Goal: Task Accomplishment & Management: Use online tool/utility

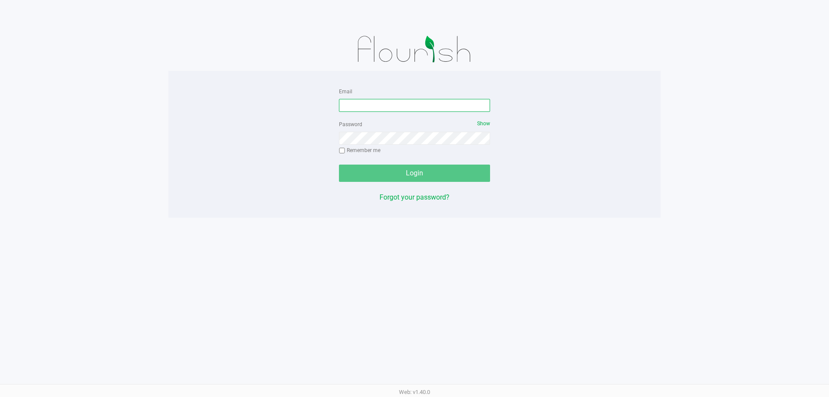
click at [377, 106] on input "Email" at bounding box center [414, 105] width 151 height 13
type input "[EMAIL_ADDRESS][DOMAIN_NAME]"
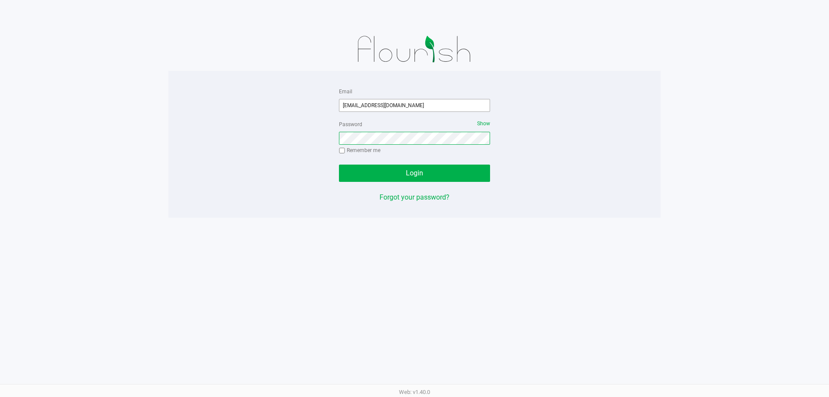
click at [339, 164] on button "Login" at bounding box center [414, 172] width 151 height 17
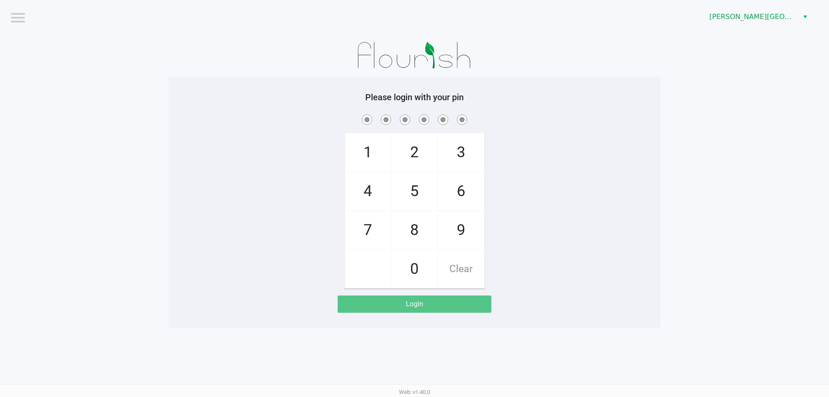
click at [342, 79] on div "Please login with your pin 1 4 7 2 5 8 0 3 6 9 Clear Login" at bounding box center [414, 202] width 492 height 251
click at [751, 17] on span "[PERSON_NAME][GEOGRAPHIC_DATA]" at bounding box center [751, 17] width 84 height 10
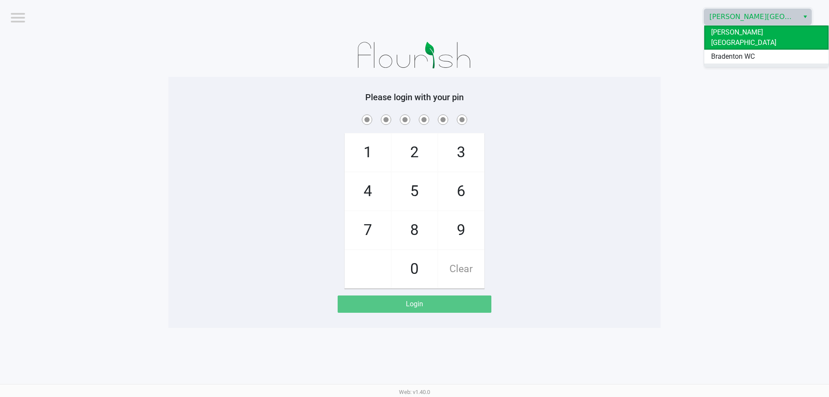
click at [743, 65] on span "Ft. Myers WC" at bounding box center [731, 70] width 40 height 10
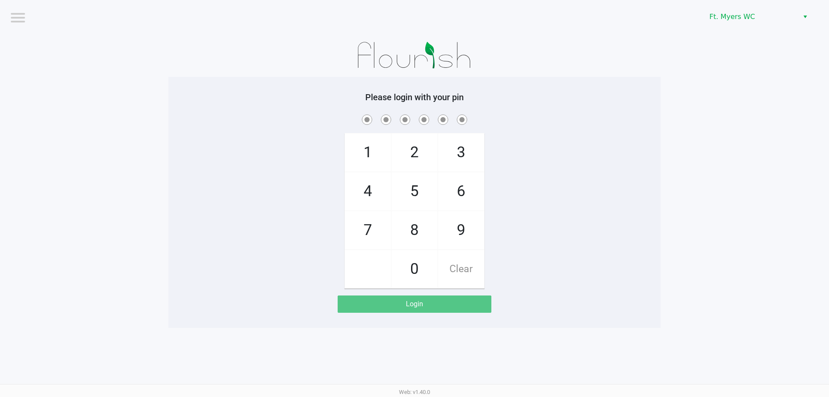
click at [635, 56] on div at bounding box center [414, 55] width 492 height 43
click at [601, 62] on div at bounding box center [414, 55] width 492 height 43
checkbox input "true"
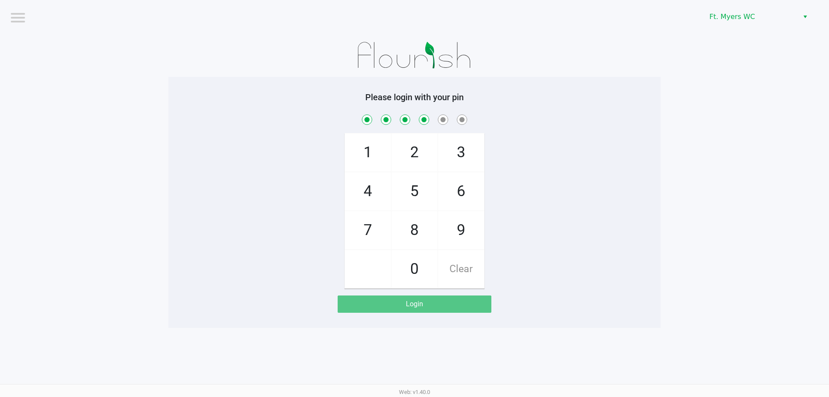
checkbox input "true"
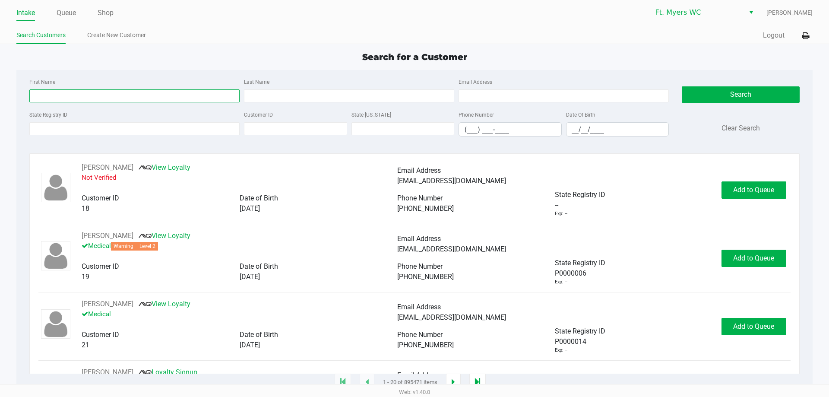
click at [198, 92] on input "First Name" at bounding box center [134, 95] width 210 height 13
type input "[PERSON_NAME]"
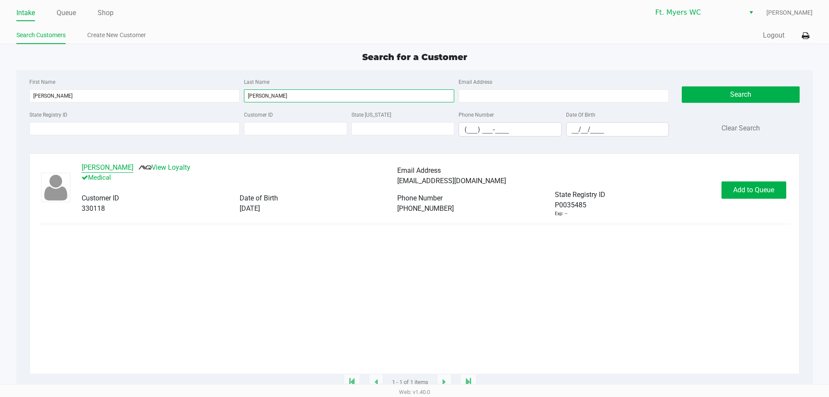
type input "[PERSON_NAME]"
click at [115, 167] on button "[PERSON_NAME]" at bounding box center [108, 167] width 52 height 10
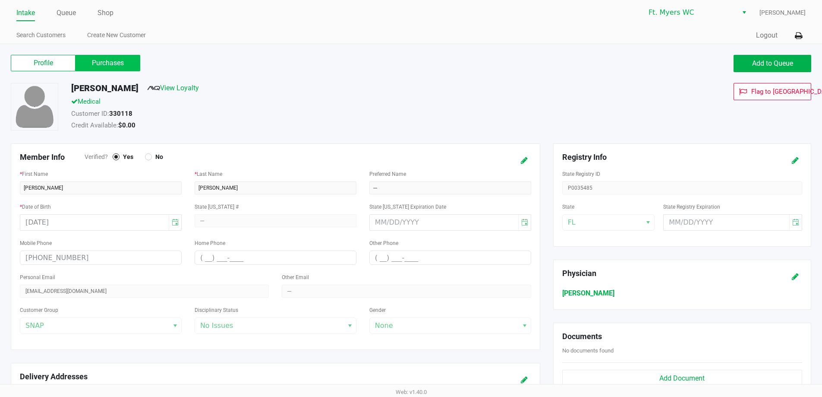
click at [117, 63] on label "Purchases" at bounding box center [108, 63] width 65 height 16
click at [0, 0] on 1 "Purchases" at bounding box center [0, 0] width 0 height 0
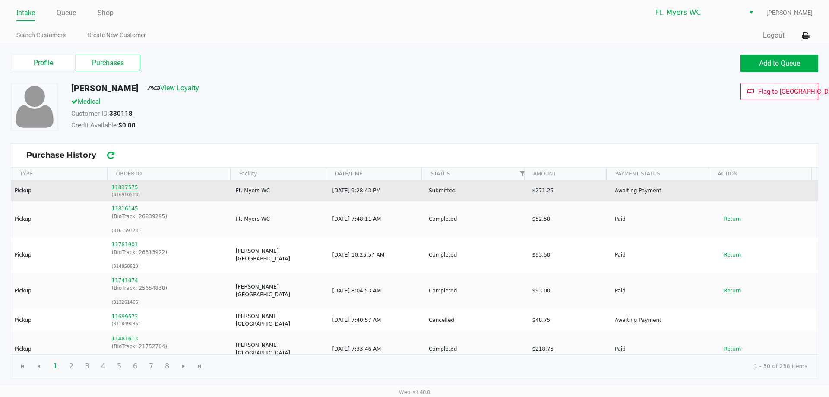
click at [122, 189] on button "11837575" at bounding box center [125, 187] width 26 height 8
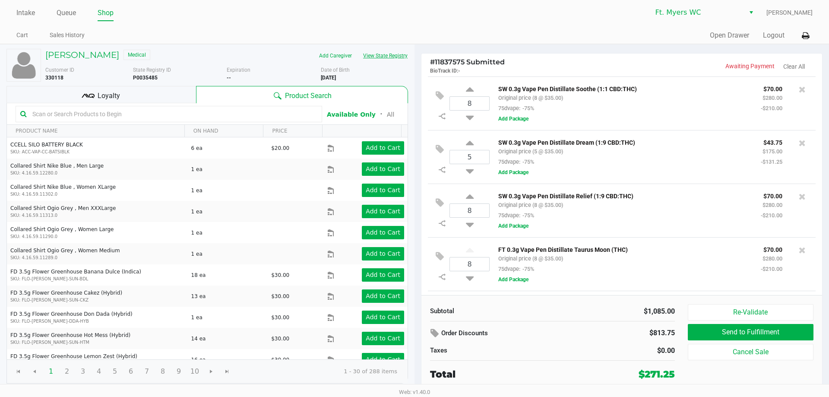
click at [381, 62] on button "View State Registry" at bounding box center [382, 56] width 51 height 14
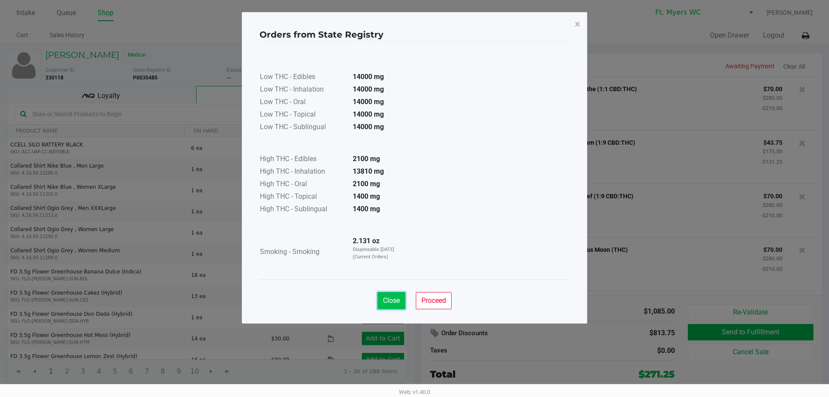
click at [383, 298] on span "Close" at bounding box center [391, 300] width 17 height 8
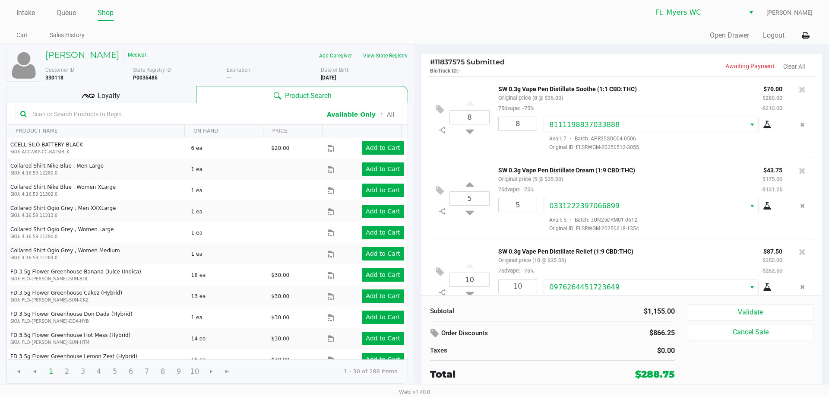
click at [163, 88] on div "Loyalty" at bounding box center [101, 94] width 190 height 17
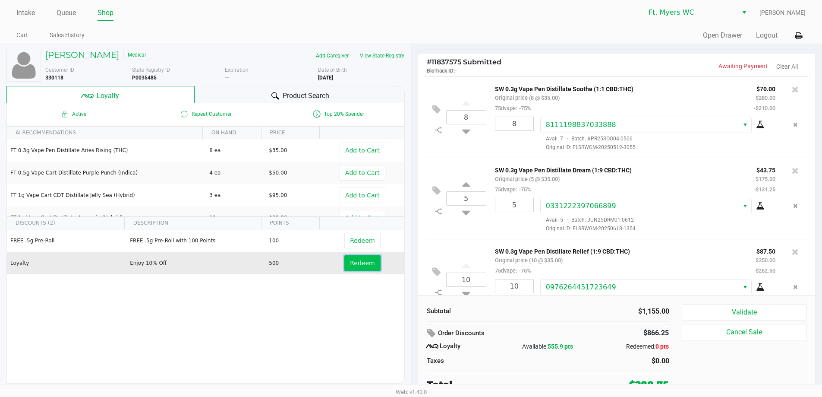
click at [361, 269] on button "Redeem" at bounding box center [363, 263] width 36 height 16
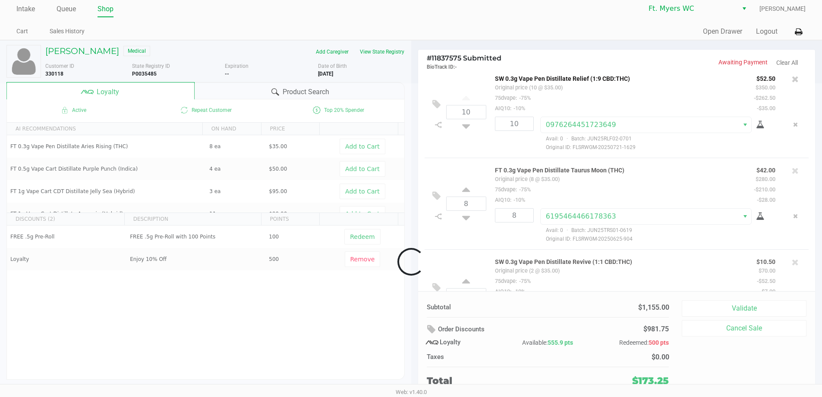
scroll to position [241, 0]
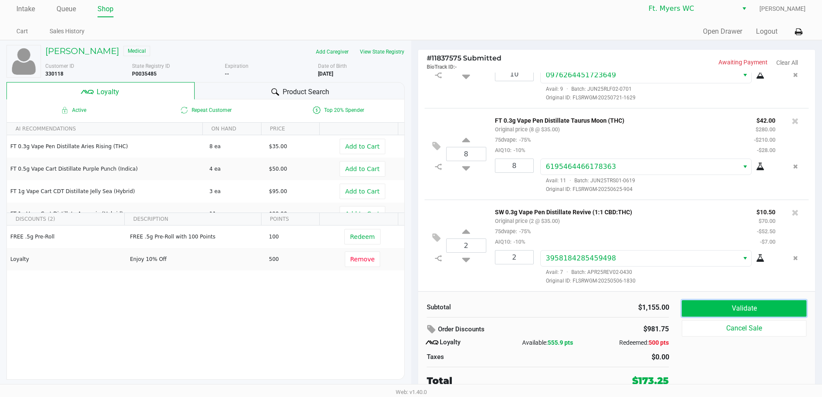
click at [721, 310] on button "Validate" at bounding box center [744, 308] width 124 height 16
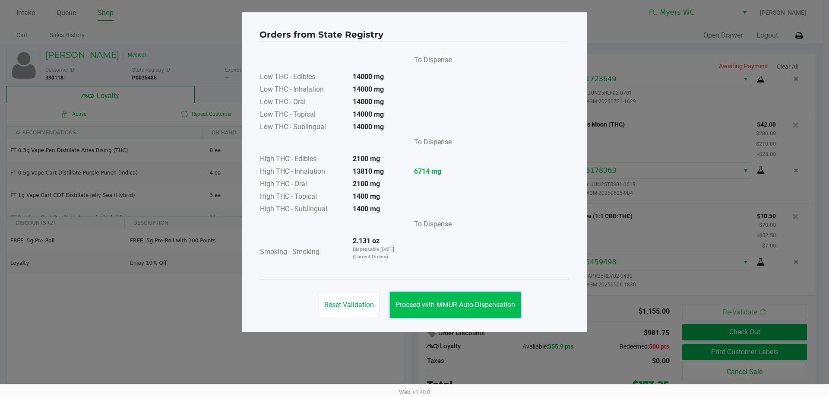
click at [509, 300] on button "Proceed with MMUR Auto-Dispensation" at bounding box center [455, 305] width 131 height 26
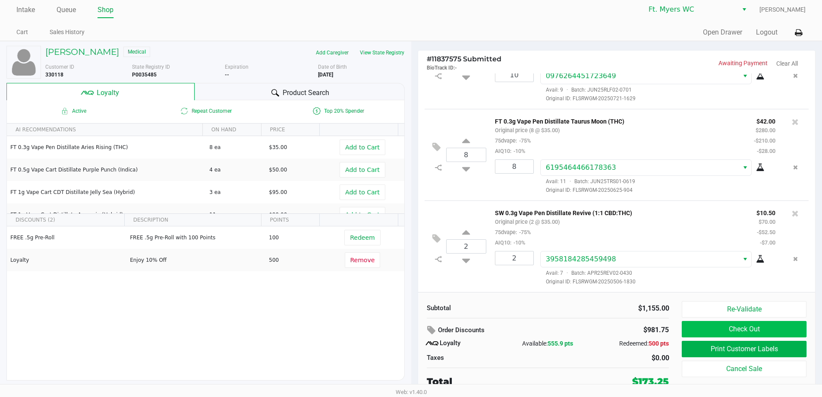
scroll to position [4, 0]
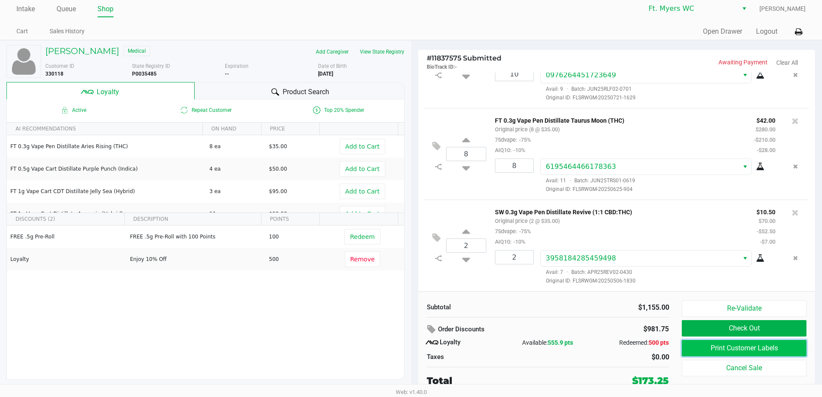
click at [716, 347] on button "Print Customer Labels" at bounding box center [744, 348] width 124 height 16
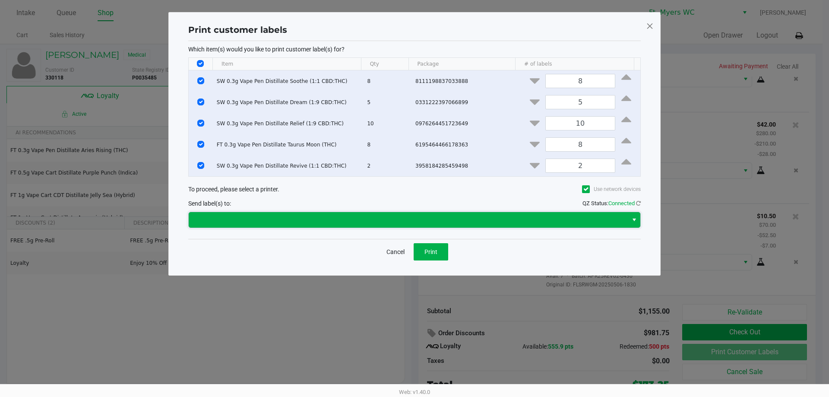
click at [418, 219] on span at bounding box center [408, 220] width 429 height 10
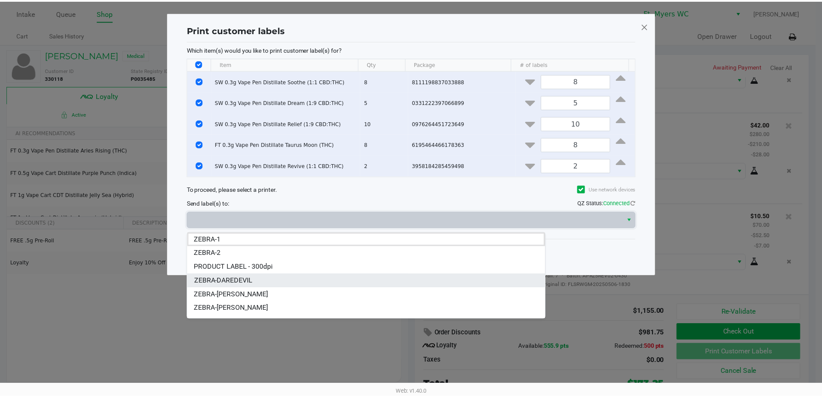
scroll to position [10, 0]
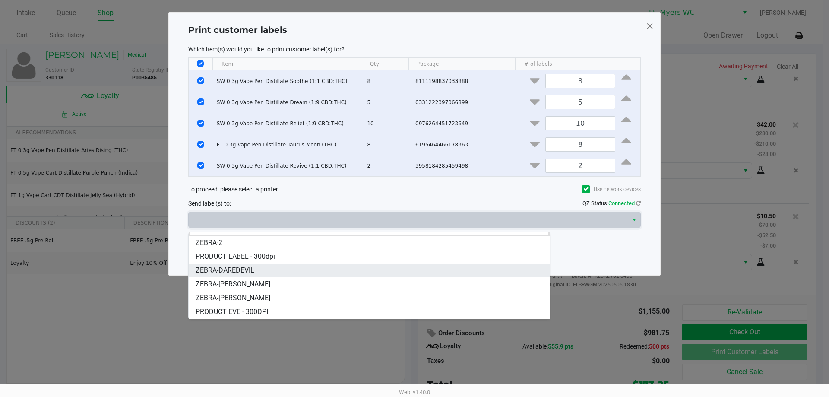
click at [310, 269] on li "ZEBRA-DAREDEVIL" at bounding box center [369, 270] width 361 height 14
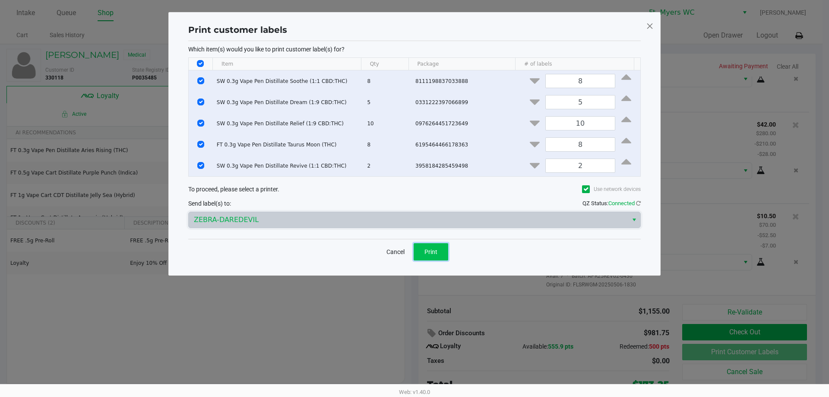
click at [430, 255] on span "Print" at bounding box center [430, 251] width 13 height 7
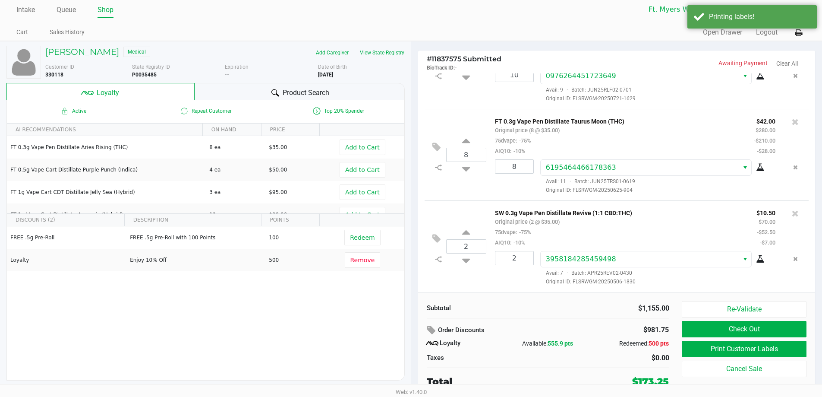
scroll to position [4, 0]
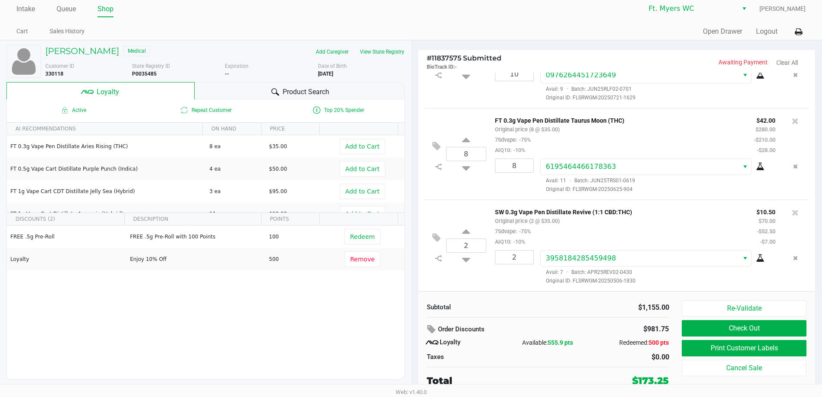
drag, startPoint x: 350, startPoint y: 288, endPoint x: 242, endPoint y: 303, distance: 109.1
click at [242, 303] on div "FREE .5g Pre-Roll FREE .5g Pre-Roll with 100 Points 100 Redeem Loyalty Enjoy 10…" at bounding box center [206, 290] width 398 height 130
click at [761, 333] on button "Check Out" at bounding box center [744, 328] width 124 height 16
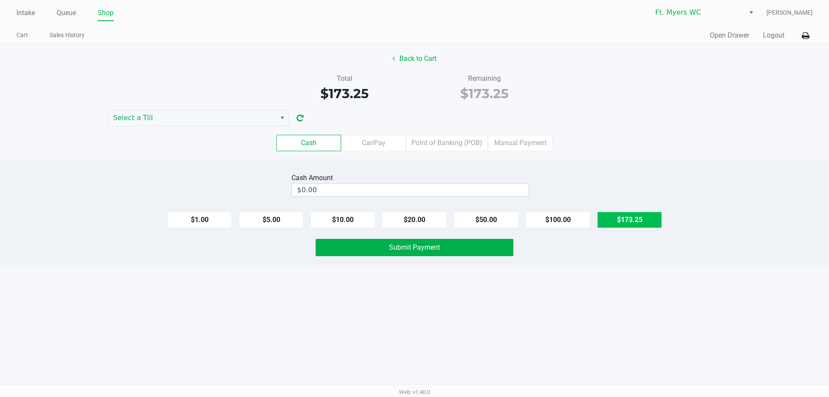
click at [637, 215] on button "$173.25" at bounding box center [629, 220] width 65 height 16
type input "$173.25"
click at [417, 242] on button "Submit Payment" at bounding box center [415, 247] width 198 height 17
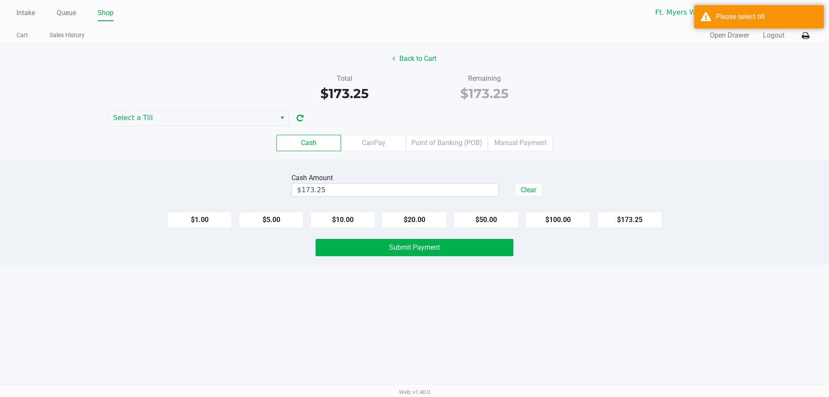
click at [185, 129] on div "Cash CanPay Point of Banking (POB) Manual Payment" at bounding box center [415, 143] width 842 height 34
click at [186, 125] on span "Select a Till" at bounding box center [192, 118] width 168 height 16
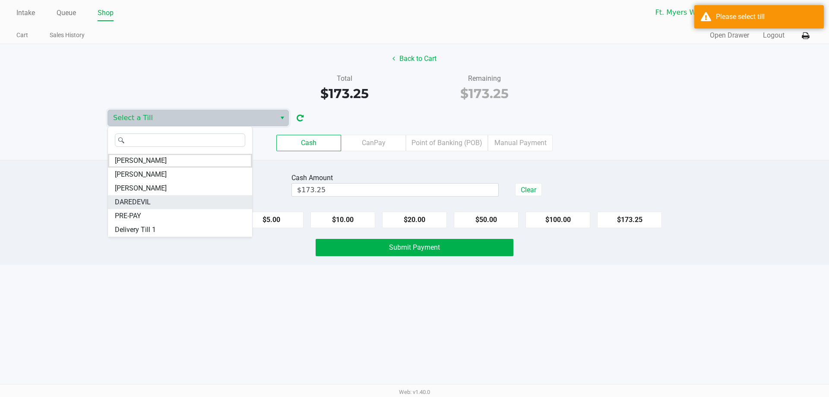
click at [158, 203] on li "DAREDEVIL" at bounding box center [180, 202] width 144 height 14
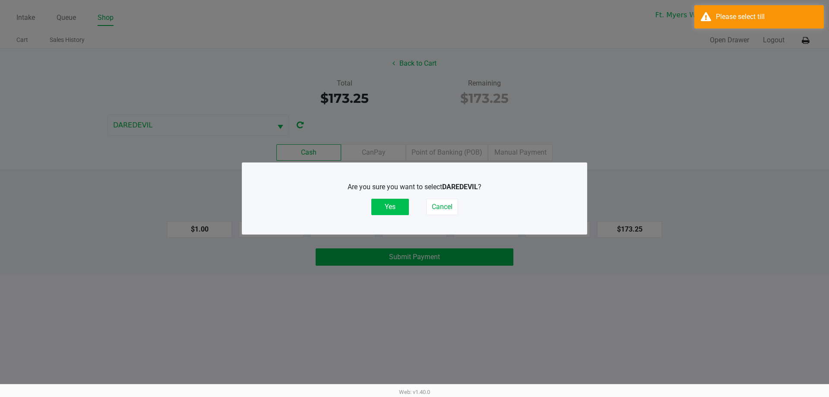
click at [395, 208] on button "Yes" at bounding box center [390, 207] width 38 height 16
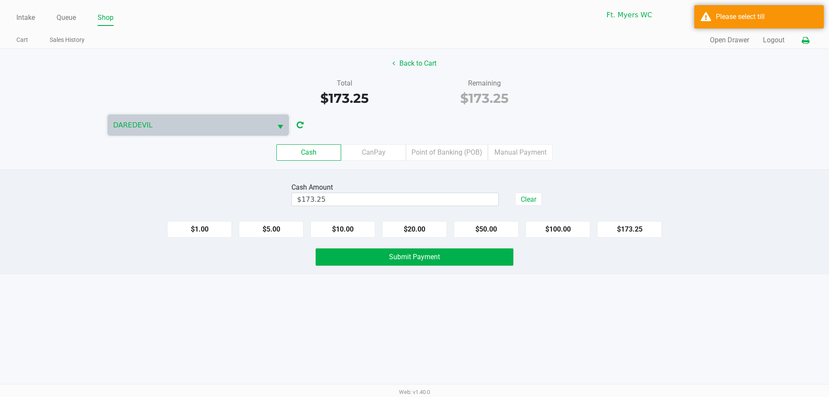
click at [807, 41] on icon at bounding box center [805, 41] width 7 height 6
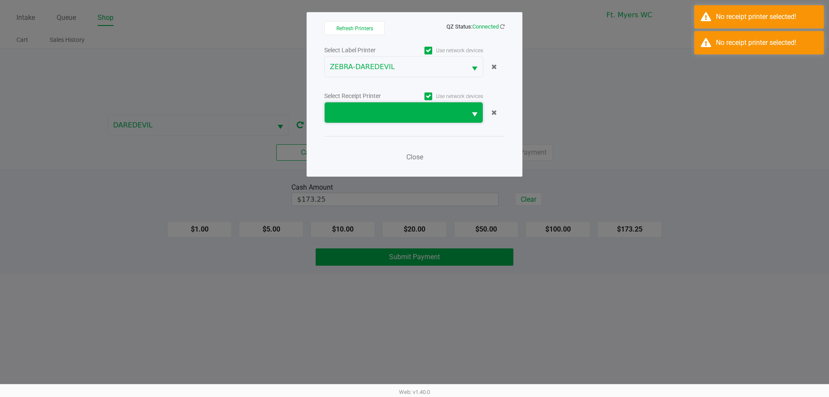
click at [389, 107] on span at bounding box center [395, 112] width 131 height 10
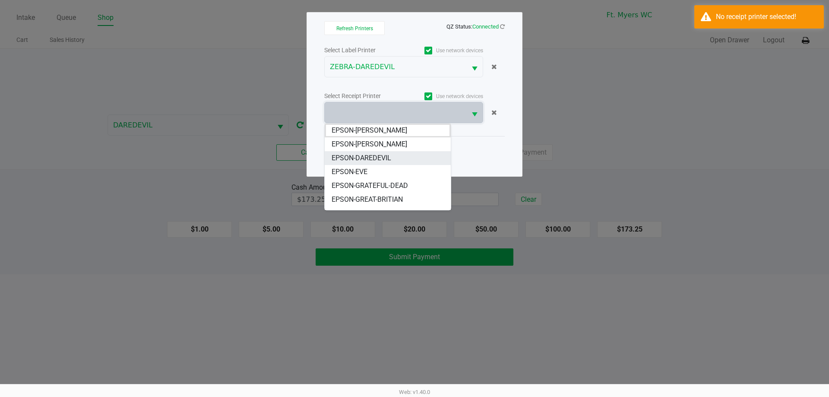
click at [369, 157] on span "EPSON-DAREDEVIL" at bounding box center [362, 158] width 60 height 10
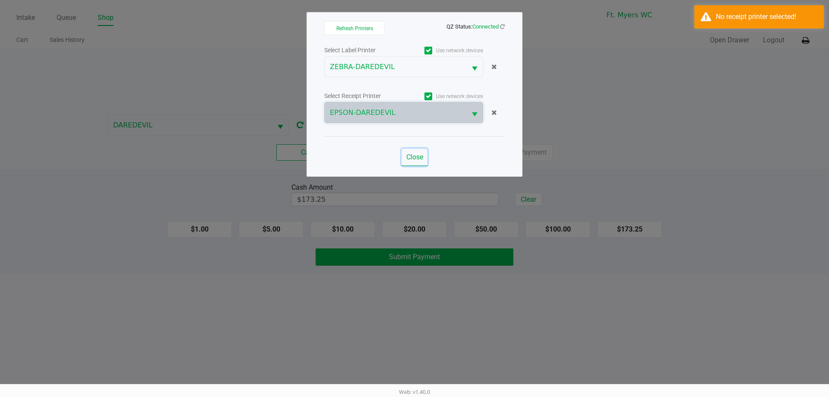
click at [411, 152] on button "Close" at bounding box center [414, 157] width 26 height 17
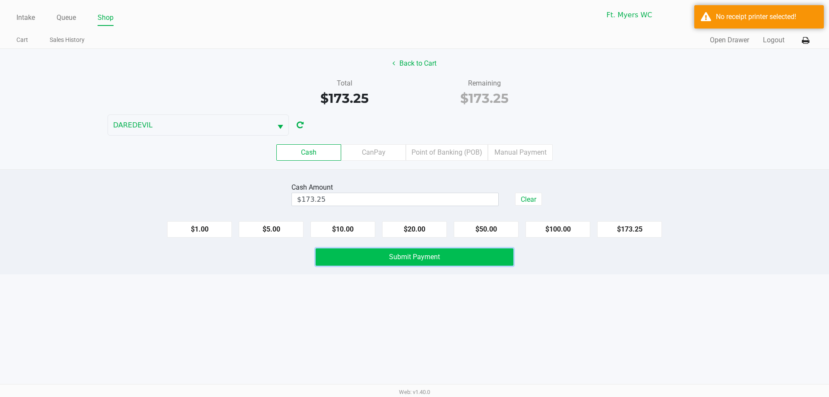
click at [400, 259] on span "Submit Payment" at bounding box center [414, 257] width 51 height 8
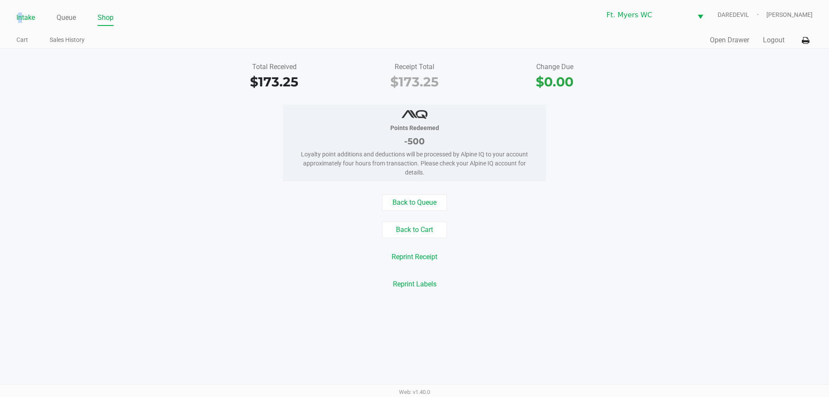
click at [21, 14] on link "Intake" at bounding box center [25, 18] width 19 height 12
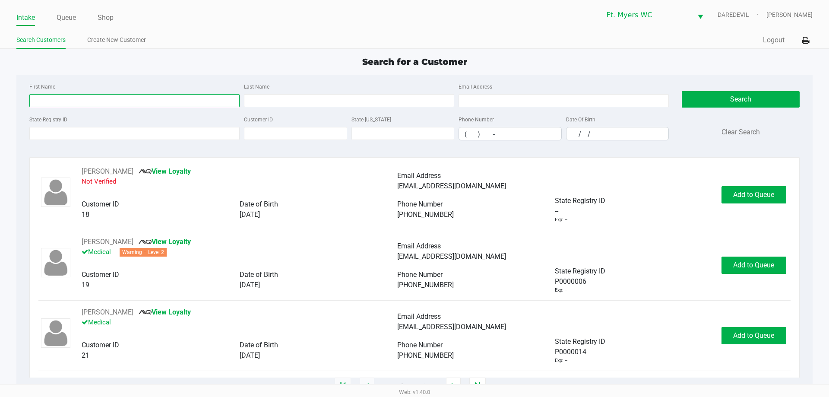
click at [78, 96] on input "First Name" at bounding box center [134, 100] width 210 height 13
type input "philip"
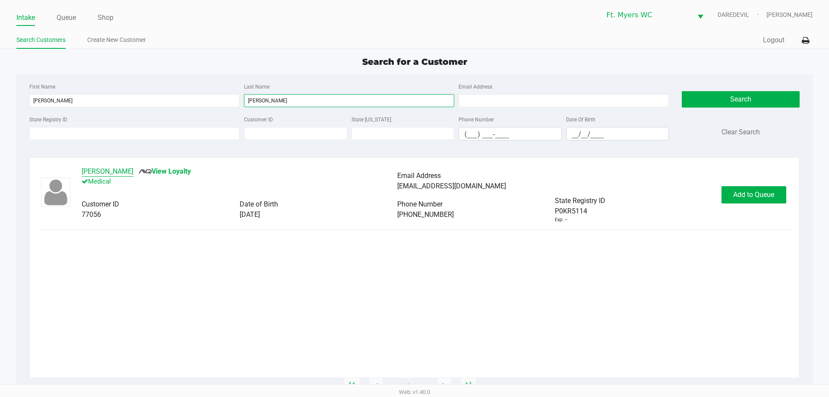
type input "berthold"
click at [115, 172] on button "PHILIP BERTHOLD" at bounding box center [108, 171] width 52 height 10
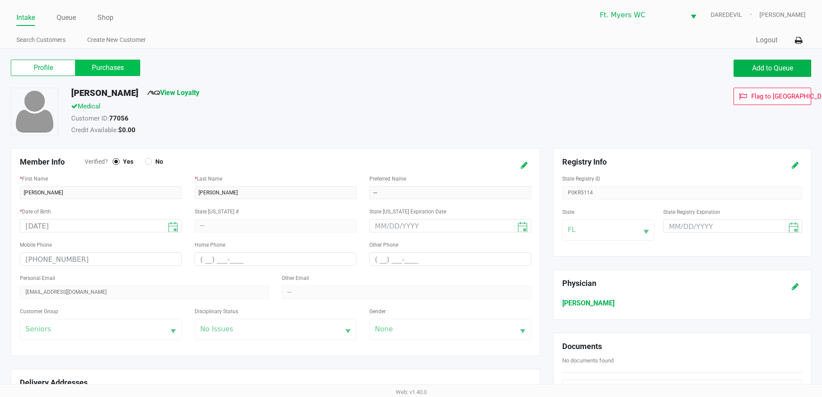
click at [127, 68] on label "Purchases" at bounding box center [108, 68] width 65 height 16
click at [0, 0] on 1 "Purchases" at bounding box center [0, 0] width 0 height 0
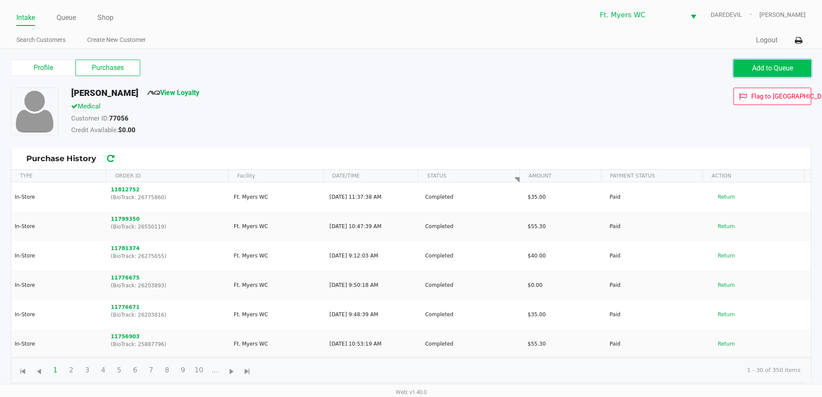
click at [744, 74] on button "Add to Queue" at bounding box center [773, 68] width 78 height 17
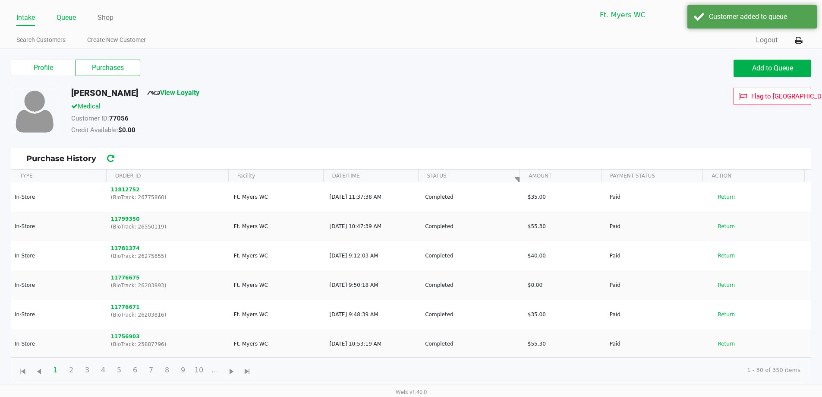
click at [66, 14] on link "Queue" at bounding box center [66, 18] width 19 height 12
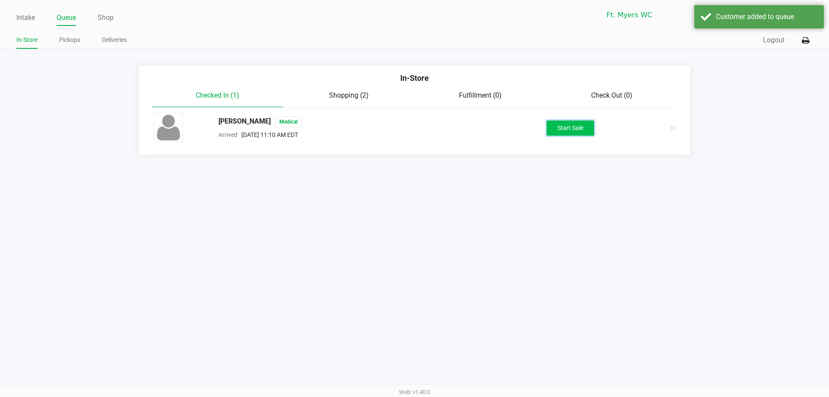
click at [571, 126] on button "Start Sale" at bounding box center [570, 127] width 47 height 15
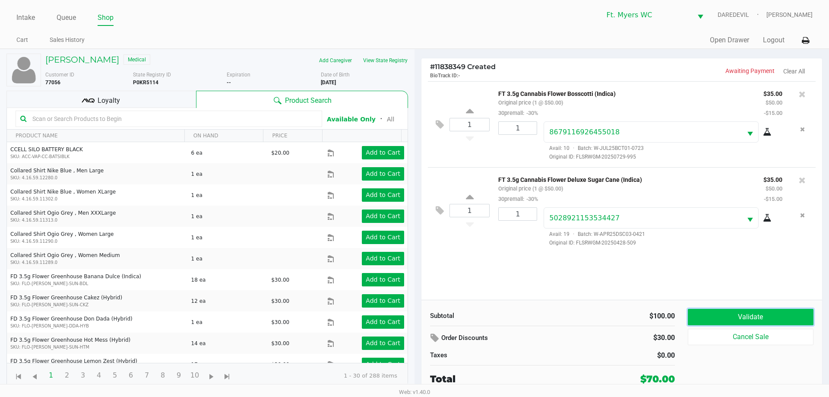
click at [797, 314] on button "Validate" at bounding box center [751, 317] width 126 height 16
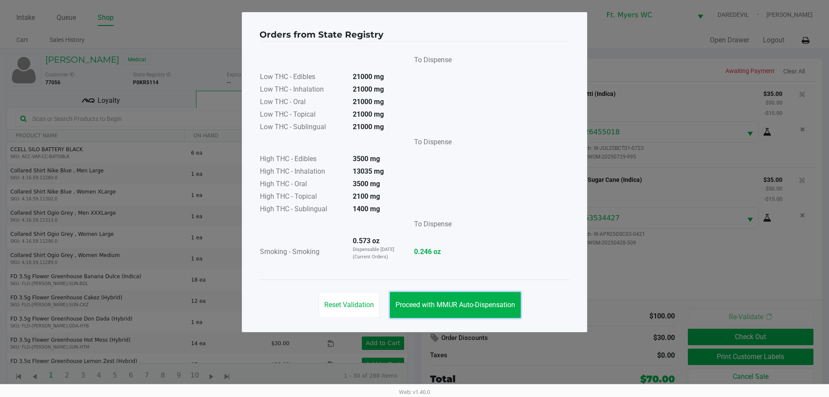
drag, startPoint x: 424, startPoint y: 306, endPoint x: 484, endPoint y: 318, distance: 60.9
click at [425, 306] on span "Proceed with MMUR Auto-Dispensation" at bounding box center [455, 304] width 120 height 8
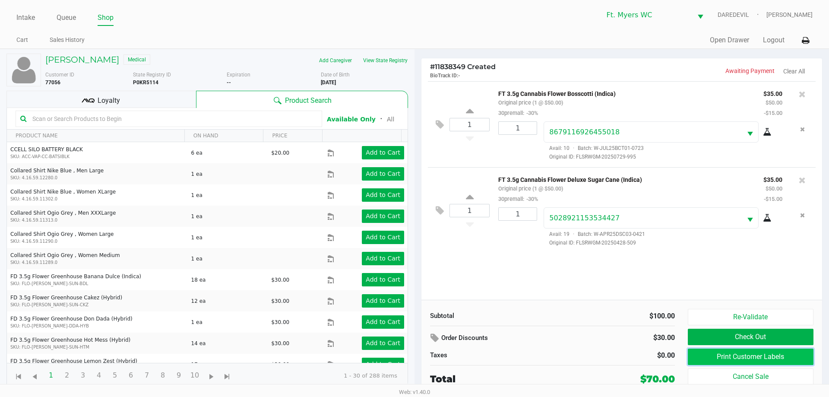
click at [761, 353] on button "Print Customer Labels" at bounding box center [751, 356] width 126 height 16
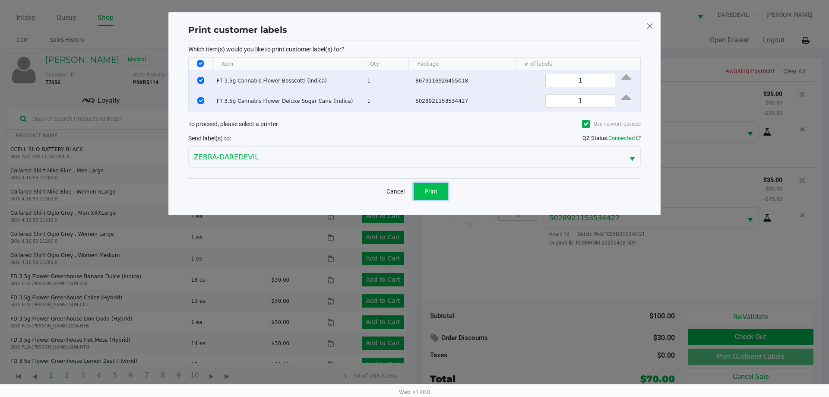
click at [424, 187] on button "Print" at bounding box center [431, 191] width 35 height 17
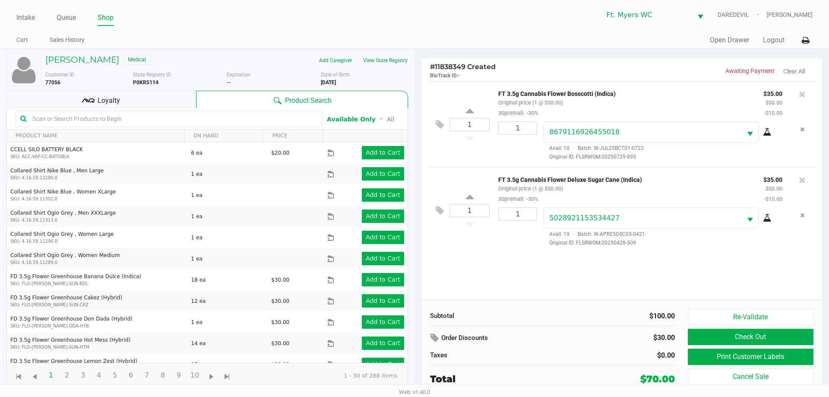
click at [77, 101] on div "Loyalty" at bounding box center [101, 99] width 190 height 17
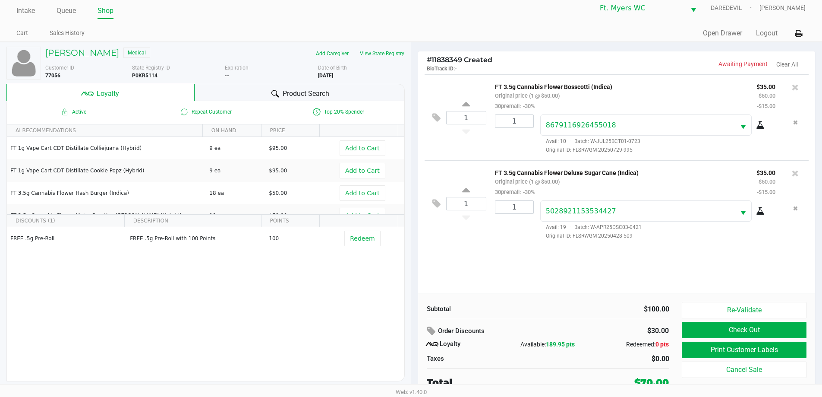
scroll to position [9, 0]
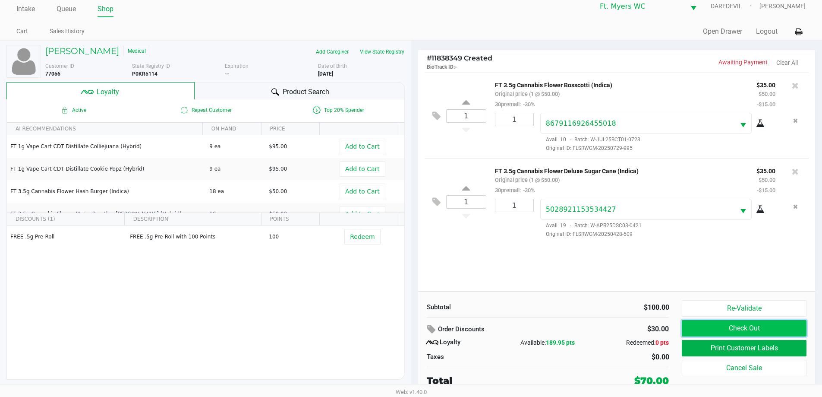
click at [702, 326] on button "Check Out" at bounding box center [744, 328] width 124 height 16
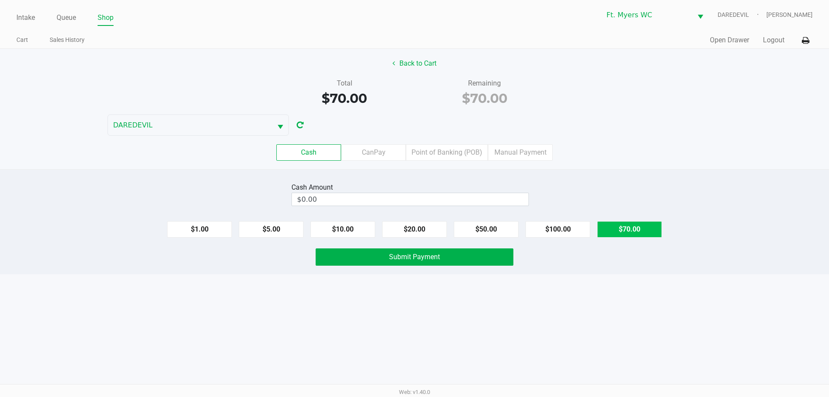
click at [643, 225] on button "$70.00" at bounding box center [629, 229] width 65 height 16
type input "$70.00"
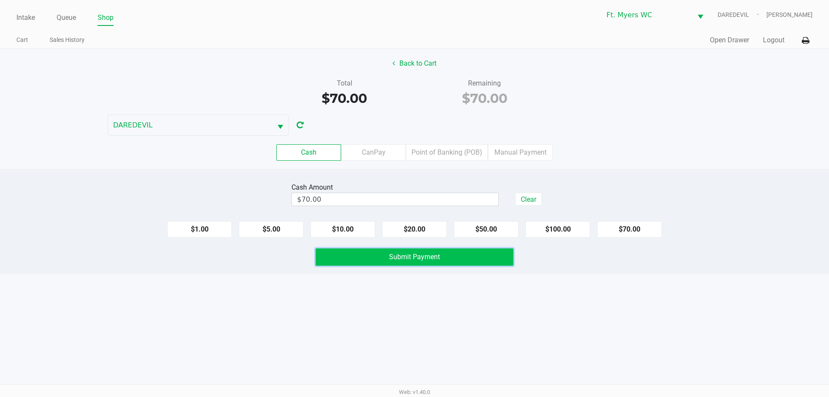
click at [373, 256] on button "Submit Payment" at bounding box center [415, 256] width 198 height 17
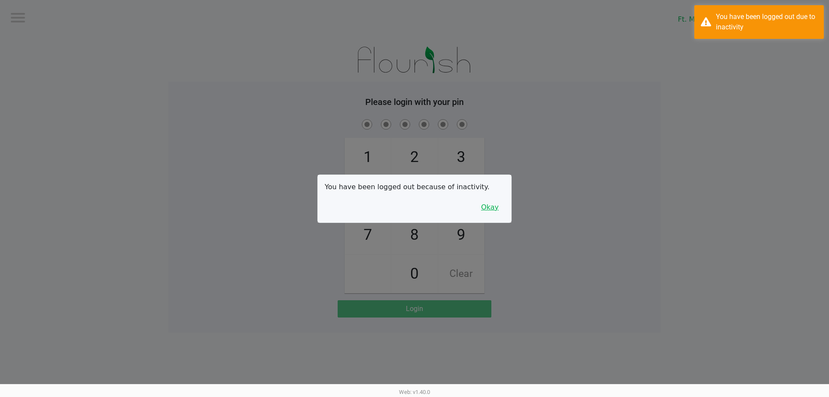
click at [486, 205] on button "Okay" at bounding box center [489, 207] width 29 height 16
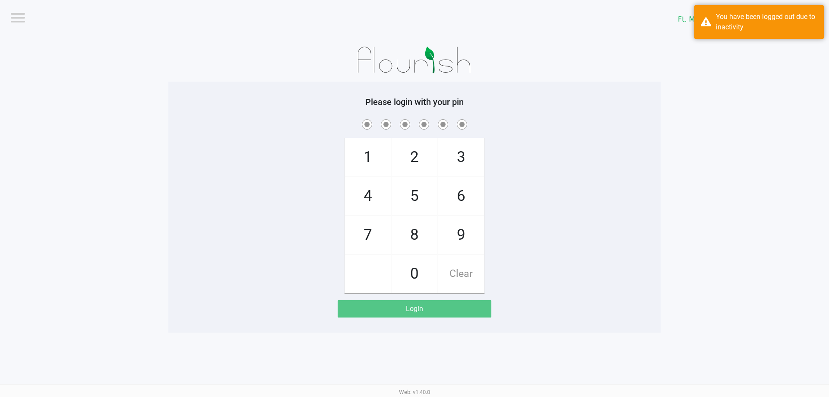
click at [498, 199] on div "1 4 7 2 5 8 0 3 6 9 Clear" at bounding box center [414, 205] width 492 height 176
checkbox input "true"
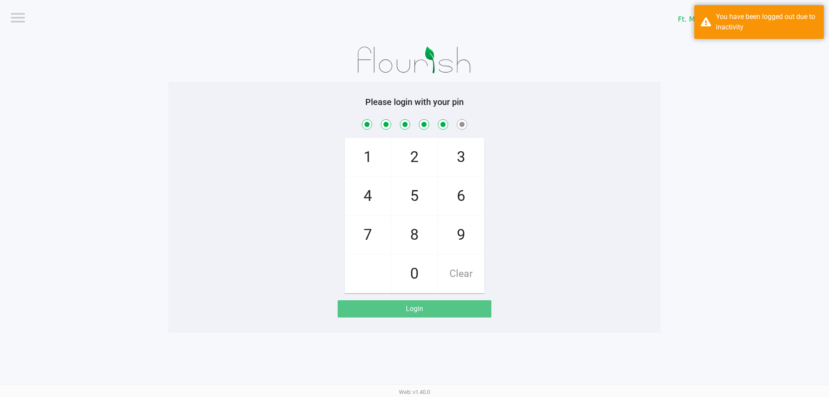
checkbox input "true"
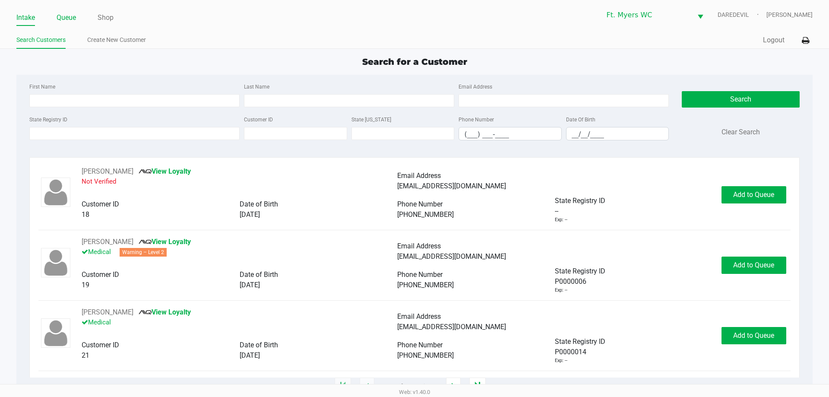
click at [72, 21] on link "Queue" at bounding box center [66, 18] width 19 height 12
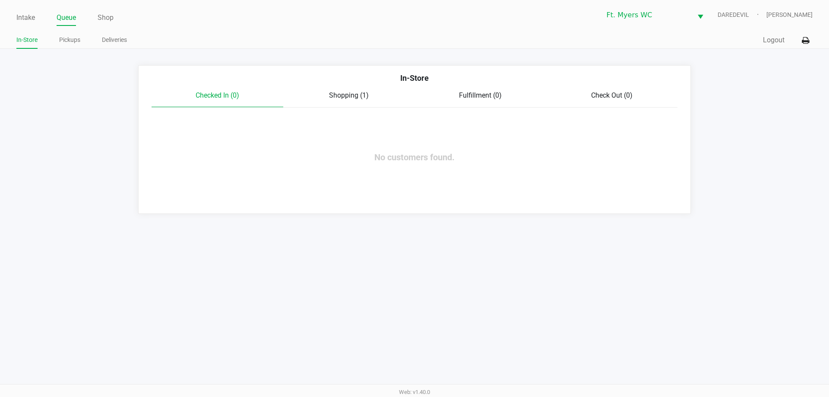
click at [101, 44] on ul "In-Store Pickups Deliveries" at bounding box center [215, 41] width 398 height 15
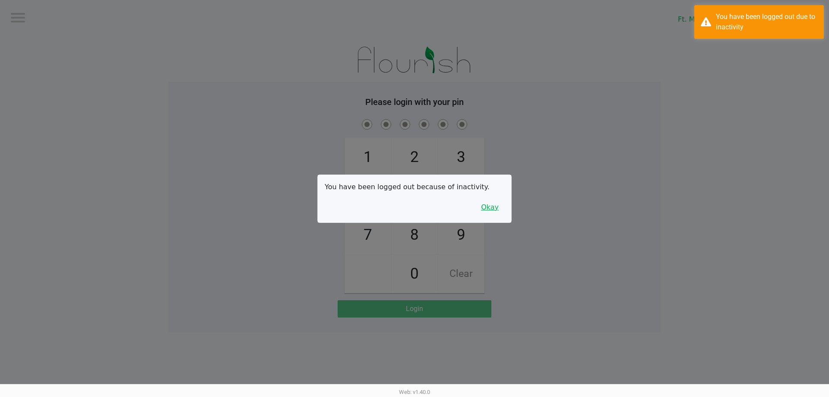
click at [482, 205] on button "Okay" at bounding box center [489, 207] width 29 height 16
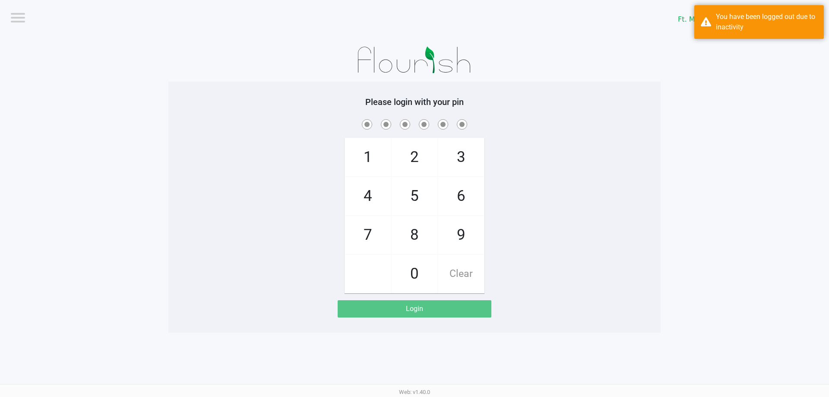
click at [540, 187] on div "1 4 7 2 5 8 0 3 6 9 Clear" at bounding box center [414, 205] width 492 height 176
checkbox input "true"
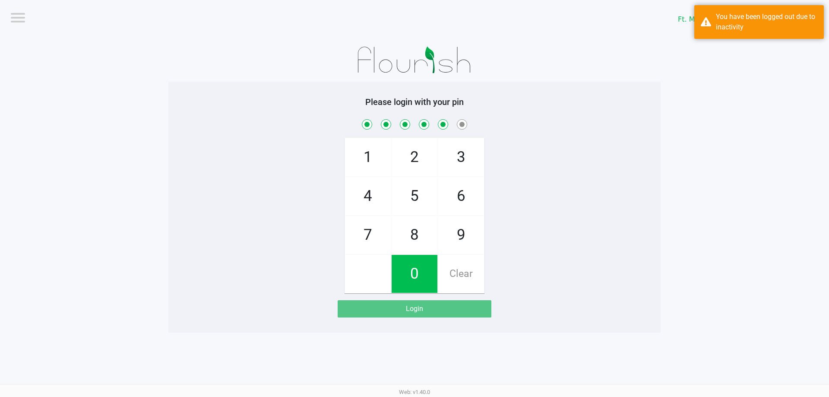
checkbox input "true"
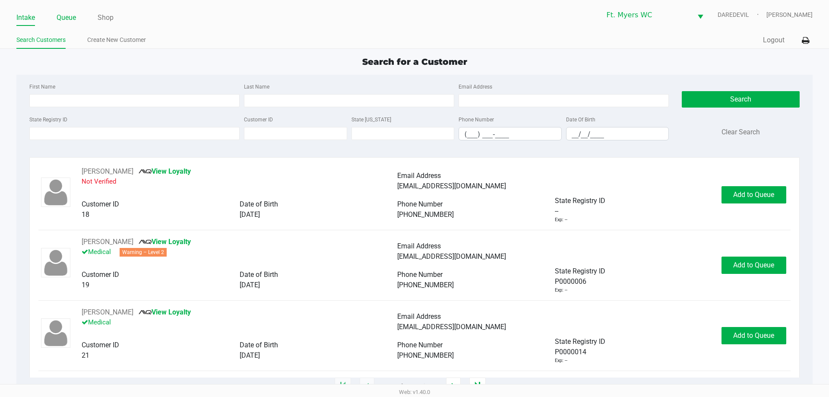
click at [68, 21] on link "Queue" at bounding box center [66, 18] width 19 height 12
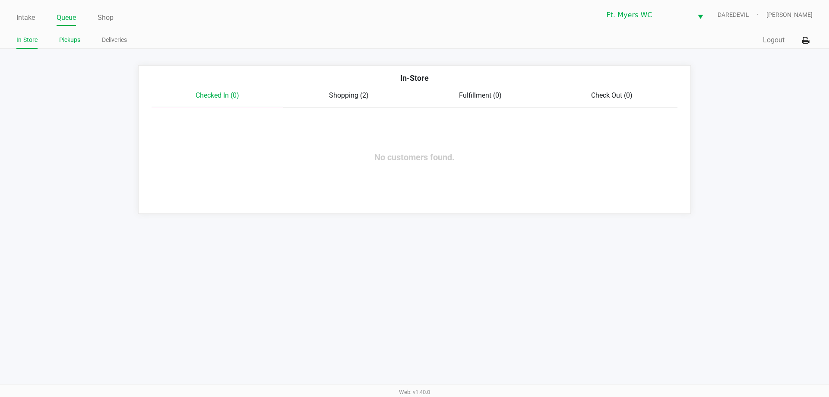
click at [72, 44] on link "Pickups" at bounding box center [69, 40] width 21 height 11
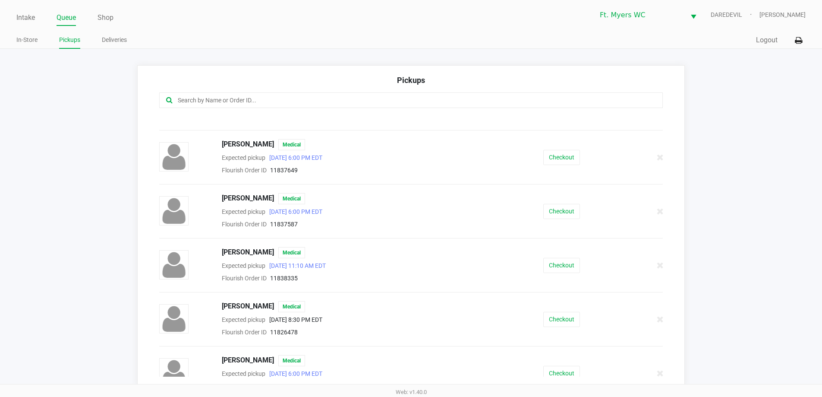
scroll to position [86, 0]
click at [549, 212] on button "Checkout" at bounding box center [562, 212] width 37 height 15
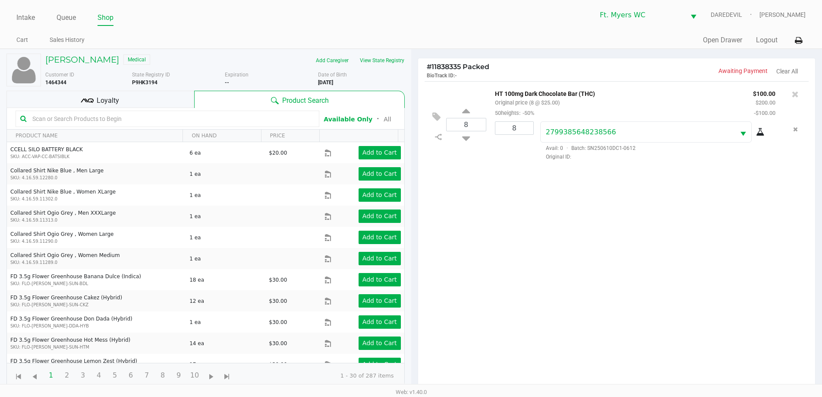
click at [142, 108] on kendo-grid-toolbar "Available Only ᛫ All" at bounding box center [206, 119] width 398 height 22
click at [153, 95] on div "Loyalty" at bounding box center [100, 99] width 188 height 17
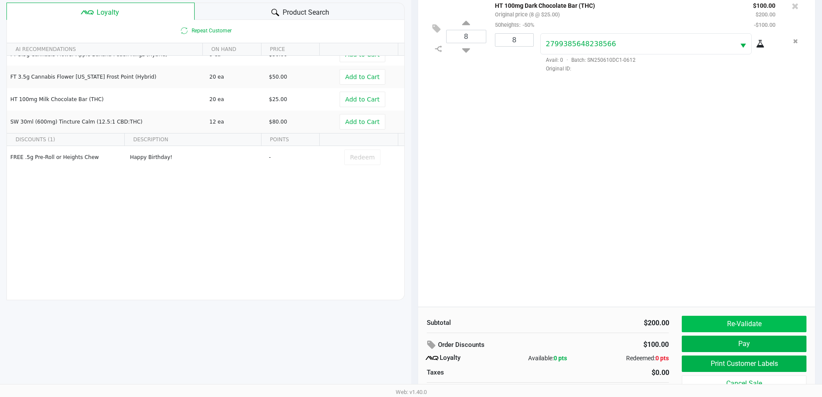
scroll to position [104, 0]
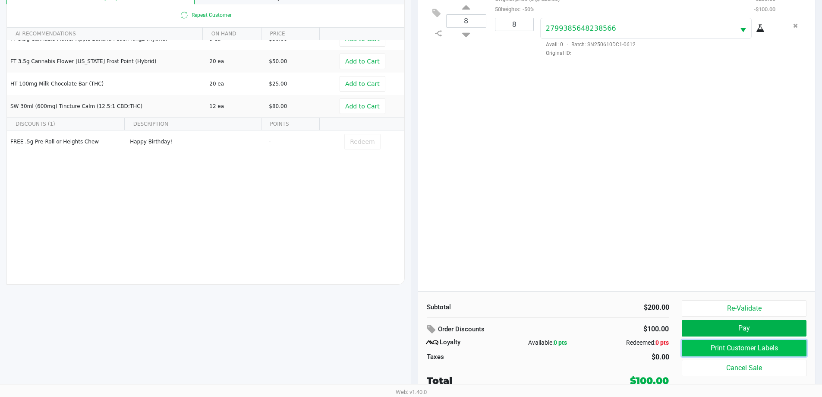
click at [711, 350] on button "Print Customer Labels" at bounding box center [744, 348] width 124 height 16
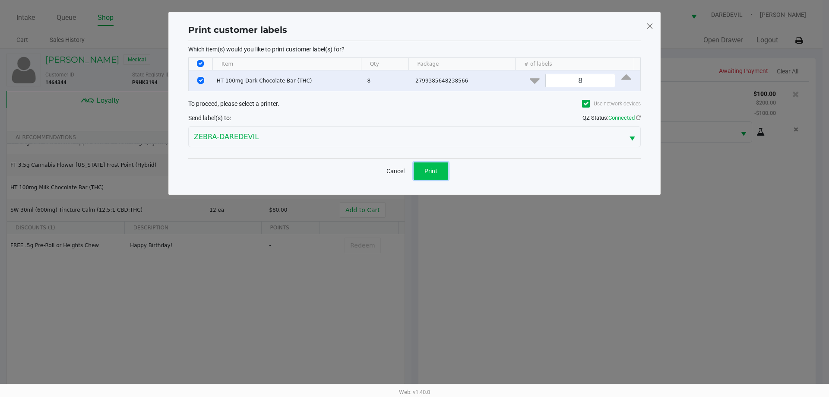
click at [445, 172] on button "Print" at bounding box center [431, 170] width 35 height 17
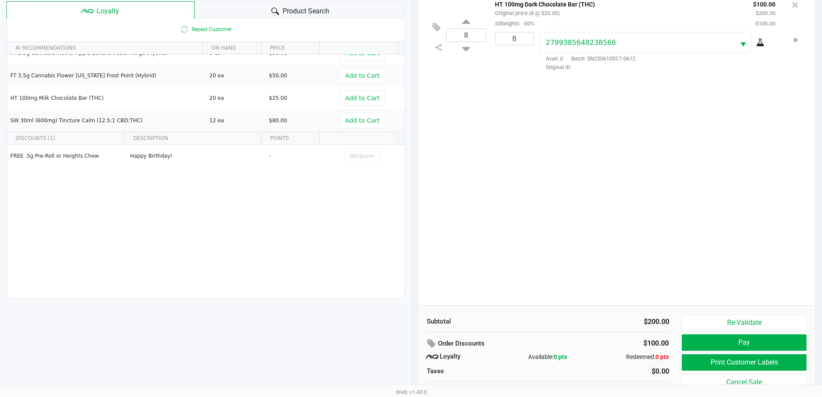
scroll to position [104, 0]
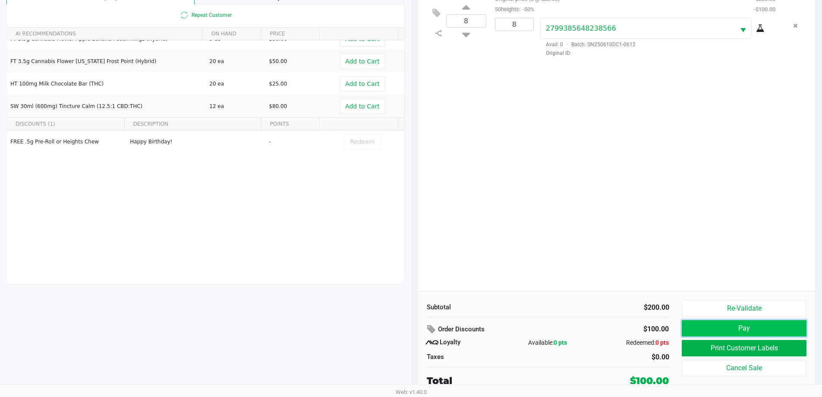
click at [718, 329] on button "Pay" at bounding box center [744, 328] width 124 height 16
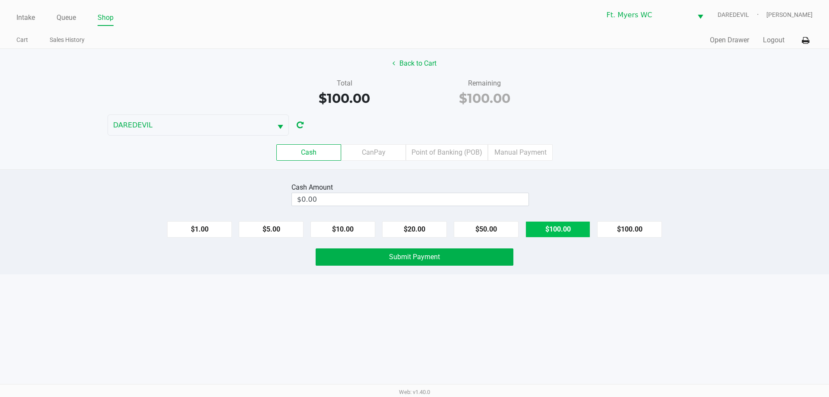
drag, startPoint x: 580, startPoint y: 229, endPoint x: 575, endPoint y: 228, distance: 5.8
click at [579, 229] on button "$100.00" at bounding box center [557, 229] width 65 height 16
type input "$100.00"
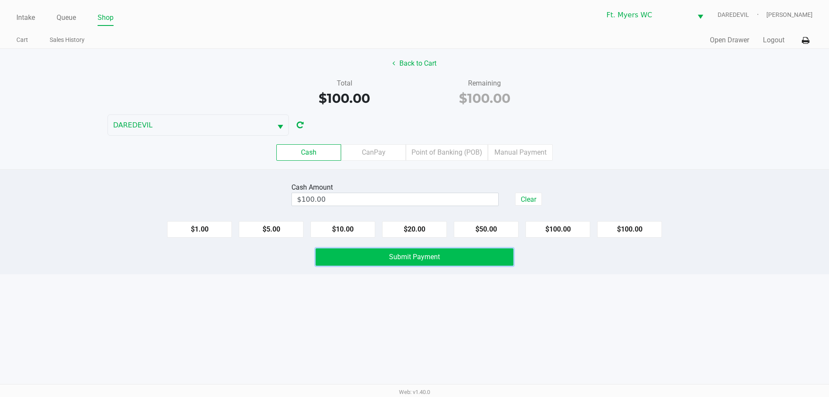
click at [480, 255] on button "Submit Payment" at bounding box center [415, 256] width 198 height 17
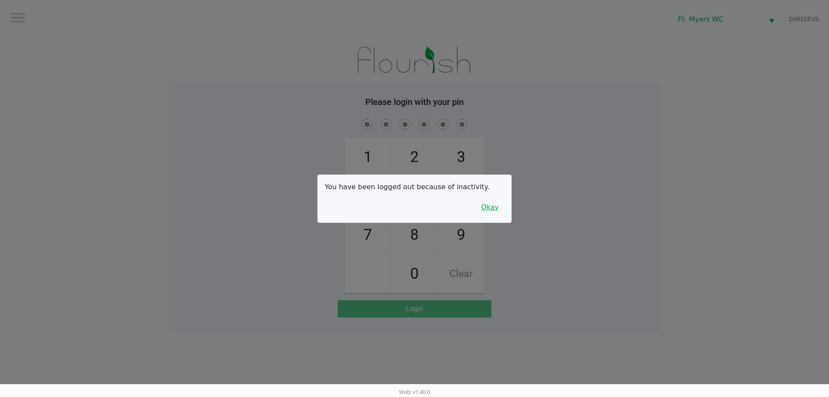
click at [494, 198] on div "You have been logged out because of inactivity. Okay" at bounding box center [414, 198] width 193 height 47
click at [499, 202] on button "Okay" at bounding box center [489, 207] width 29 height 16
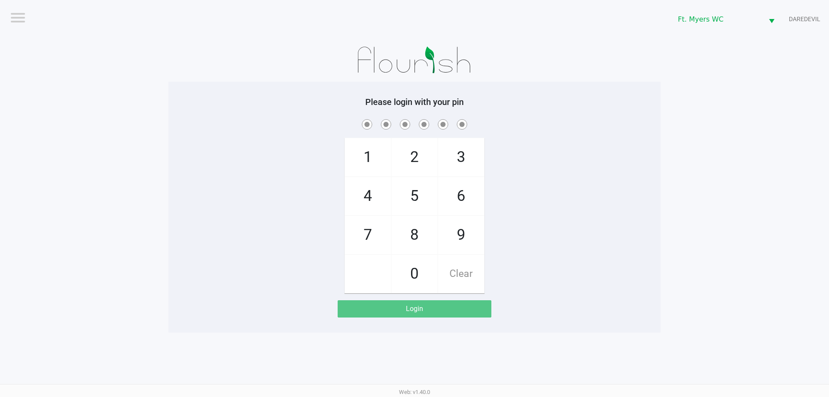
click at [506, 184] on div "1 4 7 2 5 8 0 3 6 9 Clear" at bounding box center [414, 205] width 492 height 176
checkbox input "true"
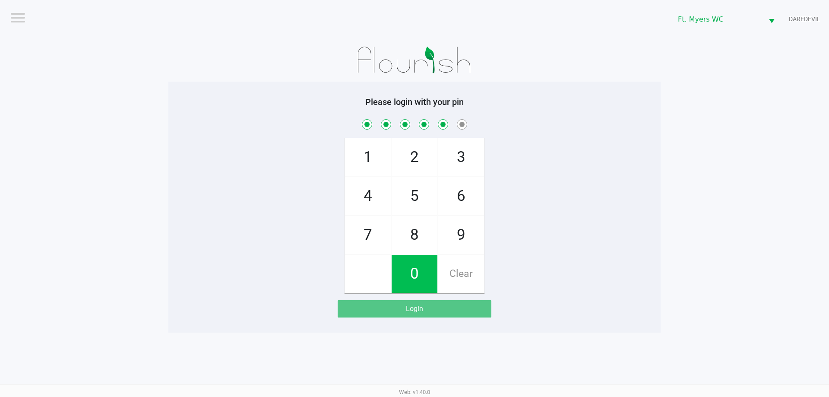
checkbox input "true"
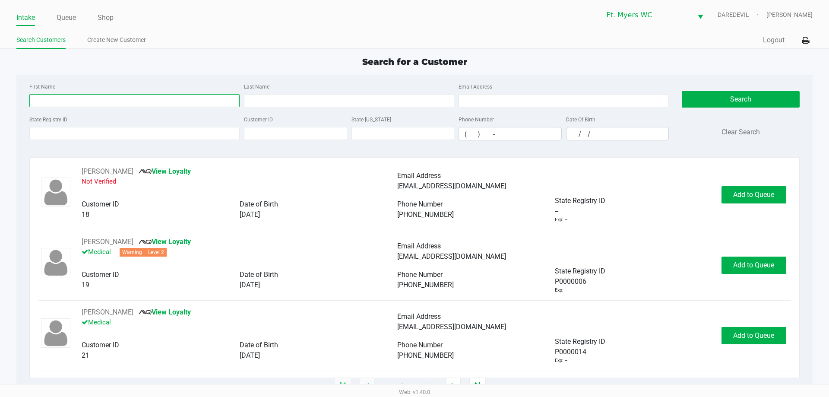
click at [122, 101] on input "First Name" at bounding box center [134, 100] width 210 height 13
type input "anthony"
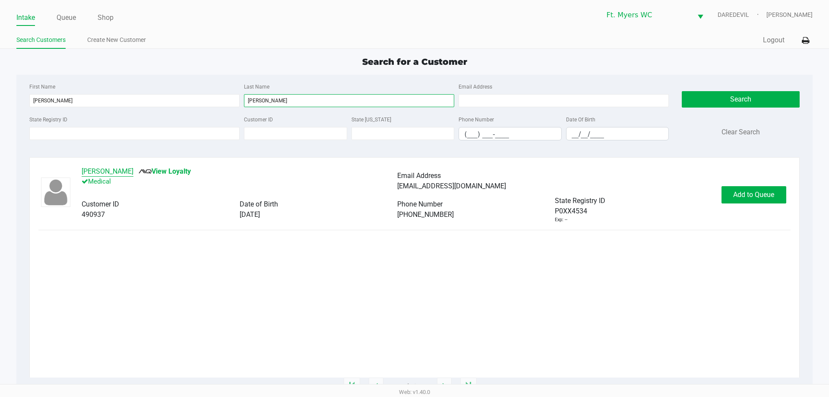
type input "migliore"
click at [133, 176] on button "ANTHONY MIGLIORE JR" at bounding box center [108, 171] width 52 height 10
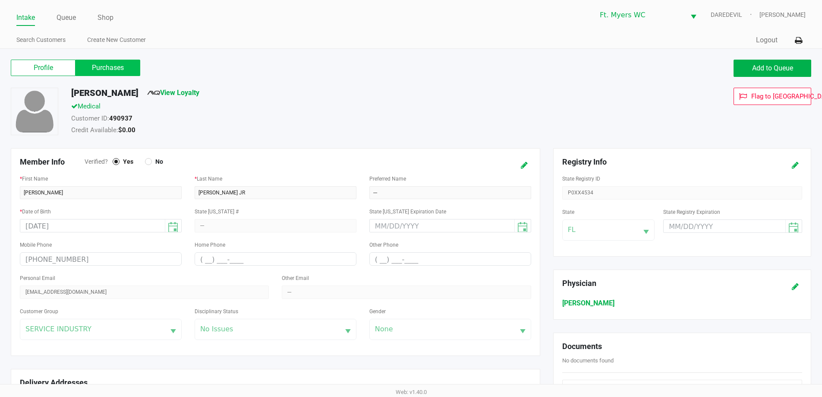
click at [122, 74] on label "Purchases" at bounding box center [108, 68] width 65 height 16
click at [0, 0] on 1 "Purchases" at bounding box center [0, 0] width 0 height 0
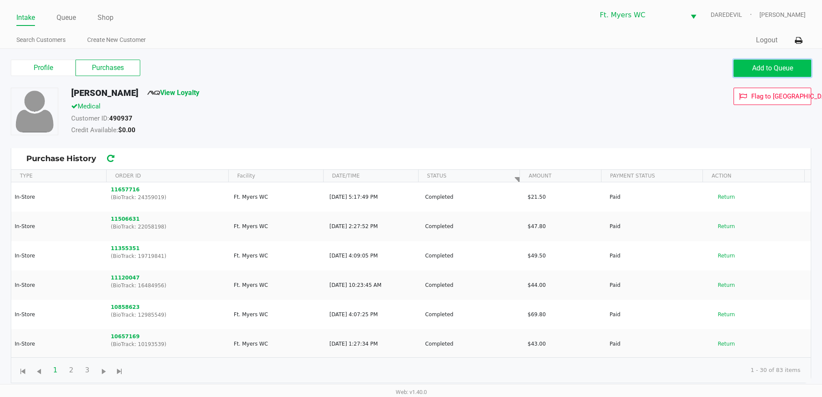
click at [738, 72] on button "Add to Queue" at bounding box center [773, 68] width 78 height 17
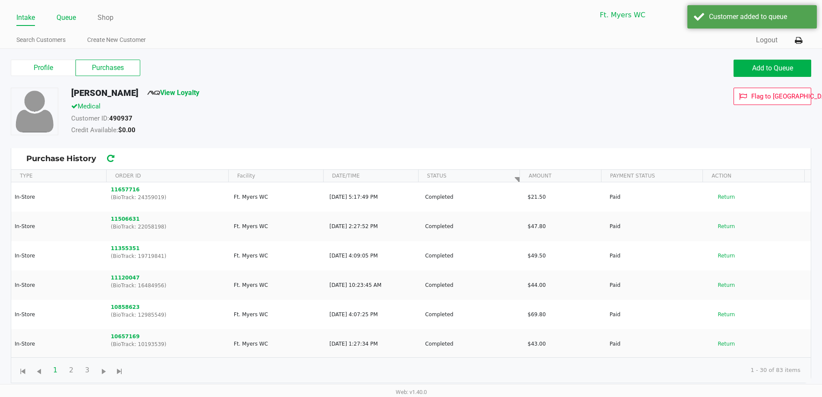
click at [66, 19] on link "Queue" at bounding box center [66, 18] width 19 height 12
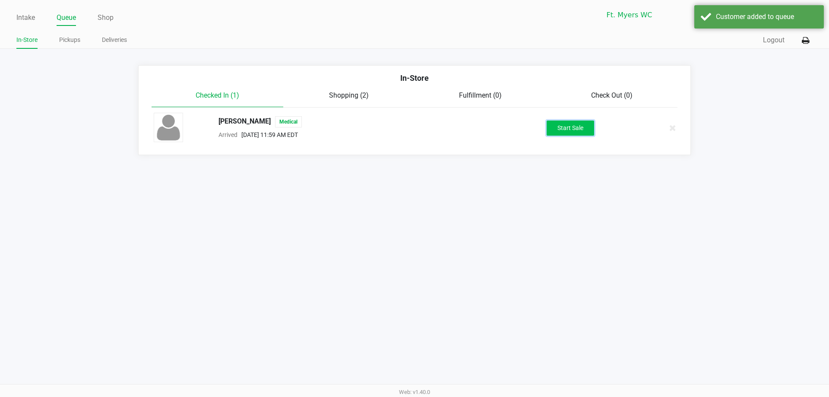
click at [582, 123] on button "Start Sale" at bounding box center [570, 127] width 47 height 15
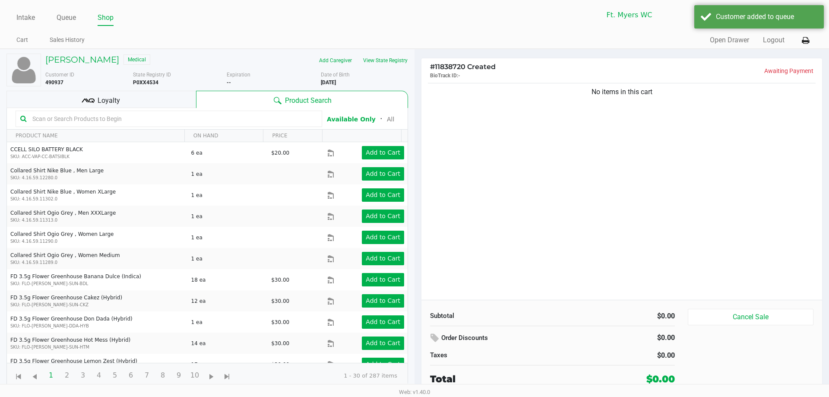
click at [467, 170] on div "No items in this cart" at bounding box center [621, 190] width 401 height 218
click at [169, 92] on div "Loyalty" at bounding box center [101, 99] width 190 height 17
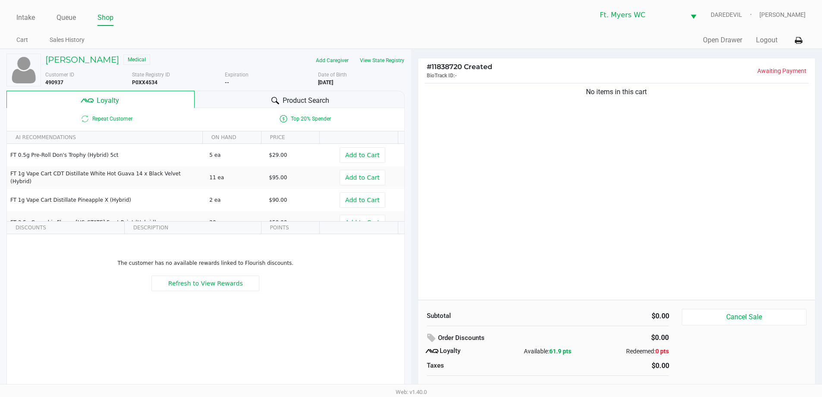
click at [370, 100] on div "Product Search" at bounding box center [300, 99] width 210 height 17
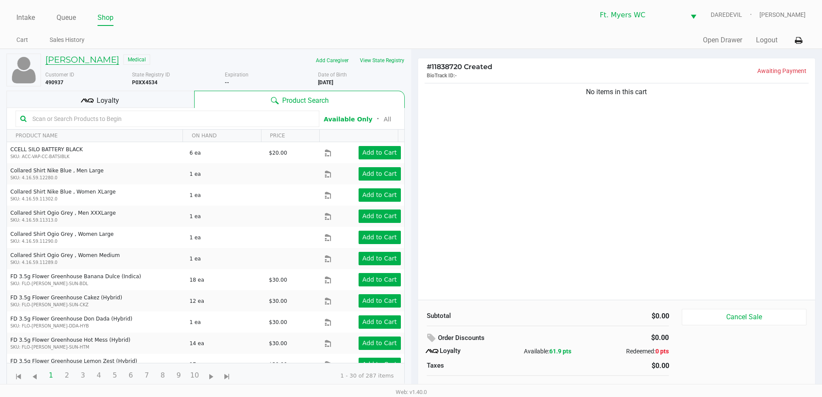
click at [78, 60] on h5 "ANTHONY MIGLIORE JR" at bounding box center [82, 59] width 74 height 10
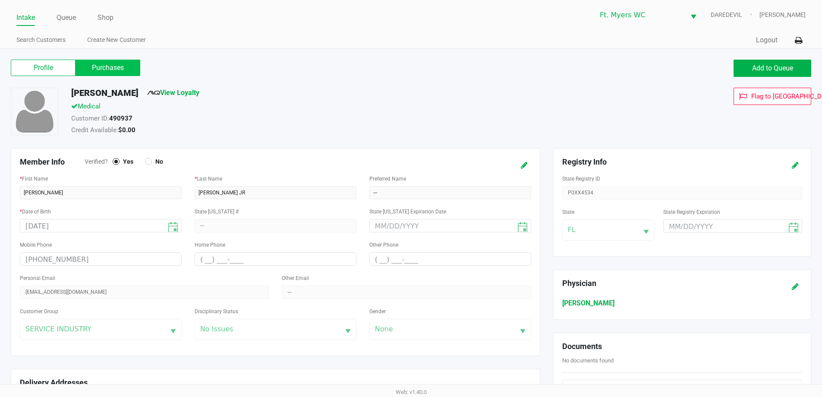
click at [87, 66] on label "Purchases" at bounding box center [108, 68] width 65 height 16
click at [0, 0] on 1 "Purchases" at bounding box center [0, 0] width 0 height 0
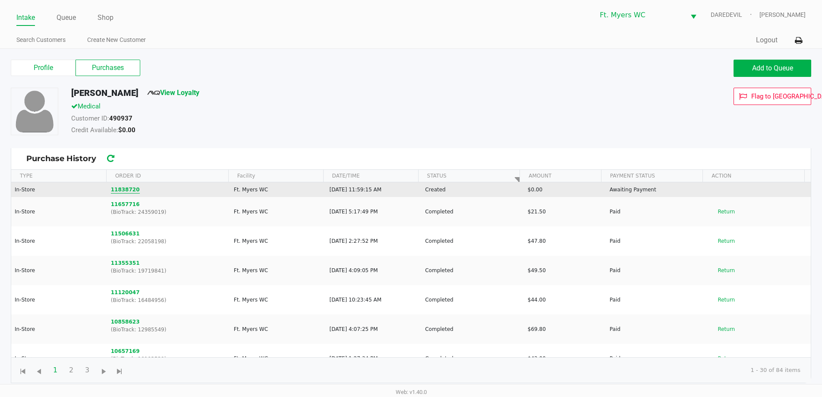
click at [128, 186] on button "11838720" at bounding box center [125, 190] width 29 height 8
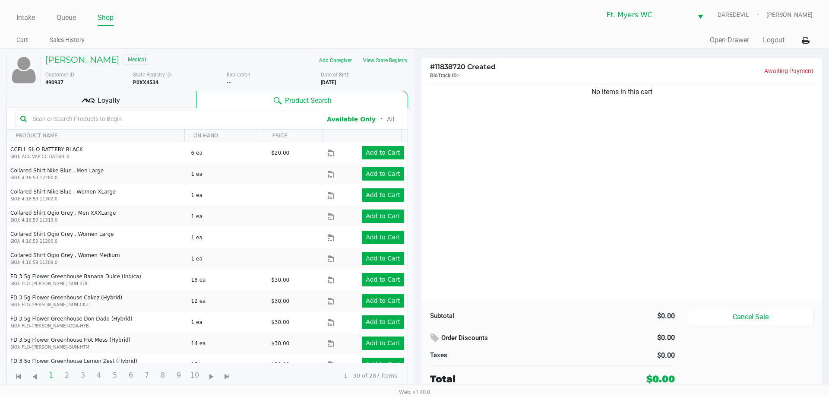
click at [145, 102] on div "Loyalty" at bounding box center [101, 99] width 190 height 17
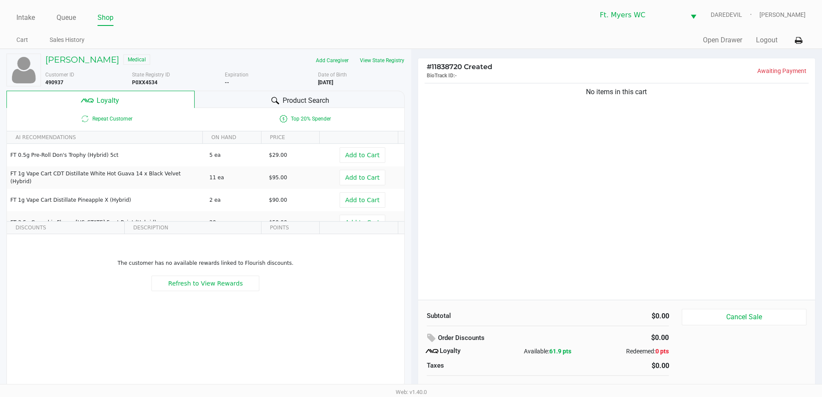
click at [207, 92] on div "Product Search" at bounding box center [300, 99] width 210 height 17
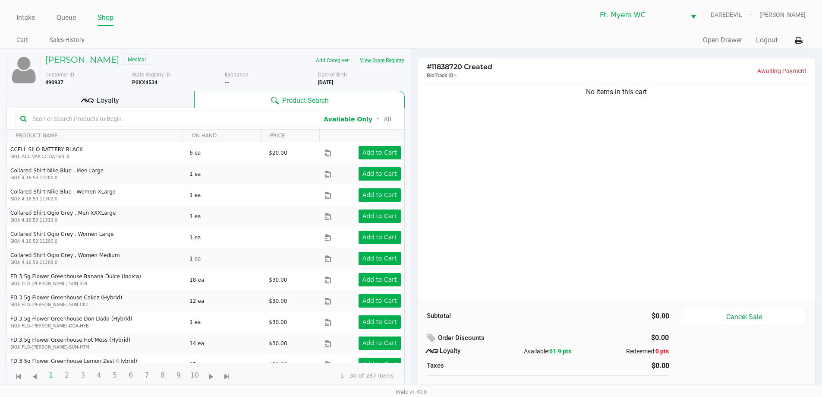
click at [399, 60] on button "View State Registry" at bounding box center [379, 61] width 51 height 14
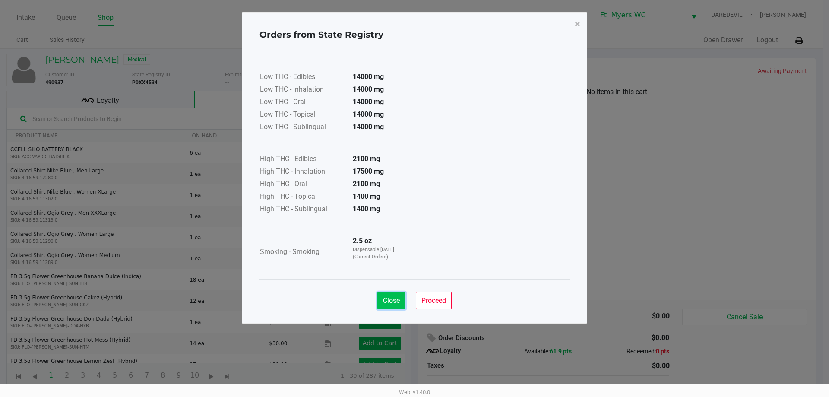
click at [387, 294] on button "Close" at bounding box center [391, 300] width 28 height 17
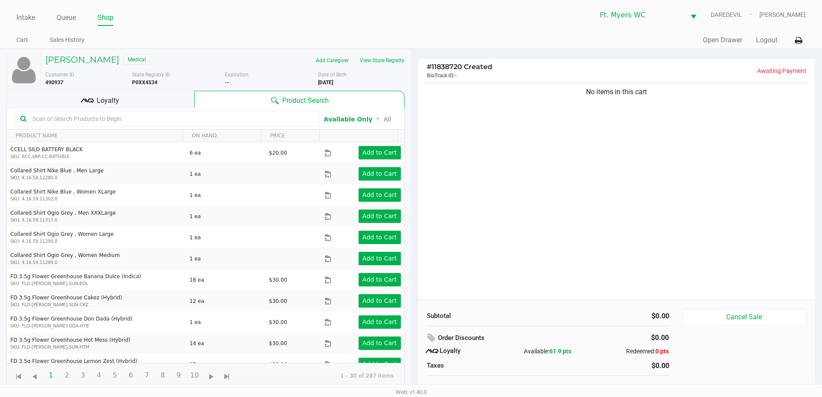
click at [562, 129] on div "No items in this cart" at bounding box center [617, 190] width 398 height 218
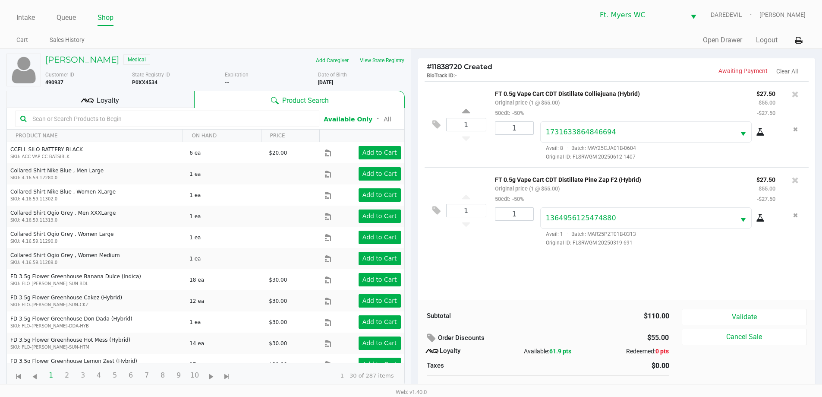
click at [180, 106] on div "Loyalty" at bounding box center [100, 99] width 188 height 17
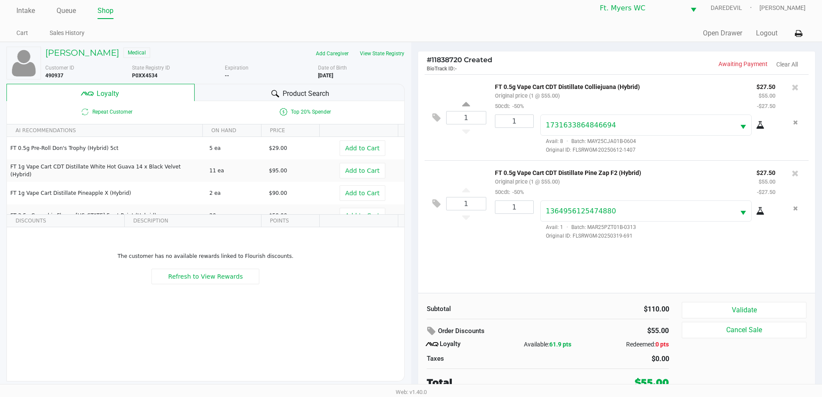
scroll to position [9, 0]
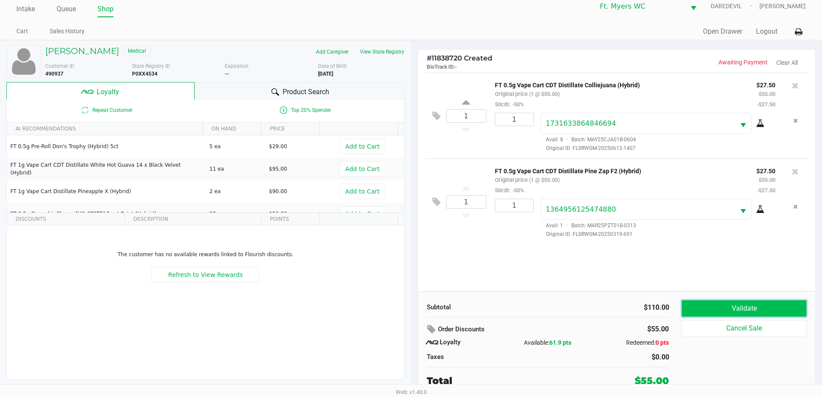
click at [715, 301] on button "Validate" at bounding box center [744, 308] width 124 height 16
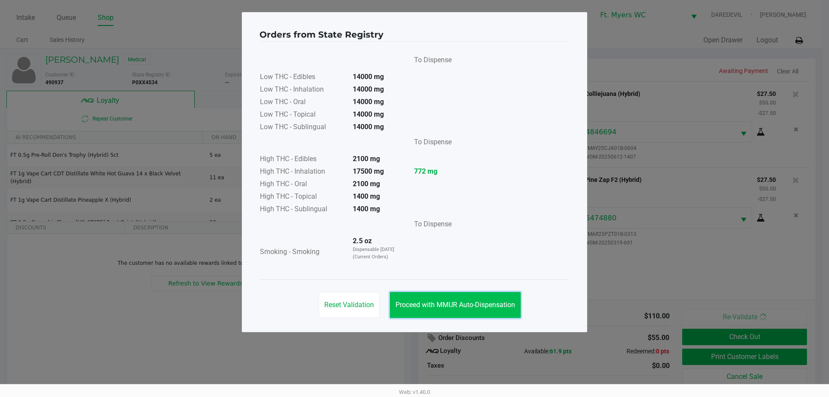
click at [465, 294] on button "Proceed with MMUR Auto-Dispensation" at bounding box center [455, 305] width 131 height 26
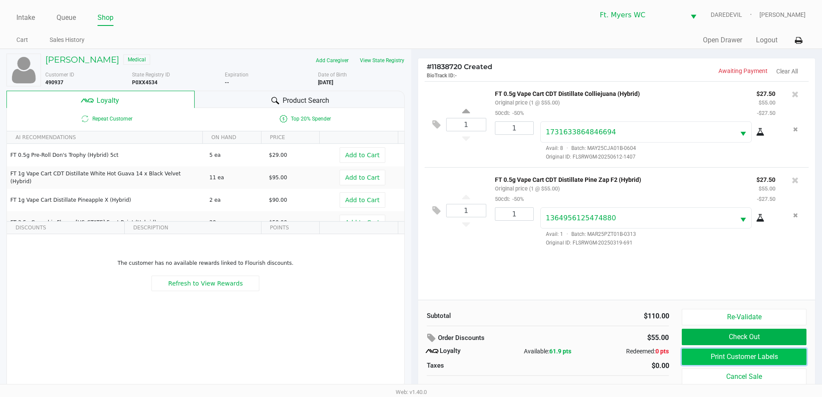
click at [704, 356] on button "Print Customer Labels" at bounding box center [744, 356] width 124 height 16
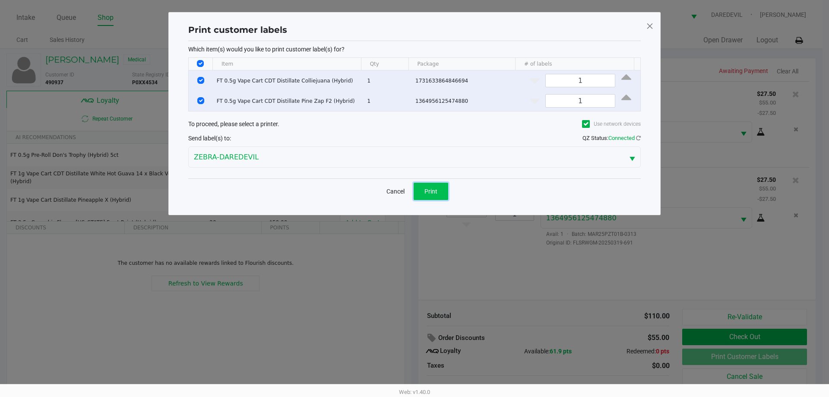
click at [447, 192] on button "Print" at bounding box center [431, 191] width 35 height 17
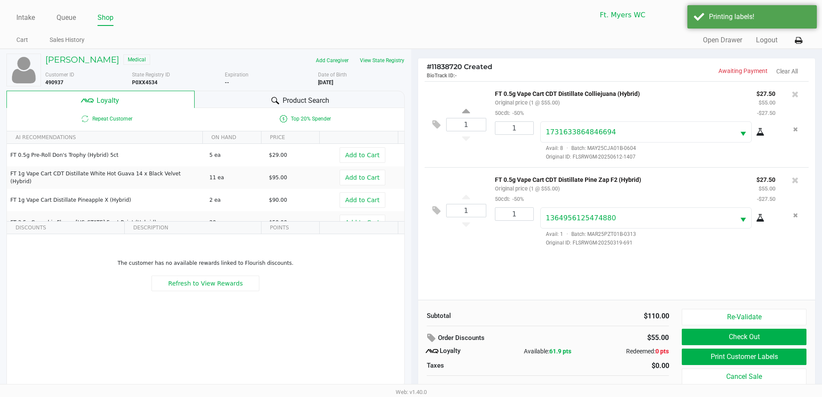
click at [446, 192] on div "Print customer labels Which item(s) would you like to print customer label(s) f…" at bounding box center [411, 92] width 492 height 203
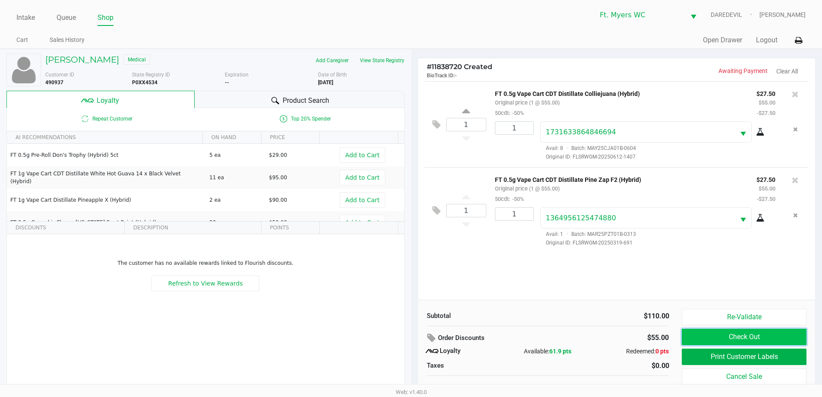
click at [717, 336] on button "Check Out" at bounding box center [744, 337] width 124 height 16
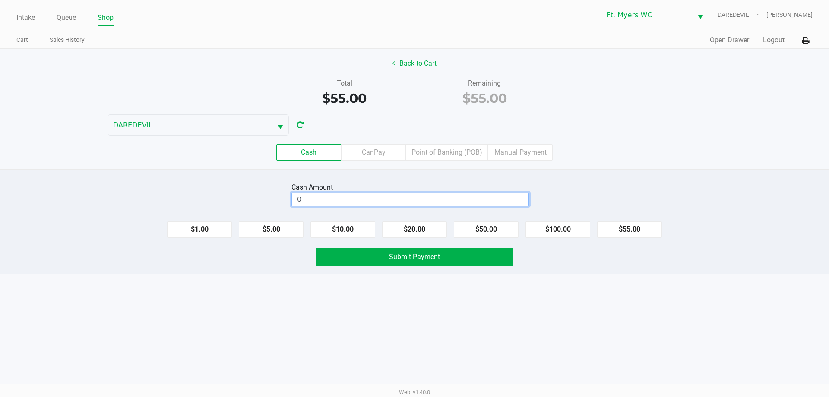
click at [506, 204] on input "0" at bounding box center [410, 199] width 237 height 13
click at [473, 161] on div "Cash CanPay Point of Banking (POB) Manual Payment" at bounding box center [415, 153] width 842 height 34
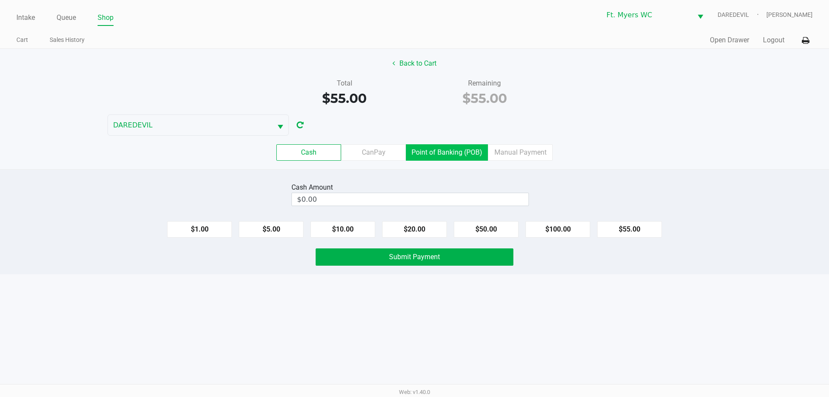
click at [471, 144] on label "Point of Banking (POB)" at bounding box center [447, 152] width 82 height 16
click at [0, 0] on 7 "Point of Banking (POB)" at bounding box center [0, 0] width 0 height 0
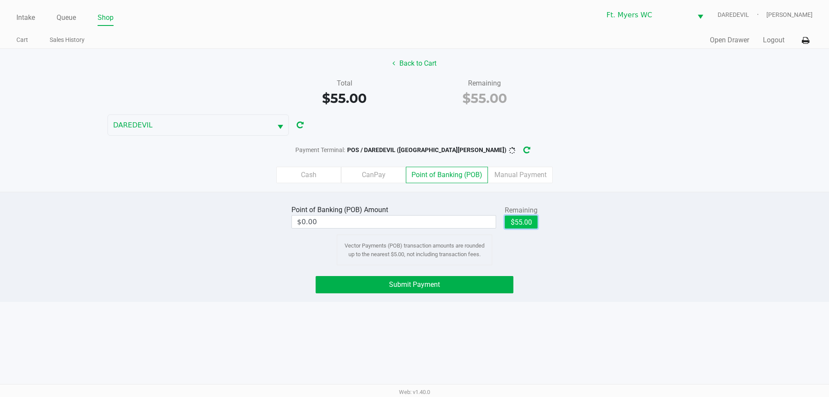
click at [512, 224] on button "$55.00" at bounding box center [521, 221] width 33 height 13
type input "$55.00"
click at [522, 151] on icon "button" at bounding box center [526, 149] width 9 height 9
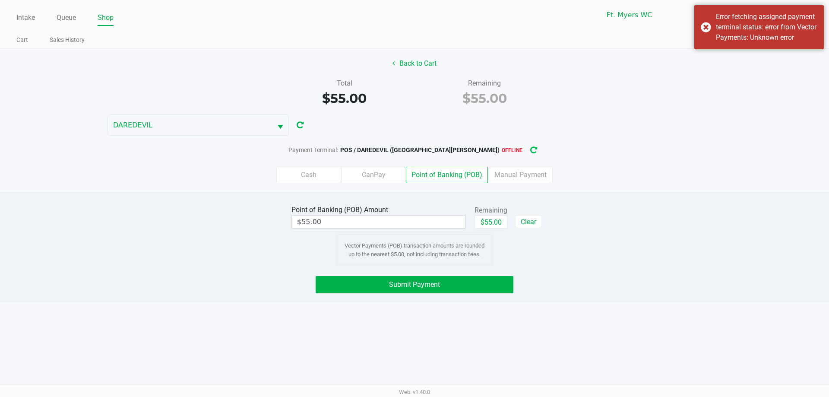
click at [530, 154] on icon "button" at bounding box center [533, 150] width 7 height 8
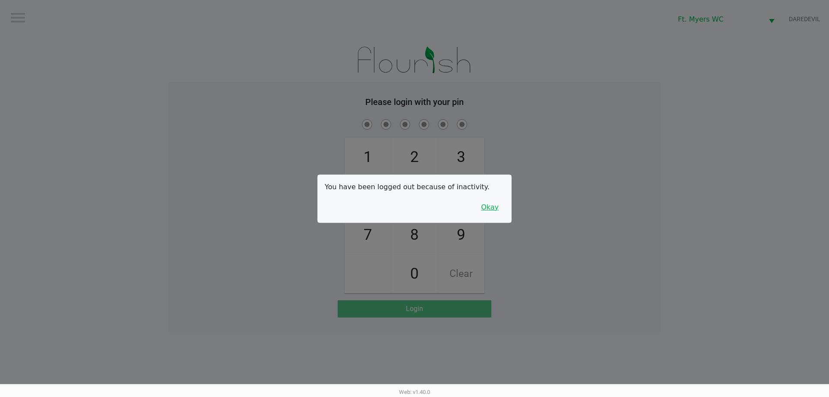
click at [495, 212] on button "Okay" at bounding box center [489, 207] width 29 height 16
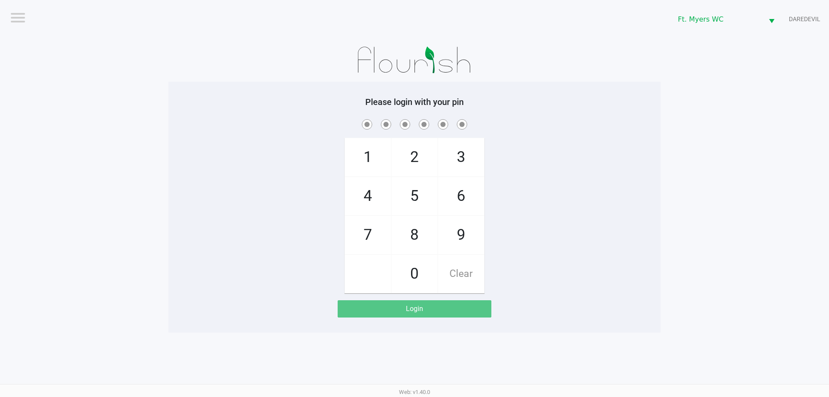
click at [501, 198] on div "1 4 7 2 5 8 0 3 6 9 Clear" at bounding box center [414, 205] width 492 height 176
checkbox input "true"
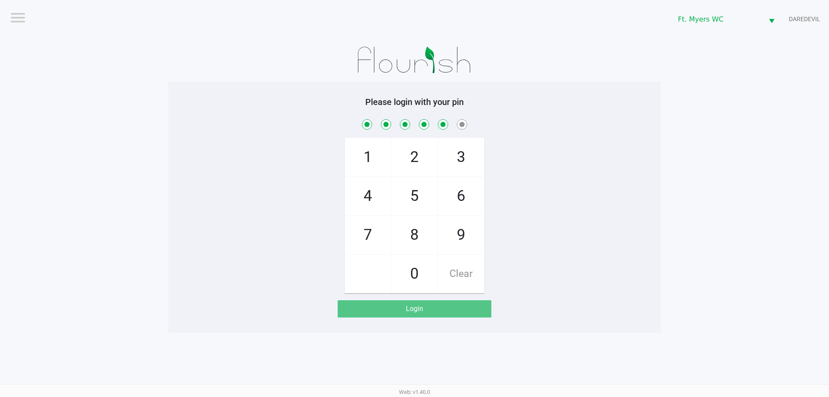
checkbox input "true"
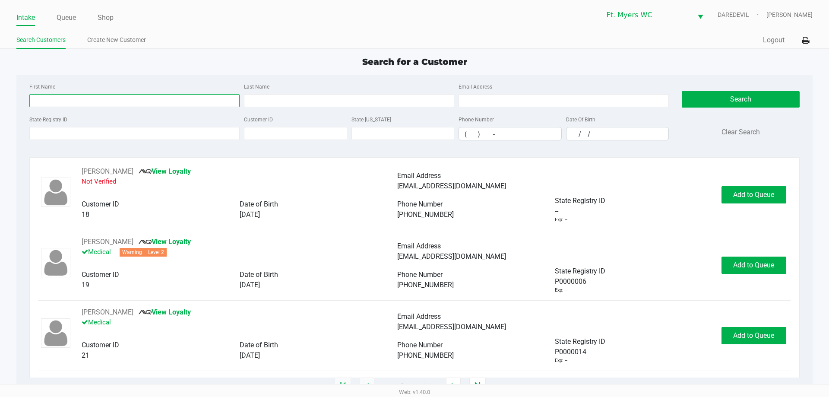
click at [108, 94] on input "First Name" at bounding box center [134, 100] width 210 height 13
type input "tyler"
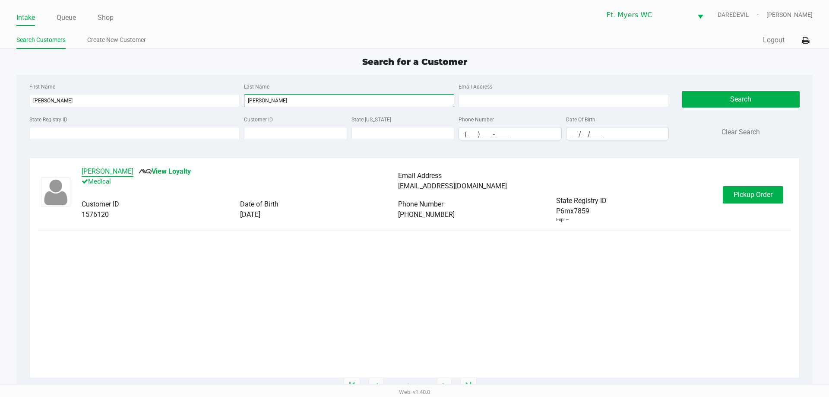
type input "steger"
click at [104, 168] on button "Tyler Steger" at bounding box center [108, 171] width 52 height 10
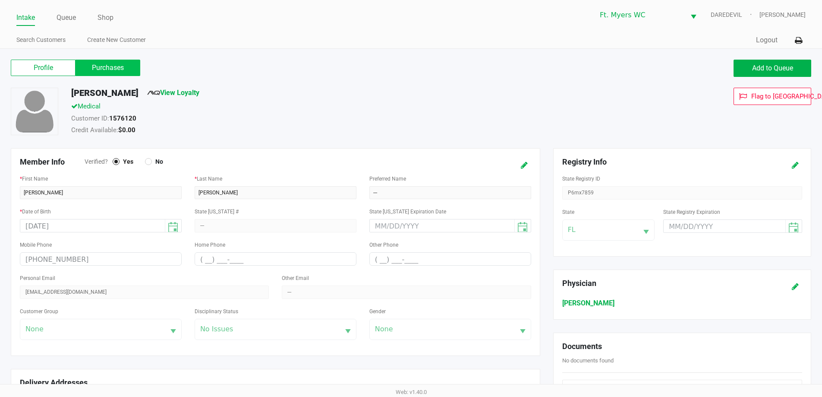
click at [116, 64] on label "Purchases" at bounding box center [108, 68] width 65 height 16
click at [0, 0] on 1 "Purchases" at bounding box center [0, 0] width 0 height 0
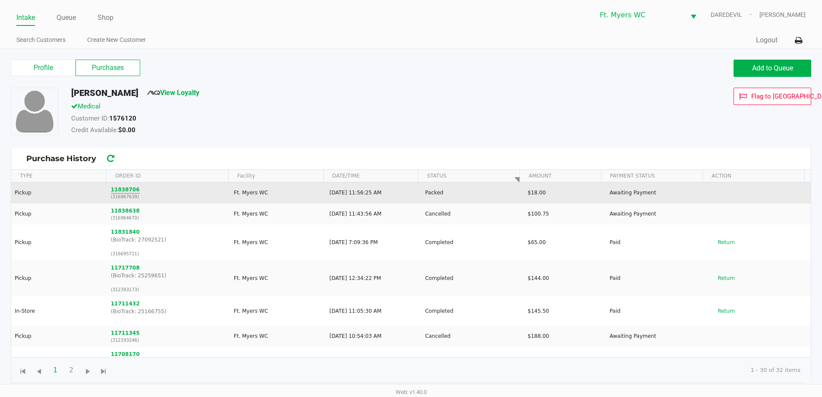
click at [124, 188] on button "11838706" at bounding box center [125, 190] width 29 height 8
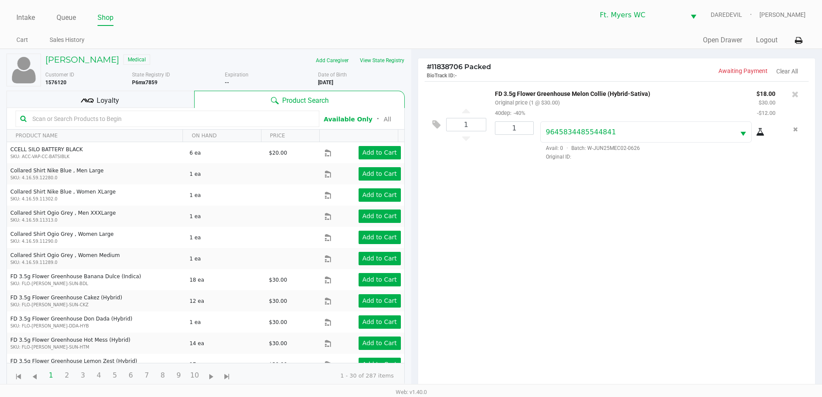
click at [120, 103] on div "Loyalty" at bounding box center [100, 99] width 188 height 17
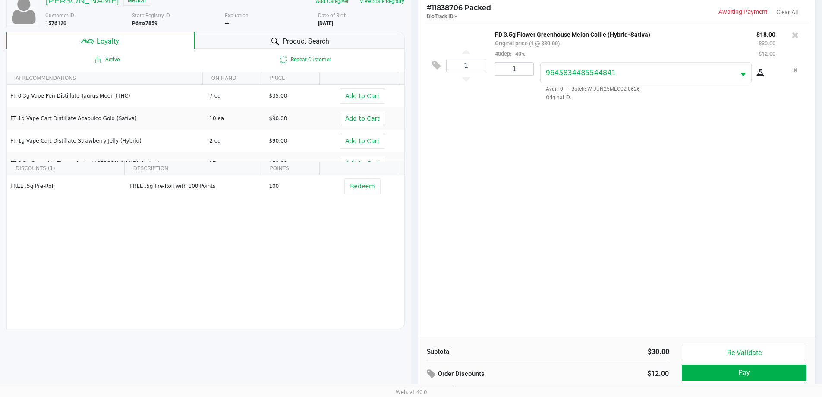
scroll to position [104, 0]
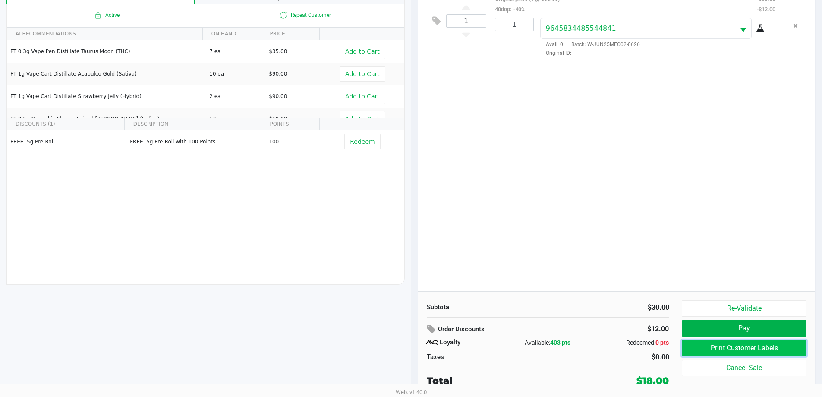
click at [731, 346] on button "Print Customer Labels" at bounding box center [744, 348] width 124 height 16
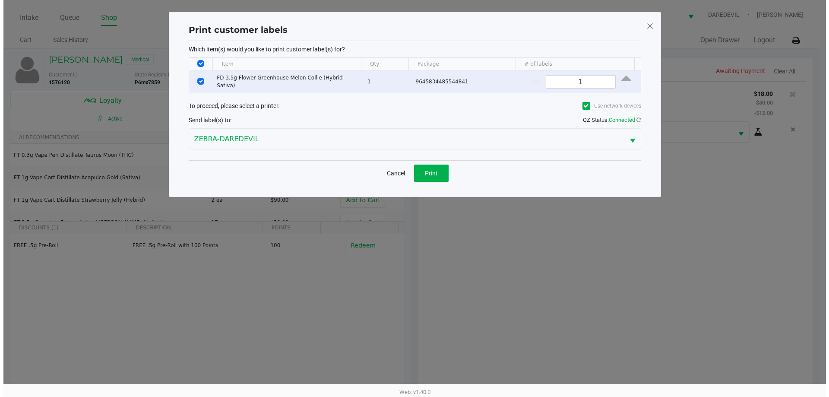
scroll to position [0, 0]
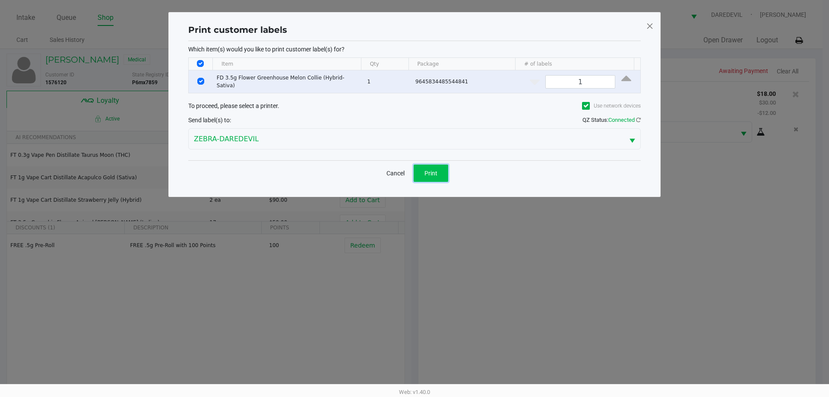
click at [424, 166] on button "Print" at bounding box center [431, 172] width 35 height 17
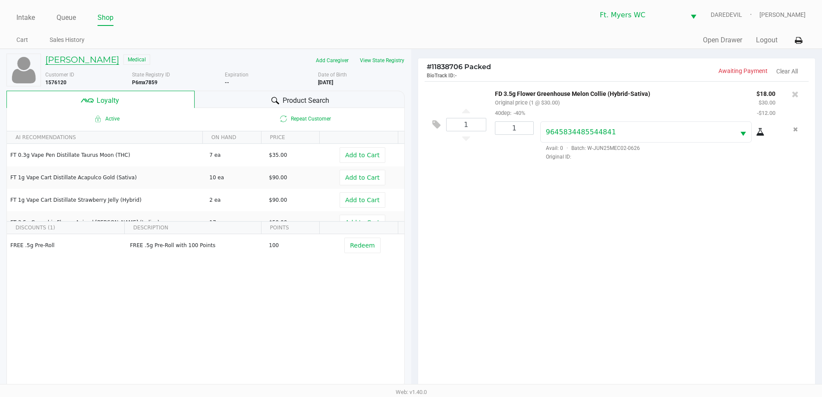
click at [70, 60] on h5 "Tyler Steger" at bounding box center [82, 59] width 74 height 10
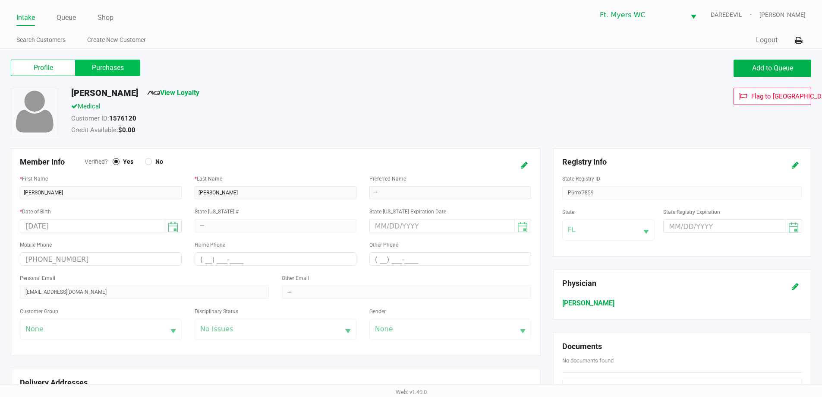
click at [89, 66] on label "Purchases" at bounding box center [108, 68] width 65 height 16
click at [0, 0] on 1 "Purchases" at bounding box center [0, 0] width 0 height 0
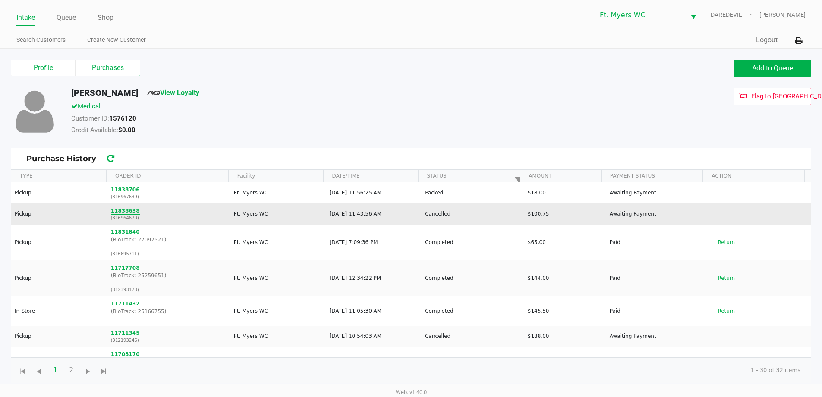
click at [124, 211] on button "11838638" at bounding box center [125, 211] width 29 height 8
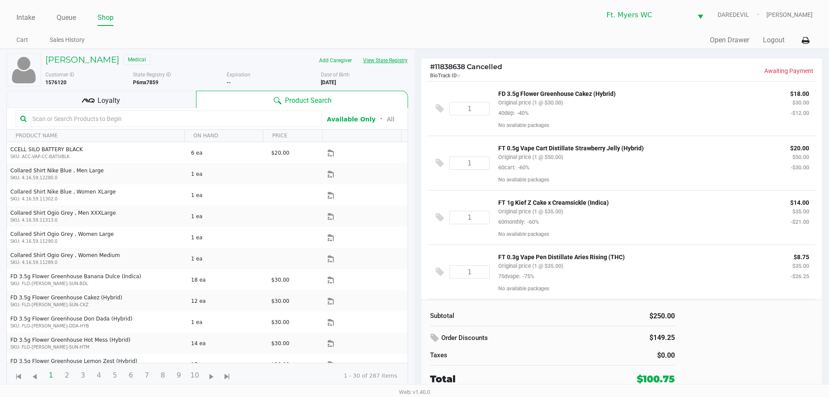
click at [394, 63] on button "View State Registry" at bounding box center [382, 61] width 51 height 14
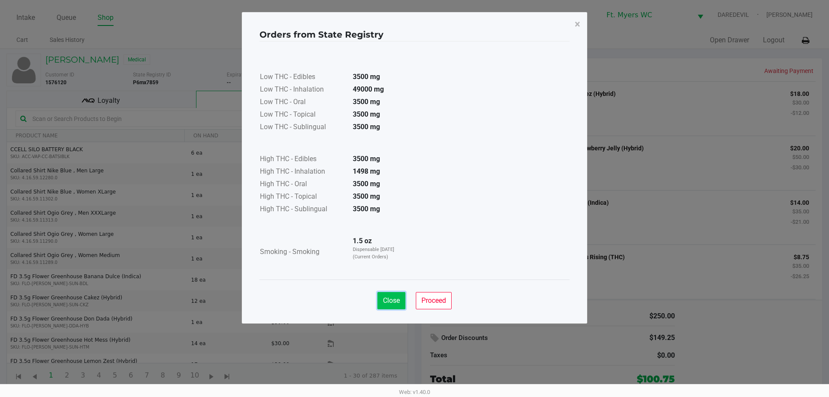
click at [381, 301] on button "Close" at bounding box center [391, 300] width 28 height 17
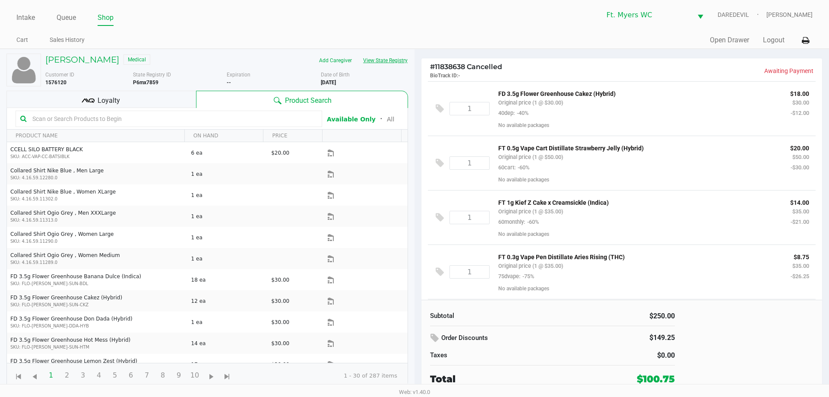
click at [374, 62] on button "View State Registry" at bounding box center [382, 61] width 51 height 14
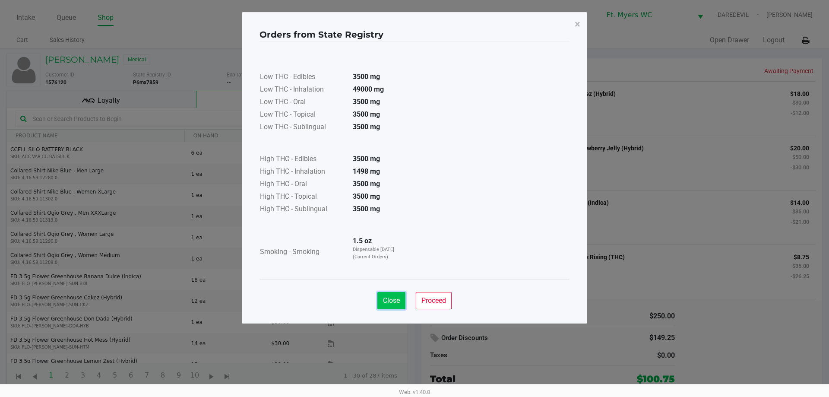
click at [400, 301] on button "Close" at bounding box center [391, 300] width 28 height 17
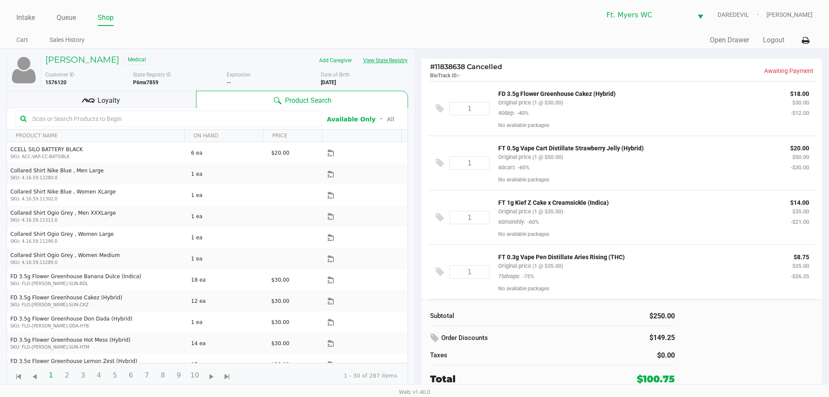
click at [368, 62] on button "View State Registry" at bounding box center [382, 61] width 51 height 14
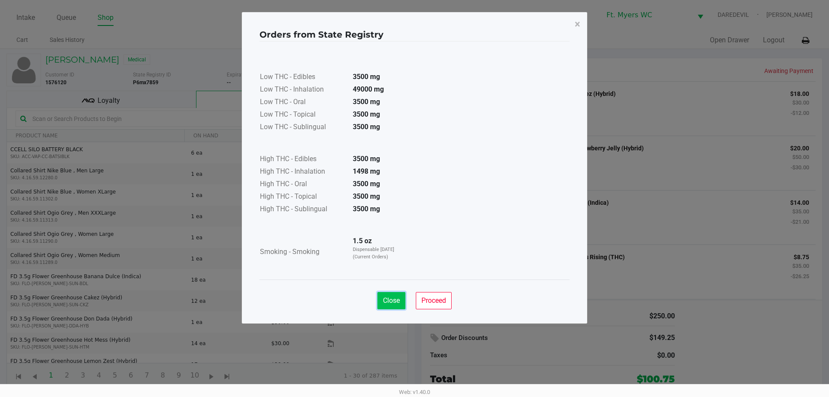
click at [378, 300] on button "Close" at bounding box center [391, 300] width 28 height 17
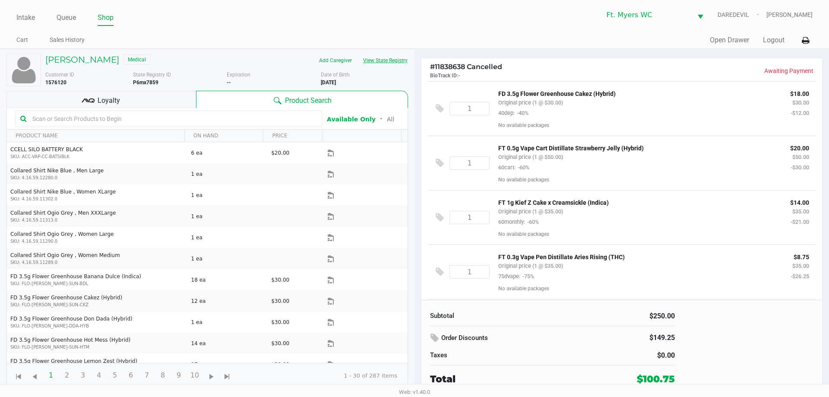
click at [400, 59] on button "View State Registry" at bounding box center [382, 61] width 51 height 14
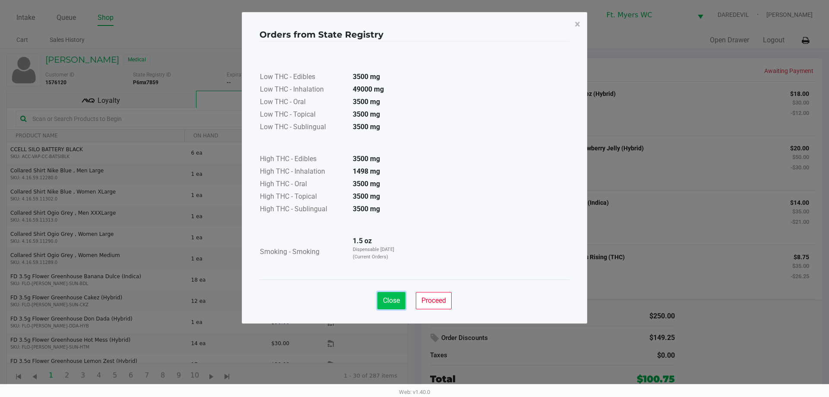
click at [388, 300] on span "Close" at bounding box center [391, 300] width 17 height 8
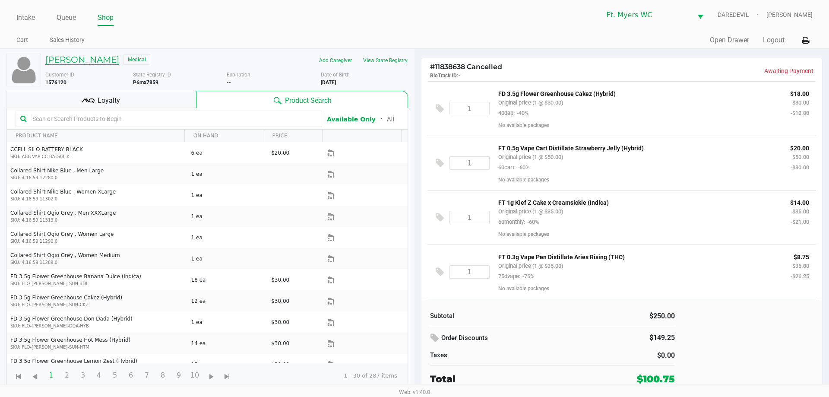
click at [86, 57] on h5 "Tyler Steger" at bounding box center [82, 59] width 74 height 10
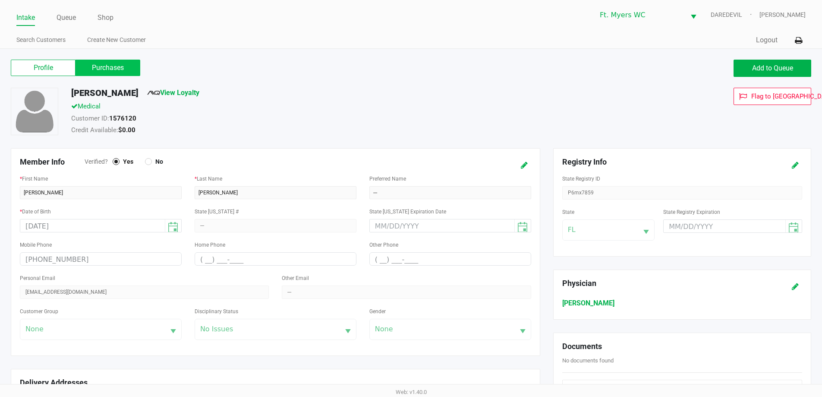
click at [95, 68] on label "Purchases" at bounding box center [108, 68] width 65 height 16
click at [0, 0] on 1 "Purchases" at bounding box center [0, 0] width 0 height 0
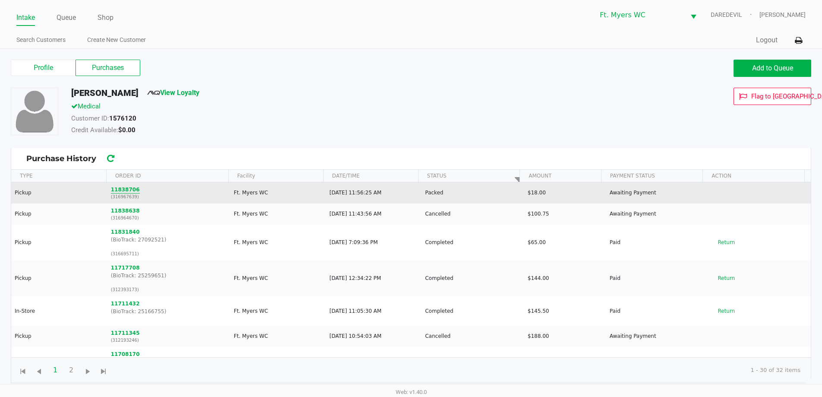
click at [128, 192] on button "11838706" at bounding box center [125, 190] width 29 height 8
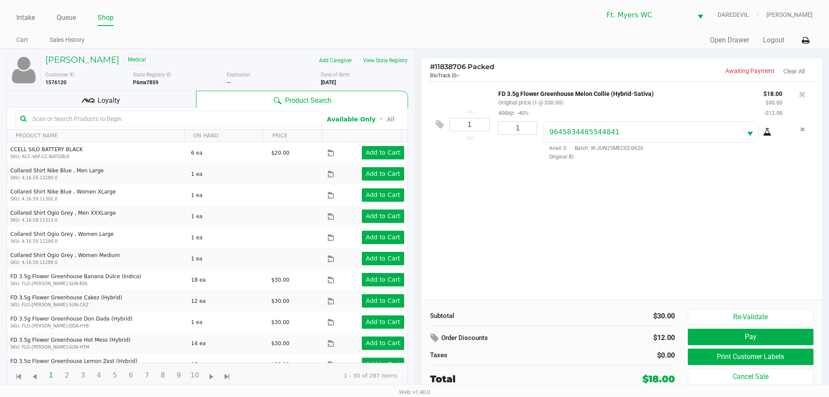
click at [92, 65] on div "Tyler Steger Medical" at bounding box center [133, 61] width 188 height 14
click at [91, 64] on h5 "Tyler Steger" at bounding box center [82, 59] width 74 height 10
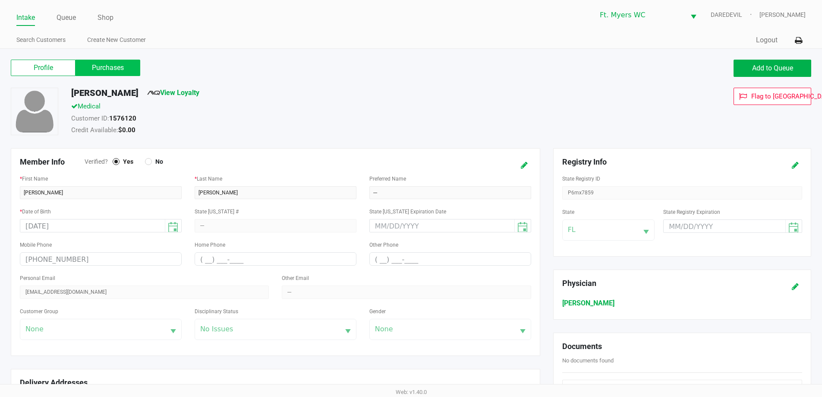
click at [102, 66] on label "Purchases" at bounding box center [108, 68] width 65 height 16
click at [0, 0] on 1 "Purchases" at bounding box center [0, 0] width 0 height 0
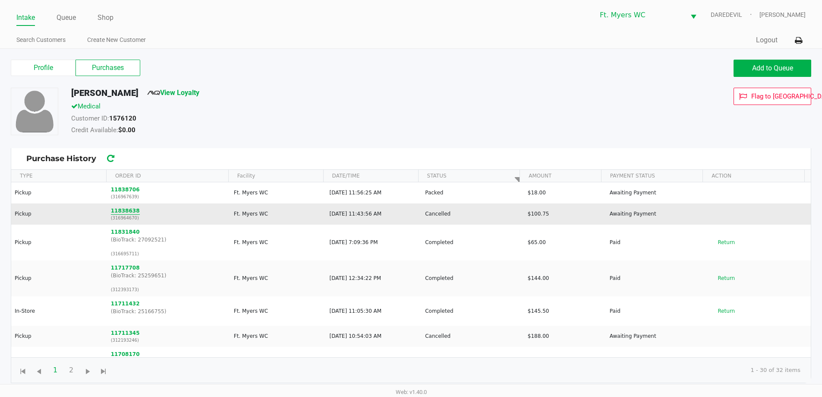
drag, startPoint x: 121, startPoint y: 218, endPoint x: 121, endPoint y: 210, distance: 8.2
click at [120, 218] on p "(316964670)" at bounding box center [169, 218] width 116 height 6
click at [121, 210] on button "11838638" at bounding box center [125, 211] width 29 height 8
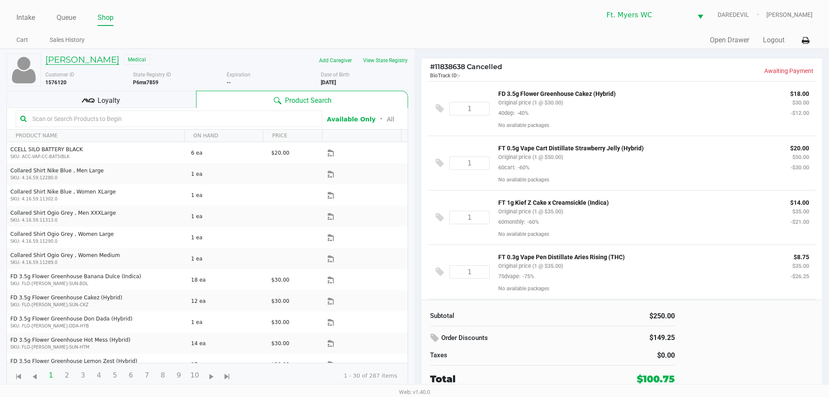
click at [91, 58] on h5 "Tyler Steger" at bounding box center [82, 59] width 74 height 10
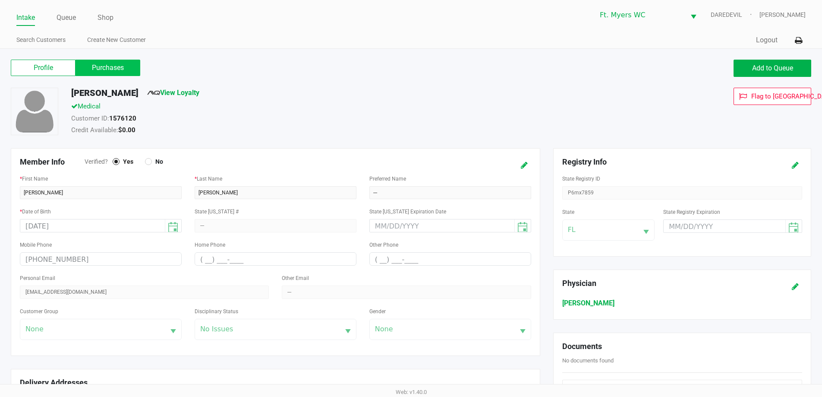
click at [103, 75] on label "Purchases" at bounding box center [108, 68] width 65 height 16
click at [0, 0] on 1 "Purchases" at bounding box center [0, 0] width 0 height 0
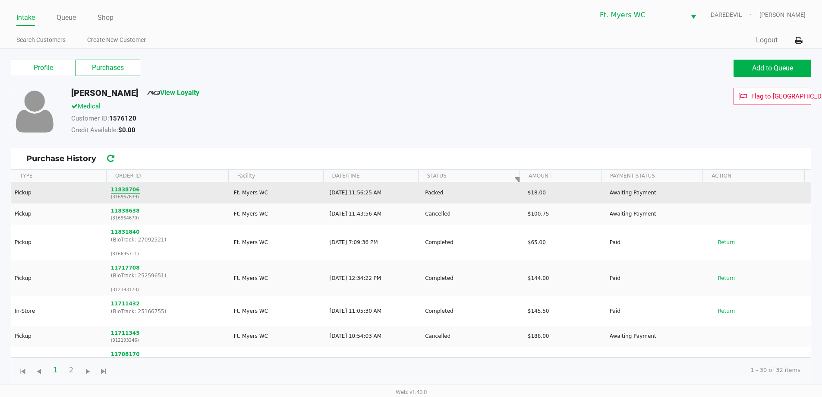
click at [129, 191] on button "11838706" at bounding box center [125, 190] width 29 height 8
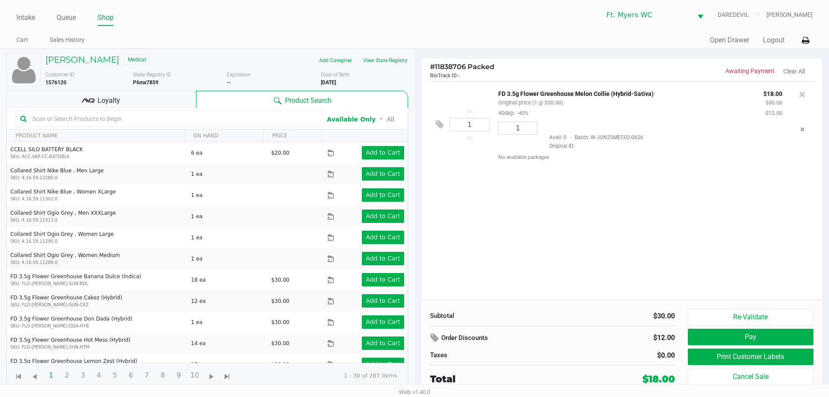
click at [616, 180] on div "1 FD 3.5g Flower Greenhouse Melon Collie (Hybrid-Sativa) Original price (1 @ $3…" at bounding box center [621, 190] width 401 height 218
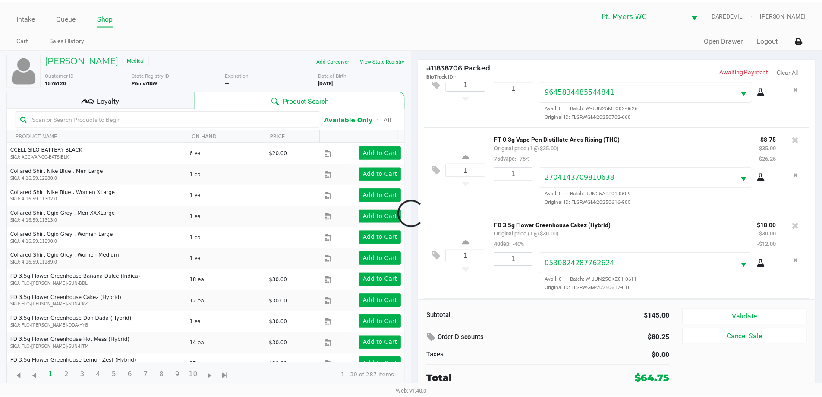
scroll to position [127, 0]
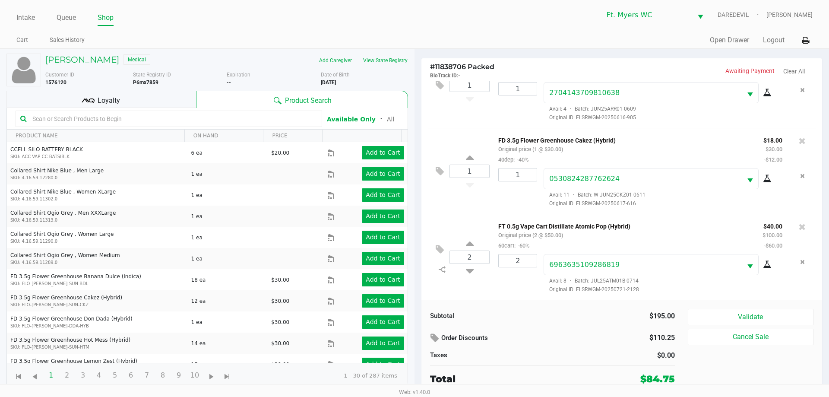
click at [106, 101] on span "Loyalty" at bounding box center [109, 100] width 22 height 10
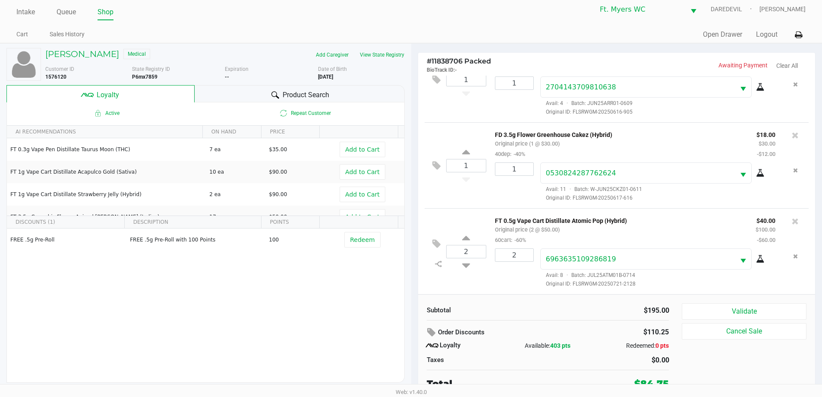
scroll to position [9, 0]
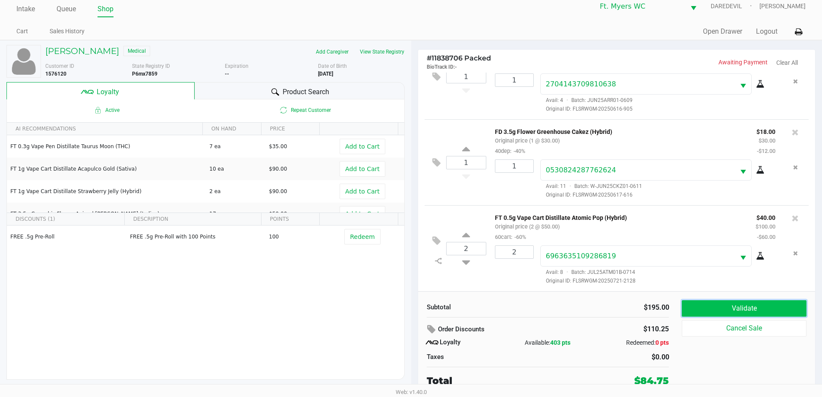
click at [709, 307] on button "Validate" at bounding box center [744, 308] width 124 height 16
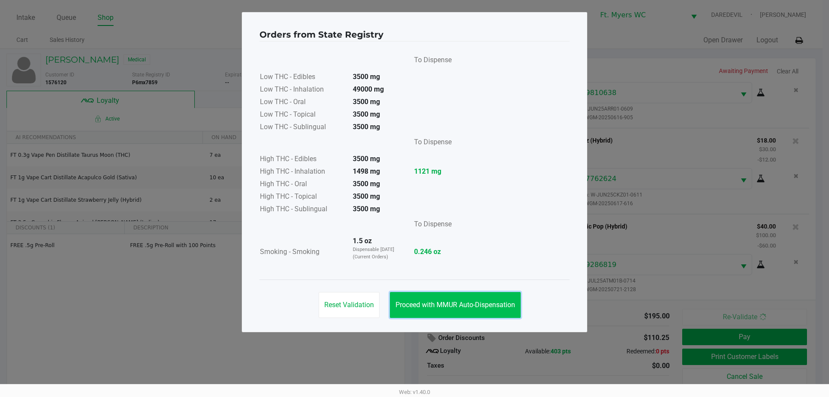
click at [507, 306] on span "Proceed with MMUR Auto-Dispensation" at bounding box center [455, 304] width 120 height 8
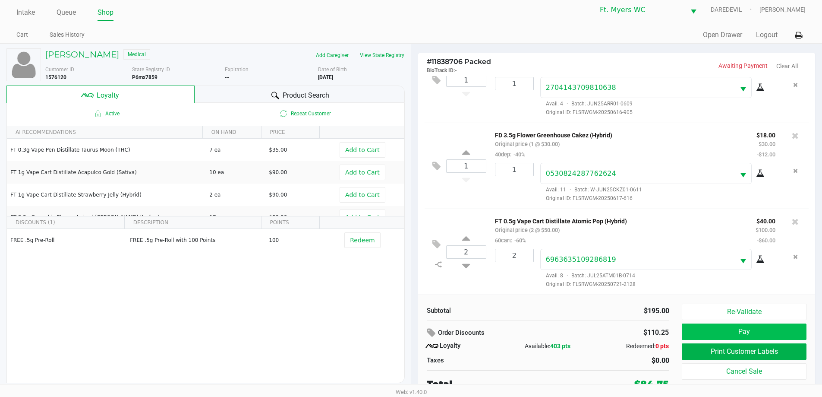
scroll to position [9, 0]
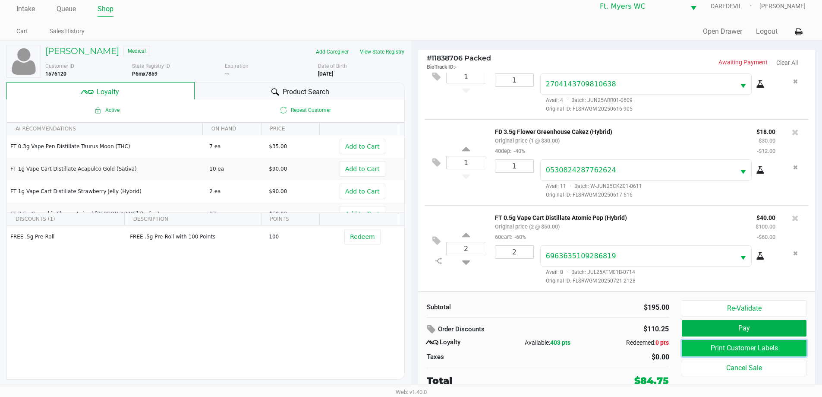
click at [711, 345] on button "Print Customer Labels" at bounding box center [744, 348] width 124 height 16
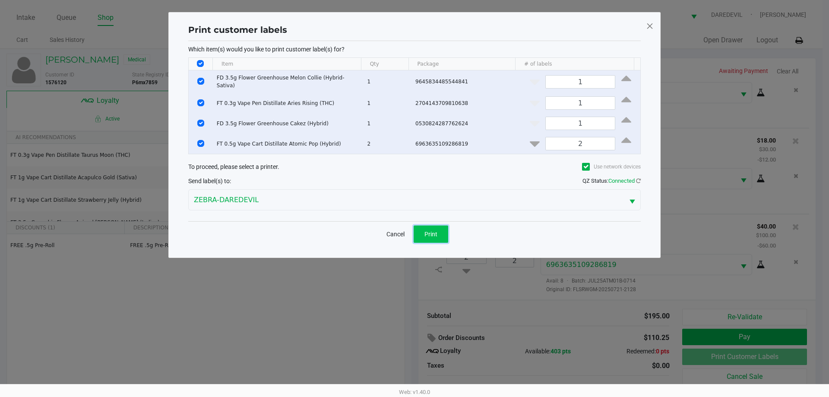
click at [433, 231] on span "Print" at bounding box center [430, 234] width 13 height 7
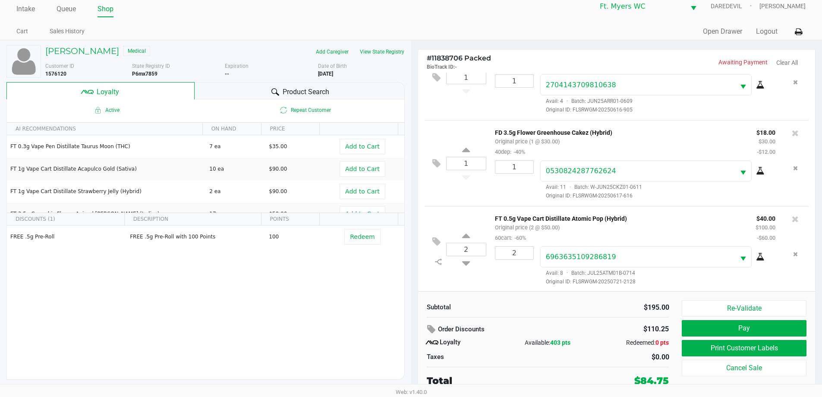
scroll to position [127, 0]
click at [690, 323] on button "Pay" at bounding box center [744, 328] width 124 height 16
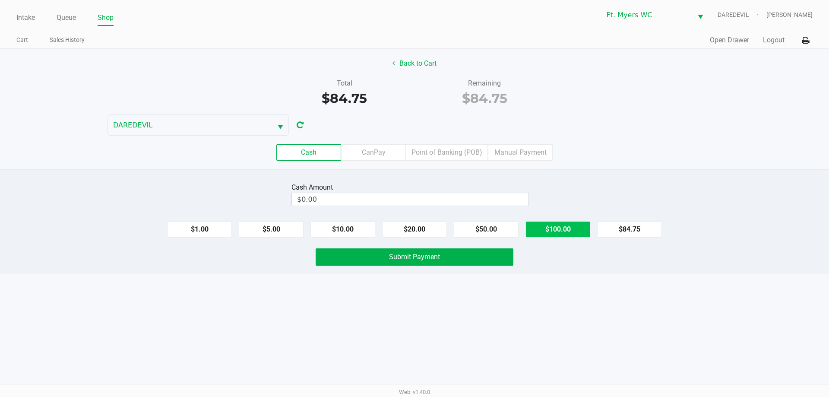
click at [572, 231] on button "$100.00" at bounding box center [557, 229] width 65 height 16
type input "$100.00"
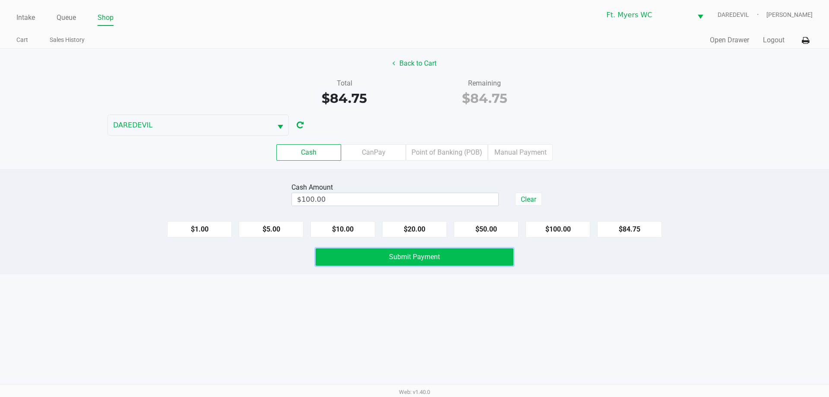
click at [431, 258] on span "Submit Payment" at bounding box center [414, 257] width 51 height 8
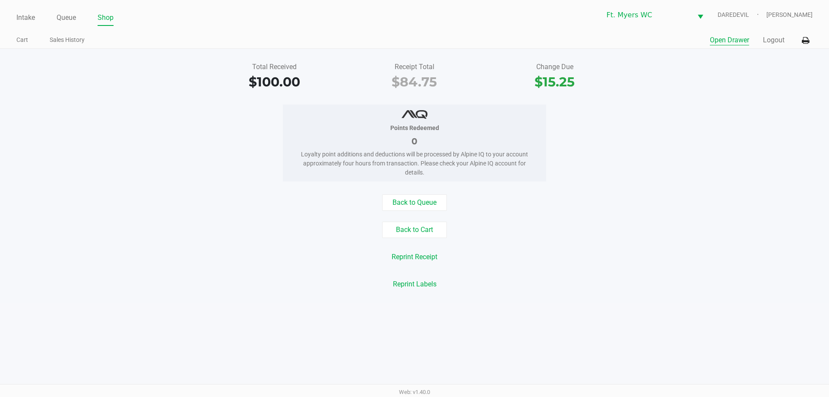
click at [718, 40] on button "Open Drawer" at bounding box center [729, 40] width 39 height 10
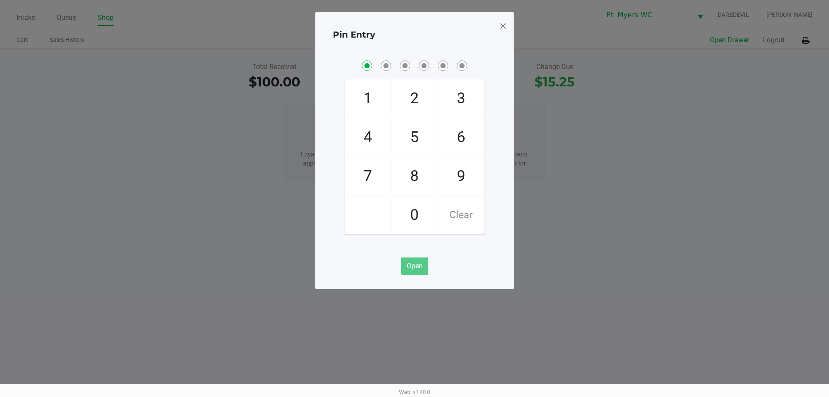
checkbox input "true"
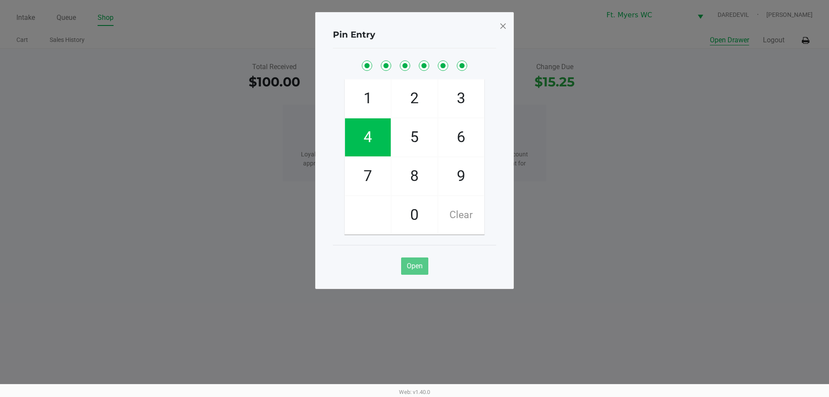
checkbox input "true"
click at [497, 32] on div "Pin Entry 1 4 7 2 5 8 0 3 6 9 Clear Open" at bounding box center [414, 150] width 199 height 277
click at [499, 28] on span at bounding box center [503, 26] width 8 height 14
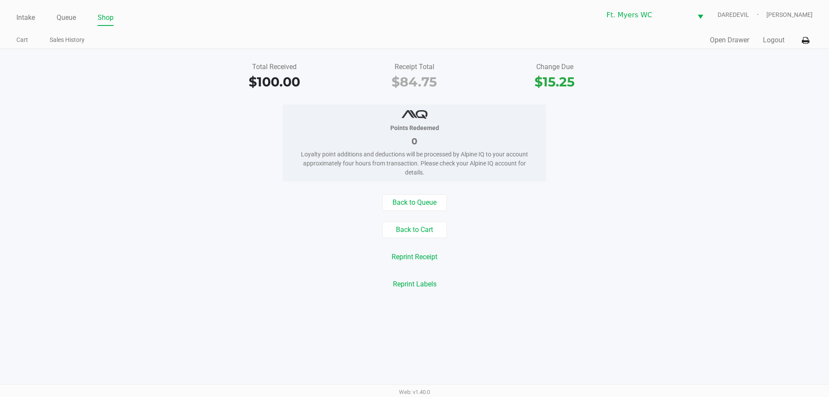
click at [778, 35] on div "Quick Sale Open Drawer Logout" at bounding box center [613, 40] width 398 height 16
click at [781, 35] on button "Logout" at bounding box center [774, 40] width 22 height 10
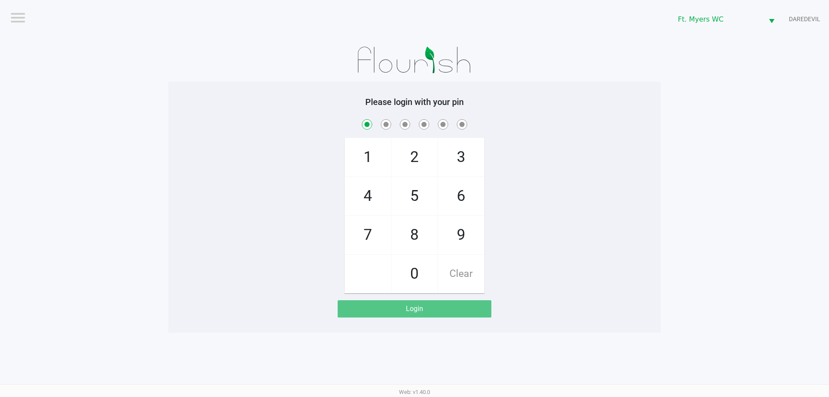
checkbox input "true"
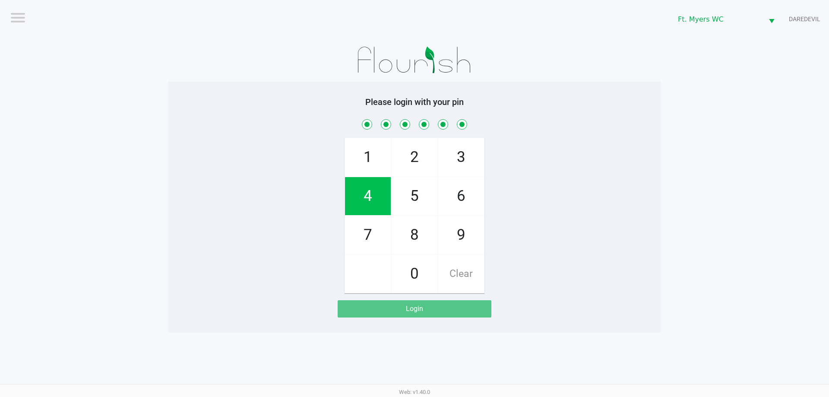
checkbox input "true"
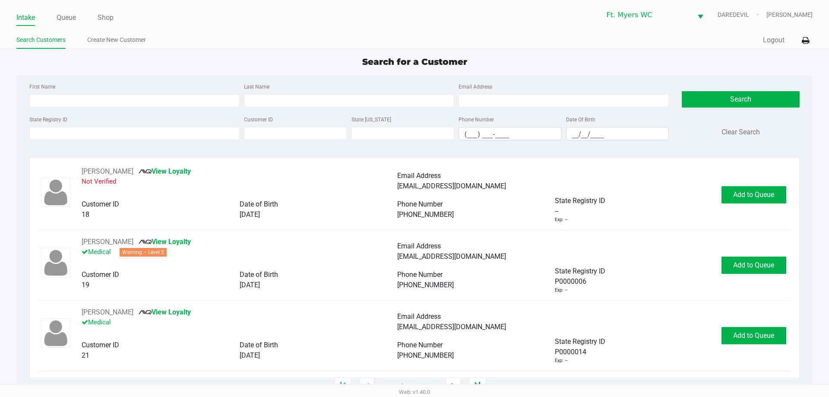
click at [94, 19] on ul "Intake Queue Shop" at bounding box center [215, 18] width 398 height 15
click at [98, 18] on link "Shop" at bounding box center [106, 18] width 16 height 12
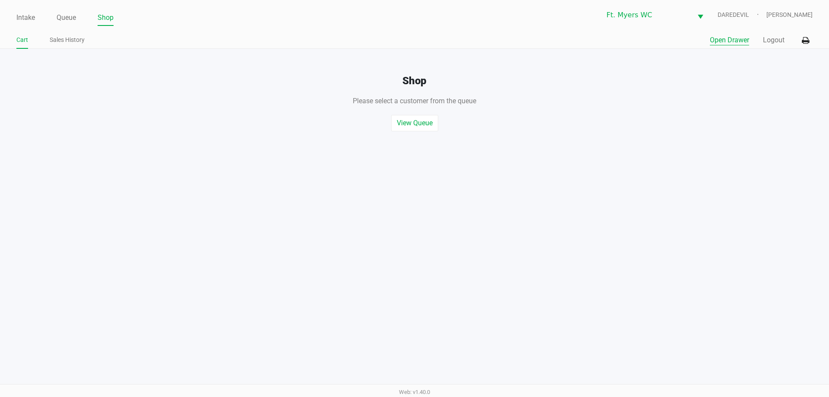
click at [721, 42] on button "Open Drawer" at bounding box center [729, 40] width 39 height 10
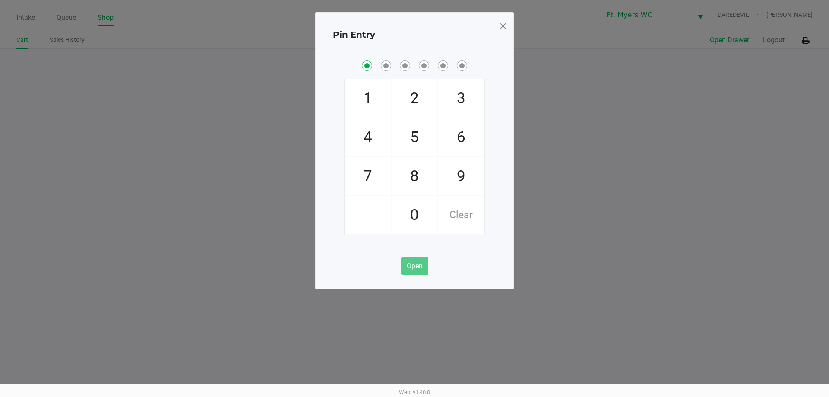
checkbox input "true"
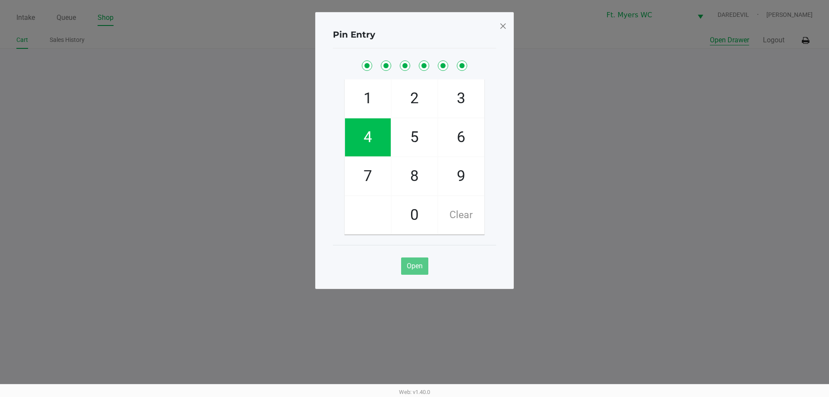
checkbox input "true"
click at [493, 21] on div "Pin Entry" at bounding box center [414, 34] width 163 height 27
click at [502, 23] on span at bounding box center [503, 26] width 8 height 14
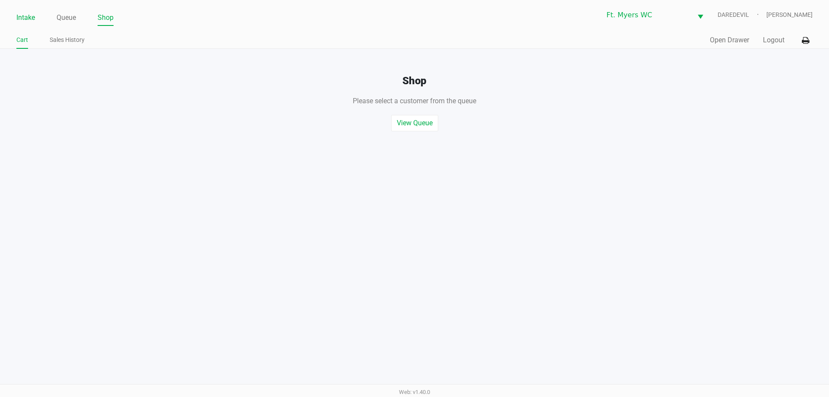
click at [22, 14] on link "Intake" at bounding box center [25, 18] width 19 height 12
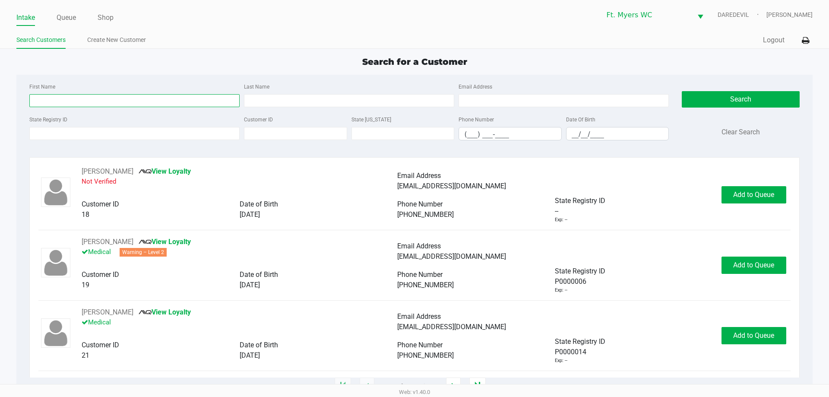
click at [92, 104] on input "First Name" at bounding box center [134, 100] width 210 height 13
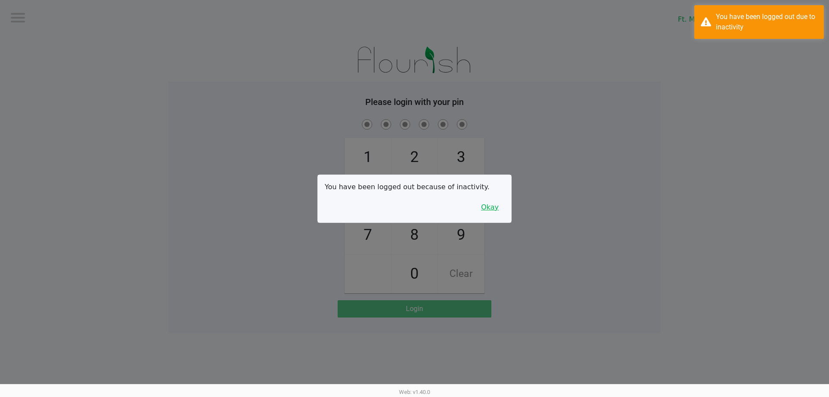
drag, startPoint x: 490, startPoint y: 201, endPoint x: 495, endPoint y: 200, distance: 4.4
click at [491, 202] on button "Okay" at bounding box center [489, 207] width 29 height 16
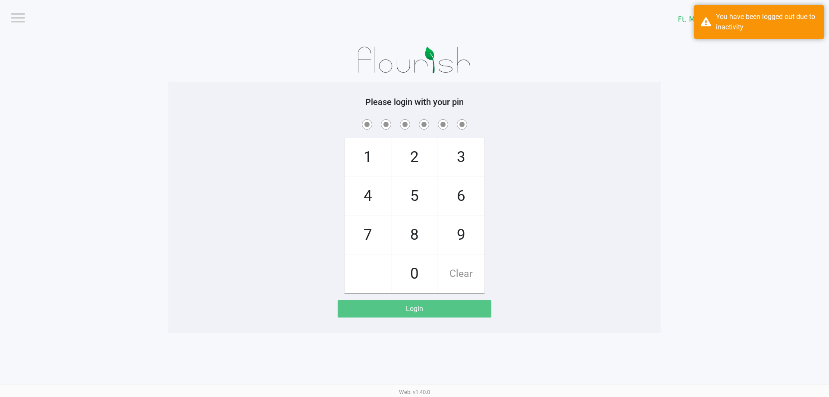
click at [496, 199] on div "1 4 7 2 5 8 0 3 6 9 Clear" at bounding box center [414, 205] width 492 height 176
checkbox input "true"
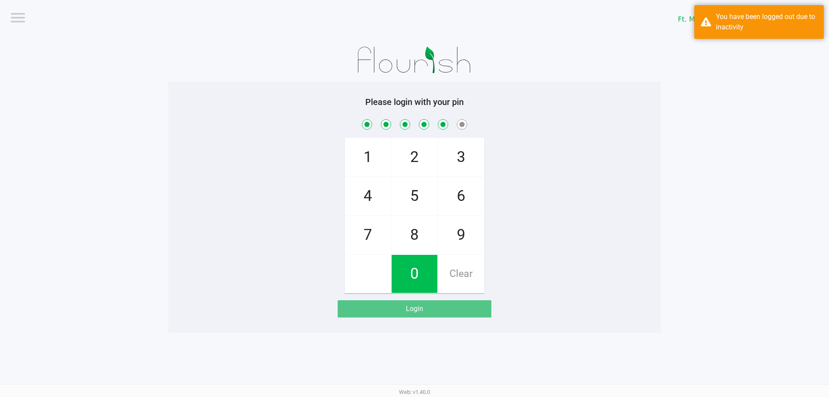
checkbox input "true"
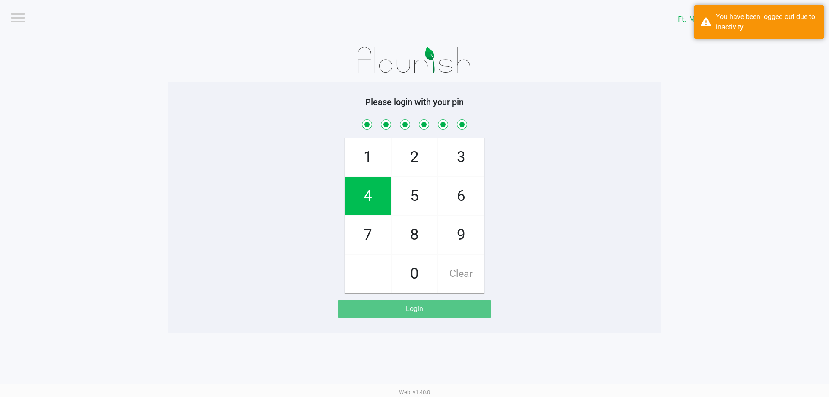
checkbox input "true"
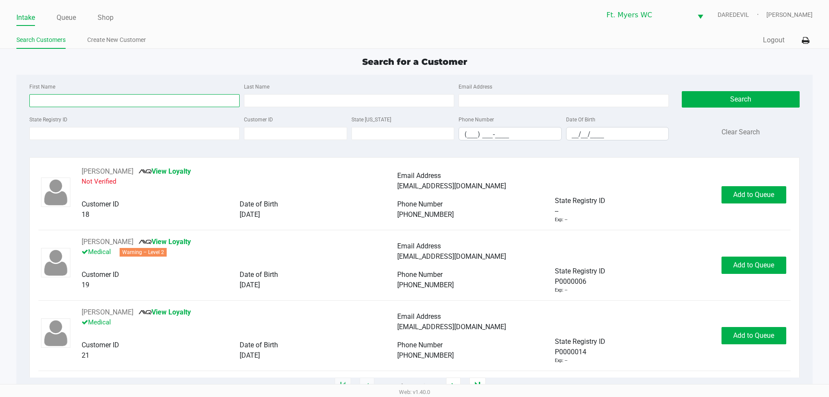
click at [73, 106] on input "First Name" at bounding box center [134, 100] width 210 height 13
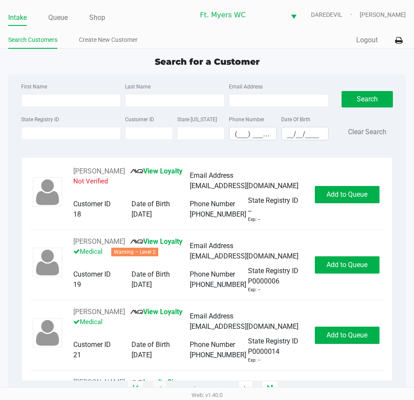
drag, startPoint x: 120, startPoint y: 42, endPoint x: 234, endPoint y: 31, distance: 114.5
click at [122, 41] on link "Create New Customer" at bounding box center [108, 40] width 59 height 11
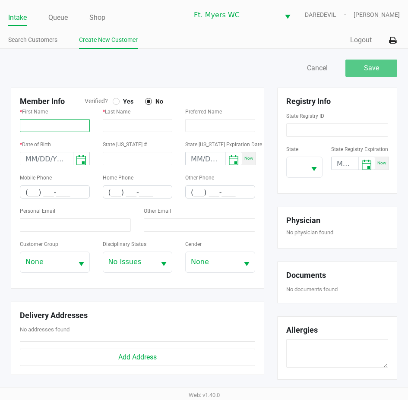
click at [66, 129] on input "text" at bounding box center [55, 125] width 70 height 13
paste input "ELEXIS"
type input "ELEXIS"
click at [113, 127] on input "text" at bounding box center [138, 125] width 70 height 13
paste input "CASTILLO"
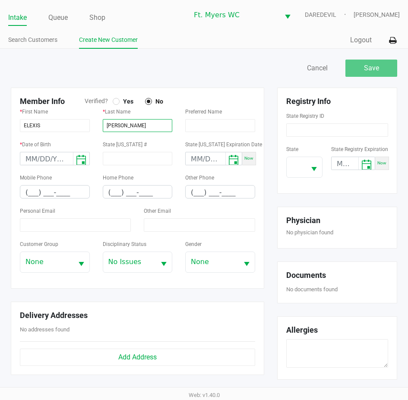
type input "CASTILLO"
click at [119, 100] on div at bounding box center [116, 101] width 7 height 7
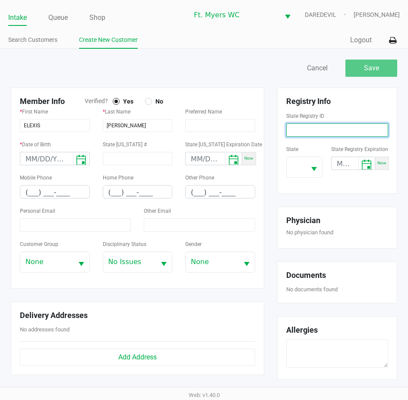
click at [308, 128] on input at bounding box center [337, 129] width 102 height 13
paste input "P1HR2372"
type input "P1HR2372"
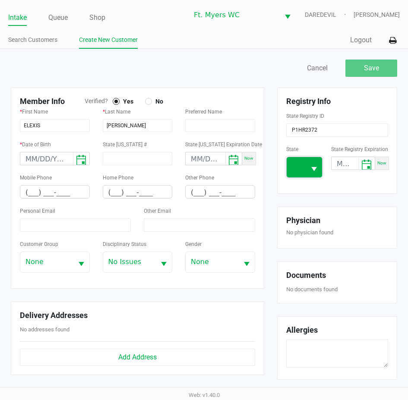
click at [303, 163] on span at bounding box center [296, 167] width 19 height 20
click at [297, 198] on span "FL" at bounding box center [298, 194] width 8 height 10
click at [26, 194] on input "(___) ___-____" at bounding box center [54, 192] width 69 height 13
paste input "727) 454-9964"
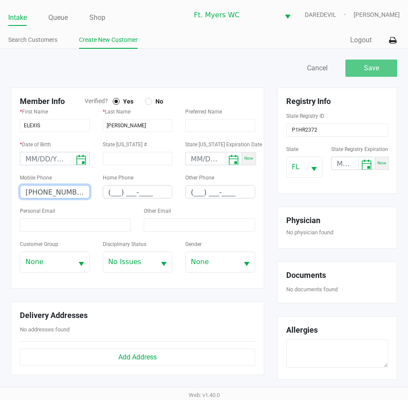
type input "(727) 454-9964"
click at [51, 160] on input "month/day/year" at bounding box center [46, 158] width 53 height 13
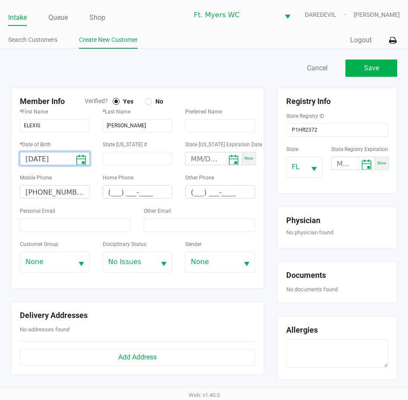
type input "07/22/1996"
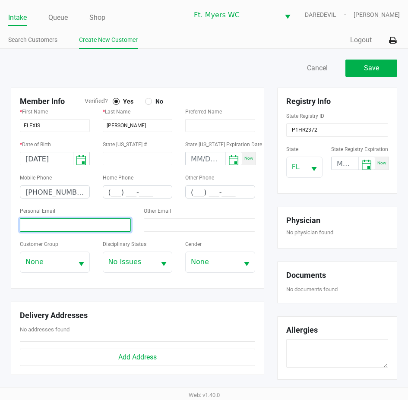
click at [52, 230] on input at bounding box center [75, 224] width 111 height 13
paste input "elexisgianna3@yahoo.com"
type input "elexisgianna3@yahoo.com"
click at [267, 66] on div "Save Cancel" at bounding box center [304, 68] width 200 height 17
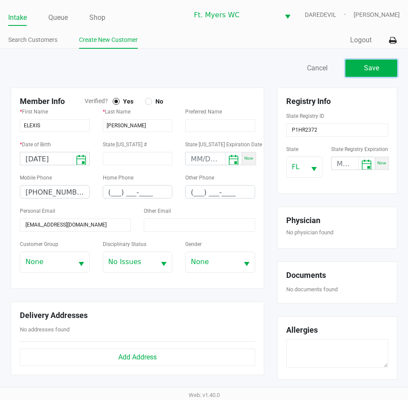
click at [359, 63] on button "Save" at bounding box center [371, 68] width 52 height 17
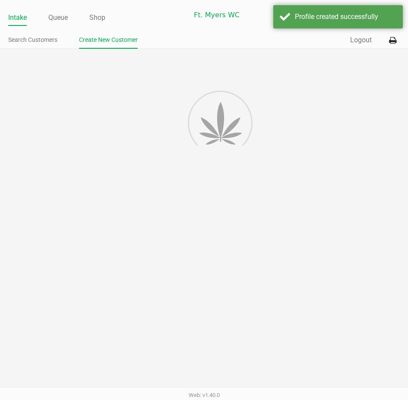
type input "---"
type input "( __) ___-____"
type input "---"
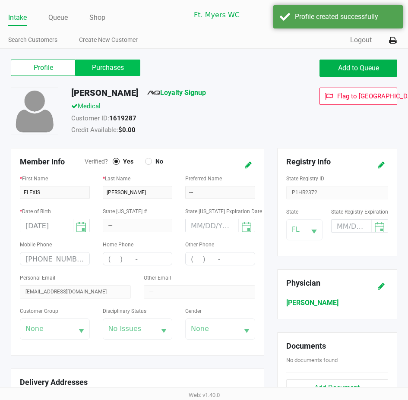
click at [115, 63] on label "Purchases" at bounding box center [108, 68] width 65 height 16
click at [0, 0] on 1 "Purchases" at bounding box center [0, 0] width 0 height 0
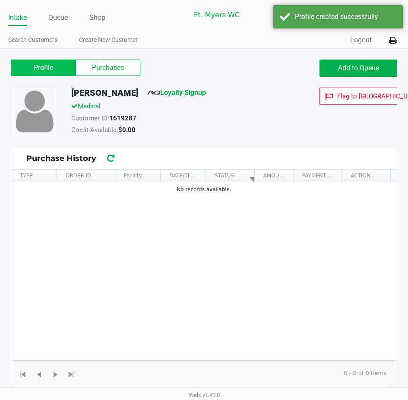
click at [61, 74] on label "Profile" at bounding box center [43, 68] width 65 height 16
click at [0, 0] on 0 "Profile" at bounding box center [0, 0] width 0 height 0
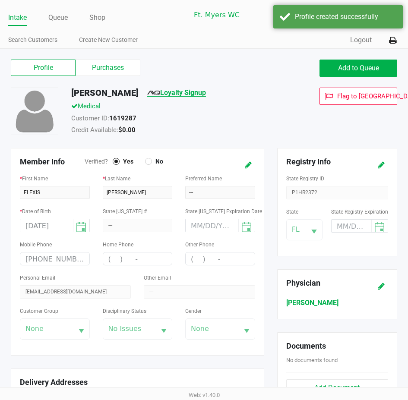
click at [160, 91] on img at bounding box center [153, 93] width 13 height 4
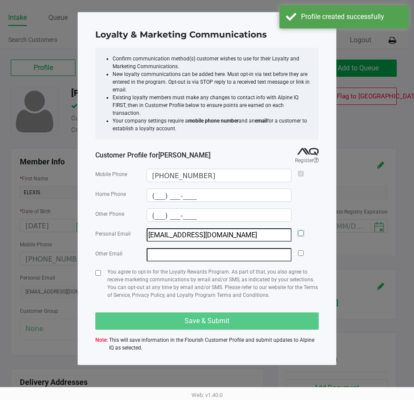
click at [303, 231] on input "checkbox" at bounding box center [301, 234] width 6 height 6
checkbox input "true"
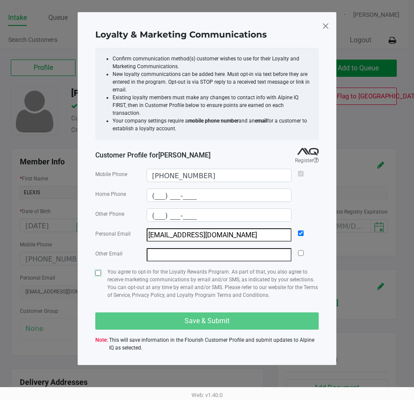
click at [97, 270] on input "checkbox" at bounding box center [98, 273] width 6 height 6
checkbox input "true"
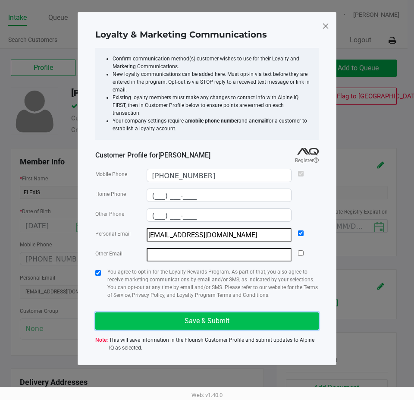
click at [146, 313] on button "Save & Submit" at bounding box center [207, 321] width 224 height 17
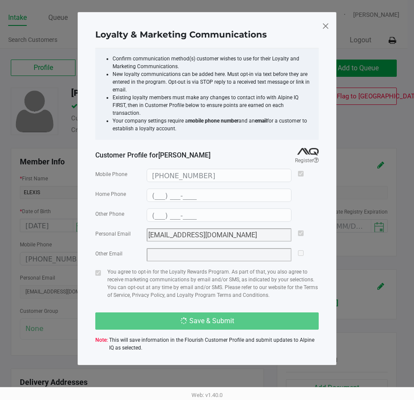
type input "(___) ___-____"
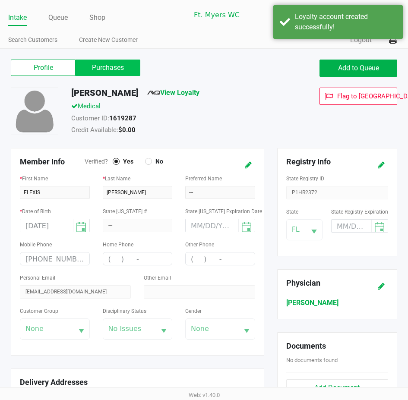
click at [95, 66] on label "Purchases" at bounding box center [108, 68] width 65 height 16
click at [0, 0] on 1 "Purchases" at bounding box center [0, 0] width 0 height 0
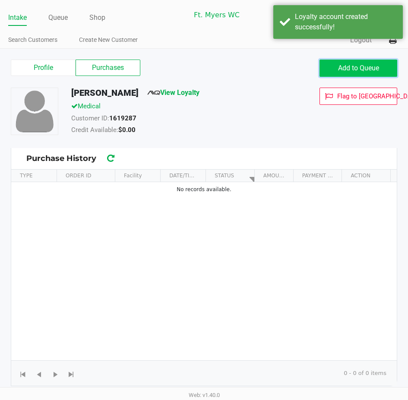
click at [343, 72] on button "Add to Queue" at bounding box center [358, 68] width 78 height 17
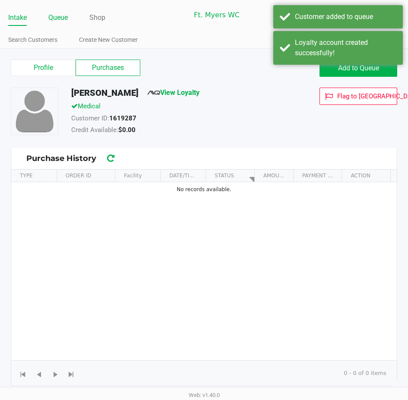
click at [51, 23] on link "Queue" at bounding box center [57, 18] width 19 height 12
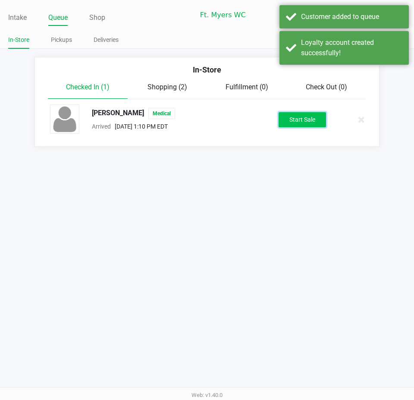
click at [300, 112] on button "Start Sale" at bounding box center [302, 119] width 47 height 15
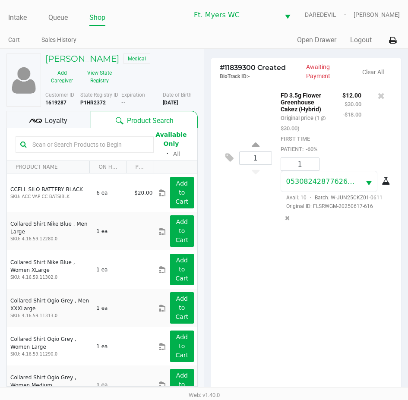
drag, startPoint x: 46, startPoint y: 122, endPoint x: 58, endPoint y: 123, distance: 12.2
click at [47, 121] on span "Loyalty" at bounding box center [56, 121] width 22 height 10
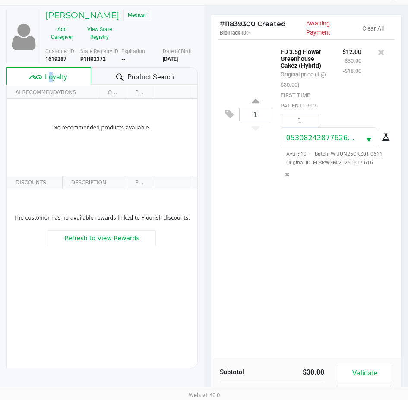
scroll to position [113, 0]
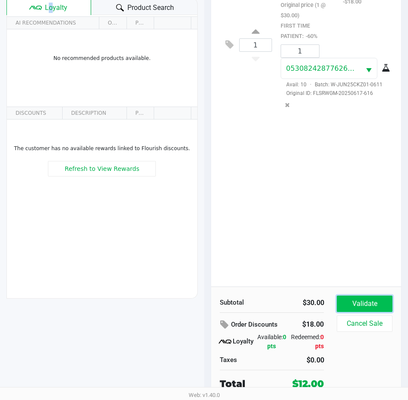
click at [365, 304] on button "Validate" at bounding box center [364, 304] width 55 height 16
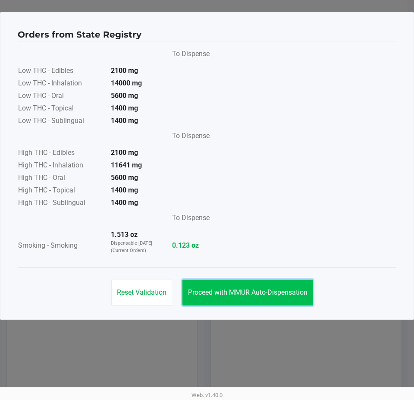
drag, startPoint x: 266, startPoint y: 303, endPoint x: 281, endPoint y: 291, distance: 19.6
click at [267, 303] on button "Proceed with MMUR Auto-Dispensation" at bounding box center [248, 293] width 131 height 26
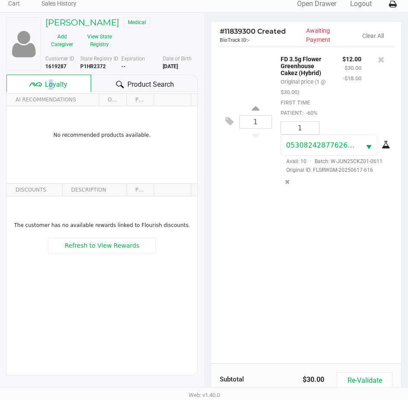
scroll to position [114, 0]
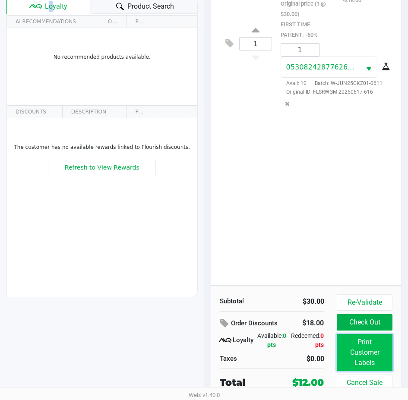
click at [373, 341] on button "Print Customer Labels" at bounding box center [364, 352] width 55 height 37
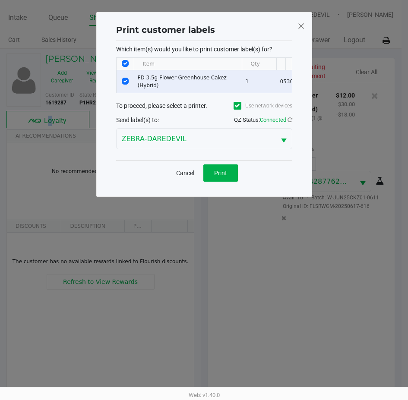
scroll to position [0, 0]
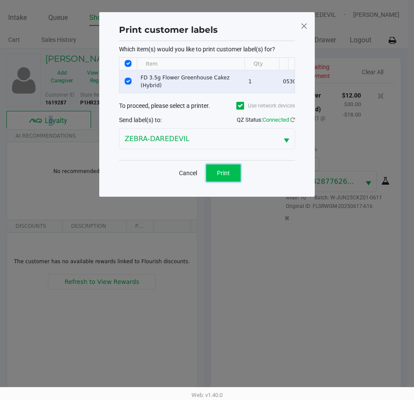
click at [214, 182] on button "Print" at bounding box center [223, 172] width 35 height 17
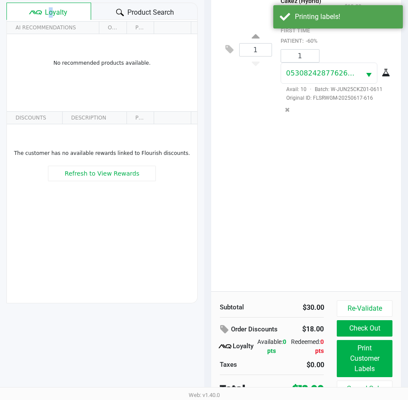
scroll to position [114, 0]
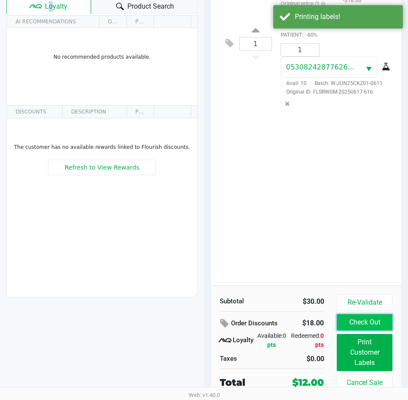
click at [374, 322] on button "Check Out" at bounding box center [364, 322] width 55 height 16
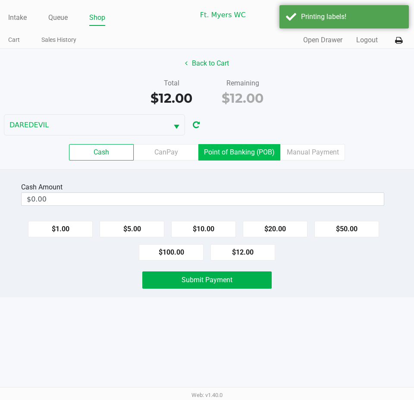
click at [221, 156] on label "Point of Banking (POB)" at bounding box center [240, 152] width 82 height 16
click at [0, 0] on 7 "Point of Banking (POB)" at bounding box center [0, 0] width 0 height 0
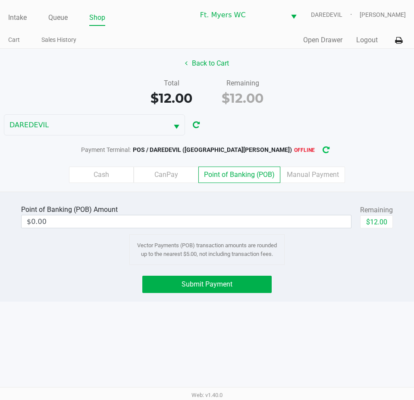
click at [323, 151] on icon "button" at bounding box center [326, 150] width 7 height 6
click at [315, 152] on icon "button" at bounding box center [319, 150] width 9 height 8
click at [319, 146] on button "button" at bounding box center [326, 150] width 14 height 16
click at [323, 151] on icon "button" at bounding box center [326, 149] width 7 height 7
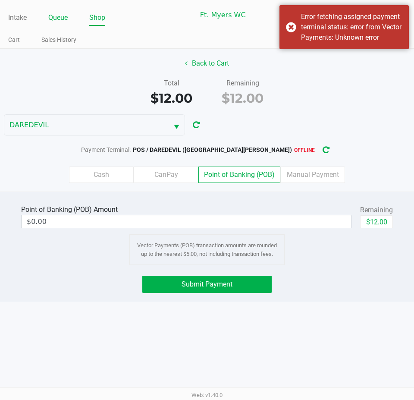
click at [64, 19] on link "Queue" at bounding box center [57, 18] width 19 height 12
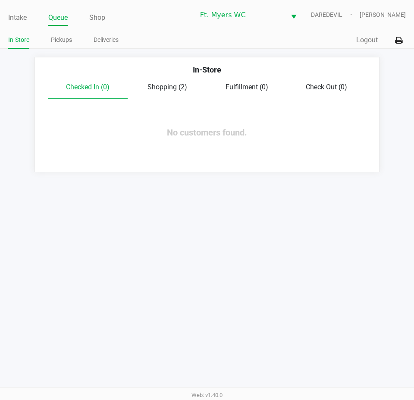
click at [163, 81] on div "In-Store" at bounding box center [207, 73] width 332 height 18
click at [162, 87] on span "Shopping (2)" at bounding box center [168, 87] width 40 height 8
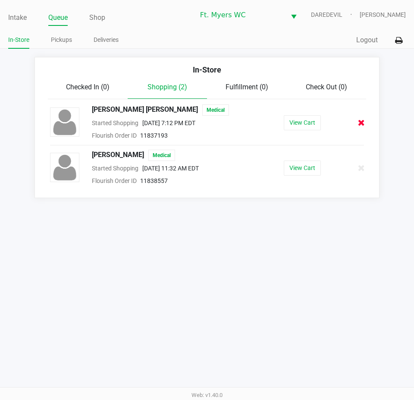
click at [364, 126] on icon at bounding box center [361, 123] width 7 height 6
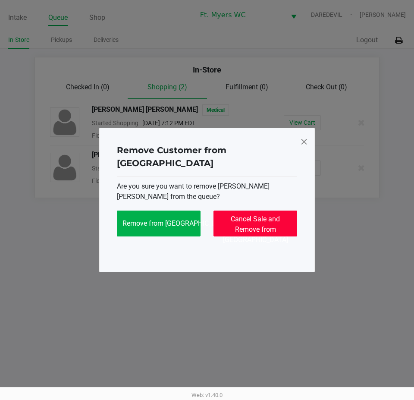
click at [271, 219] on span "Cancel Sale and Remove from Queue" at bounding box center [255, 229] width 65 height 29
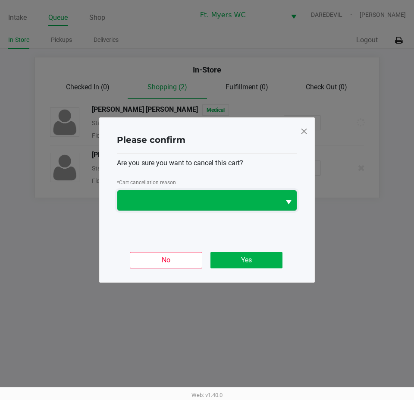
click at [186, 198] on span at bounding box center [199, 201] width 153 height 10
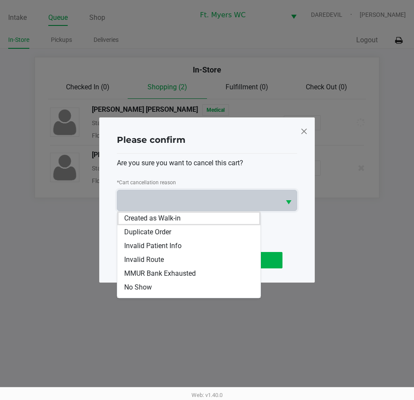
scroll to position [38, 0]
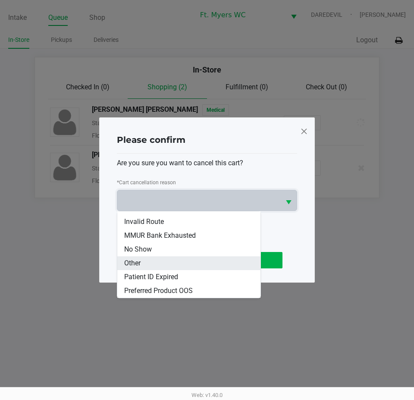
click at [163, 261] on li "Other" at bounding box center [188, 263] width 143 height 14
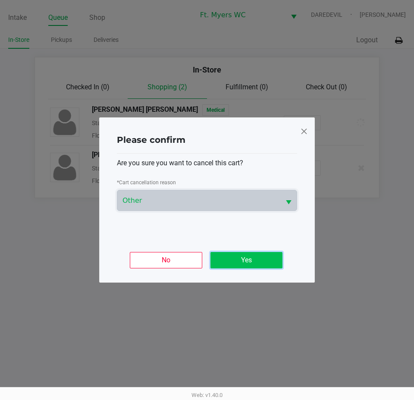
click at [239, 256] on button "Yes" at bounding box center [247, 260] width 72 height 16
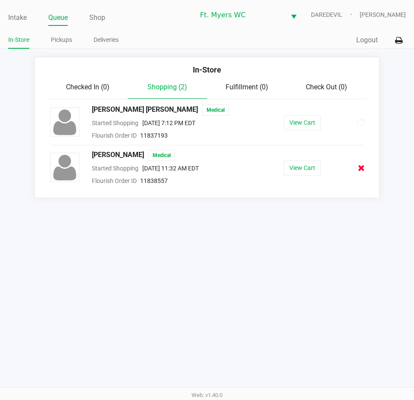
click at [363, 170] on icon at bounding box center [361, 168] width 7 height 6
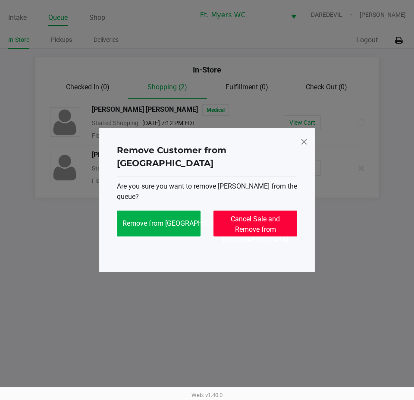
click at [221, 215] on button "Cancel Sale and Remove from Queue" at bounding box center [256, 224] width 84 height 26
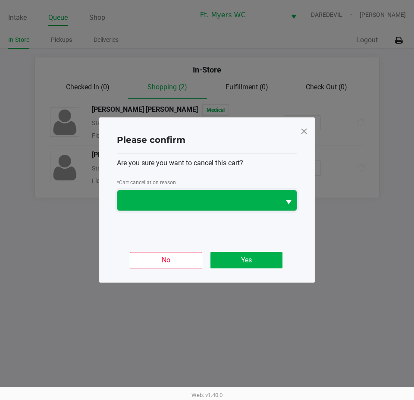
click at [187, 209] on span at bounding box center [198, 200] width 163 height 20
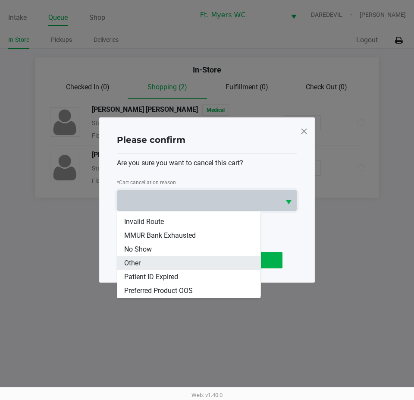
click at [175, 264] on li "Other" at bounding box center [188, 263] width 143 height 14
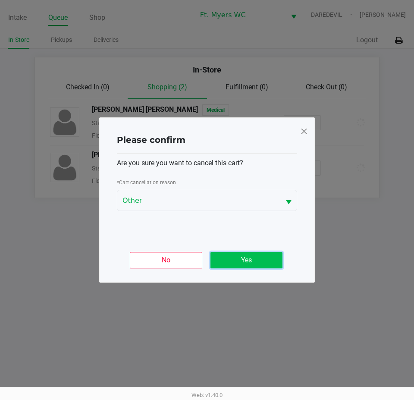
click at [234, 256] on button "Yes" at bounding box center [247, 260] width 72 height 16
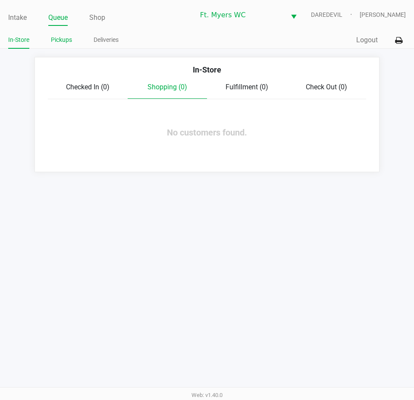
click at [63, 41] on link "Pickups" at bounding box center [61, 40] width 21 height 11
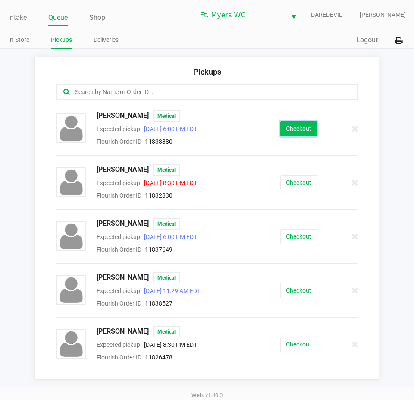
click at [281, 127] on button "Checkout" at bounding box center [299, 128] width 37 height 15
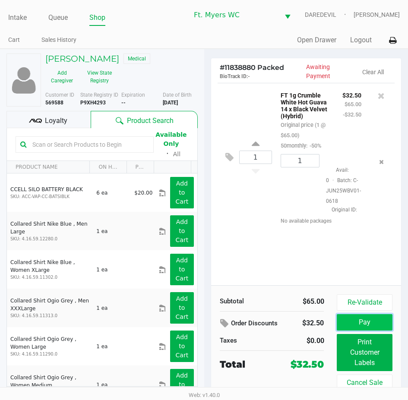
click at [385, 317] on button "Pay" at bounding box center [364, 322] width 55 height 16
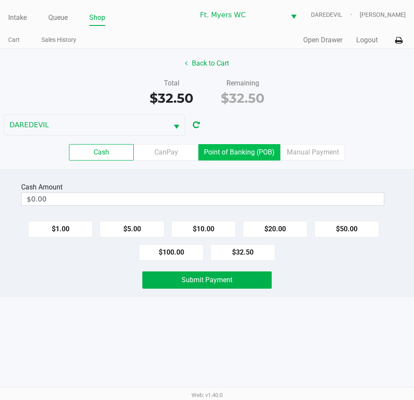
click at [246, 144] on label "Point of Banking (POB)" at bounding box center [240, 152] width 82 height 16
click at [0, 0] on 7 "Point of Banking (POB)" at bounding box center [0, 0] width 0 height 0
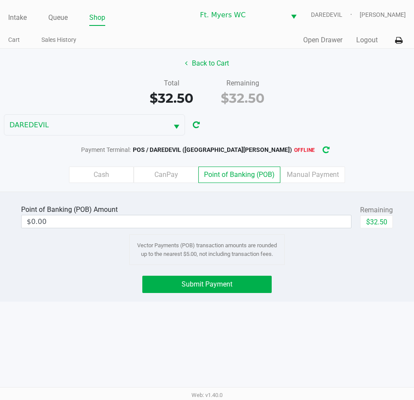
click at [319, 157] on button "button" at bounding box center [326, 150] width 14 height 16
click at [291, 155] on div "Payment Terminal: POS / DAREDEVIL (Fort Myers)" at bounding box center [207, 150] width 414 height 16
click at [17, 19] on link "Intake" at bounding box center [17, 18] width 19 height 12
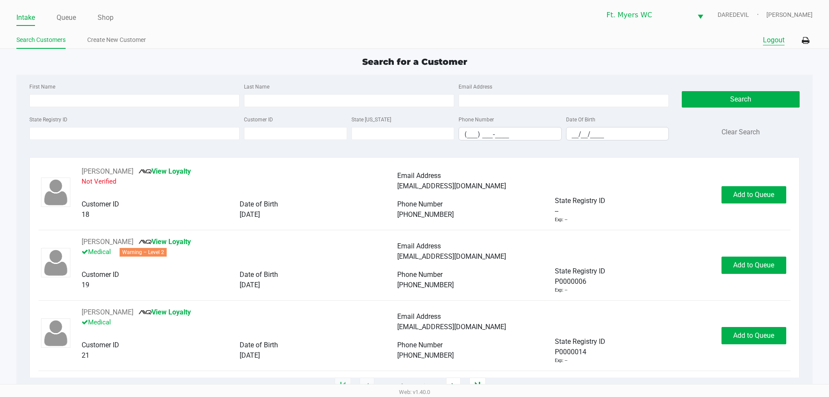
click at [770, 37] on button "Logout" at bounding box center [774, 40] width 22 height 10
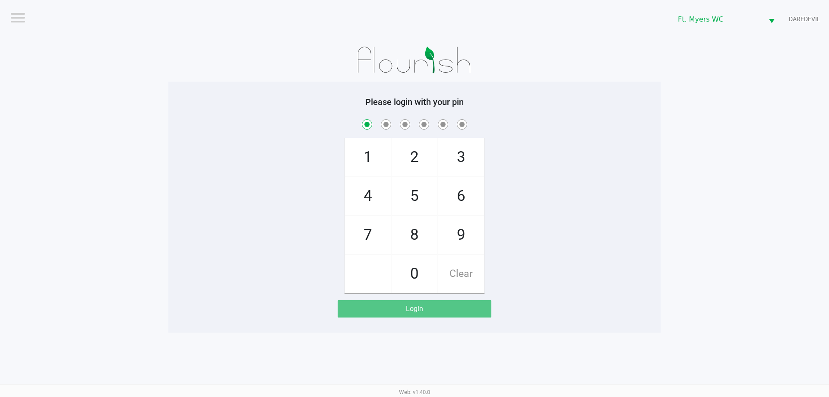
checkbox input "true"
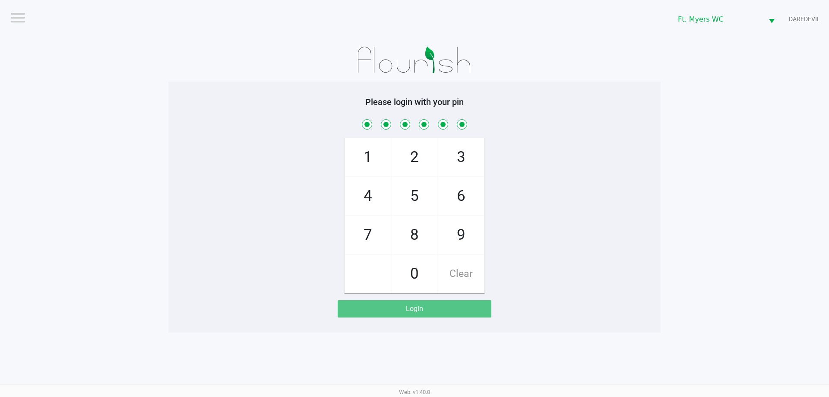
checkbox input "true"
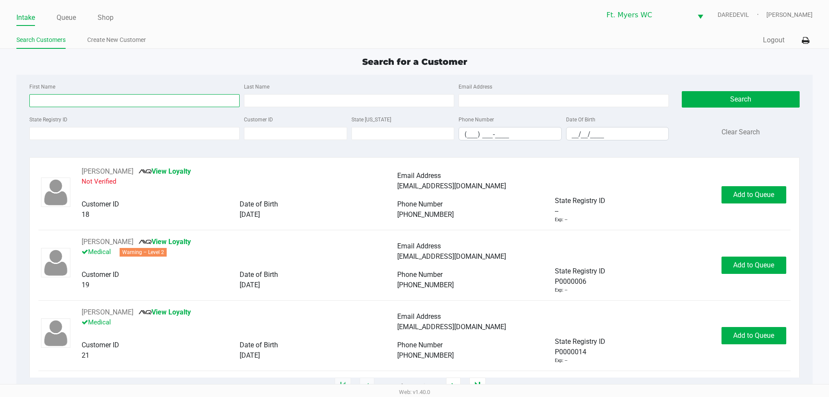
click at [201, 95] on input "First Name" at bounding box center [134, 100] width 210 height 13
click at [70, 20] on link "Queue" at bounding box center [66, 18] width 19 height 12
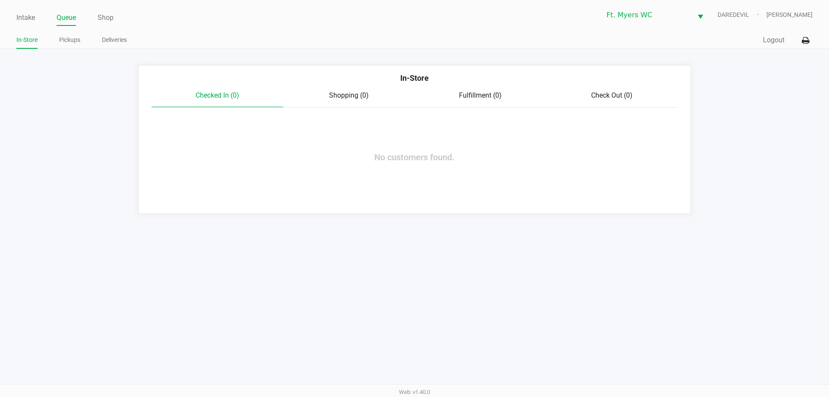
click at [71, 33] on div "In-Store Pickups Deliveries" at bounding box center [215, 40] width 398 height 16
click at [72, 40] on link "Pickups" at bounding box center [69, 40] width 21 height 11
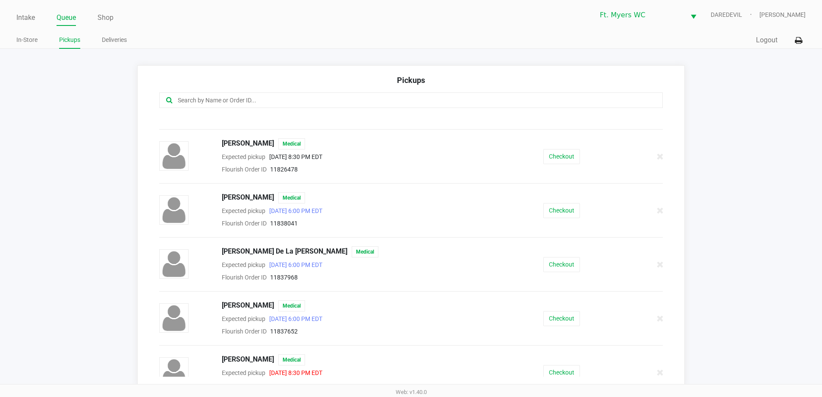
scroll to position [216, 0]
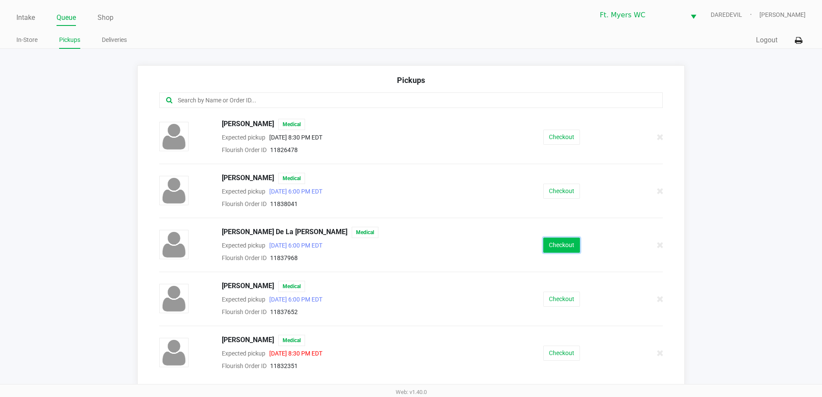
click at [545, 250] on button "Checkout" at bounding box center [562, 244] width 37 height 15
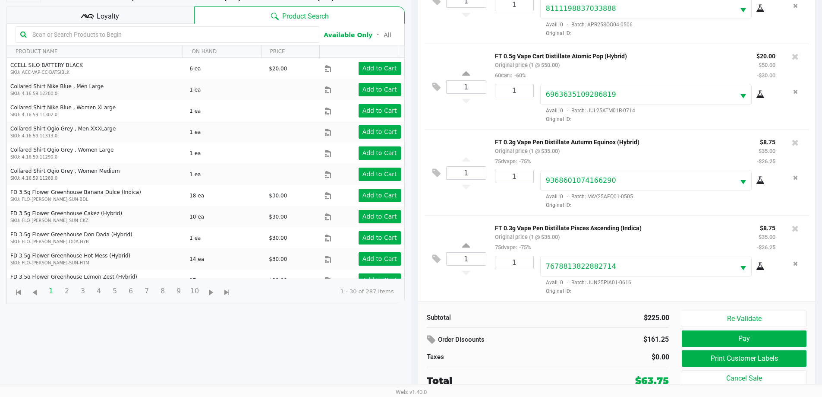
scroll to position [205, 0]
click at [730, 357] on button "Print Customer Labels" at bounding box center [744, 358] width 124 height 16
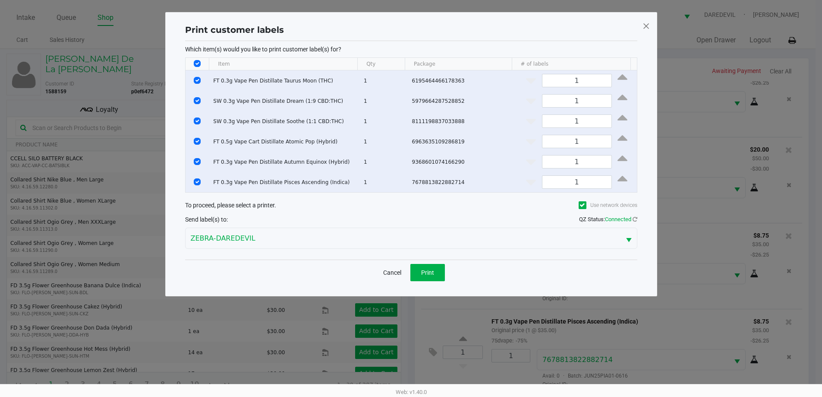
scroll to position [0, 0]
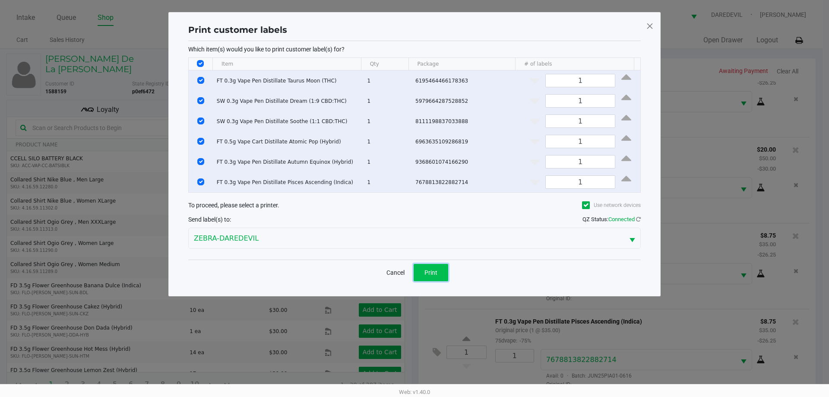
click at [437, 277] on button "Print" at bounding box center [431, 272] width 35 height 17
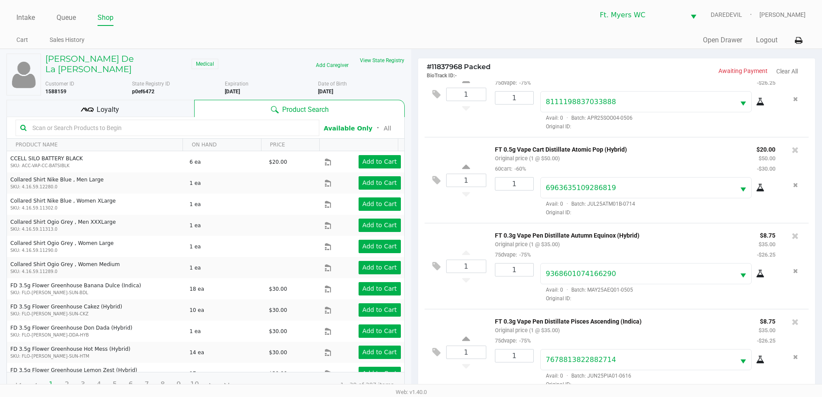
click at [147, 100] on div "Loyalty" at bounding box center [100, 108] width 188 height 17
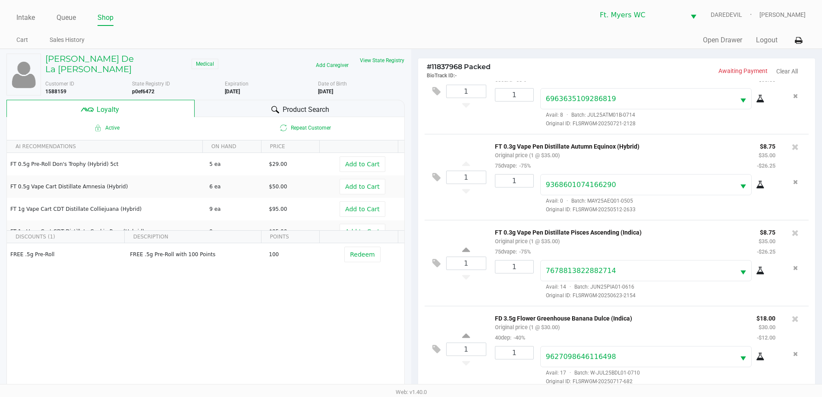
scroll to position [367, 0]
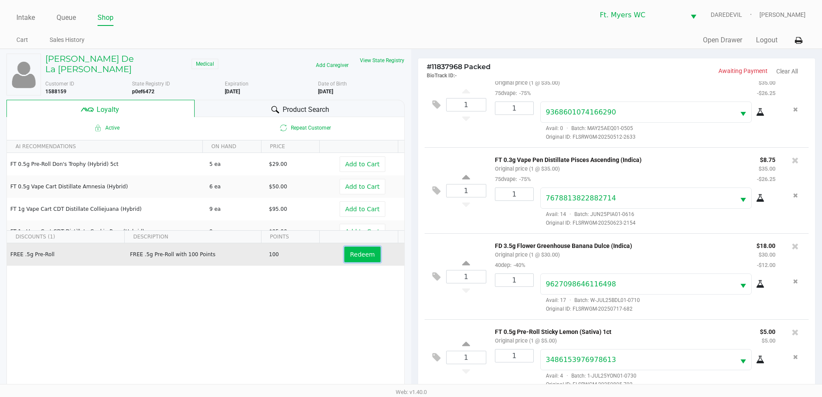
click at [353, 251] on span "Redeem" at bounding box center [362, 254] width 25 height 7
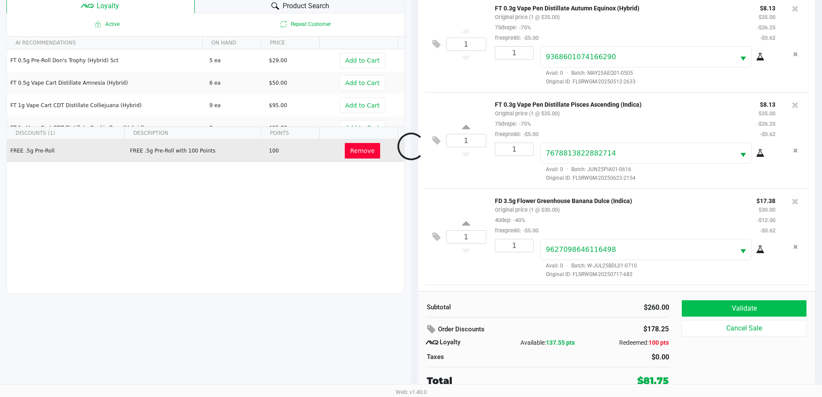
scroll to position [450, 0]
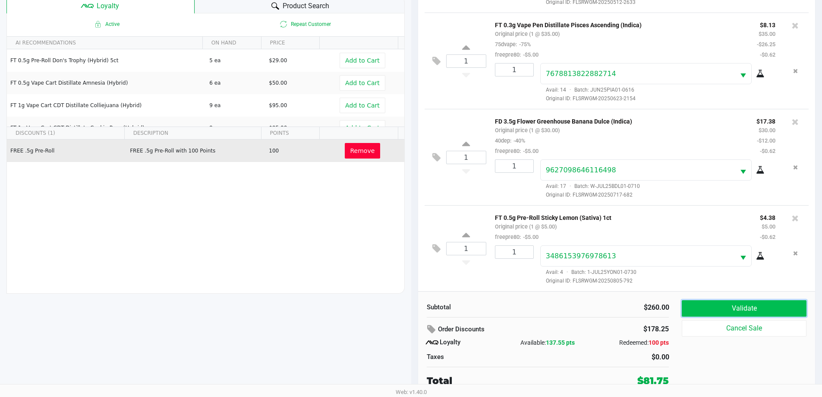
click at [699, 307] on button "Validate" at bounding box center [744, 308] width 124 height 16
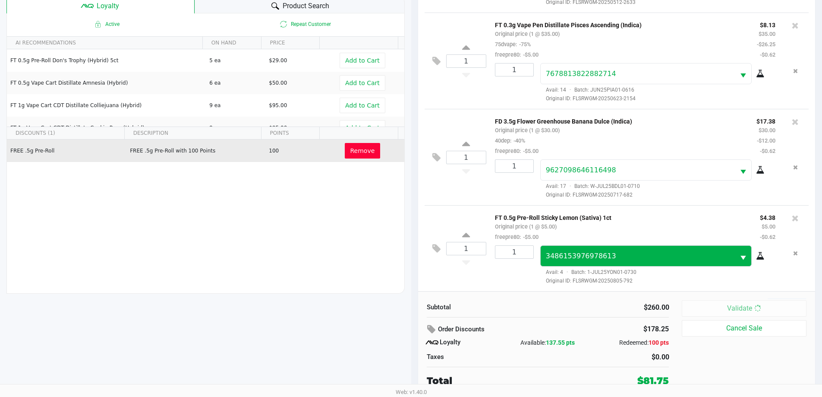
scroll to position [0, 0]
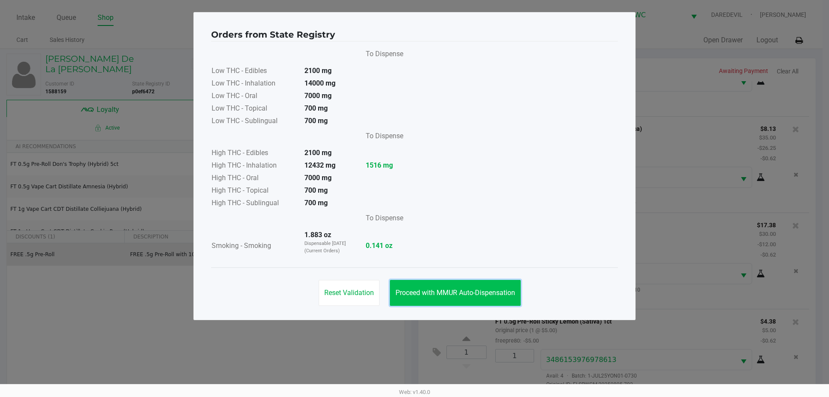
click at [482, 296] on span "Proceed with MMUR Auto-Dispensation" at bounding box center [455, 292] width 120 height 8
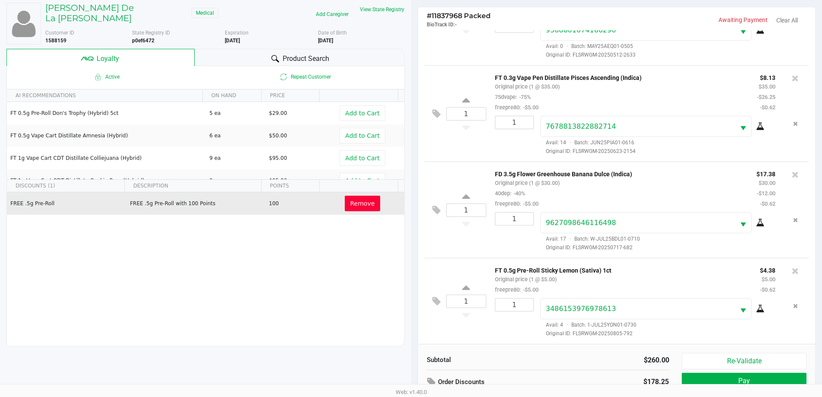
scroll to position [104, 0]
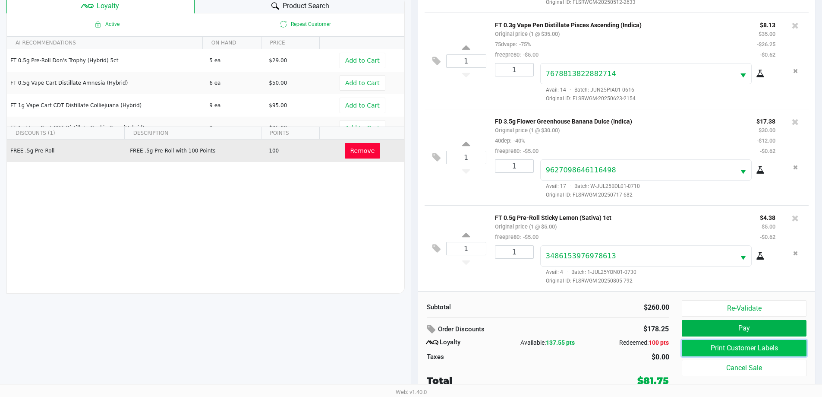
click at [736, 346] on button "Print Customer Labels" at bounding box center [744, 348] width 124 height 16
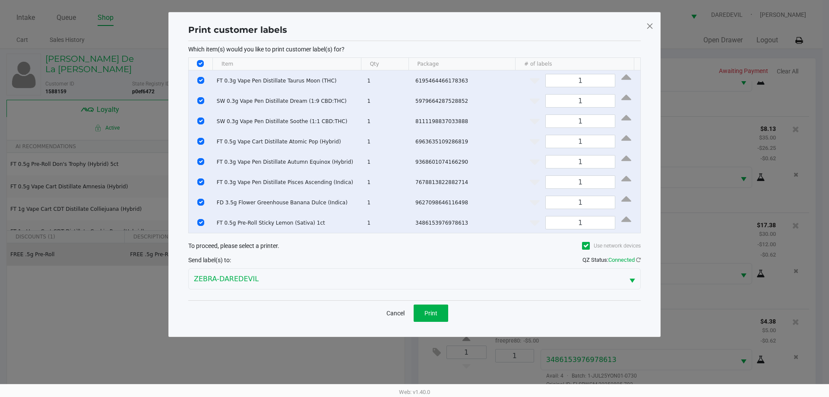
click at [201, 62] on input "Select All Rows" at bounding box center [200, 63] width 7 height 7
checkbox input "false"
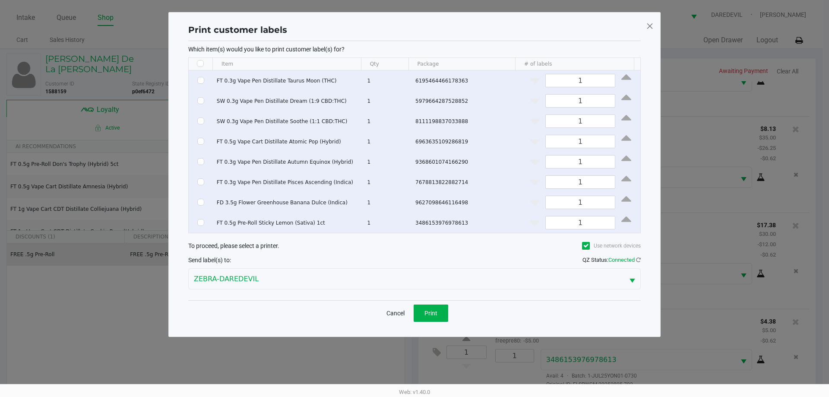
checkbox input "false"
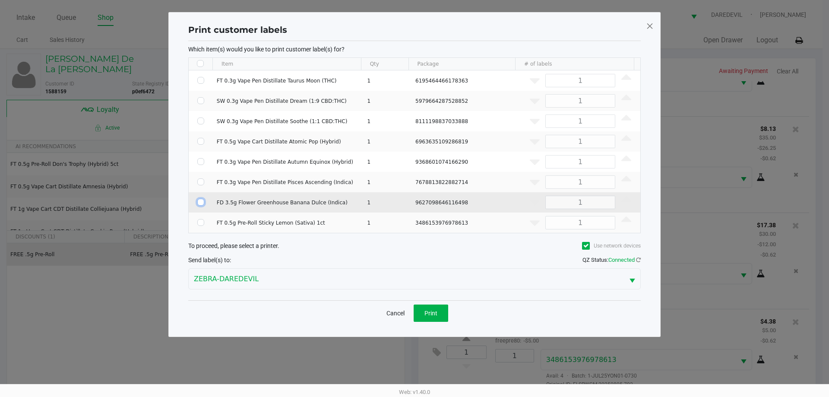
click at [199, 204] on input "Select Row" at bounding box center [200, 202] width 7 height 7
checkbox input "true"
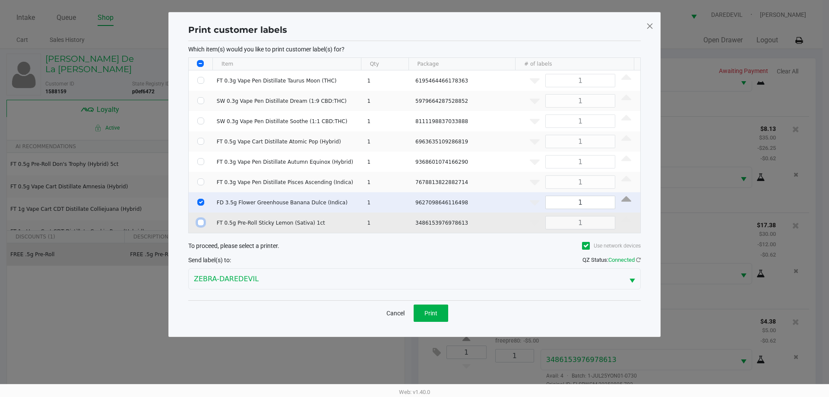
click at [197, 224] on input "Select Row" at bounding box center [200, 222] width 7 height 7
checkbox input "true"
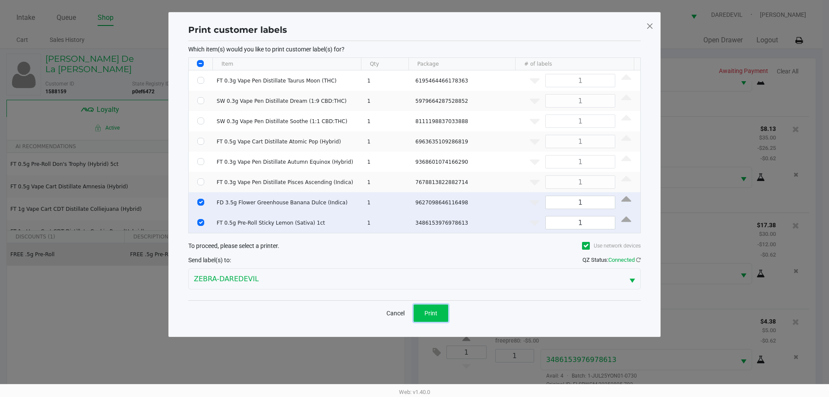
click at [439, 312] on button "Print" at bounding box center [431, 312] width 35 height 17
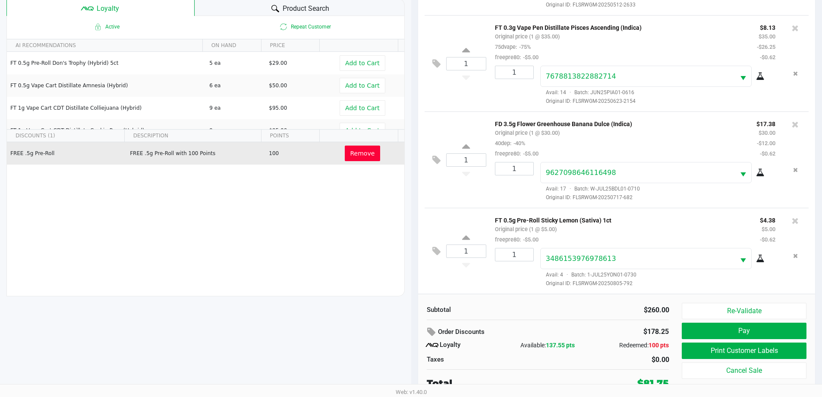
scroll to position [104, 0]
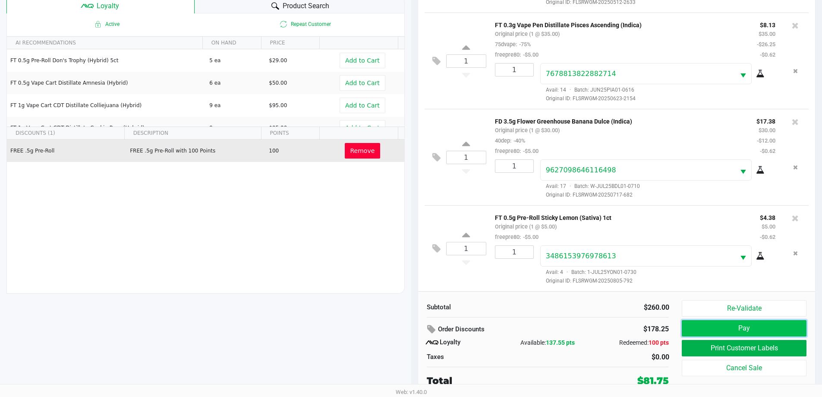
click at [711, 329] on button "Pay" at bounding box center [744, 328] width 124 height 16
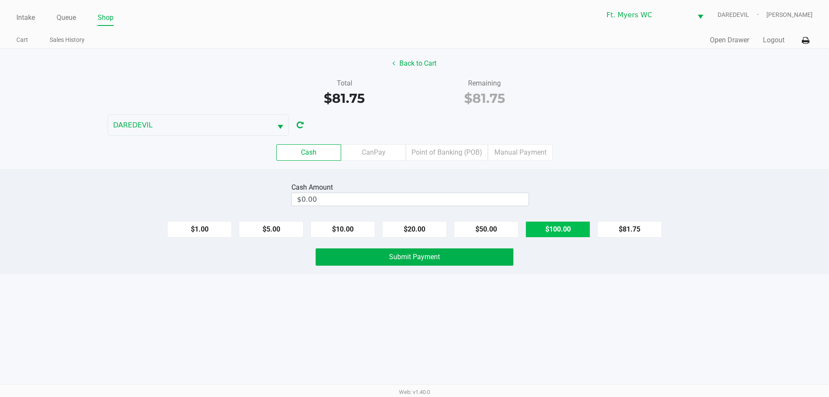
drag, startPoint x: 572, startPoint y: 230, endPoint x: 554, endPoint y: 229, distance: 17.7
click at [572, 230] on button "$100.00" at bounding box center [557, 229] width 65 height 16
type input "$100.00"
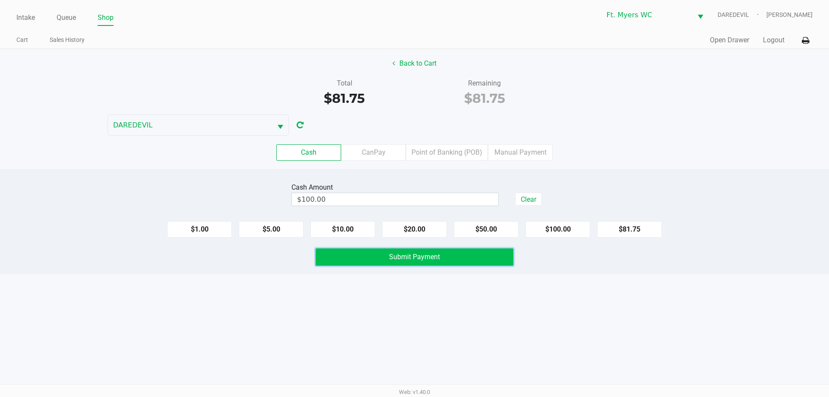
click at [432, 253] on span "Submit Payment" at bounding box center [414, 257] width 51 height 8
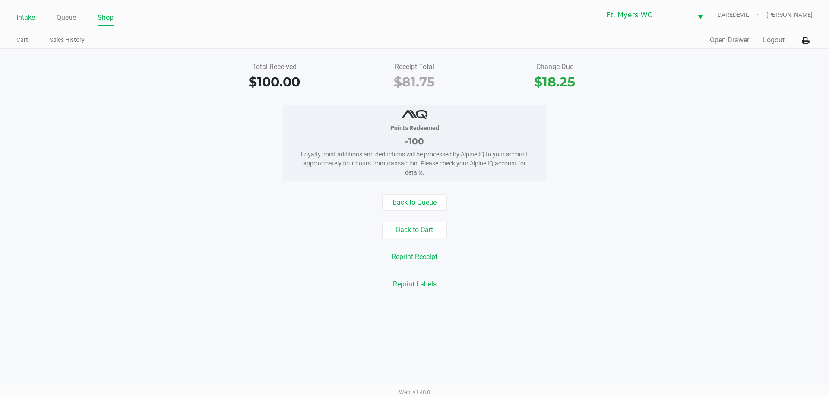
click at [26, 16] on link "Intake" at bounding box center [25, 18] width 19 height 12
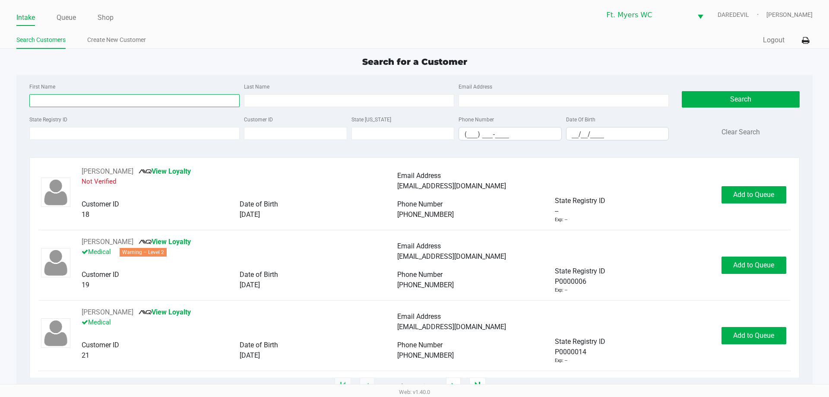
click at [48, 97] on input "First Name" at bounding box center [134, 100] width 210 height 13
type input "ryan"
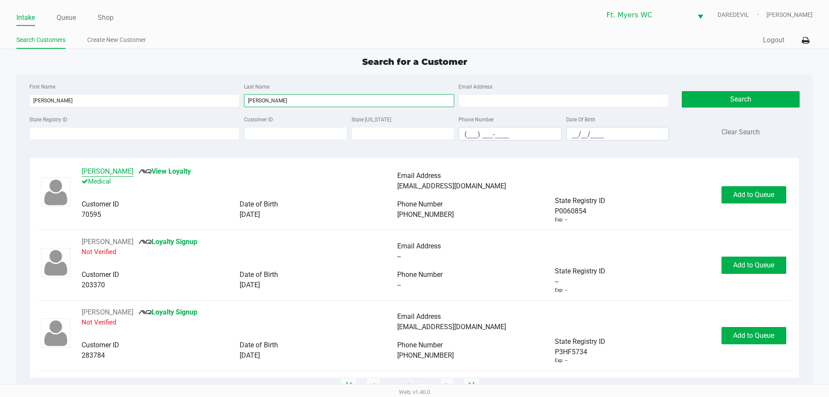
type input "kennedy"
click at [119, 168] on button "Ryan Kennedy" at bounding box center [108, 171] width 52 height 10
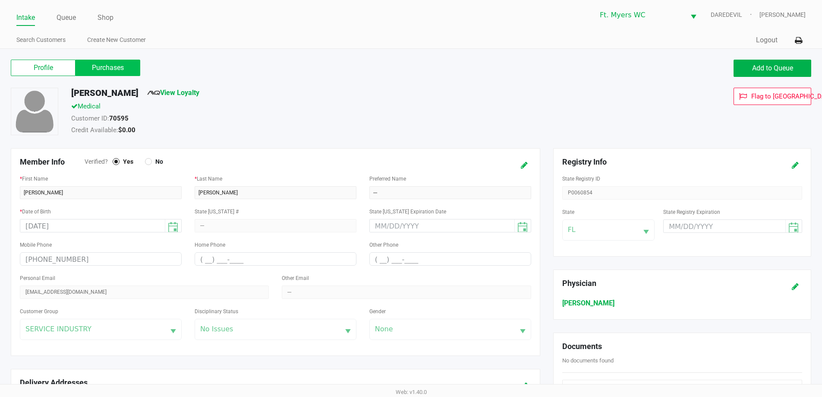
click at [125, 73] on label "Purchases" at bounding box center [108, 68] width 65 height 16
click at [0, 0] on 1 "Purchases" at bounding box center [0, 0] width 0 height 0
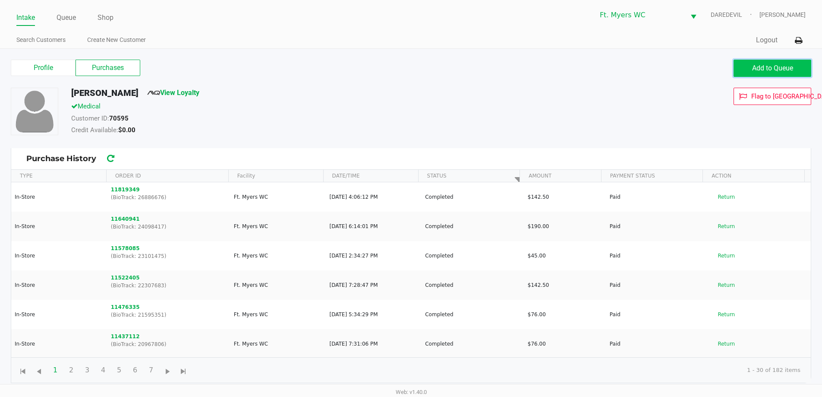
click at [775, 70] on span "Add to Queue" at bounding box center [772, 68] width 41 height 8
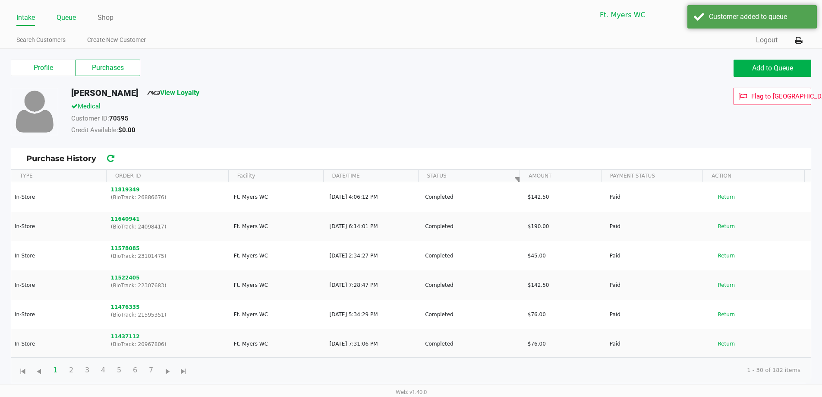
drag, startPoint x: 63, startPoint y: 15, endPoint x: 76, endPoint y: 17, distance: 13.5
click at [63, 16] on link "Queue" at bounding box center [66, 18] width 19 height 12
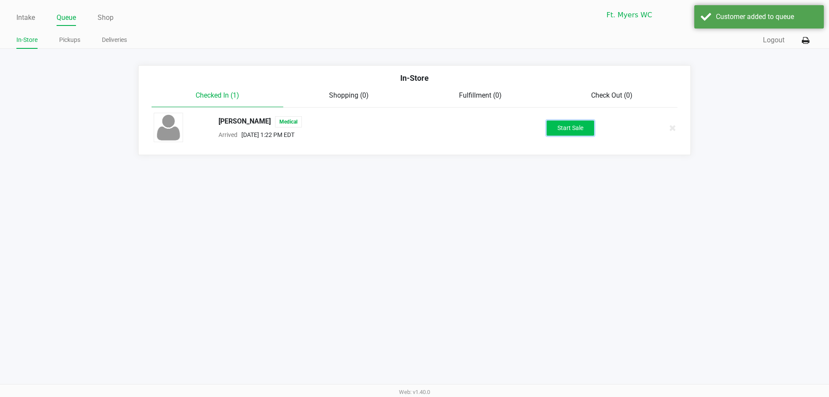
click at [580, 128] on button "Start Sale" at bounding box center [570, 127] width 47 height 15
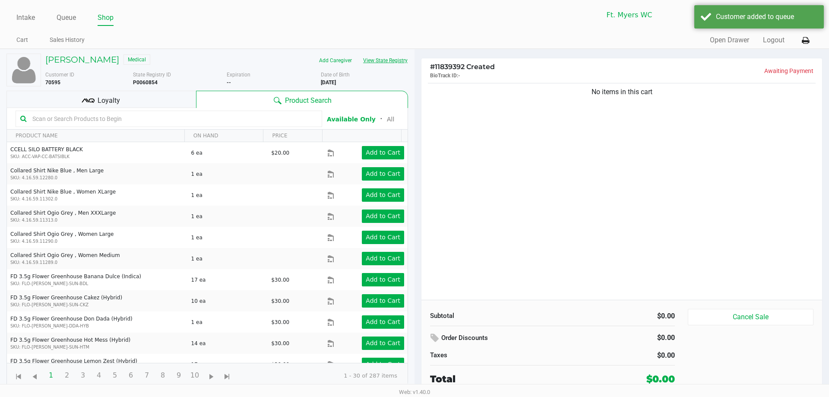
click at [393, 62] on button "View State Registry" at bounding box center [382, 61] width 51 height 14
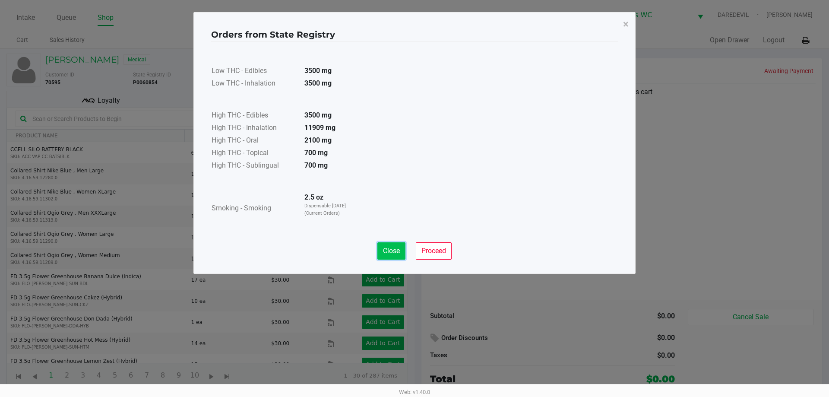
click at [390, 253] on span "Close" at bounding box center [391, 251] width 17 height 8
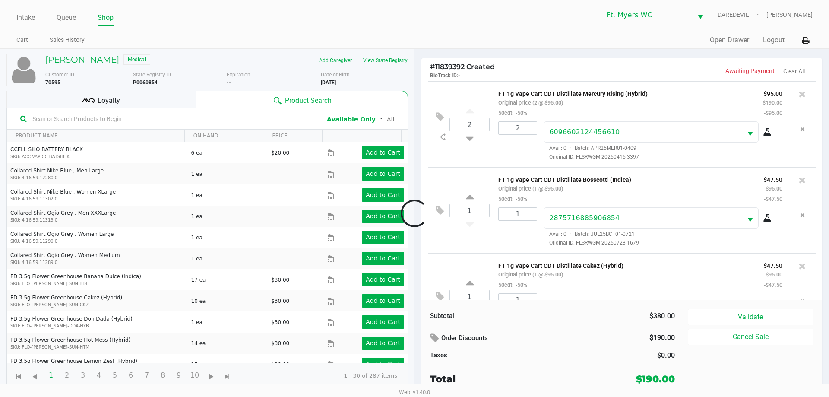
scroll to position [41, 0]
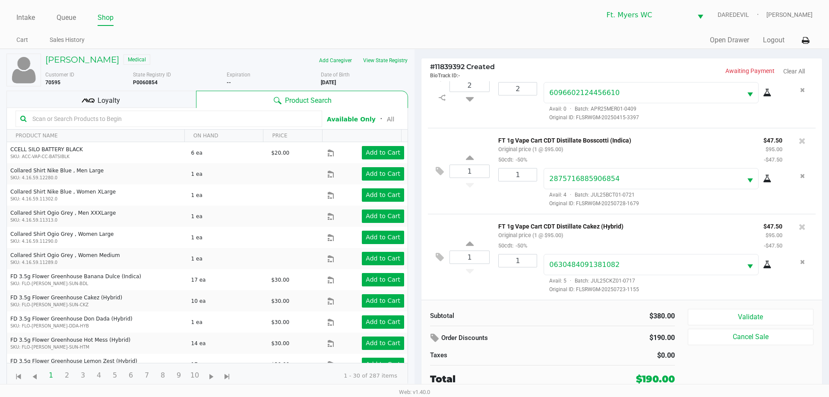
click at [187, 94] on div "Loyalty" at bounding box center [101, 99] width 190 height 17
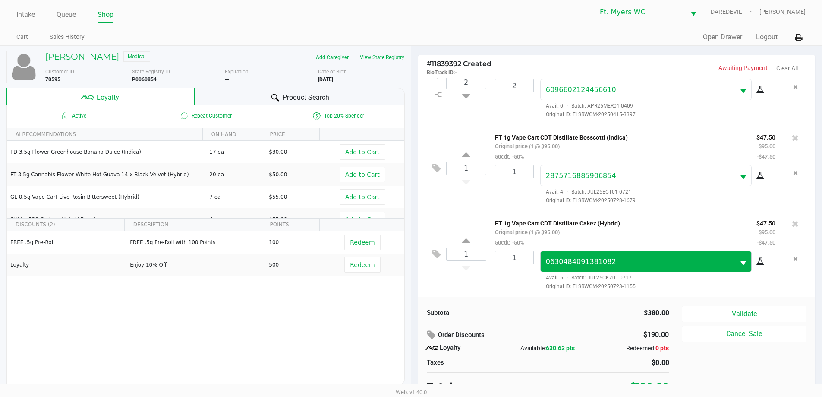
scroll to position [9, 0]
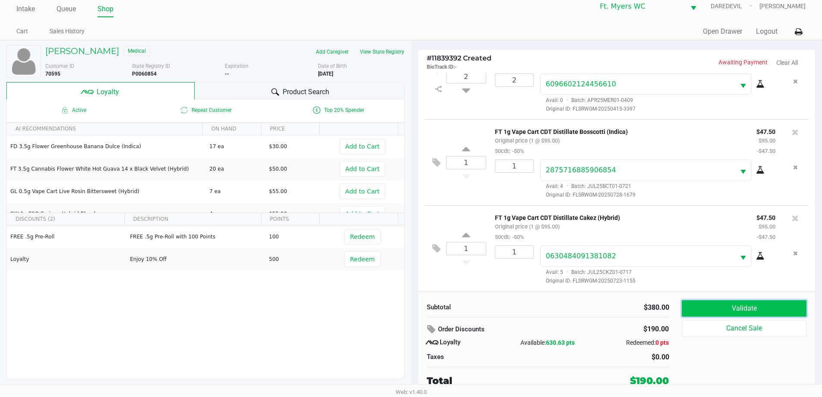
click at [714, 307] on button "Validate" at bounding box center [744, 308] width 124 height 16
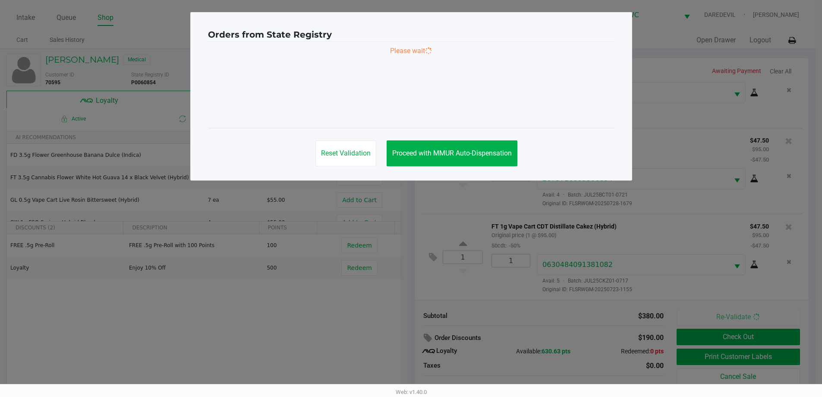
scroll to position [0, 0]
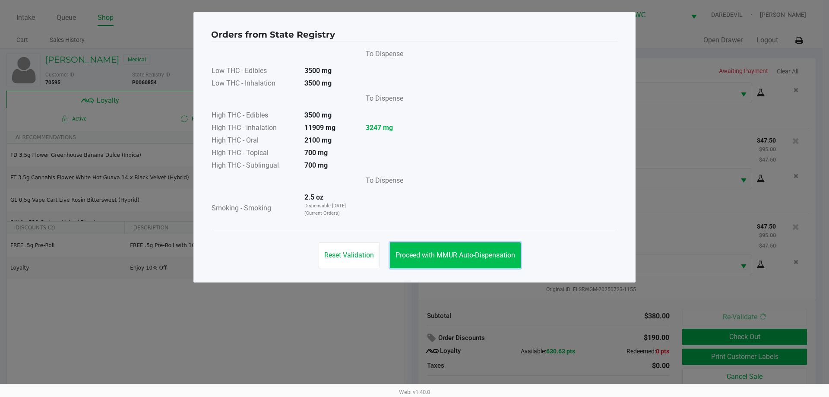
click at [493, 262] on button "Proceed with MMUR Auto-Dispensation" at bounding box center [455, 255] width 131 height 26
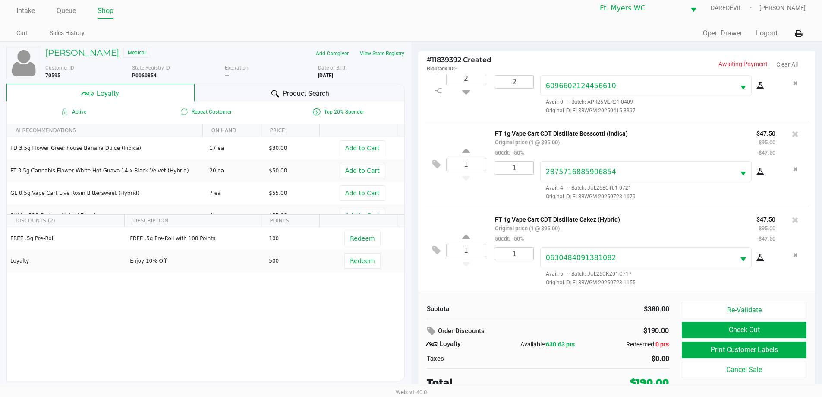
scroll to position [9, 0]
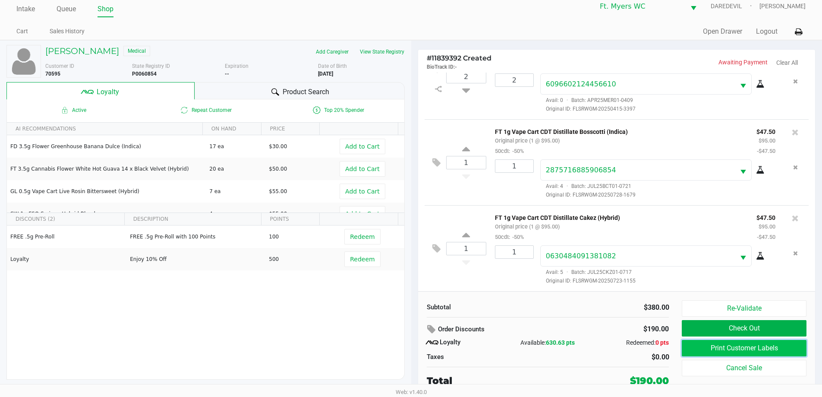
click at [783, 348] on button "Print Customer Labels" at bounding box center [744, 348] width 124 height 16
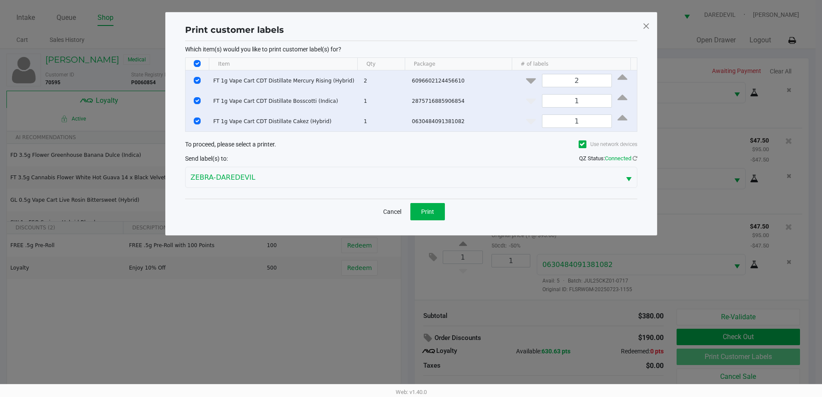
scroll to position [0, 0]
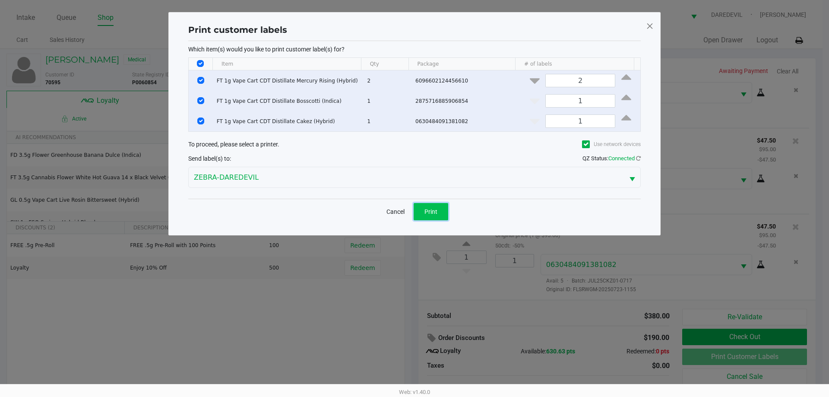
click at [443, 207] on button "Print" at bounding box center [431, 211] width 35 height 17
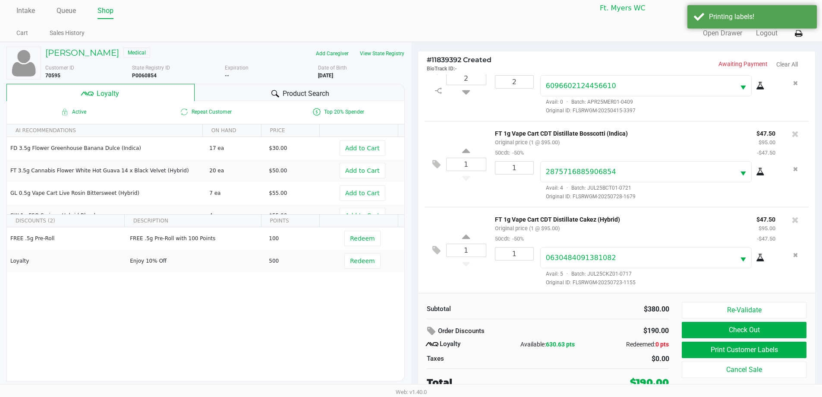
scroll to position [9, 0]
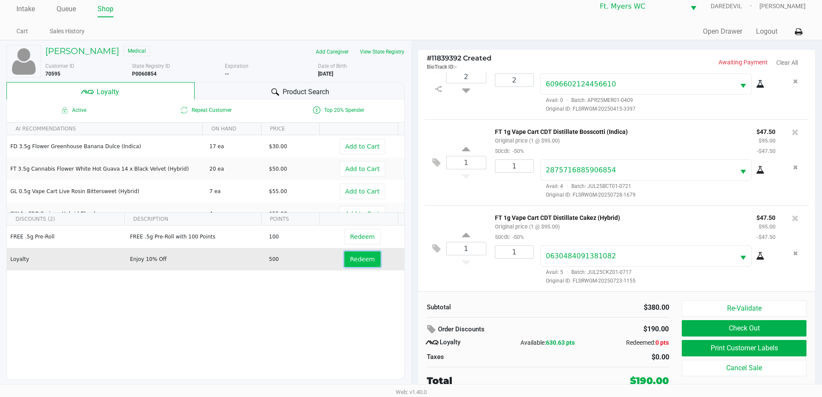
click at [350, 257] on span "Redeem" at bounding box center [362, 259] width 25 height 7
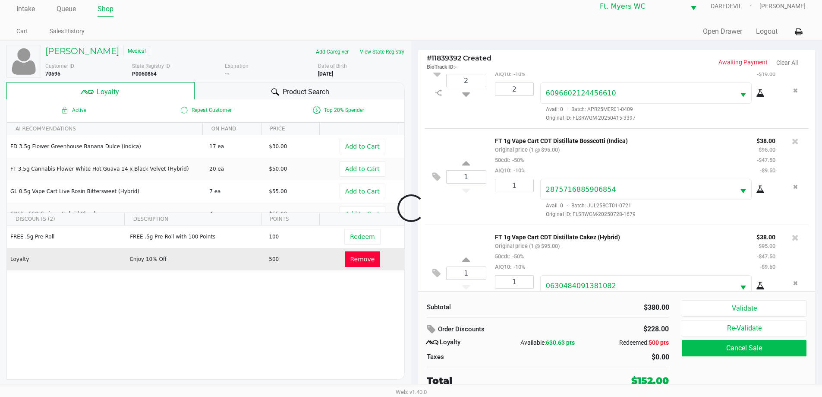
scroll to position [72, 0]
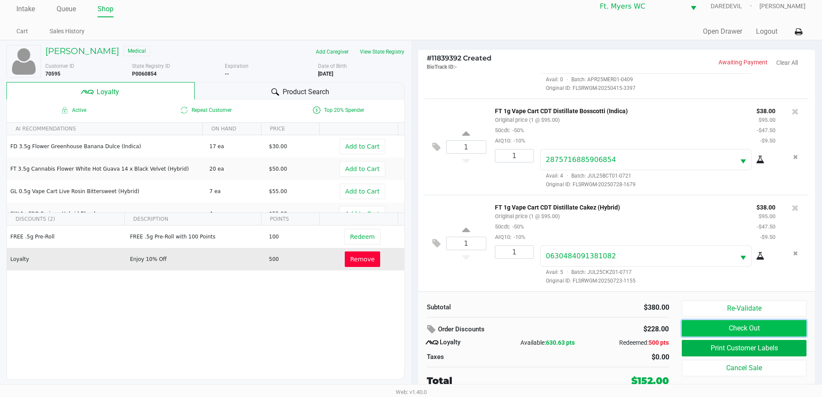
click at [736, 329] on button "Check Out" at bounding box center [744, 328] width 124 height 16
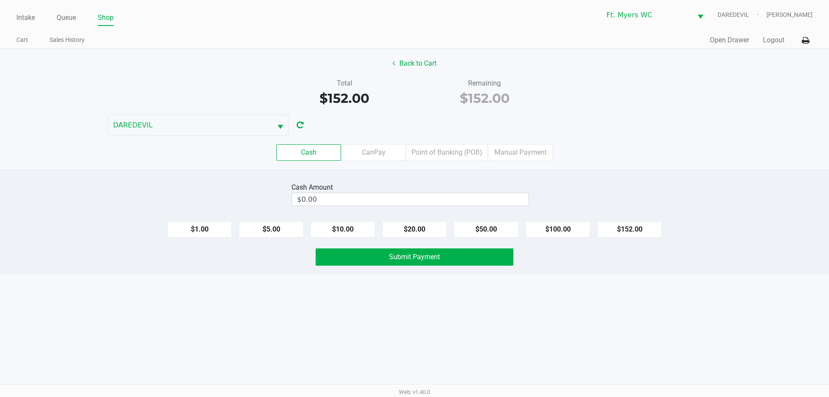
click at [446, 143] on div "Cash CanPay Point of Banking (POB) Manual Payment" at bounding box center [415, 153] width 842 height 34
click at [454, 162] on div "Cash CanPay Point of Banking (POB) Manual Payment" at bounding box center [415, 153] width 842 height 34
click at [473, 156] on label "Point of Banking (POB)" at bounding box center [447, 152] width 82 height 16
click at [0, 0] on 7 "Point of Banking (POB)" at bounding box center [0, 0] width 0 height 0
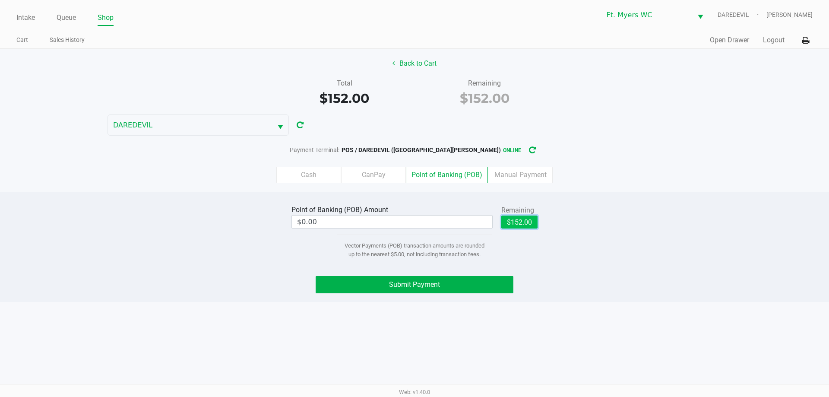
click at [518, 216] on button "$152.00" at bounding box center [519, 221] width 36 height 13
type input "$152.00"
click at [499, 282] on button "Submit Payment" at bounding box center [415, 284] width 198 height 17
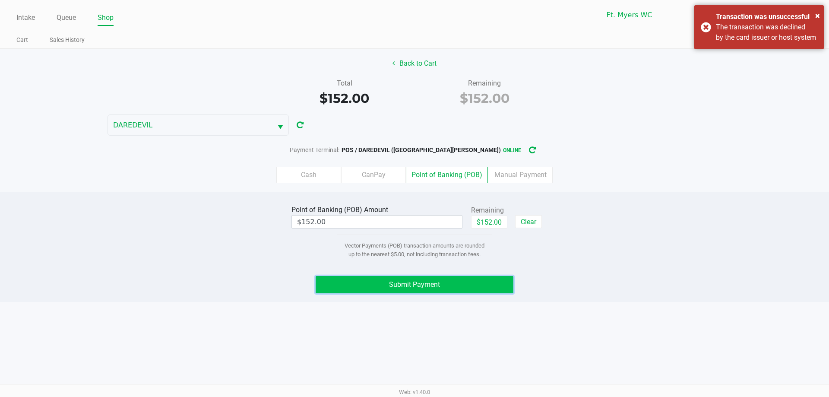
click at [447, 284] on button "Submit Payment" at bounding box center [415, 284] width 198 height 17
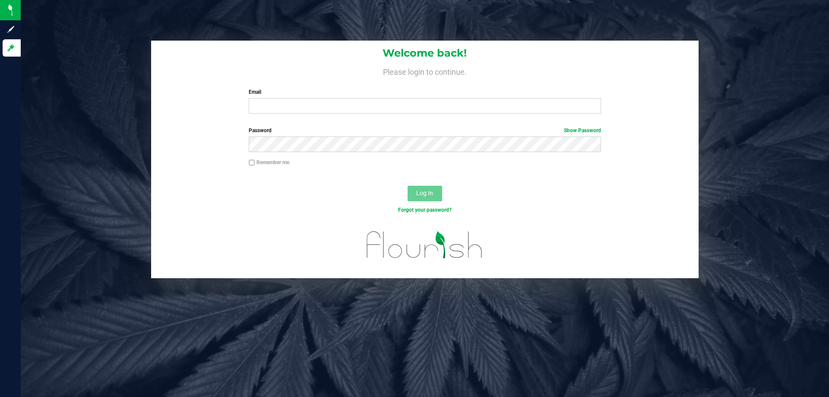
drag, startPoint x: 338, startPoint y: 89, endPoint x: 341, endPoint y: 116, distance: 26.9
click at [339, 97] on div "Email Required Please format your email correctly." at bounding box center [424, 100] width 365 height 25
click at [342, 116] on div "Welcome back! Please login to continue. Email Required Please format your email…" at bounding box center [424, 81] width 547 height 80
click at [344, 107] on input "Email" at bounding box center [425, 106] width 352 height 16
type input "[EMAIL_ADDRESS][DOMAIN_NAME]"
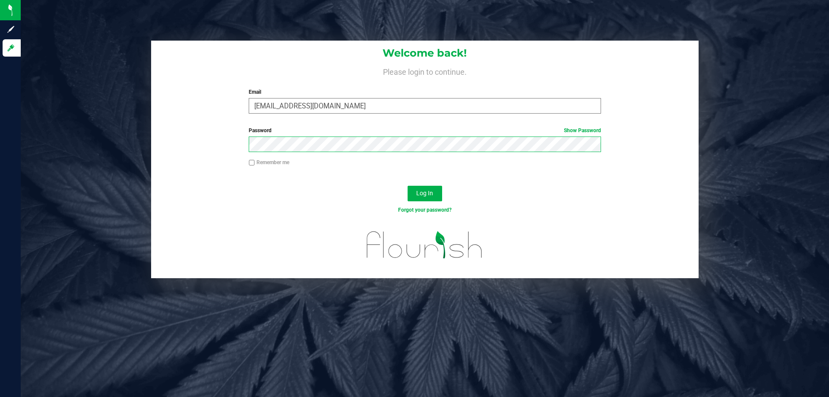
click at [408, 186] on button "Log In" at bounding box center [425, 194] width 35 height 16
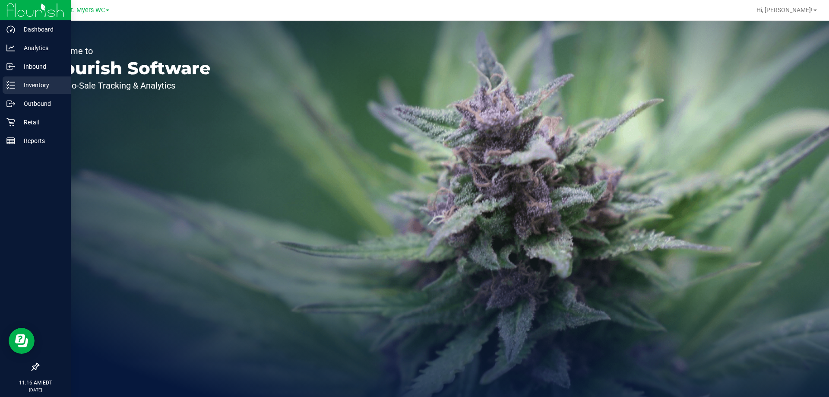
click at [28, 83] on p "Inventory" at bounding box center [41, 85] width 52 height 10
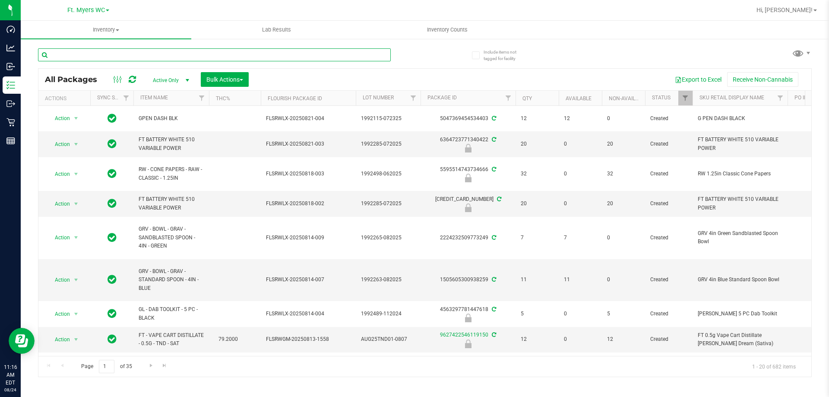
click at [91, 56] on input "text" at bounding box center [214, 54] width 353 height 13
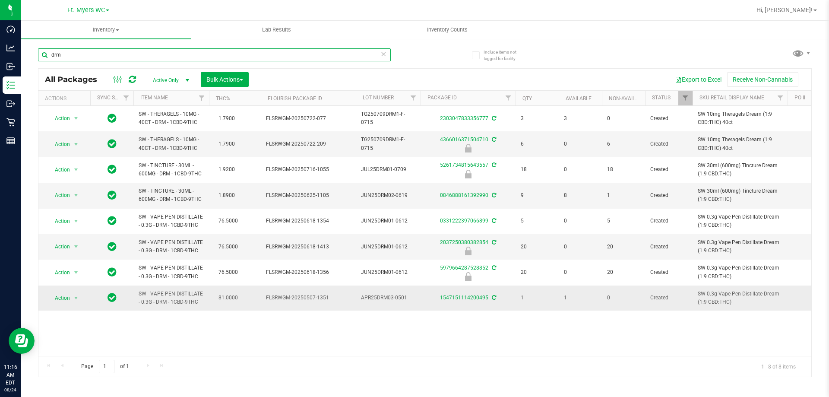
type input "drm"
click at [70, 299] on span "Action" at bounding box center [58, 298] width 23 height 12
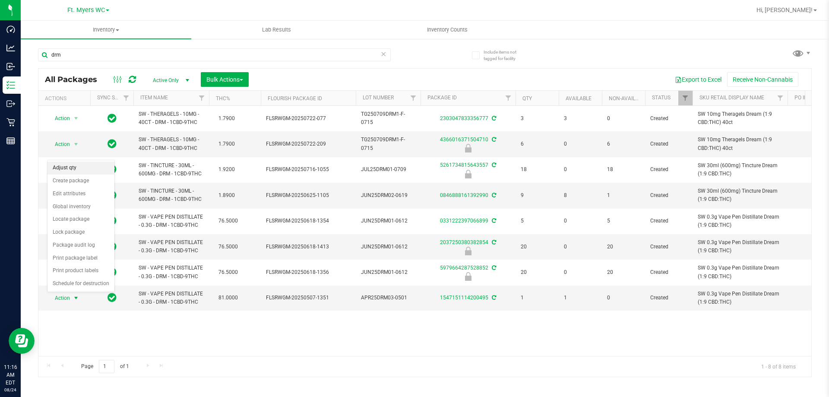
click at [86, 169] on li "Adjust qty" at bounding box center [80, 167] width 67 height 13
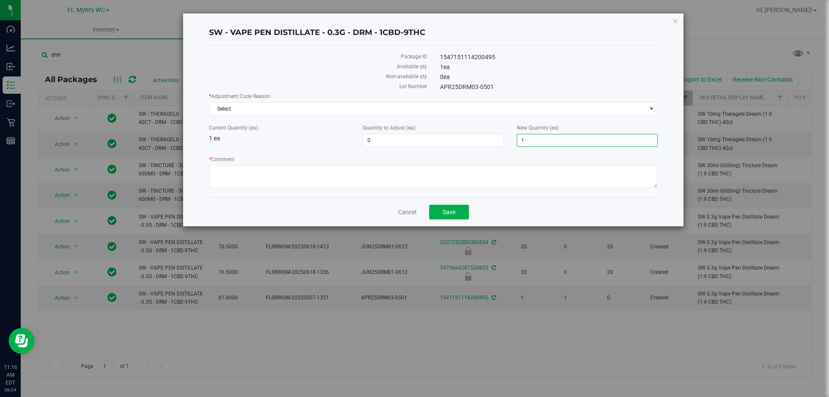
drag, startPoint x: 532, startPoint y: 142, endPoint x: 303, endPoint y: 142, distance: 228.8
click at [303, 142] on div "Current Quantity (ea) 1 ea Quantity to Adjust (ea) 0 0 New Quantity (ea) 1 1" at bounding box center [433, 135] width 462 height 23
type input "0"
type input "-1"
type input "0"
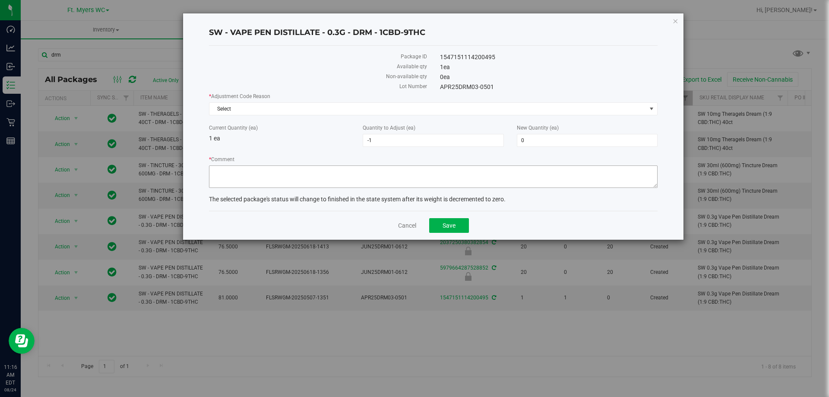
click at [296, 165] on div "* Comment" at bounding box center [433, 172] width 449 height 35
click at [289, 170] on textarea "* Comment" at bounding box center [433, 176] width 449 height 22
type textarea "diff batch"
click at [292, 110] on span "Select" at bounding box center [427, 109] width 437 height 12
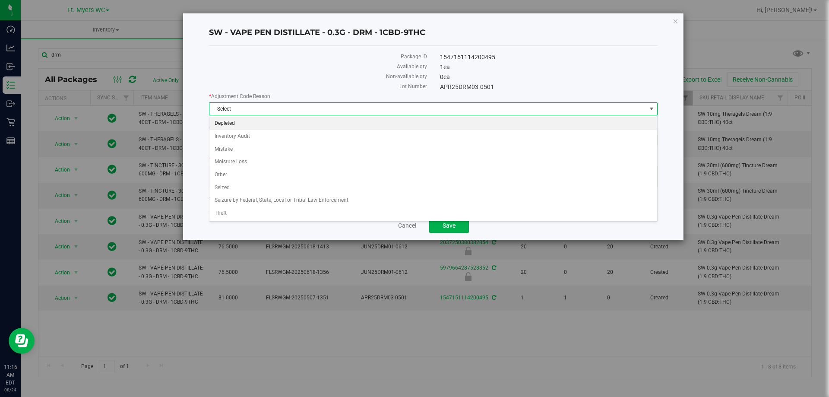
click at [255, 121] on li "Depleted" at bounding box center [433, 123] width 448 height 13
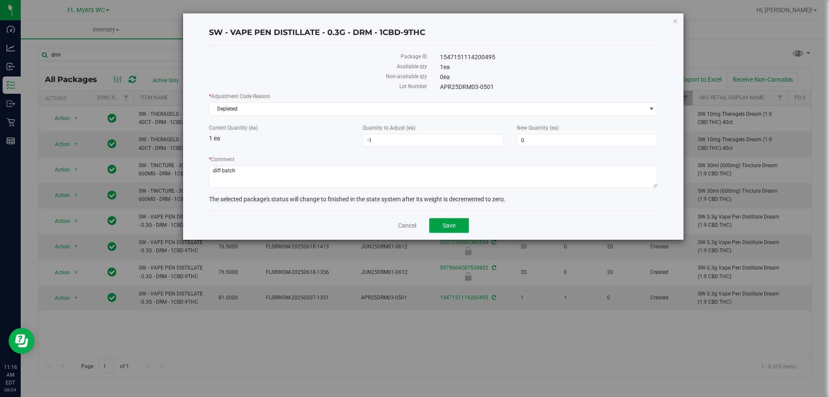
click at [456, 228] on button "Save" at bounding box center [449, 225] width 40 height 15
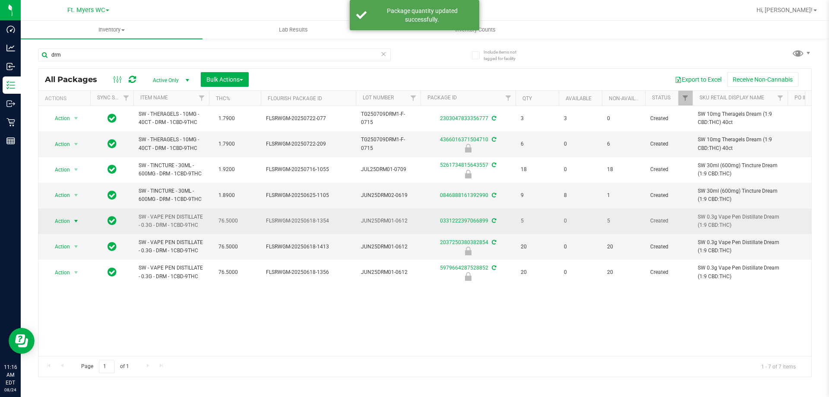
click at [68, 218] on span "Action" at bounding box center [58, 221] width 23 height 12
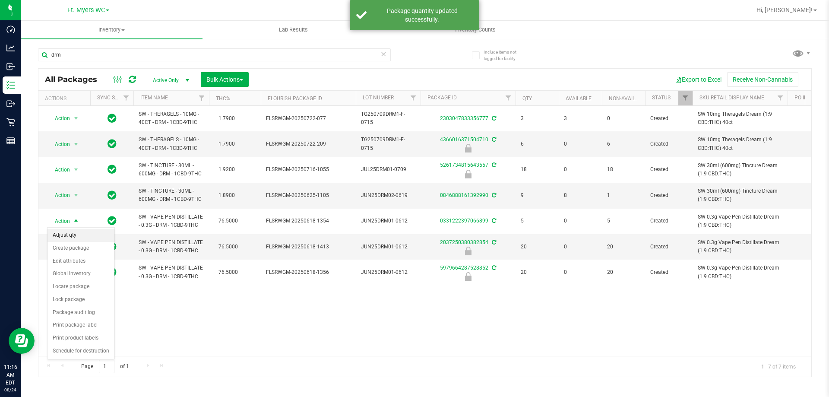
click at [74, 235] on li "Adjust qty" at bounding box center [80, 235] width 67 height 13
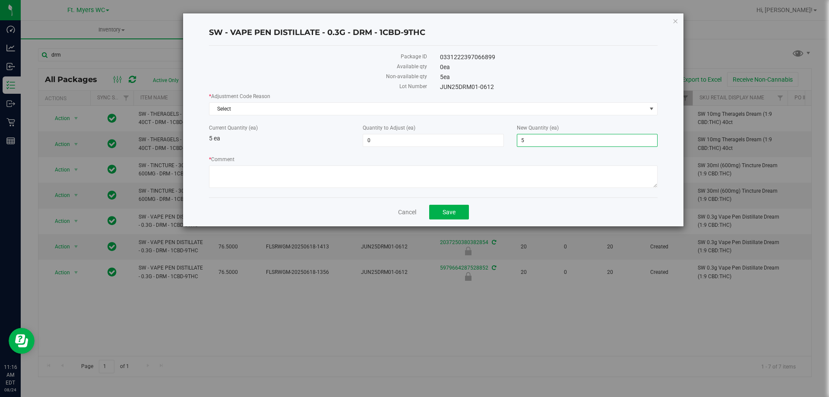
drag, startPoint x: 545, startPoint y: 137, endPoint x: 328, endPoint y: 154, distance: 218.2
click at [328, 154] on div "* Adjustment Code Reason Select Select Depleted Inventory Audit Mistake Moistur…" at bounding box center [433, 141] width 449 height 98
type input "6"
type input "1"
type input "6"
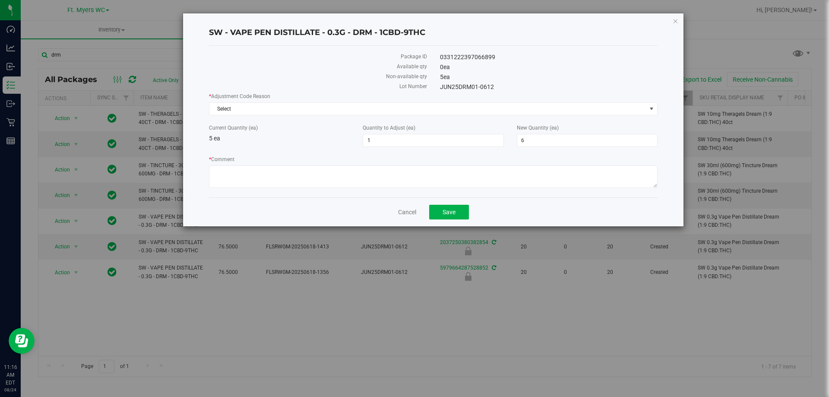
click at [318, 191] on div "Package ID 0331222397066899 Available qty 0 ea Non-available qty 5 ea Lot Numbe…" at bounding box center [433, 122] width 449 height 152
click at [317, 182] on textarea "* Comment" at bounding box center [433, 176] width 449 height 22
type textarea "1 from this batch was reported as diff batch"
click at [327, 103] on span "Select" at bounding box center [427, 109] width 437 height 12
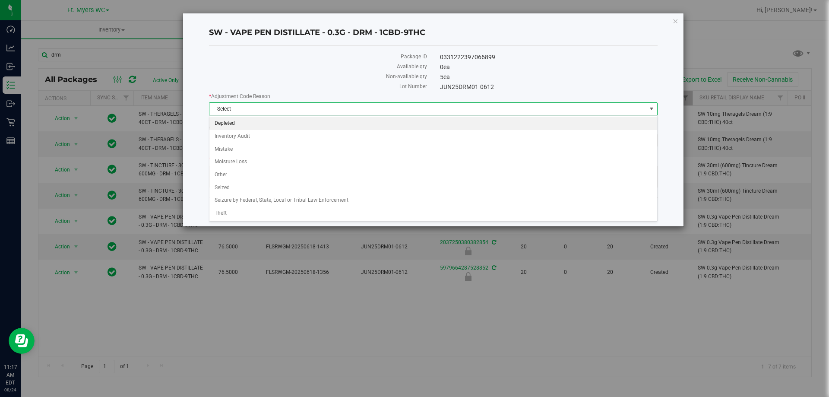
click at [314, 121] on li "Depleted" at bounding box center [433, 123] width 448 height 13
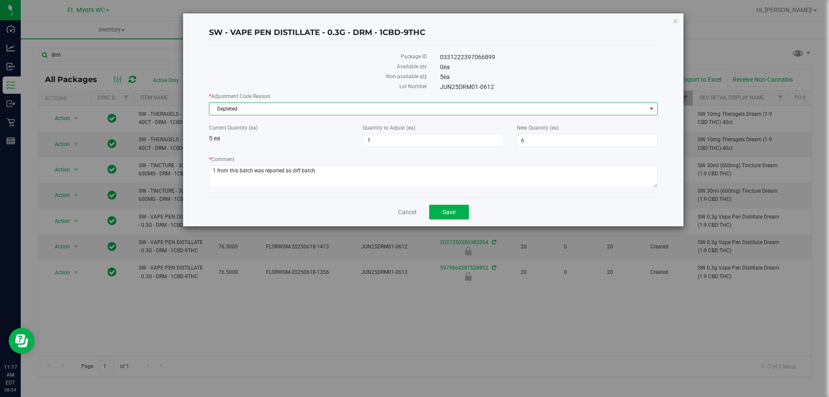
click at [338, 106] on span "Depleted" at bounding box center [427, 109] width 437 height 12
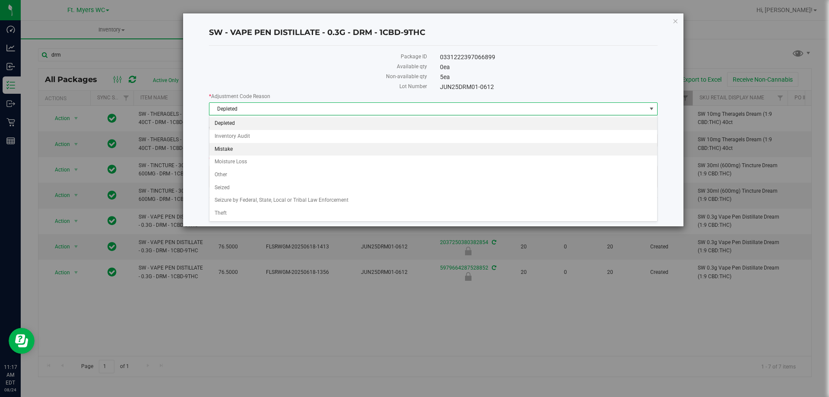
click at [307, 149] on li "Mistake" at bounding box center [433, 149] width 448 height 13
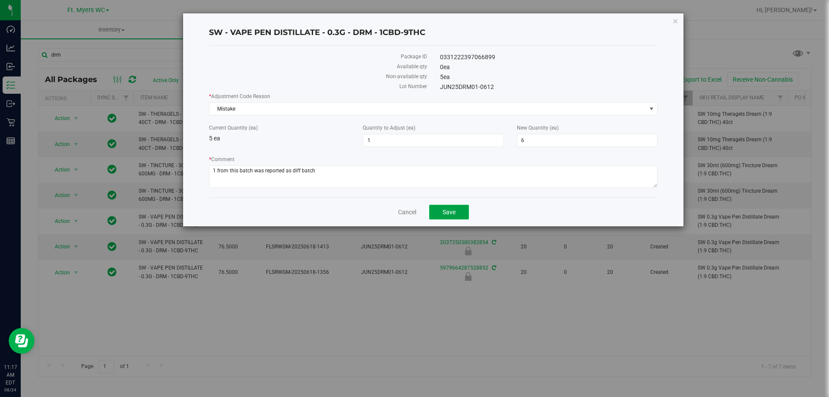
click at [450, 209] on span "Save" at bounding box center [449, 212] width 13 height 7
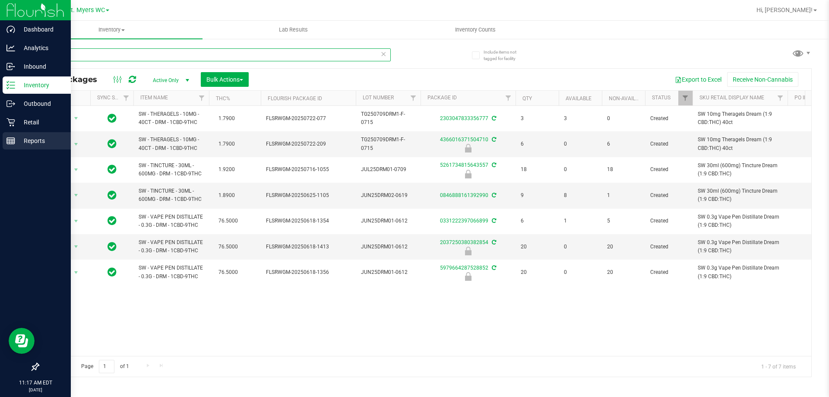
drag, startPoint x: 85, startPoint y: 53, endPoint x: 1, endPoint y: 137, distance: 118.7
click at [0, 136] on div "Dashboard Analytics Inbound Inventory Outbound Retail Reports 11:17 AM EDT 08/2…" at bounding box center [414, 198] width 829 height 397
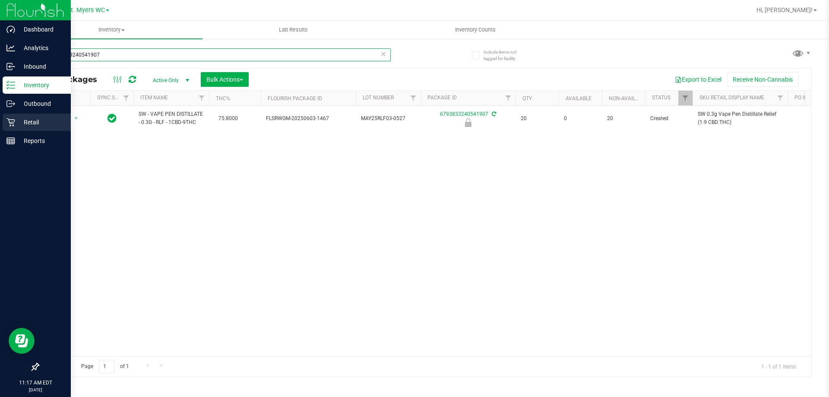
type input "6793833240541907"
drag, startPoint x: 14, startPoint y: 127, endPoint x: 20, endPoint y: 129, distance: 6.3
click at [15, 128] on div "Retail" at bounding box center [37, 122] width 68 height 17
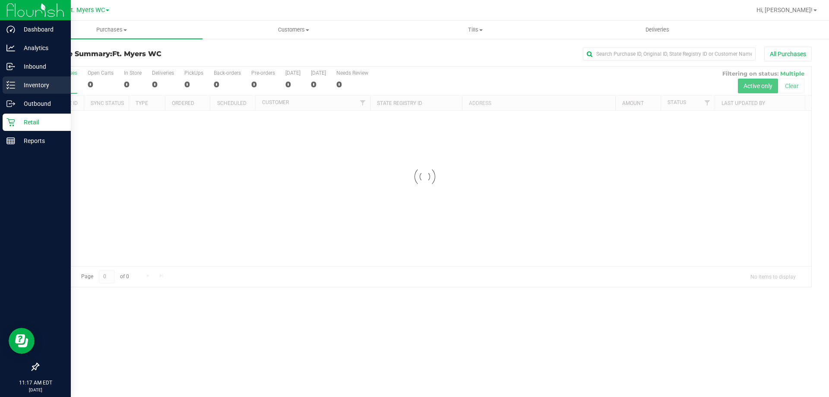
click at [16, 85] on p "Inventory" at bounding box center [41, 85] width 52 height 10
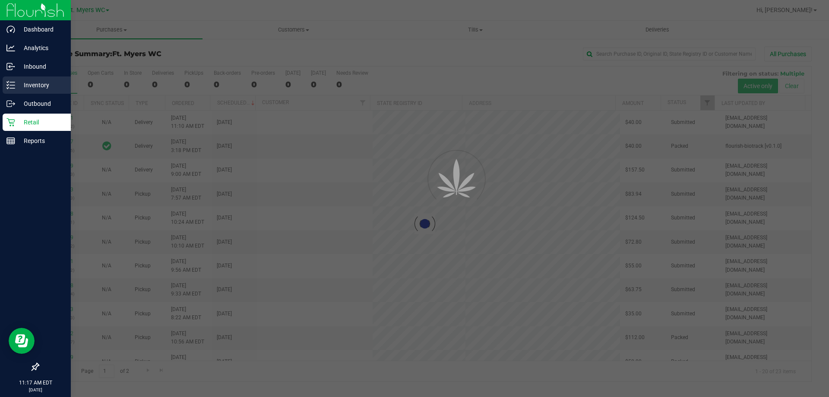
click at [18, 85] on p "Inventory" at bounding box center [41, 85] width 52 height 10
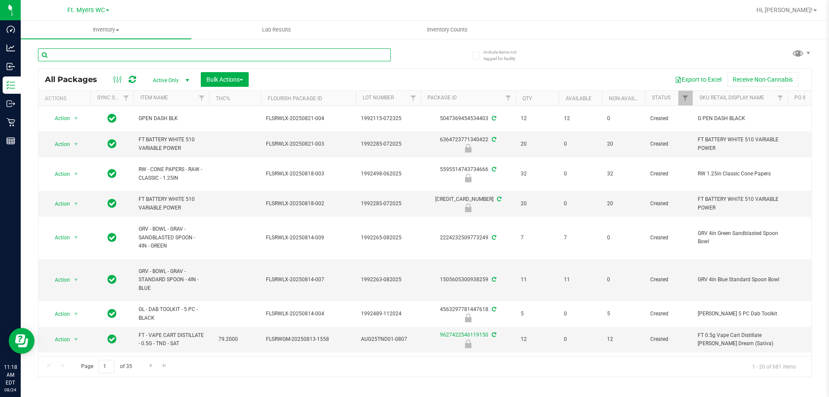
click at [98, 51] on input "text" at bounding box center [214, 54] width 353 height 13
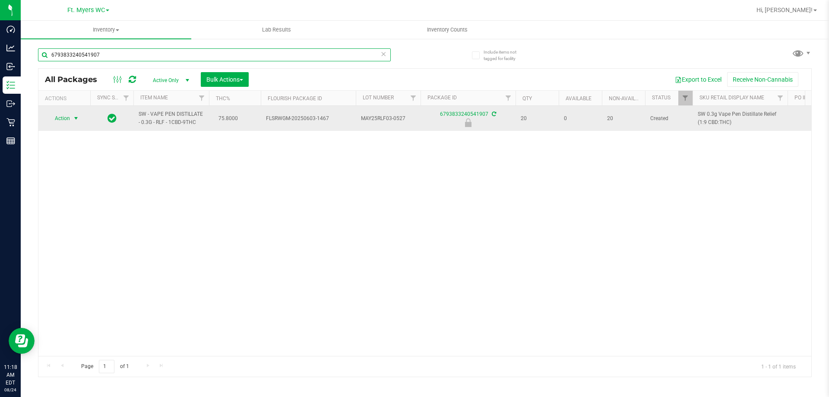
type input "6793833240541907"
click at [74, 120] on span "select" at bounding box center [76, 118] width 7 height 7
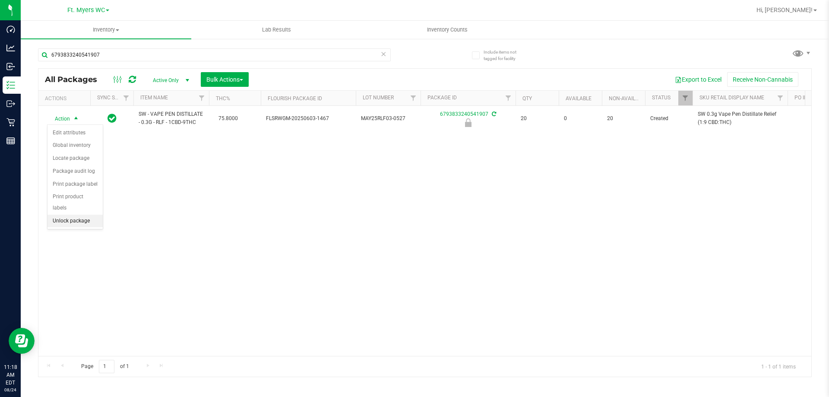
click at [89, 215] on li "Unlock package" at bounding box center [74, 221] width 55 height 13
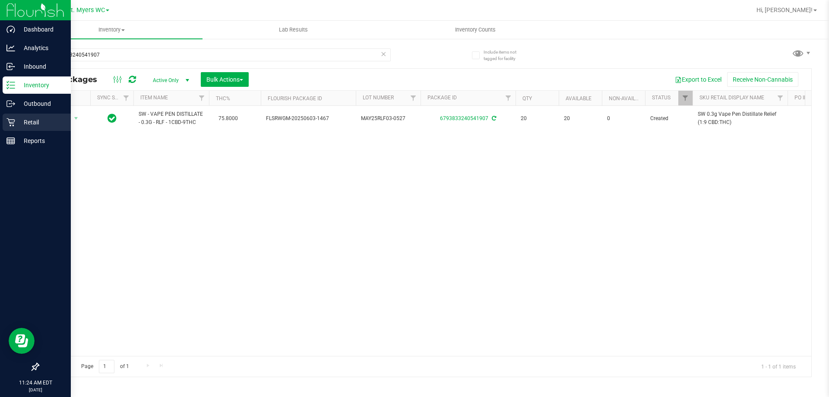
click at [22, 126] on p "Retail" at bounding box center [41, 122] width 52 height 10
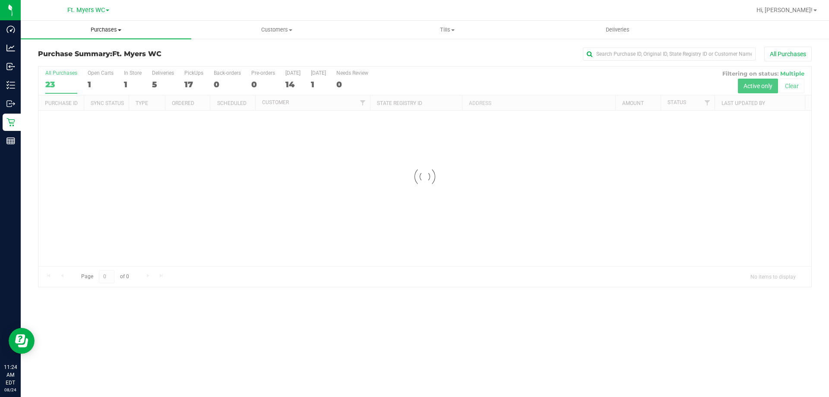
click at [109, 30] on span "Purchases" at bounding box center [106, 30] width 171 height 8
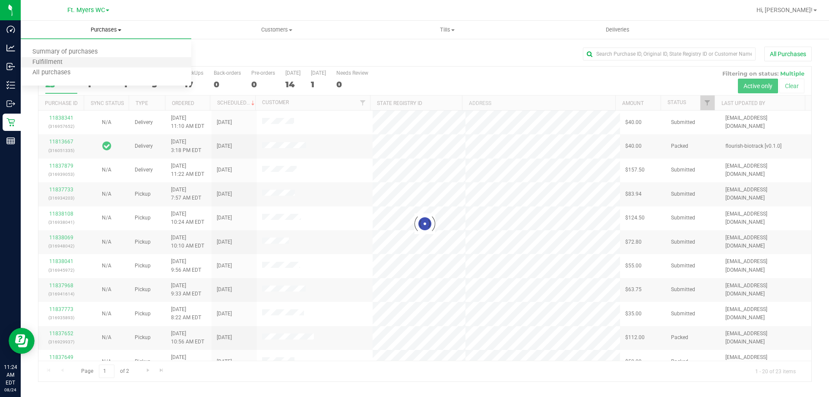
click at [89, 58] on li "Fulfillment" at bounding box center [106, 62] width 171 height 10
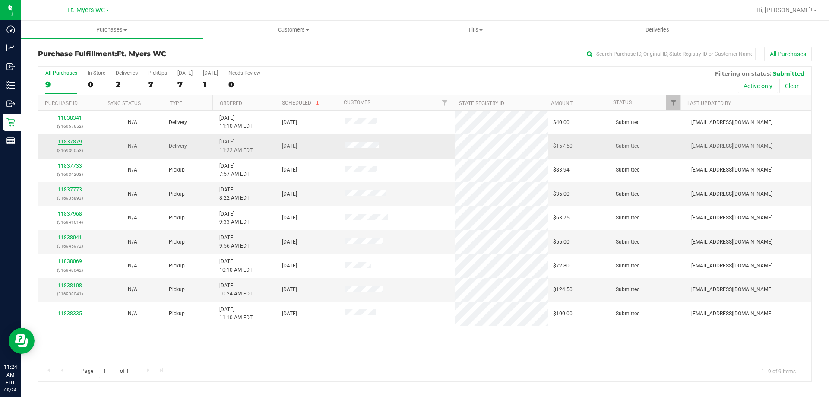
click at [69, 143] on link "11837879" at bounding box center [70, 142] width 24 height 6
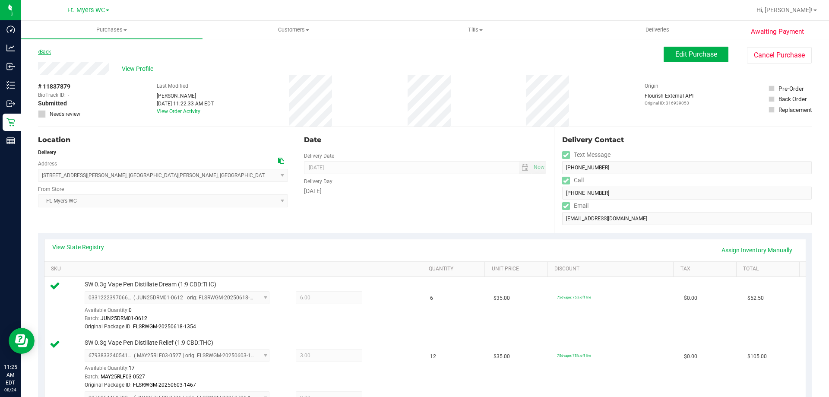
click at [51, 51] on link "Back" at bounding box center [44, 52] width 13 height 6
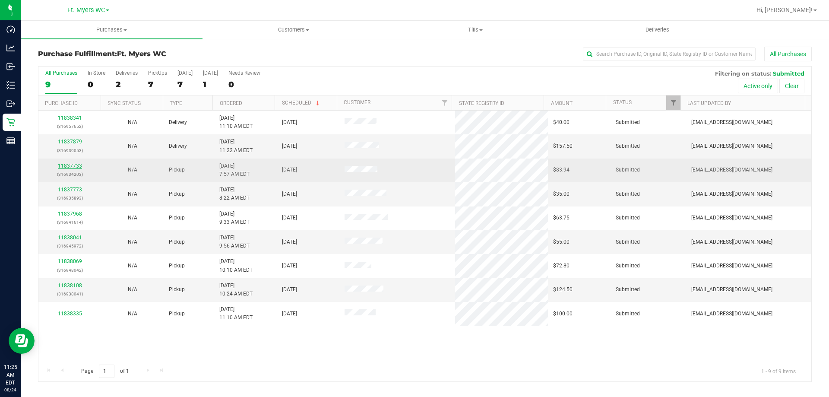
click at [73, 167] on link "11837733" at bounding box center [70, 166] width 24 height 6
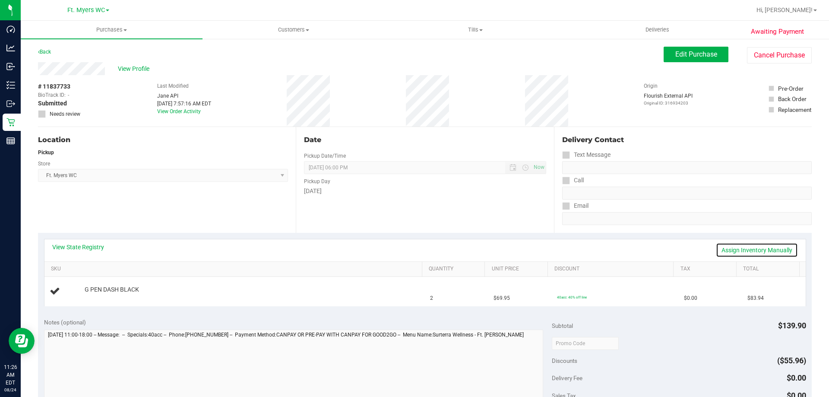
click at [756, 249] on link "Assign Inventory Manually" at bounding box center [757, 250] width 82 height 15
click at [102, 293] on link "Add Package" at bounding box center [100, 295] width 31 height 6
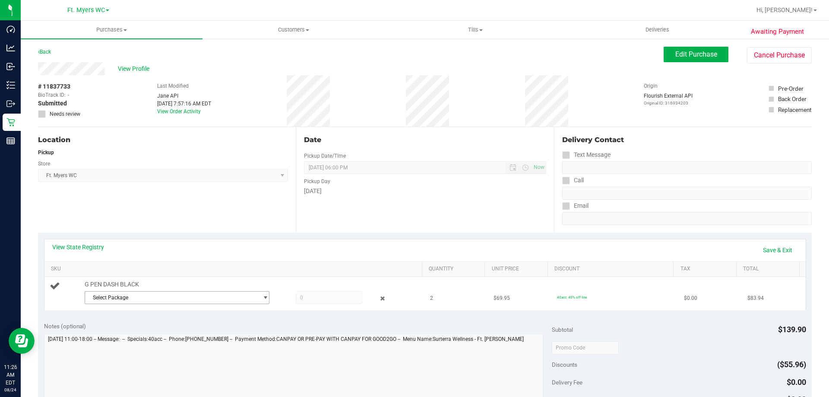
click at [118, 294] on span "Select Package" at bounding box center [171, 297] width 173 height 12
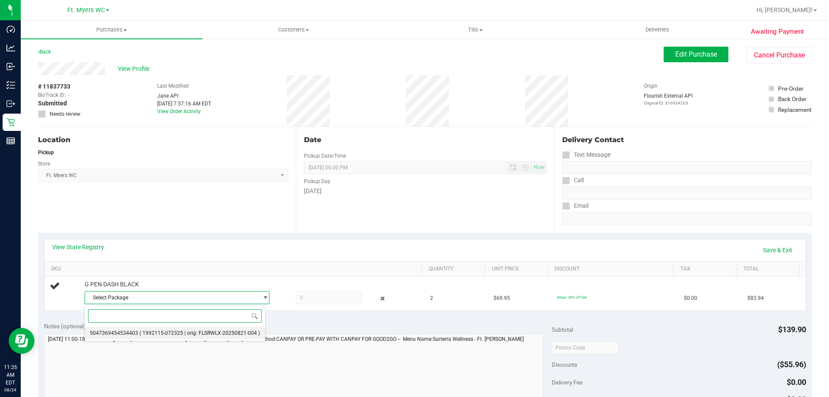
click at [122, 327] on li "5047369454534403 ( 1992115-072325 | orig: FLSRWLX-20250821-004 )" at bounding box center [175, 333] width 180 height 12
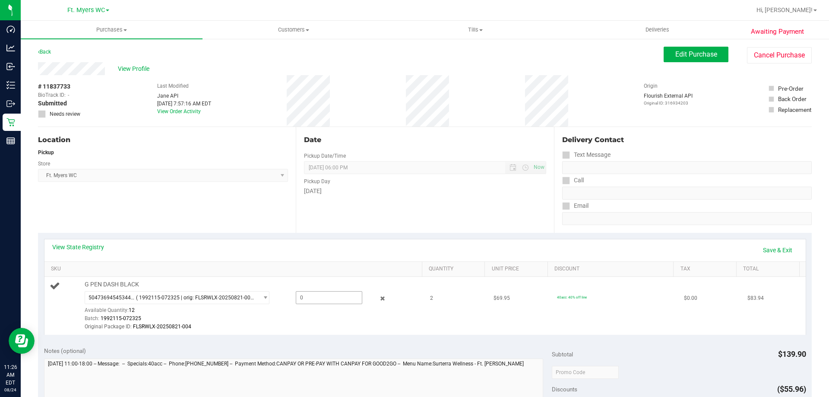
click at [324, 298] on span at bounding box center [329, 297] width 66 height 13
type input "2"
type input "2.0000"
click at [269, 187] on div "Location Pickup Store Ft. Myers WC Select Store Bonita Springs WC Boynton Beach…" at bounding box center [167, 180] width 258 height 106
click at [765, 251] on link "Save & Exit" at bounding box center [777, 250] width 41 height 15
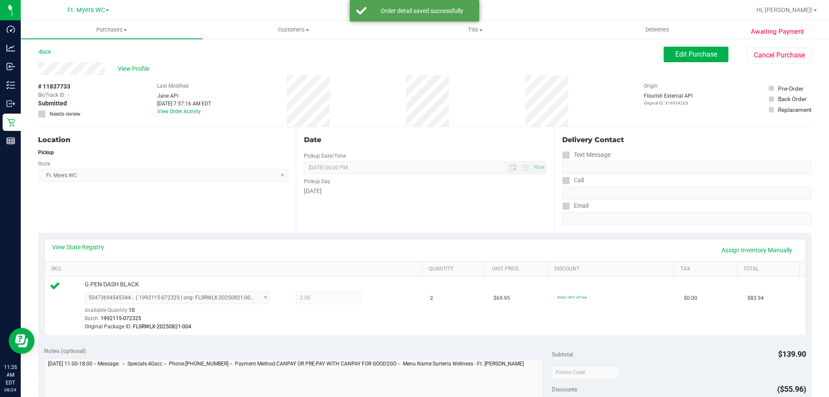
scroll to position [216, 0]
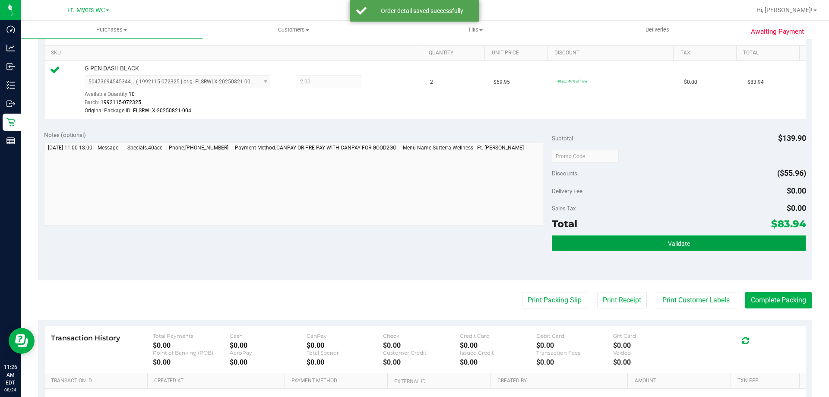
click at [737, 244] on button "Validate" at bounding box center [679, 243] width 254 height 16
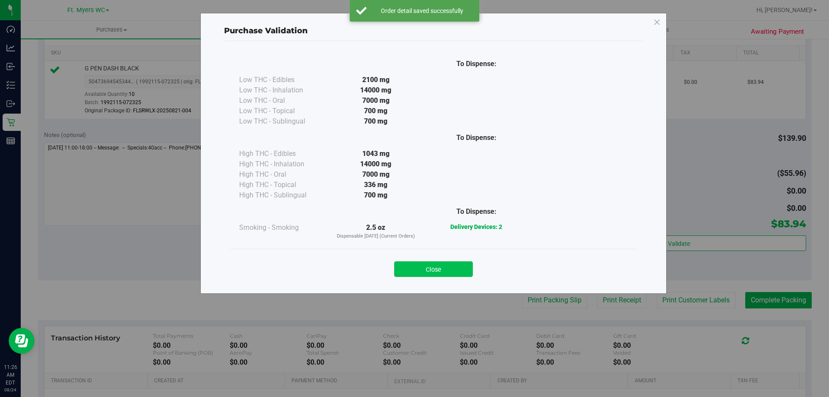
click at [419, 270] on button "Close" at bounding box center [433, 269] width 79 height 16
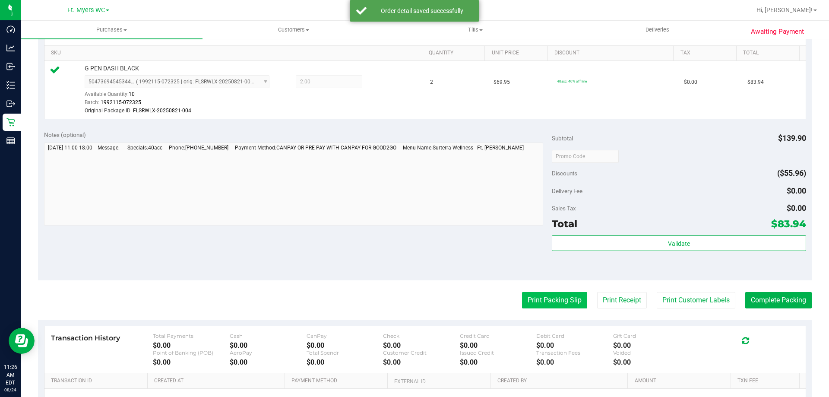
click at [552, 297] on button "Print Packing Slip" at bounding box center [554, 300] width 65 height 16
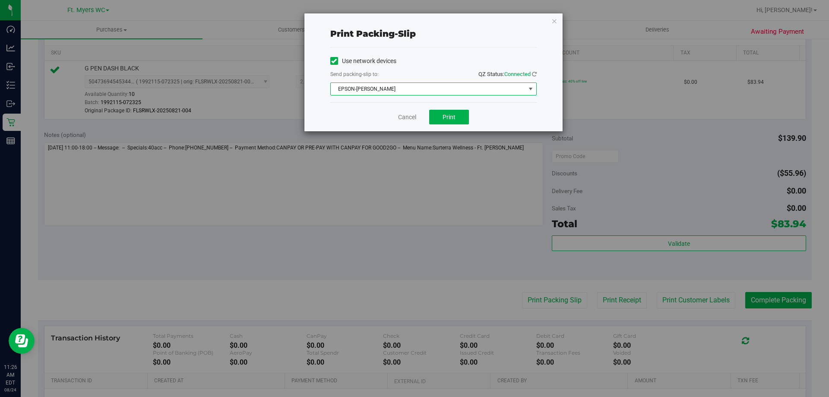
click at [448, 91] on span "EPSON-[PERSON_NAME]" at bounding box center [428, 89] width 195 height 12
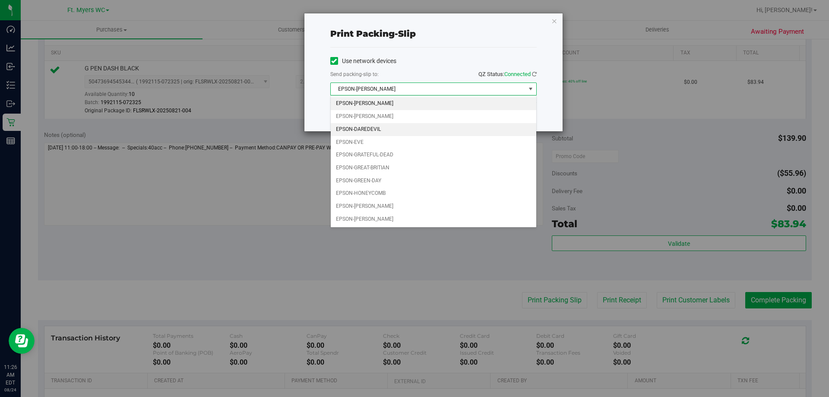
click at [394, 128] on li "EPSON-DAREDEVIL" at bounding box center [433, 129] width 205 height 13
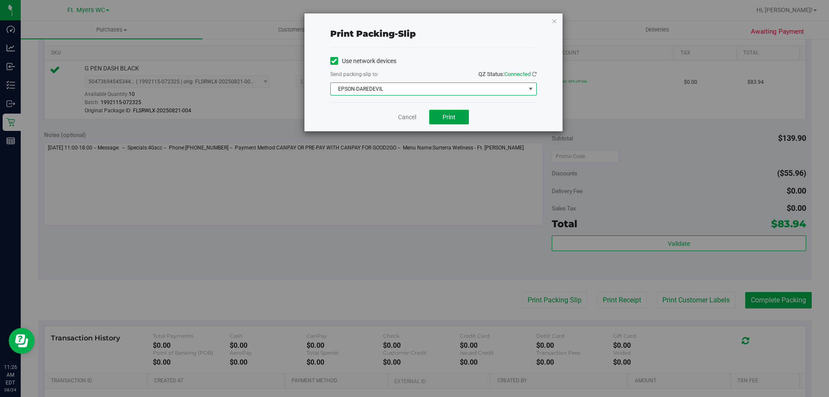
click at [446, 117] on span "Print" at bounding box center [449, 117] width 13 height 7
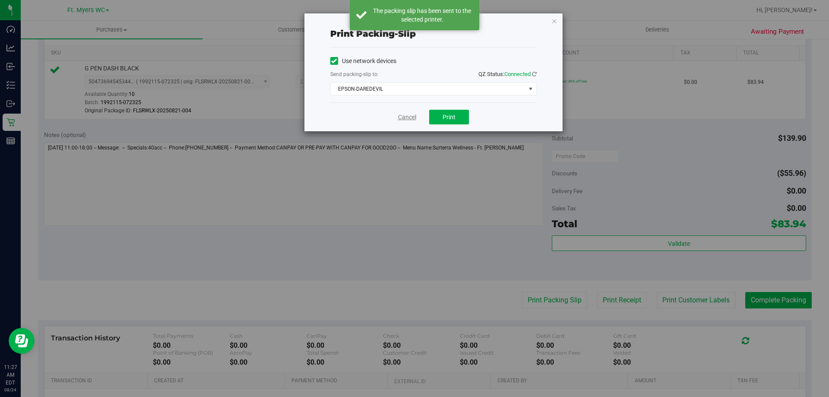
click at [402, 113] on link "Cancel" at bounding box center [407, 117] width 18 height 9
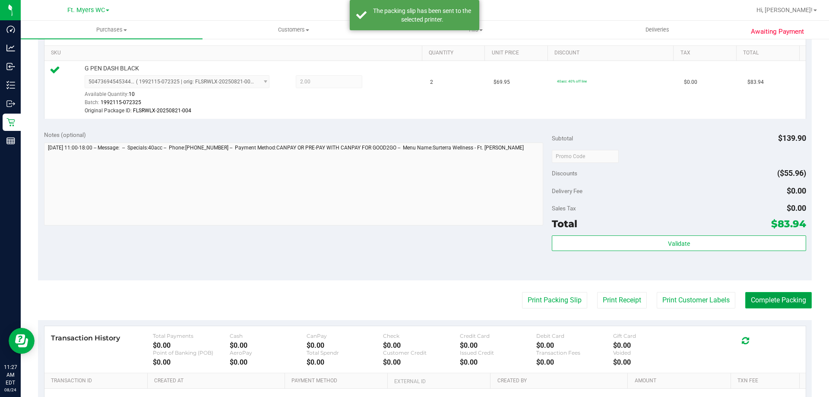
click at [747, 293] on button "Complete Packing" at bounding box center [778, 300] width 66 height 16
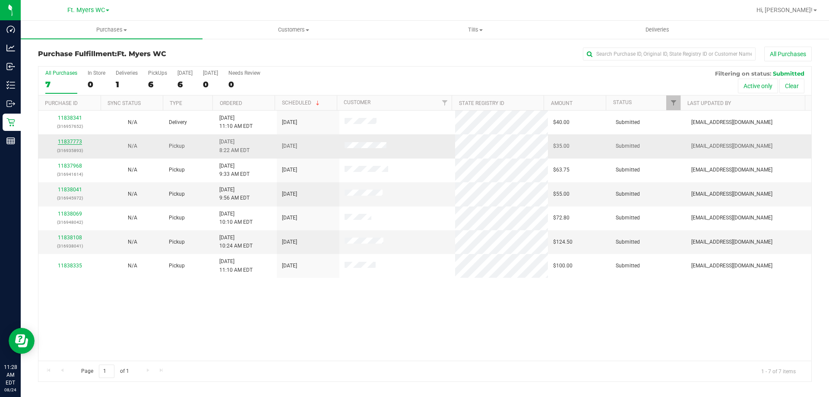
click at [72, 141] on link "11837773" at bounding box center [70, 142] width 24 height 6
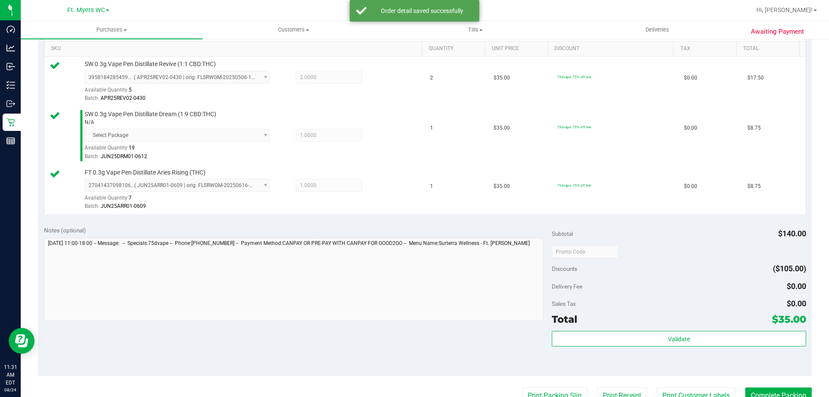
scroll to position [345, 0]
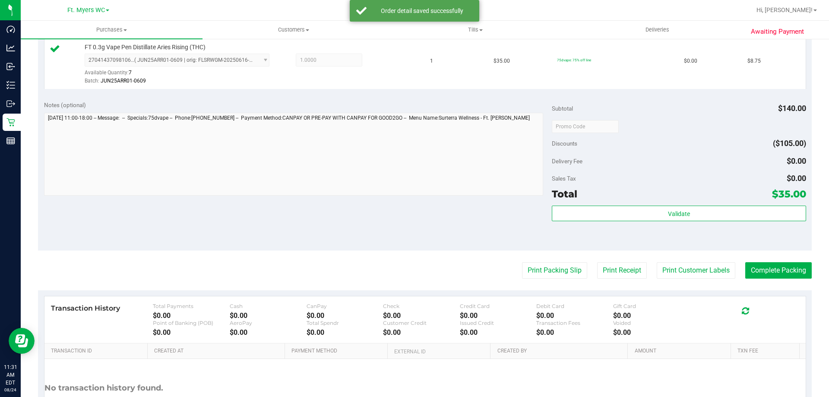
click at [728, 204] on div "Subtotal $140.00 Discounts ($105.00) Delivery Fee $0.00 Sales Tax $0.00 Total $…" at bounding box center [679, 173] width 254 height 144
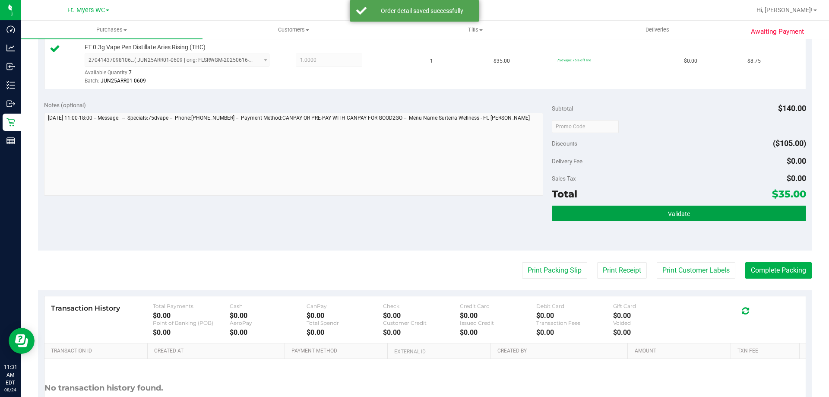
click at [727, 211] on button "Validate" at bounding box center [679, 213] width 254 height 16
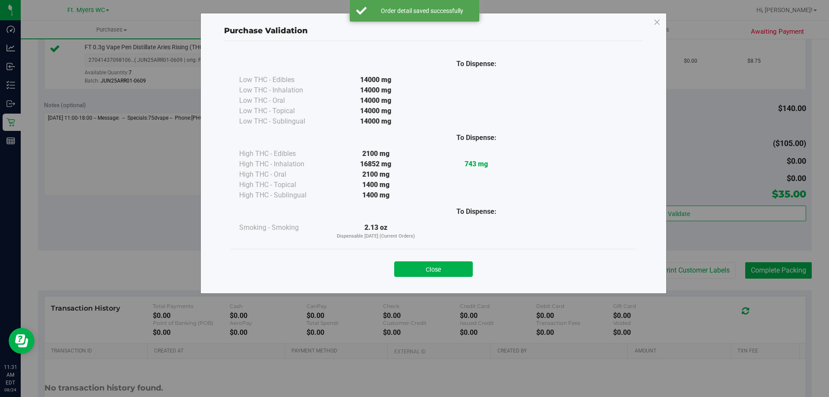
click at [435, 260] on div "Close" at bounding box center [433, 267] width 393 height 22
click at [439, 267] on button "Close" at bounding box center [433, 269] width 79 height 16
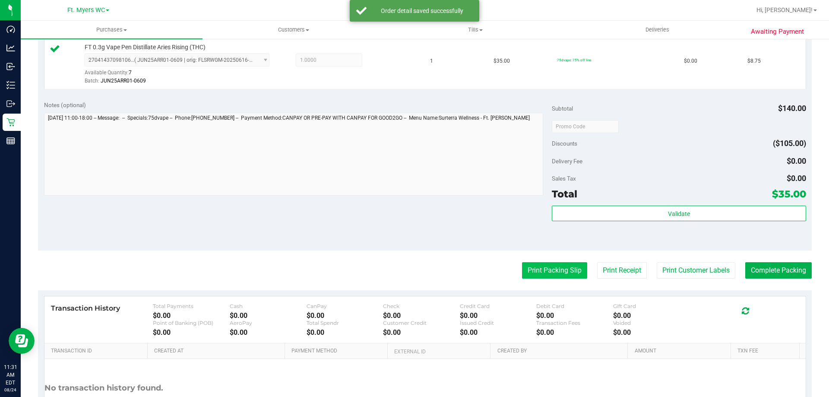
click at [528, 269] on button "Print Packing Slip" at bounding box center [554, 270] width 65 height 16
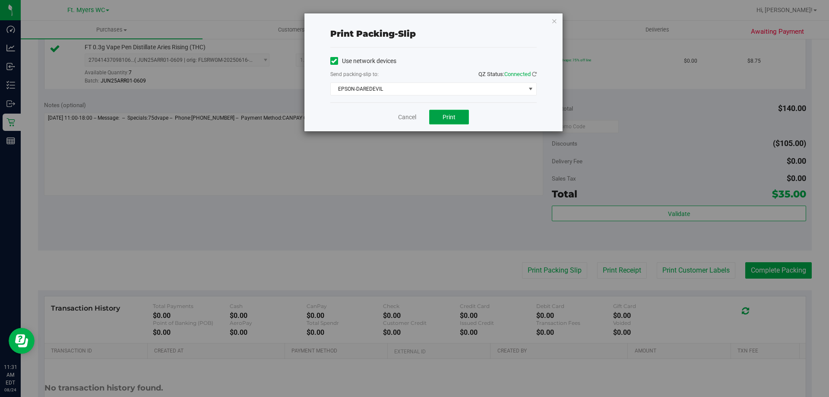
click at [442, 120] on button "Print" at bounding box center [449, 117] width 40 height 15
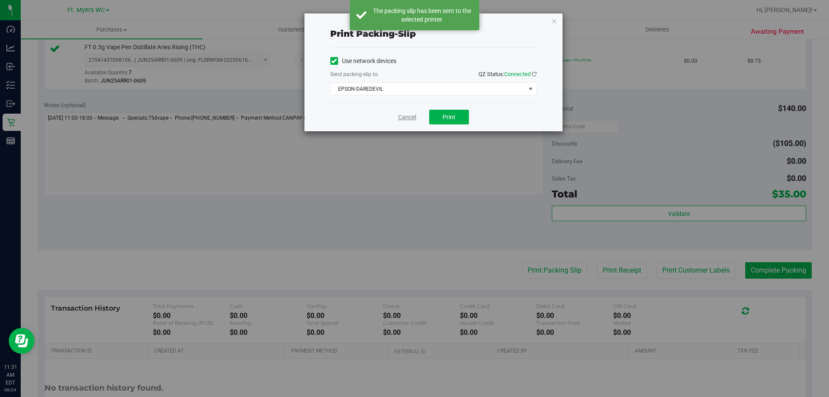
click at [416, 118] on link "Cancel" at bounding box center [407, 117] width 18 height 9
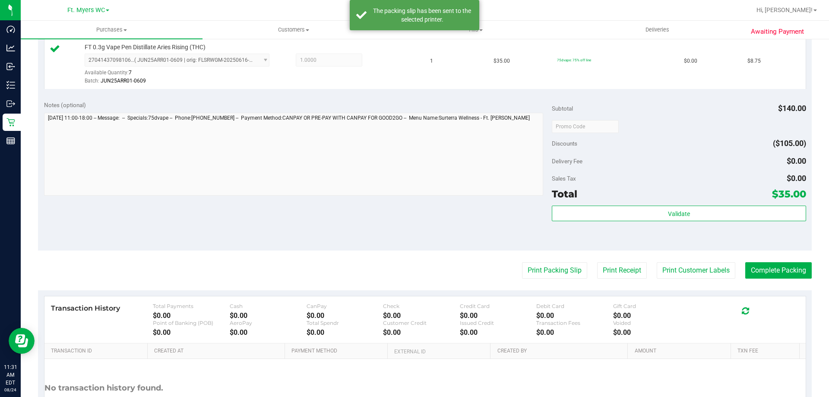
click at [754, 282] on purchase-details "Back Edit Purchase Cancel Purchase View Profile # 11837773 BioTrack ID: - Submi…" at bounding box center [425, 76] width 774 height 750
click at [756, 267] on button "Complete Packing" at bounding box center [778, 270] width 66 height 16
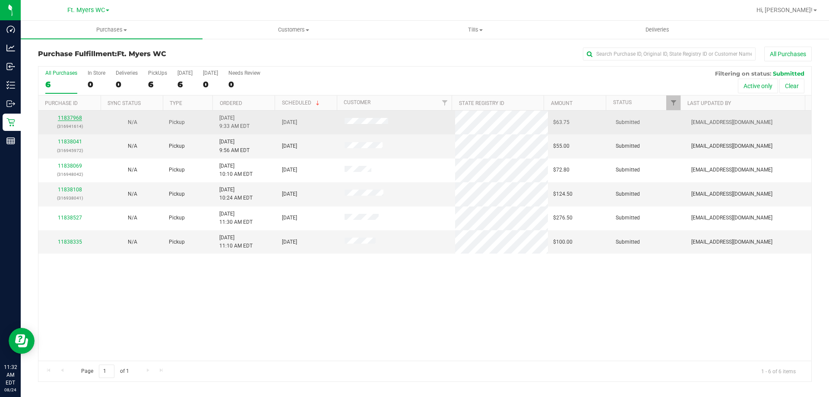
click at [73, 117] on link "11837968" at bounding box center [70, 118] width 24 height 6
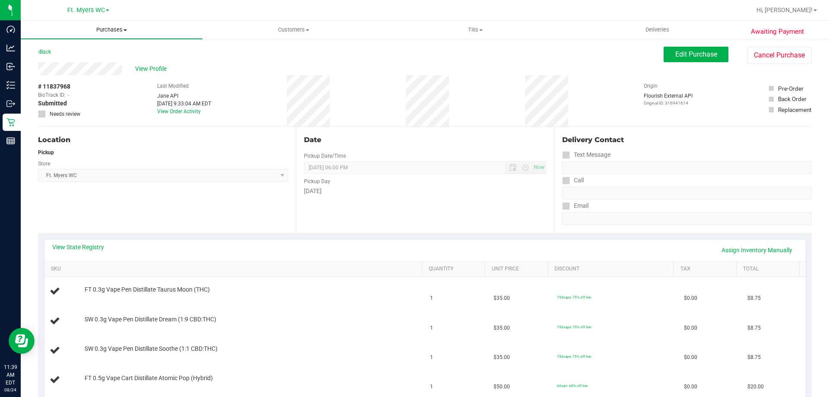
click at [113, 23] on uib-tab-heading "Purchases Summary of purchases Fulfillment All purchases" at bounding box center [112, 30] width 182 height 18
click at [101, 61] on li "Fulfillment" at bounding box center [112, 62] width 182 height 10
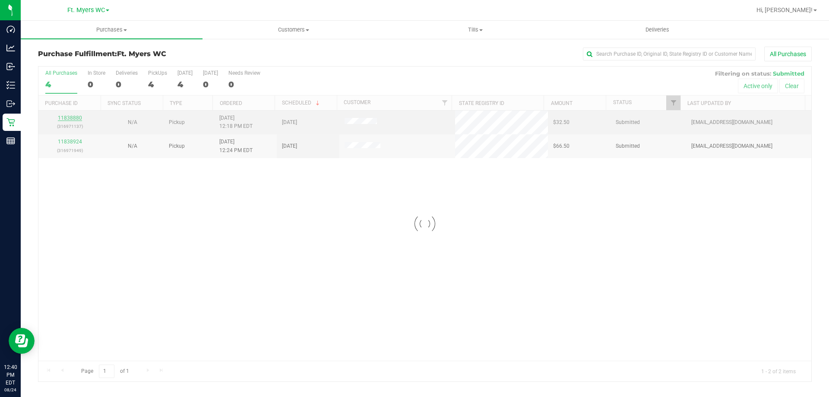
click at [77, 115] on div at bounding box center [424, 223] width 773 height 315
click at [77, 119] on link "11838880" at bounding box center [70, 118] width 24 height 6
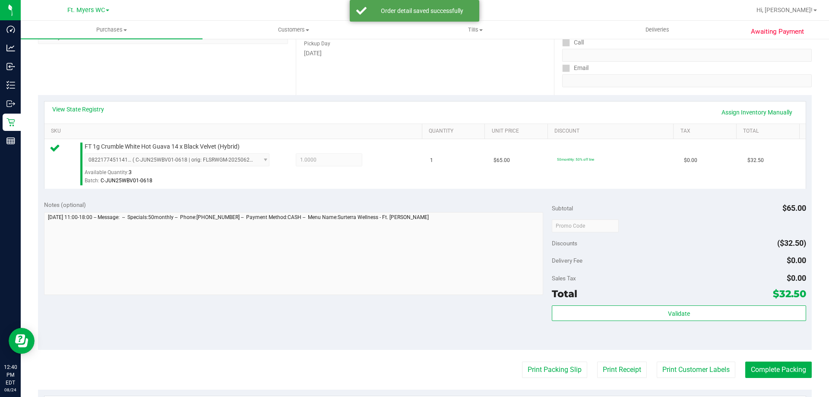
scroll to position [259, 0]
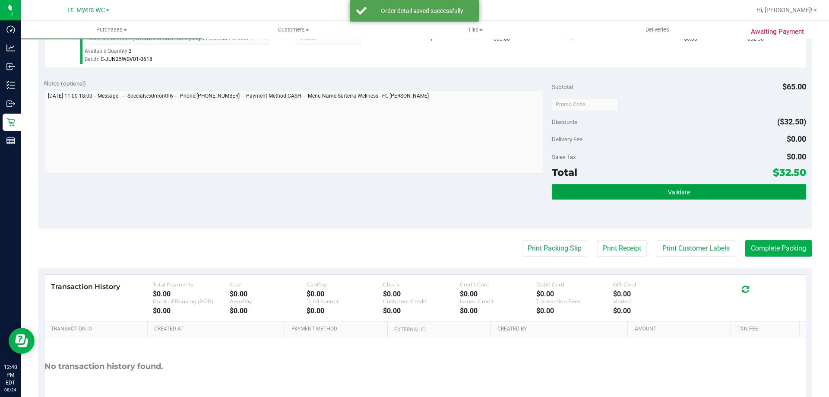
click at [604, 193] on button "Validate" at bounding box center [679, 192] width 254 height 16
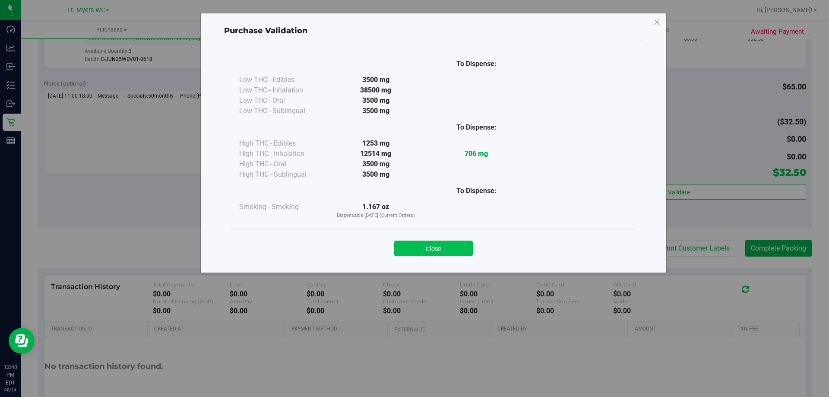
click at [429, 247] on button "Close" at bounding box center [433, 248] width 79 height 16
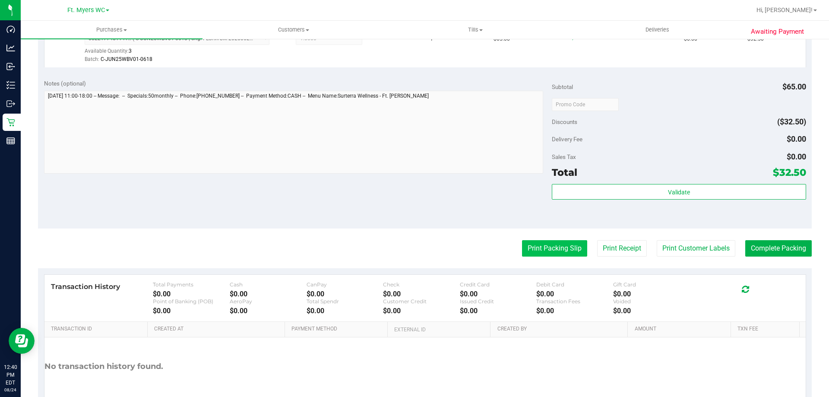
click at [564, 254] on button "Print Packing Slip" at bounding box center [554, 248] width 65 height 16
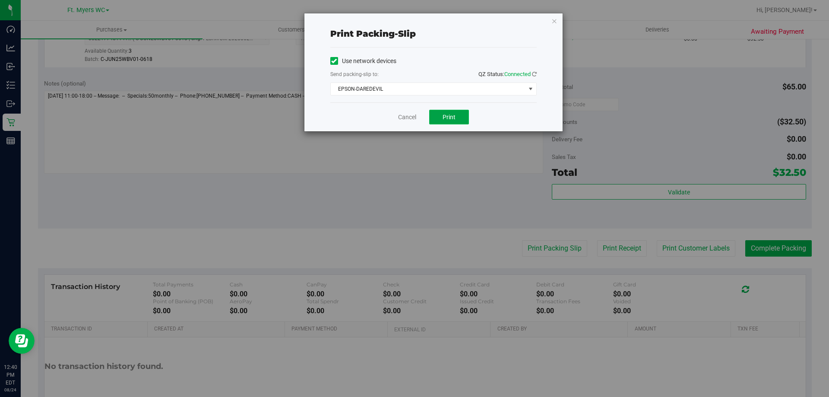
click at [459, 118] on button "Print" at bounding box center [449, 117] width 40 height 15
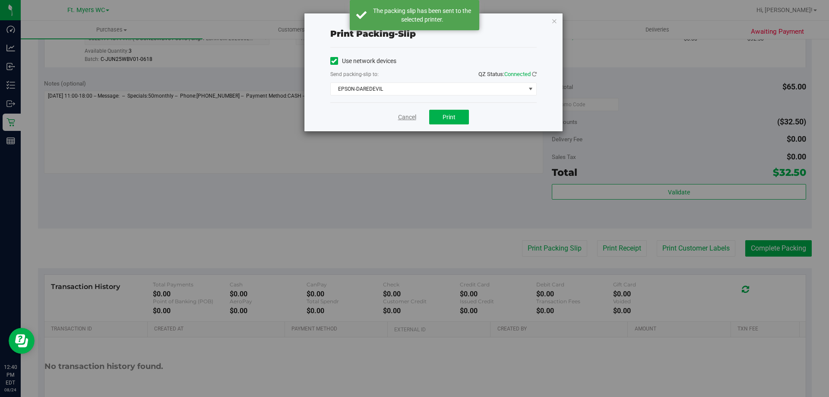
click at [407, 117] on link "Cancel" at bounding box center [407, 117] width 18 height 9
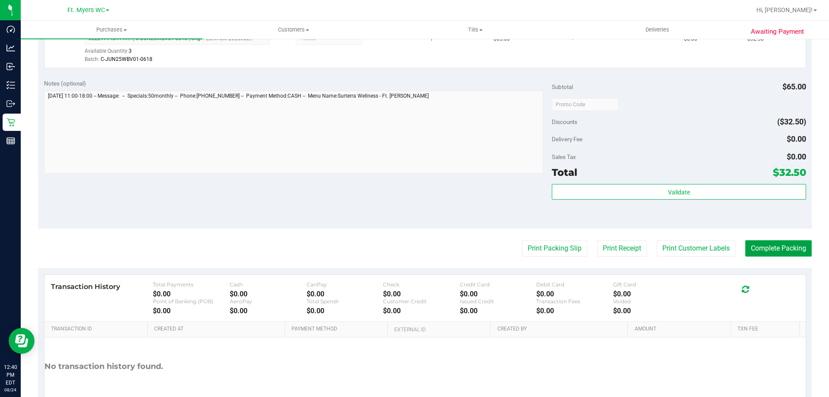
click at [756, 246] on button "Complete Packing" at bounding box center [778, 248] width 66 height 16
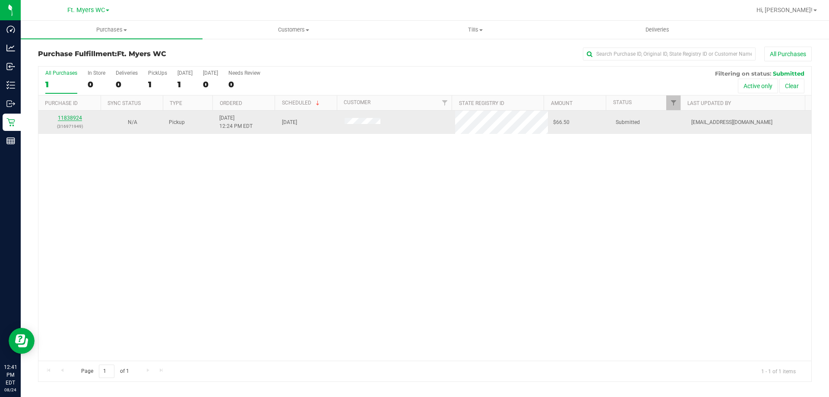
click at [75, 119] on link "11838924" at bounding box center [70, 118] width 24 height 6
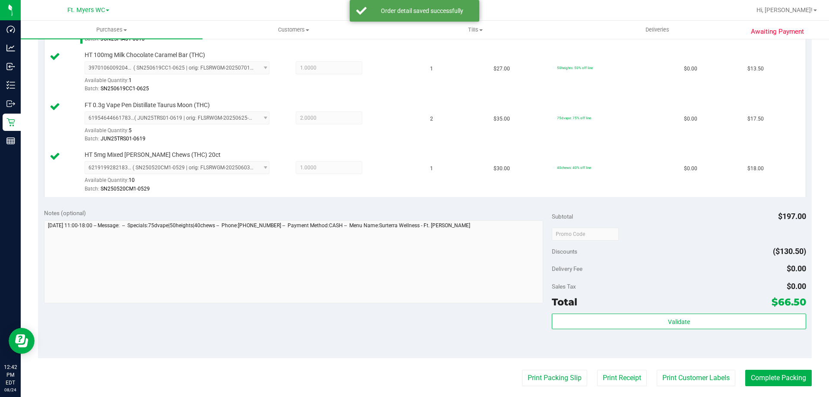
scroll to position [302, 0]
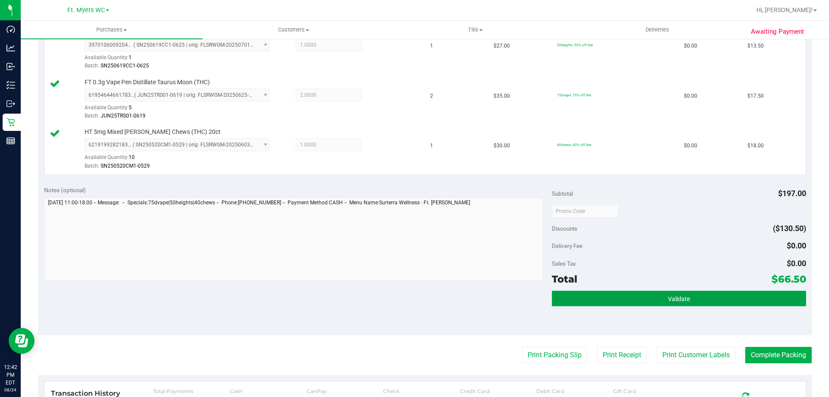
click at [575, 294] on button "Validate" at bounding box center [679, 299] width 254 height 16
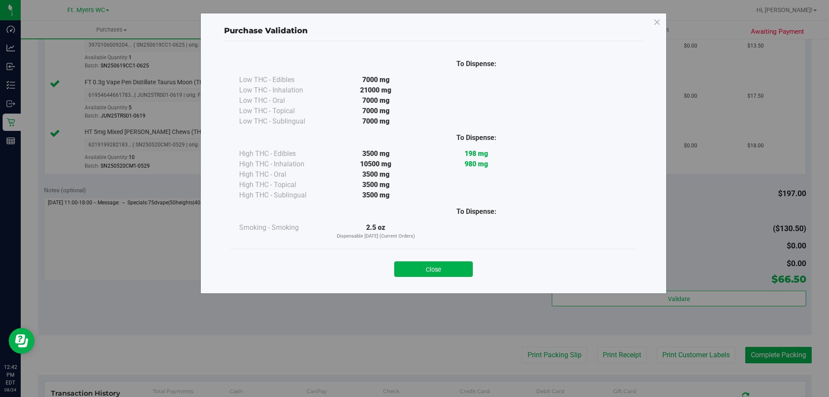
drag, startPoint x: 462, startPoint y: 264, endPoint x: 479, endPoint y: 275, distance: 20.0
click at [462, 264] on button "Close" at bounding box center [433, 269] width 79 height 16
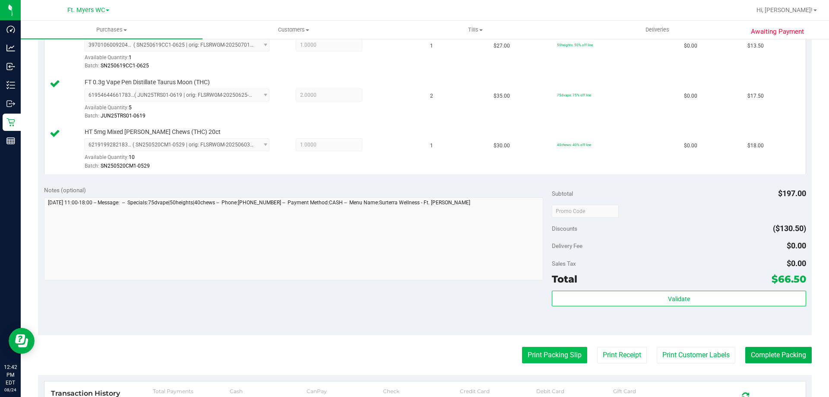
click at [547, 348] on button "Print Packing Slip" at bounding box center [554, 355] width 65 height 16
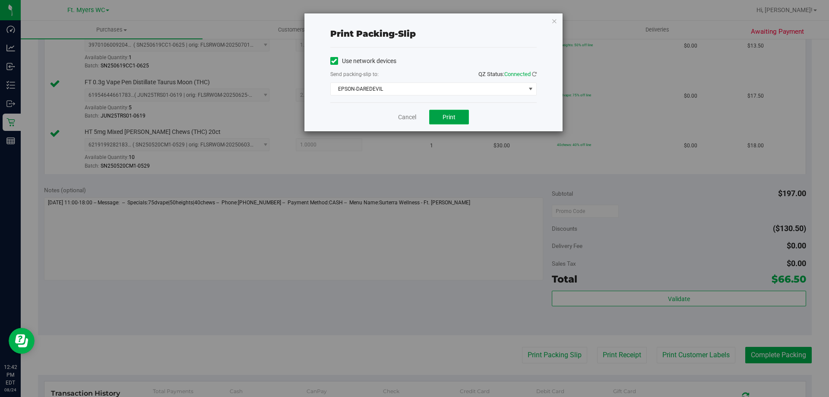
drag, startPoint x: 547, startPoint y: 348, endPoint x: 435, endPoint y: 118, distance: 255.6
click at [435, 118] on button "Print" at bounding box center [449, 117] width 40 height 15
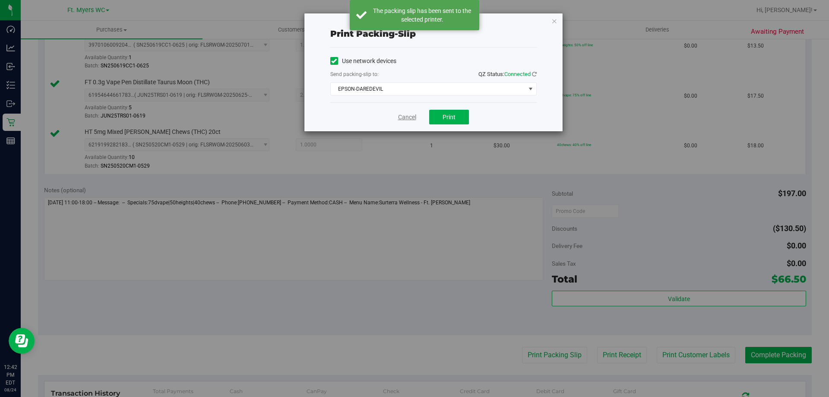
click at [414, 120] on link "Cancel" at bounding box center [407, 117] width 18 height 9
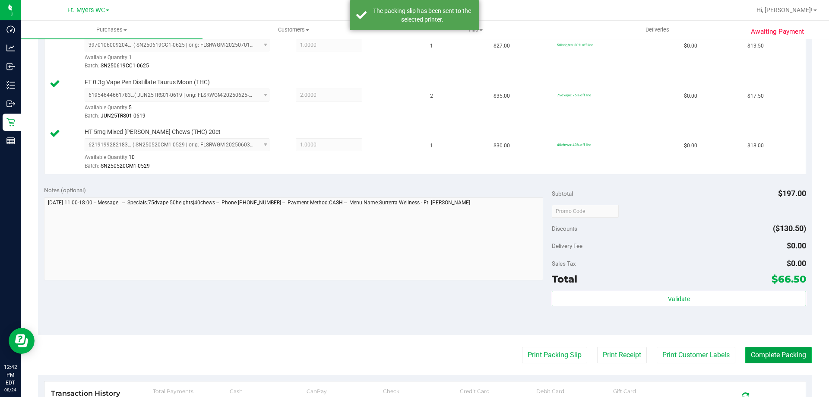
drag, startPoint x: 746, startPoint y: 354, endPoint x: 755, endPoint y: 354, distance: 9.1
click at [746, 354] on button "Complete Packing" at bounding box center [778, 355] width 66 height 16
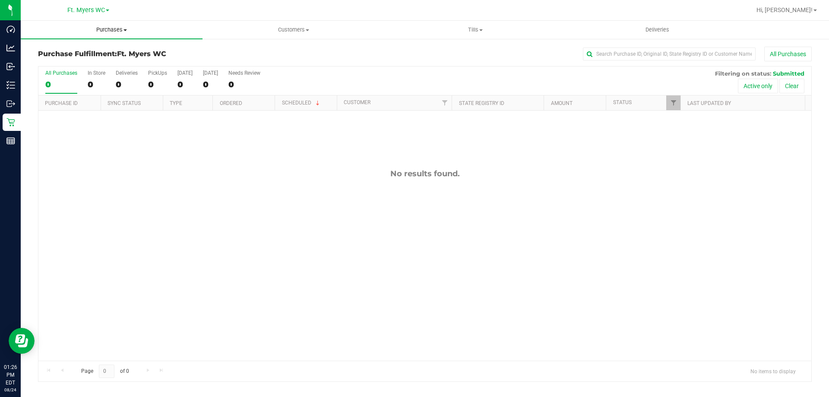
click at [118, 26] on span "Purchases" at bounding box center [112, 30] width 182 height 8
click at [105, 62] on li "Fulfillment" at bounding box center [112, 62] width 182 height 10
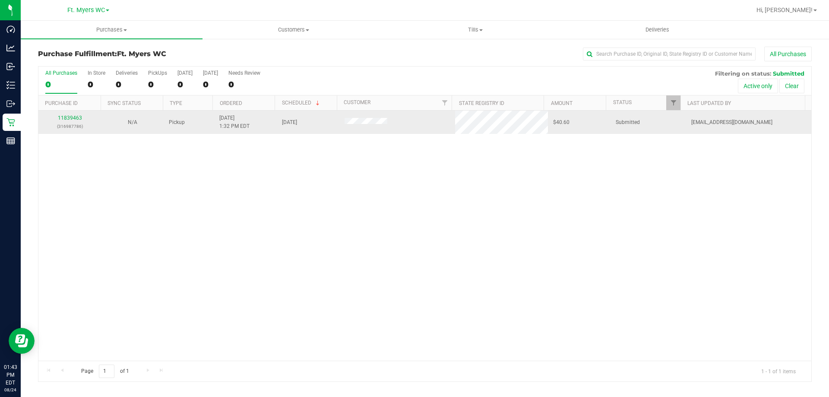
click at [73, 114] on td "11839463 (316987786)" at bounding box center [69, 122] width 63 height 23
click at [73, 117] on link "11839463" at bounding box center [70, 118] width 24 height 6
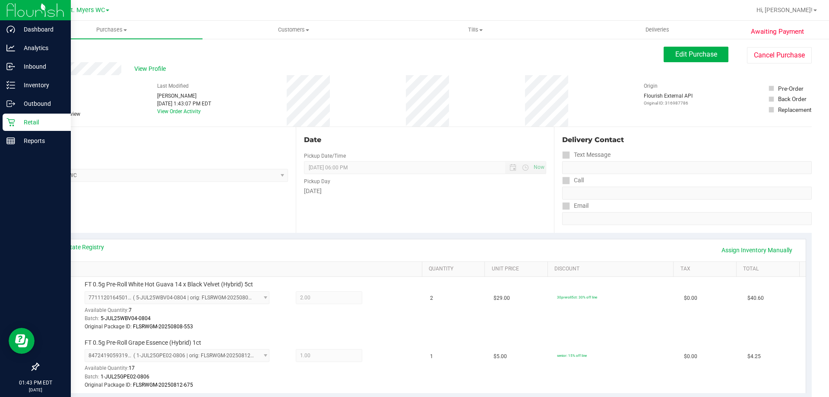
click at [18, 117] on p "Retail" at bounding box center [41, 122] width 52 height 10
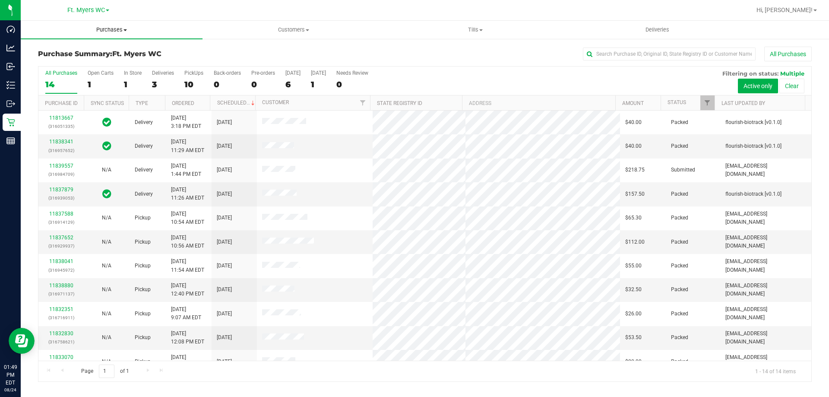
click at [120, 33] on span "Purchases" at bounding box center [112, 30] width 182 height 8
click at [105, 59] on li "Fulfillment" at bounding box center [112, 62] width 182 height 10
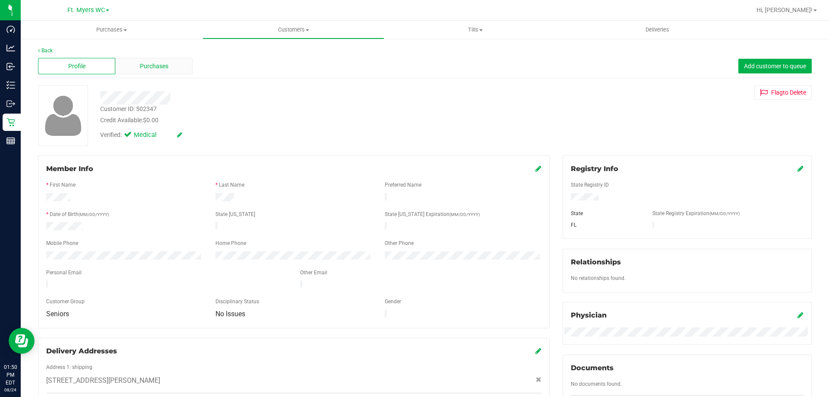
click at [145, 62] on span "Purchases" at bounding box center [154, 66] width 28 height 9
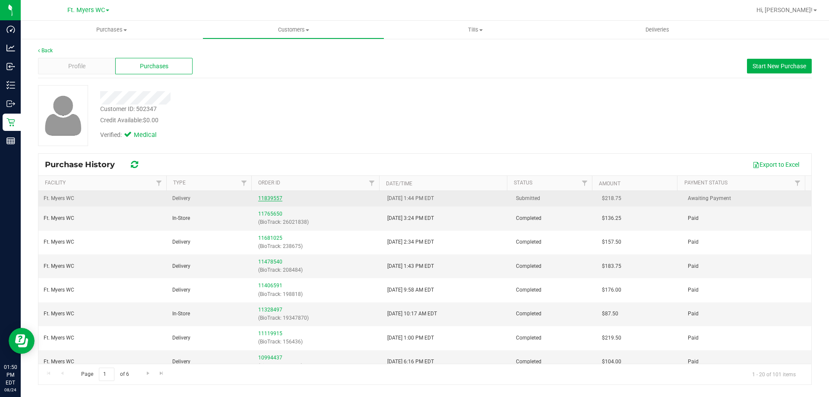
click at [269, 199] on link "11839557" at bounding box center [270, 198] width 24 height 6
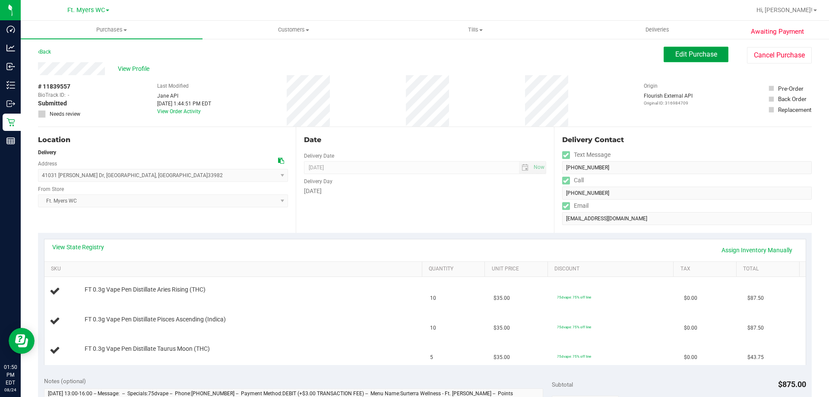
click at [664, 52] on button "Edit Purchase" at bounding box center [696, 55] width 65 height 16
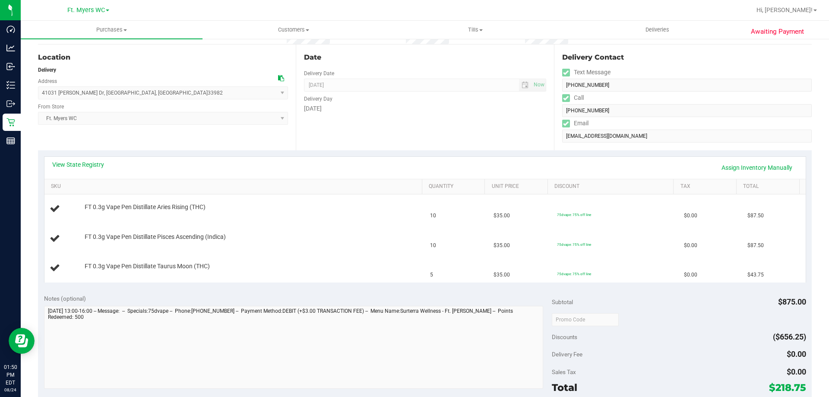
scroll to position [259, 0]
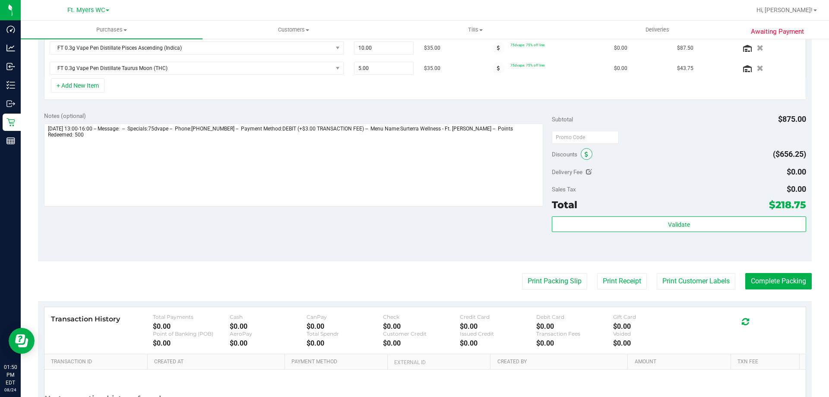
click at [585, 157] on icon at bounding box center [586, 155] width 3 height 6
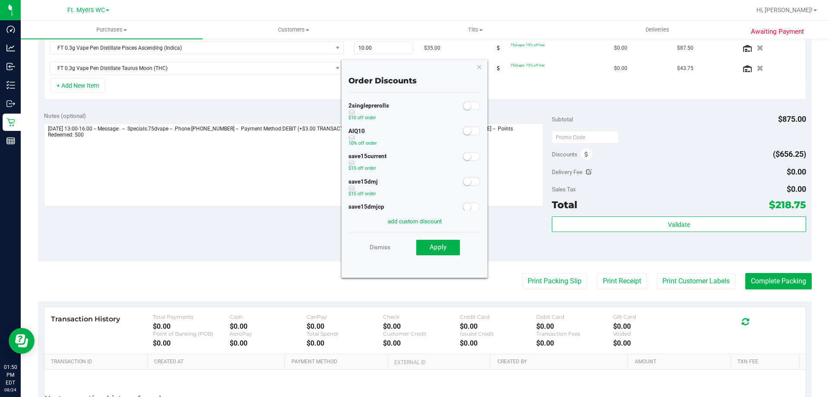
click at [472, 135] on div at bounding box center [472, 130] width 18 height 11
click at [470, 134] on span at bounding box center [471, 130] width 17 height 9
click at [448, 243] on button "Apply" at bounding box center [438, 248] width 44 height 16
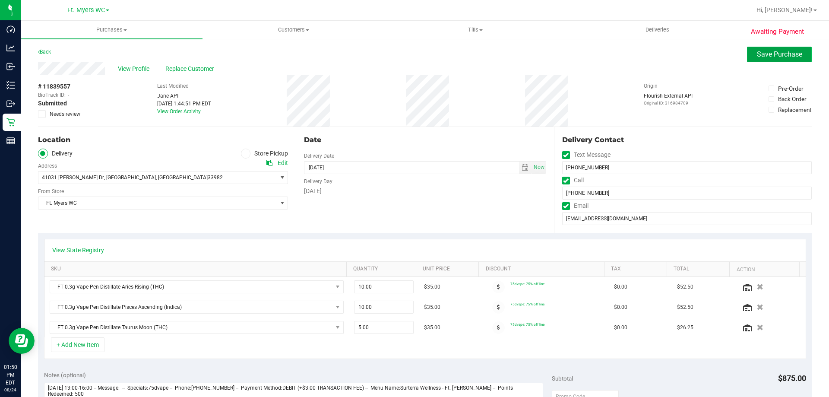
click at [747, 53] on button "Save Purchase" at bounding box center [779, 55] width 65 height 16
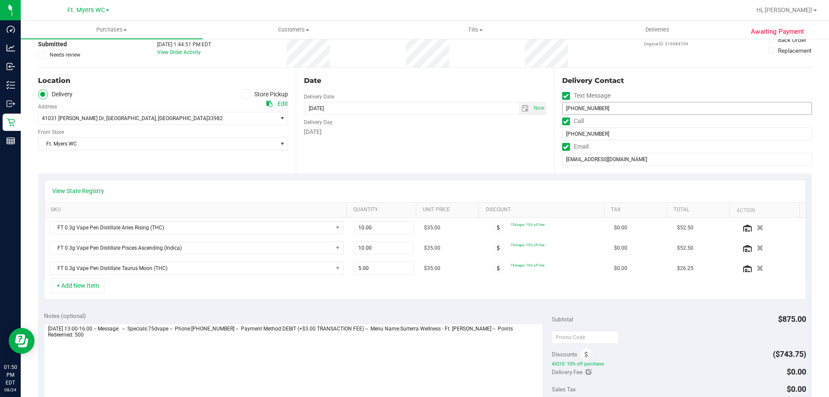
scroll to position [86, 0]
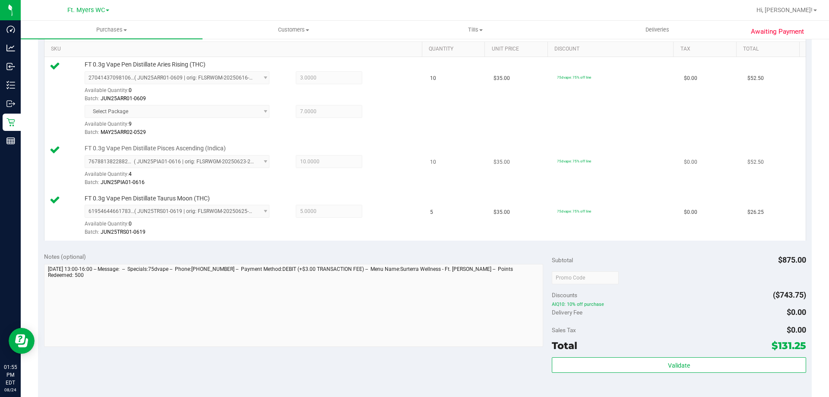
scroll to position [280, 0]
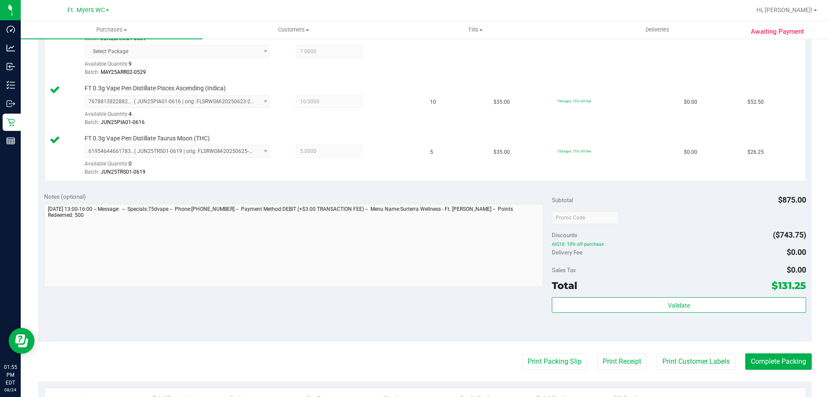
drag, startPoint x: 603, startPoint y: 292, endPoint x: 603, endPoint y: 303, distance: 10.8
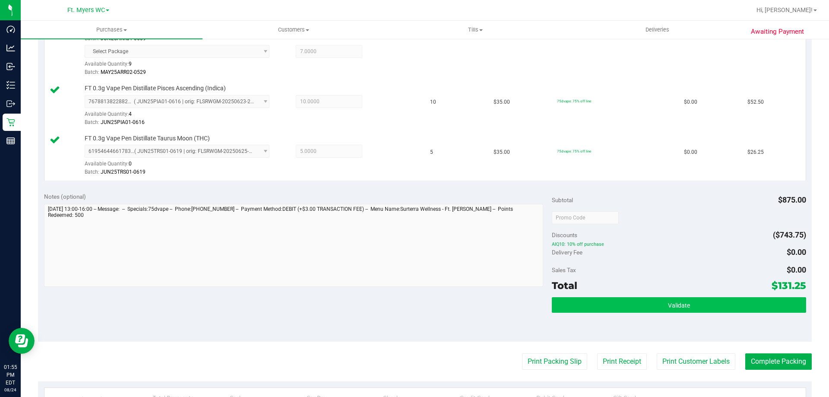
click at [603, 292] on div "Total $131.25" at bounding box center [679, 286] width 254 height 16
click at [604, 303] on button "Validate" at bounding box center [679, 305] width 254 height 16
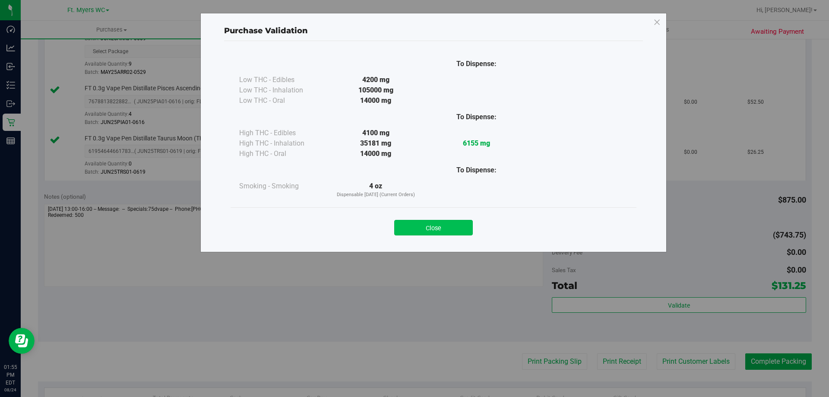
click at [453, 228] on button "Close" at bounding box center [433, 228] width 79 height 16
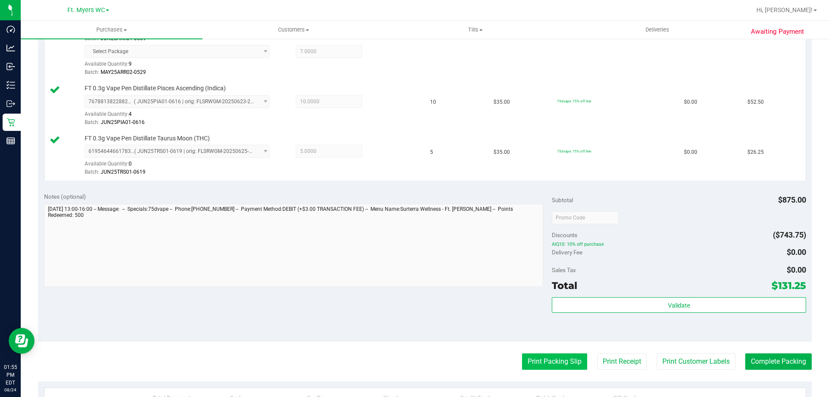
click at [526, 358] on button "Print Packing Slip" at bounding box center [554, 361] width 65 height 16
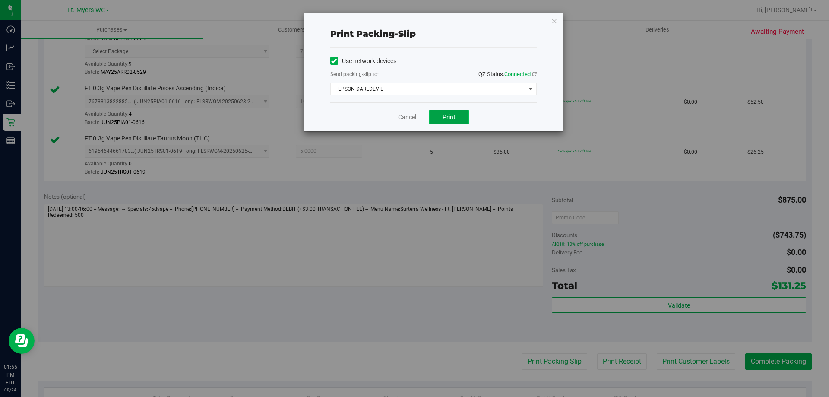
click at [449, 112] on button "Print" at bounding box center [449, 117] width 40 height 15
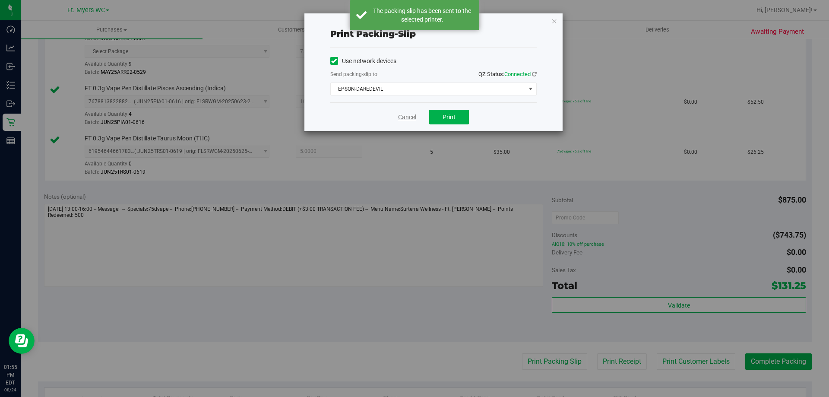
click at [408, 115] on link "Cancel" at bounding box center [407, 117] width 18 height 9
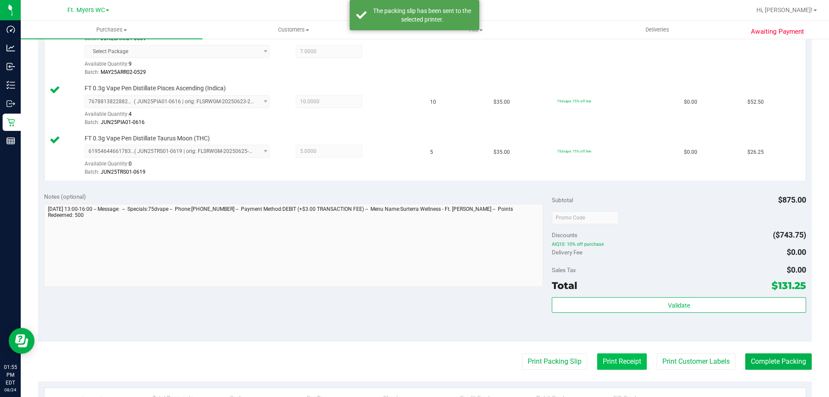
click at [610, 369] on button "Print Receipt" at bounding box center [622, 361] width 50 height 16
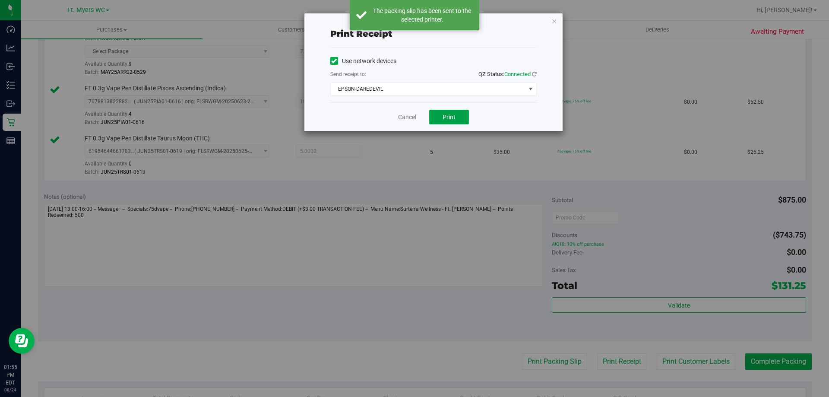
click at [466, 117] on button "Print" at bounding box center [449, 117] width 40 height 15
click at [468, 117] on button "Print" at bounding box center [449, 117] width 40 height 15
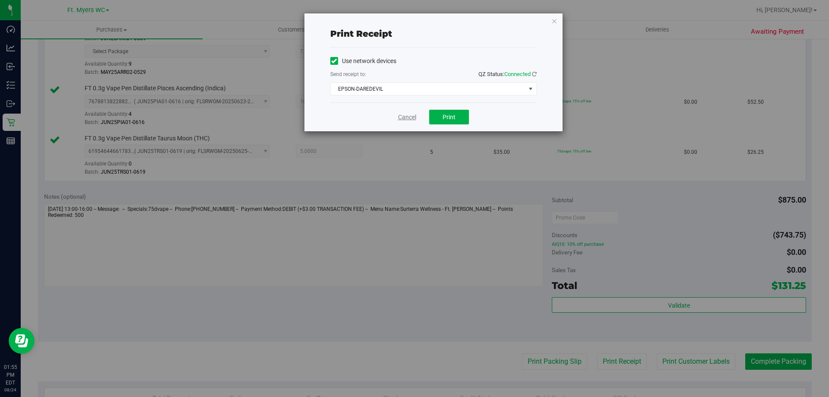
click at [410, 114] on link "Cancel" at bounding box center [407, 117] width 18 height 9
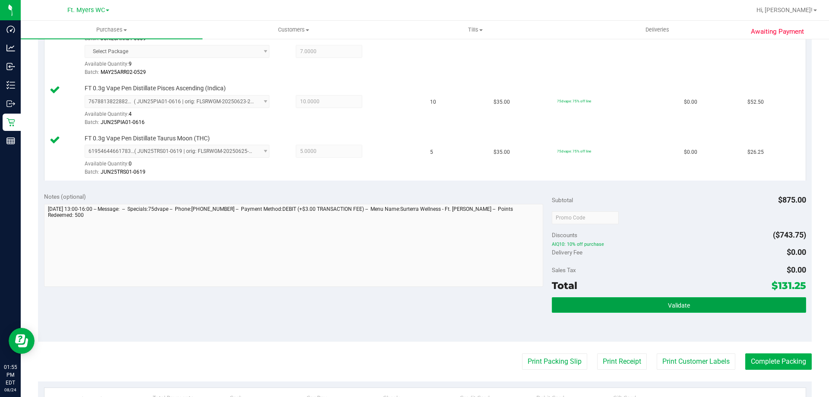
click at [694, 303] on button "Validate" at bounding box center [679, 305] width 254 height 16
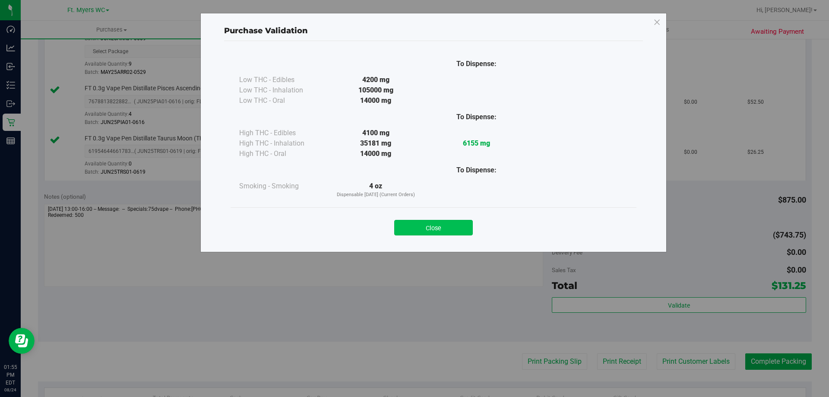
click at [417, 231] on button "Close" at bounding box center [433, 228] width 79 height 16
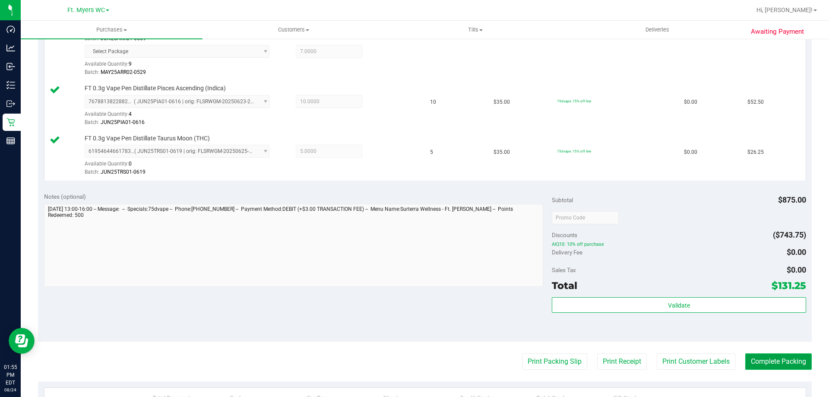
click at [760, 365] on button "Complete Packing" at bounding box center [778, 361] width 66 height 16
click at [761, 365] on button "Complete Packing" at bounding box center [774, 361] width 73 height 16
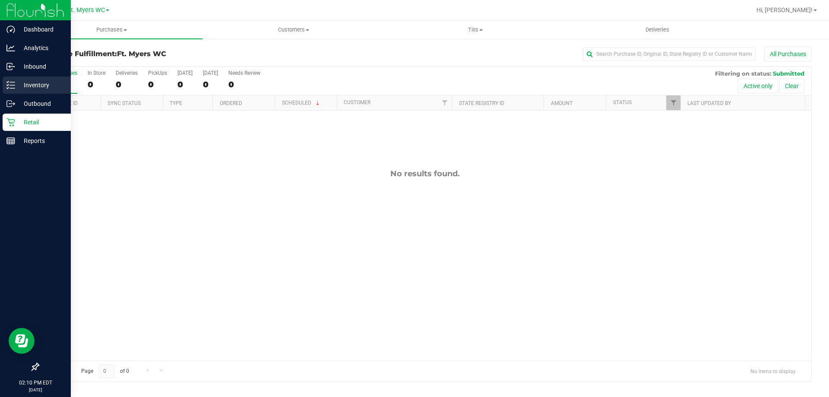
click at [6, 86] on div "Inventory" at bounding box center [37, 84] width 68 height 17
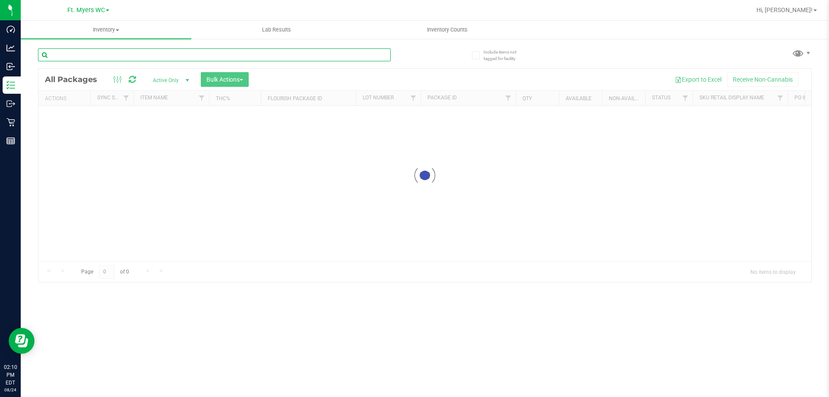
click at [103, 50] on input "text" at bounding box center [214, 54] width 353 height 13
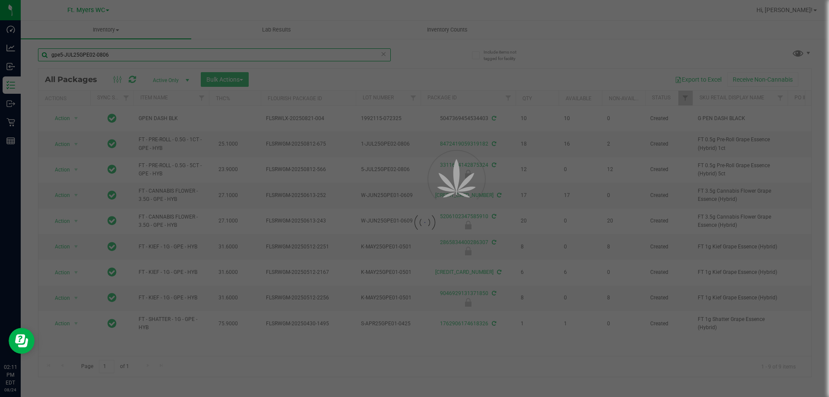
type input "gpe5-JUL25GPE02-0806"
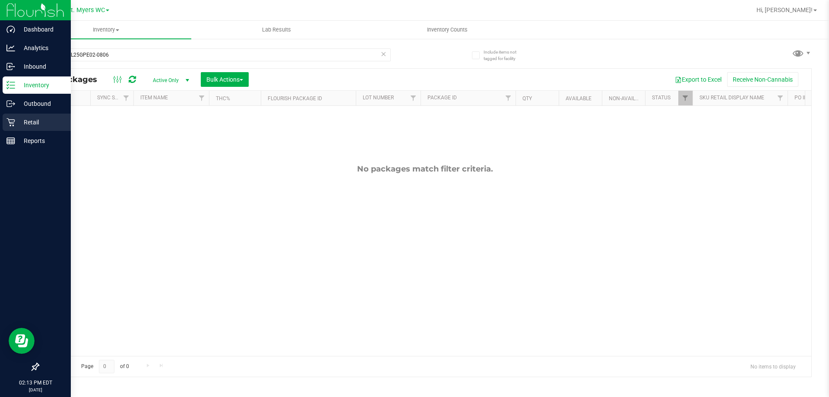
click at [21, 117] on p "Retail" at bounding box center [41, 122] width 52 height 10
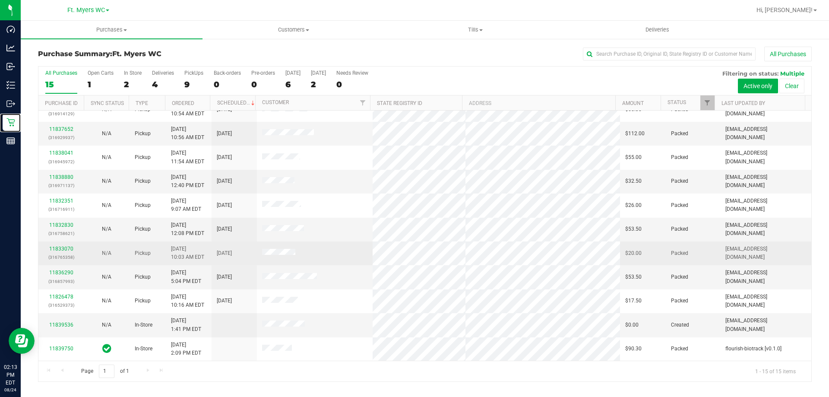
scroll to position [108, 0]
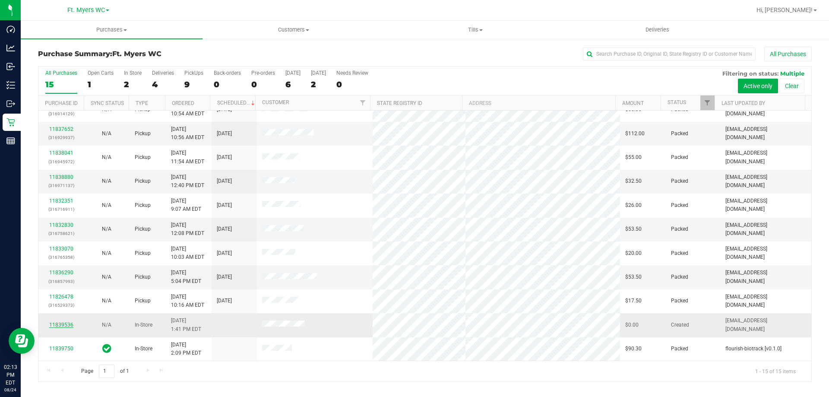
click at [62, 323] on link "11839536" at bounding box center [61, 325] width 24 height 6
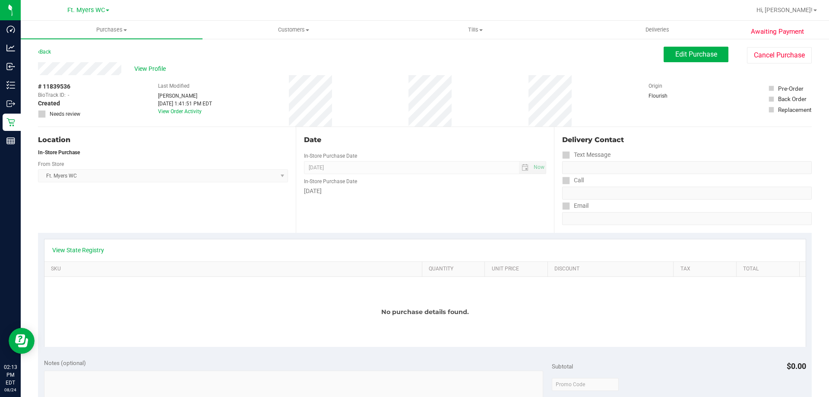
click at [82, 259] on div "View State Registry" at bounding box center [424, 250] width 761 height 22
click at [87, 250] on link "View State Registry" at bounding box center [78, 250] width 52 height 9
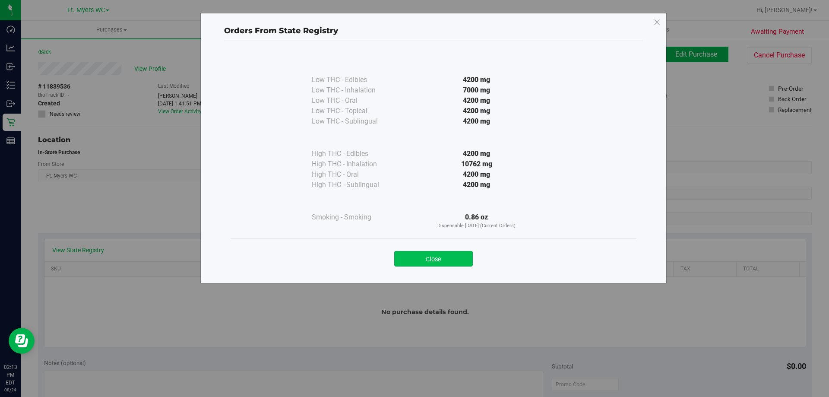
click at [452, 254] on button "Close" at bounding box center [433, 259] width 79 height 16
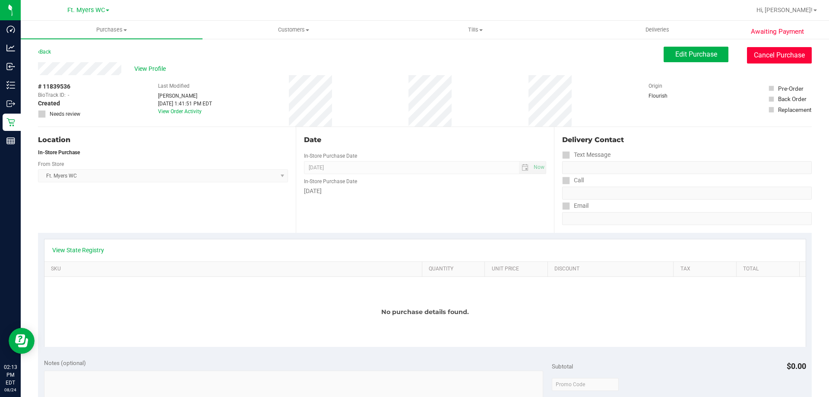
click at [764, 50] on button "Cancel Purchase" at bounding box center [779, 55] width 65 height 16
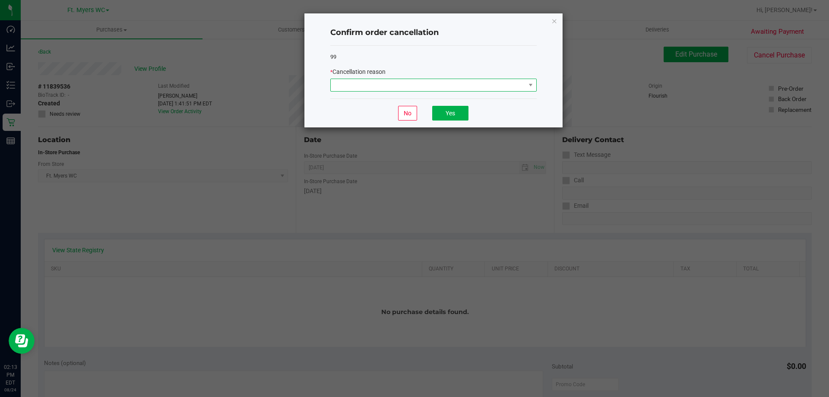
click at [350, 85] on span at bounding box center [428, 85] width 195 height 12
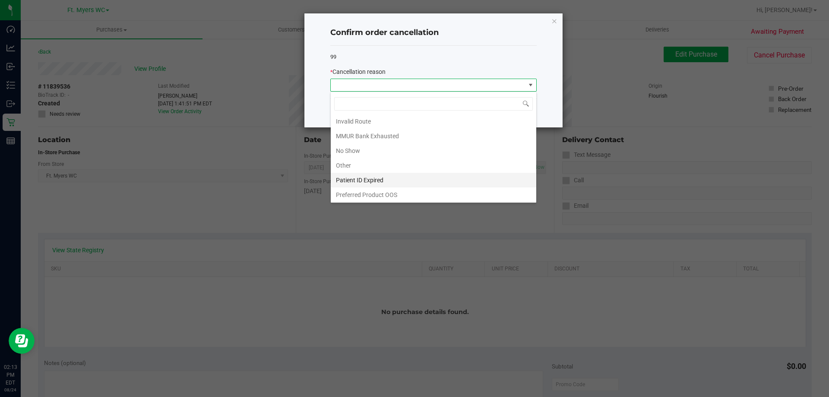
scroll to position [46, 0]
click at [350, 160] on li "Other" at bounding box center [433, 164] width 205 height 15
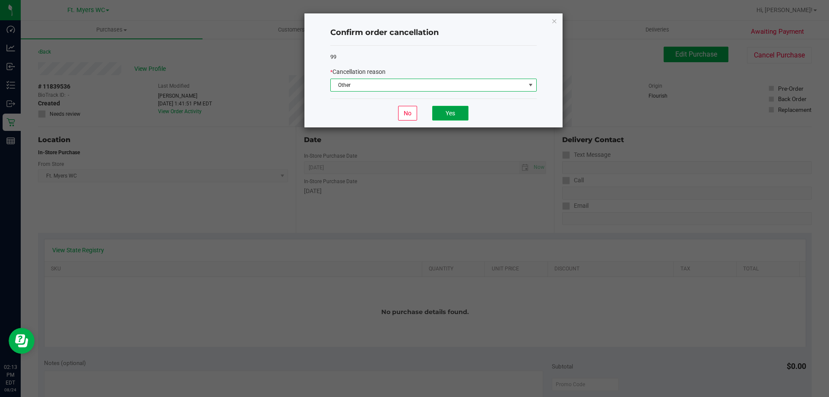
click at [464, 114] on button "Yes" at bounding box center [450, 113] width 36 height 15
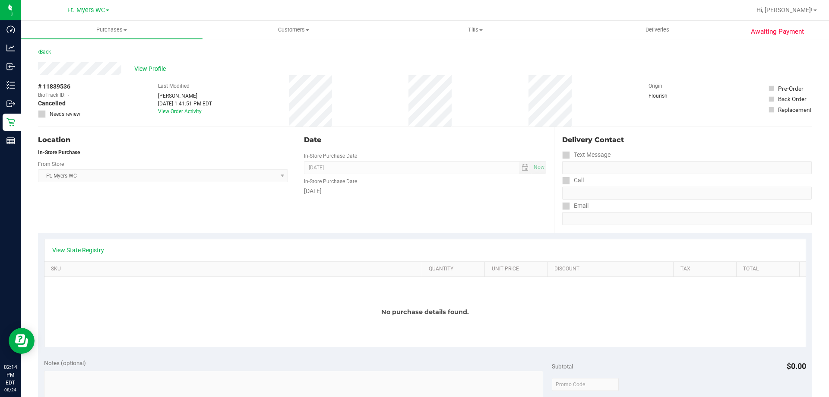
click at [21, 123] on div "Awaiting Payment Back View Profile # 11839536 BioTrack ID: - Cancelled Needs re…" at bounding box center [425, 382] width 808 height 689
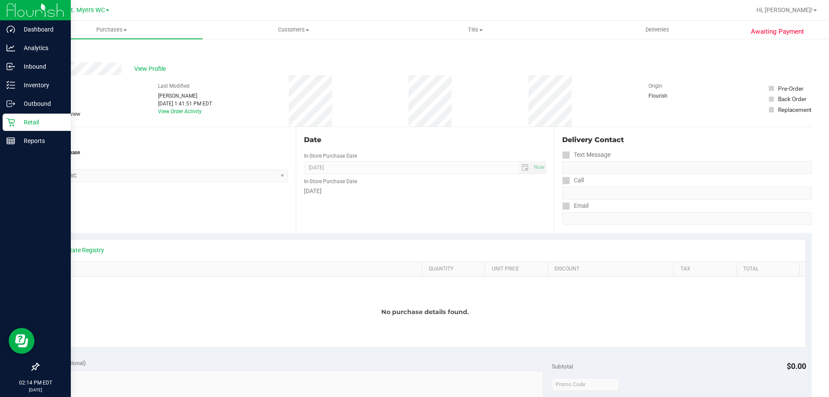
click at [9, 118] on icon at bounding box center [10, 122] width 9 height 9
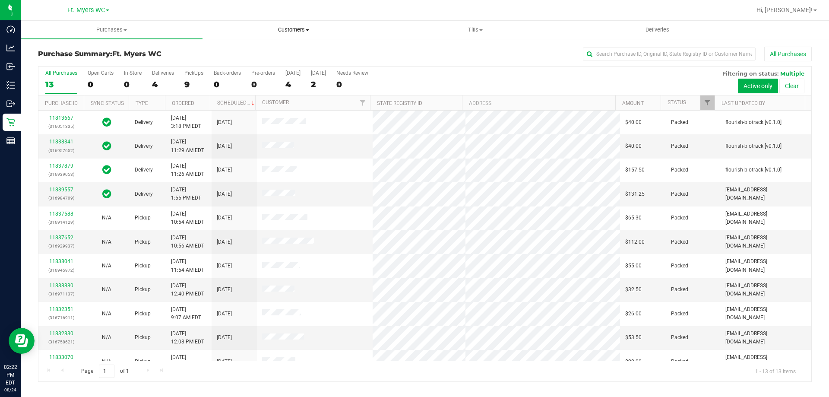
click at [293, 23] on uib-tab-heading "Customers All customers Add a new customer All physicians" at bounding box center [293, 29] width 181 height 17
click at [275, 47] on li "All customers" at bounding box center [293, 52] width 182 height 10
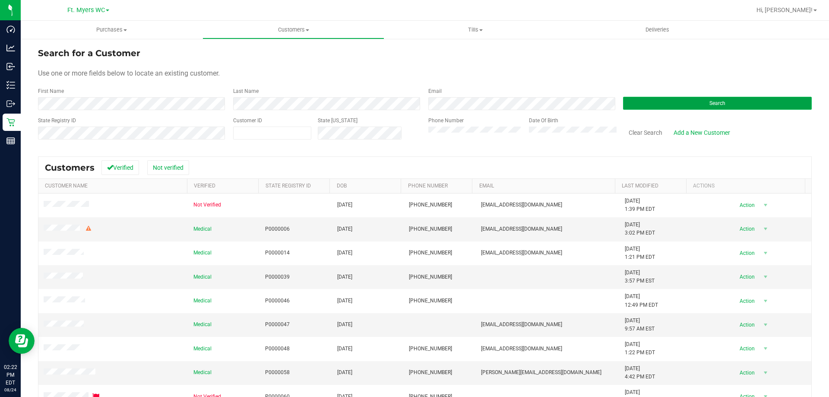
click at [651, 105] on button "Search" at bounding box center [717, 103] width 189 height 13
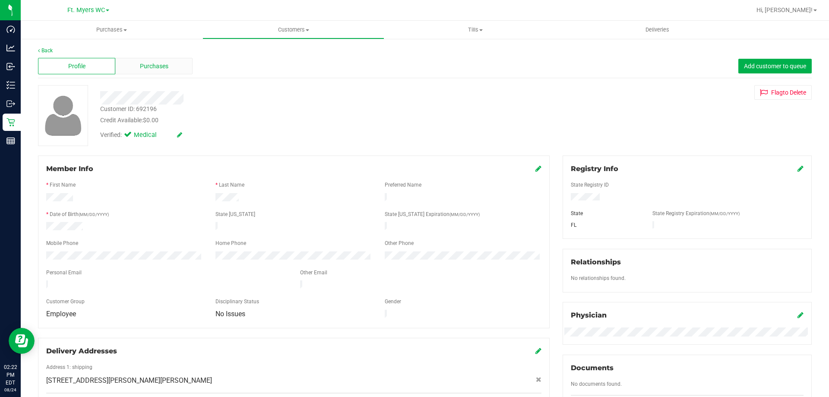
click at [131, 64] on div "Purchases" at bounding box center [153, 66] width 77 height 16
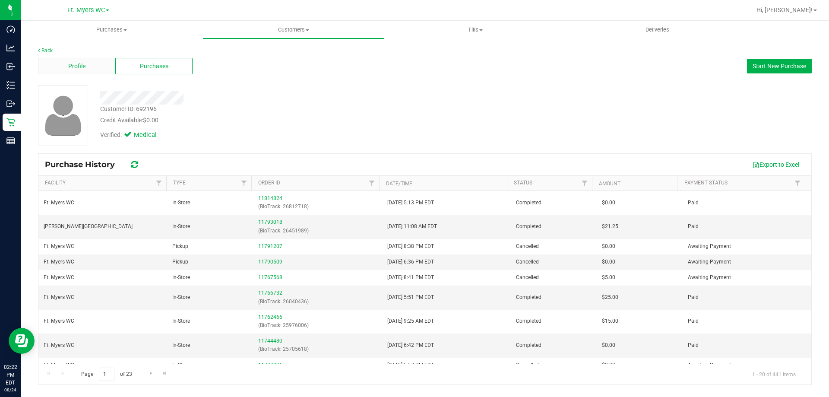
click at [81, 63] on span "Profile" at bounding box center [76, 66] width 17 height 9
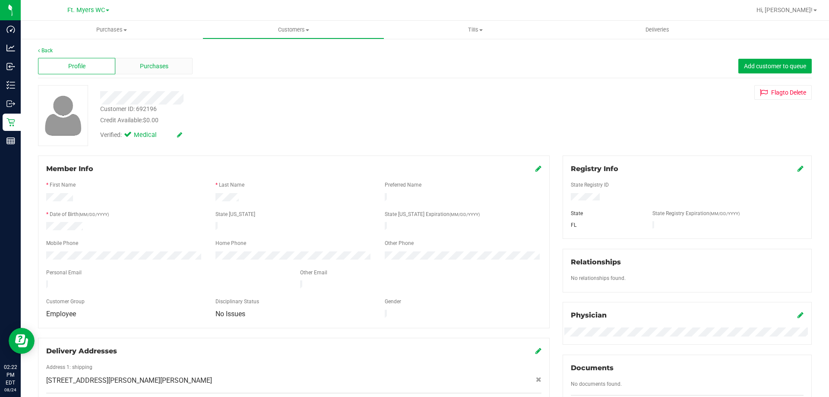
click at [128, 58] on div "Purchases" at bounding box center [153, 66] width 77 height 16
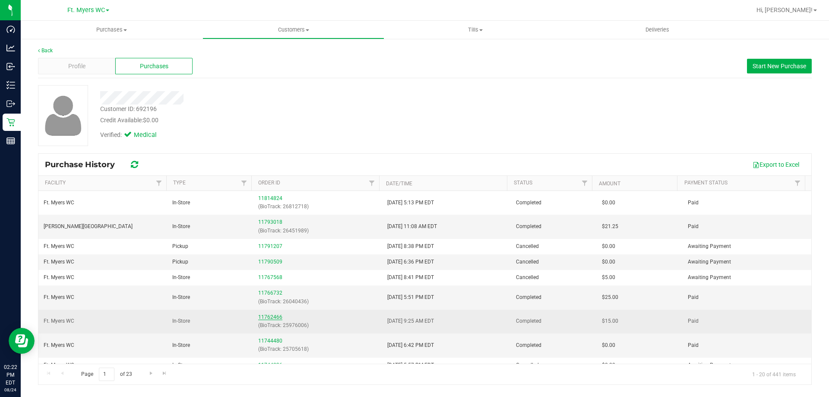
click at [266, 317] on link "11762466" at bounding box center [270, 317] width 24 height 6
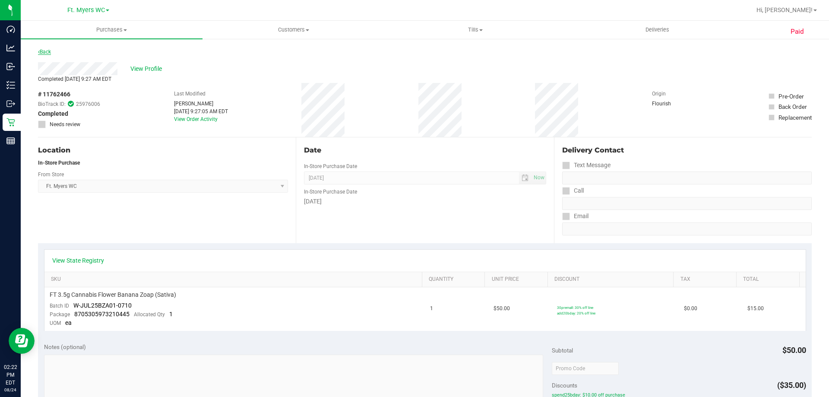
click at [44, 51] on link "Back" at bounding box center [44, 52] width 13 height 6
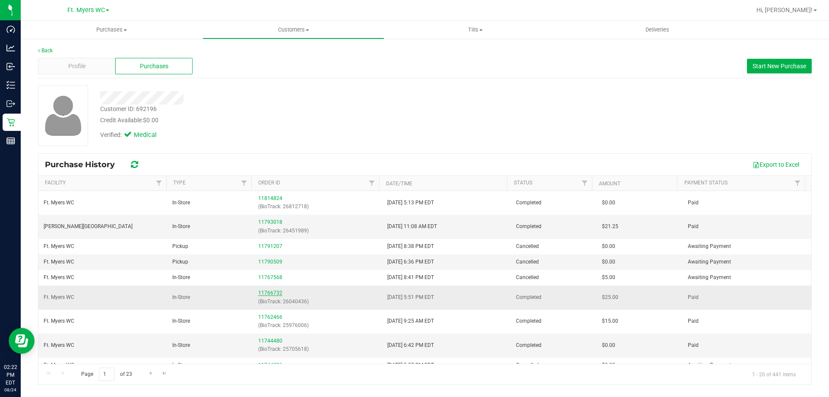
click at [269, 294] on link "11766732" at bounding box center [270, 293] width 24 height 6
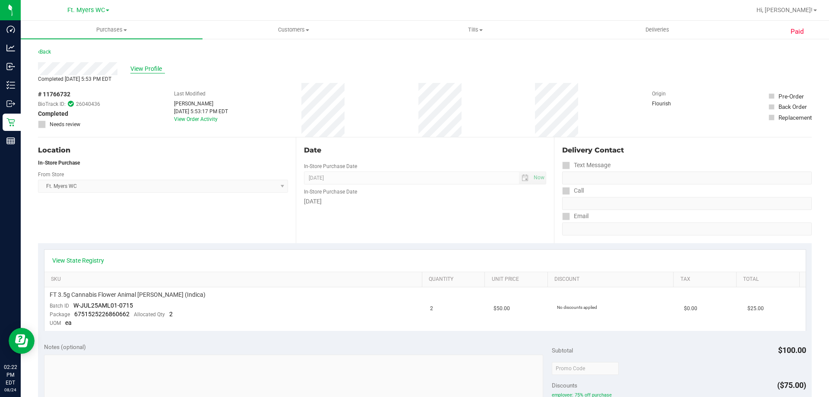
click at [135, 69] on span "View Profile" at bounding box center [147, 68] width 35 height 9
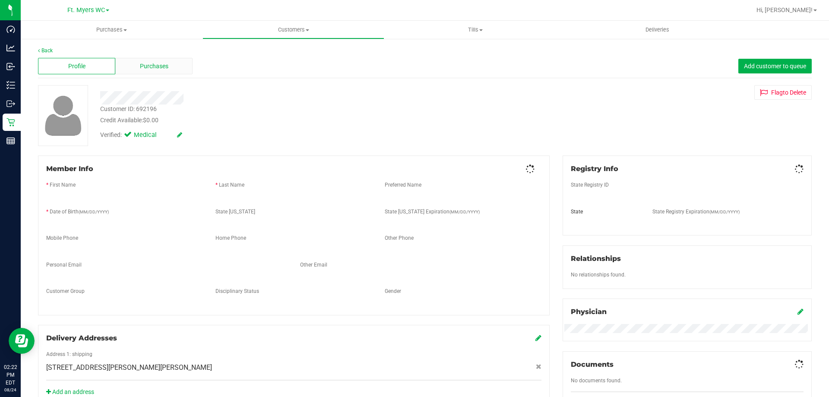
click at [163, 69] on span "Purchases" at bounding box center [154, 66] width 28 height 9
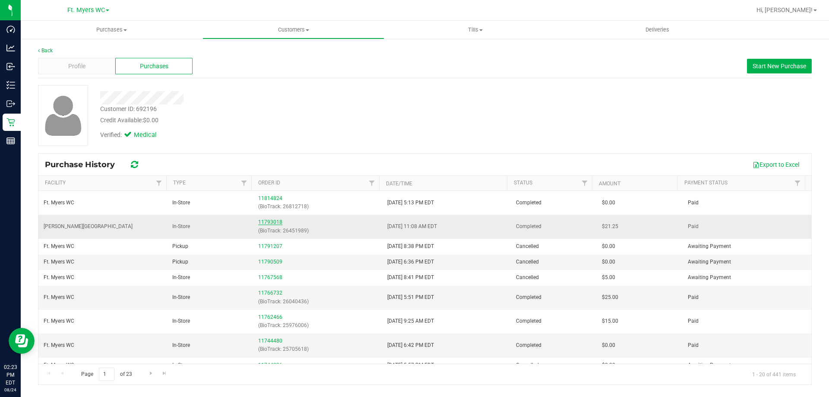
click at [260, 221] on link "11793018" at bounding box center [270, 222] width 24 height 6
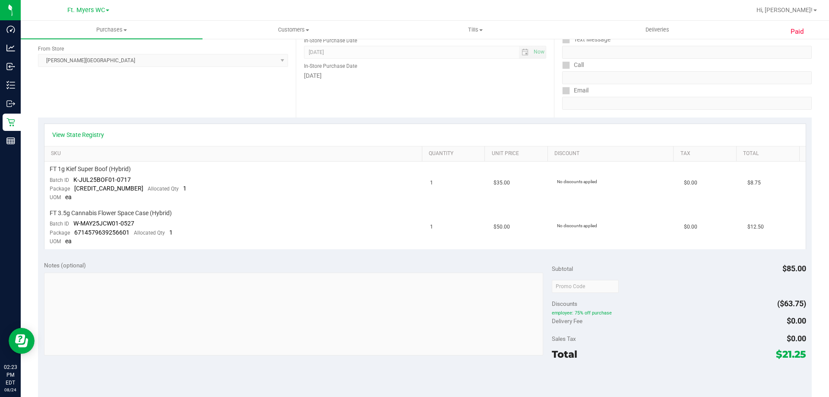
scroll to position [130, 0]
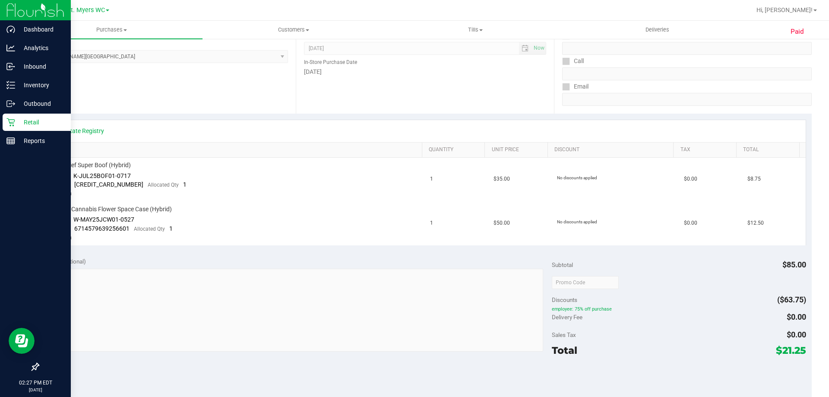
click at [10, 122] on icon at bounding box center [10, 122] width 9 height 9
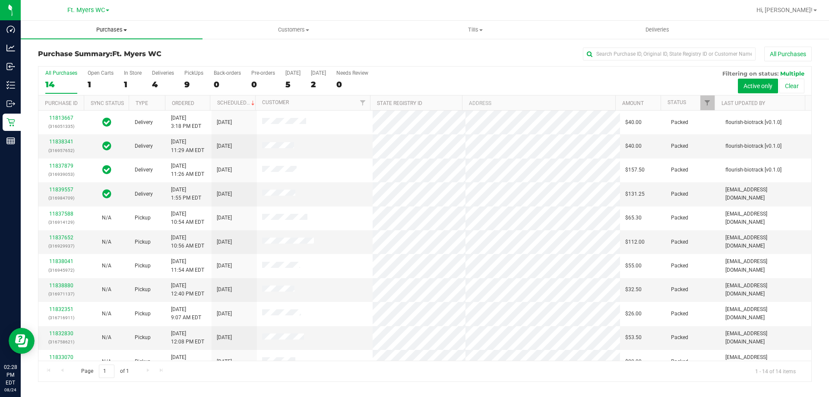
click at [118, 27] on span "Purchases" at bounding box center [112, 30] width 182 height 8
click at [82, 63] on li "Fulfillment" at bounding box center [112, 62] width 182 height 10
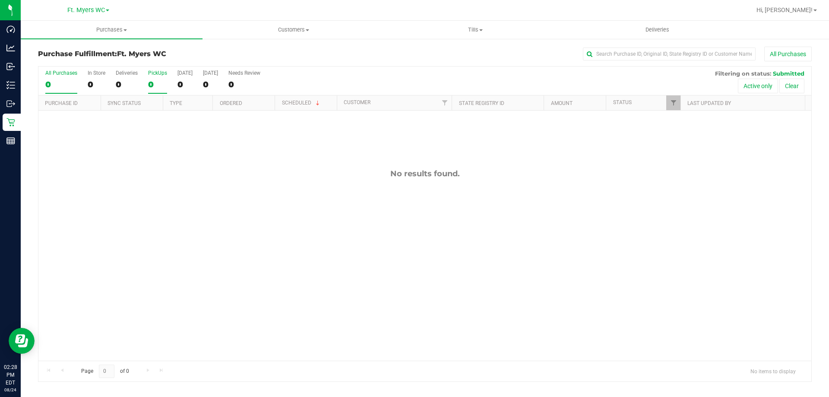
click at [153, 86] on div "0" at bounding box center [157, 84] width 19 height 10
click at [0, 0] on input "PickUps 0" at bounding box center [0, 0] width 0 height 0
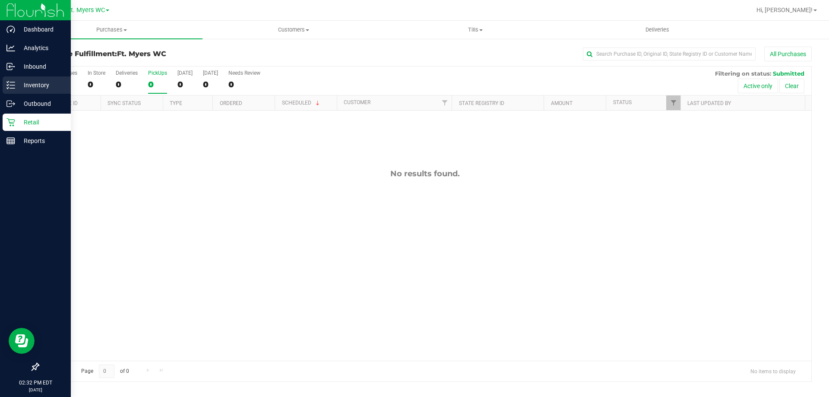
click at [18, 88] on p "Inventory" at bounding box center [41, 85] width 52 height 10
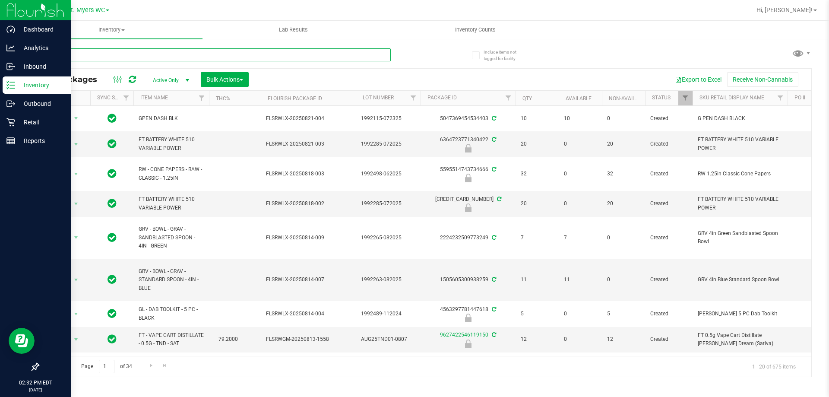
click at [162, 60] on input "text" at bounding box center [214, 54] width 353 height 13
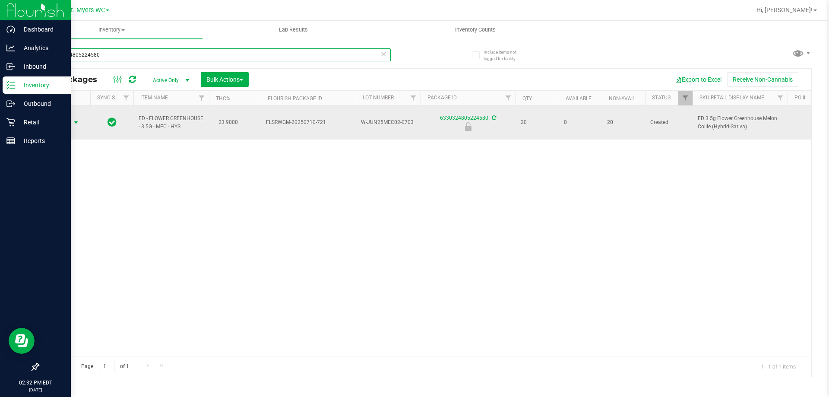
type input "6330324805224580"
click at [66, 122] on span "Action" at bounding box center [58, 123] width 23 height 12
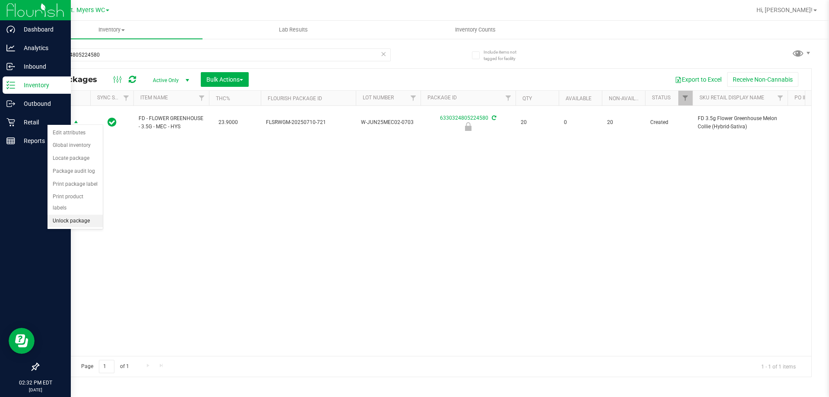
click at [67, 215] on li "Unlock package" at bounding box center [74, 221] width 55 height 13
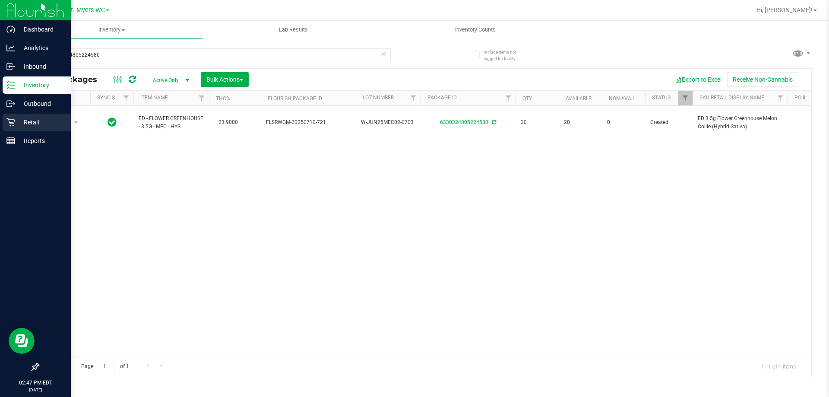
click at [35, 121] on p "Retail" at bounding box center [41, 122] width 52 height 10
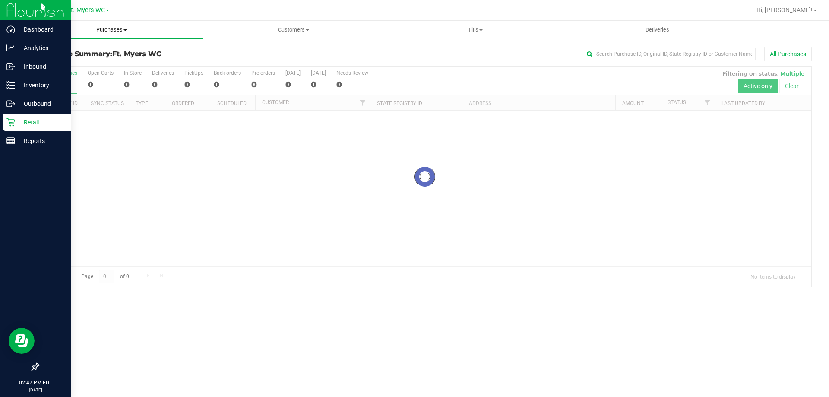
click at [111, 29] on span "Purchases" at bounding box center [112, 30] width 182 height 8
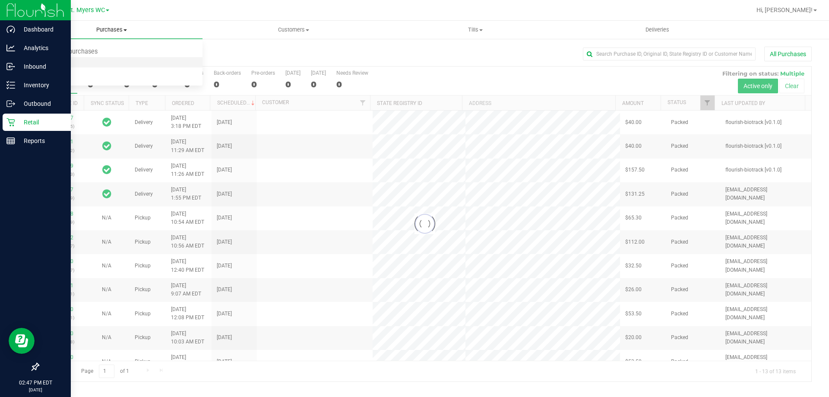
click at [78, 66] on li "Fulfillment" at bounding box center [112, 62] width 182 height 10
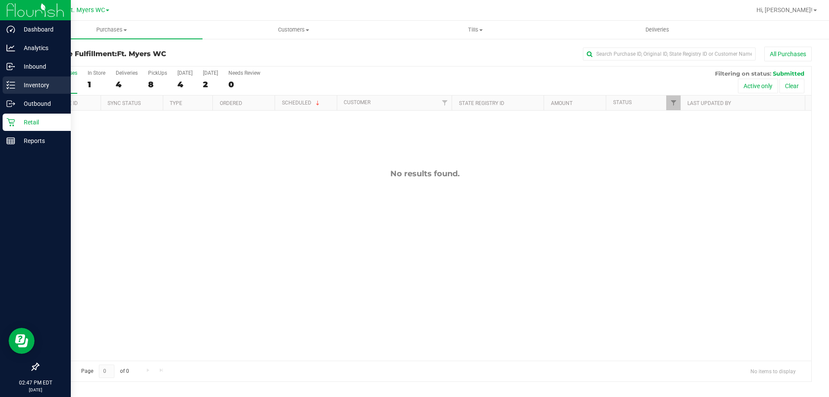
click at [28, 79] on div "Inventory" at bounding box center [37, 84] width 68 height 17
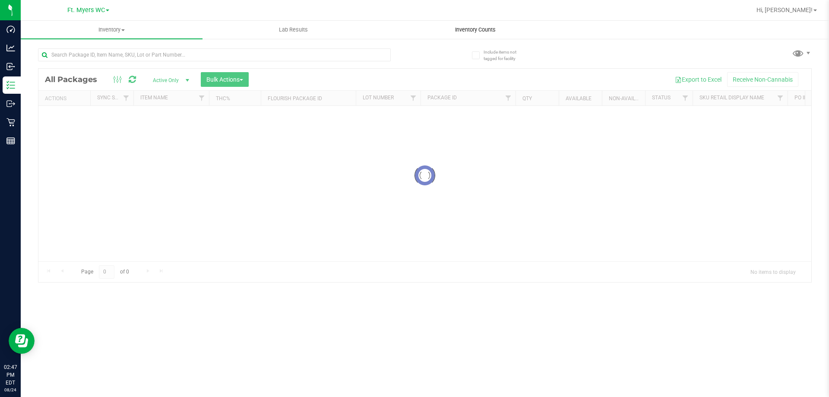
click at [493, 29] on span "Inventory Counts" at bounding box center [475, 30] width 64 height 8
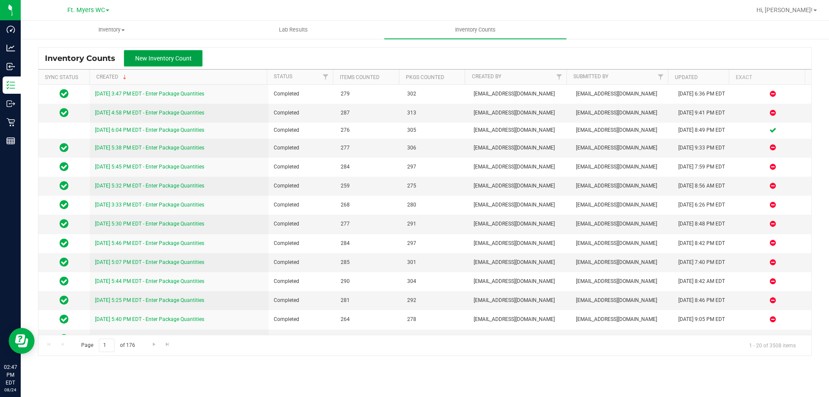
click at [189, 62] on span "New Inventory Count" at bounding box center [163, 58] width 57 height 7
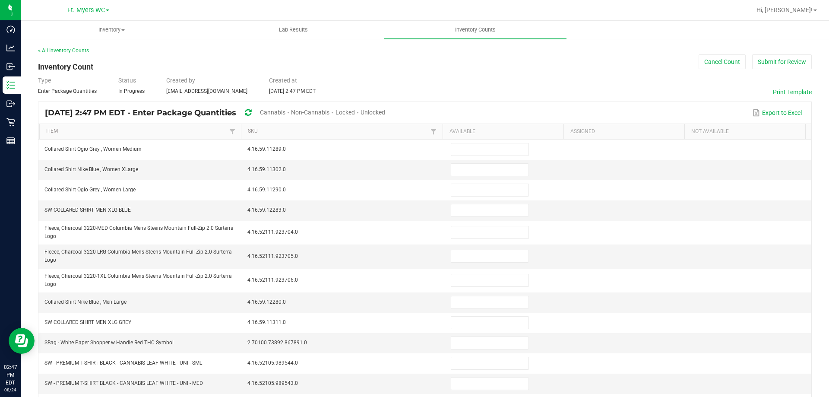
click at [385, 113] on span "Unlocked" at bounding box center [372, 112] width 25 height 7
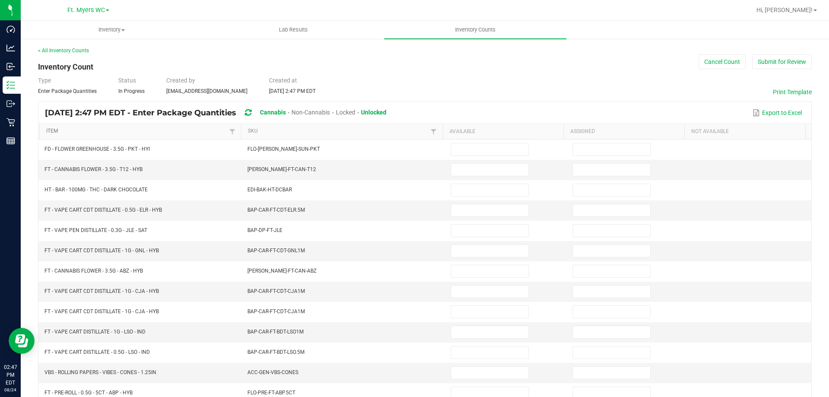
click at [124, 132] on link "Item" at bounding box center [136, 131] width 180 height 7
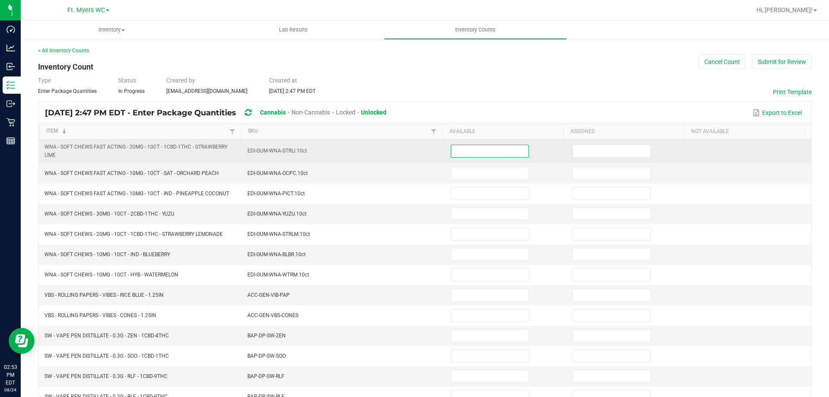
click at [505, 149] on input at bounding box center [489, 151] width 77 height 12
type input "5"
type input "0"
type input "4"
type input "0"
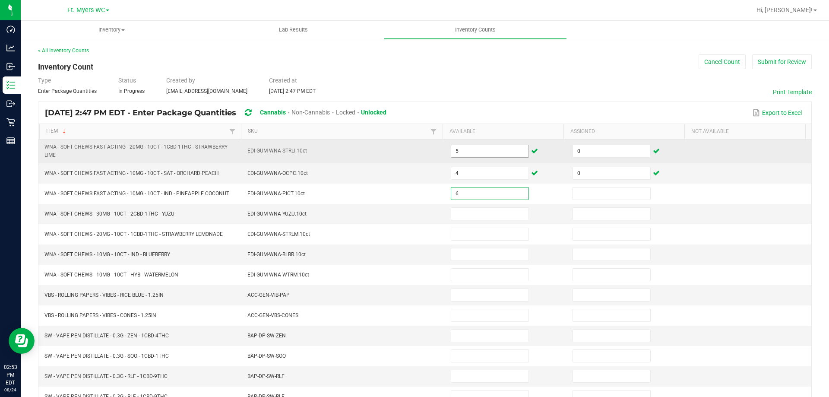
type input "6"
type input "0"
type input "8"
type input "0"
type input "1"
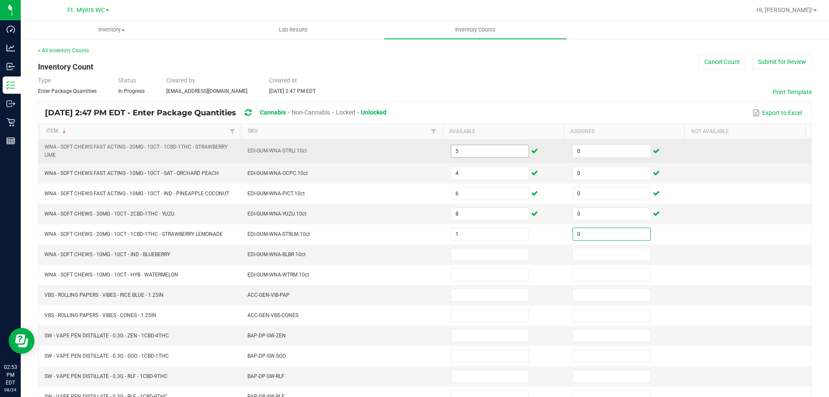
type input "0"
type input "4"
type input "0"
type input "3"
type input "0"
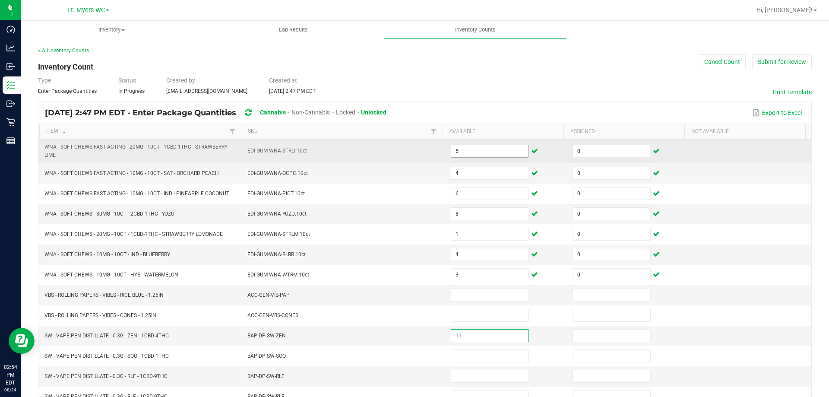
type input "11"
type input "0"
type input "2"
type input "0"
type input "17"
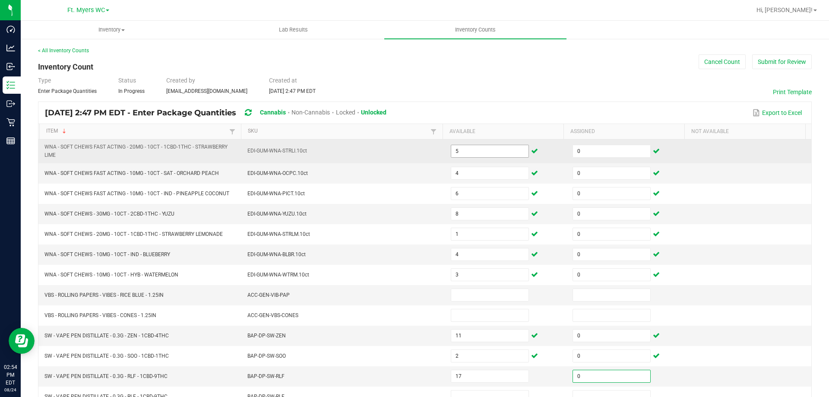
type input "0"
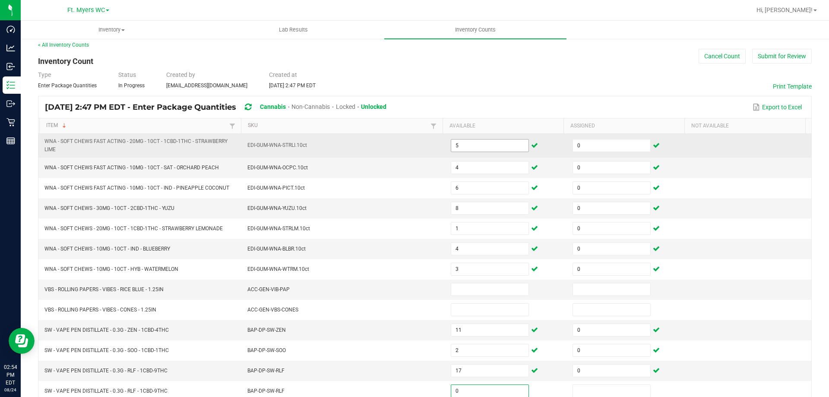
type input "0"
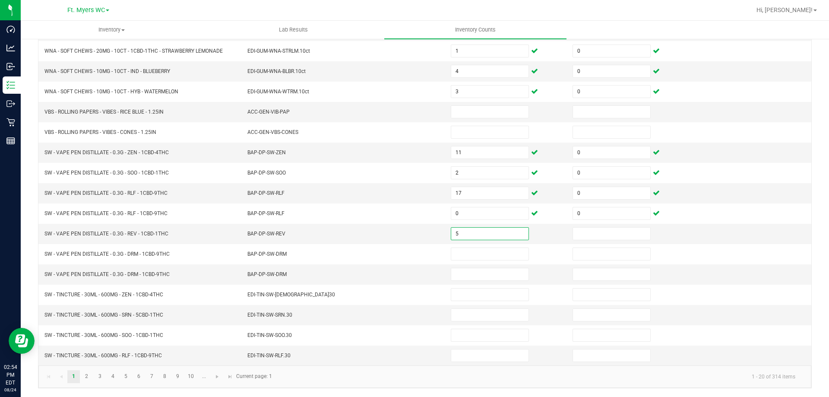
type input "5"
type input "0"
type input "16"
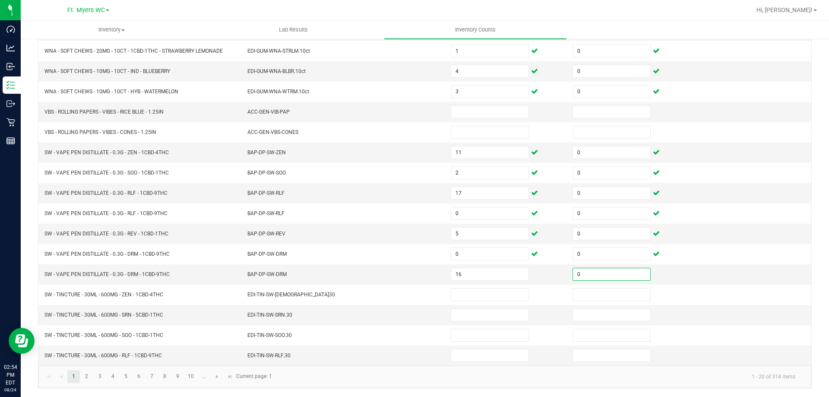
type input "0"
type input "8"
type input "0"
type input "4"
type input "0"
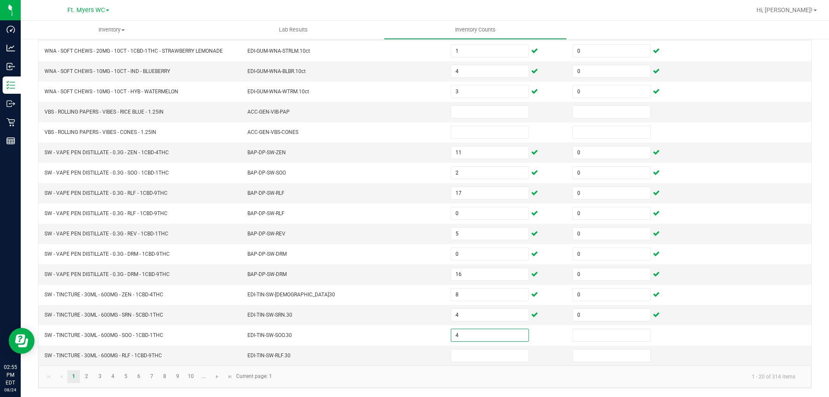
type input "4"
type input "0"
type input "3"
type input "0"
click at [82, 376] on link "2" at bounding box center [86, 376] width 13 height 13
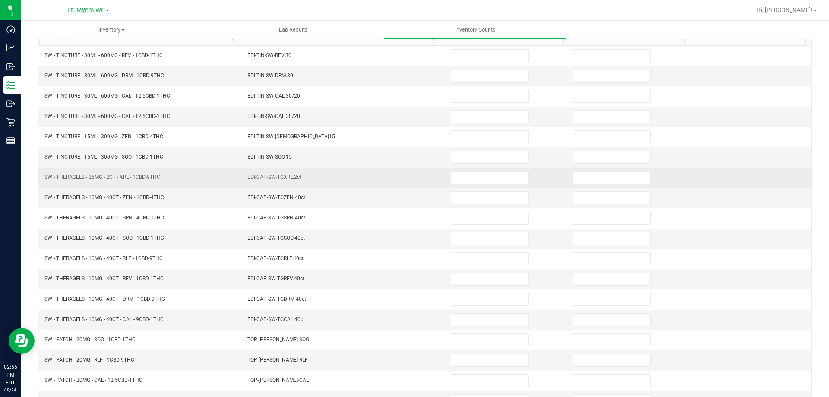
scroll to position [93, 0]
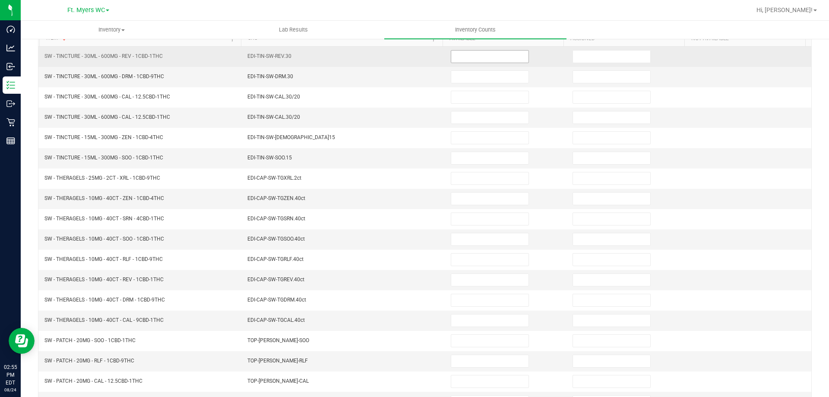
click at [479, 57] on input at bounding box center [489, 57] width 77 height 12
type input "8"
type input "0"
type input "8"
type input "0"
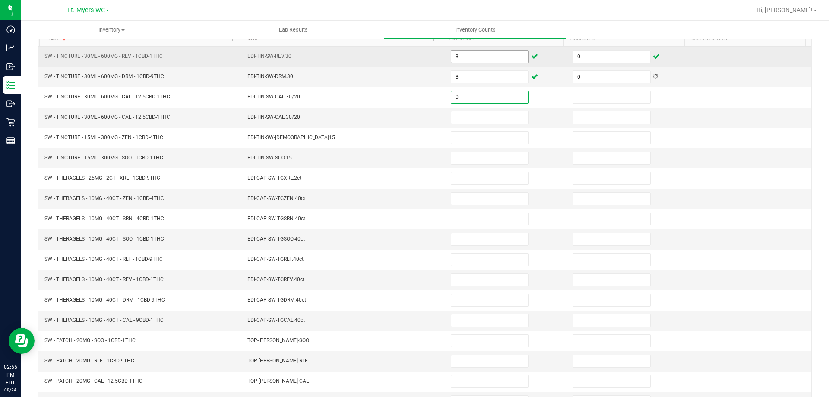
type input "0"
type input "7"
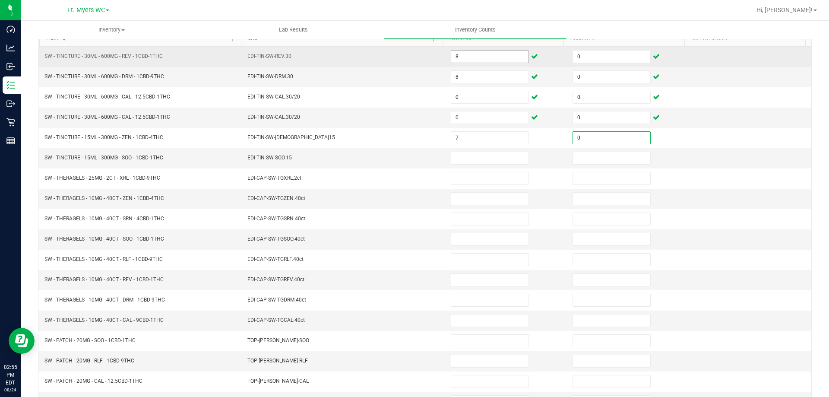
type input "0"
type input "8"
type input "0"
type input "5"
type input "0"
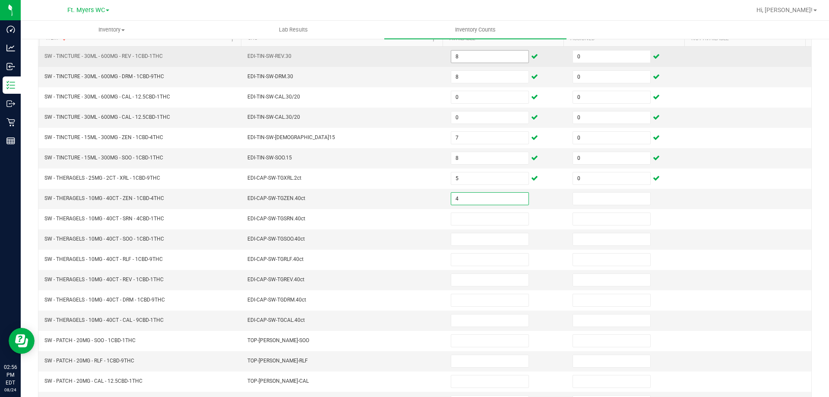
type input "4"
type input "0"
type input "1"
type input "0"
type input "1"
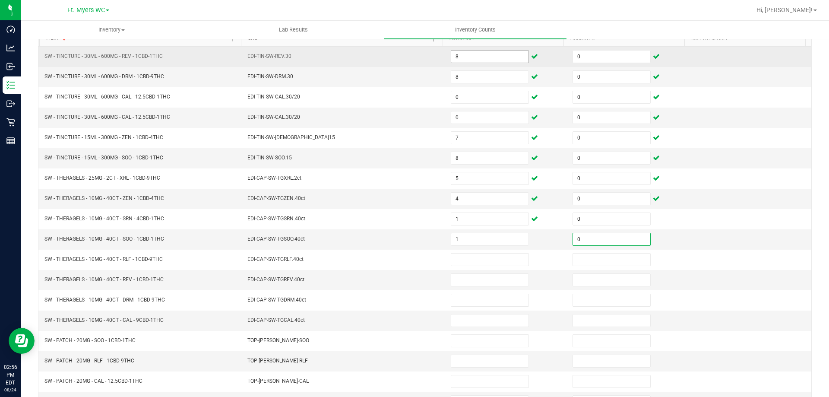
type input "0"
type input "4"
type input "0"
type input "5"
type input "0"
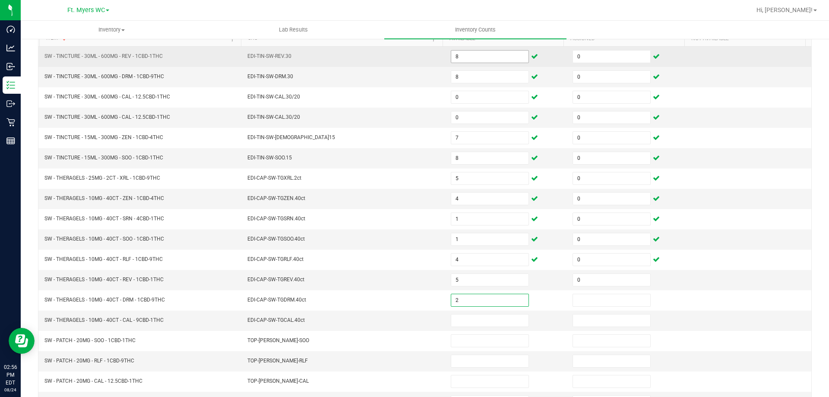
type input "2"
type input "0"
type input "3"
type input "0"
type input "3"
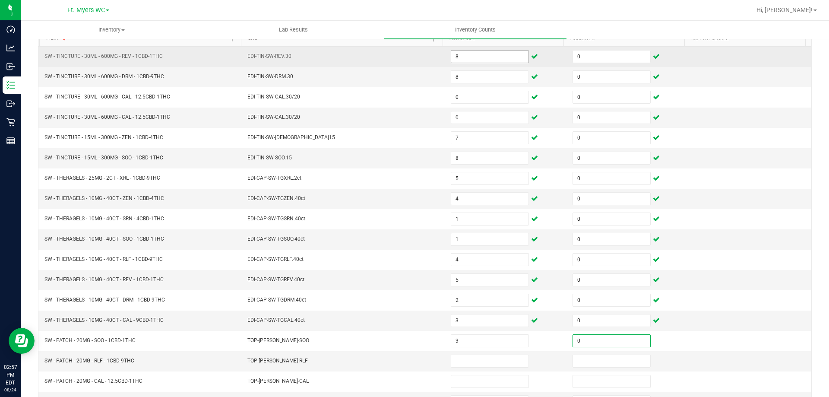
type input "0"
type input "9"
type input "0"
type input "10"
type input "0"
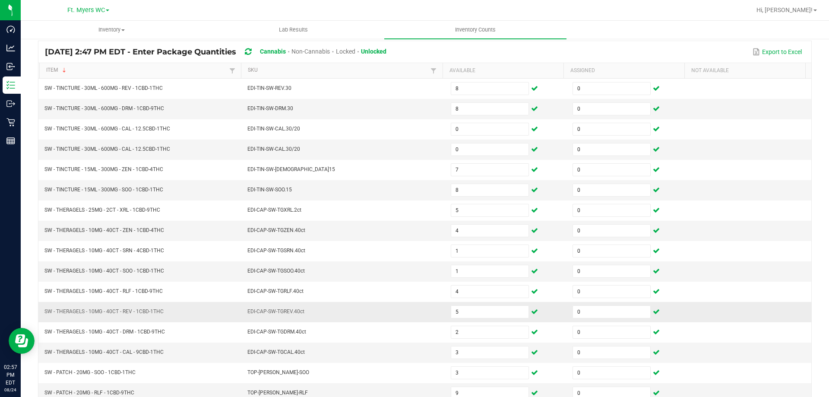
scroll to position [179, 0]
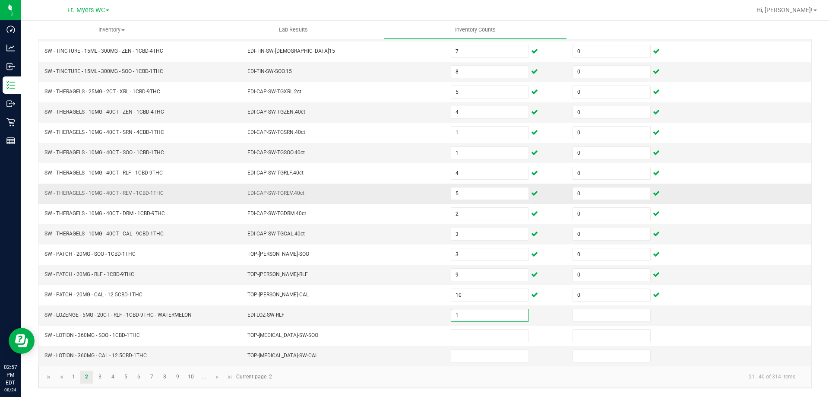
type input "1"
type input "0"
type input "3"
type input "0"
type input "1"
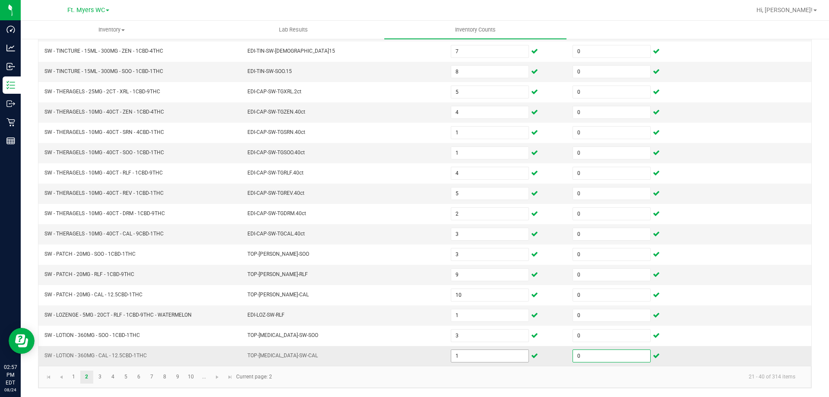
type input "0"
click at [475, 353] on input "1" at bounding box center [489, 356] width 77 height 12
type input "2"
click at [101, 380] on link "3" at bounding box center [100, 376] width 13 height 13
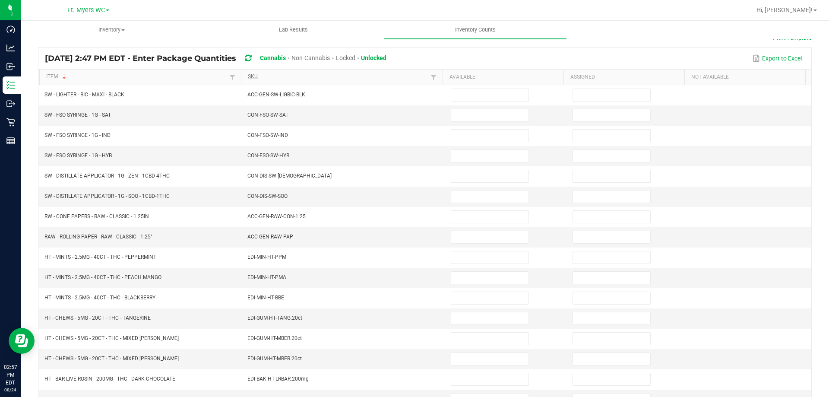
scroll to position [50, 0]
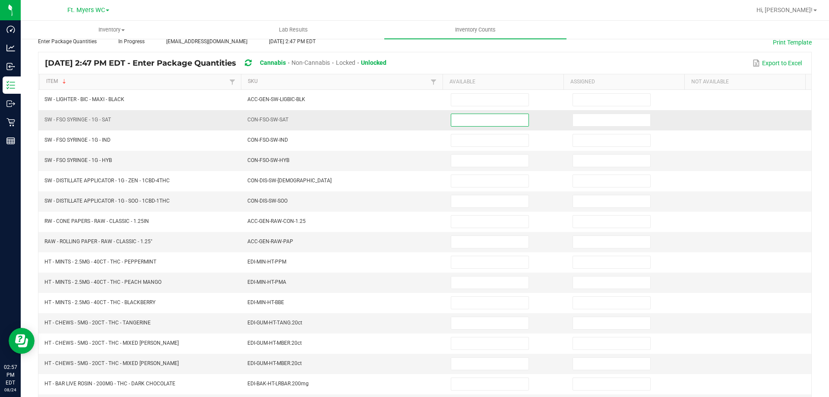
click at [499, 116] on input at bounding box center [489, 120] width 77 height 12
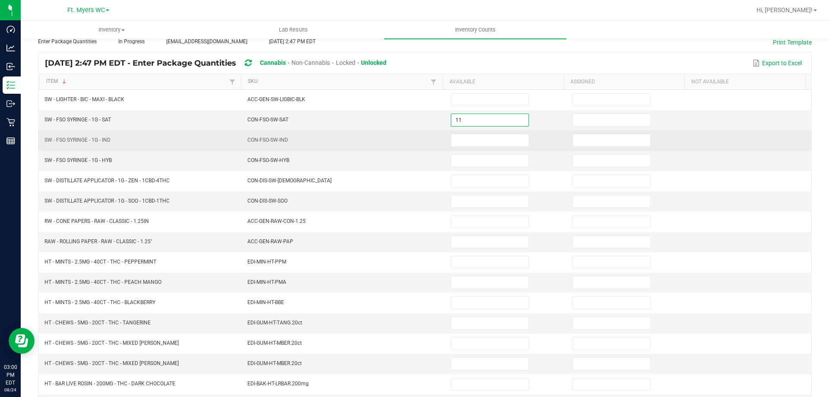
type input "11"
type input "0"
type input "8"
type input "0"
type input "4"
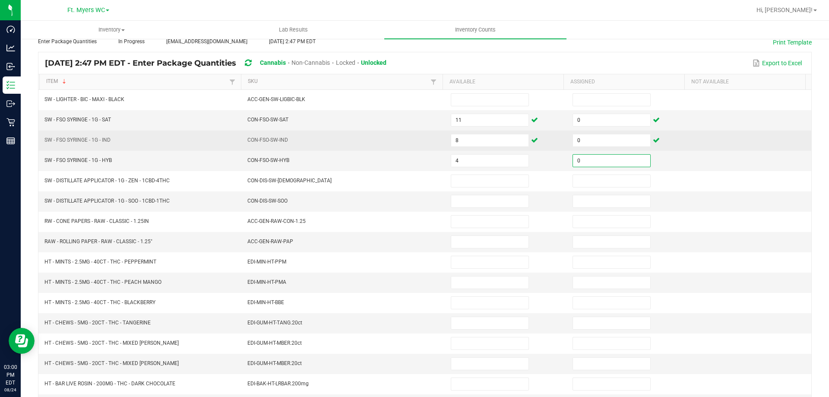
type input "0"
type input "5"
type input "0"
type input "9"
type input "0"
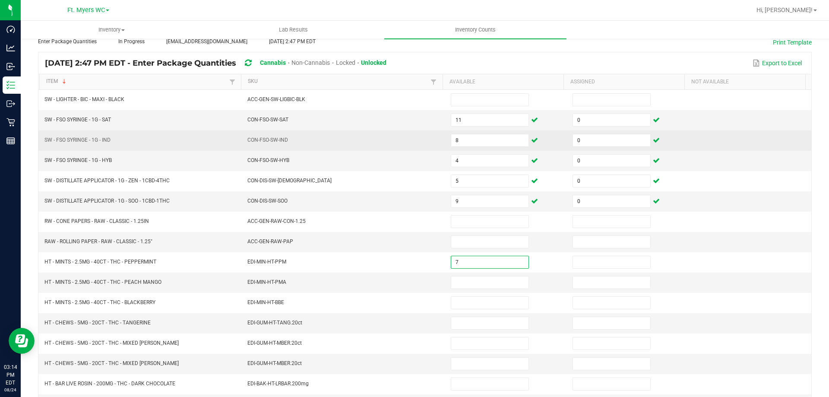
type input "7"
type input "0"
type input "5"
type input "0"
type input "5"
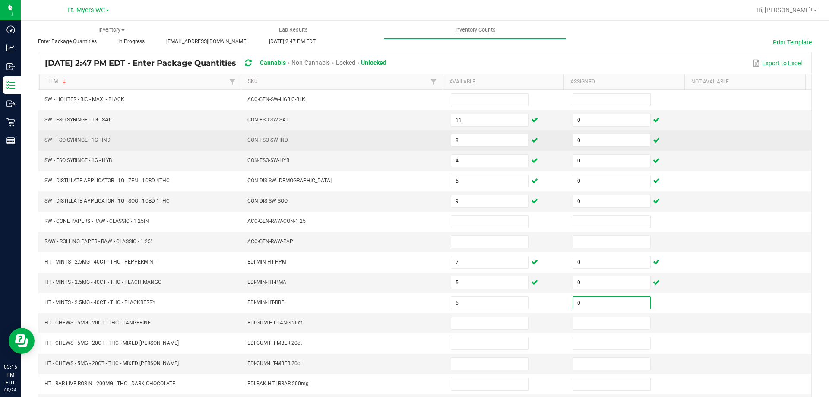
type input "0"
type input "10"
type input "0"
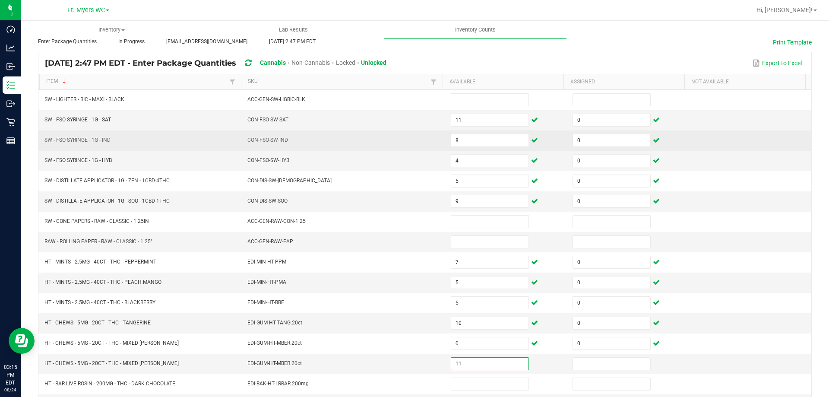
type input "11"
type input "0"
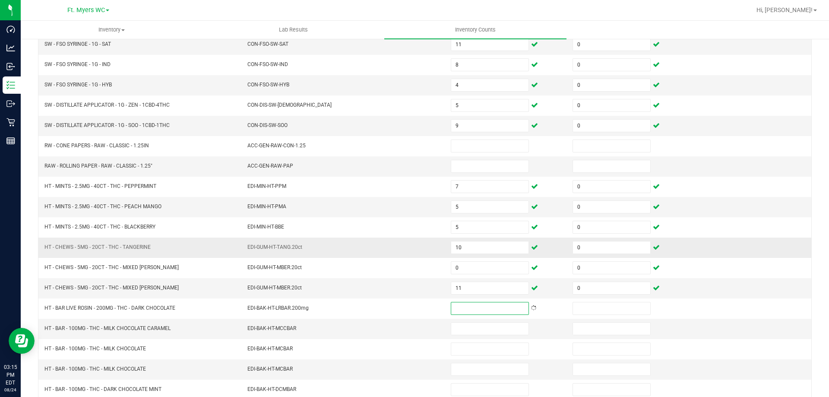
scroll to position [179, 0]
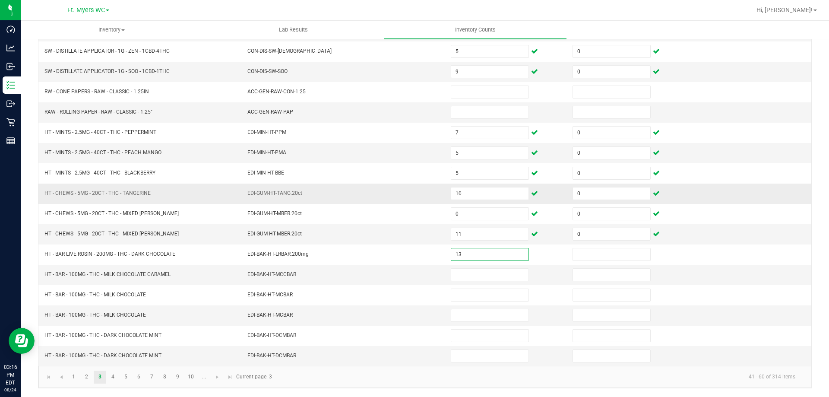
type input "13"
type input "0"
type input "1"
type input "0"
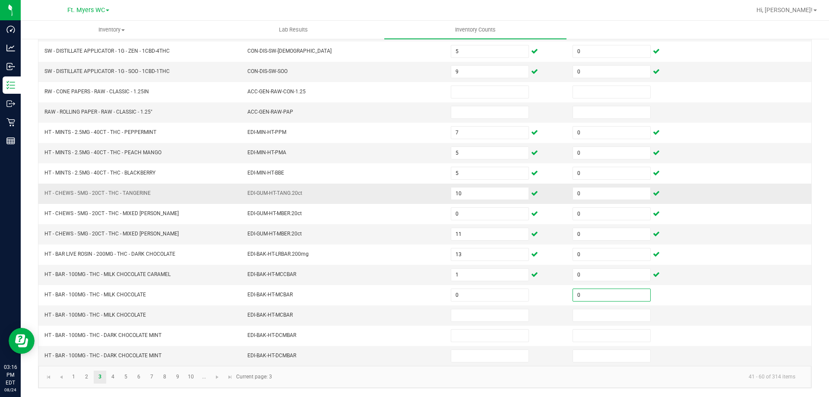
type input "0"
type input "1"
type input "0"
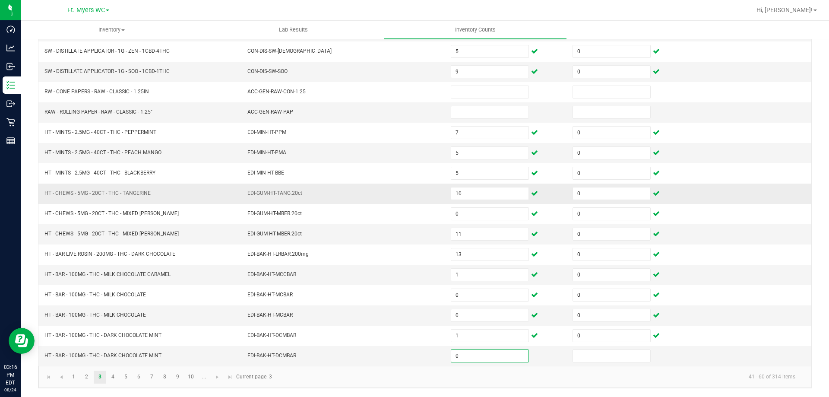
type input "0"
click at [110, 377] on link "4" at bounding box center [113, 376] width 13 height 13
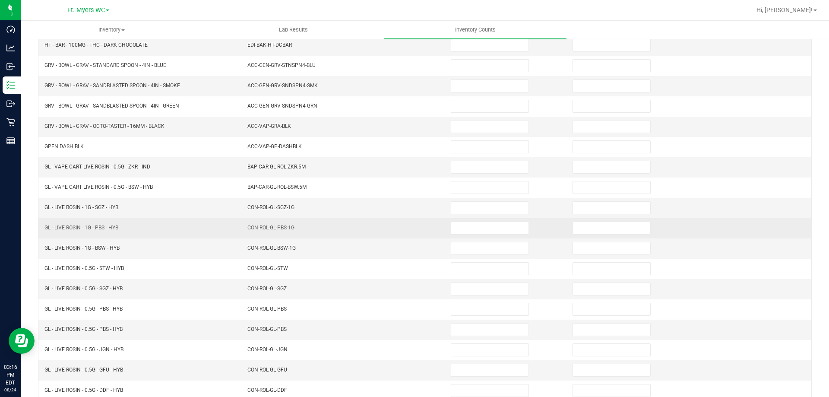
scroll to position [50, 0]
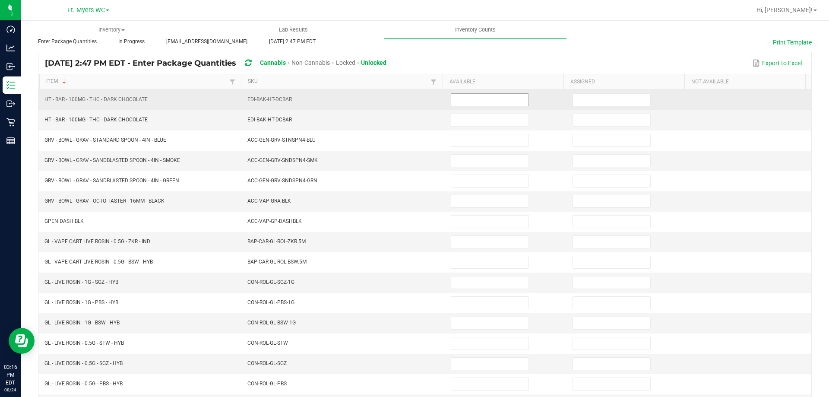
click at [466, 93] on span at bounding box center [490, 99] width 78 height 13
click at [466, 101] on input at bounding box center [489, 100] width 77 height 12
click at [464, 101] on input "10" at bounding box center [489, 100] width 77 height 12
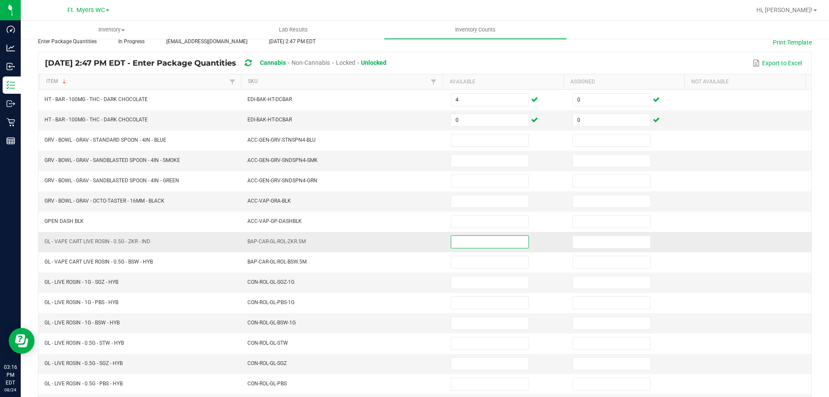
click at [462, 240] on input at bounding box center [489, 242] width 77 height 12
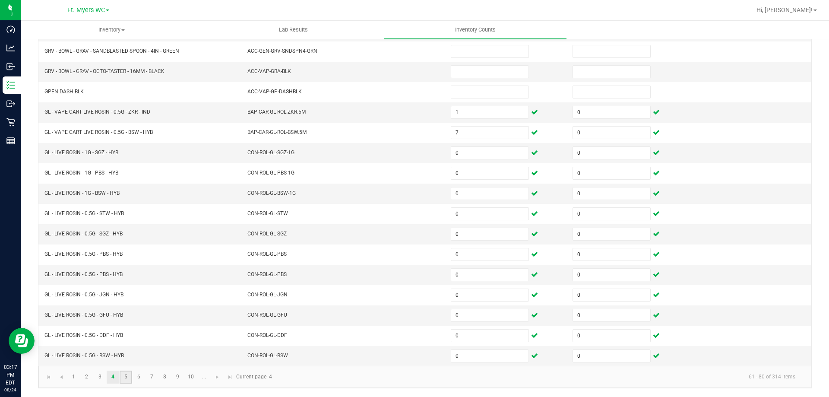
click at [130, 382] on link "5" at bounding box center [126, 376] width 13 height 13
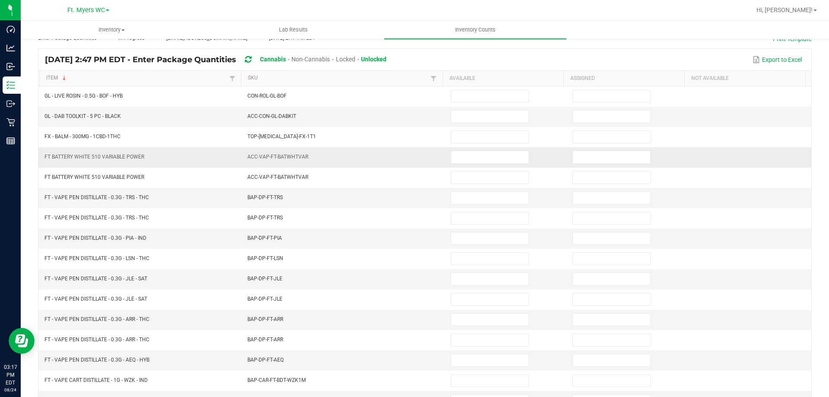
scroll to position [50, 0]
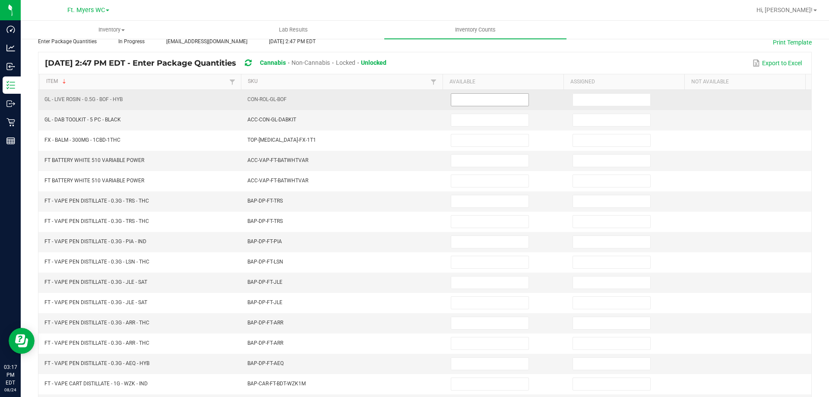
click at [462, 98] on input at bounding box center [489, 100] width 77 height 12
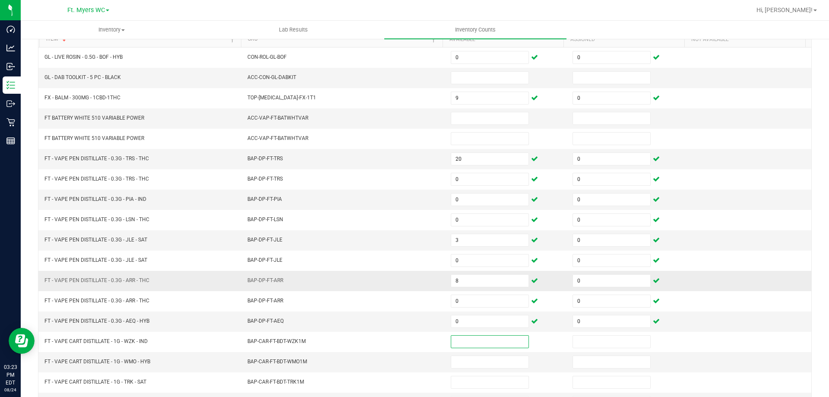
scroll to position [179, 0]
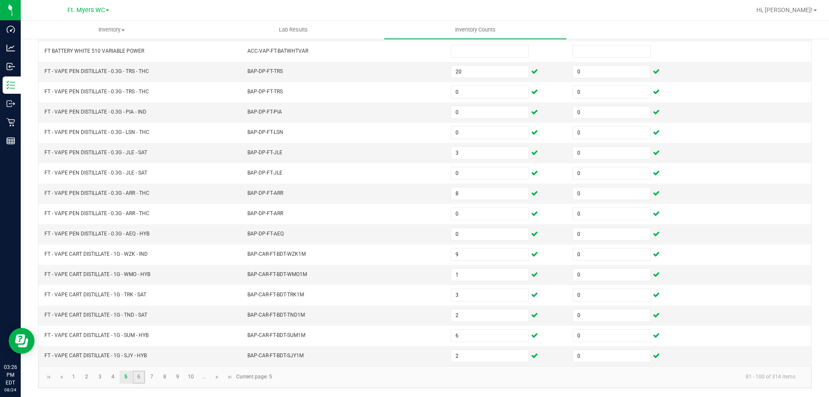
click at [139, 382] on link "6" at bounding box center [139, 376] width 13 height 13
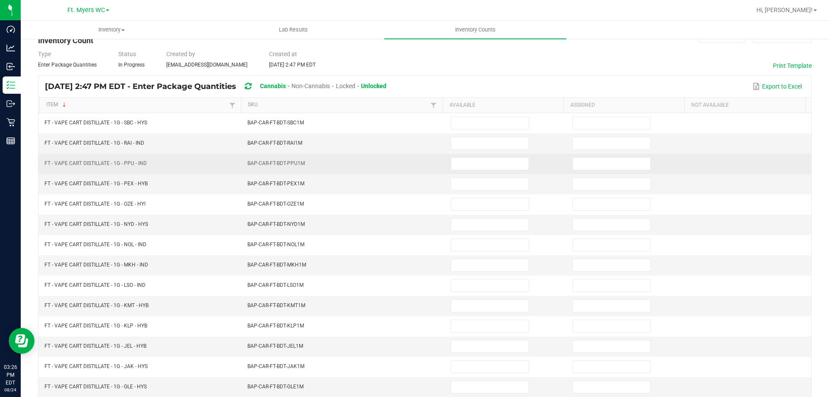
scroll to position [6, 0]
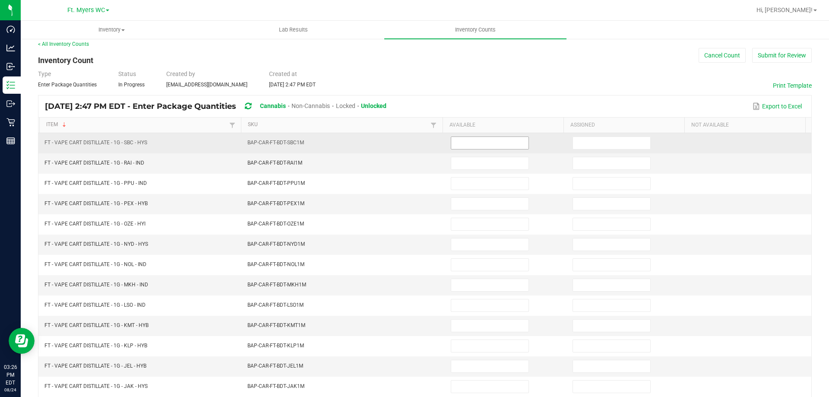
click at [452, 139] on input at bounding box center [489, 143] width 77 height 12
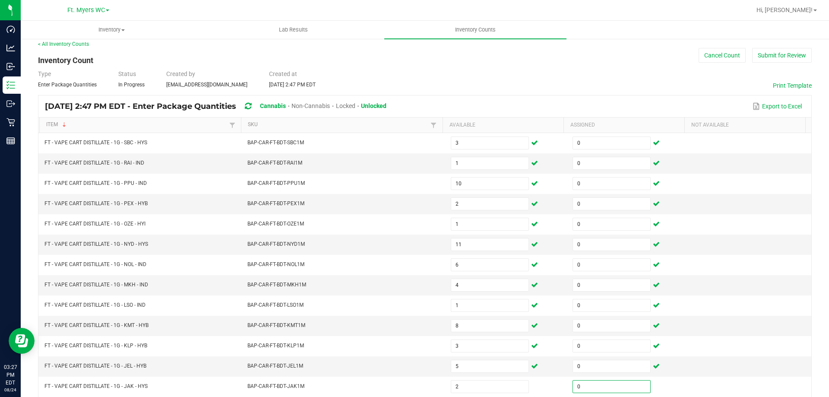
scroll to position [179, 0]
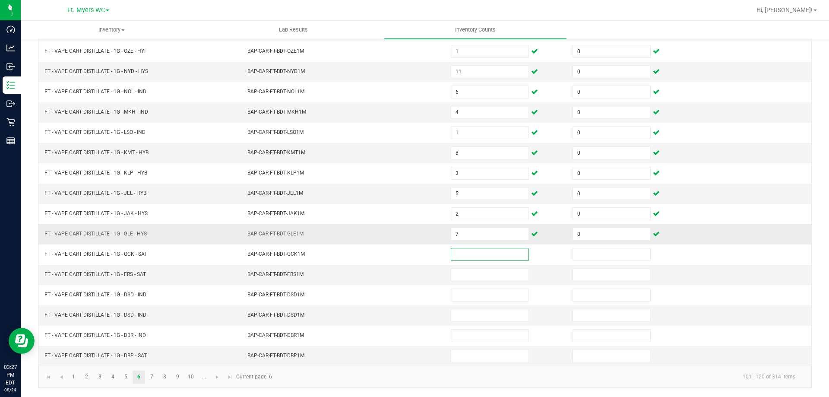
click at [480, 240] on td "7" at bounding box center [507, 234] width 122 height 20
click at [479, 234] on input "7" at bounding box center [489, 234] width 77 height 12
click at [155, 372] on link "7" at bounding box center [151, 376] width 13 height 13
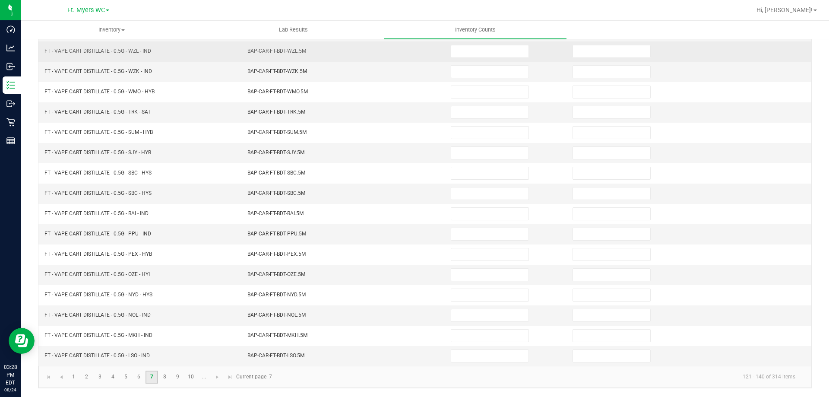
scroll to position [6, 0]
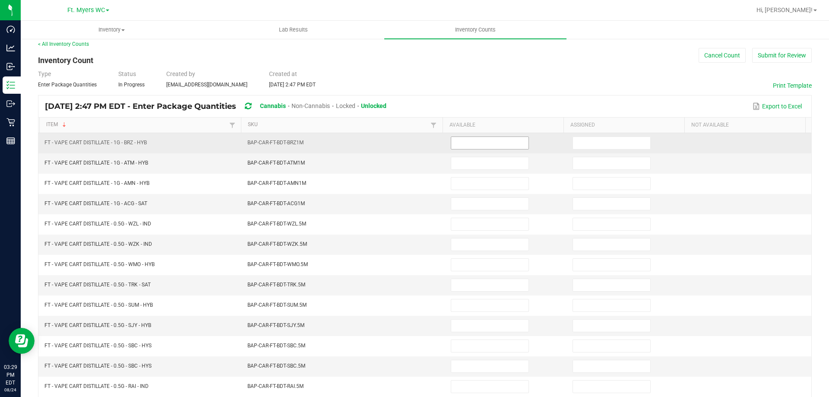
click at [458, 141] on input at bounding box center [489, 143] width 77 height 12
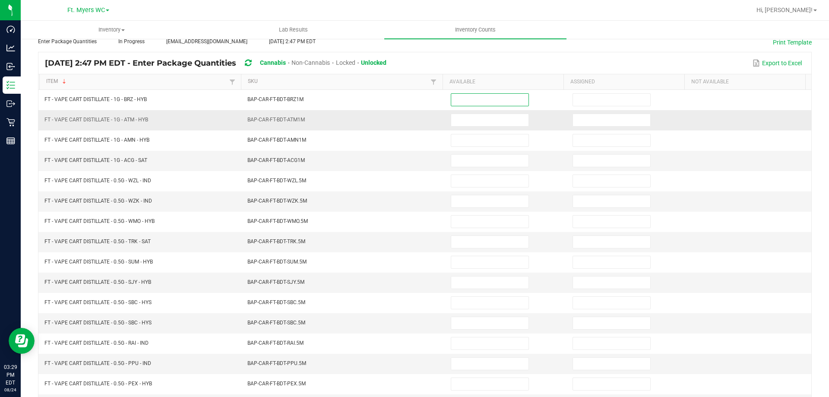
scroll to position [93, 0]
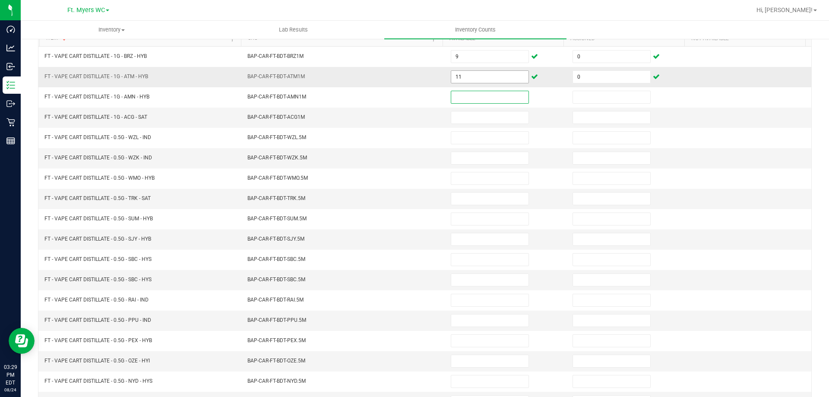
click at [507, 78] on input "11" at bounding box center [489, 77] width 77 height 12
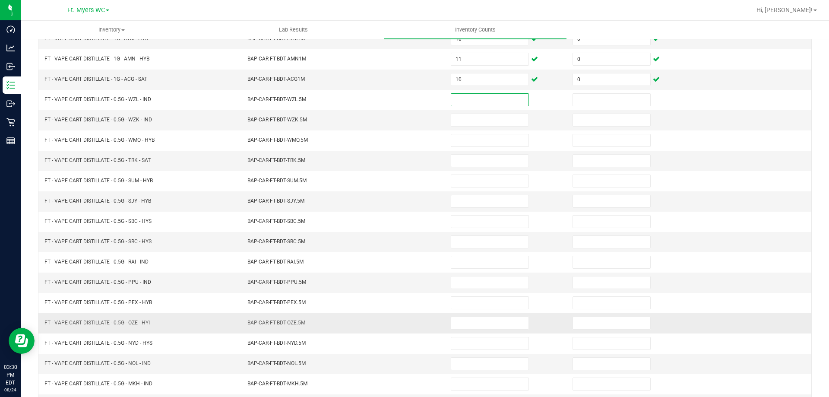
scroll to position [179, 0]
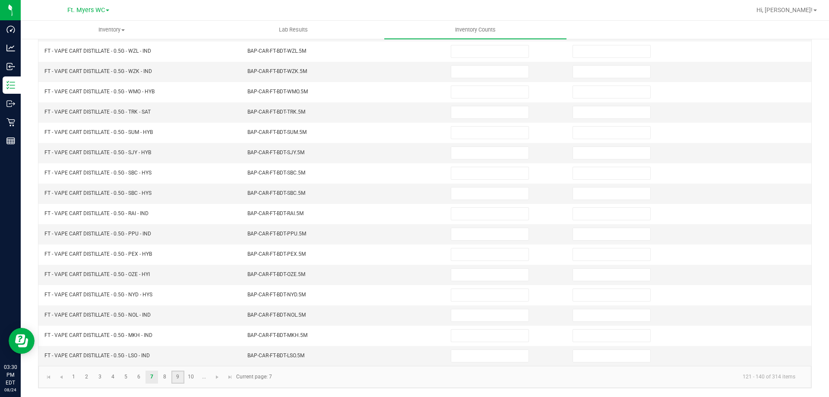
click at [178, 375] on link "9" at bounding box center [177, 376] width 13 height 13
click at [188, 379] on link "10" at bounding box center [191, 376] width 13 height 13
click at [179, 377] on link "9" at bounding box center [177, 376] width 13 height 13
click at [167, 378] on link "8" at bounding box center [164, 376] width 13 height 13
click at [142, 379] on link "6" at bounding box center [139, 376] width 13 height 13
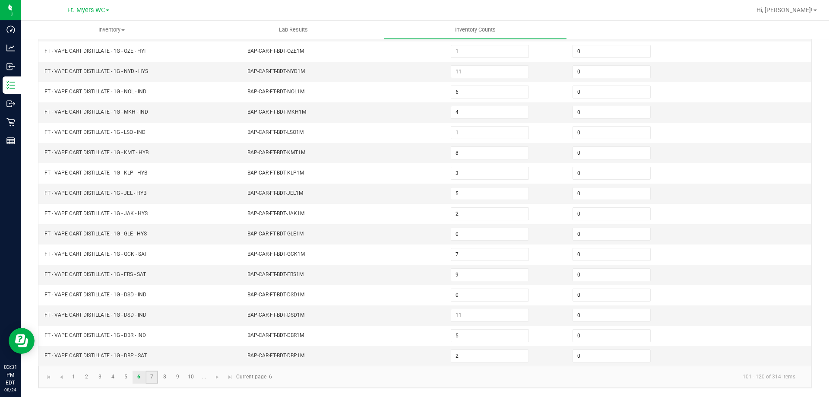
click at [148, 375] on link "7" at bounding box center [151, 376] width 13 height 13
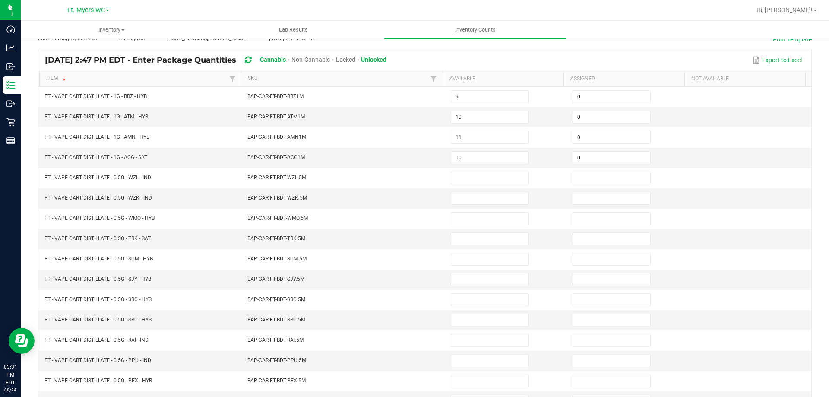
scroll to position [50, 0]
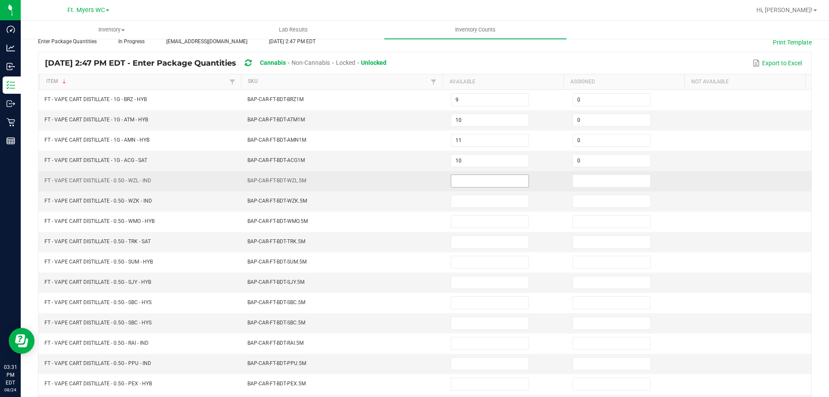
click at [455, 179] on input at bounding box center [489, 181] width 77 height 12
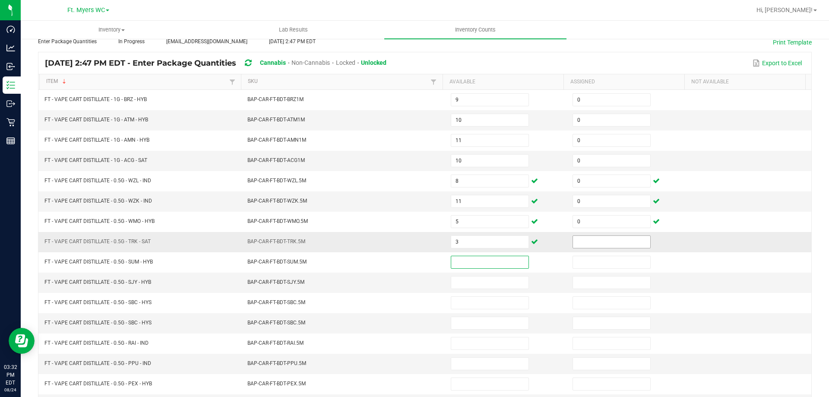
click at [590, 246] on input at bounding box center [611, 242] width 77 height 12
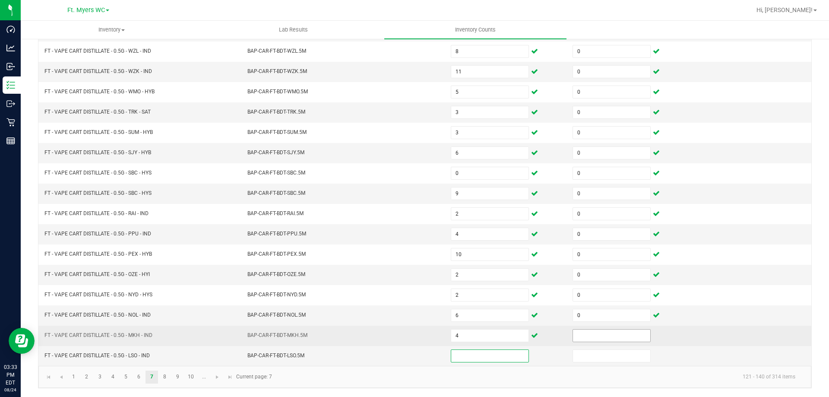
click at [577, 332] on input at bounding box center [611, 335] width 77 height 12
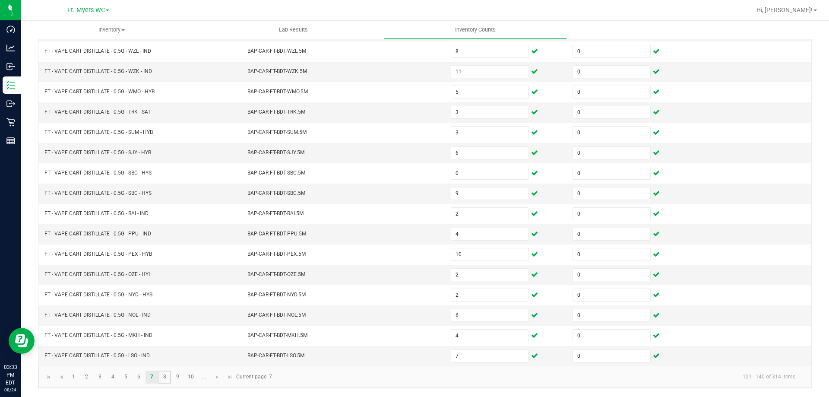
drag, startPoint x: 164, startPoint y: 373, endPoint x: 174, endPoint y: 367, distance: 11.9
click at [164, 373] on link "8" at bounding box center [164, 376] width 13 height 13
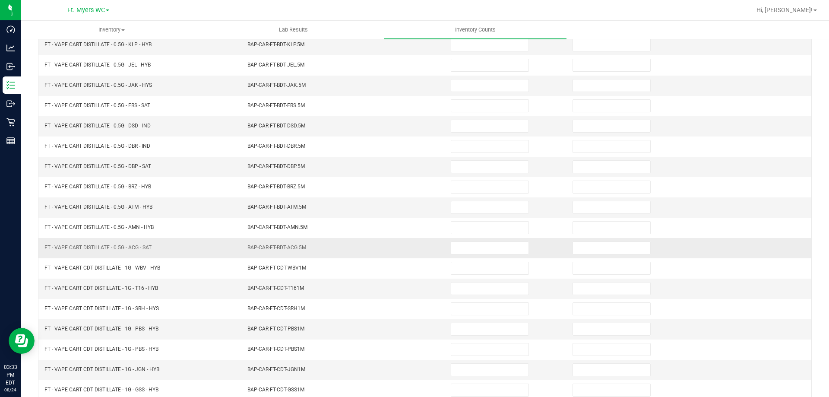
scroll to position [50, 0]
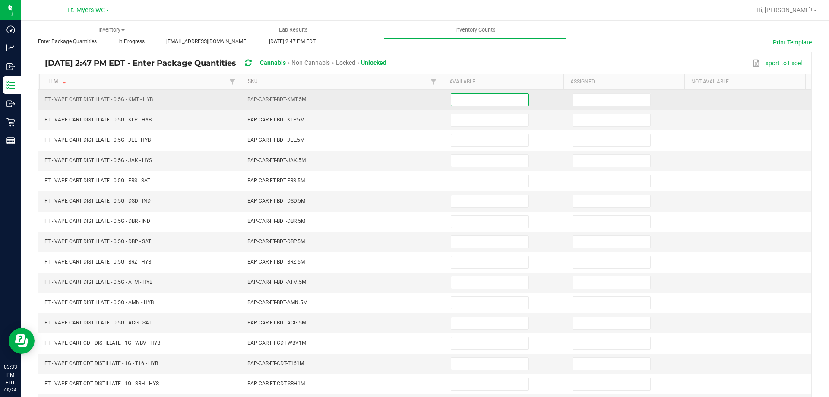
click at [454, 98] on input at bounding box center [489, 100] width 77 height 12
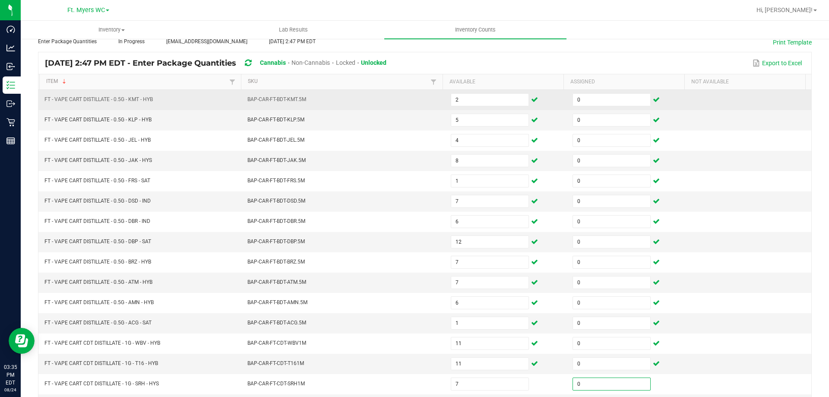
scroll to position [179, 0]
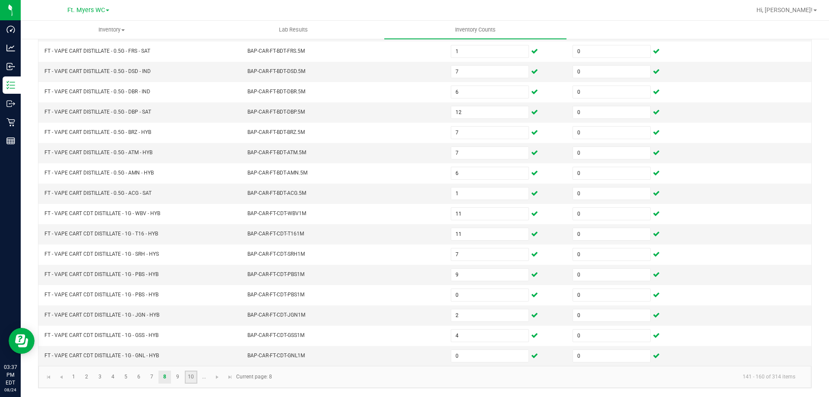
click at [185, 376] on link "10" at bounding box center [191, 376] width 13 height 13
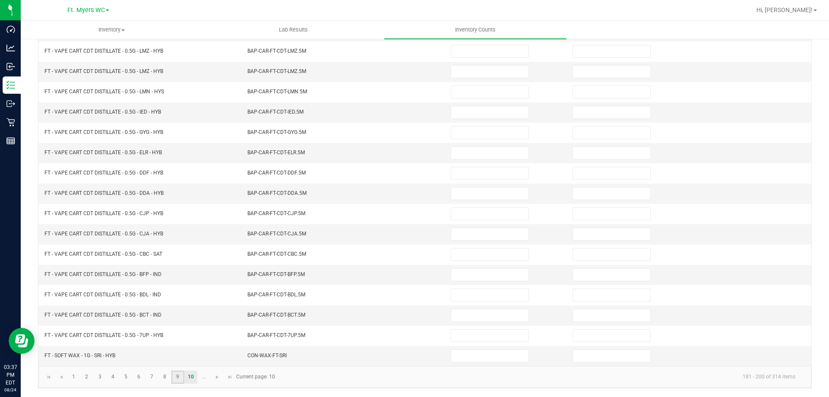
click at [177, 378] on link "9" at bounding box center [177, 376] width 13 height 13
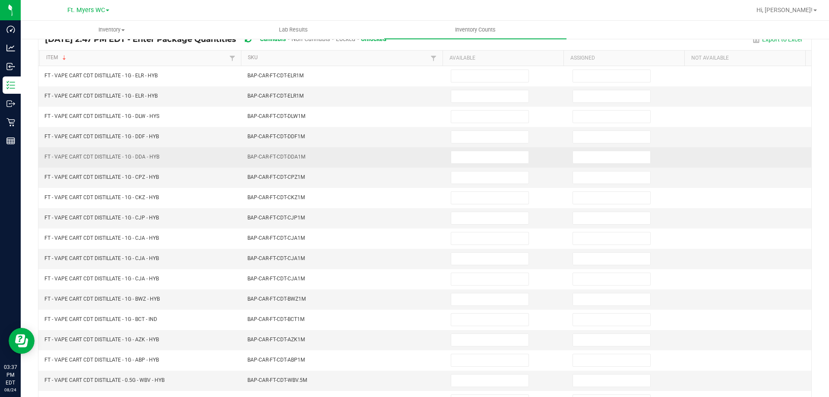
scroll to position [93, 0]
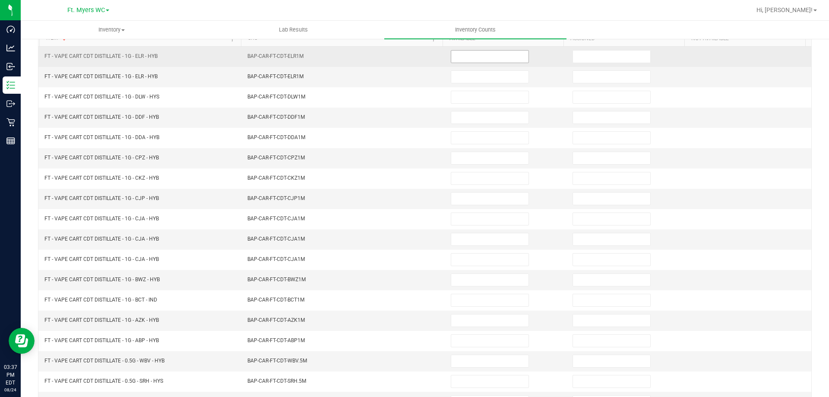
click at [451, 54] on input at bounding box center [489, 57] width 77 height 12
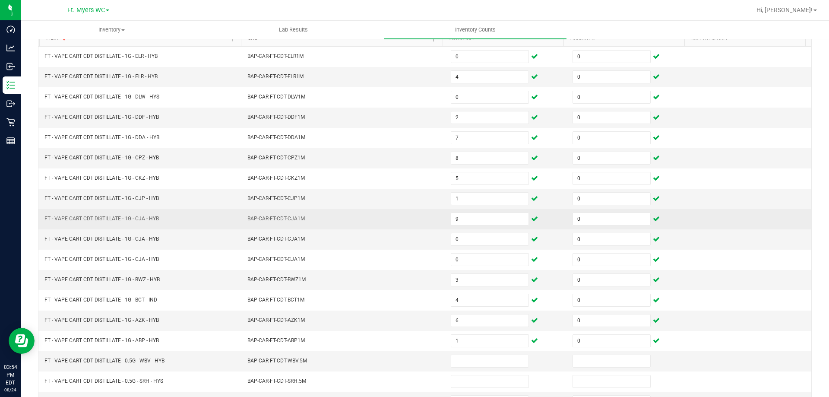
drag, startPoint x: 282, startPoint y: 210, endPoint x: 271, endPoint y: 225, distance: 19.2
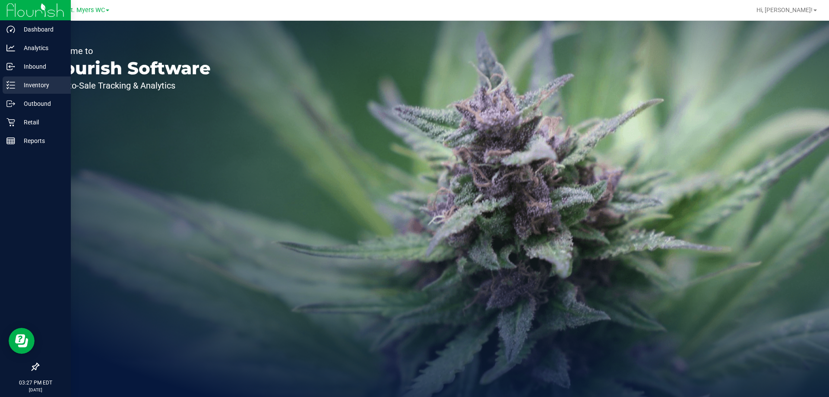
click at [9, 86] on icon at bounding box center [10, 85] width 9 height 9
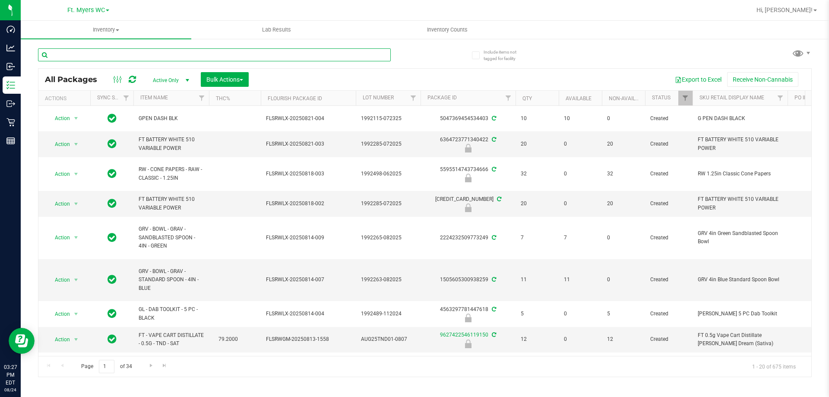
click at [89, 52] on input "text" at bounding box center [214, 54] width 353 height 13
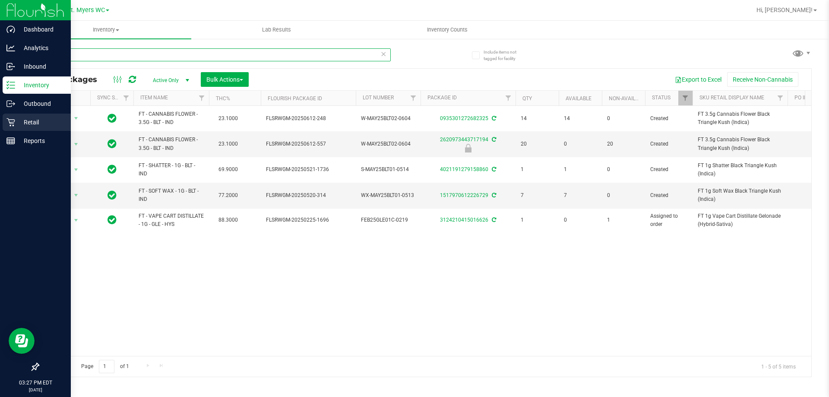
type input "gle"
click at [5, 123] on div "Retail" at bounding box center [37, 122] width 68 height 17
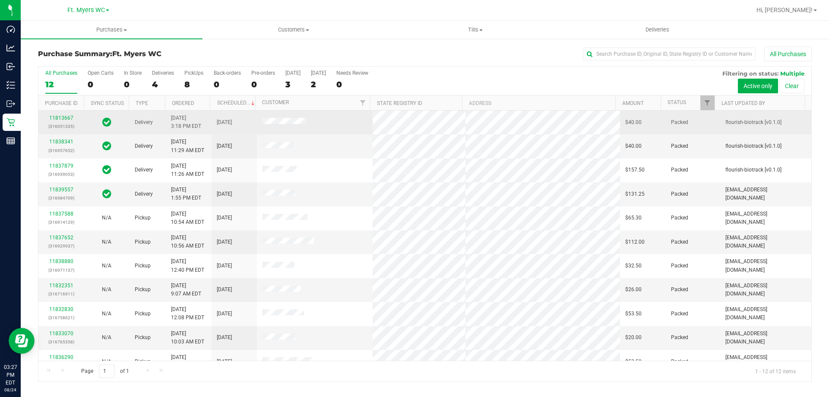
click at [56, 121] on div "11813667 (316051335)" at bounding box center [61, 122] width 35 height 16
click at [57, 118] on link "11813667" at bounding box center [61, 118] width 24 height 6
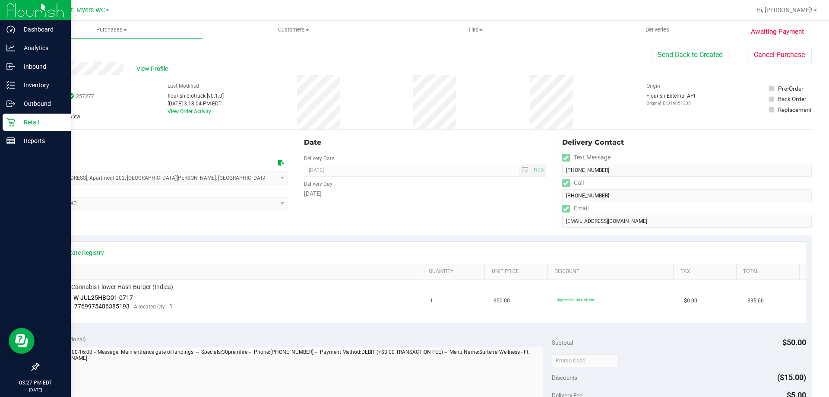
click at [13, 117] on div "Retail" at bounding box center [37, 122] width 68 height 17
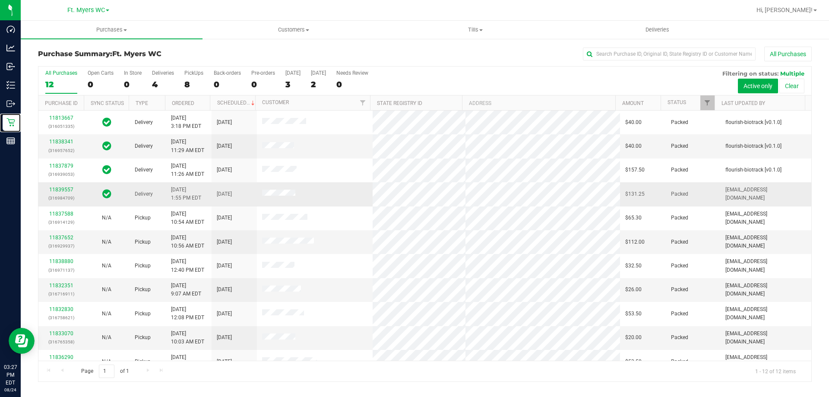
scroll to position [37, 0]
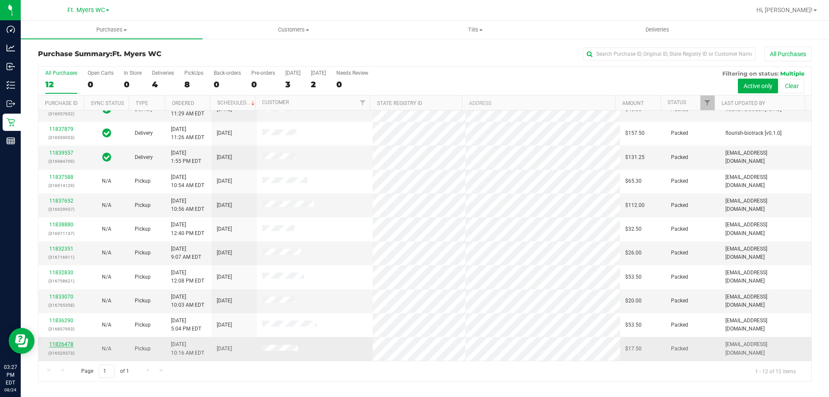
click at [56, 341] on link "11826478" at bounding box center [61, 344] width 24 height 6
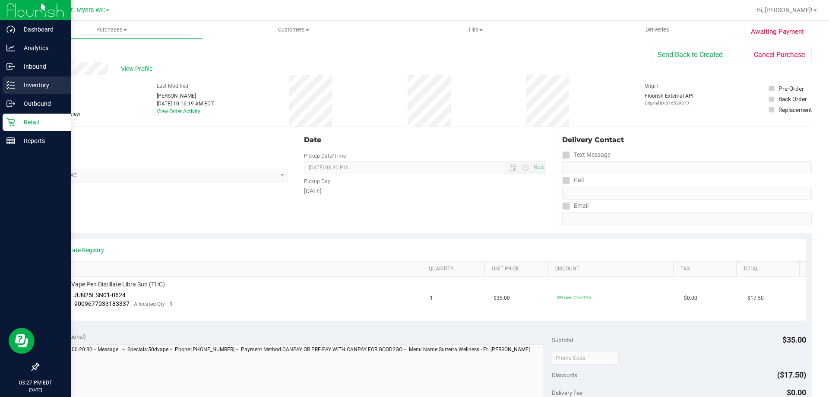
click at [20, 82] on p "Inventory" at bounding box center [41, 85] width 52 height 10
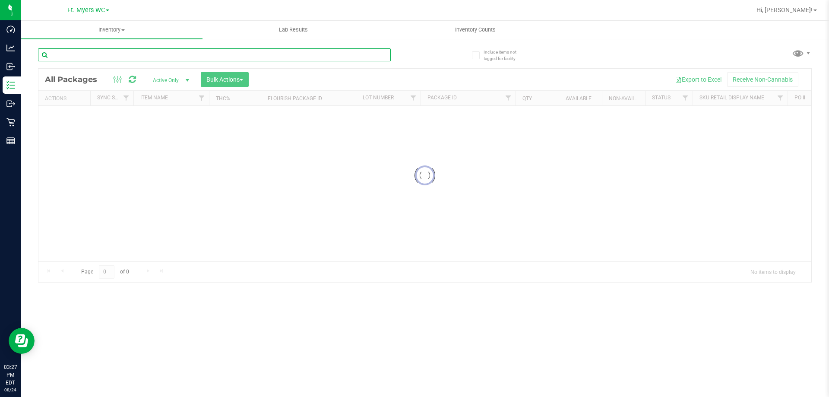
click at [115, 57] on input "text" at bounding box center [214, 54] width 353 height 13
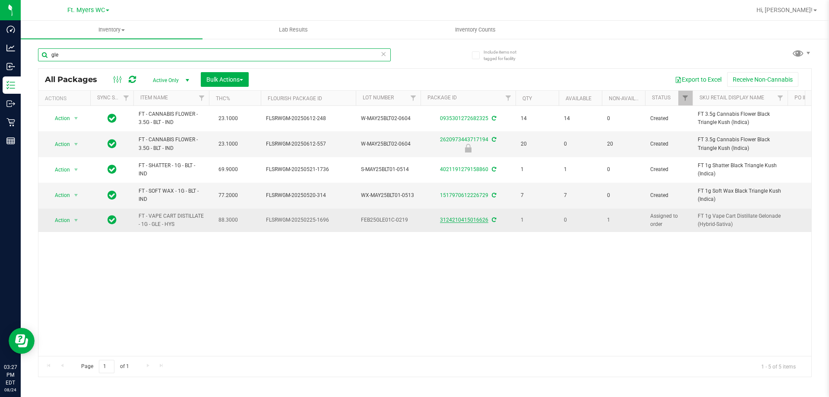
type input "gle"
click at [455, 221] on link "3124210415016626" at bounding box center [464, 220] width 48 height 6
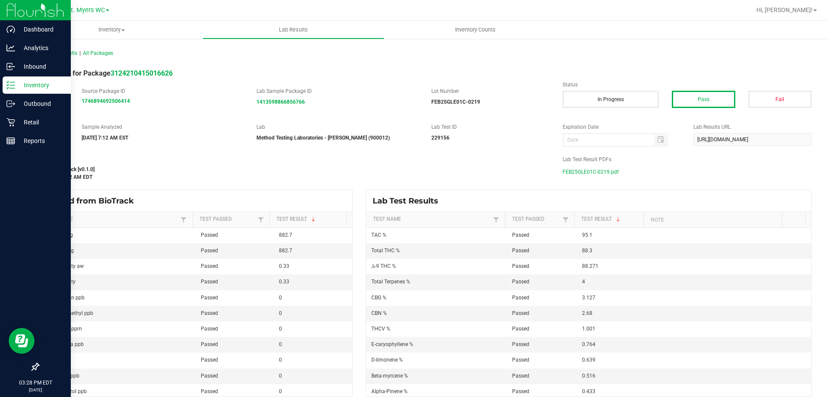
click at [13, 82] on line at bounding box center [12, 82] width 5 height 0
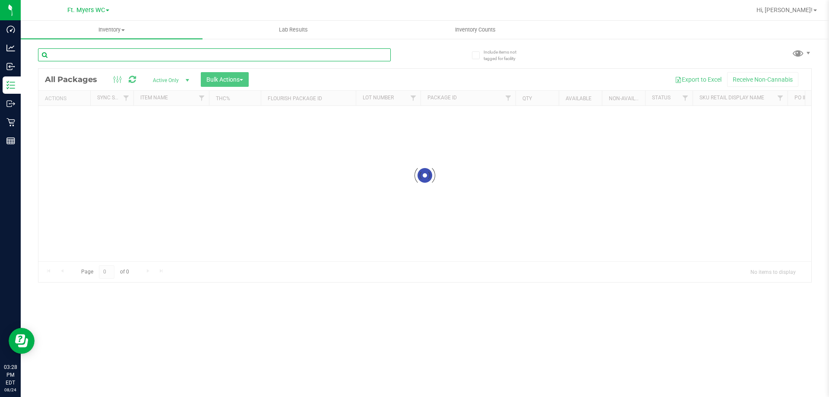
click at [139, 60] on input "text" at bounding box center [214, 54] width 353 height 13
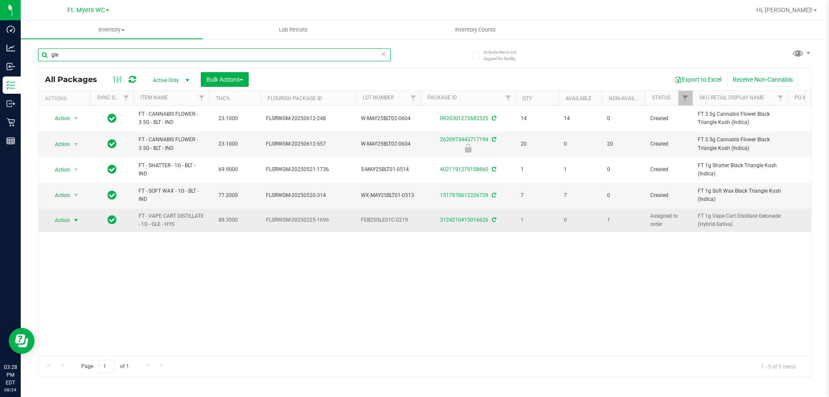
type input "gle"
click at [72, 221] on span "select" at bounding box center [76, 220] width 11 height 12
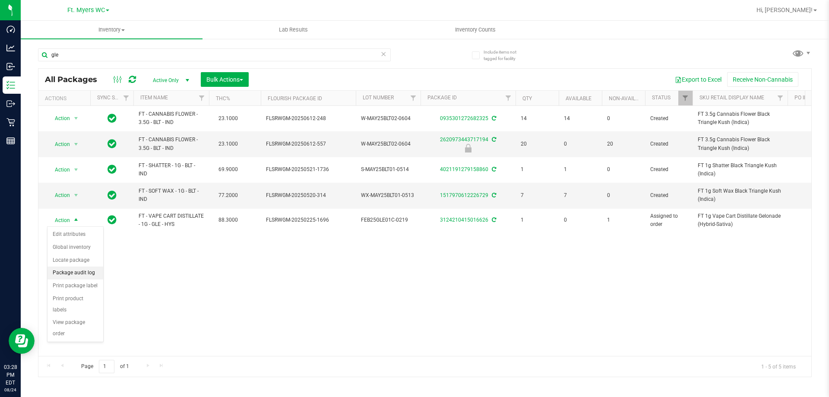
click at [84, 270] on li "Package audit log" at bounding box center [75, 272] width 56 height 13
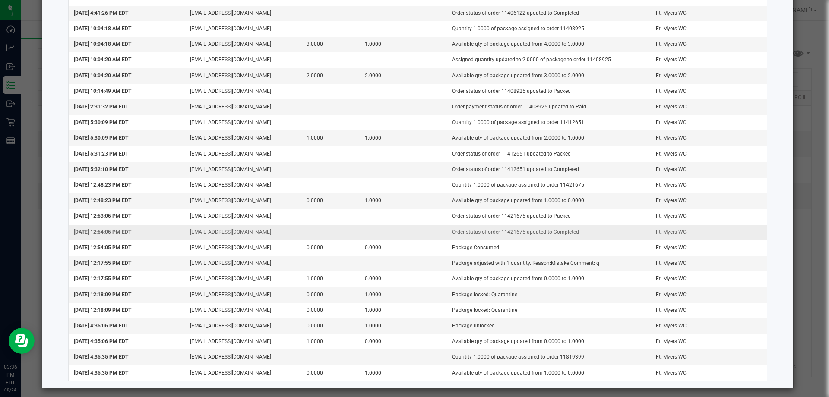
scroll to position [551, 0]
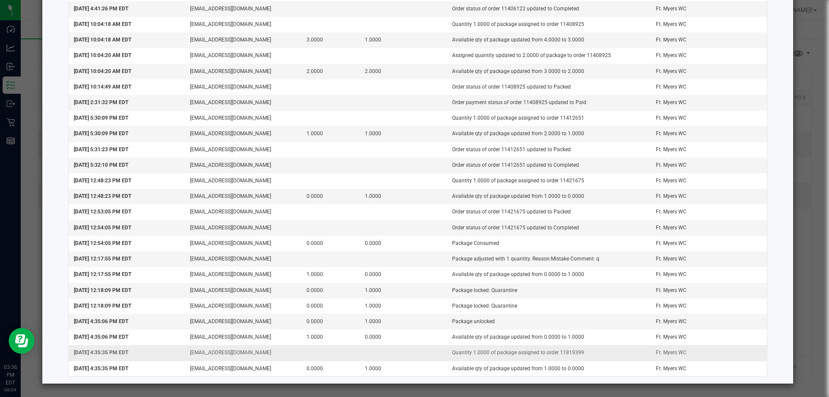
drag, startPoint x: 578, startPoint y: 354, endPoint x: 552, endPoint y: 352, distance: 26.4
click at [552, 352] on td "Quantity 1.0000 of package assigned to order 11819399" at bounding box center [549, 353] width 204 height 16
copy td "11819399"
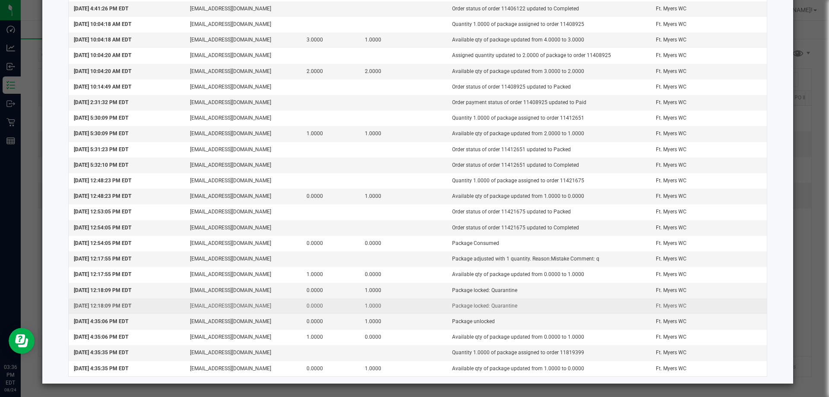
click at [575, 311] on td "Package locked: Quarantine" at bounding box center [549, 306] width 204 height 16
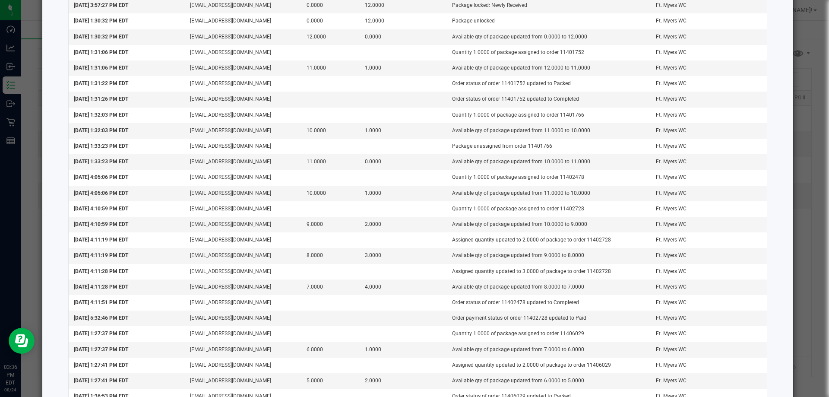
scroll to position [0, 0]
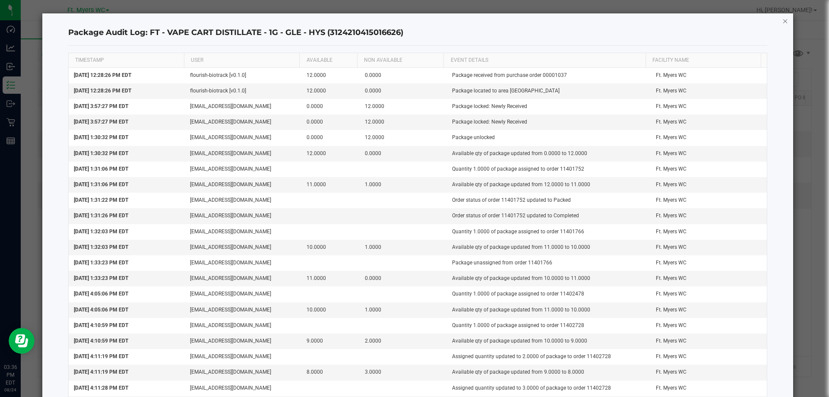
click at [782, 23] on icon "button" at bounding box center [785, 21] width 6 height 10
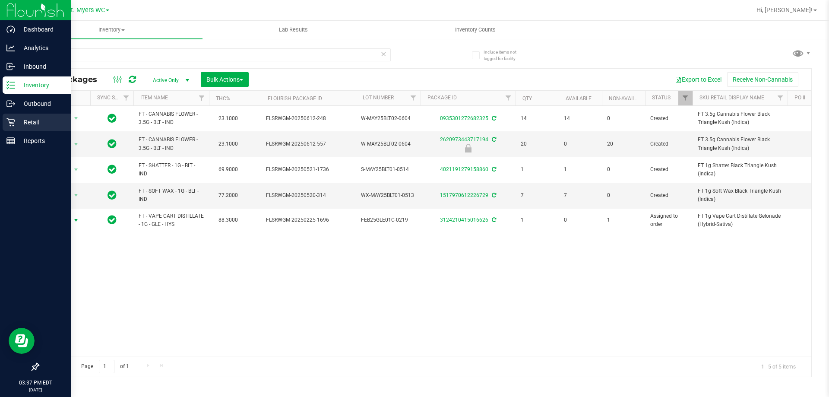
click at [12, 120] on icon at bounding box center [10, 122] width 8 height 8
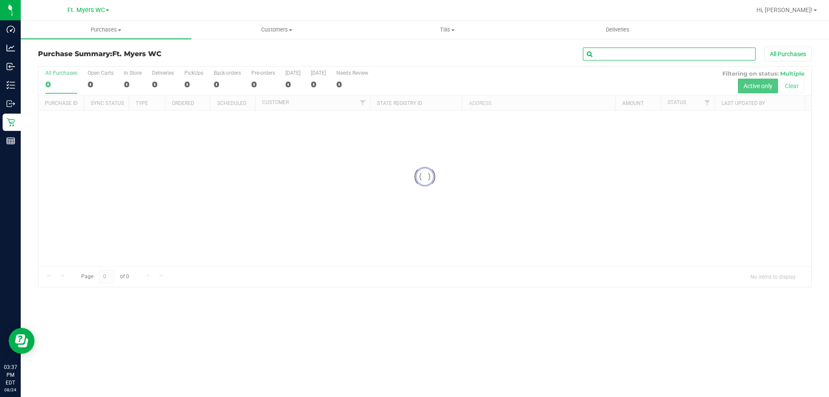
click at [606, 57] on input "text" at bounding box center [669, 53] width 173 height 13
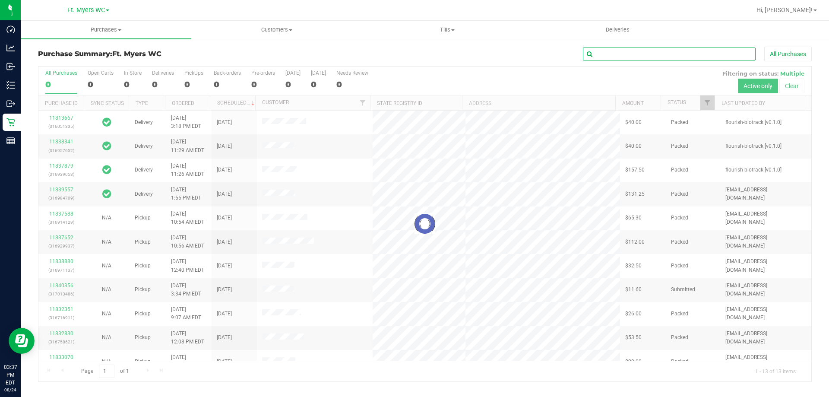
paste input "11819399"
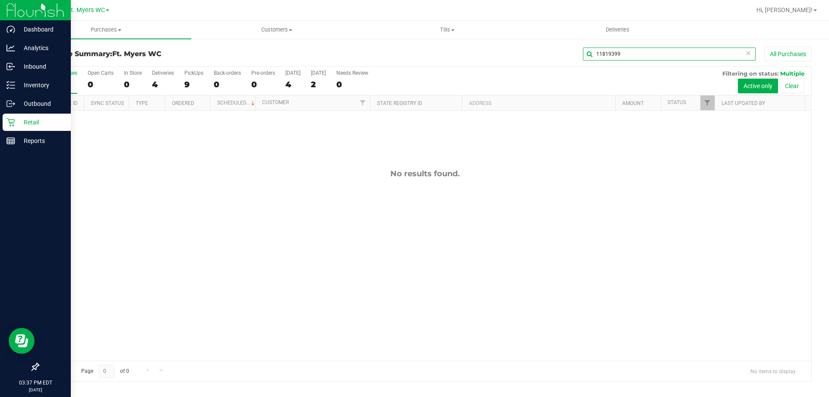
type input "11819399"
click at [30, 104] on p "Outbound" at bounding box center [41, 103] width 52 height 10
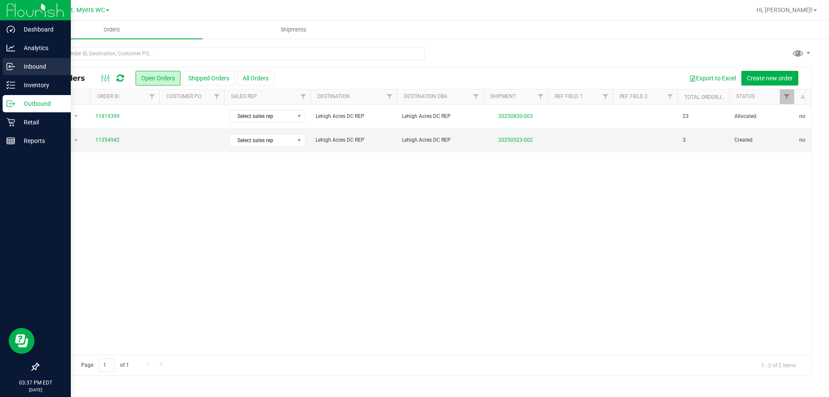
click at [21, 69] on p "Inbound" at bounding box center [41, 66] width 52 height 10
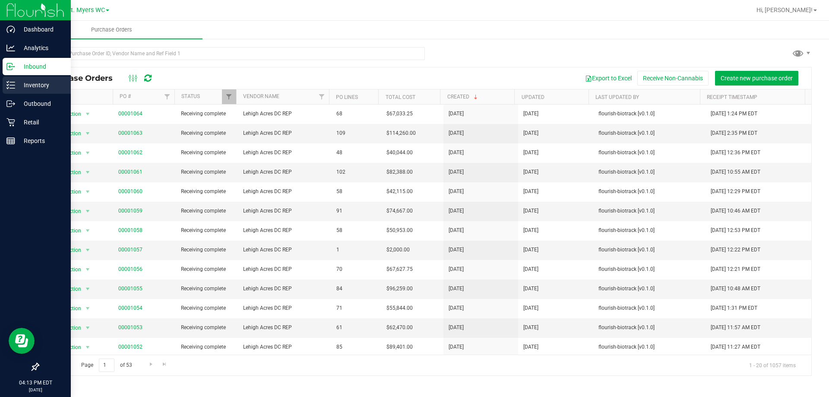
click at [15, 84] on p "Inventory" at bounding box center [41, 85] width 52 height 10
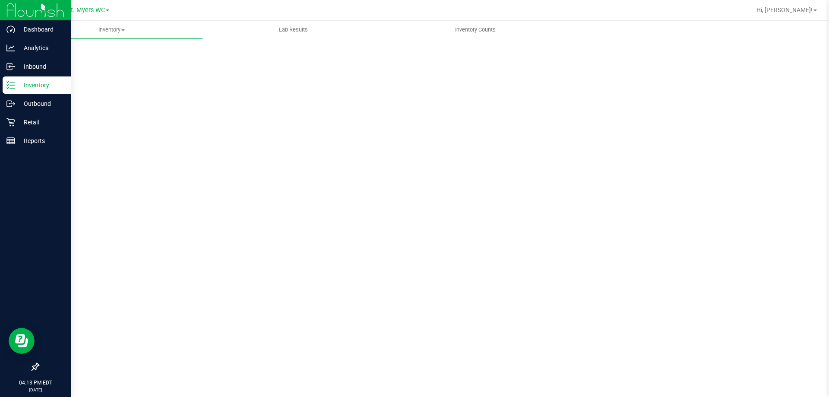
click at [153, 51] on div "Scan Packages 0" at bounding box center [425, 173] width 774 height 253
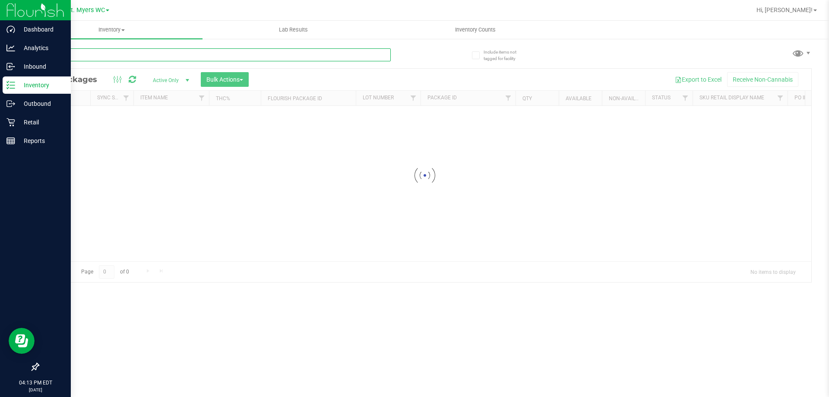
click at [153, 51] on div "Inventory All packages All inventory Waste log Create inventory Lab Results Inv…" at bounding box center [425, 209] width 808 height 376
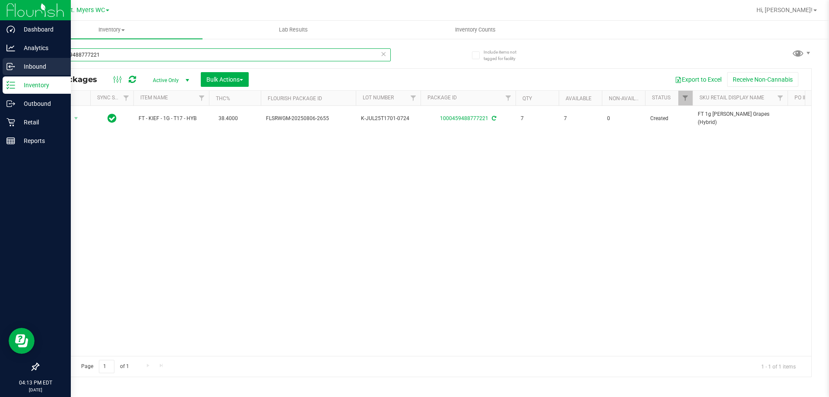
drag, startPoint x: 155, startPoint y: 52, endPoint x: 7, endPoint y: 58, distance: 148.2
click at [7, 58] on div "Dashboard Analytics Inbound Inventory Outbound Retail Reports 04:13 PM EDT 08/2…" at bounding box center [414, 198] width 829 height 397
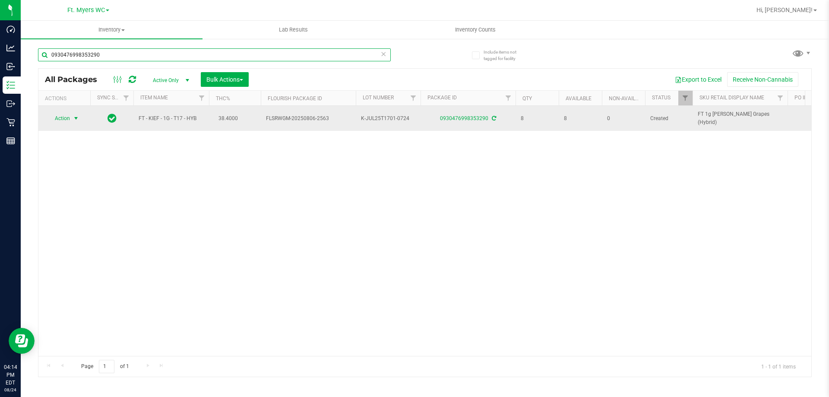
type input "0930476998353290"
click at [73, 121] on span "select" at bounding box center [76, 118] width 7 height 7
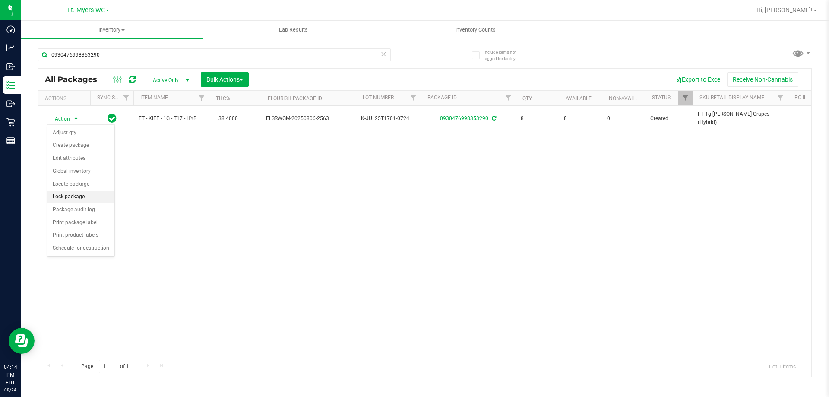
click at [76, 195] on li "Lock package" at bounding box center [80, 196] width 67 height 13
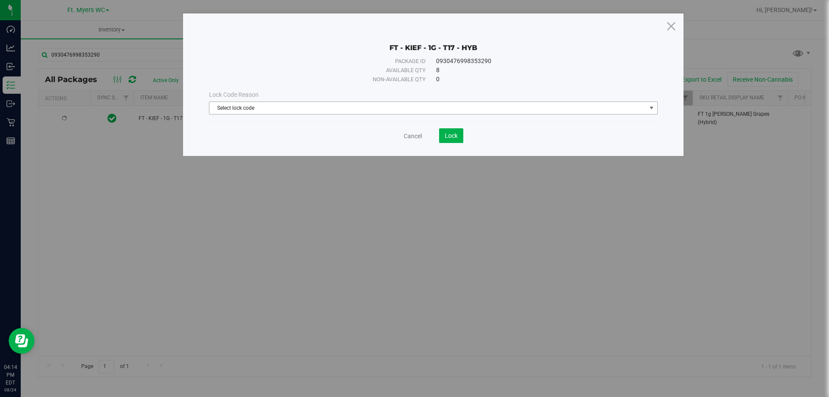
click at [351, 104] on span "Select lock code" at bounding box center [427, 108] width 437 height 12
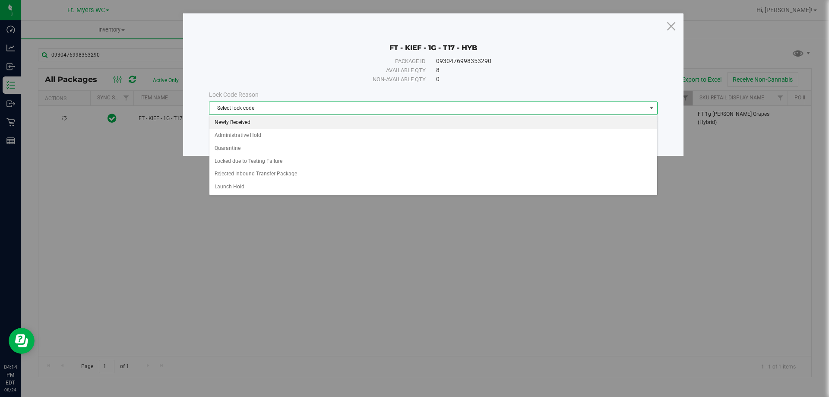
click at [307, 122] on li "Newly Received" at bounding box center [433, 122] width 448 height 13
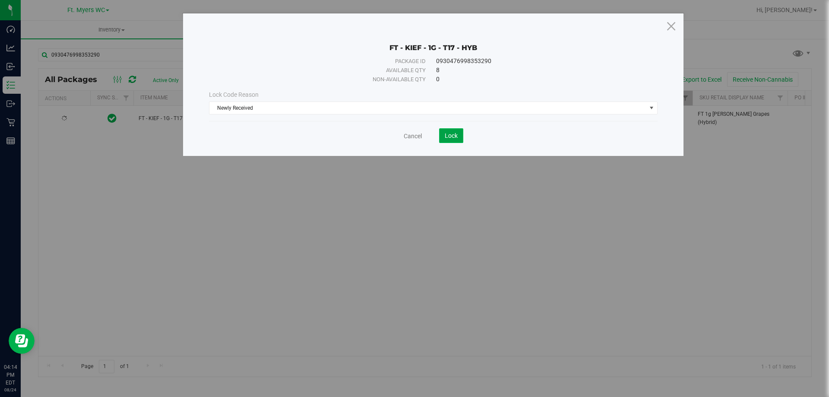
click at [446, 139] on span "Lock" at bounding box center [451, 135] width 13 height 7
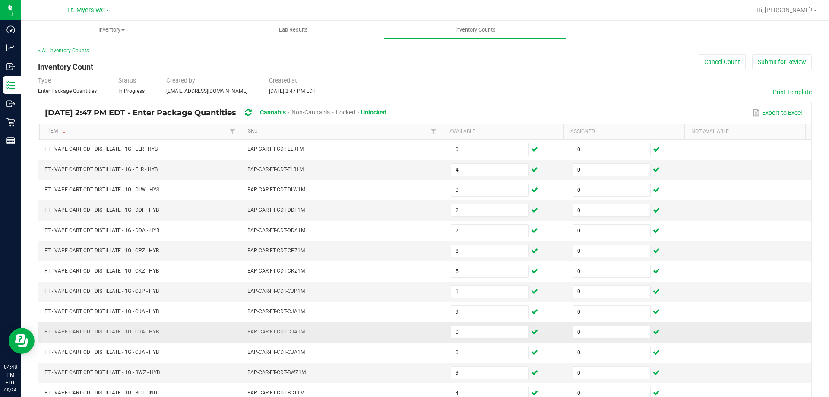
scroll to position [93, 0]
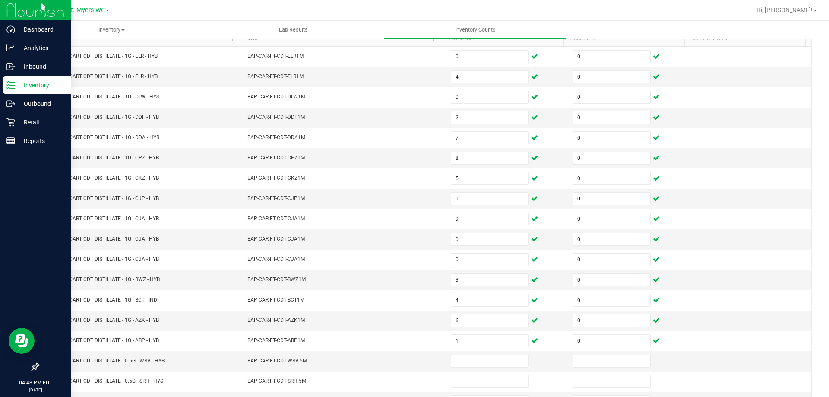
click at [22, 89] on p "Inventory" at bounding box center [41, 85] width 52 height 10
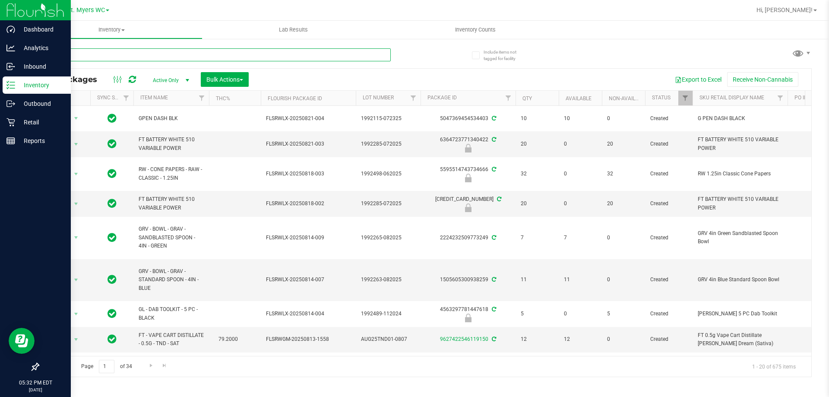
click at [74, 55] on input "text" at bounding box center [214, 54] width 353 height 13
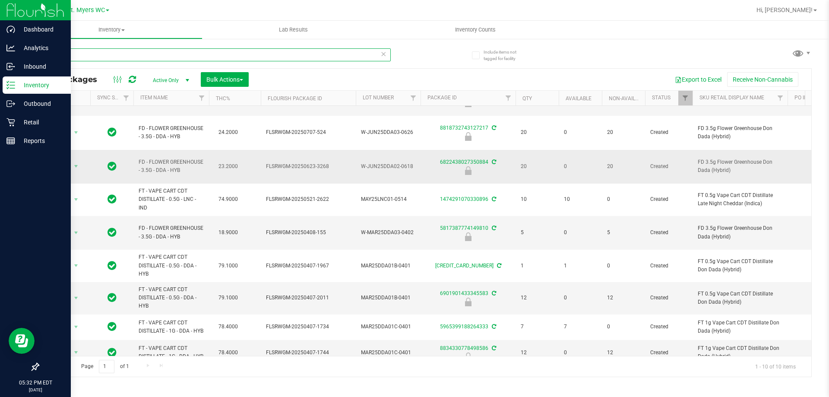
scroll to position [52, 0]
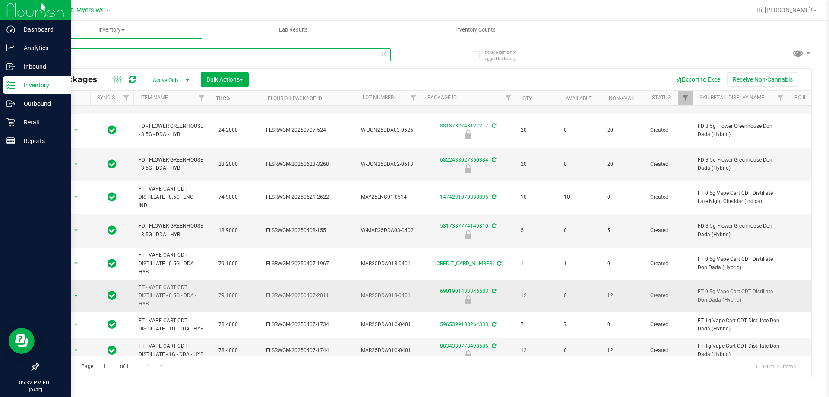
type input "dda"
click at [69, 290] on span "Action" at bounding box center [58, 296] width 23 height 12
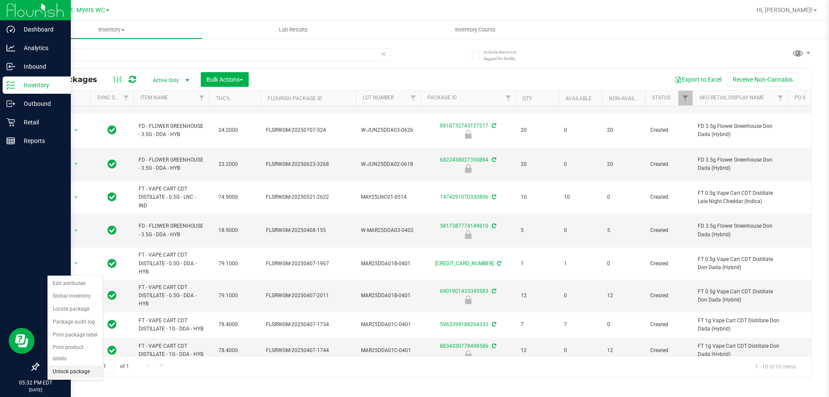
click at [72, 365] on li "Unlock package" at bounding box center [74, 371] width 55 height 13
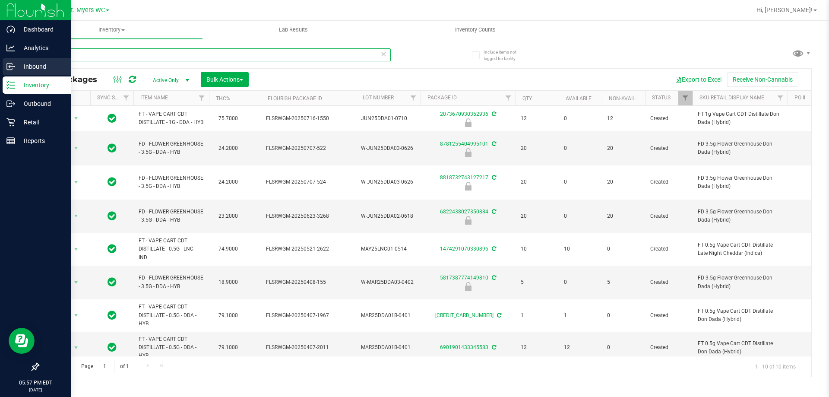
drag, startPoint x: 87, startPoint y: 57, endPoint x: 0, endPoint y: 73, distance: 88.2
click at [0, 73] on div "Dashboard Analytics Inbound Inventory Outbound Retail Reports 05:57 PM EDT 08/2…" at bounding box center [414, 198] width 829 height 397
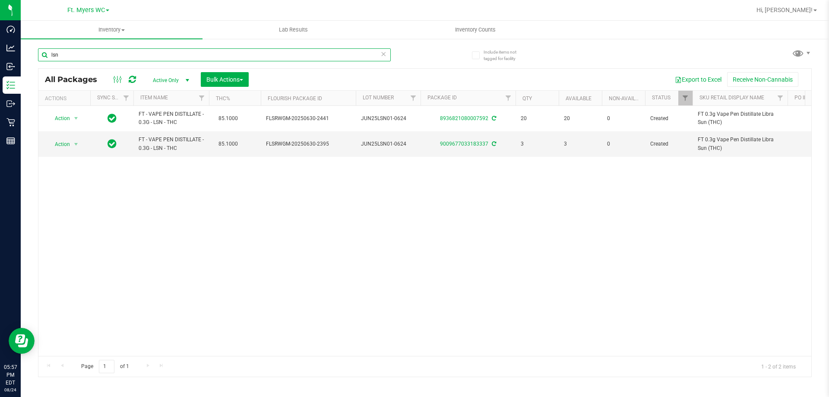
type input "lsn"
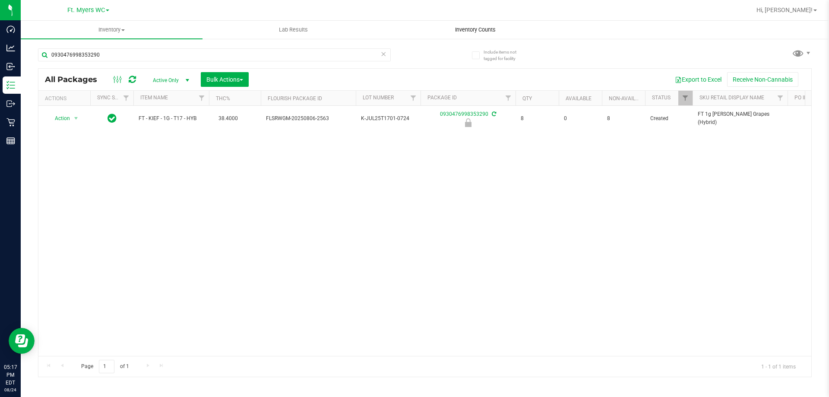
click at [453, 32] on span "Inventory Counts" at bounding box center [475, 30] width 64 height 8
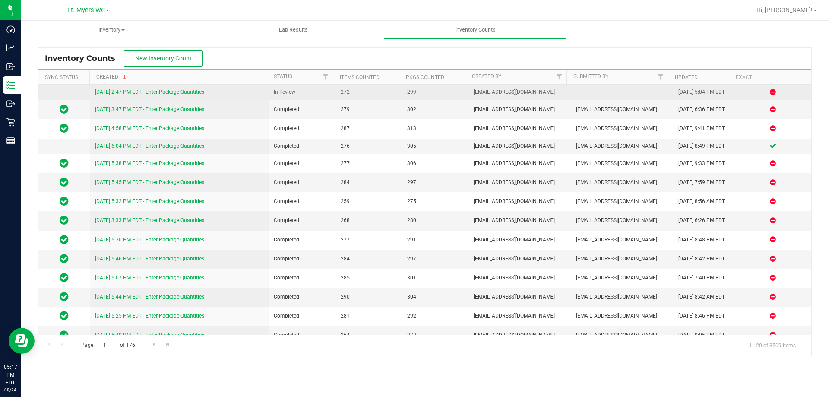
click at [151, 93] on link "[DATE] 2:47 PM EDT - Enter Package Quantities" at bounding box center [149, 92] width 109 height 6
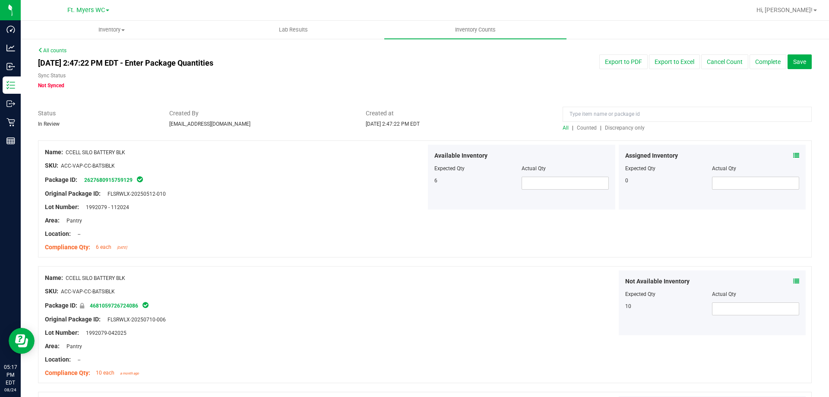
click at [632, 125] on span "Discrepancy only" at bounding box center [625, 128] width 40 height 6
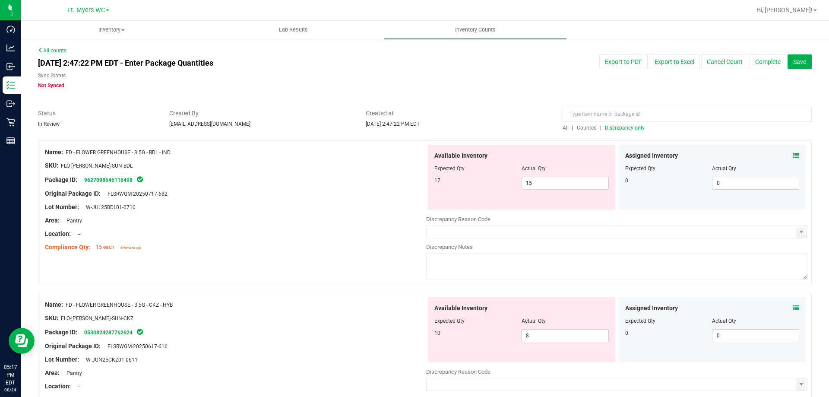
click at [793, 156] on div "Assigned Inventory Expected Qty Actual Qty 0 0 0" at bounding box center [712, 177] width 187 height 65
click at [793, 154] on icon at bounding box center [796, 155] width 6 height 6
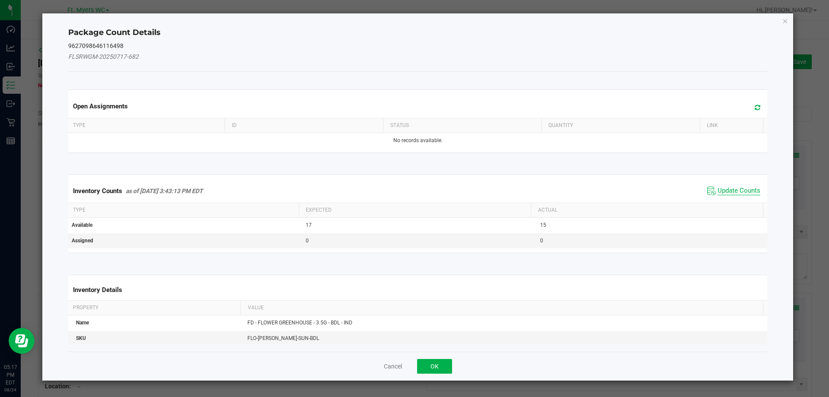
click at [735, 187] on span "Update Counts" at bounding box center [739, 191] width 43 height 9
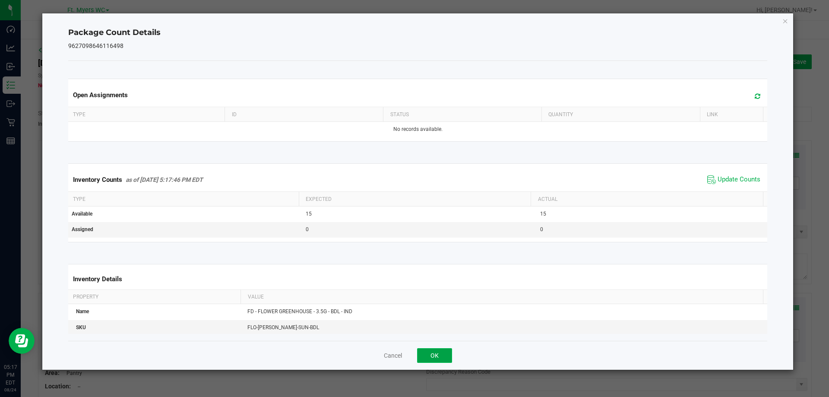
click at [437, 354] on button "OK" at bounding box center [434, 355] width 35 height 15
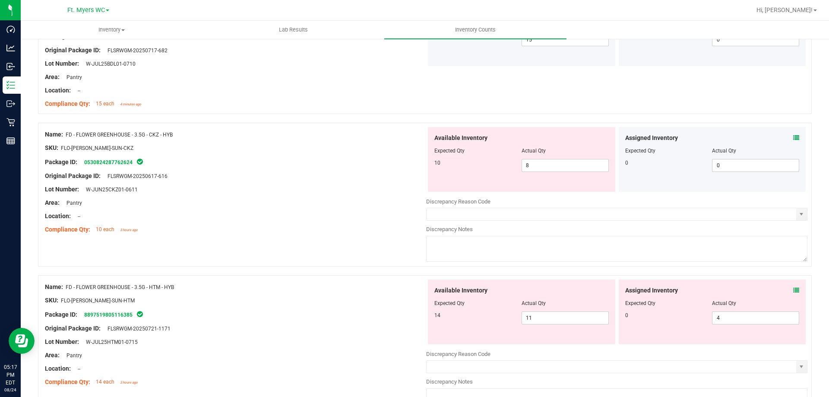
scroll to position [173, 0]
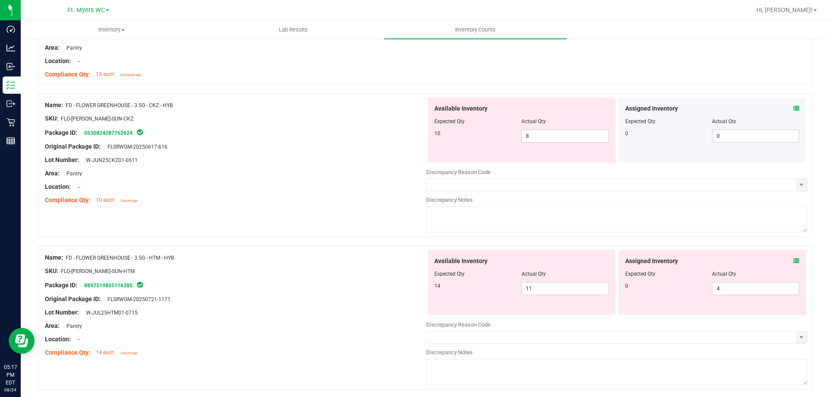
click at [793, 107] on icon at bounding box center [796, 108] width 6 height 6
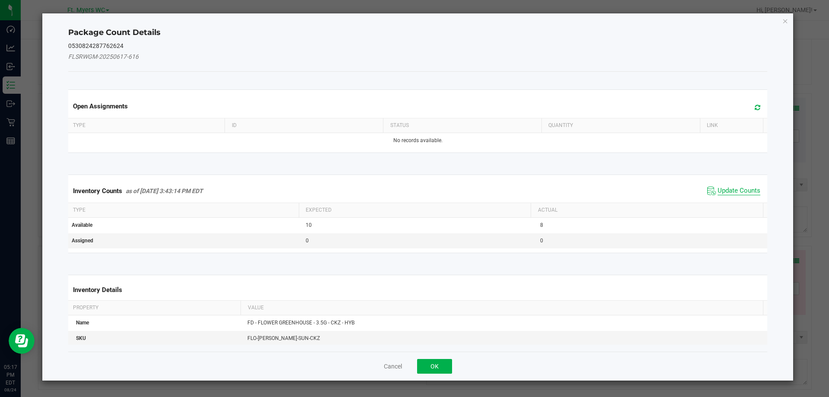
click at [720, 191] on span "Update Counts" at bounding box center [739, 191] width 43 height 9
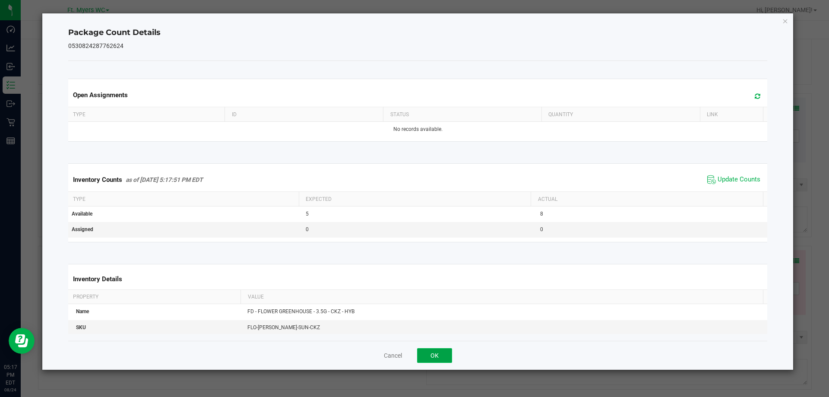
click at [448, 348] on button "OK" at bounding box center [434, 355] width 35 height 15
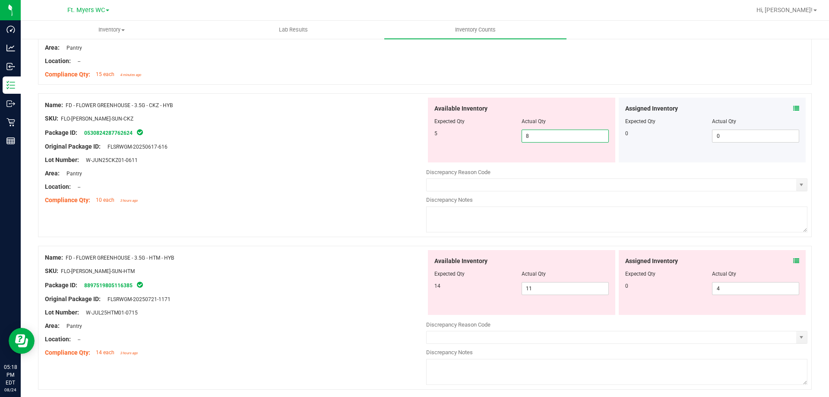
drag, startPoint x: 556, startPoint y: 136, endPoint x: 448, endPoint y: 141, distance: 108.0
click at [448, 141] on div "5 8 8" at bounding box center [521, 136] width 174 height 13
type input "5"
click at [320, 150] on div "Original Package ID: FLSRWGM-20250617-616" at bounding box center [235, 146] width 381 height 9
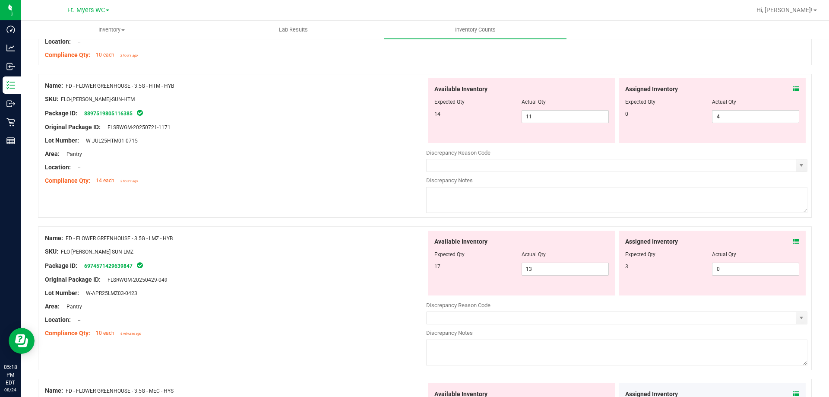
scroll to position [302, 0]
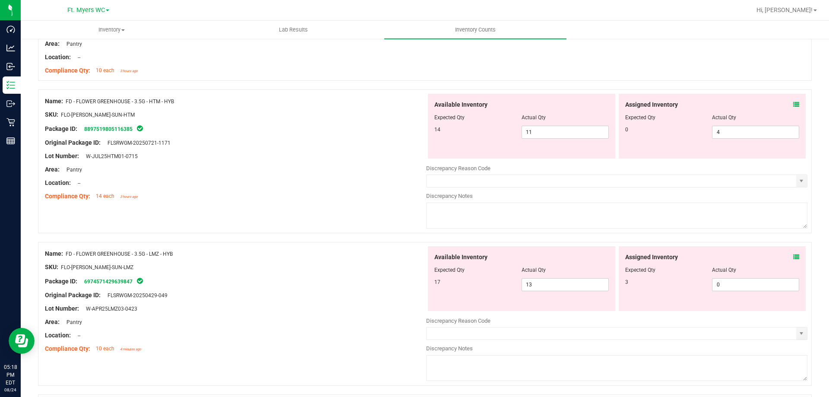
click at [793, 107] on icon at bounding box center [796, 104] width 6 height 6
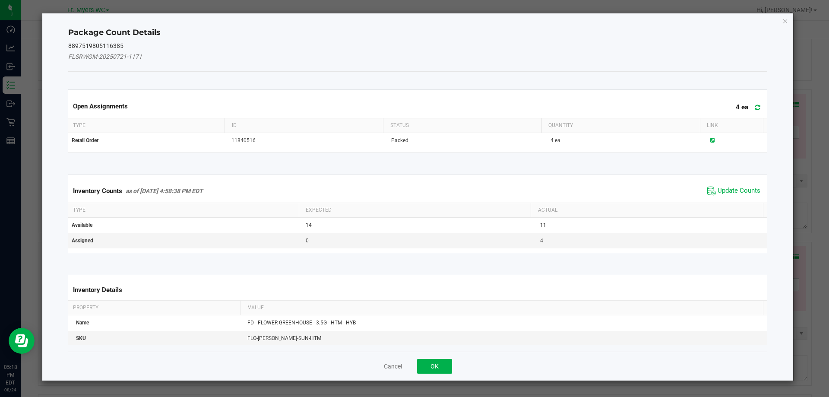
click at [717, 185] on span "Update Counts" at bounding box center [733, 190] width 57 height 13
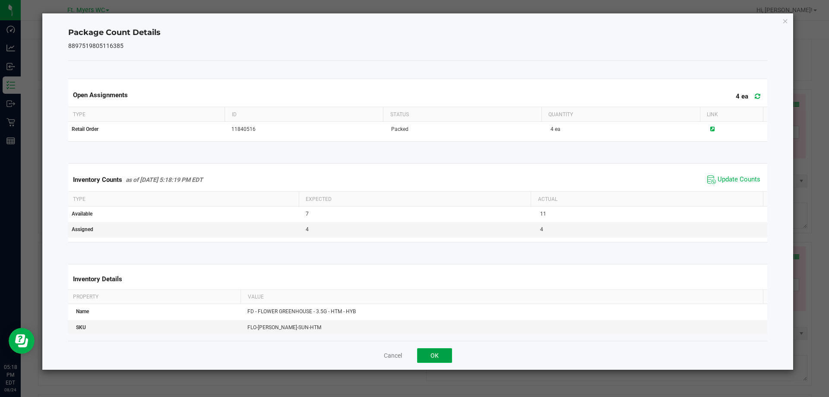
click at [446, 353] on button "OK" at bounding box center [434, 355] width 35 height 15
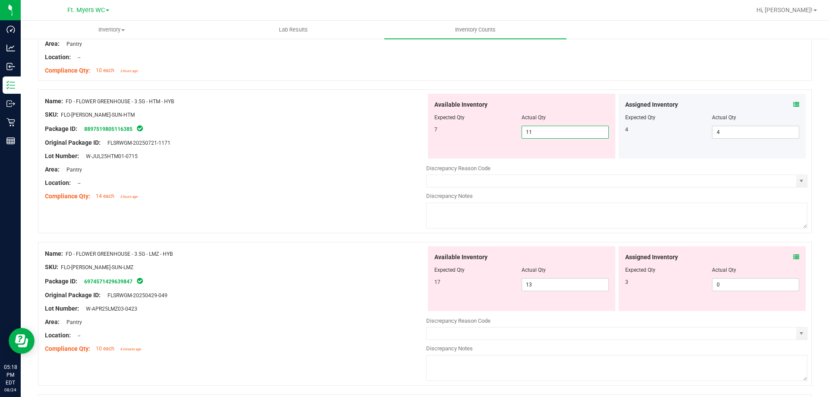
drag, startPoint x: 550, startPoint y: 133, endPoint x: 446, endPoint y: 141, distance: 104.3
click at [446, 141] on div "Available Inventory Expected Qty Actual Qty 7 11 11" at bounding box center [521, 126] width 187 height 65
type input "7"
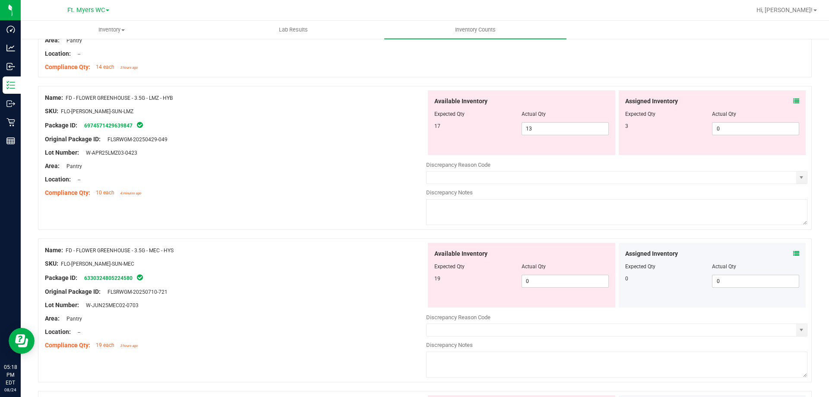
scroll to position [432, 0]
click at [793, 102] on icon at bounding box center [796, 101] width 6 height 6
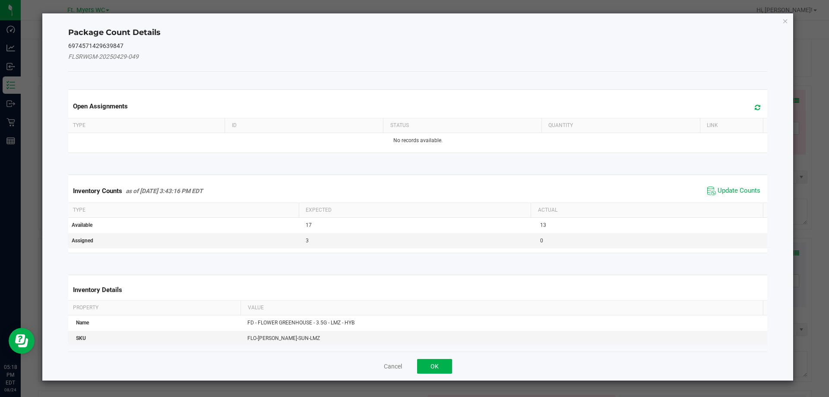
click at [745, 184] on span "Update Counts" at bounding box center [733, 190] width 57 height 13
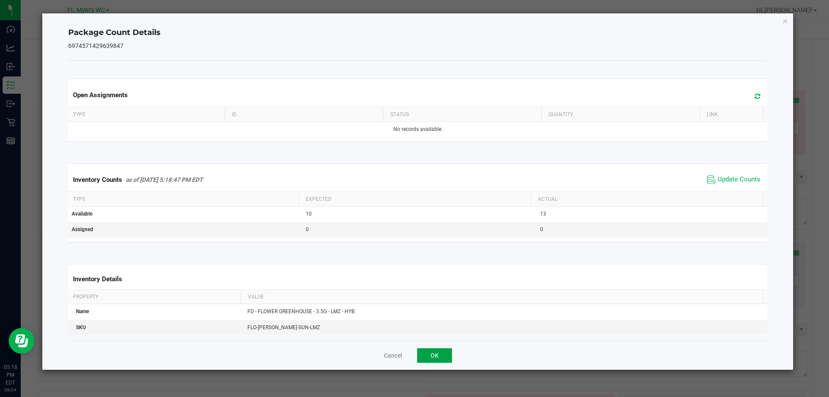
click at [448, 354] on button "OK" at bounding box center [434, 355] width 35 height 15
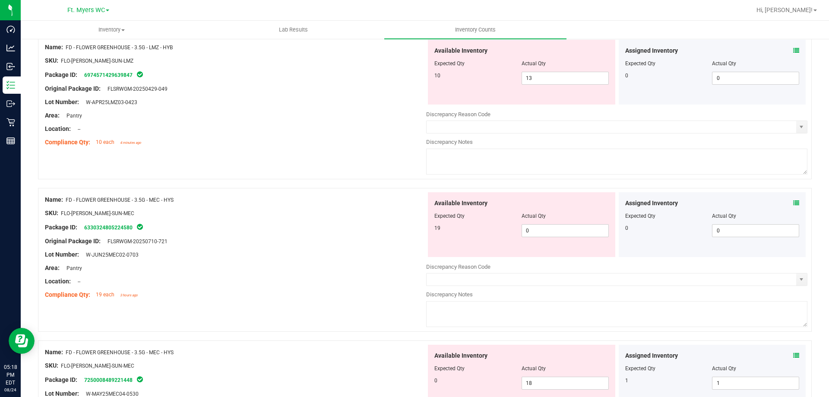
scroll to position [561, 0]
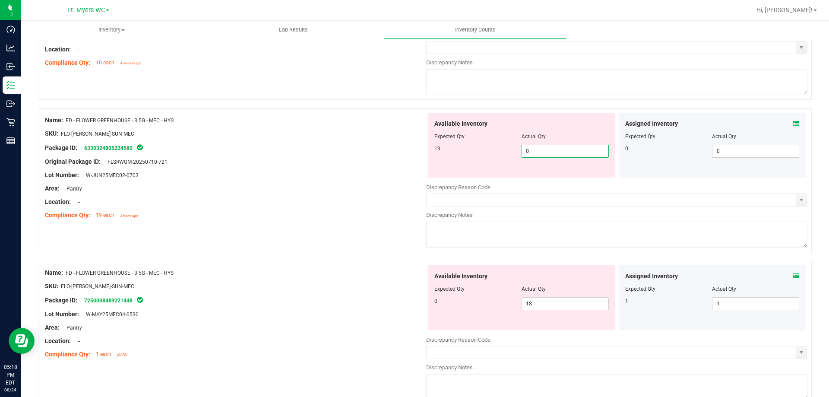
click at [546, 154] on span "0 0" at bounding box center [565, 151] width 87 height 13
type input "018"
type input "18"
drag, startPoint x: 565, startPoint y: 302, endPoint x: 274, endPoint y: 291, distance: 291.2
click at [274, 291] on div "Name: FD - FLOWER GREENHOUSE - 3.5G - MEC - HYS SKU: FLO-[PERSON_NAME]-SUN-MEC …" at bounding box center [425, 333] width 774 height 144
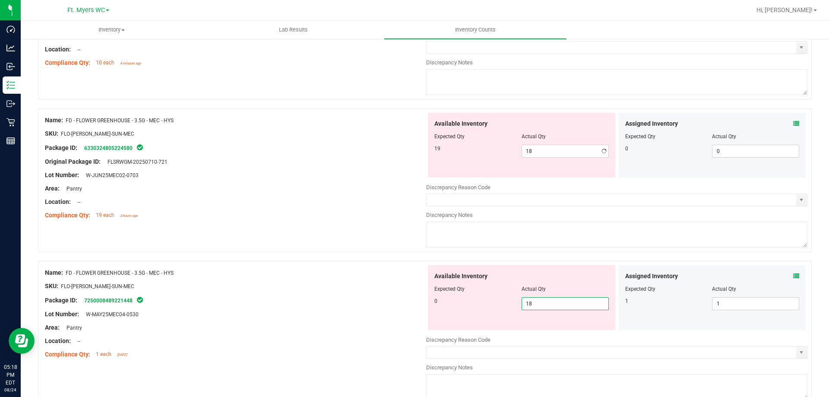
type input "0"
drag, startPoint x: 274, startPoint y: 291, endPoint x: 539, endPoint y: 238, distance: 270.8
click at [275, 291] on div at bounding box center [235, 293] width 381 height 4
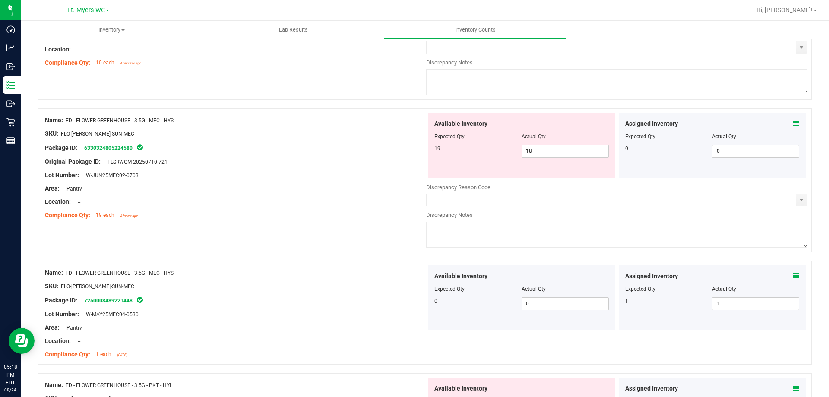
click at [793, 123] on icon at bounding box center [796, 123] width 6 height 6
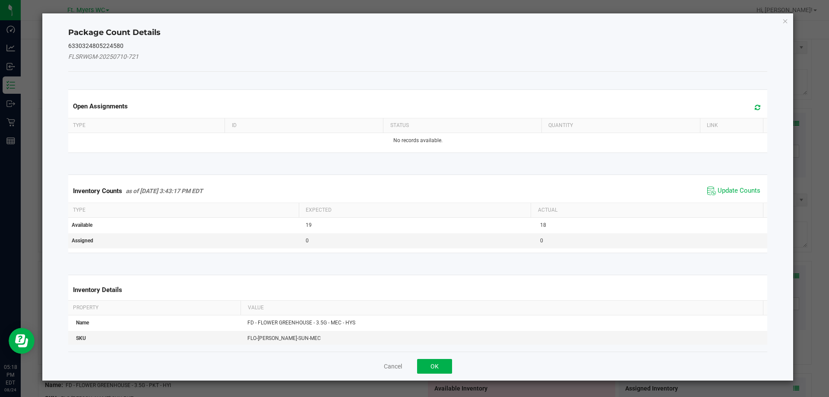
click at [737, 196] on span "Update Counts" at bounding box center [733, 190] width 57 height 13
click at [737, 202] on th "Actual" at bounding box center [647, 209] width 232 height 15
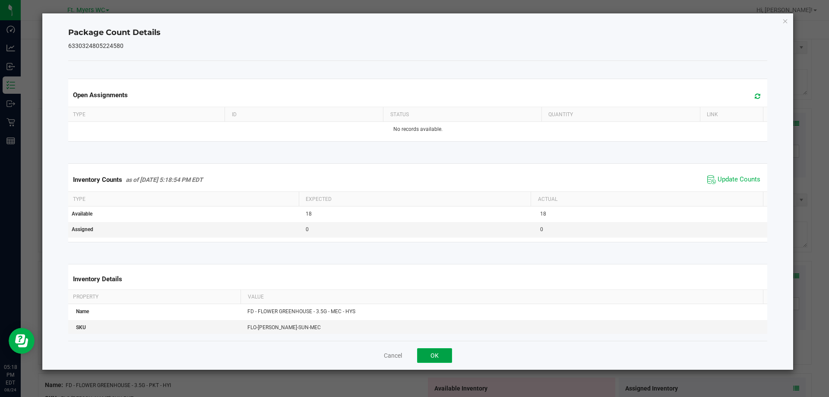
click at [449, 358] on button "OK" at bounding box center [434, 355] width 35 height 15
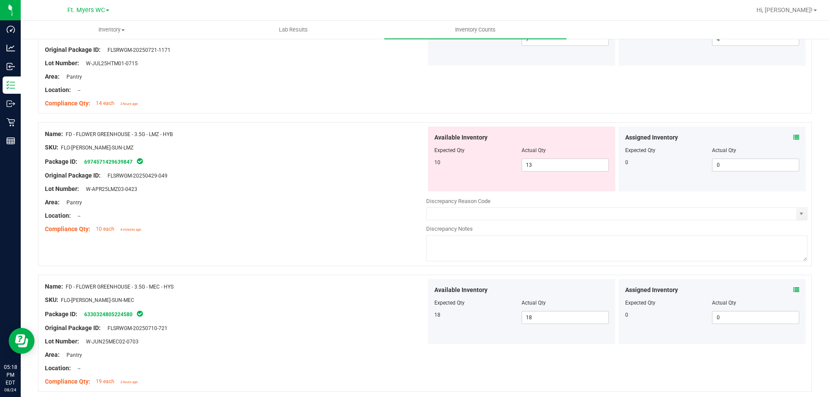
scroll to position [345, 0]
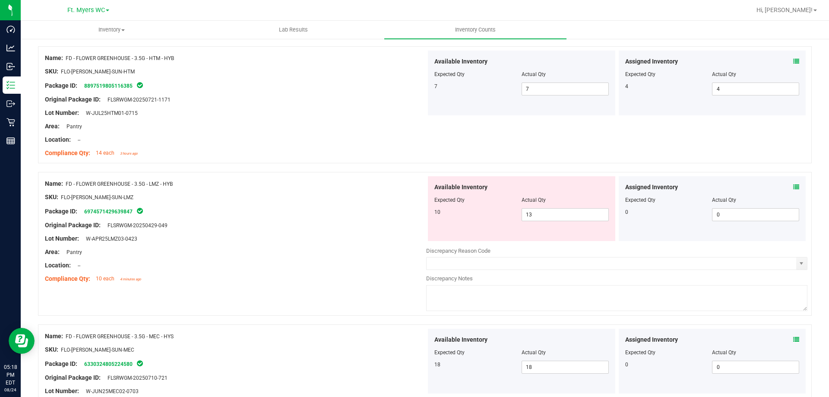
click at [793, 184] on icon at bounding box center [796, 187] width 6 height 6
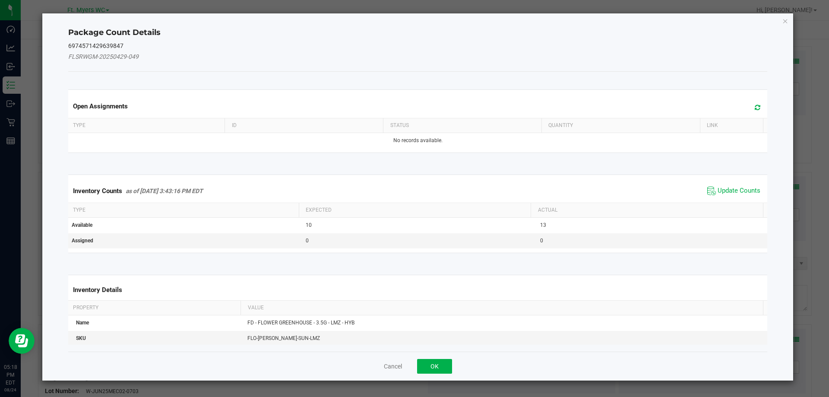
click at [718, 182] on div "Inventory Counts as of [DATE] 3:43:16 PM EDT Update Counts" at bounding box center [417, 190] width 703 height 23
drag, startPoint x: 718, startPoint y: 188, endPoint x: 718, endPoint y: 193, distance: 5.2
click at [718, 188] on span "Update Counts" at bounding box center [739, 191] width 43 height 9
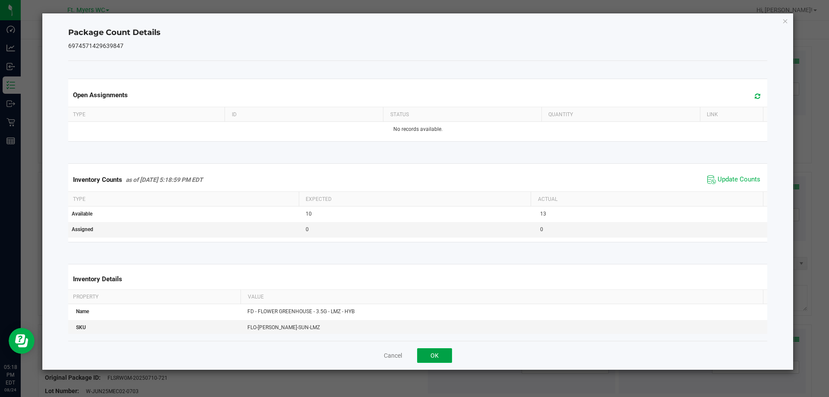
click at [430, 360] on button "OK" at bounding box center [434, 355] width 35 height 15
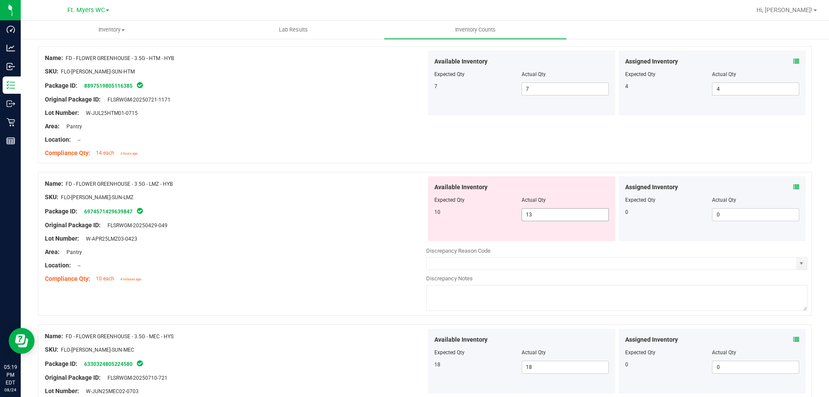
drag, startPoint x: 569, startPoint y: 206, endPoint x: 569, endPoint y: 216, distance: 10.4
click at [569, 206] on div at bounding box center [521, 206] width 174 height 4
click at [569, 217] on span "13 13" at bounding box center [565, 214] width 87 height 13
drag, startPoint x: 569, startPoint y: 217, endPoint x: 281, endPoint y: 195, distance: 288.4
click at [281, 195] on div "Name: FD - FLOWER GREENHOUSE - 3.5G - LMZ - HYB SKU: FLO-[PERSON_NAME]-SUN-LMZ …" at bounding box center [425, 244] width 774 height 144
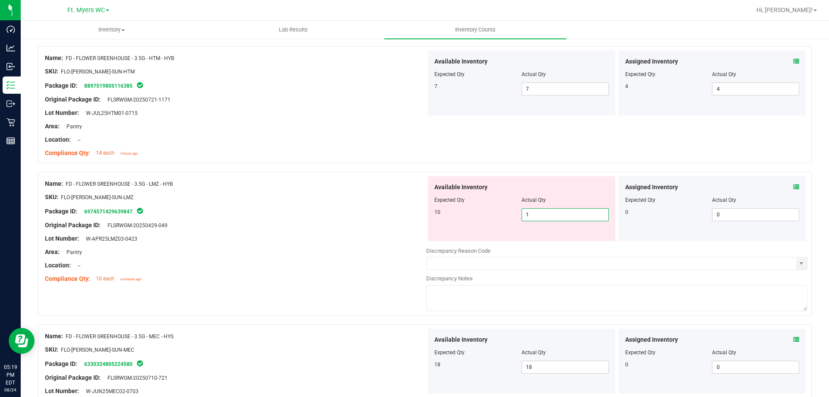
type input "10"
click at [450, 228] on div "Available Inventory Expected Qty Actual Qty 10 10 10" at bounding box center [521, 208] width 187 height 65
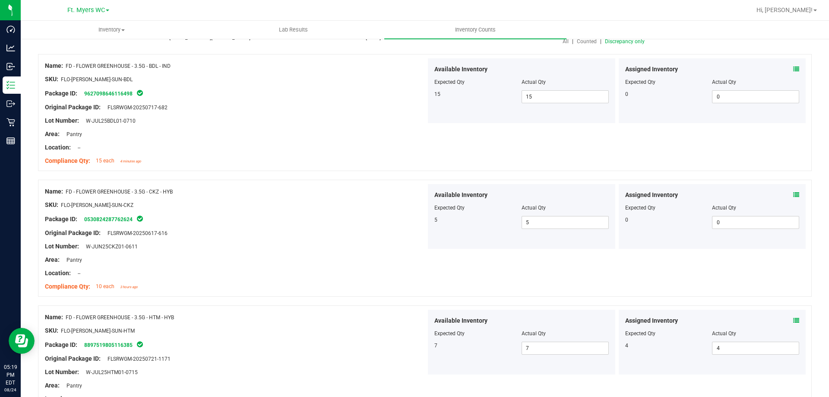
scroll to position [0, 0]
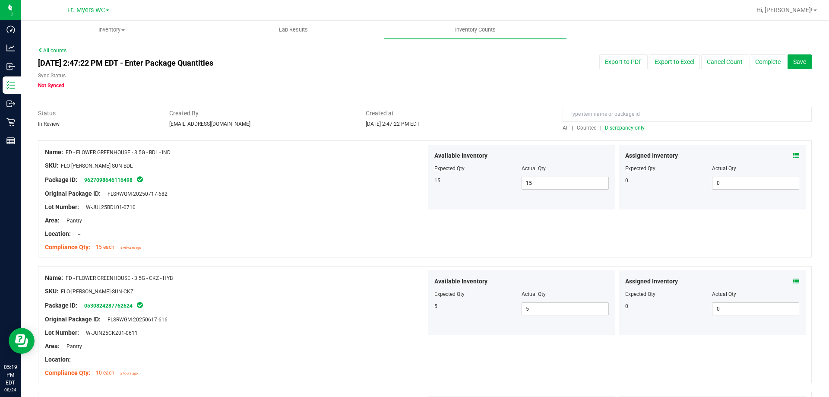
click at [621, 125] on span "Discrepancy only" at bounding box center [625, 128] width 40 height 6
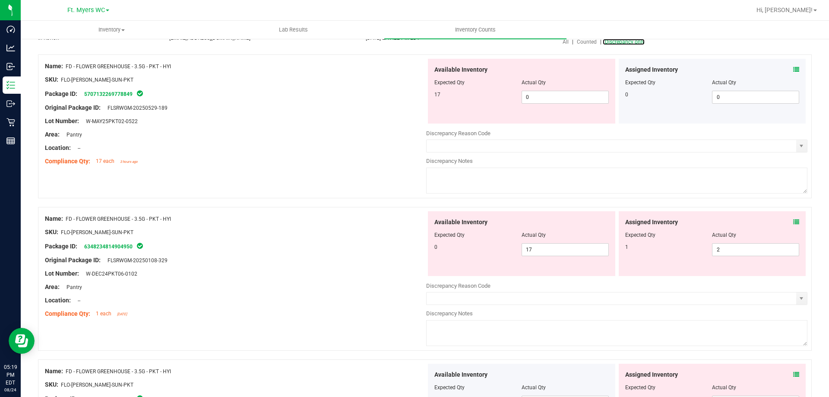
scroll to position [86, 0]
click at [546, 99] on span "0 0" at bounding box center [565, 96] width 87 height 13
type input "017"
type input "17"
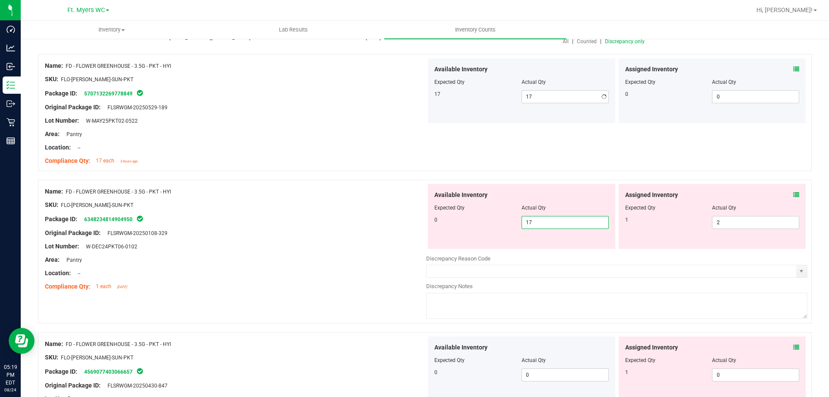
drag, startPoint x: 565, startPoint y: 250, endPoint x: 373, endPoint y: 237, distance: 192.6
click at [373, 238] on div "Name: FD - FLOWER GREENHOUSE - 3.5G - PKT - HYI SKU: FLO-[PERSON_NAME]-SUN-PKT …" at bounding box center [425, 252] width 774 height 144
type input "0"
click at [373, 236] on div "Original Package ID: FLSRWGM-20250108-329" at bounding box center [235, 232] width 381 height 9
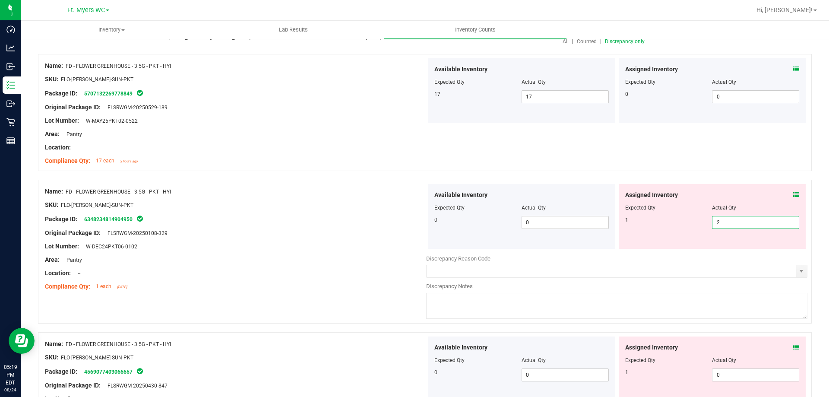
drag, startPoint x: 748, startPoint y: 220, endPoint x: 428, endPoint y: 221, distance: 320.3
click at [428, 221] on div "Available Inventory Expected Qty Actual Qty 0 0 0 2 2" at bounding box center [616, 216] width 381 height 65
type input "1"
click at [767, 372] on div "Assigned Inventory Expected Qty Actual Qty 1 0 0" at bounding box center [712, 368] width 187 height 65
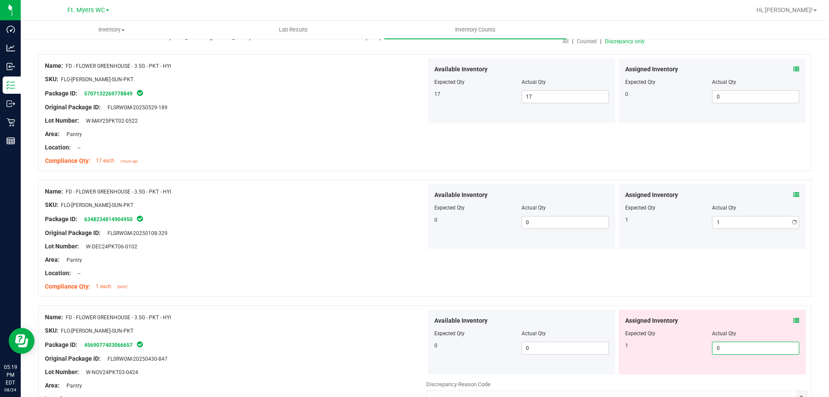
type input "01"
type input "1"
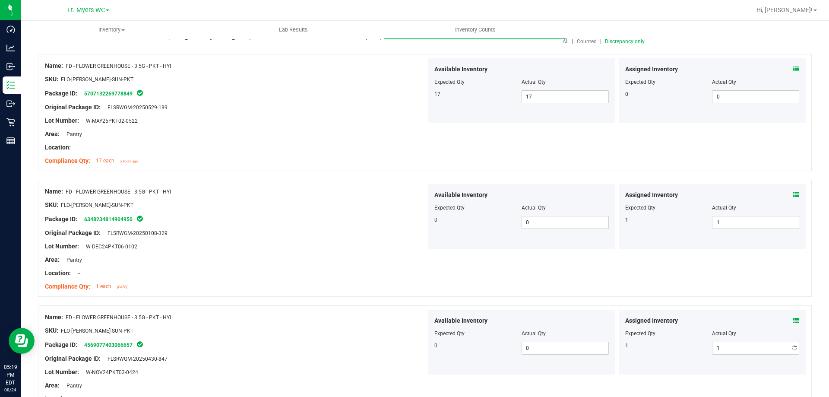
click at [270, 281] on div at bounding box center [235, 280] width 381 height 4
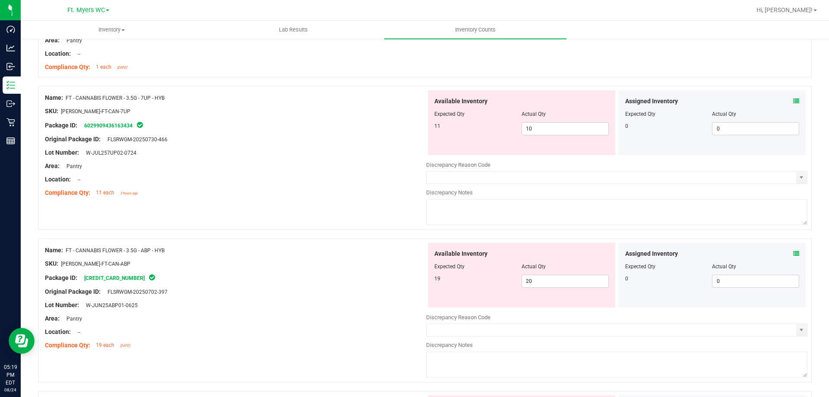
scroll to position [432, 0]
click at [793, 102] on icon at bounding box center [796, 101] width 6 height 6
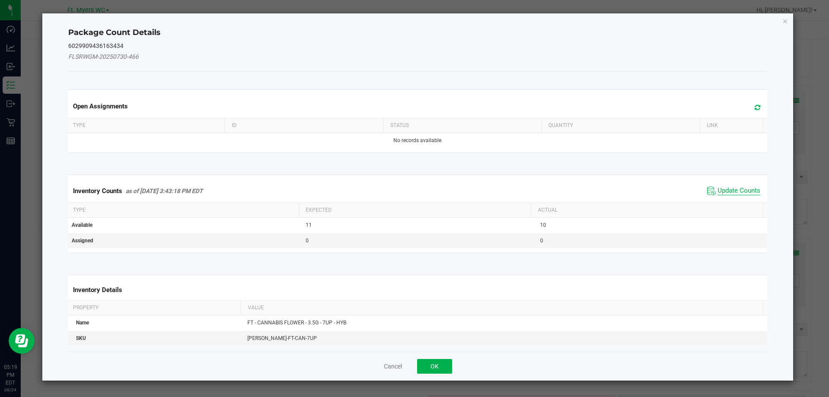
click at [718, 195] on span "Update Counts" at bounding box center [739, 191] width 43 height 9
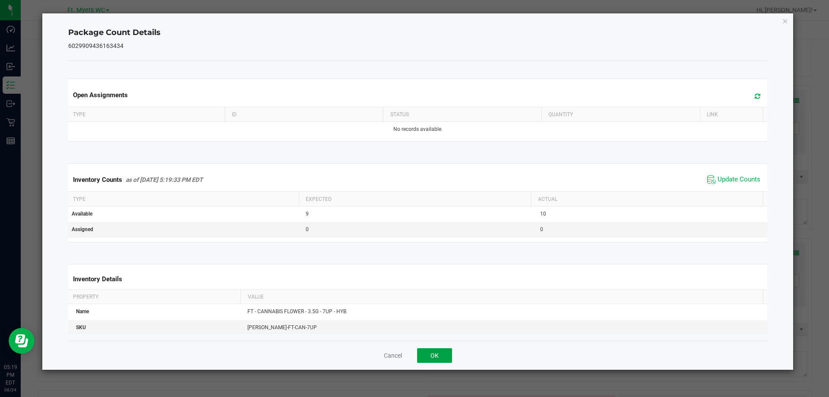
click at [433, 358] on button "OK" at bounding box center [434, 355] width 35 height 15
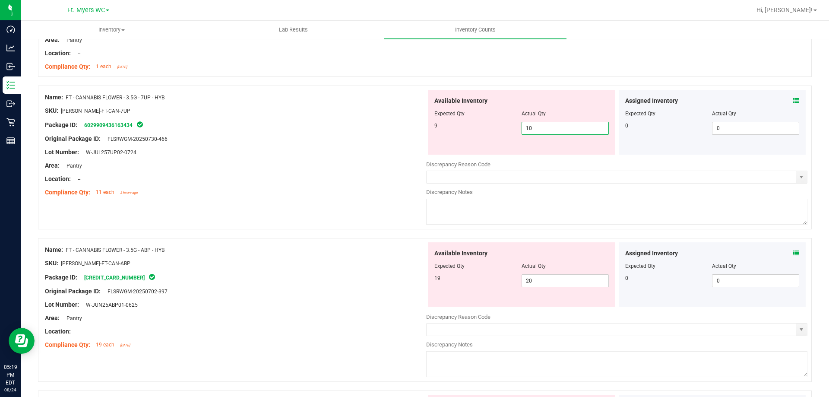
drag, startPoint x: 538, startPoint y: 129, endPoint x: 442, endPoint y: 131, distance: 96.7
click at [442, 131] on div "9 10 10" at bounding box center [521, 128] width 174 height 13
type input "9"
click at [430, 129] on div "Available Inventory Expected Qty Actual Qty 9 9 9" at bounding box center [521, 122] width 187 height 65
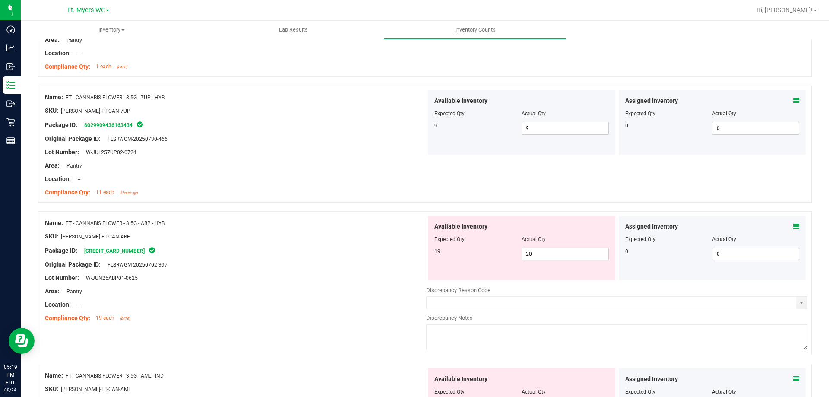
click at [793, 228] on icon at bounding box center [796, 226] width 6 height 6
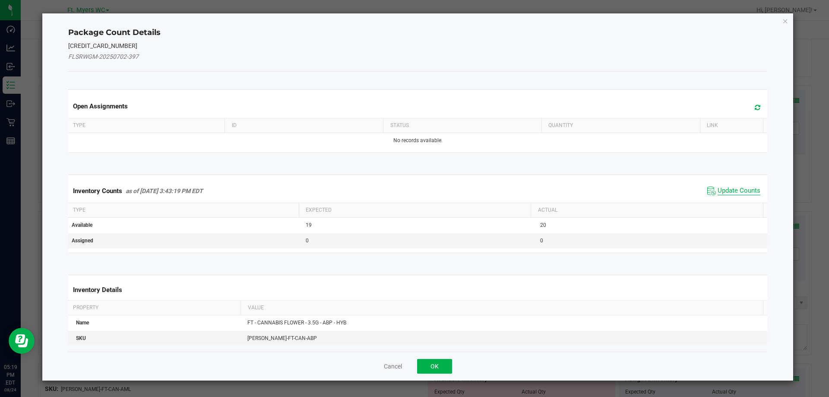
click at [732, 193] on span "Update Counts" at bounding box center [739, 191] width 43 height 9
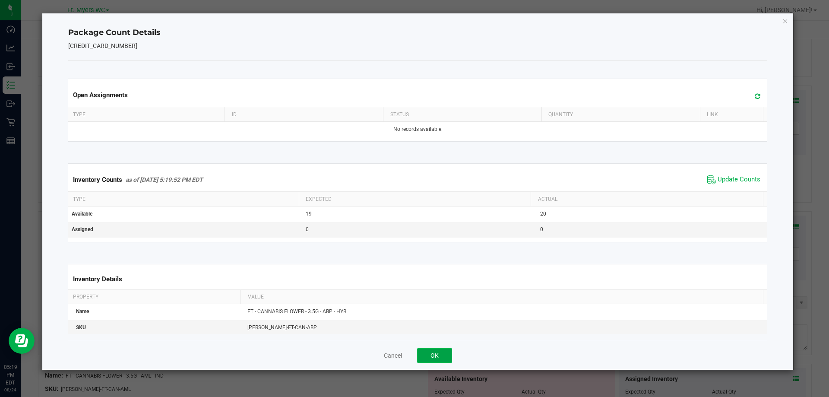
click at [424, 356] on button "OK" at bounding box center [434, 355] width 35 height 15
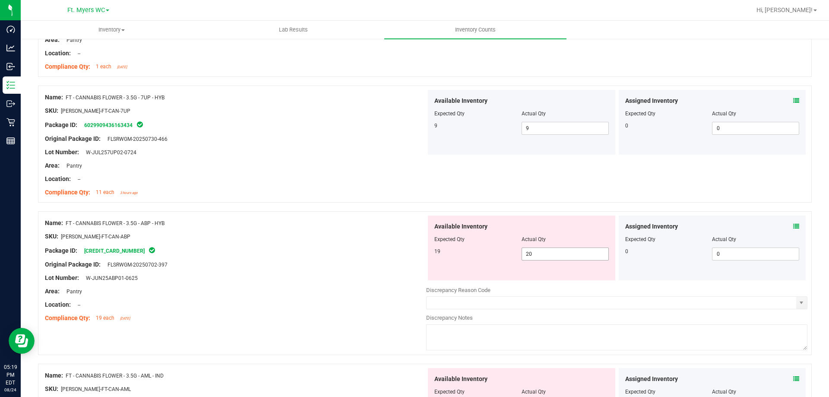
click at [544, 256] on span "20 20" at bounding box center [565, 253] width 87 height 13
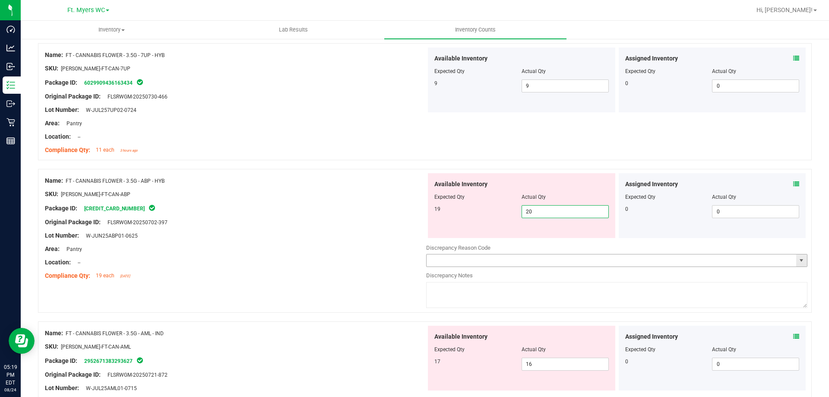
scroll to position [561, 0]
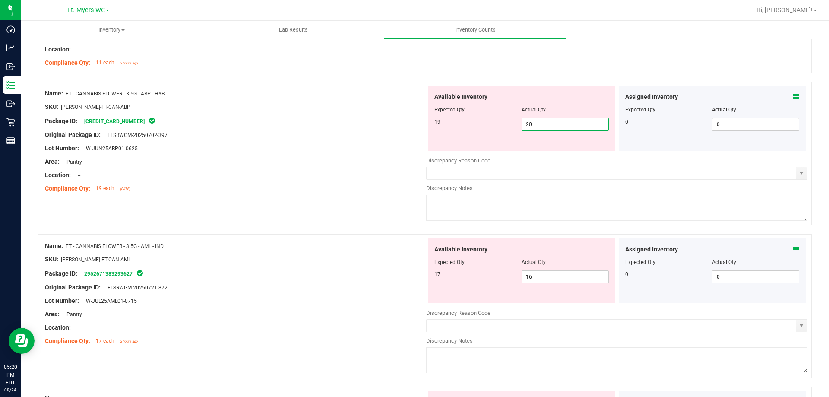
click at [793, 96] on icon at bounding box center [796, 97] width 6 height 6
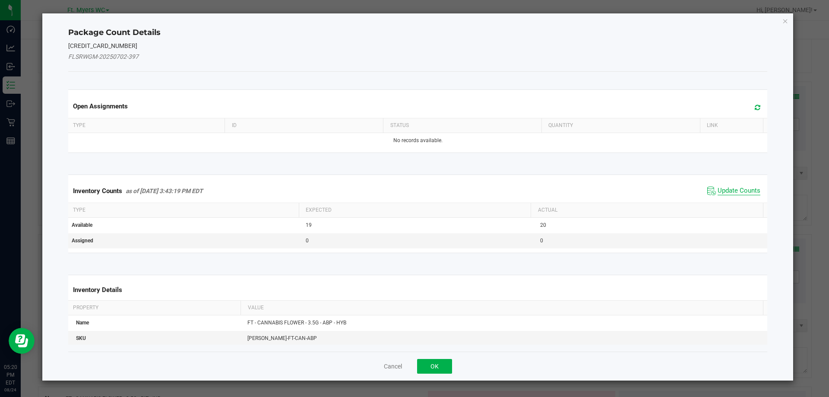
click at [732, 188] on span "Update Counts" at bounding box center [739, 191] width 43 height 9
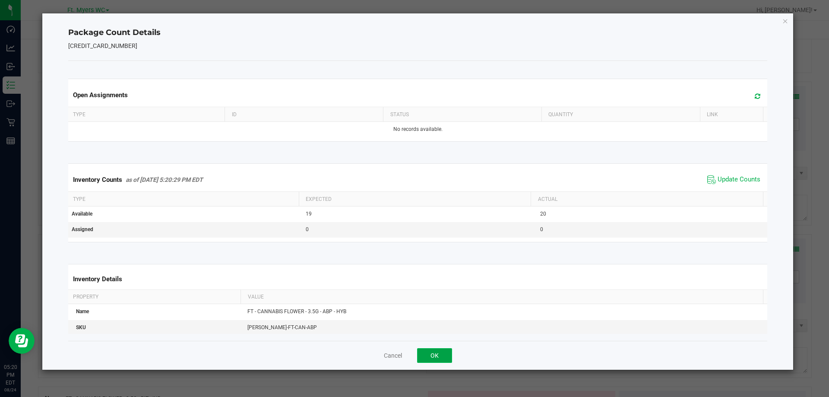
click at [438, 354] on button "OK" at bounding box center [434, 355] width 35 height 15
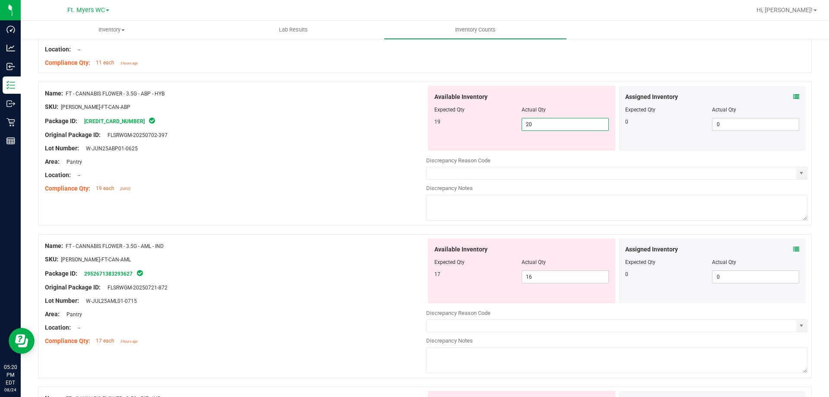
drag, startPoint x: 560, startPoint y: 124, endPoint x: 346, endPoint y: 123, distance: 213.3
click at [346, 123] on div "Name: FT - CANNABIS FLOWER - 3.5G - ABP - HYB SKU: [PERSON_NAME]-FT-CAN-ABP Pac…" at bounding box center [425, 154] width 774 height 144
type input "18"
click at [320, 121] on div "Package ID: [CREDIT_CARD_NUMBER]" at bounding box center [235, 121] width 381 height 10
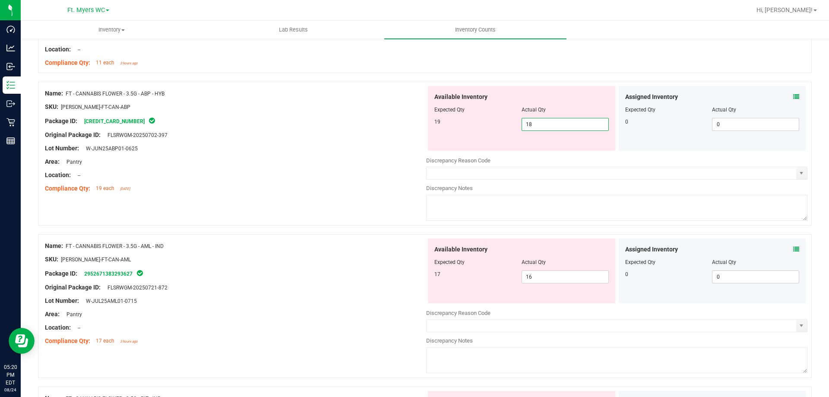
drag, startPoint x: 565, startPoint y: 119, endPoint x: 401, endPoint y: 126, distance: 164.7
click at [401, 126] on div "Name: FT - CANNABIS FLOWER - 3.5G - ABP - HYB SKU: [PERSON_NAME]-FT-CAN-ABP Pac…" at bounding box center [425, 154] width 774 height 144
type input "19"
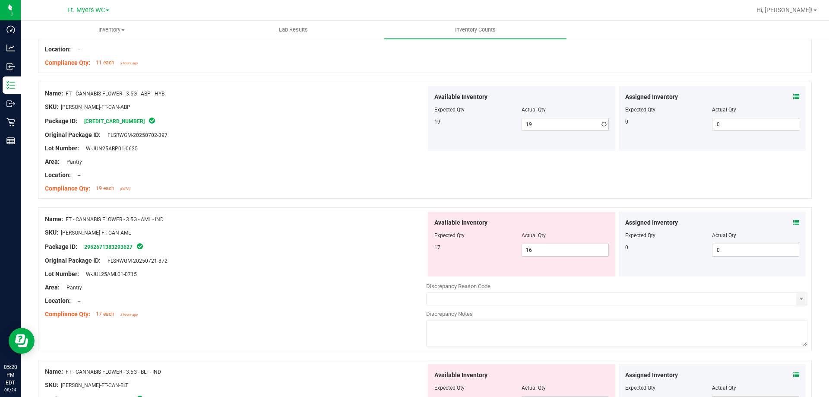
click at [401, 126] on div at bounding box center [235, 128] width 381 height 4
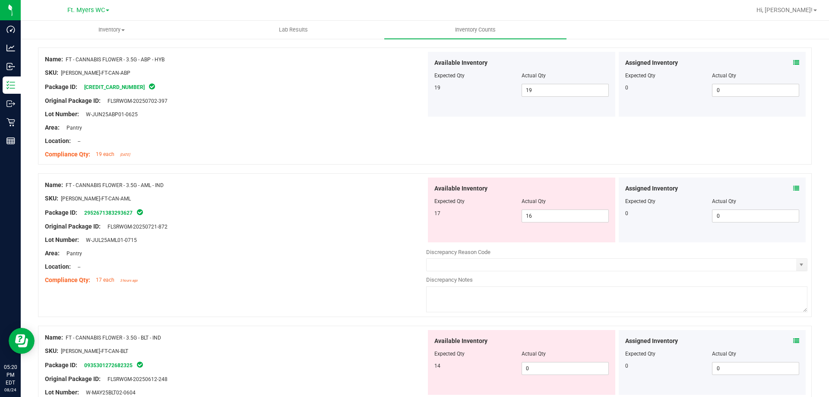
scroll to position [648, 0]
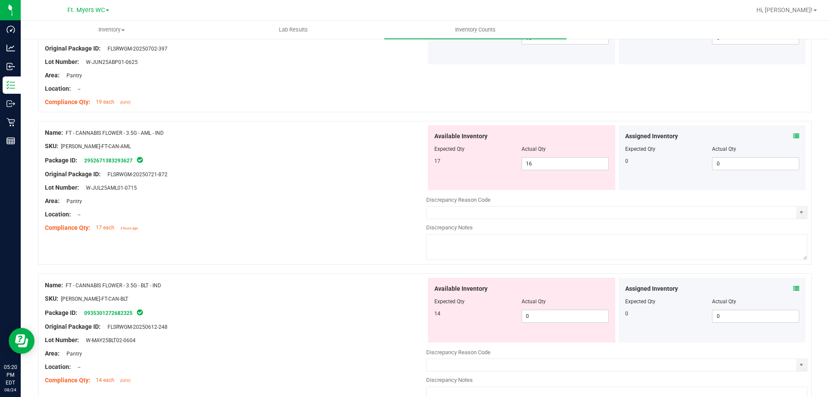
click at [793, 137] on icon at bounding box center [796, 136] width 6 height 6
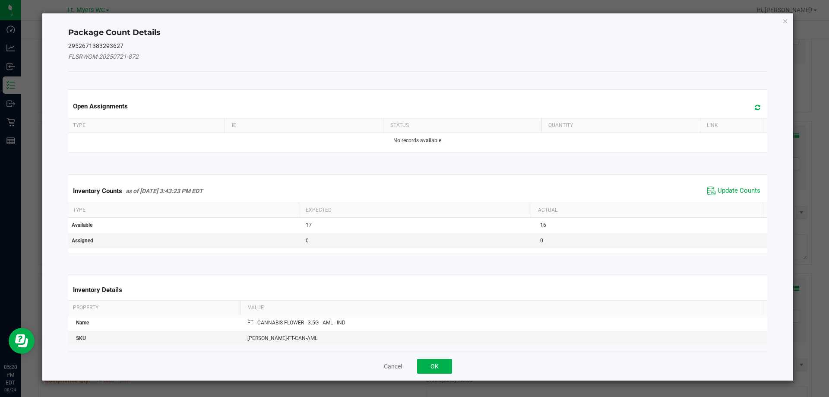
click at [742, 183] on div "Inventory Counts as of [DATE] 3:43:23 PM EDT Update Counts" at bounding box center [417, 190] width 703 height 23
click at [737, 196] on span "Update Counts" at bounding box center [733, 190] width 57 height 13
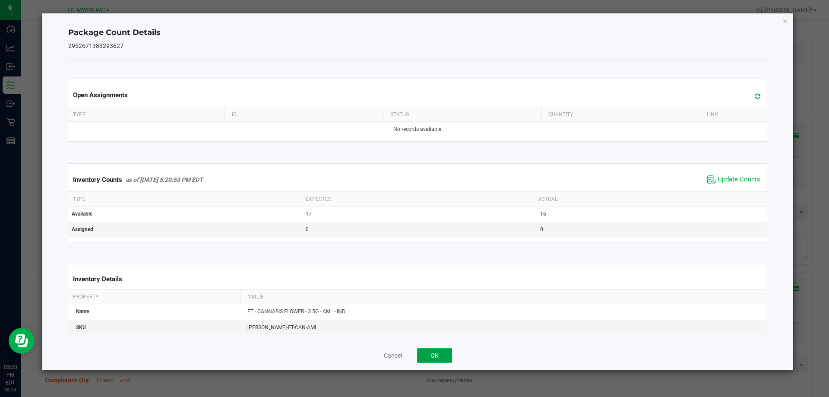
click at [439, 354] on button "OK" at bounding box center [434, 355] width 35 height 15
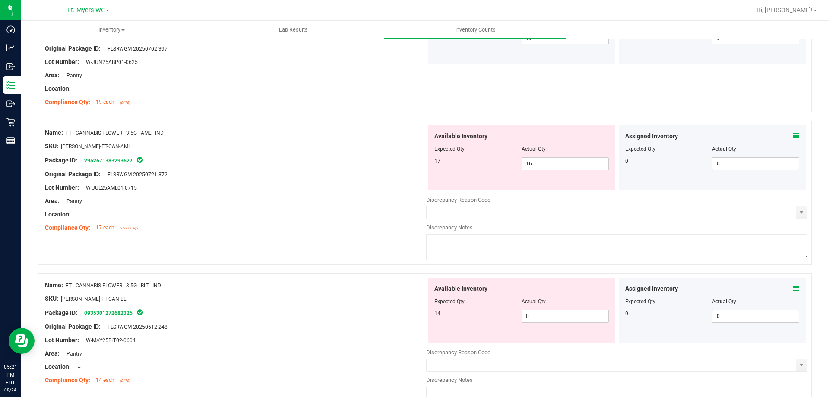
click at [795, 136] on div "Assigned Inventory Expected Qty Actual Qty 0 0 0" at bounding box center [712, 157] width 187 height 65
click at [793, 136] on icon at bounding box center [796, 136] width 6 height 6
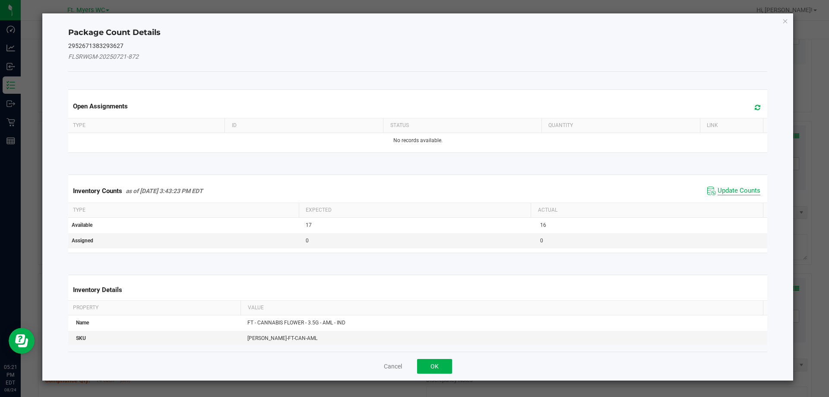
click at [746, 189] on span "Update Counts" at bounding box center [739, 191] width 43 height 9
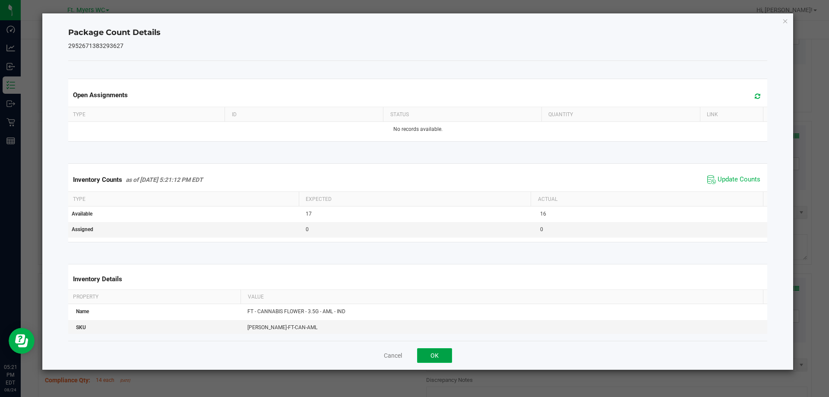
click at [441, 357] on button "OK" at bounding box center [434, 355] width 35 height 15
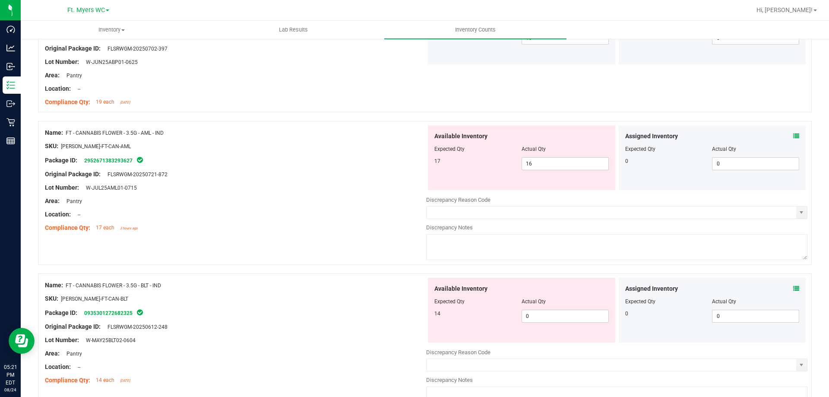
click at [475, 259] on textarea at bounding box center [616, 247] width 381 height 26
type textarea "-1"
click at [401, 241] on div "Name: FT - CANNABIS FLOWER - 3.5G - AML - IND SKU: [PERSON_NAME]-FT-CAN-AML Pac…" at bounding box center [425, 193] width 774 height 144
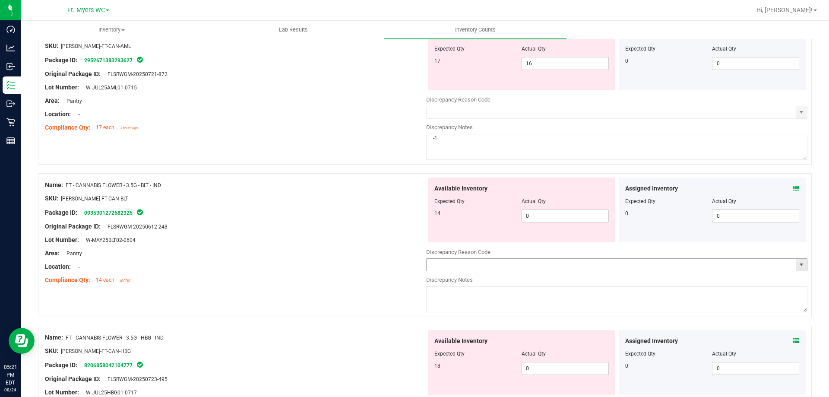
scroll to position [777, 0]
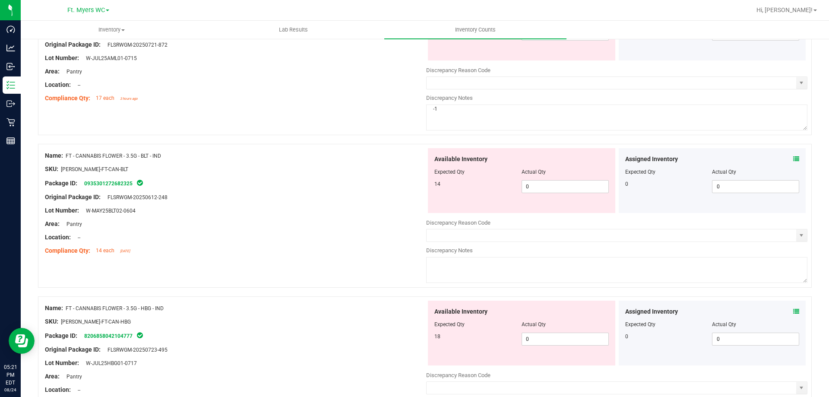
click at [793, 158] on icon at bounding box center [796, 159] width 6 height 6
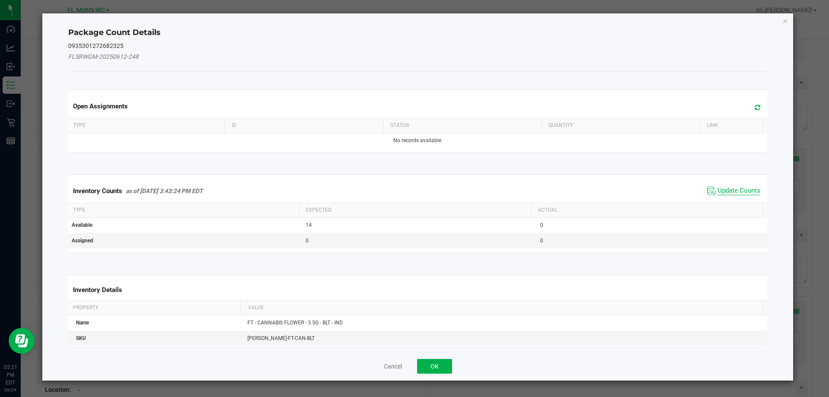
click at [733, 190] on span "Update Counts" at bounding box center [739, 191] width 43 height 9
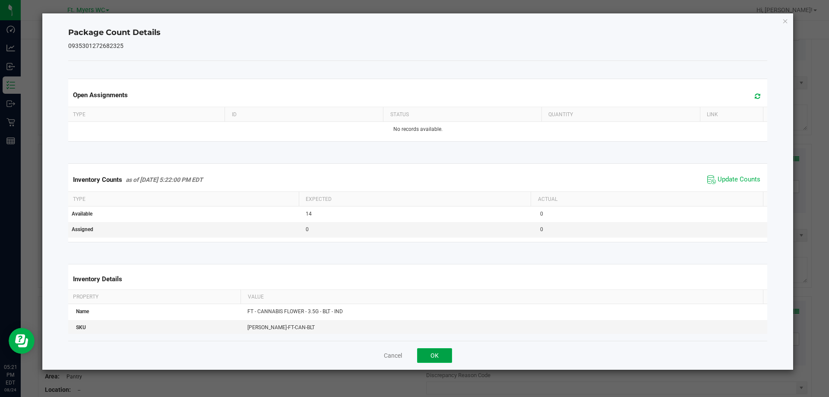
click at [448, 351] on button "OK" at bounding box center [434, 355] width 35 height 15
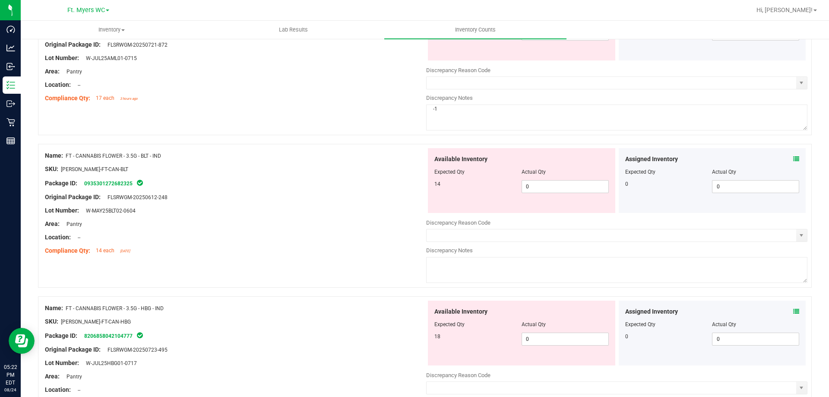
click at [276, 268] on div "Name: FT - CANNABIS FLOWER - 3.5G - BLT - IND SKU: [PERSON_NAME]-FT-CAN-BLT Pac…" at bounding box center [425, 216] width 774 height 144
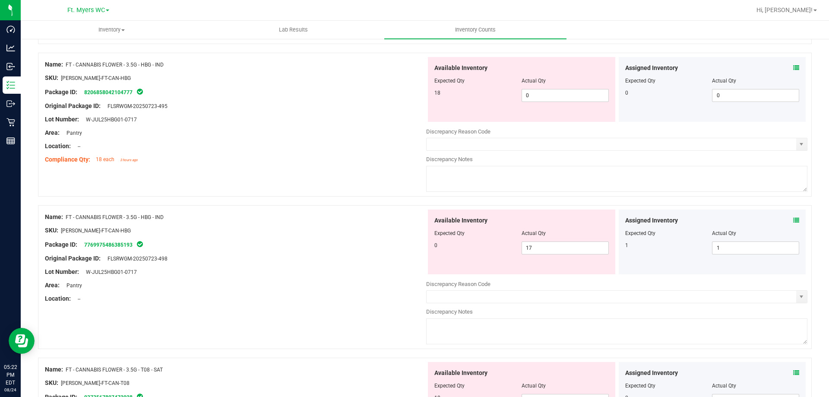
scroll to position [1036, 0]
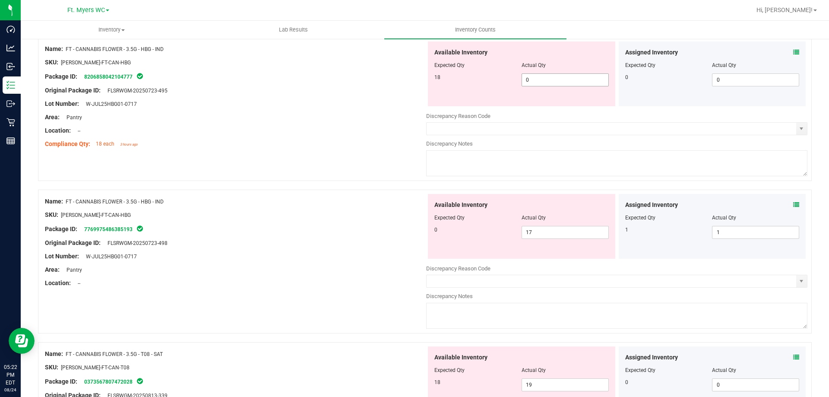
click at [556, 83] on span "0 0" at bounding box center [565, 79] width 87 height 13
type input "017"
type input "17"
drag, startPoint x: 561, startPoint y: 236, endPoint x: 315, endPoint y: 245, distance: 245.8
click at [319, 245] on div "Name: FT - CANNABIS FLOWER - 3.5G - HBG - IND SKU: [PERSON_NAME]-FT-CAN-HBG Pac…" at bounding box center [425, 262] width 774 height 144
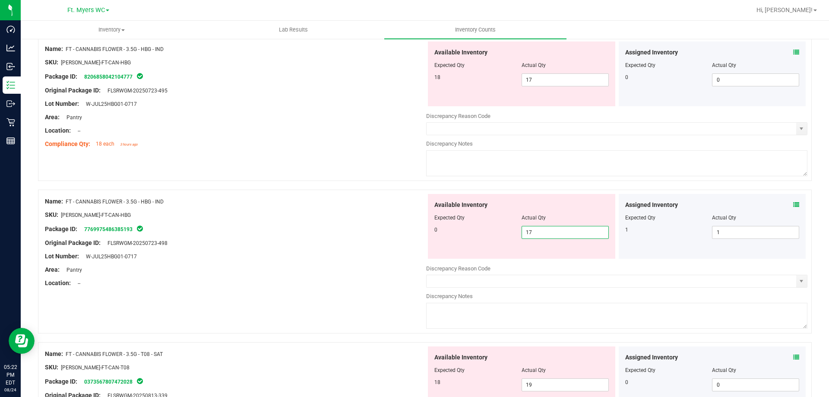
type input "0"
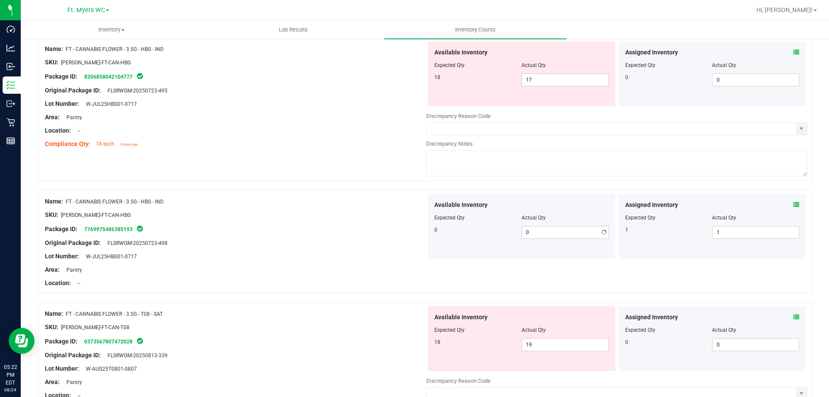
click at [315, 245] on div "Original Package ID: FLSRWGM-20250723-498" at bounding box center [235, 242] width 381 height 9
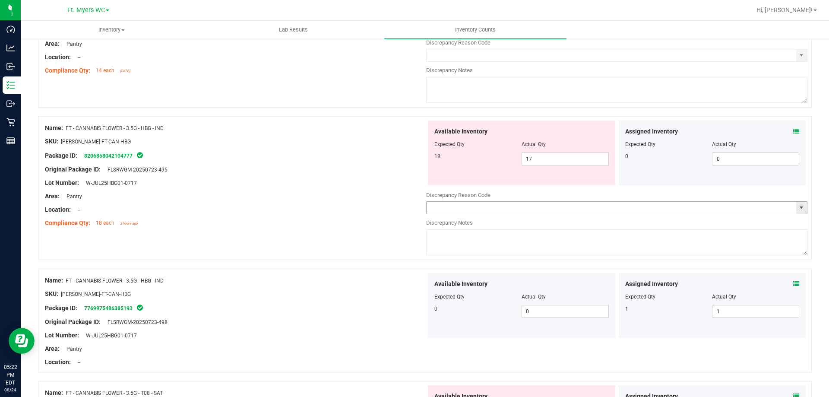
scroll to position [950, 0]
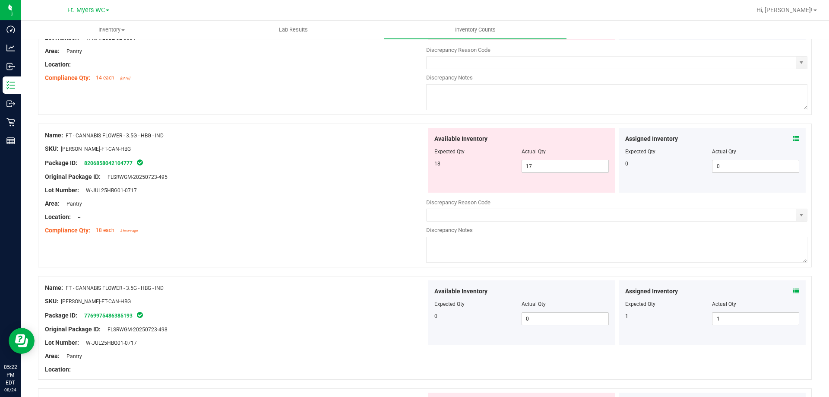
click at [793, 137] on icon at bounding box center [796, 139] width 6 height 6
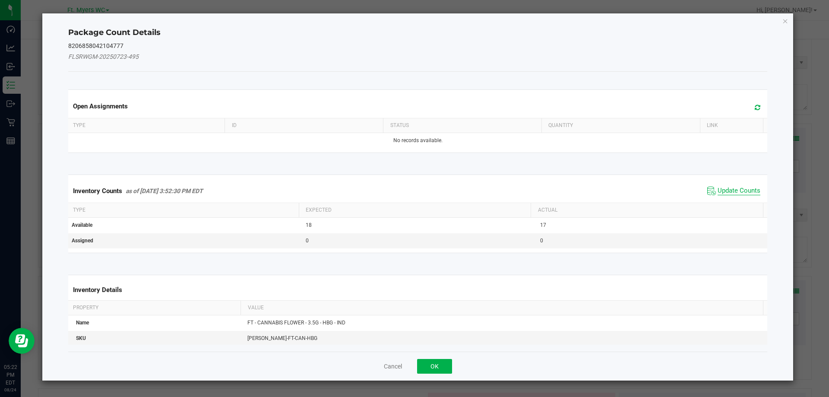
click at [718, 189] on span "Update Counts" at bounding box center [739, 191] width 43 height 9
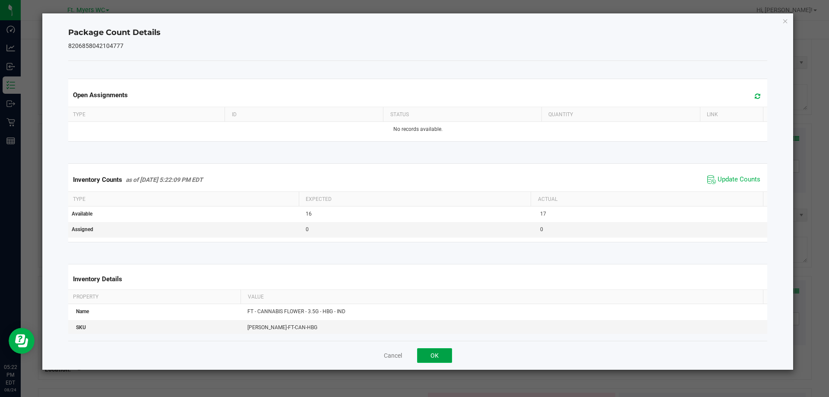
click at [446, 350] on button "OK" at bounding box center [434, 355] width 35 height 15
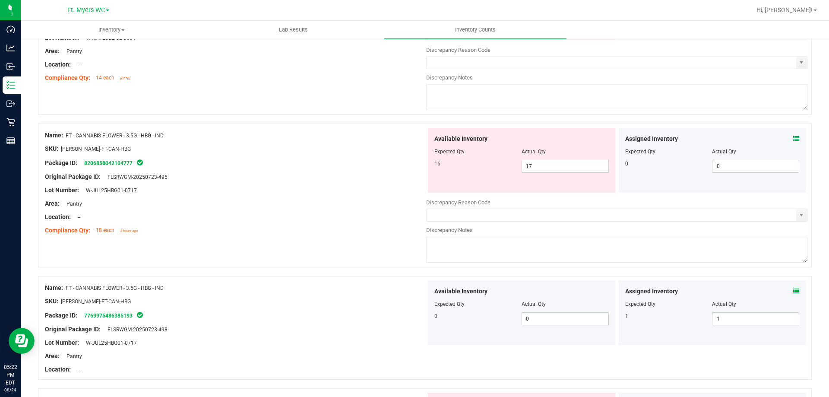
click at [376, 239] on div "Name: FT - CANNABIS FLOWER - 3.5G - HBG - IND SKU: [PERSON_NAME]-FT-CAN-HBG Pac…" at bounding box center [425, 195] width 774 height 144
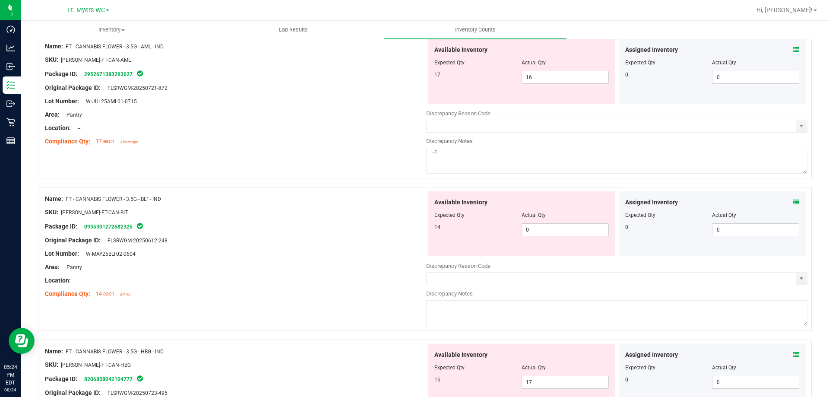
scroll to position [777, 0]
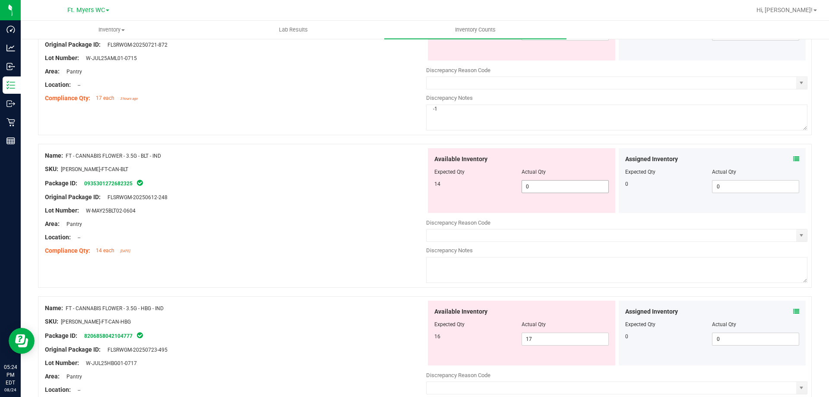
click at [546, 185] on span "0 0" at bounding box center [565, 186] width 87 height 13
type input "014"
type input "14"
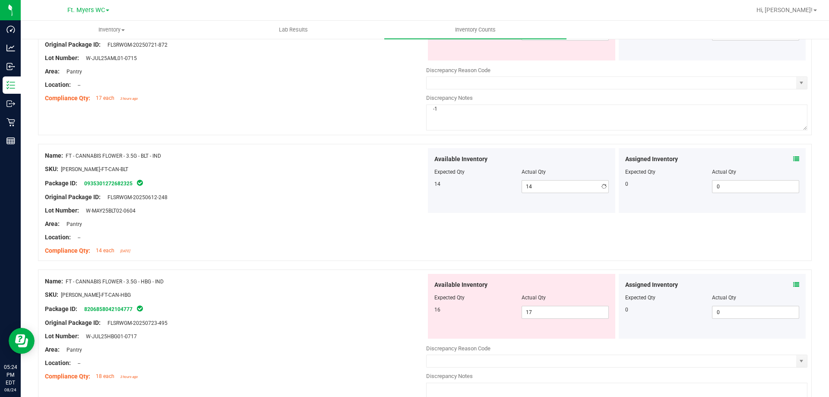
click at [393, 187] on div "Package ID: 0935301272682325" at bounding box center [235, 183] width 381 height 10
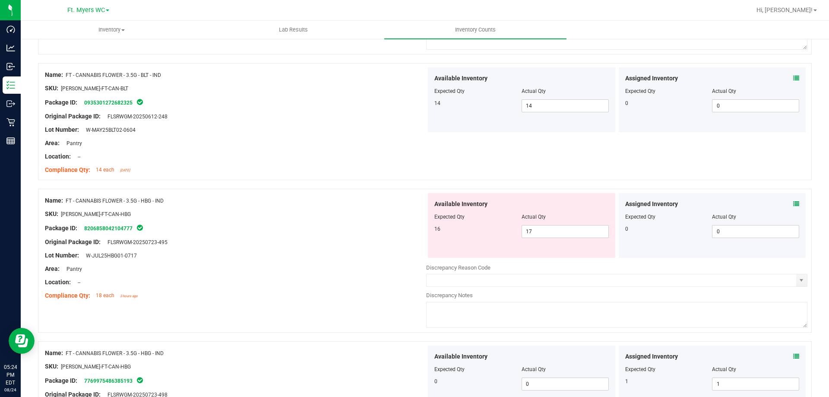
scroll to position [993, 0]
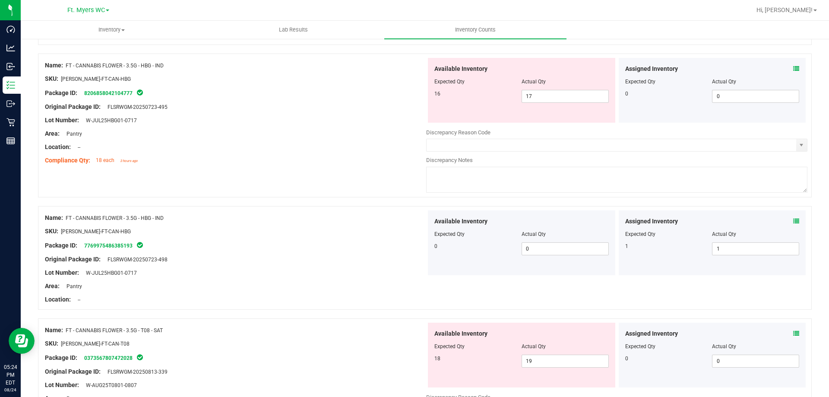
click at [793, 66] on icon at bounding box center [796, 69] width 6 height 6
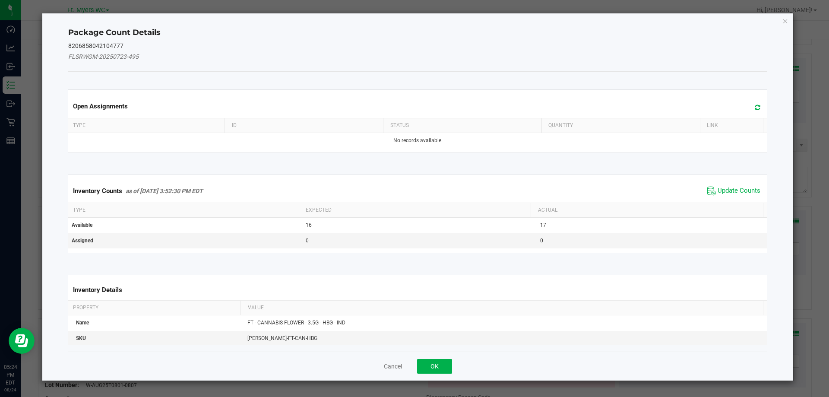
click at [733, 190] on span "Update Counts" at bounding box center [739, 191] width 43 height 9
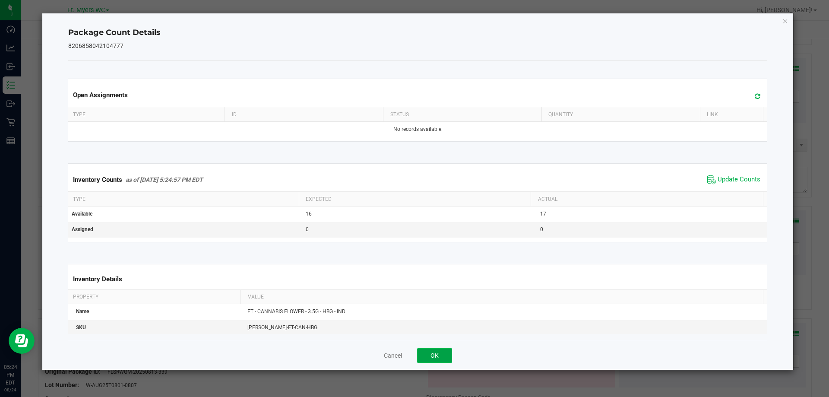
click at [429, 363] on div "Cancel OK" at bounding box center [417, 355] width 699 height 29
click at [440, 362] on div "Cancel OK" at bounding box center [417, 355] width 699 height 29
click at [428, 351] on button "OK" at bounding box center [434, 355] width 35 height 15
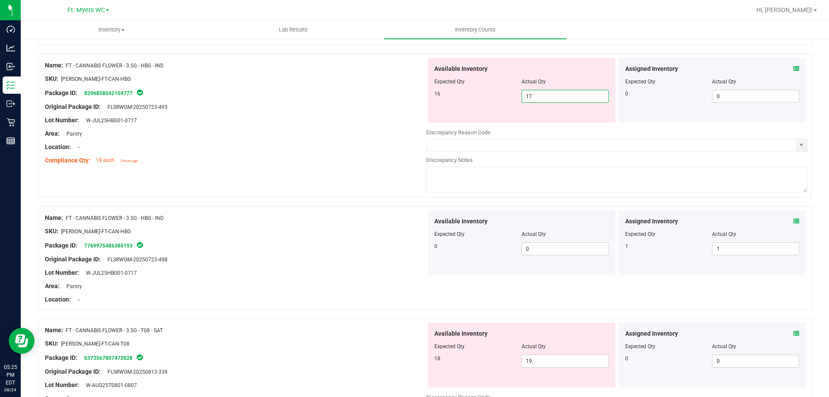
drag, startPoint x: 559, startPoint y: 93, endPoint x: 329, endPoint y: 118, distance: 231.9
click at [329, 118] on div "Name: FT - CANNABIS FLOWER - 3.5G - HBG - IND SKU: [PERSON_NAME]-FT-CAN-HBG Pac…" at bounding box center [425, 126] width 774 height 144
type input "16"
click at [313, 116] on div "Lot Number: W-JUL25HBG01-0717" at bounding box center [235, 120] width 381 height 9
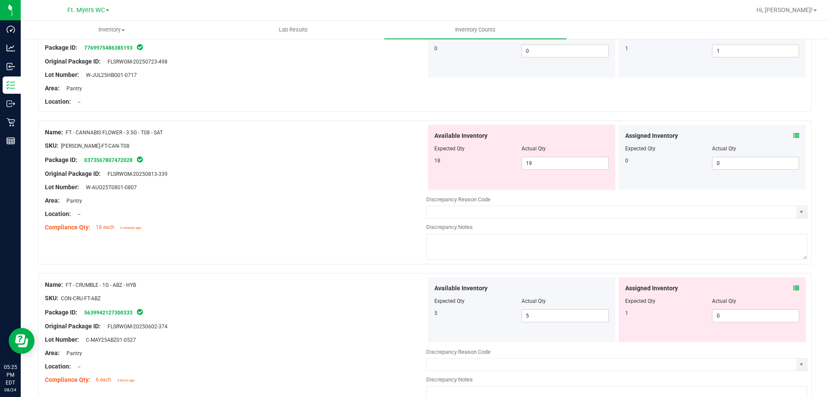
scroll to position [1209, 0]
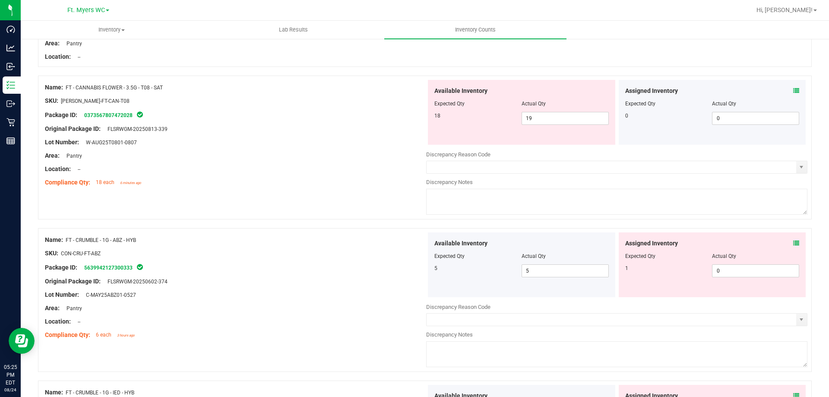
click at [793, 88] on div "Assigned Inventory Expected Qty Actual Qty 0 0 0" at bounding box center [712, 112] width 187 height 65
click at [793, 90] on icon at bounding box center [796, 91] width 6 height 6
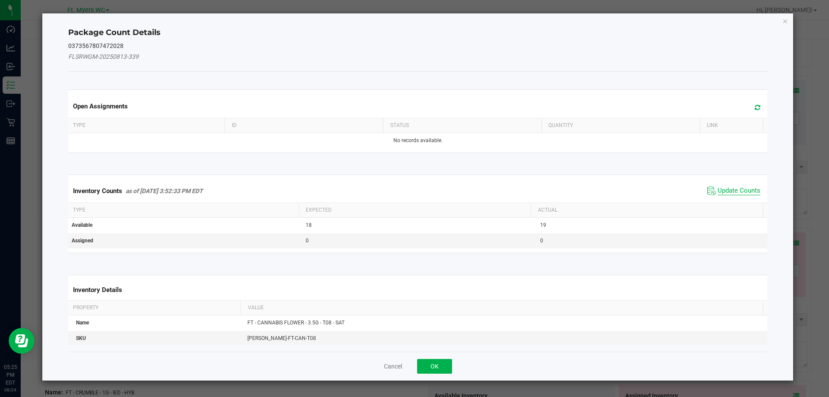
click at [733, 195] on span "Update Counts" at bounding box center [739, 191] width 43 height 9
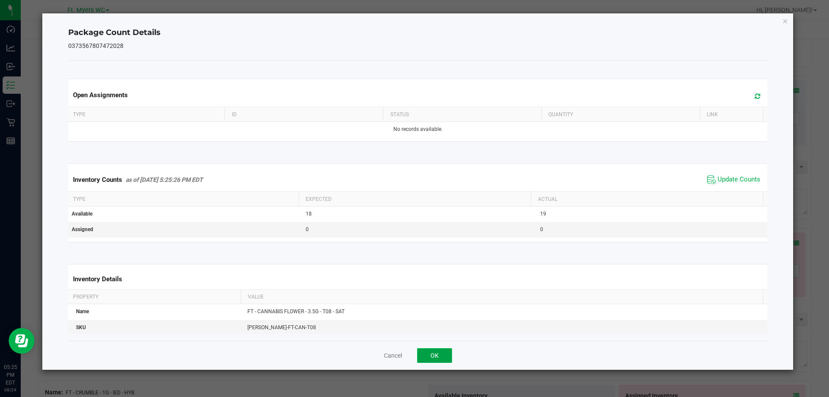
click at [444, 360] on button "OK" at bounding box center [434, 355] width 35 height 15
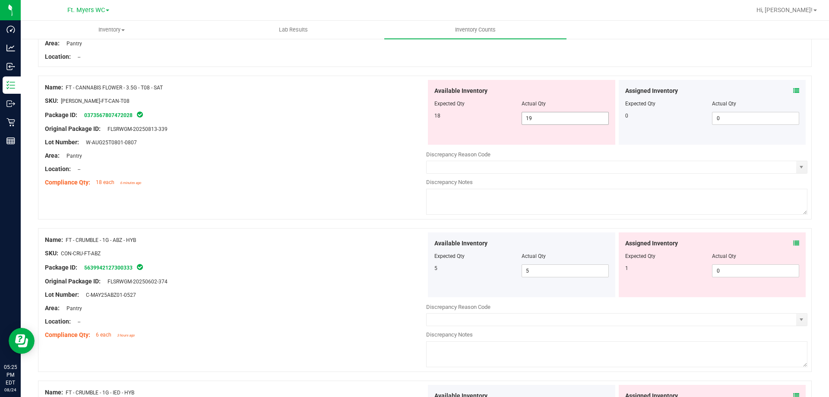
click at [543, 124] on span "19 19" at bounding box center [565, 118] width 87 height 13
click at [541, 203] on textarea at bounding box center [616, 202] width 381 height 26
type textarea "+1"
click at [330, 215] on div "Name: FT - CANNABIS FLOWER - 3.5G - T08 - SAT SKU: [PERSON_NAME]-FT-CAN-T08 Pac…" at bounding box center [425, 148] width 774 height 144
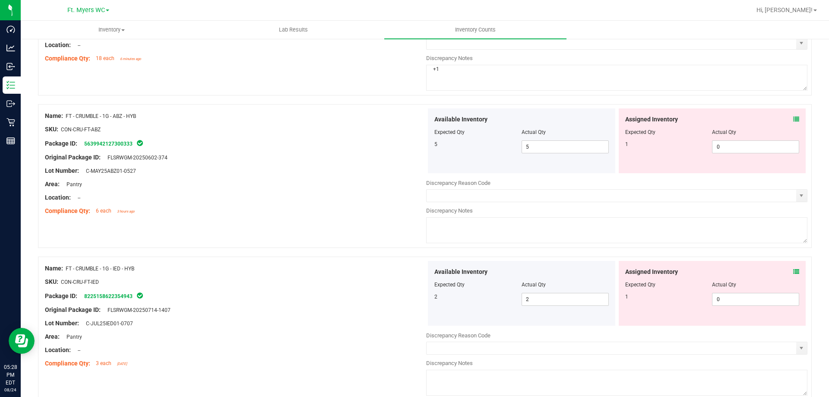
scroll to position [1338, 0]
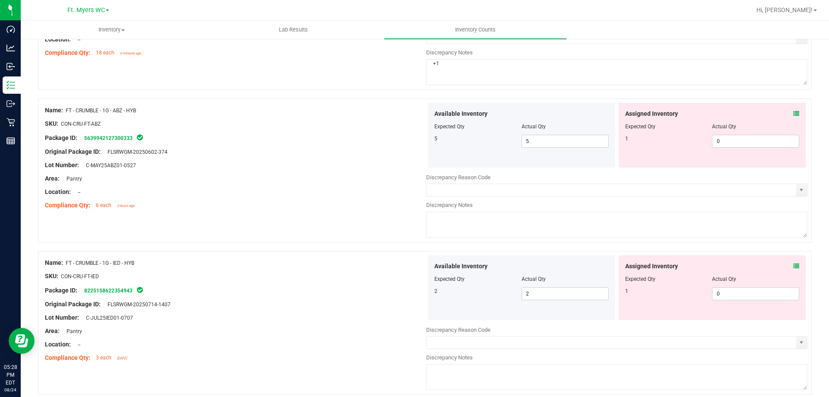
click at [793, 112] on icon at bounding box center [796, 114] width 6 height 6
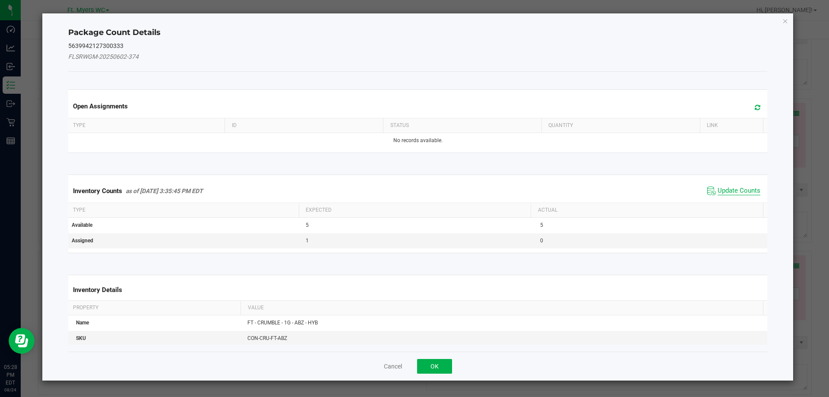
click at [744, 190] on span "Update Counts" at bounding box center [739, 191] width 43 height 9
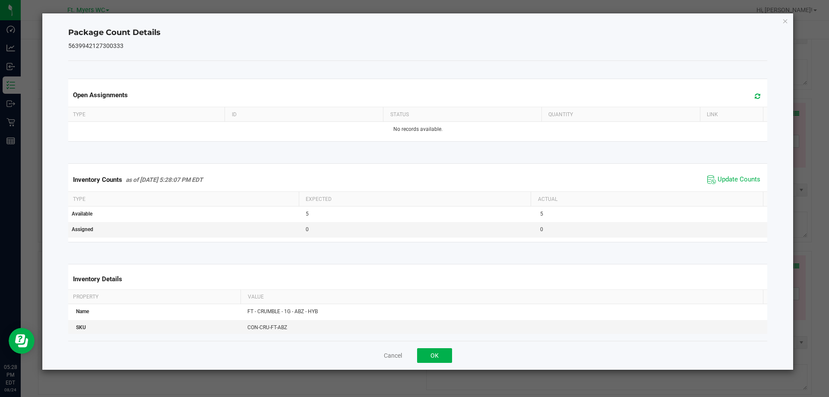
click at [457, 348] on div "Cancel OK" at bounding box center [417, 355] width 699 height 29
click at [452, 353] on button "OK" at bounding box center [434, 355] width 35 height 15
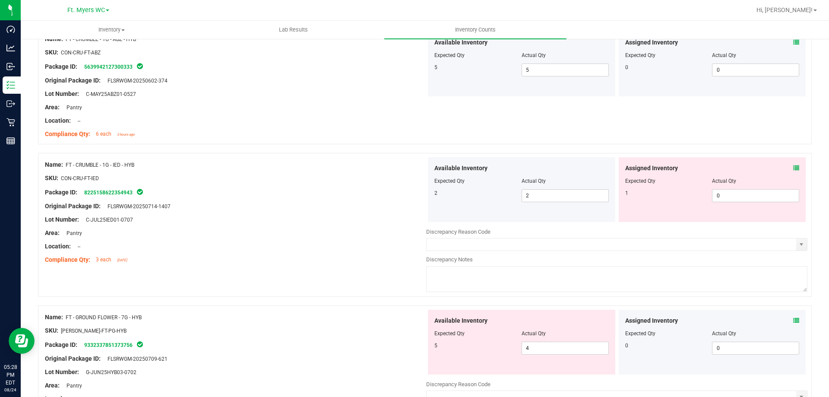
scroll to position [1468, 0]
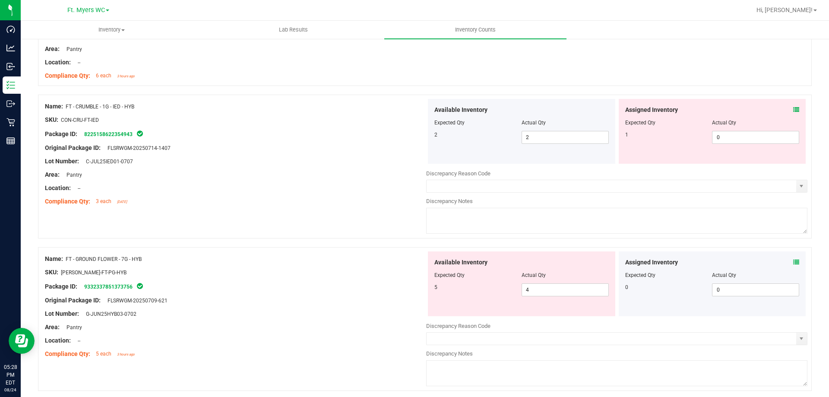
click at [789, 115] on div at bounding box center [712, 116] width 174 height 4
click at [793, 108] on icon at bounding box center [796, 110] width 6 height 6
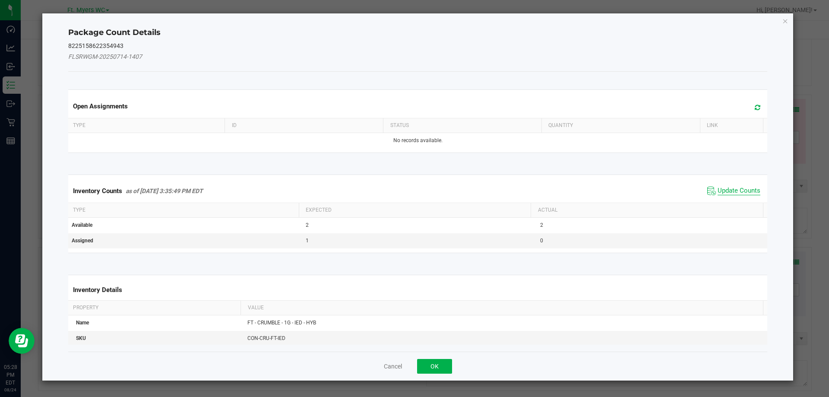
click at [730, 189] on span "Update Counts" at bounding box center [739, 191] width 43 height 9
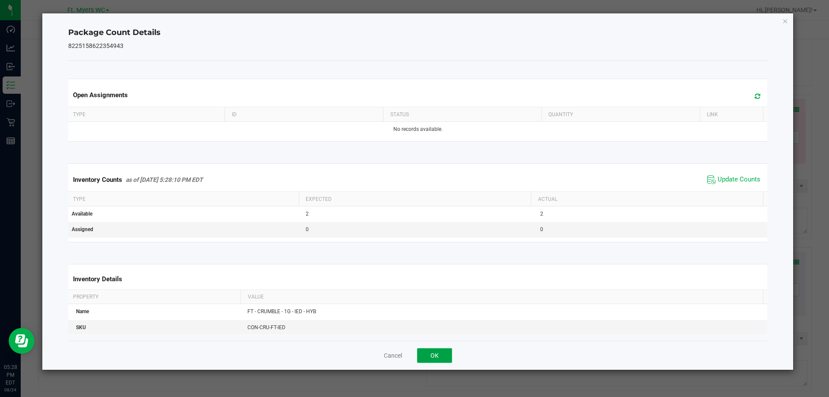
click at [433, 352] on button "OK" at bounding box center [434, 355] width 35 height 15
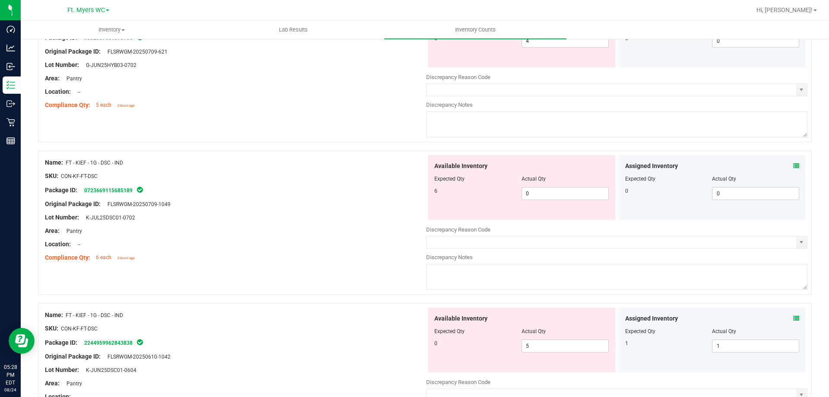
scroll to position [1727, 0]
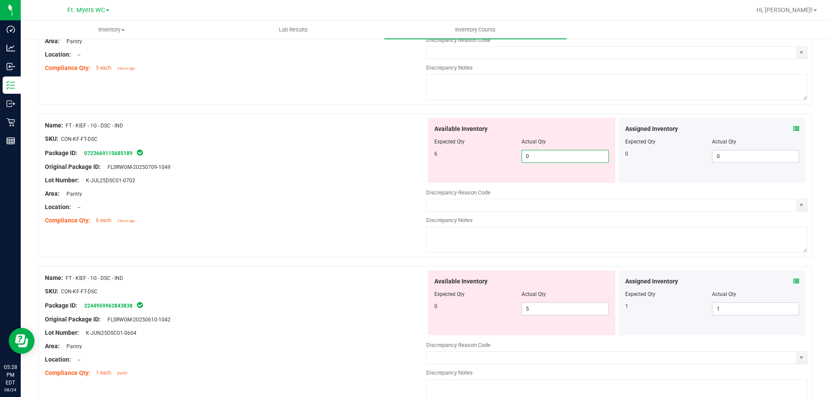
click at [556, 157] on span "0 0" at bounding box center [565, 156] width 87 height 13
type input "05"
type input "5"
drag, startPoint x: 542, startPoint y: 309, endPoint x: 379, endPoint y: 304, distance: 162.8
click at [380, 304] on div "Name: FT - KIEF - 1G - DSC - IND SKU: CON-KF-FT-DSC Package ID: 224495996284383…" at bounding box center [425, 338] width 774 height 144
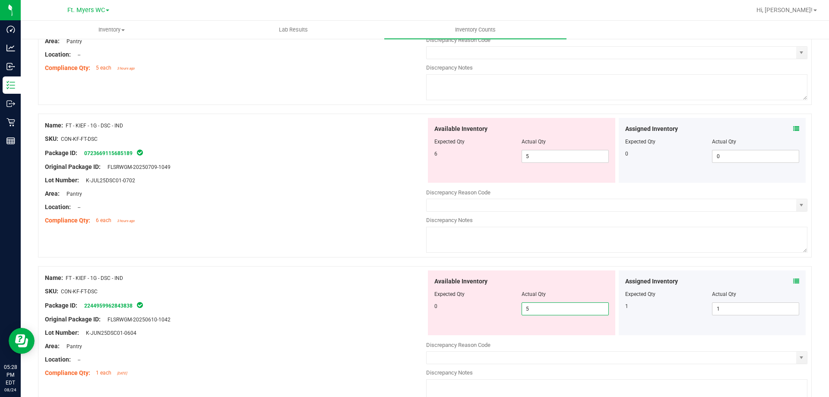
type input "0"
click at [379, 304] on div "Package ID: 2244959962843838" at bounding box center [235, 305] width 381 height 10
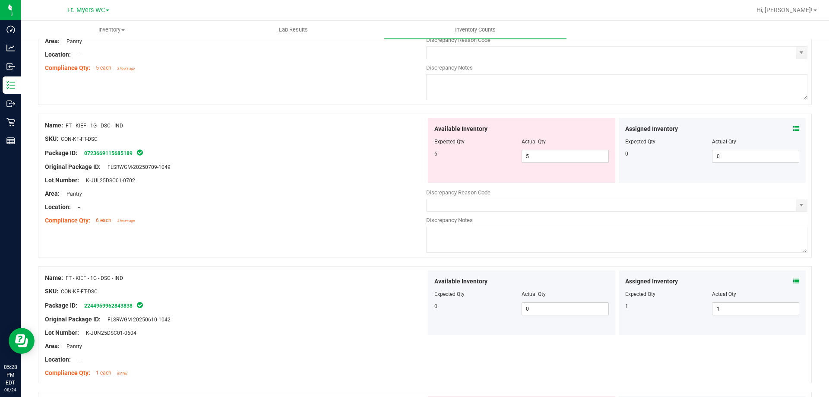
click at [793, 126] on icon at bounding box center [796, 129] width 6 height 6
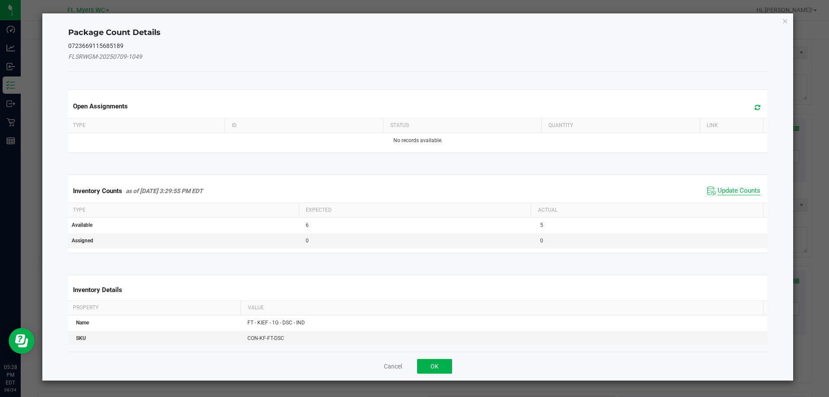
click at [733, 187] on span "Update Counts" at bounding box center [739, 191] width 43 height 9
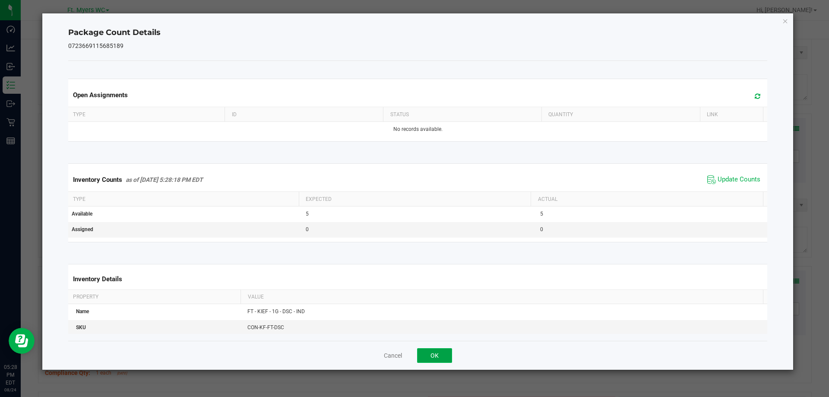
click at [447, 349] on button "OK" at bounding box center [434, 355] width 35 height 15
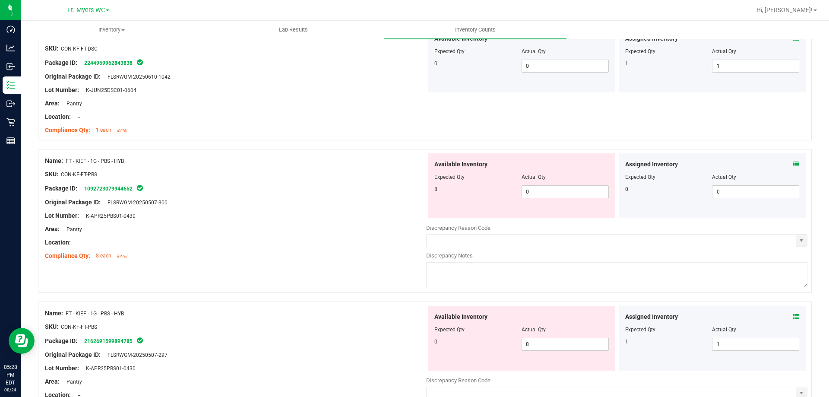
scroll to position [2029, 0]
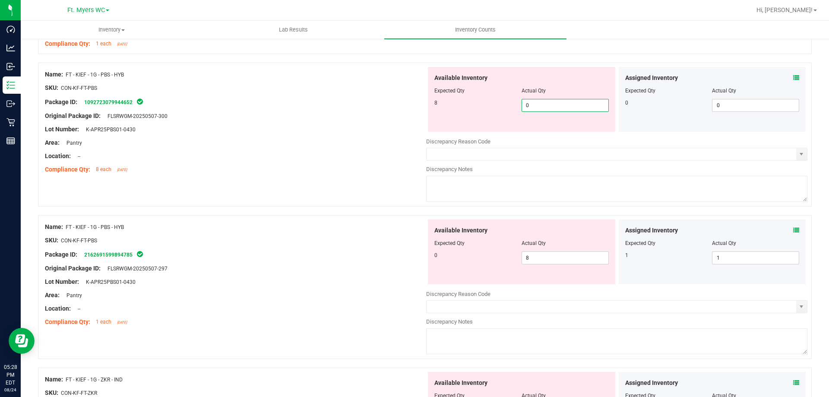
click at [551, 105] on span "0 0" at bounding box center [565, 105] width 87 height 13
type input "08"
type input "8"
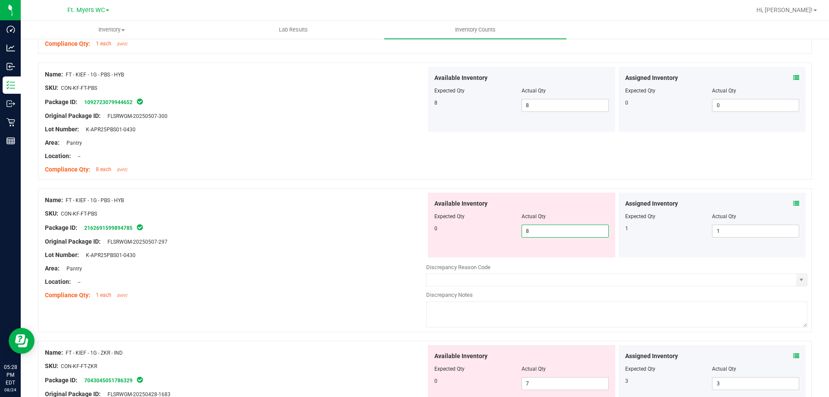
drag, startPoint x: 567, startPoint y: 262, endPoint x: 270, endPoint y: 262, distance: 296.6
click at [270, 262] on div "Name: FT - KIEF - 1G - PBS - HYB SKU: CON-KF-FT-PBS Package ID: 216269159989478…" at bounding box center [425, 260] width 774 height 144
type input "0"
click at [270, 262] on div at bounding box center [235, 261] width 381 height 4
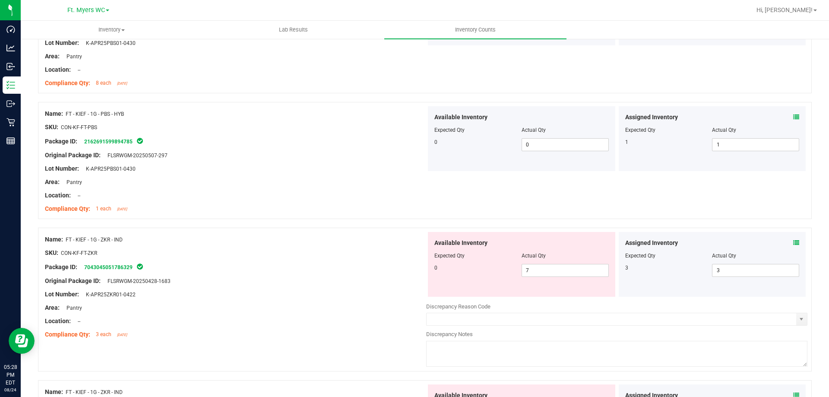
scroll to position [2288, 0]
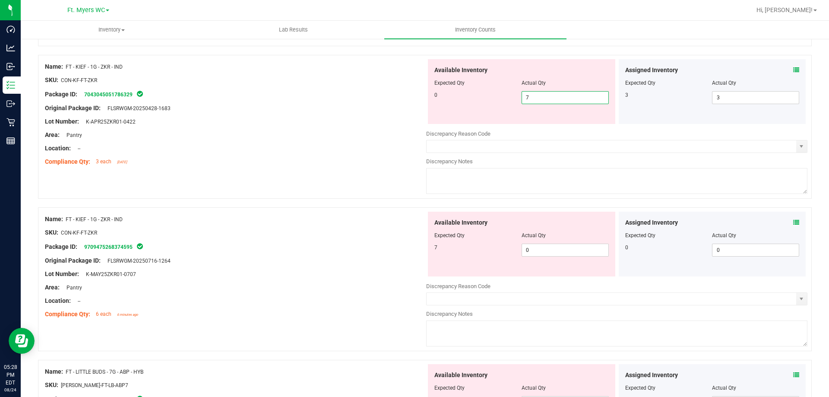
drag, startPoint x: 544, startPoint y: 93, endPoint x: 448, endPoint y: 97, distance: 96.8
click at [448, 97] on div "0 7 7" at bounding box center [521, 97] width 174 height 13
type input "0"
click at [541, 246] on div "Available Inventory Expected Qty Actual Qty 7 0 0" at bounding box center [521, 244] width 187 height 65
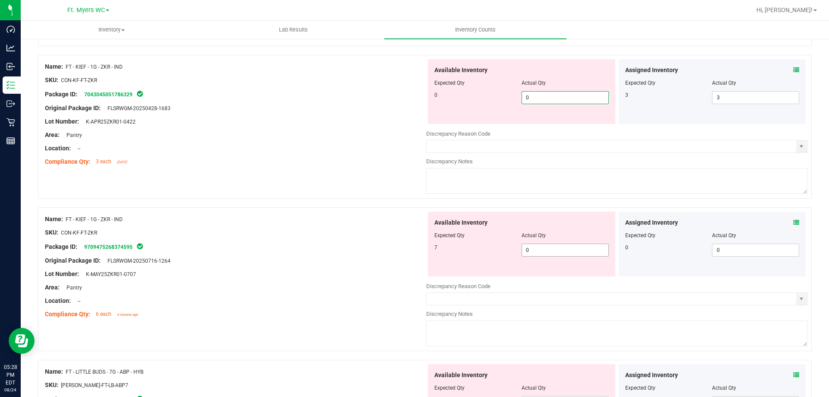
type input "07"
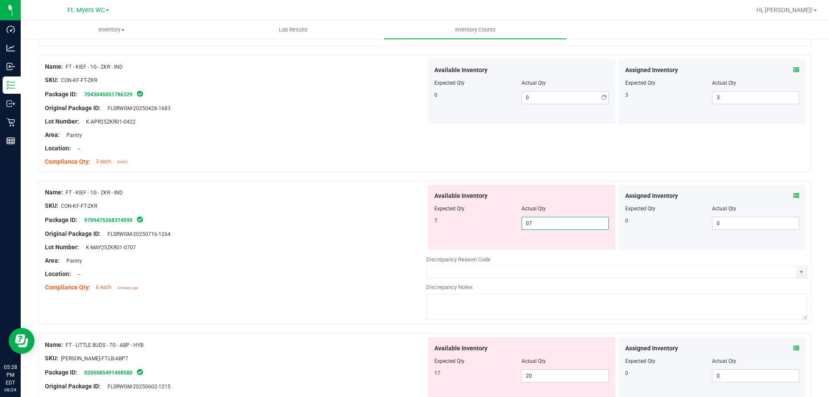
type input "7"
click at [358, 246] on div "Lot Number: K-MAY25ZKR01-0707" at bounding box center [235, 247] width 381 height 9
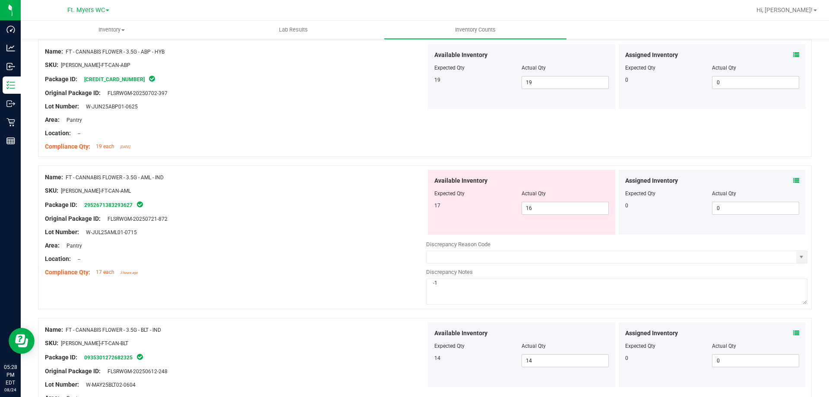
scroll to position [0, 0]
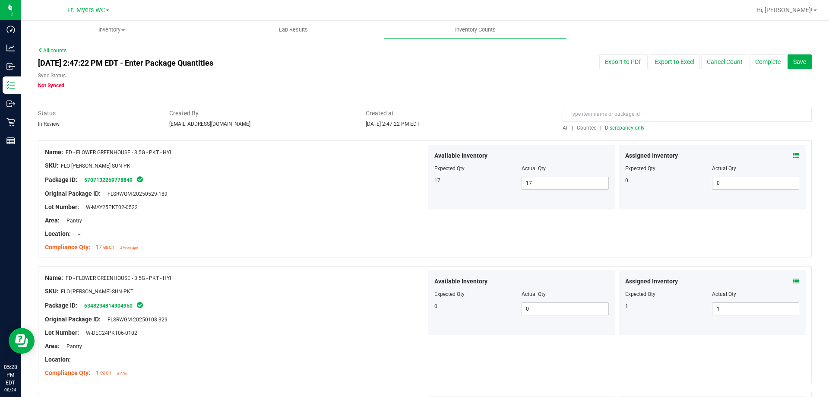
click at [620, 126] on span "Discrepancy only" at bounding box center [625, 128] width 40 height 6
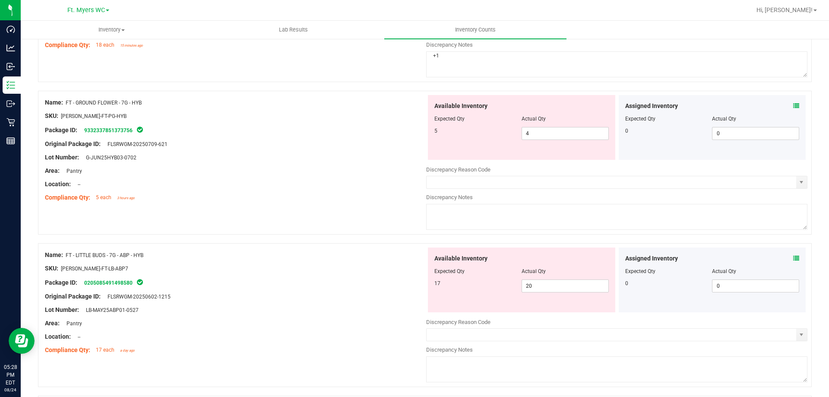
scroll to position [389, 0]
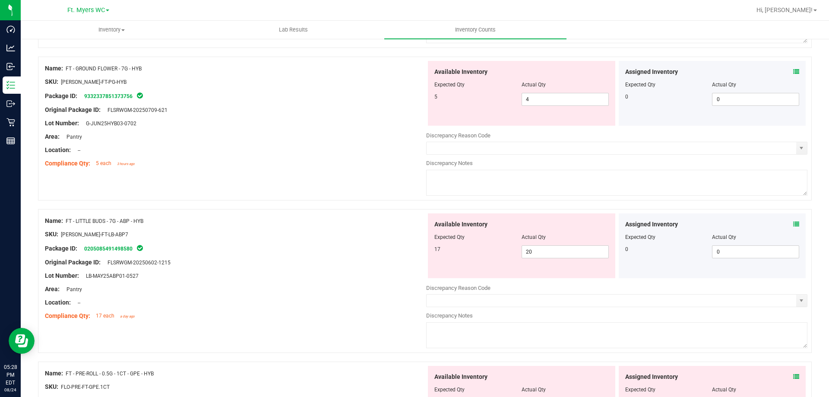
click at [786, 71] on div "Assigned Inventory" at bounding box center [712, 71] width 174 height 9
click at [793, 71] on icon at bounding box center [796, 72] width 6 height 6
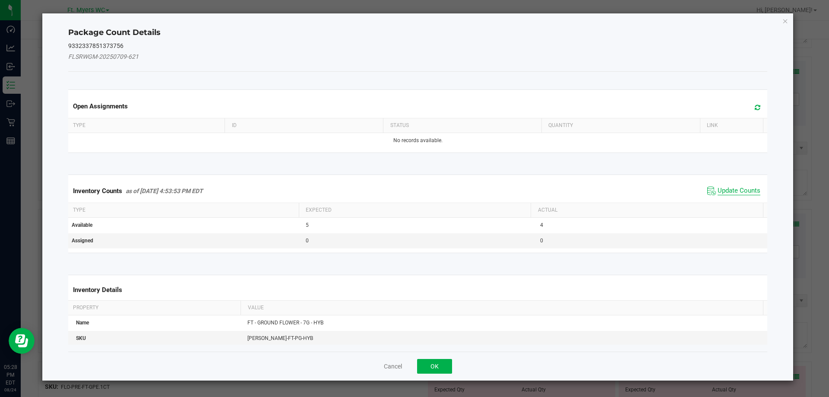
click at [737, 192] on span "Update Counts" at bounding box center [739, 191] width 43 height 9
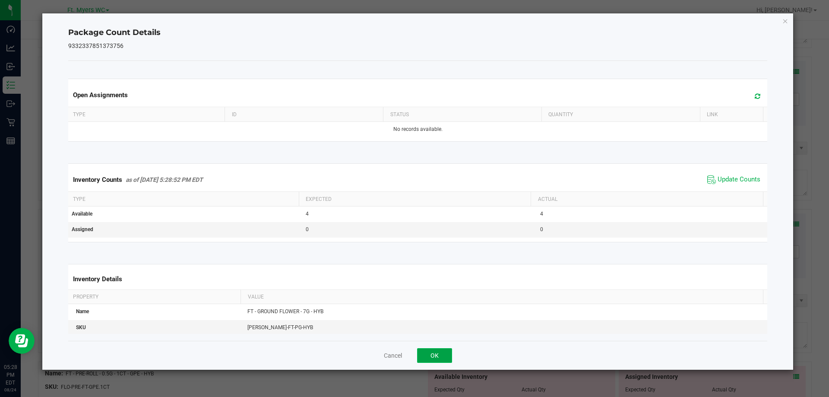
click at [446, 356] on button "OK" at bounding box center [434, 355] width 35 height 15
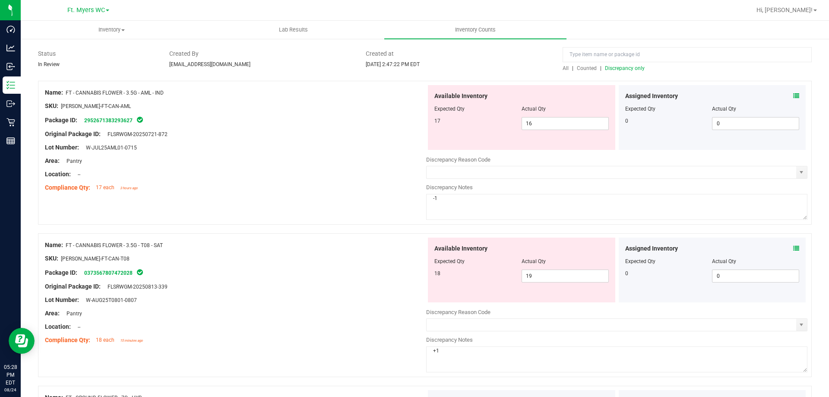
scroll to position [0, 0]
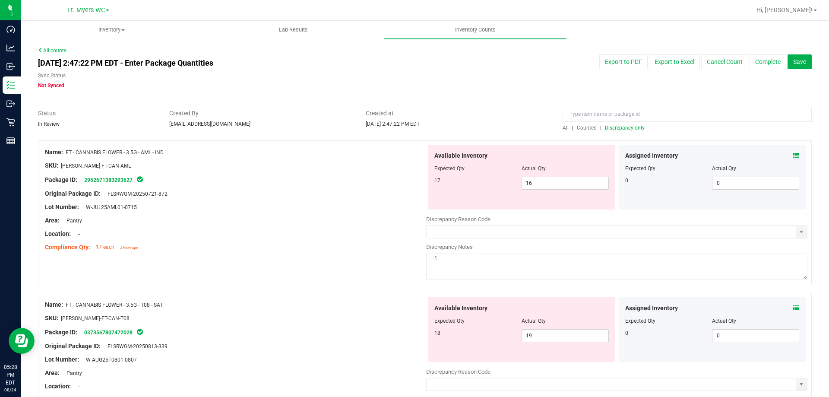
click at [605, 126] on span "Discrepancy only" at bounding box center [625, 128] width 40 height 6
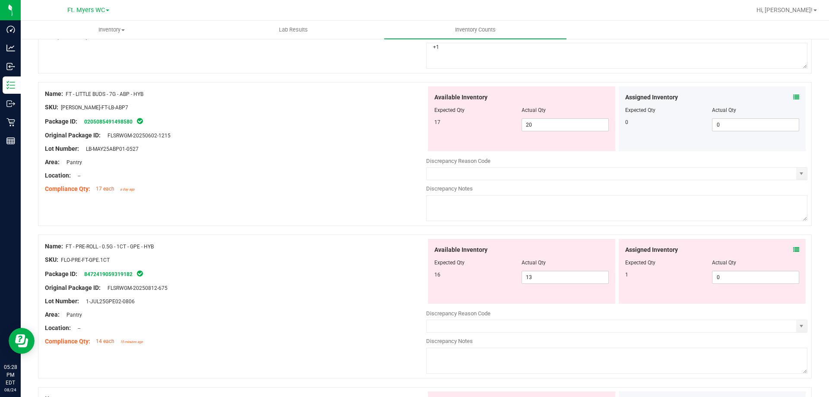
scroll to position [389, 0]
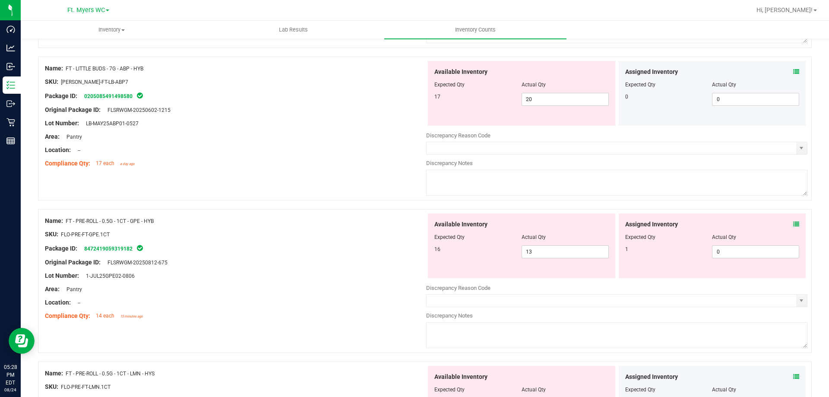
click at [793, 72] on icon at bounding box center [796, 72] width 6 height 6
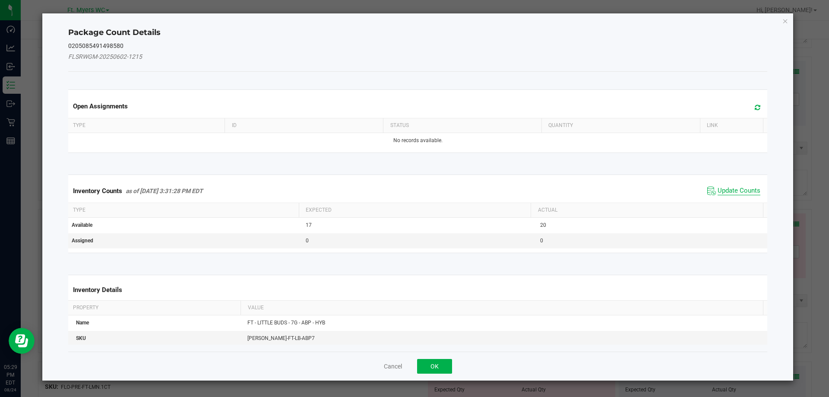
click at [719, 190] on span "Update Counts" at bounding box center [739, 191] width 43 height 9
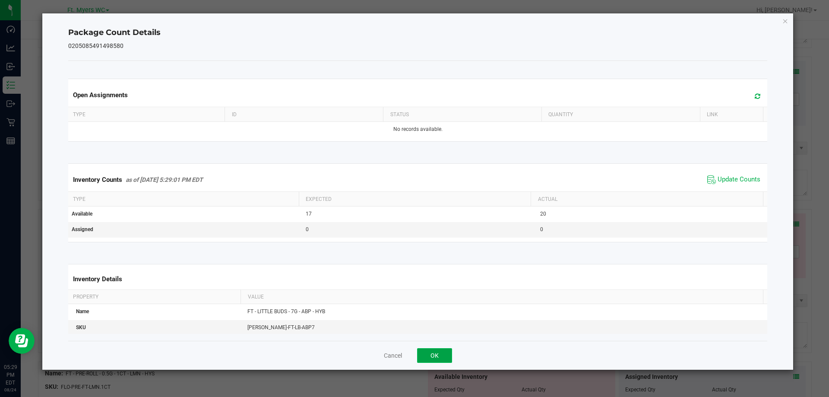
click at [430, 352] on button "OK" at bounding box center [434, 355] width 35 height 15
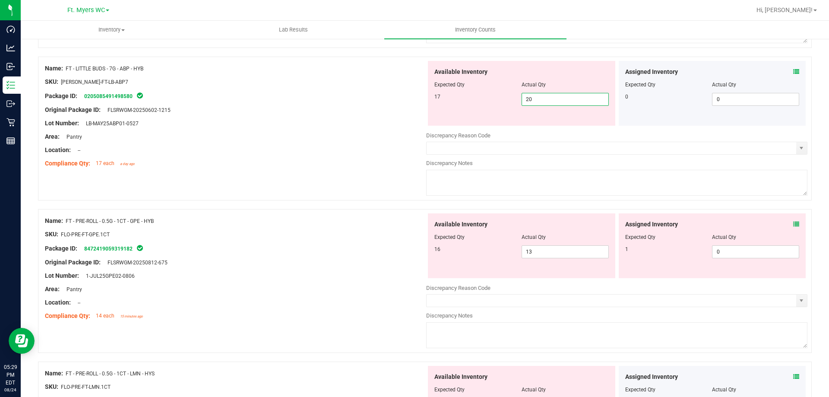
drag, startPoint x: 585, startPoint y: 94, endPoint x: 367, endPoint y: 116, distance: 218.7
click at [367, 116] on div "Name: FT - LITTLE BUDS - 7G - ABP - HYB SKU: [PERSON_NAME]-FT-LB-ABP7 Package I…" at bounding box center [425, 129] width 774 height 144
type input "17"
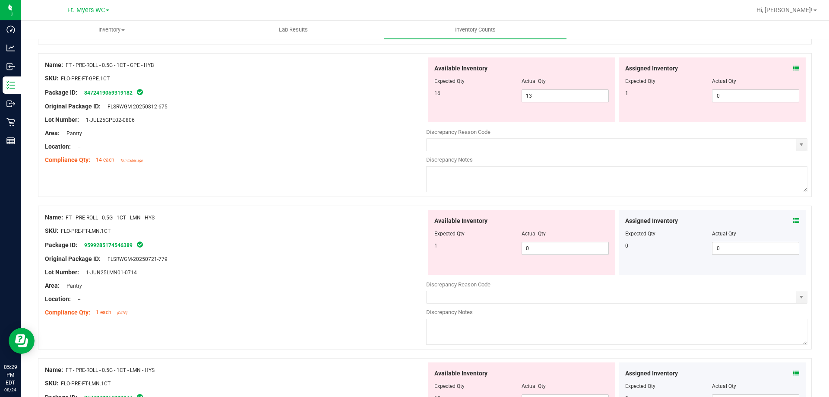
scroll to position [518, 0]
click at [794, 65] on div "Assigned Inventory Expected Qty Actual Qty 1 0 0" at bounding box center [712, 89] width 187 height 65
click at [793, 68] on icon at bounding box center [796, 68] width 6 height 6
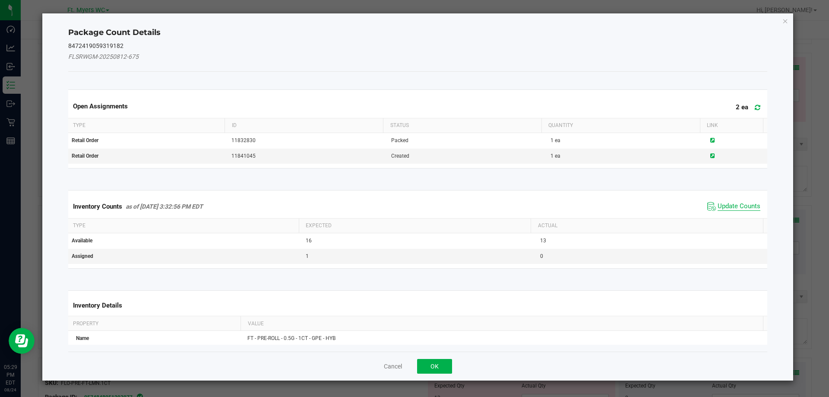
click at [727, 202] on span "Update Counts" at bounding box center [739, 206] width 43 height 9
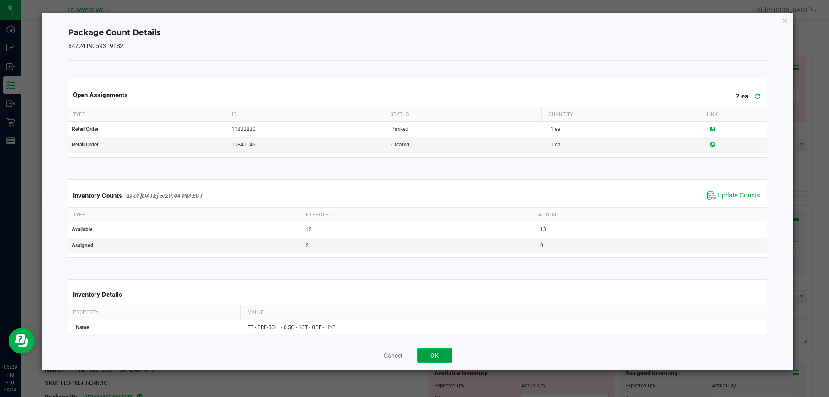
click at [424, 354] on button "OK" at bounding box center [434, 355] width 35 height 15
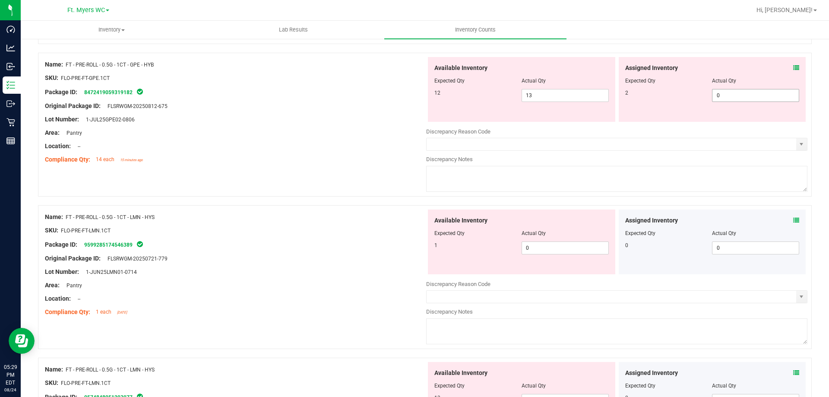
click at [759, 95] on span "0 0" at bounding box center [755, 95] width 87 height 13
type input "0"
type input "2"
click at [566, 99] on span "13 13" at bounding box center [565, 95] width 87 height 13
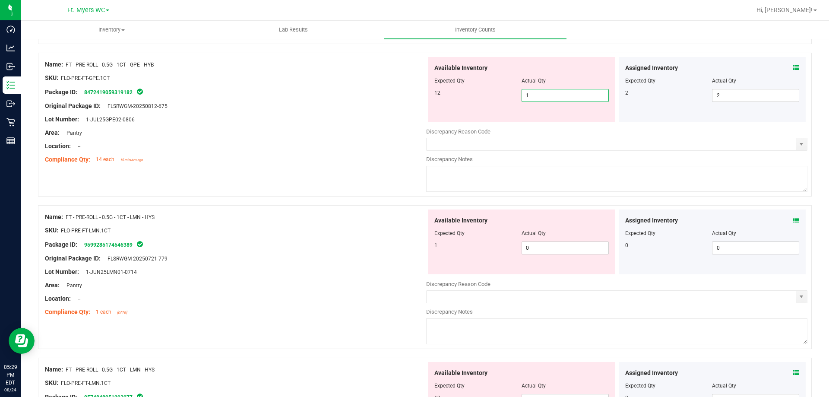
type input "12"
click at [215, 257] on div "Name: FT - PRE-ROLL - 0.5G - 1CT - LMN - HYS SKU: FLO-PRE-FT-LMN.1CT Package ID…" at bounding box center [235, 264] width 381 height 110
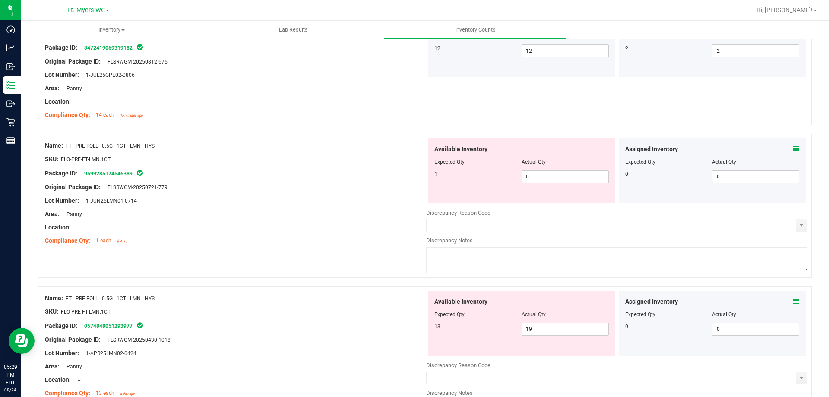
scroll to position [604, 0]
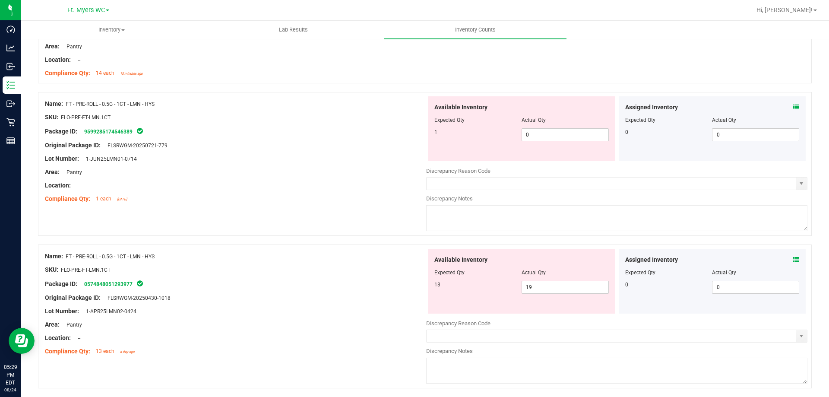
click at [793, 260] on icon at bounding box center [796, 259] width 6 height 6
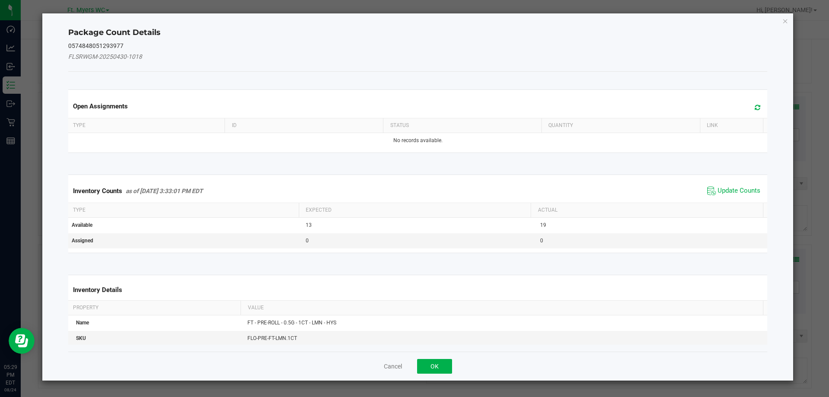
click at [730, 186] on span "Update Counts" at bounding box center [733, 190] width 57 height 13
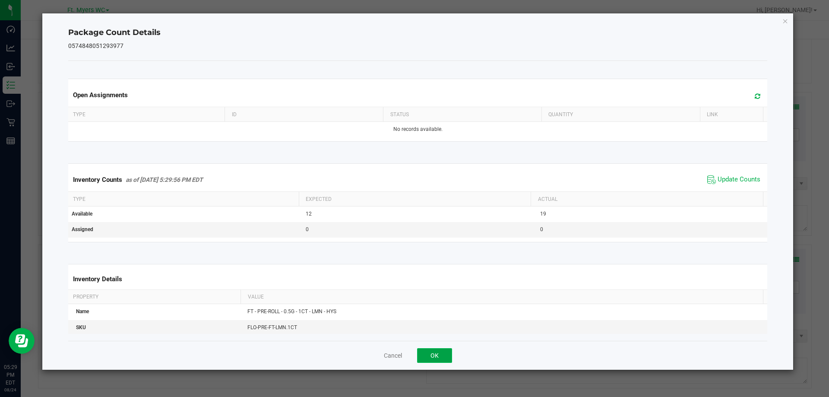
click at [438, 355] on button "OK" at bounding box center [434, 355] width 35 height 15
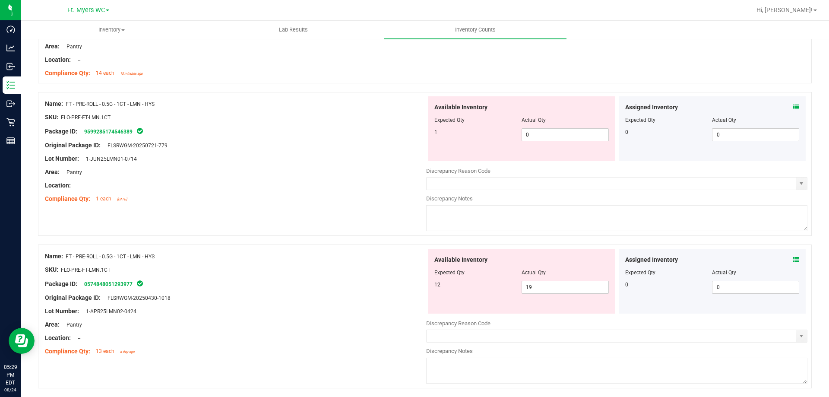
click at [793, 108] on icon at bounding box center [796, 107] width 6 height 6
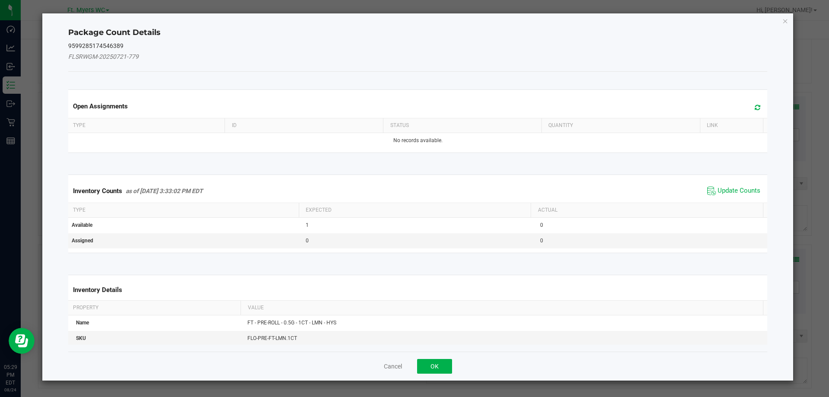
click at [719, 183] on div "Inventory Counts as of [DATE] 3:33:02 PM EDT Update Counts" at bounding box center [417, 190] width 703 height 23
drag, startPoint x: 718, startPoint y: 185, endPoint x: 718, endPoint y: 193, distance: 7.8
click at [718, 188] on span "Update Counts" at bounding box center [733, 190] width 57 height 13
click at [718, 193] on kendo-grid "Inventory Counts as of [DATE] 3:33:02 PM EDT Update Counts Type Expected Actual…" at bounding box center [418, 213] width 712 height 79
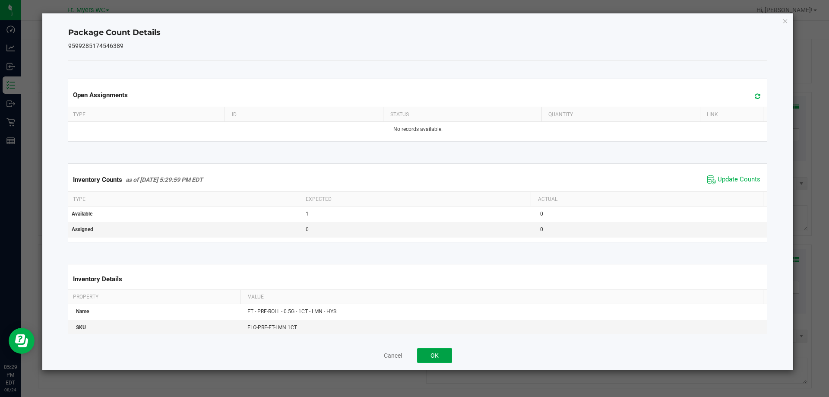
click at [427, 362] on button "OK" at bounding box center [434, 355] width 35 height 15
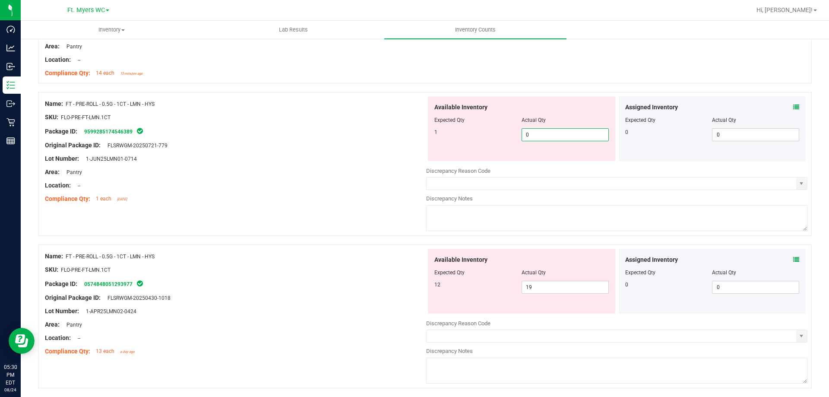
click at [558, 129] on span "0 0" at bounding box center [565, 134] width 87 height 13
type input "01"
type input "1"
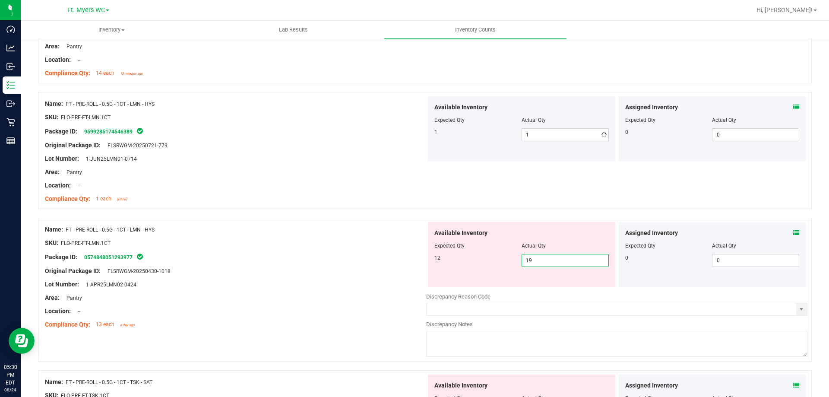
drag, startPoint x: 578, startPoint y: 288, endPoint x: 306, endPoint y: 288, distance: 272.8
click at [306, 288] on div "Name: FT - PRE-ROLL - 0.5G - 1CT - LMN - HYS SKU: FLO-PRE-FT-LMN.1CT Package ID…" at bounding box center [425, 290] width 774 height 144
type input "12"
click at [329, 271] on div "Original Package ID: FLSRWGM-20250430-1018" at bounding box center [235, 270] width 381 height 9
type input "12"
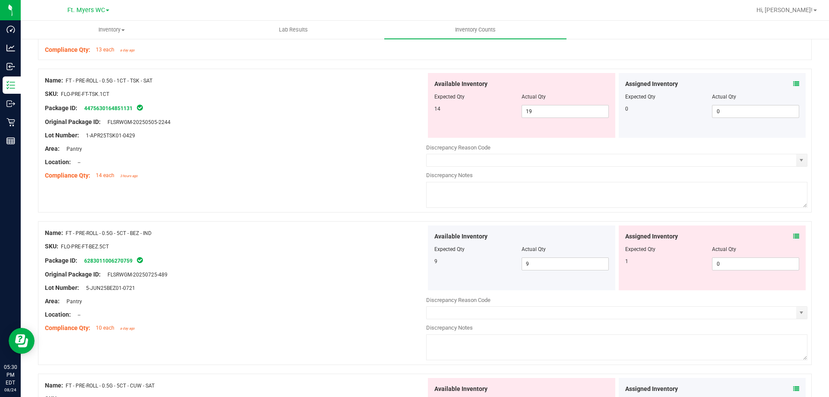
scroll to position [863, 0]
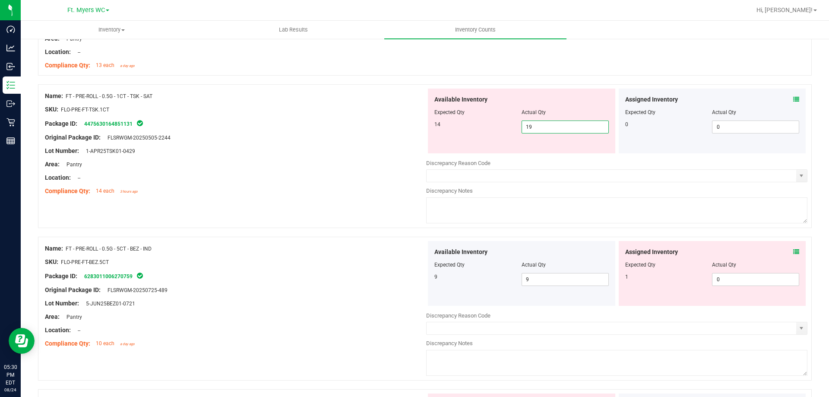
drag, startPoint x: 551, startPoint y: 126, endPoint x: 423, endPoint y: 120, distance: 127.9
click at [428, 120] on div "Available Inventory Expected Qty Actual Qty 14 19 19" at bounding box center [521, 121] width 187 height 65
type input "14"
click at [411, 171] on div at bounding box center [235, 171] width 381 height 4
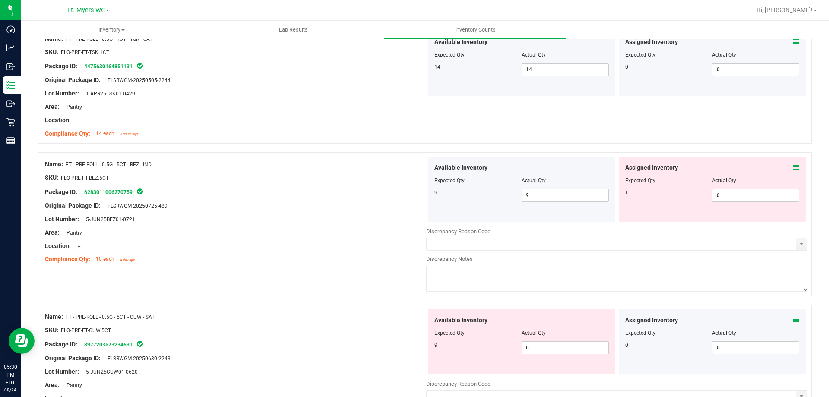
scroll to position [993, 0]
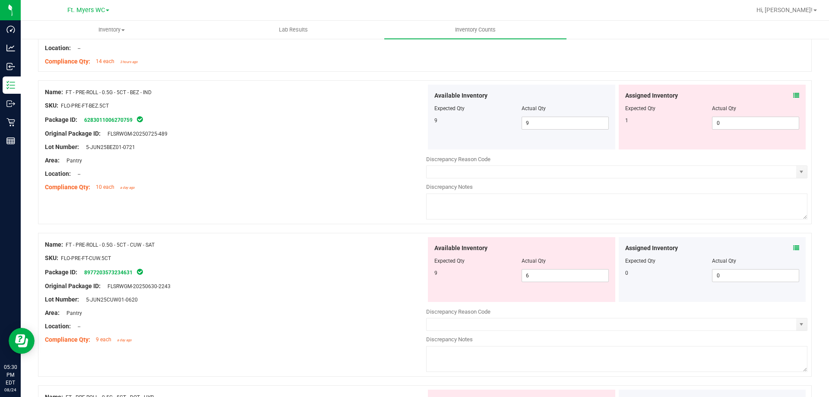
click at [793, 95] on icon at bounding box center [796, 95] width 6 height 6
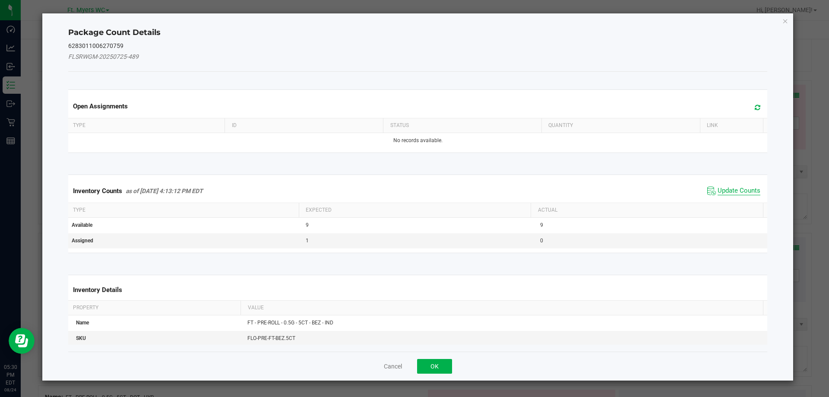
click at [722, 190] on span "Update Counts" at bounding box center [739, 191] width 43 height 9
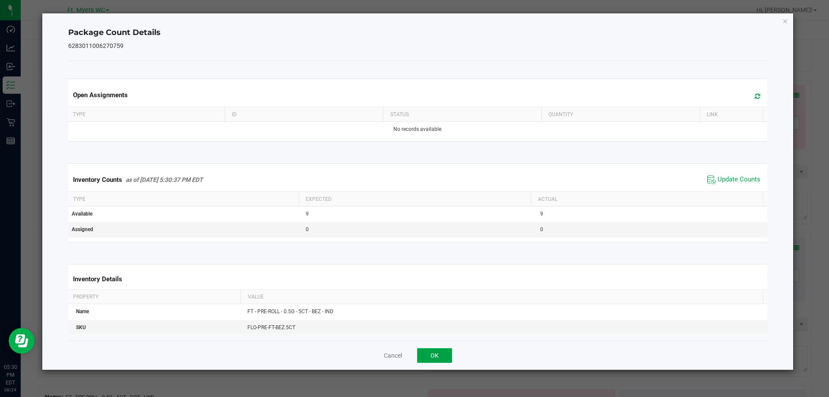
click at [449, 356] on button "OK" at bounding box center [434, 355] width 35 height 15
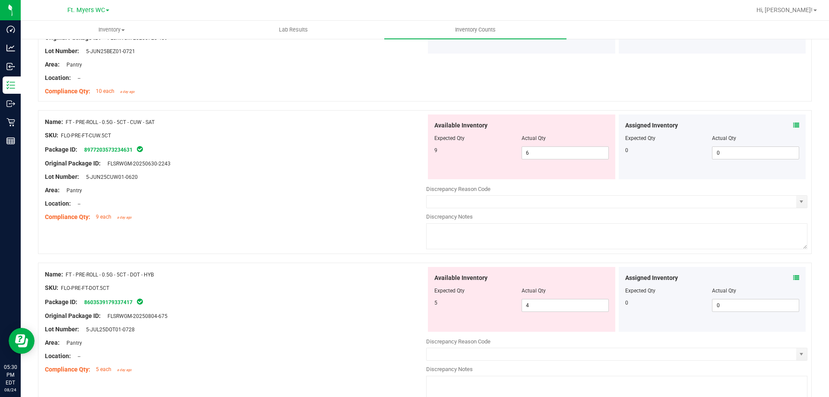
scroll to position [1079, 0]
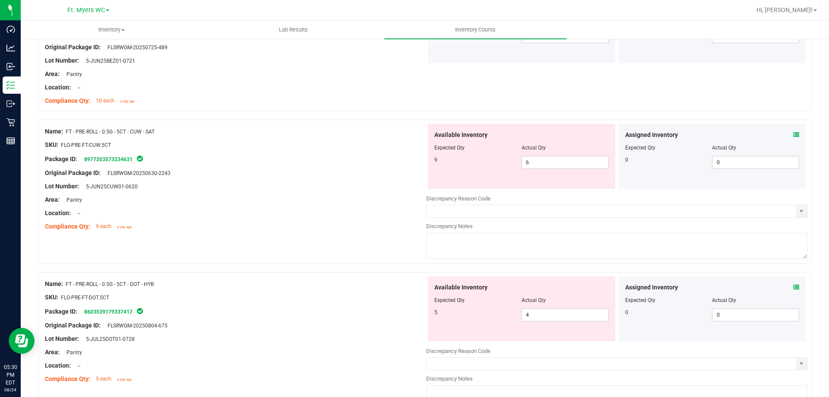
click at [793, 133] on icon at bounding box center [796, 135] width 6 height 6
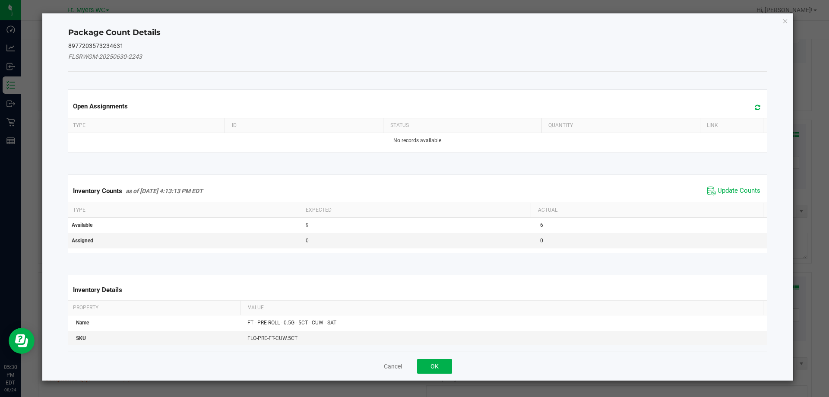
click at [714, 197] on div "Inventory Counts as of [DATE] 4:13:13 PM EDT Update Counts" at bounding box center [417, 190] width 703 height 23
click at [718, 190] on span "Update Counts" at bounding box center [739, 191] width 43 height 9
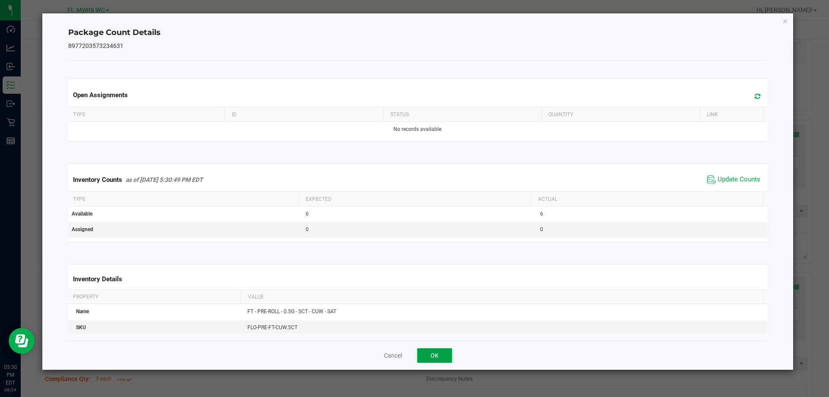
click at [436, 352] on button "OK" at bounding box center [434, 355] width 35 height 15
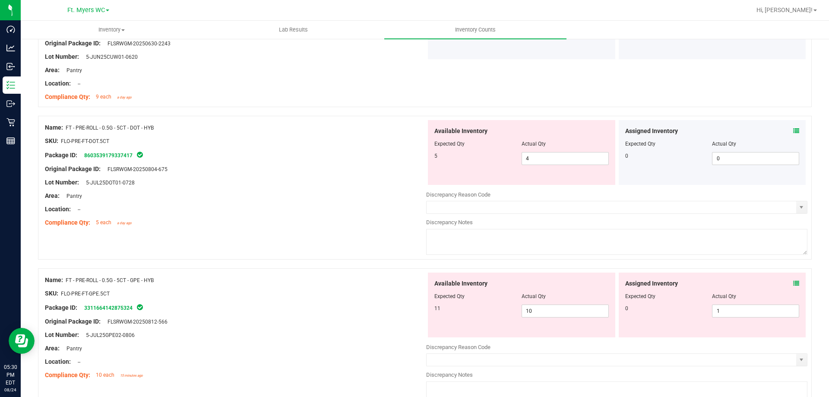
scroll to position [1295, 0]
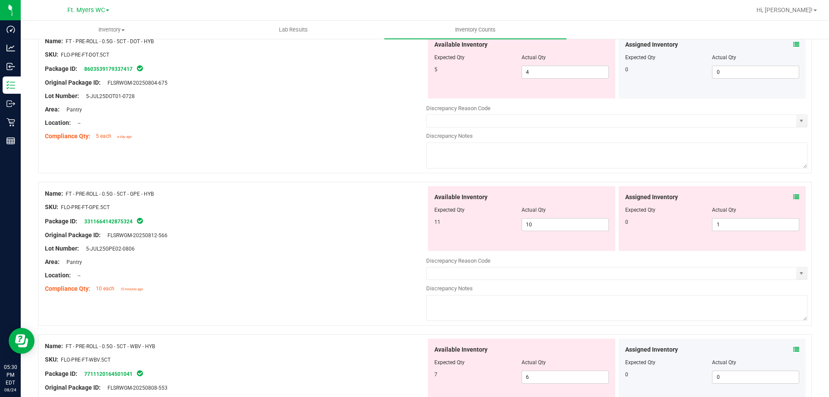
click at [795, 41] on div "Assigned Inventory Expected Qty Actual Qty 0 0 0" at bounding box center [712, 66] width 187 height 65
click at [793, 42] on icon at bounding box center [796, 44] width 6 height 6
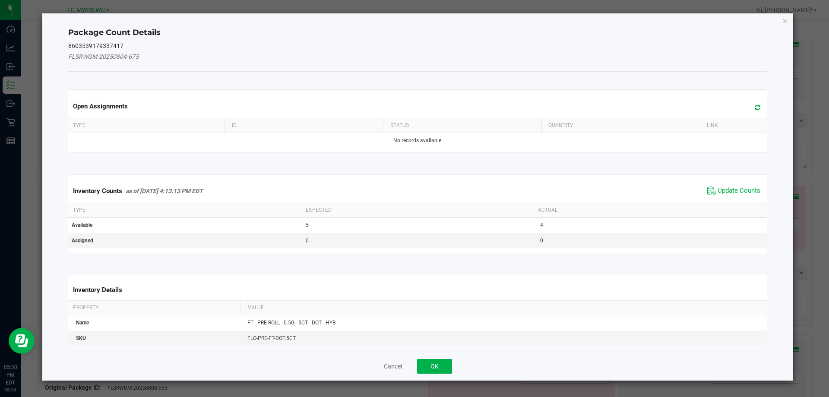
click at [718, 190] on span "Update Counts" at bounding box center [739, 191] width 43 height 9
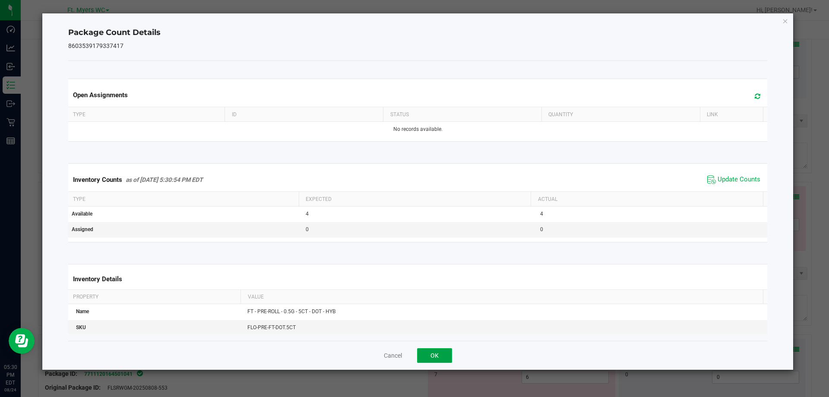
click at [430, 361] on button "OK" at bounding box center [434, 355] width 35 height 15
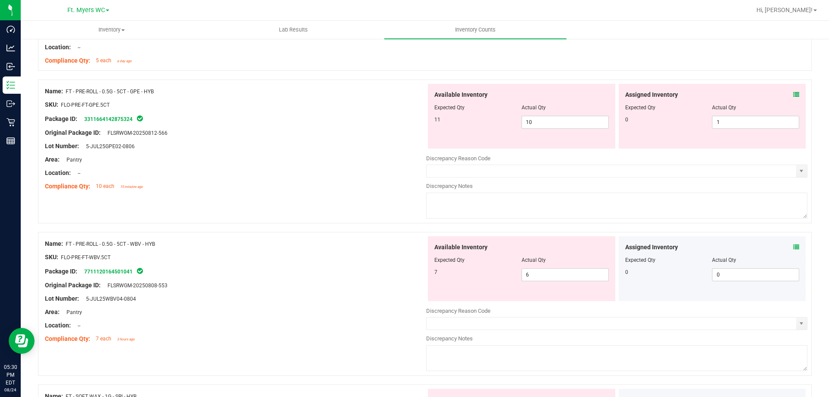
scroll to position [1381, 0]
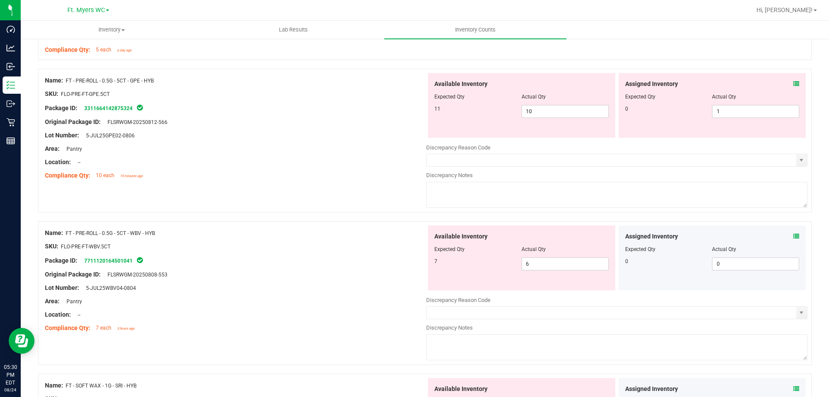
click at [793, 83] on icon at bounding box center [796, 84] width 6 height 6
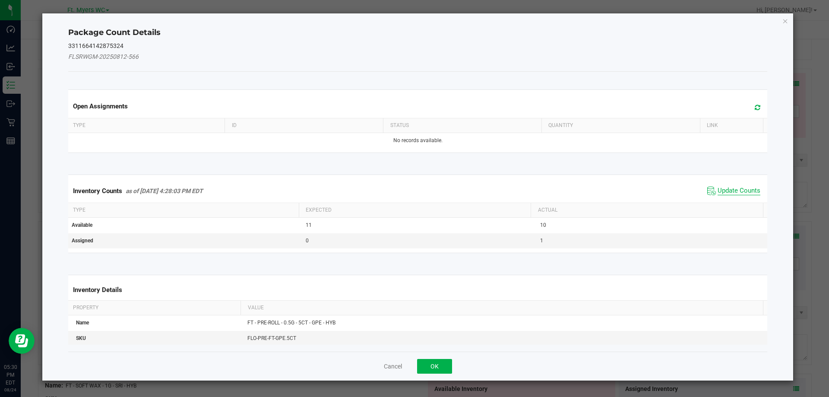
click at [733, 191] on span "Update Counts" at bounding box center [739, 191] width 43 height 9
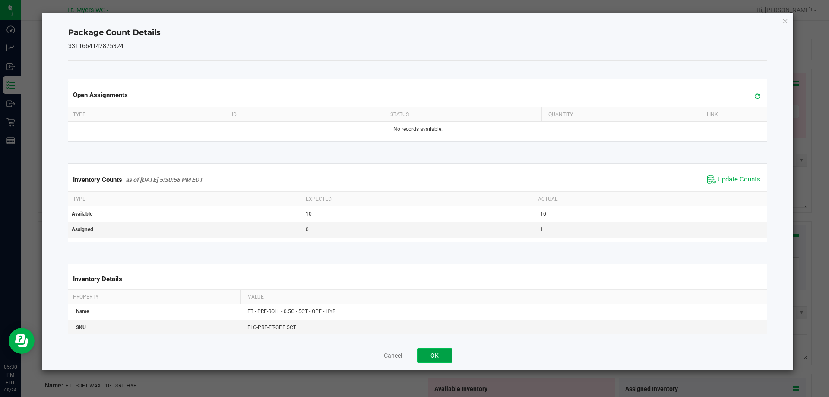
click at [430, 350] on button "OK" at bounding box center [434, 355] width 35 height 15
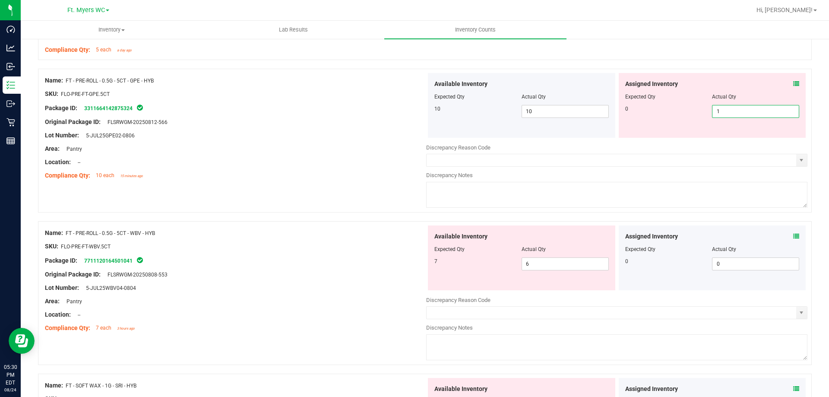
drag, startPoint x: 746, startPoint y: 112, endPoint x: 630, endPoint y: 98, distance: 116.6
click at [629, 98] on div "Assigned Inventory Expected Qty Actual Qty 0 1 1" at bounding box center [712, 105] width 187 height 65
type input "0"
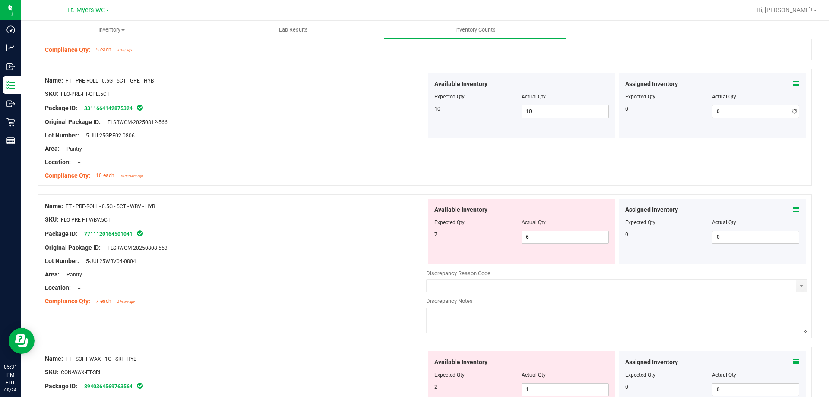
click at [345, 207] on div "Name: FT - CANNABIS FLOWER - 3.5G - AML - IND SKU: [PERSON_NAME]-FT-CAN-AML Pac…" at bounding box center [425, 167] width 774 height 2817
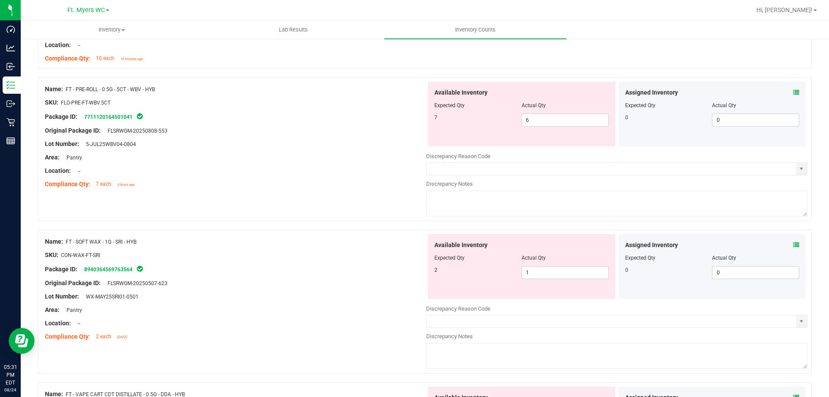
scroll to position [1511, 0]
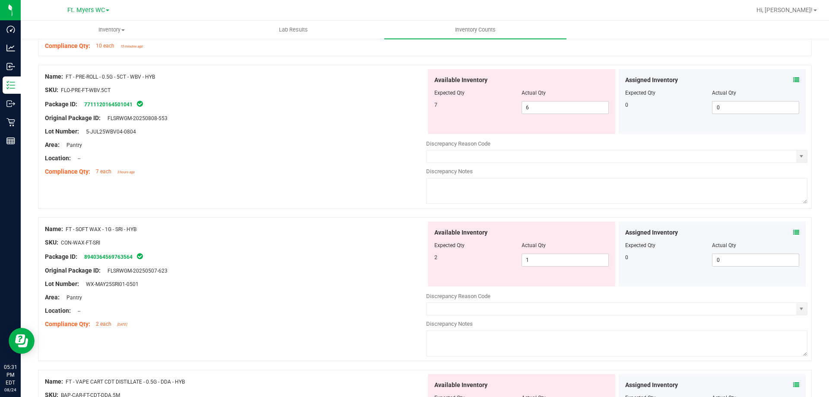
click at [793, 80] on icon at bounding box center [796, 80] width 6 height 6
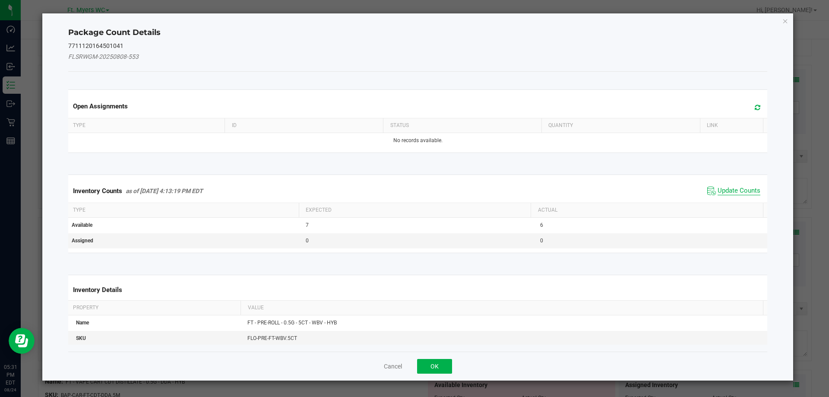
click at [727, 193] on span "Update Counts" at bounding box center [739, 191] width 43 height 9
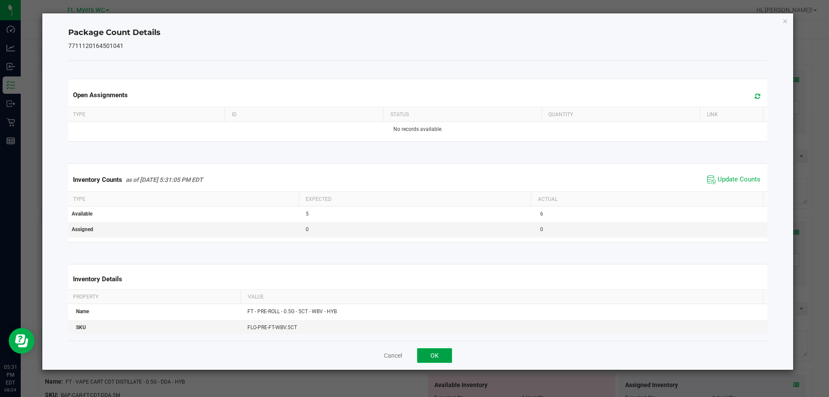
click at [436, 355] on button "OK" at bounding box center [434, 355] width 35 height 15
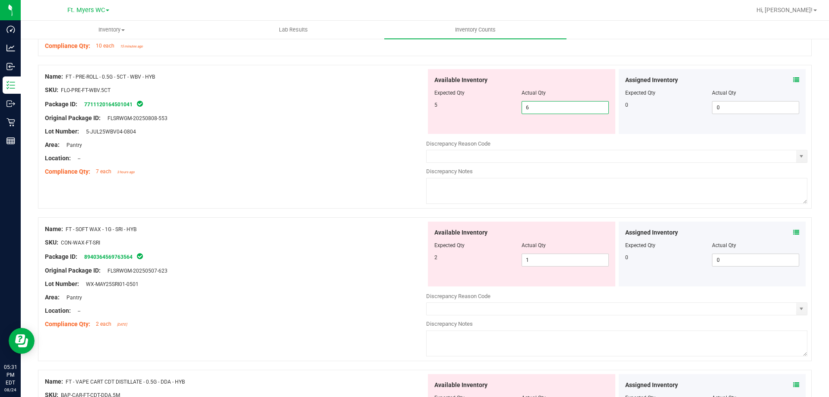
click at [545, 107] on span "6 6" at bounding box center [565, 107] width 87 height 13
drag, startPoint x: 545, startPoint y: 107, endPoint x: 254, endPoint y: 131, distance: 292.0
click at [254, 131] on div "Name: FT - PRE-ROLL - 0.5G - 5CT - WBV - HYB SKU: FLO-PRE-FT-WBV.5CT Package ID…" at bounding box center [425, 137] width 774 height 144
type input "5"
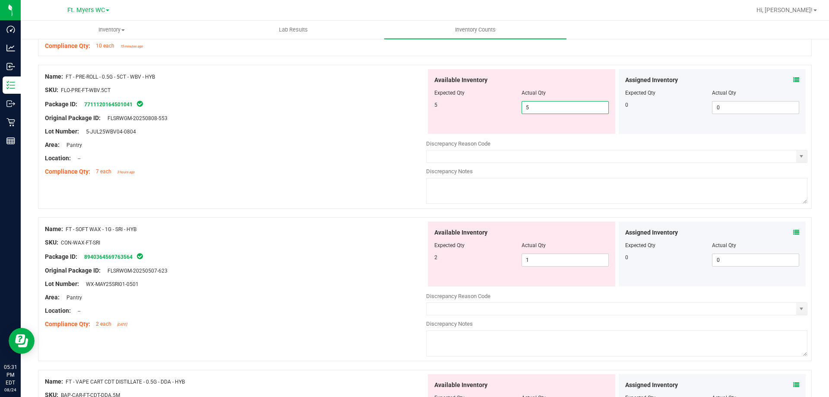
click at [254, 131] on div "Lot Number: 5-JUL25WBV04-0804" at bounding box center [235, 131] width 381 height 9
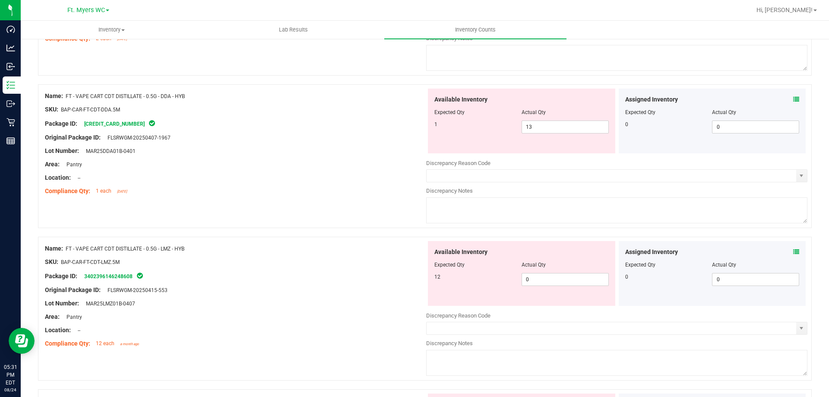
scroll to position [1770, 0]
drag, startPoint x: 196, startPoint y: 96, endPoint x: 66, endPoint y: 94, distance: 129.5
click at [66, 94] on div "Name: FT - VAPE CART CDT DISTILLATE - 0.5G - DDA - HYB" at bounding box center [235, 95] width 381 height 9
copy span "FT - VAPE CART CDT DISTILLATE - 0.5G - DDA - HYB"
click at [322, 187] on div "Compliance Qty: 1 each [DATE]" at bounding box center [235, 190] width 381 height 9
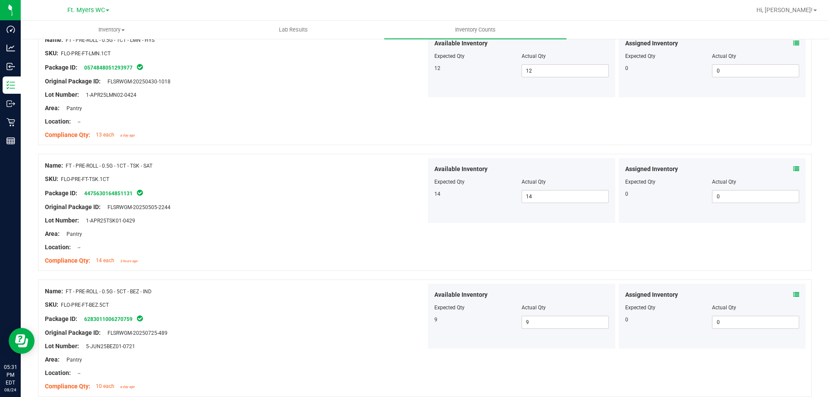
scroll to position [0, 0]
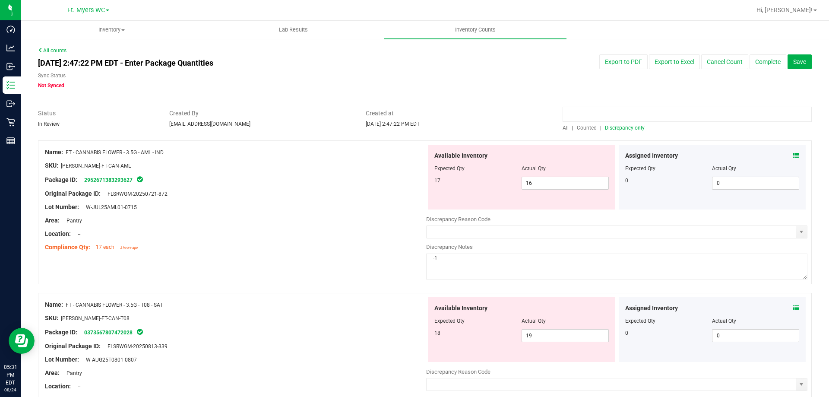
click at [617, 117] on input at bounding box center [687, 114] width 249 height 15
paste input "FT - VAPE CART CDT DISTILLATE - 0.5G - DDA - HYB"
type input "FT - VAPE CART CDT DISTILLATE - 0.5G - DDA - HYB"
click at [588, 126] on span "Counted" at bounding box center [587, 128] width 20 height 6
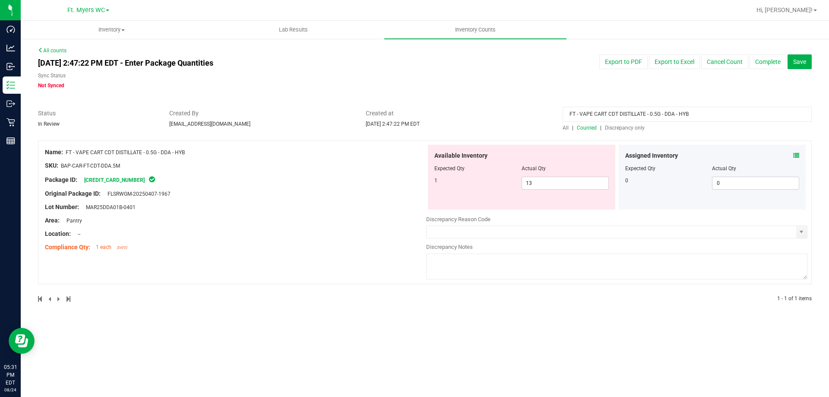
click at [565, 126] on span "All" at bounding box center [566, 128] width 6 height 6
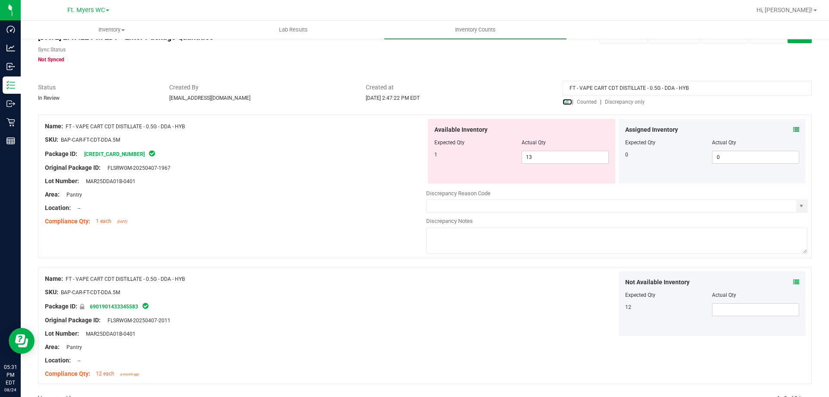
scroll to position [51, 0]
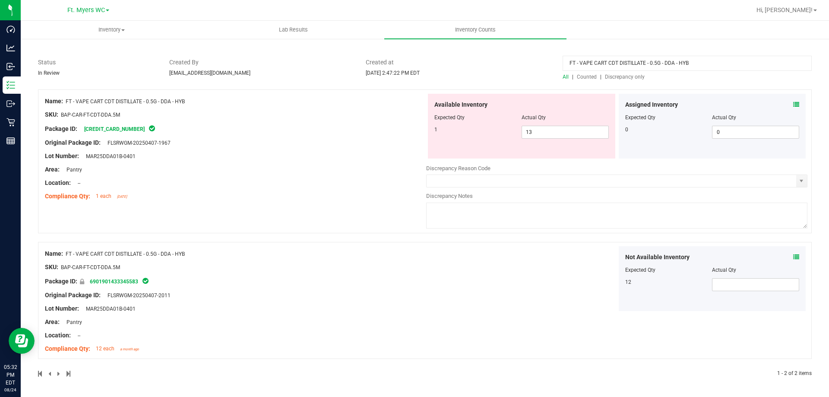
click at [793, 255] on icon at bounding box center [796, 257] width 6 height 6
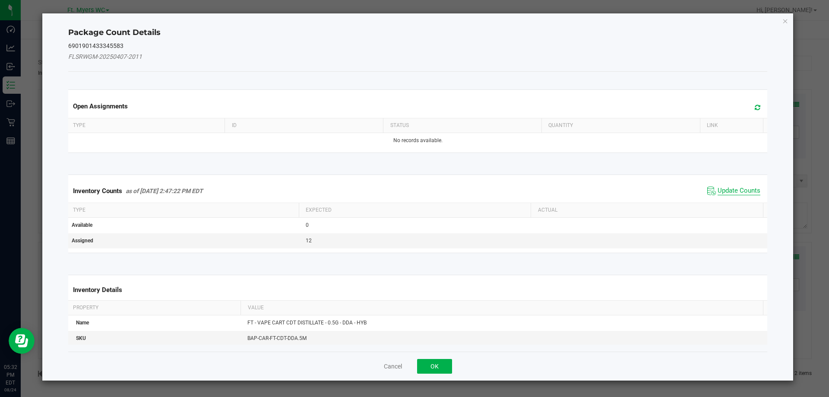
click at [726, 195] on span "Update Counts" at bounding box center [739, 191] width 43 height 9
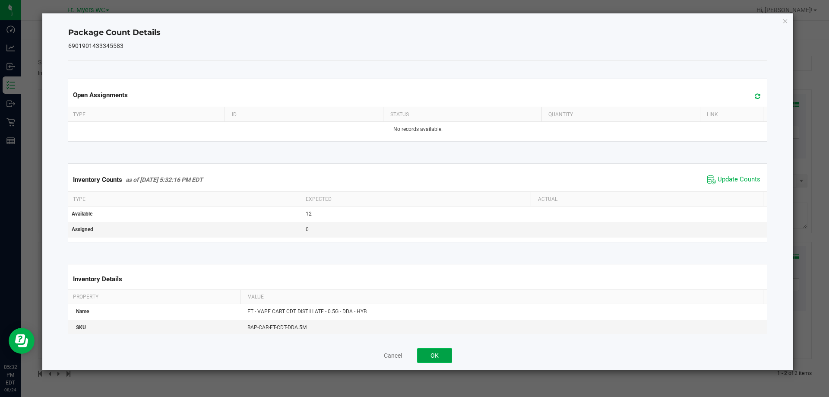
click at [447, 353] on button "OK" at bounding box center [434, 355] width 35 height 15
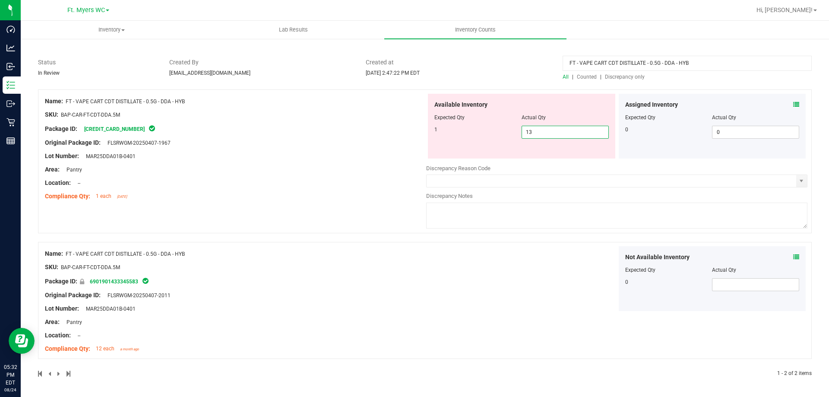
drag, startPoint x: 551, startPoint y: 130, endPoint x: 422, endPoint y: 133, distance: 129.5
click at [422, 133] on div "Name: FT - VAPE CART CDT DISTILLATE - 0.5G - DDA - HYB SKU: BAP-CAR-FT-CDT-DDA.…" at bounding box center [425, 161] width 774 height 144
type input "1"
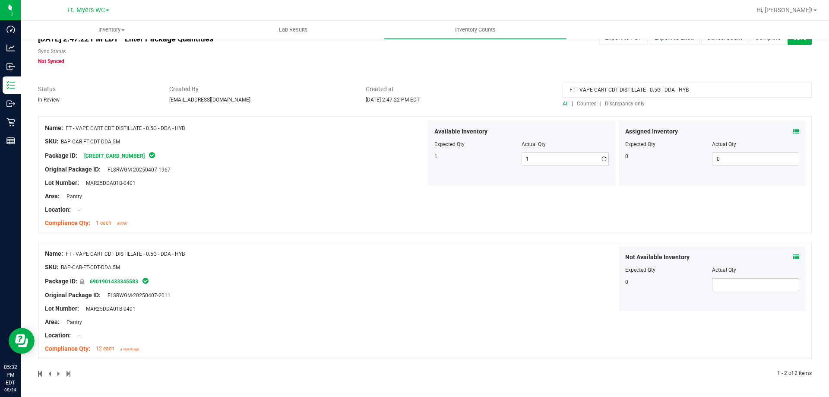
click at [426, 138] on div "Available Inventory Expected Qty Actual Qty 1 1 1" at bounding box center [521, 152] width 191 height 65
drag, startPoint x: 711, startPoint y: 89, endPoint x: 329, endPoint y: 89, distance: 381.6
click at [329, 89] on div "Status In Review Created By [EMAIL_ADDRESS][DOMAIN_NAME] Created at [DATE] 2:47…" at bounding box center [425, 96] width 787 height 23
click at [624, 107] on div "All | Counted | Discrepancy only" at bounding box center [687, 104] width 249 height 8
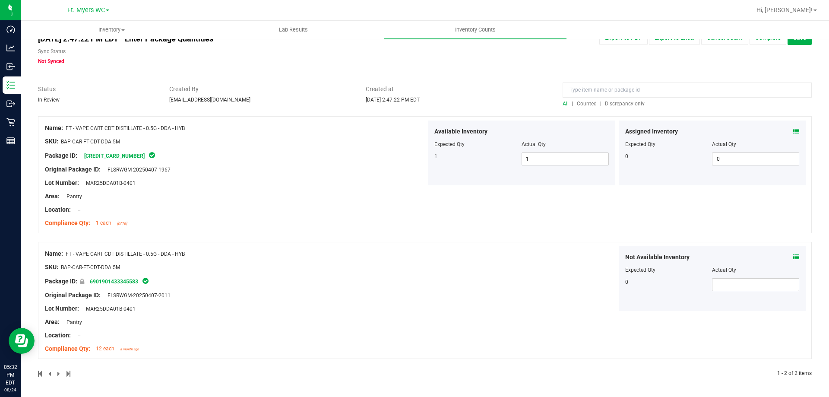
click at [624, 102] on span "Discrepancy only" at bounding box center [625, 104] width 40 height 6
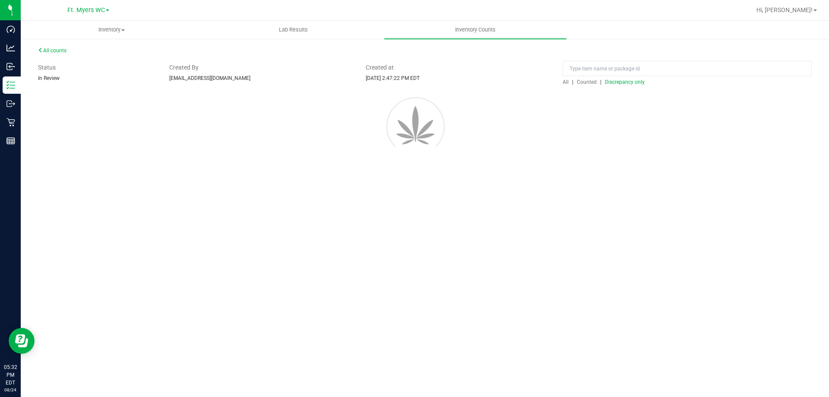
scroll to position [0, 0]
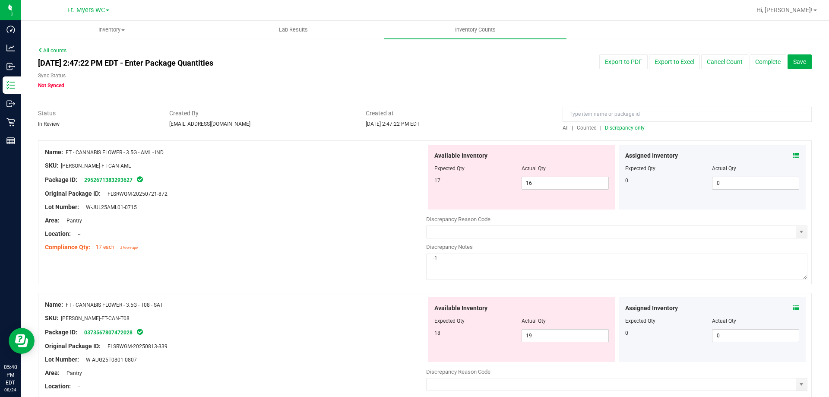
click at [635, 128] on span "Discrepancy only" at bounding box center [625, 128] width 40 height 6
click at [621, 126] on span "Discrepancy only" at bounding box center [625, 128] width 40 height 6
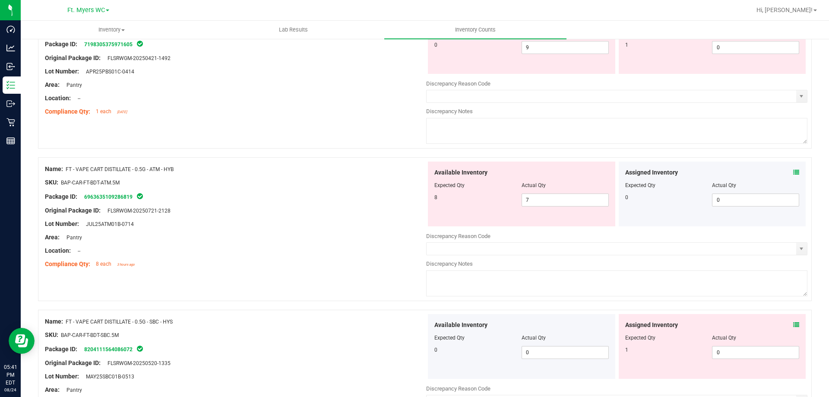
scroll to position [2821, 0]
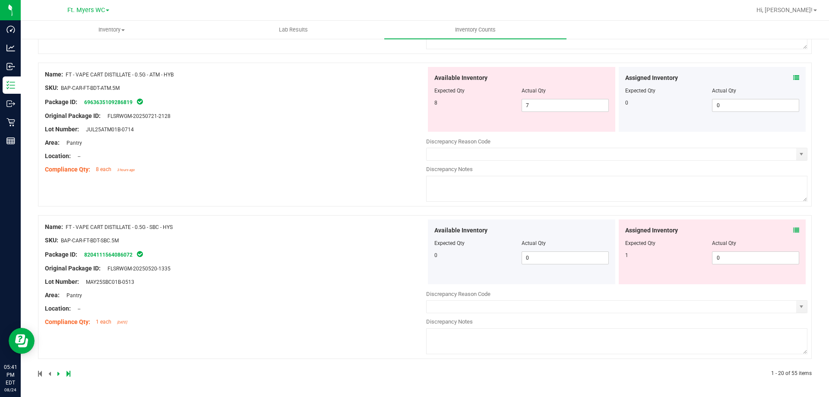
click at [69, 372] on icon at bounding box center [68, 373] width 4 height 5
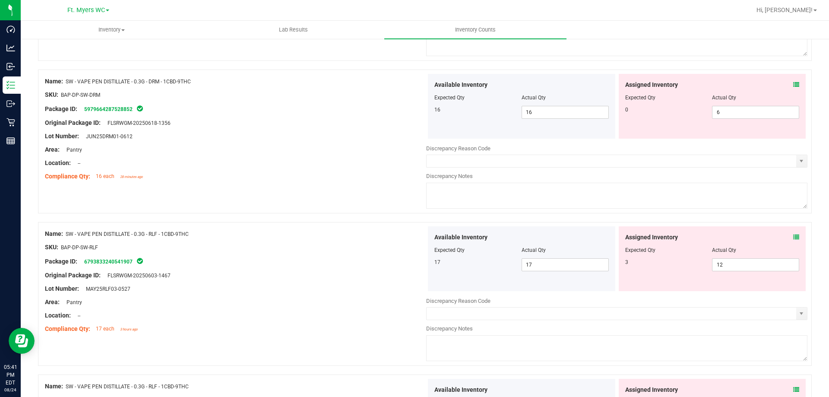
scroll to position [2059, 0]
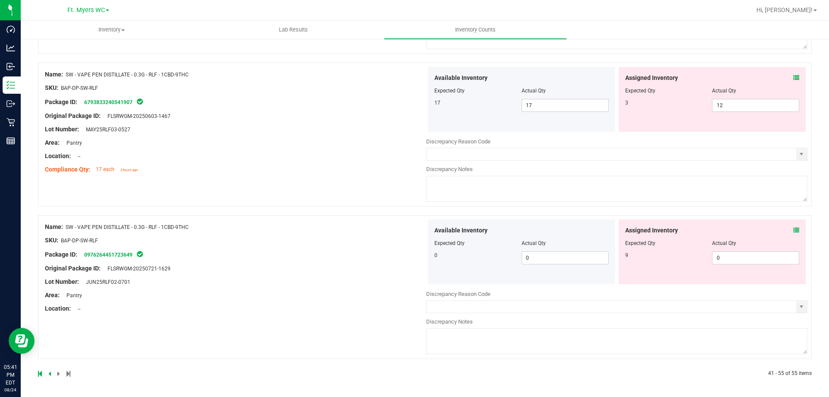
click at [793, 231] on div "Assigned Inventory Expected Qty Actual Qty 9 0 0" at bounding box center [712, 251] width 187 height 65
click at [793, 229] on icon at bounding box center [796, 230] width 6 height 6
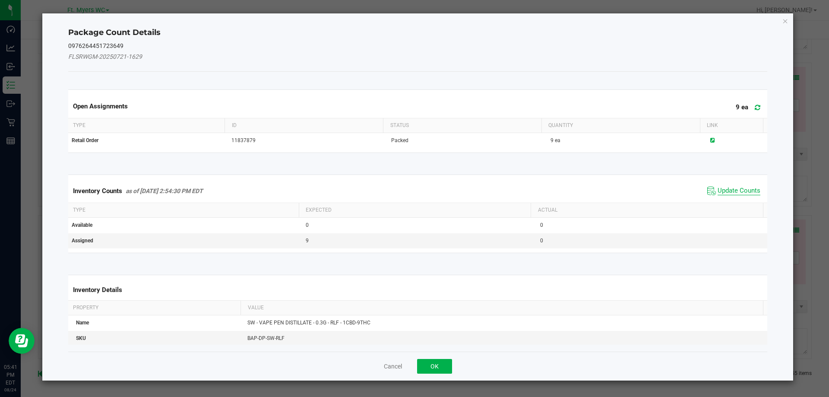
click at [731, 190] on span "Update Counts" at bounding box center [739, 191] width 43 height 9
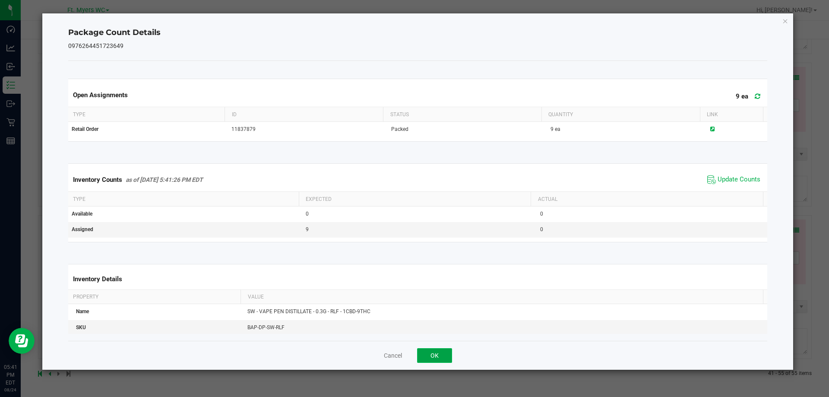
click at [439, 357] on button "OK" at bounding box center [434, 355] width 35 height 15
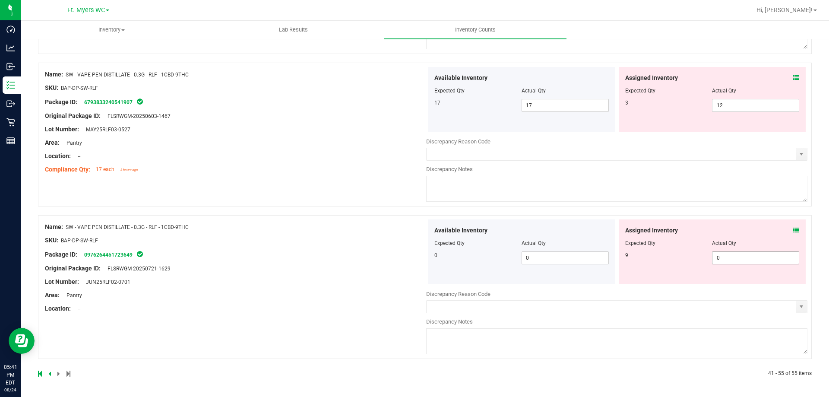
click at [724, 258] on span "0 0" at bounding box center [755, 257] width 87 height 13
click at [724, 258] on input "0" at bounding box center [755, 258] width 86 height 12
type input "9"
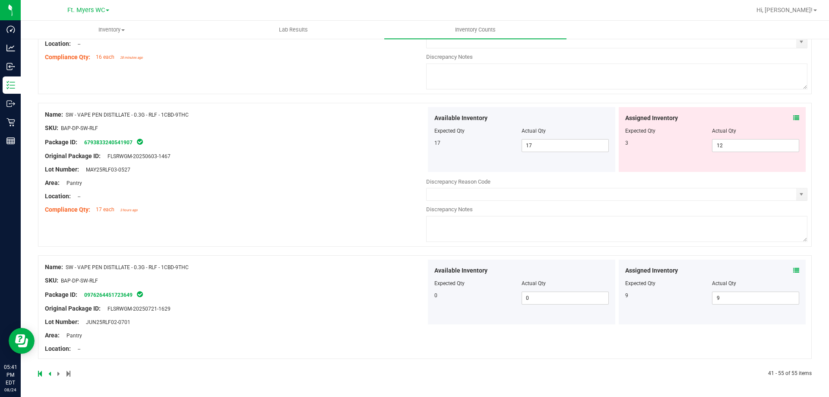
click at [793, 116] on icon at bounding box center [796, 118] width 6 height 6
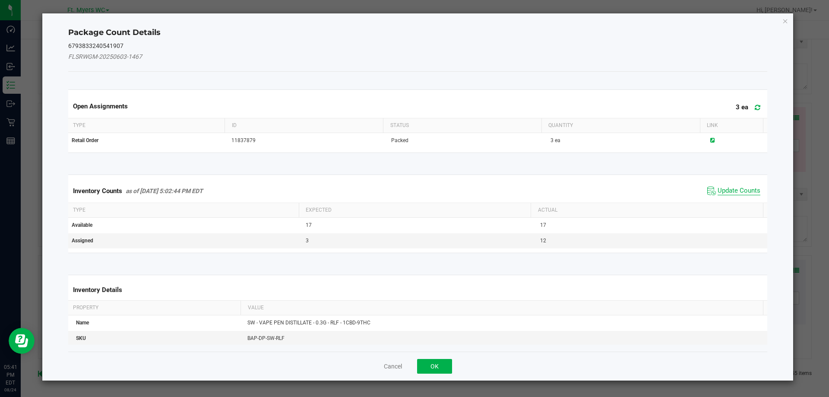
click at [727, 193] on span "Update Counts" at bounding box center [739, 191] width 43 height 9
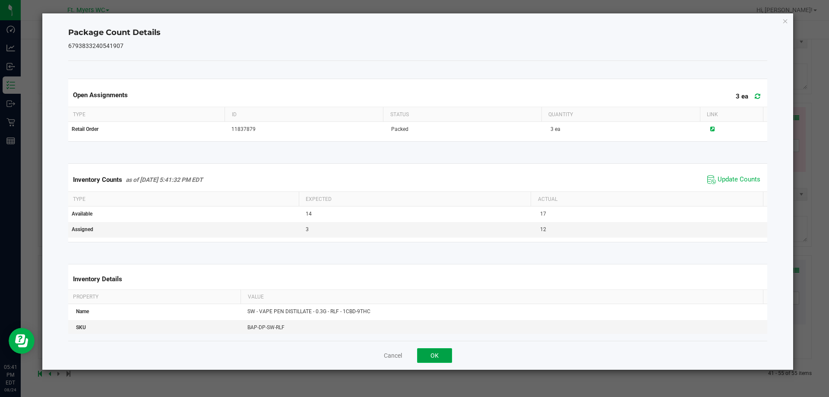
click at [432, 352] on button "OK" at bounding box center [434, 355] width 35 height 15
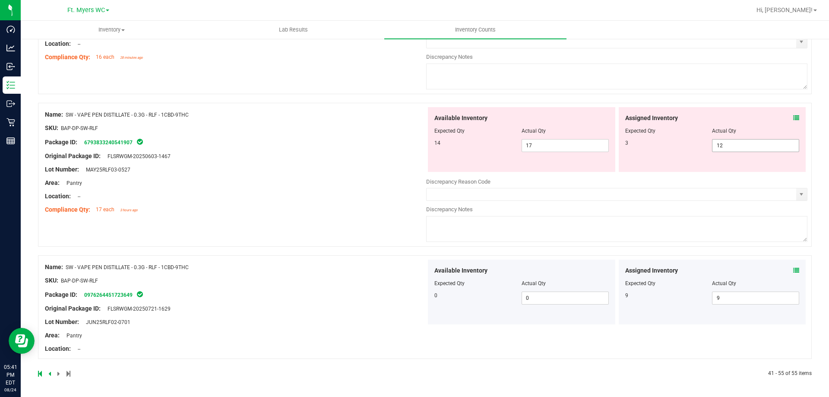
click at [751, 146] on span "12 12" at bounding box center [755, 145] width 87 height 13
click at [751, 146] on input "12" at bounding box center [755, 145] width 86 height 12
click at [796, 116] on div "Assigned Inventory Expected Qty Actual Qty 3 12 12" at bounding box center [712, 139] width 187 height 65
click at [793, 114] on span at bounding box center [796, 118] width 6 height 9
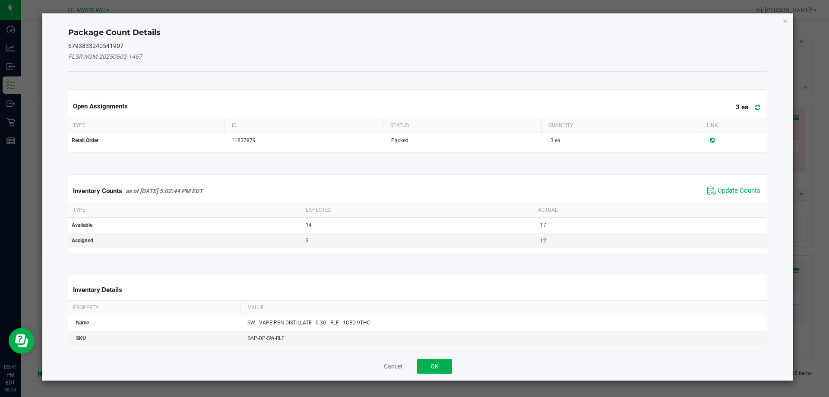
click at [790, 116] on div "Package Count Details 6793833240541907 FLSRWGM-20250603-1467 Open Assignments 3…" at bounding box center [417, 196] width 751 height 367
click at [755, 109] on icon at bounding box center [758, 107] width 6 height 6
click at [729, 190] on span "Update Counts" at bounding box center [739, 191] width 43 height 9
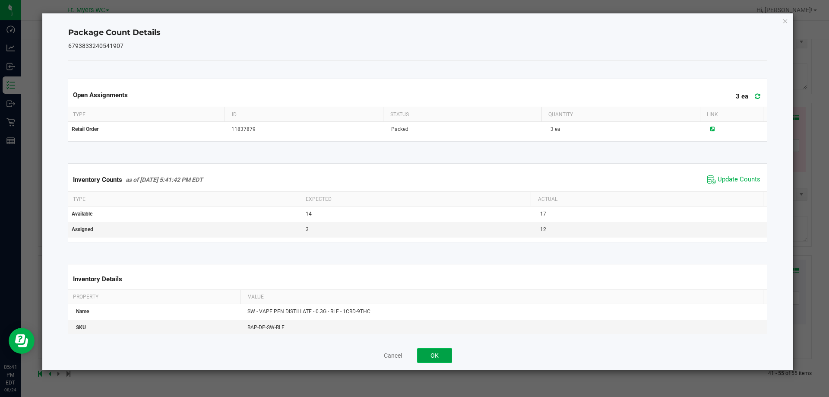
click at [447, 355] on button "OK" at bounding box center [434, 355] width 35 height 15
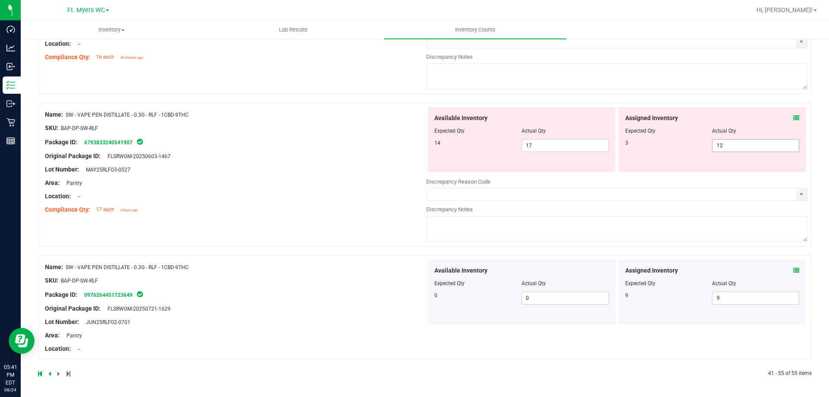
click at [737, 145] on span "12 12" at bounding box center [755, 145] width 87 height 13
click at [737, 145] on input "12" at bounding box center [755, 145] width 86 height 12
type input "3"
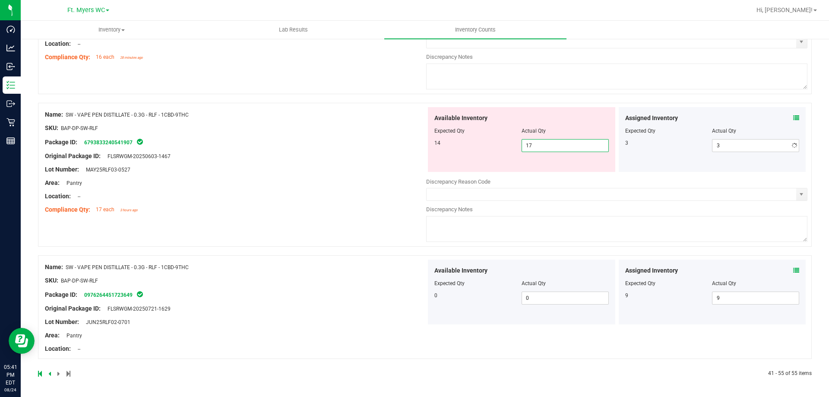
click at [573, 148] on span "17 17" at bounding box center [565, 145] width 87 height 13
click at [573, 148] on input "17" at bounding box center [565, 145] width 86 height 12
type input "14"
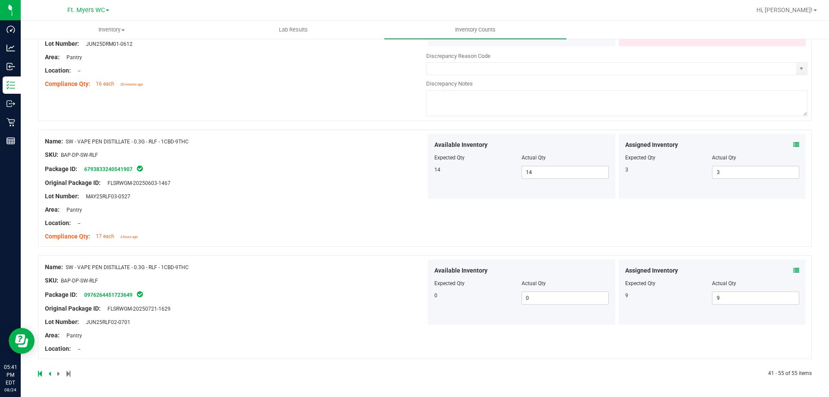
scroll to position [1819, 0]
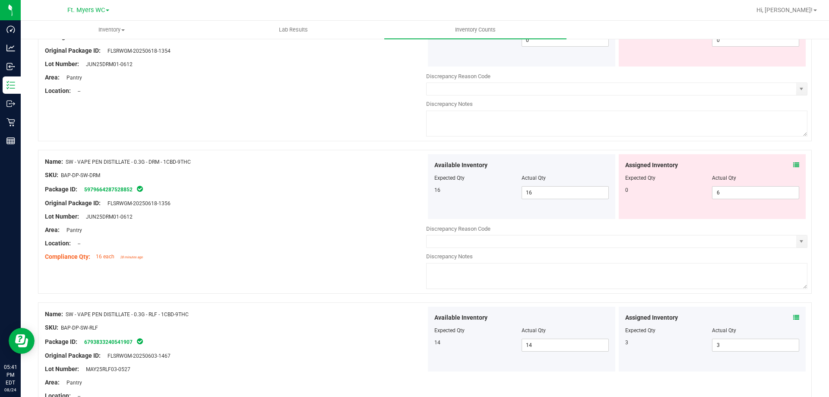
click at [793, 167] on icon at bounding box center [796, 165] width 6 height 6
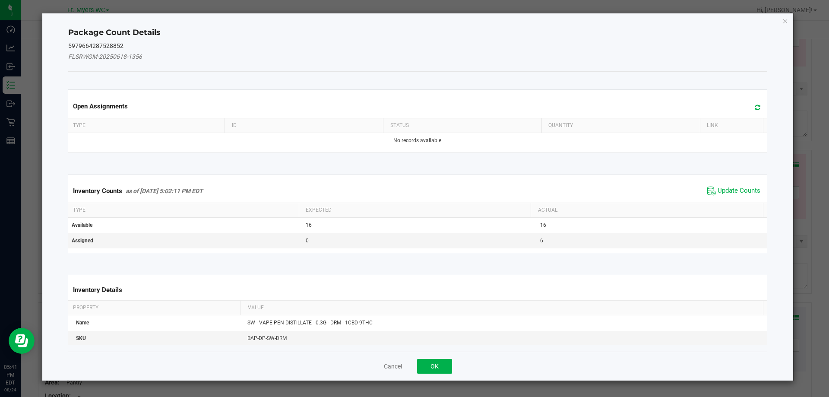
click at [755, 107] on icon at bounding box center [758, 107] width 6 height 6
click at [718, 195] on span "Update Counts" at bounding box center [739, 191] width 43 height 9
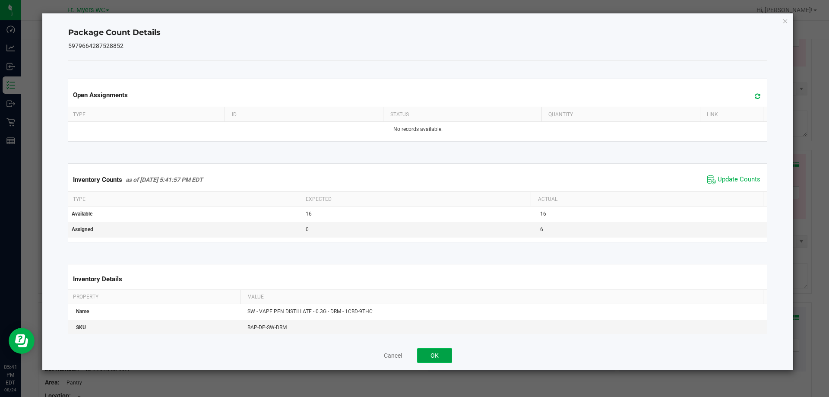
click at [436, 353] on button "OK" at bounding box center [434, 355] width 35 height 15
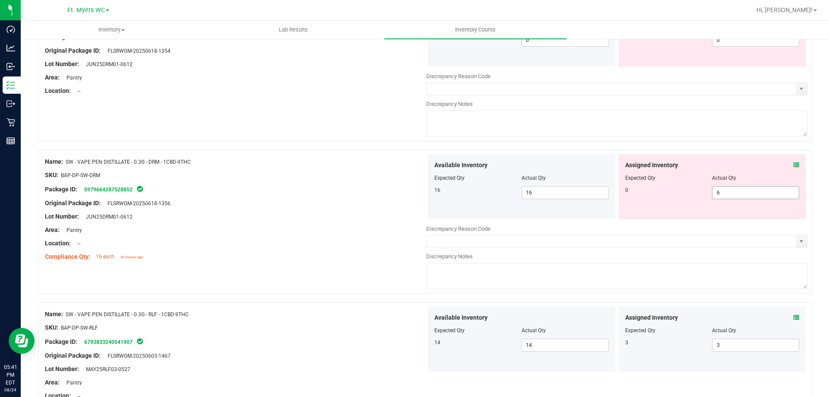
click at [732, 196] on span "6 6" at bounding box center [755, 192] width 87 height 13
click at [732, 196] on input "6" at bounding box center [755, 193] width 86 height 12
type input "0"
click at [397, 236] on div at bounding box center [235, 236] width 381 height 4
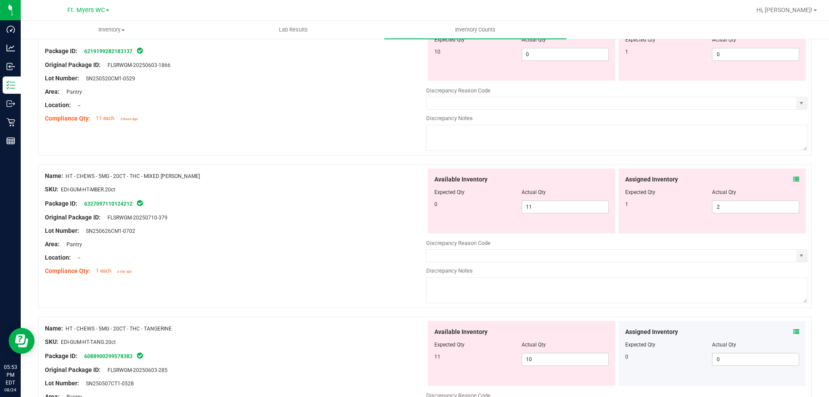
scroll to position [0, 0]
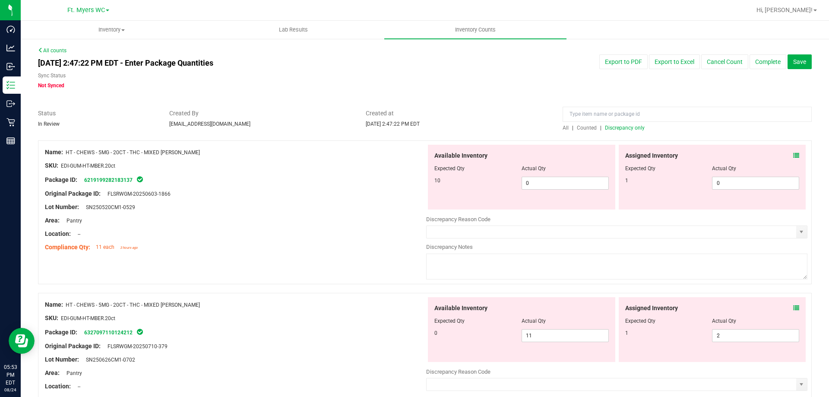
click at [623, 129] on span "Discrepancy only" at bounding box center [625, 128] width 40 height 6
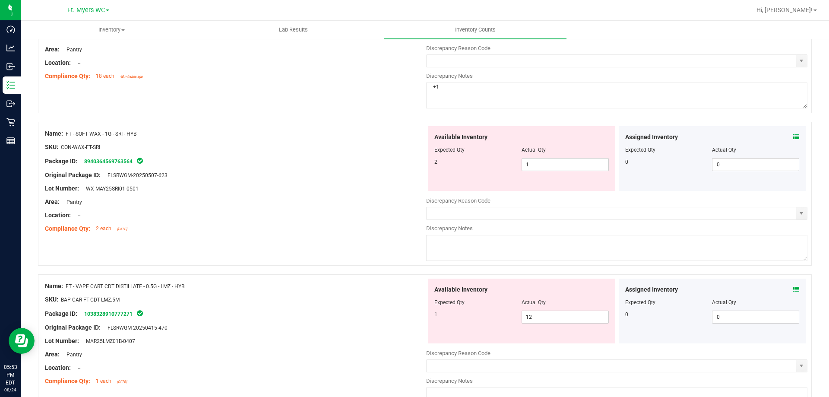
scroll to position [345, 0]
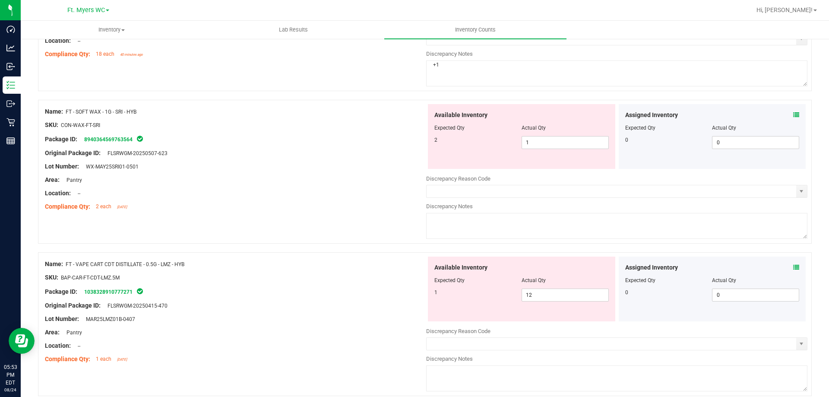
click at [793, 112] on icon at bounding box center [796, 115] width 6 height 6
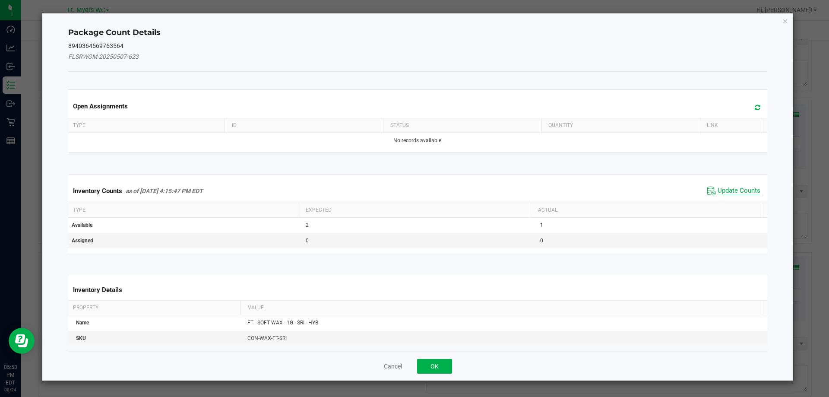
click at [725, 195] on span "Update Counts" at bounding box center [739, 191] width 43 height 9
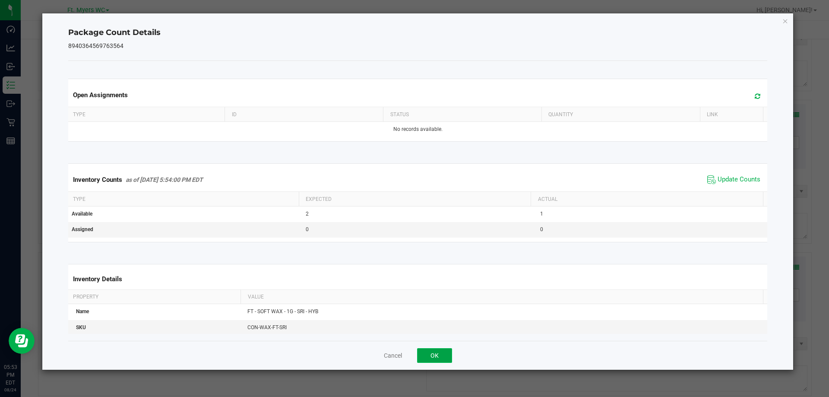
click at [448, 350] on button "OK" at bounding box center [434, 355] width 35 height 15
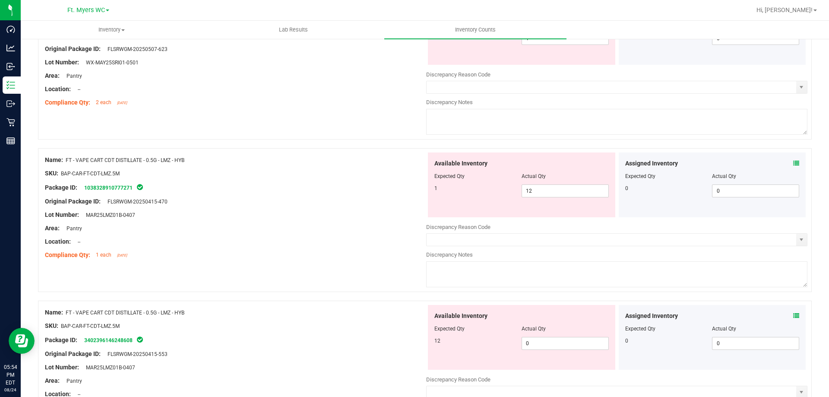
scroll to position [475, 0]
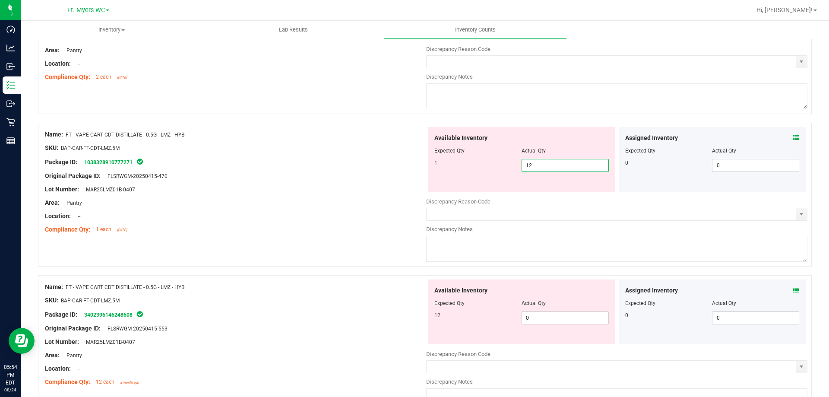
drag, startPoint x: 545, startPoint y: 162, endPoint x: 443, endPoint y: 195, distance: 106.6
click at [415, 181] on div "Name: FT - VAPE CART CDT DISTILLATE - 0.5G - LMZ - HYB SKU: BAP-CAR-FT-CDT-LMZ.…" at bounding box center [425, 195] width 774 height 144
type input "0"
click at [544, 322] on span "0 0" at bounding box center [565, 317] width 87 height 13
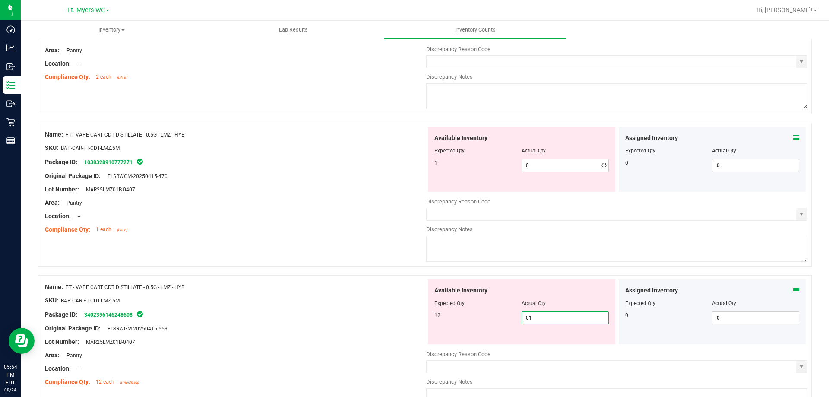
type input "012"
type input "12"
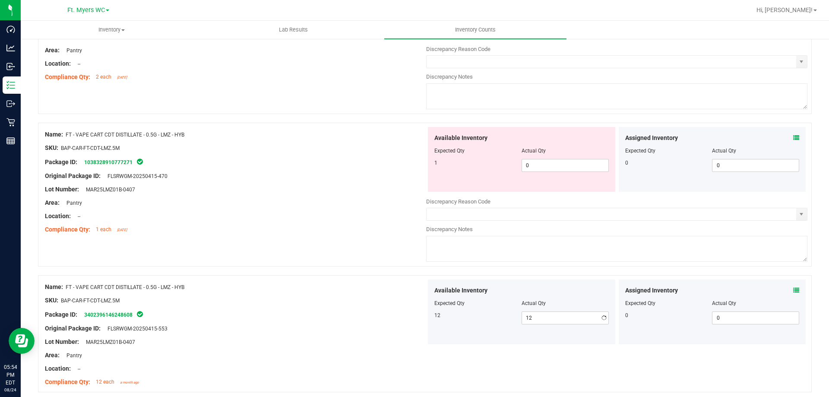
click at [793, 293] on icon at bounding box center [796, 290] width 6 height 6
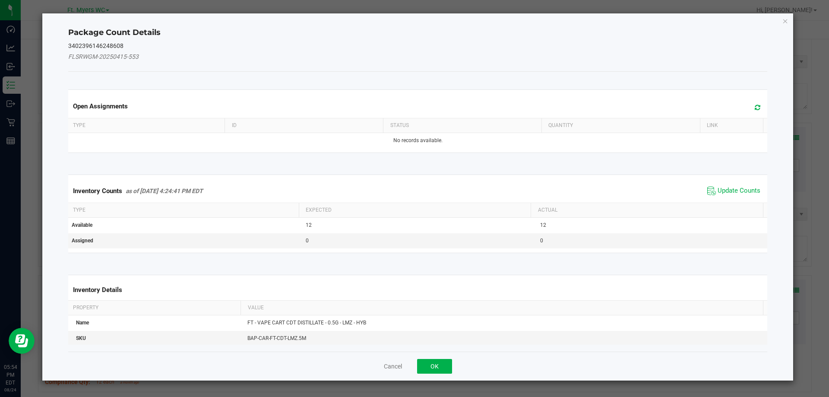
click at [709, 190] on span "Update Counts" at bounding box center [733, 190] width 57 height 13
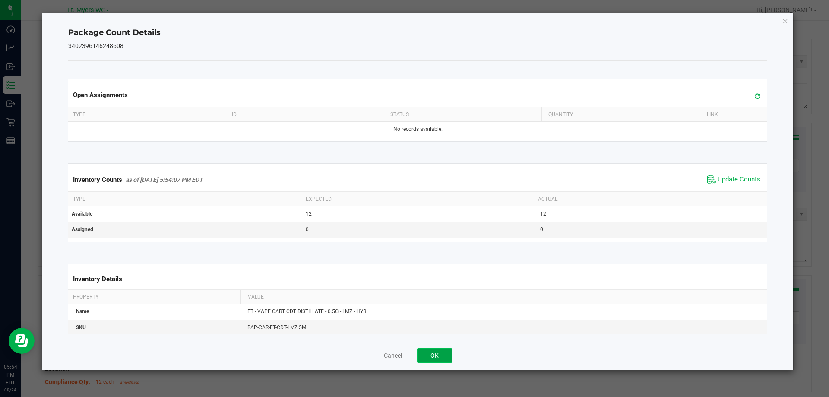
click at [436, 360] on button "OK" at bounding box center [434, 355] width 35 height 15
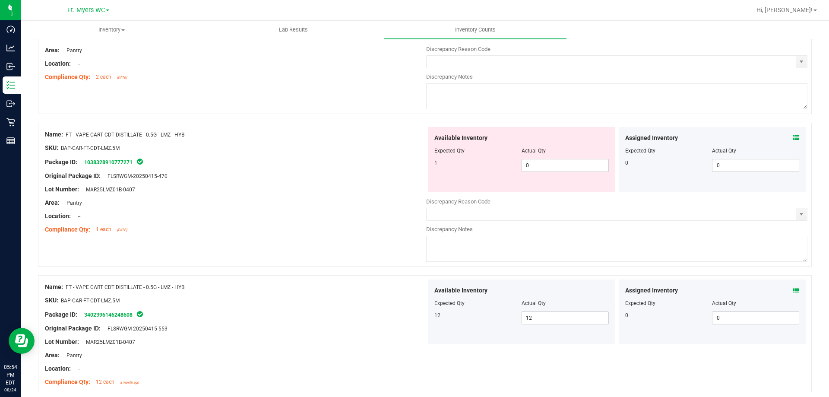
click at [793, 138] on div "Assigned Inventory Expected Qty Actual Qty 0 0 0" at bounding box center [712, 159] width 187 height 65
click at [782, 139] on div "Assigned Inventory" at bounding box center [712, 137] width 174 height 9
click at [793, 138] on icon at bounding box center [796, 138] width 6 height 6
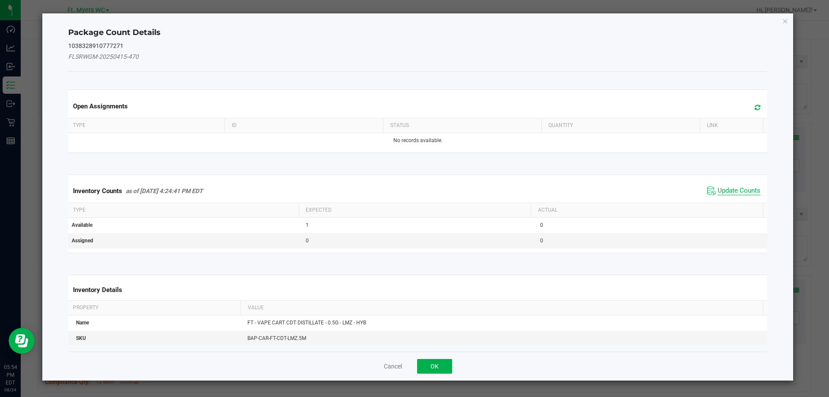
click at [732, 187] on span "Update Counts" at bounding box center [739, 191] width 43 height 9
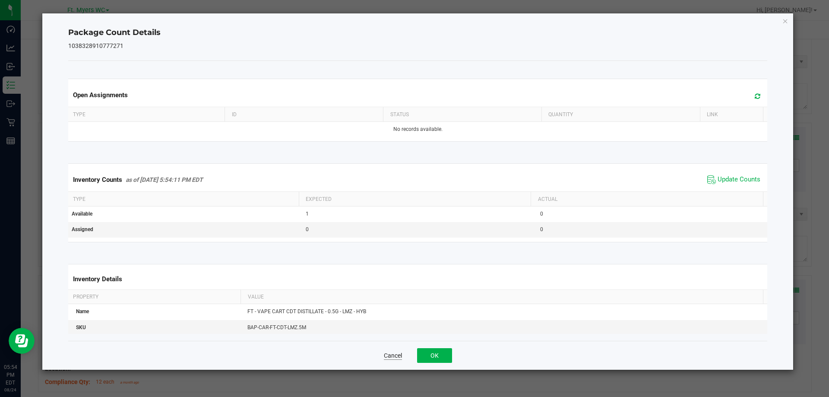
click at [395, 359] on button "Cancel" at bounding box center [393, 355] width 18 height 9
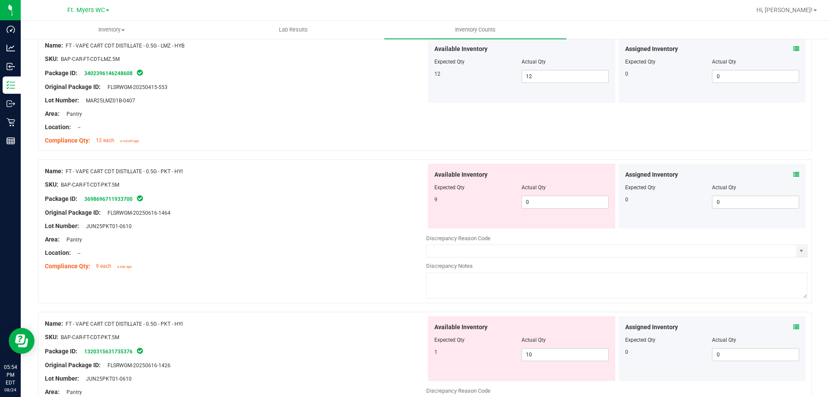
scroll to position [734, 0]
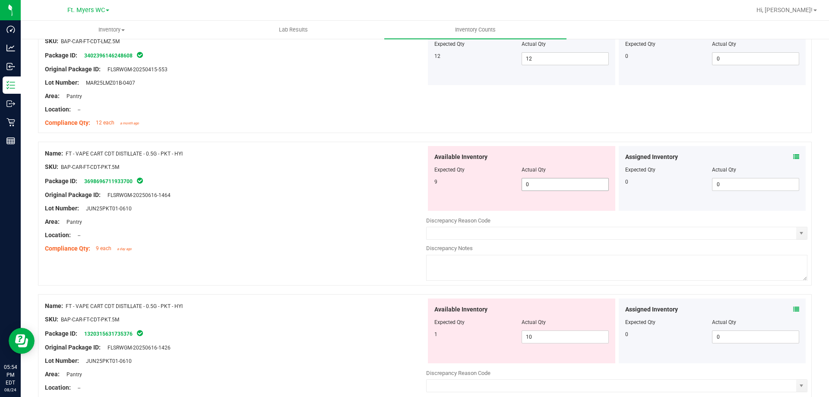
click at [539, 188] on span "0 0" at bounding box center [565, 184] width 87 height 13
type input "09"
type input "9"
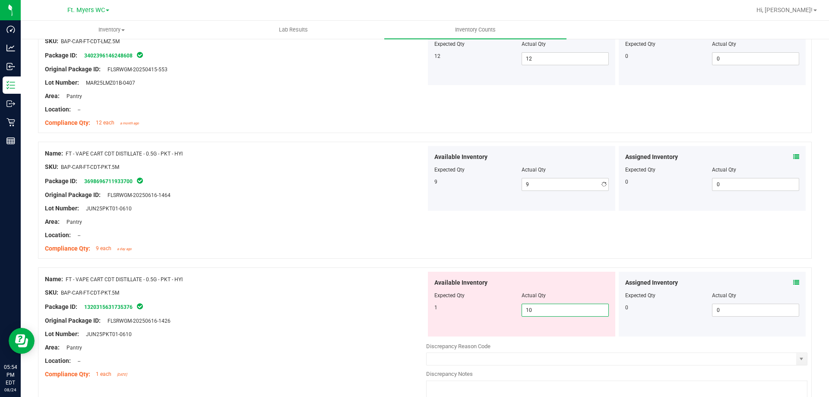
drag, startPoint x: 542, startPoint y: 333, endPoint x: 408, endPoint y: 337, distance: 133.9
click at [408, 337] on div "Name: FT - VAPE CART CDT DISTILLATE - 0.5G - PKT - HYI SKU: BAP-CAR-FT-CDT-PKT.…" at bounding box center [425, 339] width 774 height 144
type input "1"
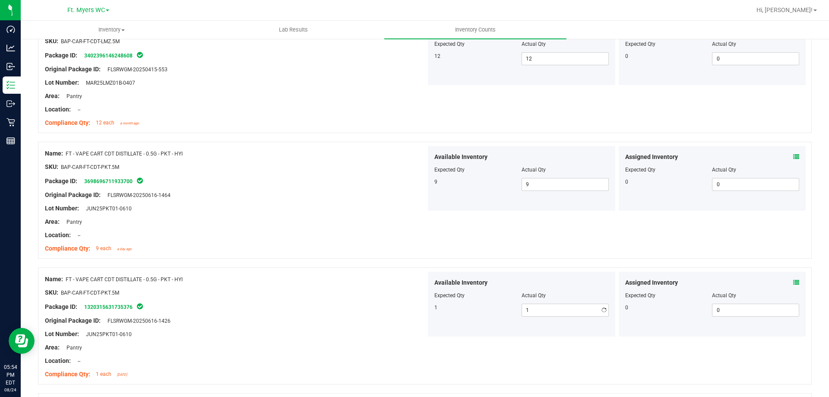
click at [405, 334] on div "Lot Number: JUN25PKT01-0610" at bounding box center [235, 333] width 381 height 9
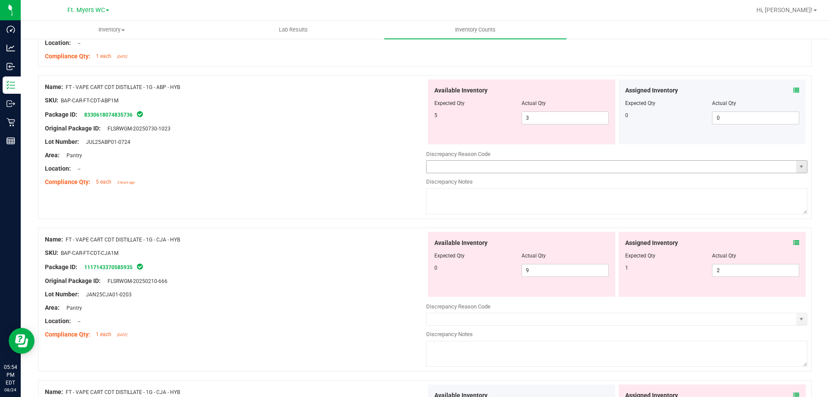
scroll to position [1036, 0]
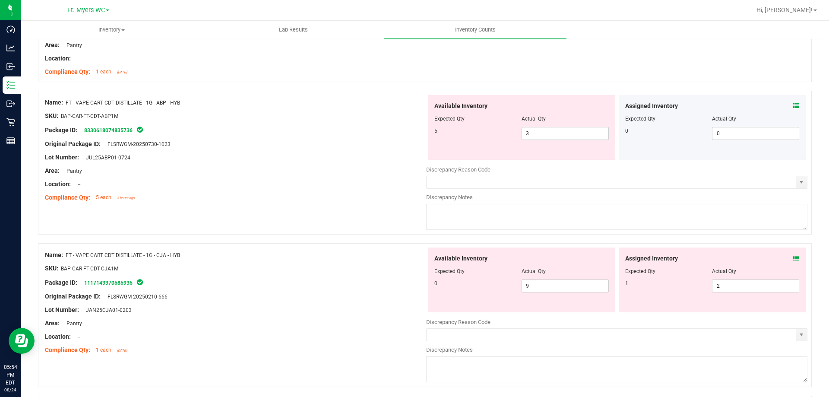
click at [793, 106] on icon at bounding box center [796, 106] width 6 height 6
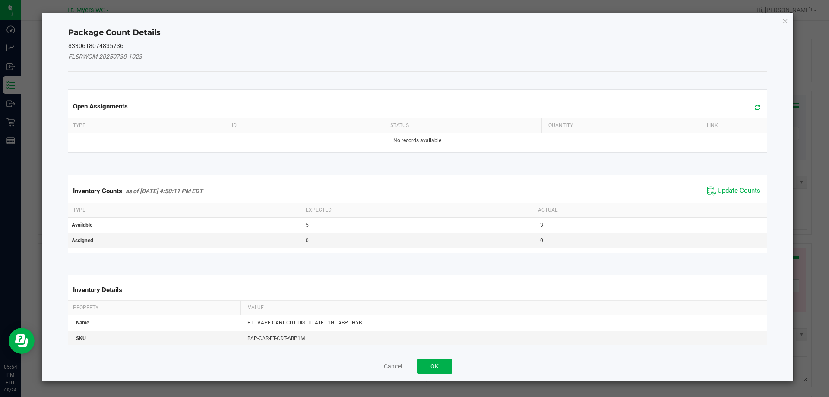
click at [728, 191] on span "Update Counts" at bounding box center [739, 191] width 43 height 9
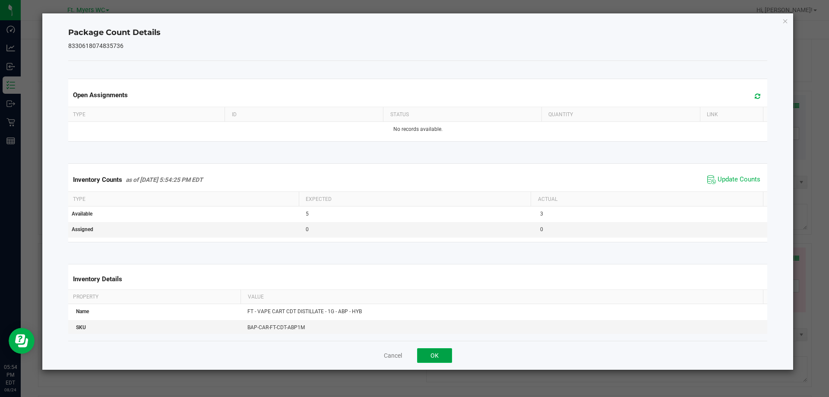
click at [449, 353] on button "OK" at bounding box center [434, 355] width 35 height 15
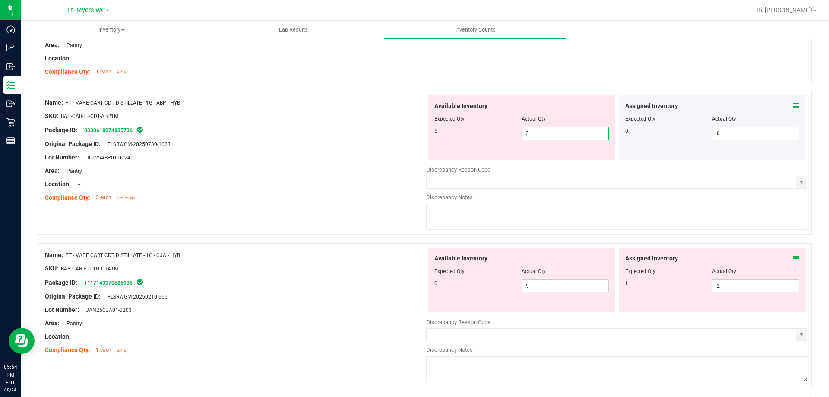
drag, startPoint x: 569, startPoint y: 134, endPoint x: 465, endPoint y: 131, distance: 103.7
click at [466, 131] on div "5 3 3" at bounding box center [521, 133] width 174 height 13
click at [335, 162] on div at bounding box center [235, 164] width 381 height 4
click at [793, 107] on icon at bounding box center [796, 106] width 6 height 6
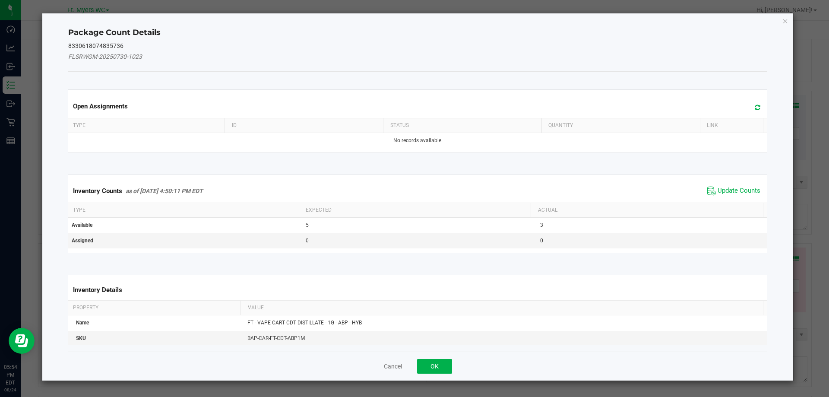
click at [732, 189] on span "Update Counts" at bounding box center [739, 191] width 43 height 9
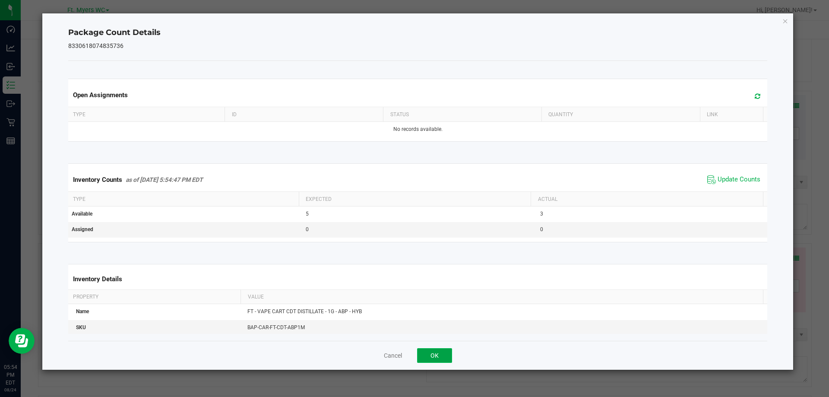
click at [444, 351] on button "OK" at bounding box center [434, 355] width 35 height 15
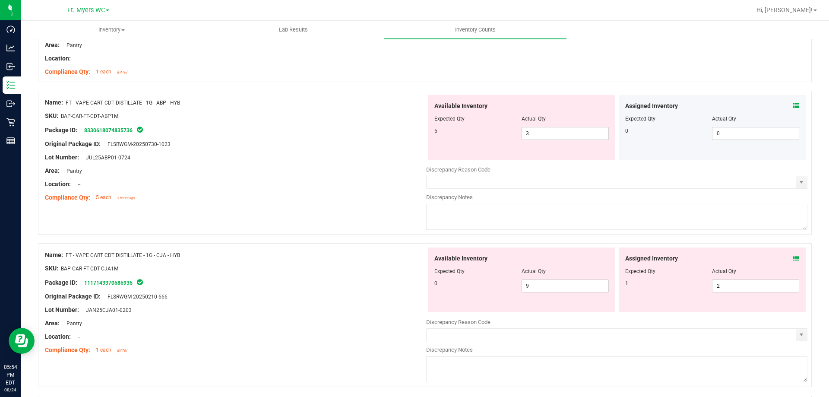
click at [793, 107] on icon at bounding box center [796, 106] width 6 height 6
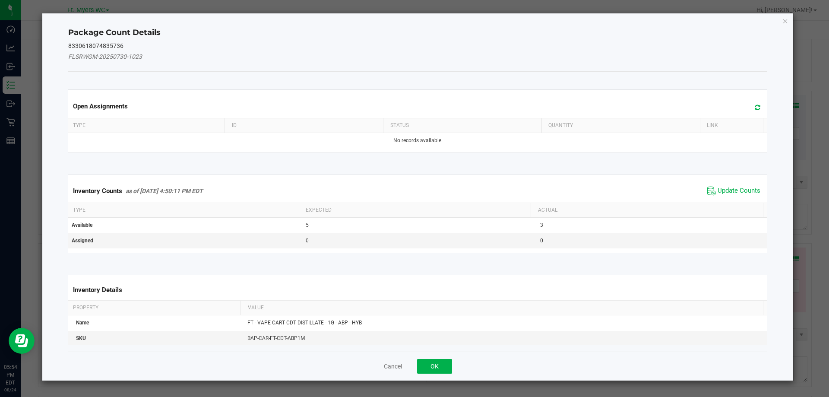
click at [713, 186] on span "Update Counts" at bounding box center [733, 190] width 57 height 13
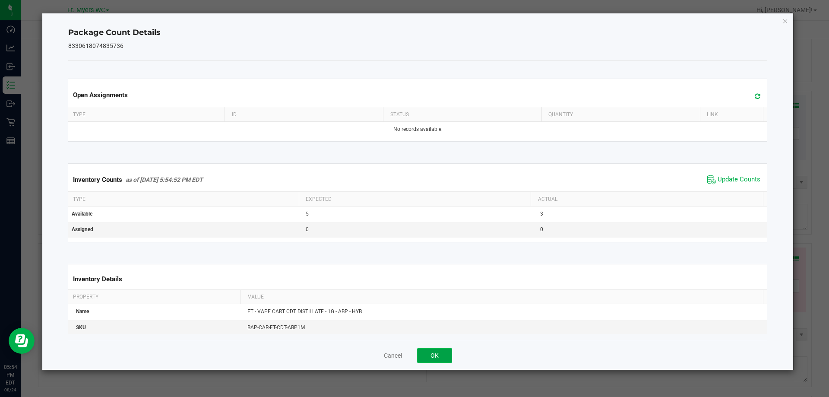
click at [436, 351] on button "OK" at bounding box center [434, 355] width 35 height 15
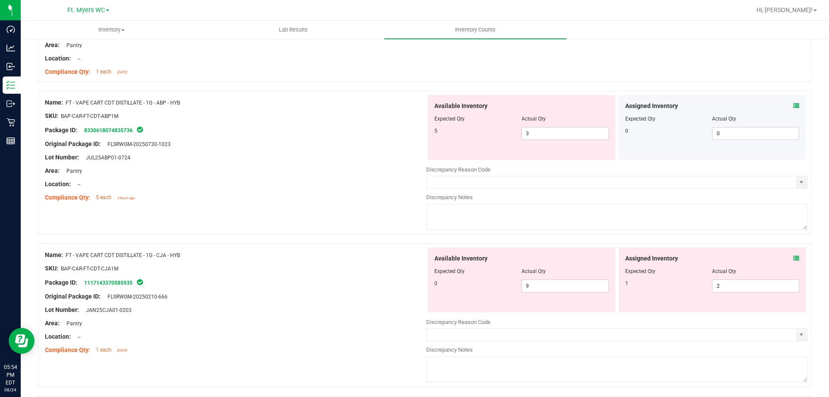
click at [469, 218] on textarea at bounding box center [616, 217] width 381 height 26
click at [386, 202] on div "Compliance Qty: 5 each 3 hours ago" at bounding box center [235, 197] width 381 height 9
click at [130, 131] on link "8330618074835736" at bounding box center [108, 130] width 48 height 6
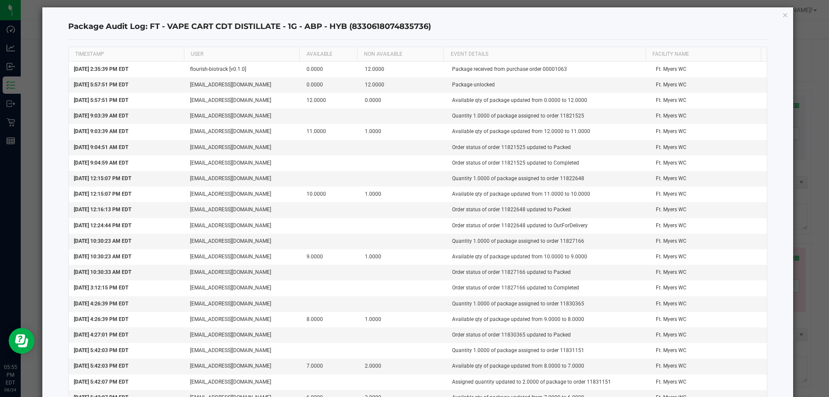
scroll to position [0, 0]
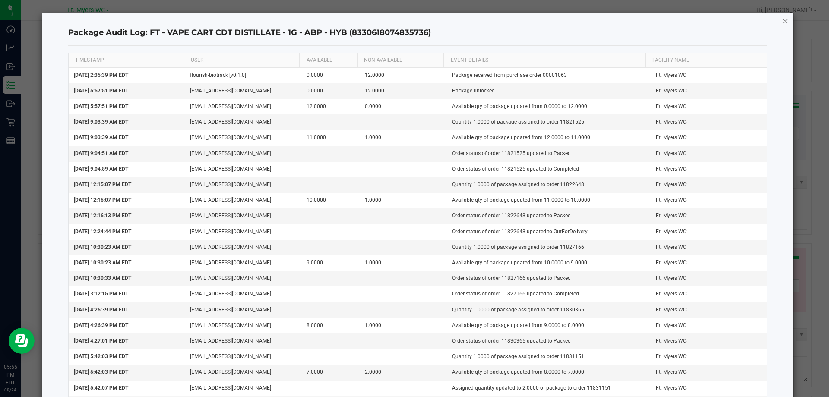
click at [782, 19] on icon "button" at bounding box center [785, 21] width 6 height 10
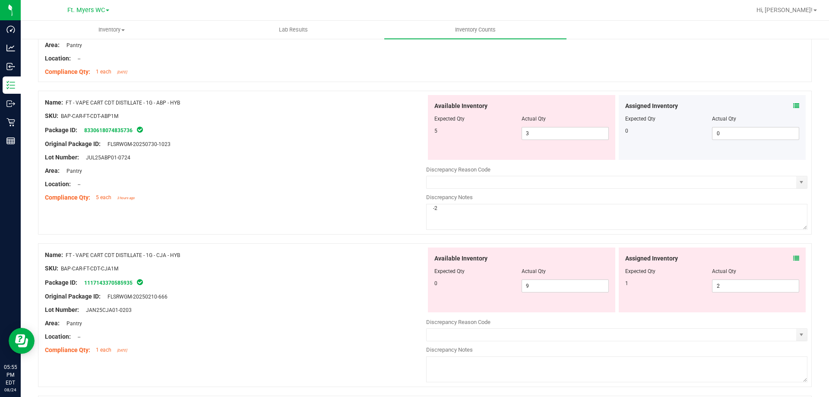
click at [478, 213] on textarea "-2" at bounding box center [616, 217] width 381 height 26
type textarea "-2 pending further investigation"
click at [139, 180] on div "Location: --" at bounding box center [235, 184] width 381 height 9
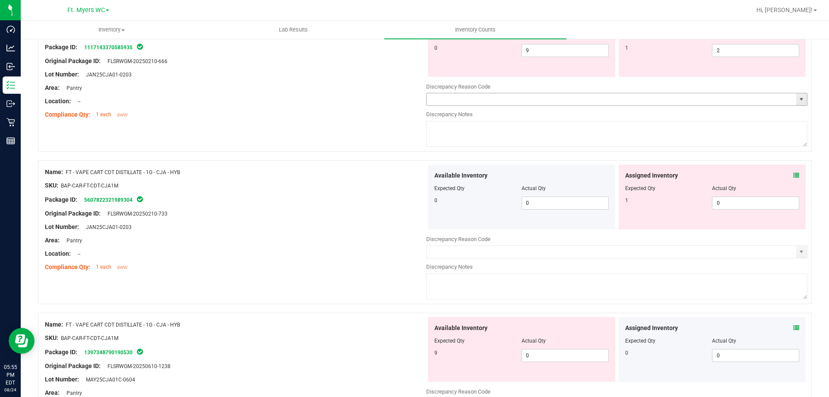
scroll to position [1338, 0]
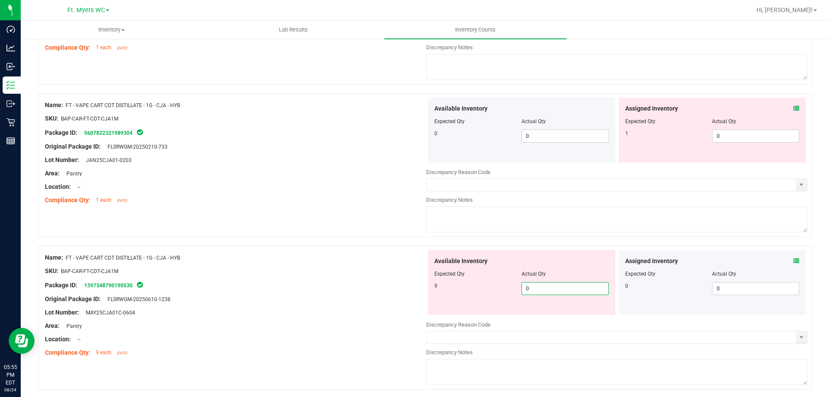
click at [531, 284] on span "0 0" at bounding box center [565, 288] width 87 height 13
type input "09"
type input "9"
click at [242, 282] on div "Package ID: 1397348790190530" at bounding box center [235, 285] width 381 height 10
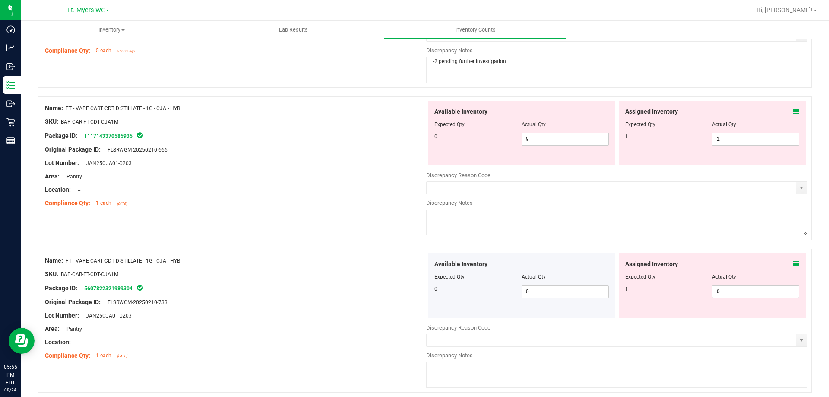
scroll to position [1166, 0]
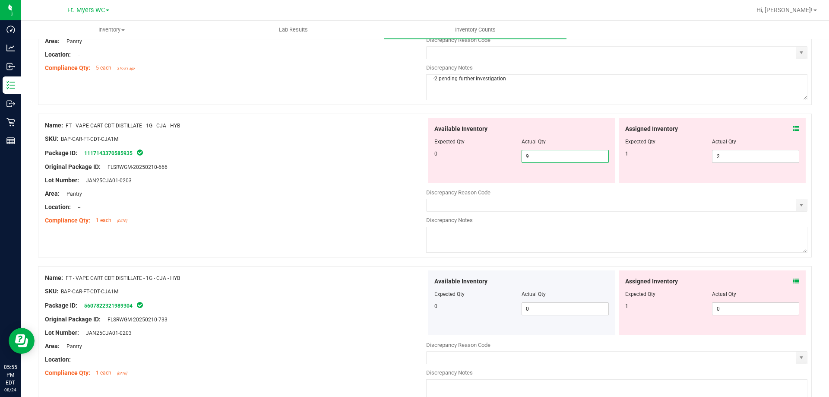
drag, startPoint x: 588, startPoint y: 155, endPoint x: 309, endPoint y: 164, distance: 279.5
click at [309, 164] on div "Name: FT - VAPE CART CDT DISTILLATE - 1G - CJA - HYB SKU: BAP-CAR-FT-CDT-CJA1M …" at bounding box center [425, 186] width 774 height 144
type input "0"
click at [687, 132] on div "Assigned Inventory" at bounding box center [712, 128] width 174 height 9
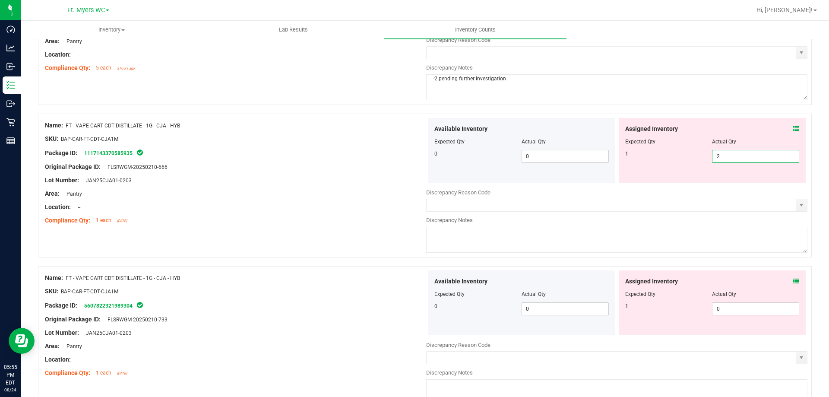
drag, startPoint x: 726, startPoint y: 155, endPoint x: 643, endPoint y: 166, distance: 83.6
click at [643, 166] on div "Assigned Inventory Expected Qty Actual Qty 1 2 2" at bounding box center [712, 150] width 187 height 65
type input "1"
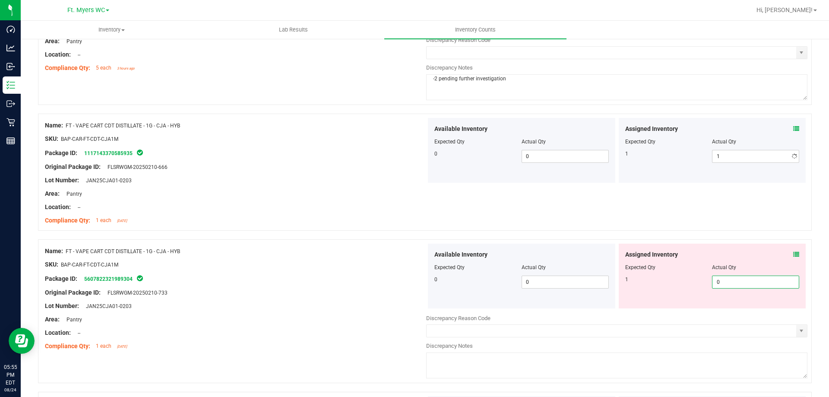
click at [737, 308] on div "Assigned Inventory Expected Qty Actual Qty 1 0 0" at bounding box center [712, 275] width 187 height 65
type input "01"
type input "1"
click at [110, 261] on div "SKU: BAP-CAR-FT-CDT-CJA1M" at bounding box center [235, 264] width 381 height 9
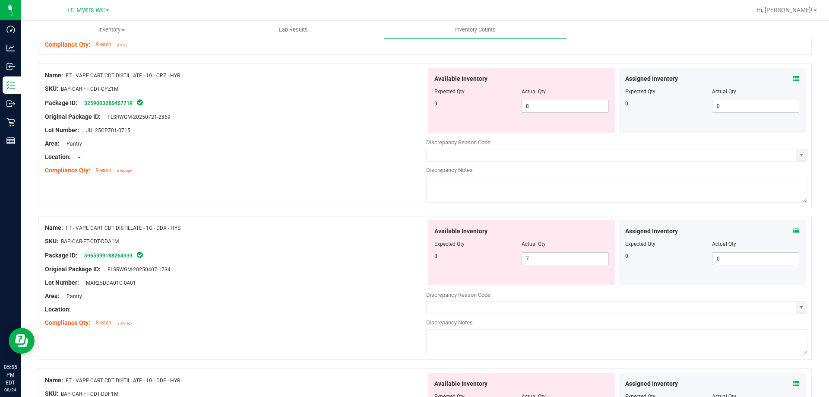
scroll to position [1597, 0]
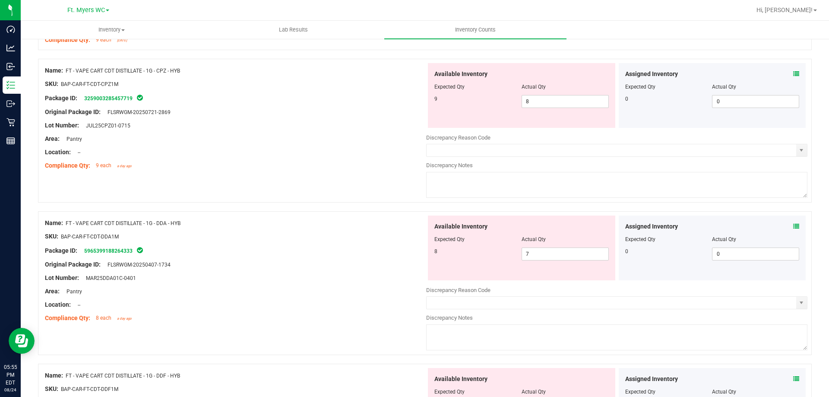
click at [793, 73] on icon at bounding box center [796, 74] width 6 height 6
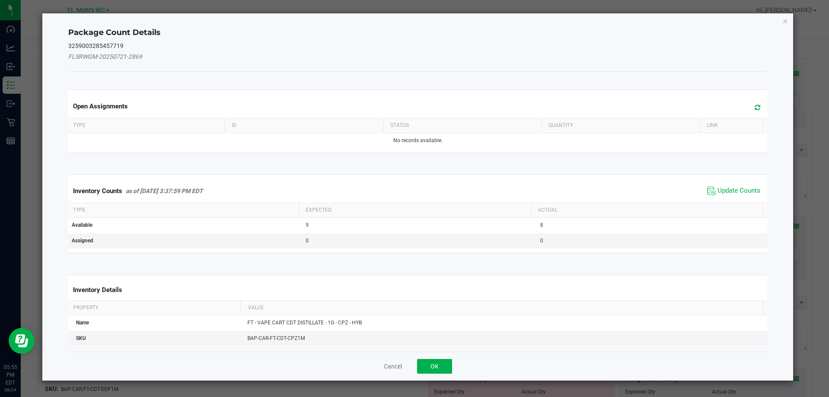
click at [713, 199] on div "Inventory Counts as of [DATE] 3:37:59 PM EDT Update Counts" at bounding box center [417, 190] width 703 height 23
click at [718, 191] on span "Update Counts" at bounding box center [739, 191] width 43 height 9
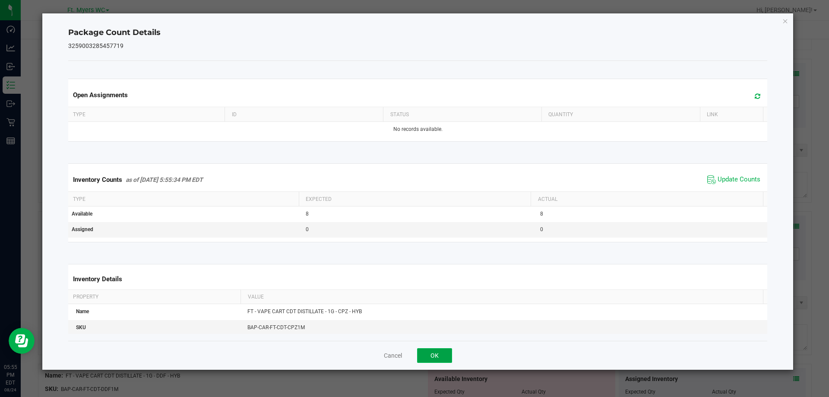
click at [436, 348] on button "OK" at bounding box center [434, 355] width 35 height 15
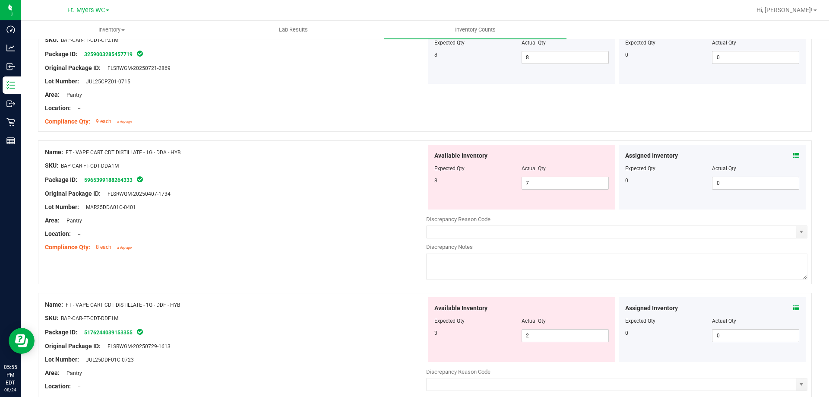
scroll to position [1684, 0]
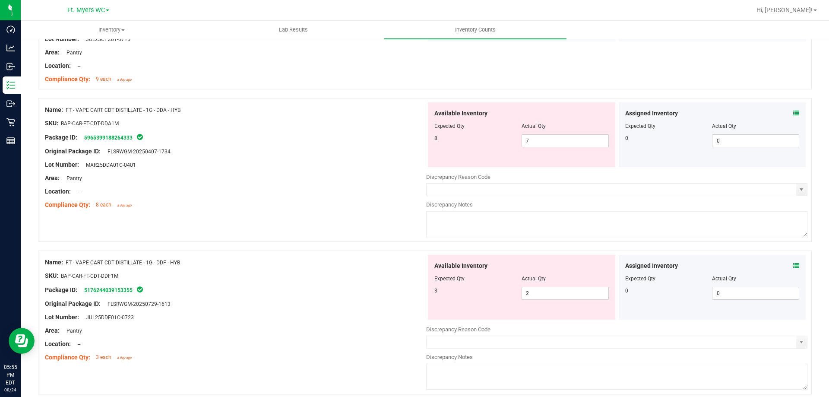
click at [793, 112] on icon at bounding box center [796, 113] width 6 height 6
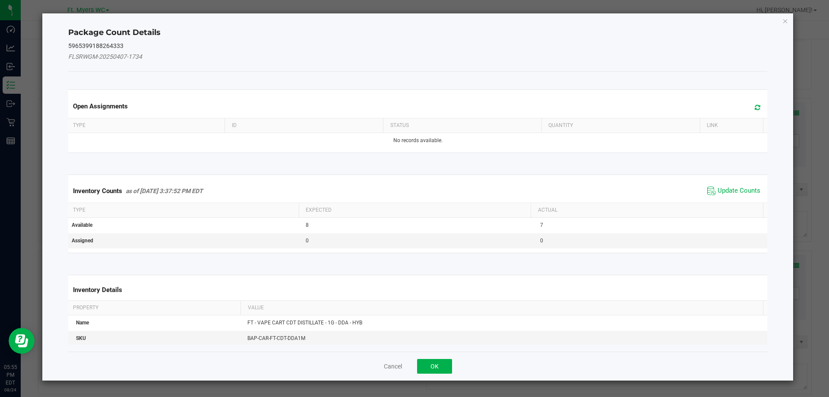
click at [707, 182] on div "Inventory Counts as of [DATE] 3:37:52 PM EDT Update Counts" at bounding box center [417, 190] width 703 height 23
click at [713, 201] on div "Inventory Counts as of [DATE] 3:37:52 PM EDT Update Counts" at bounding box center [417, 190] width 703 height 23
click at [714, 197] on div "Inventory Counts as of [DATE] 3:37:52 PM EDT Update Counts" at bounding box center [417, 190] width 703 height 23
click at [718, 194] on span "Update Counts" at bounding box center [739, 191] width 43 height 9
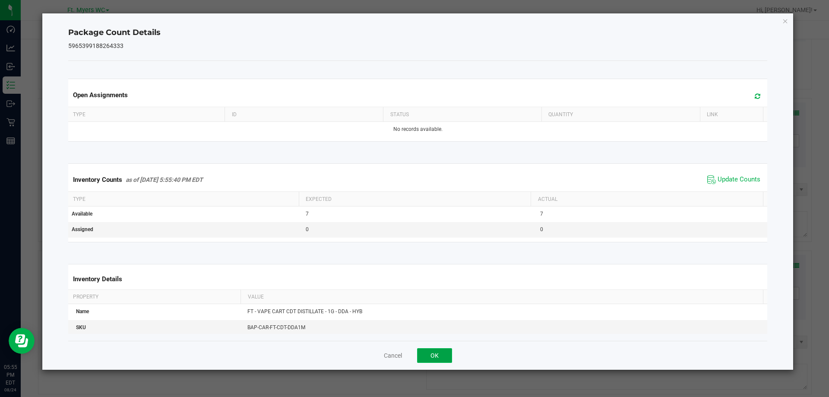
click at [433, 361] on button "OK" at bounding box center [434, 355] width 35 height 15
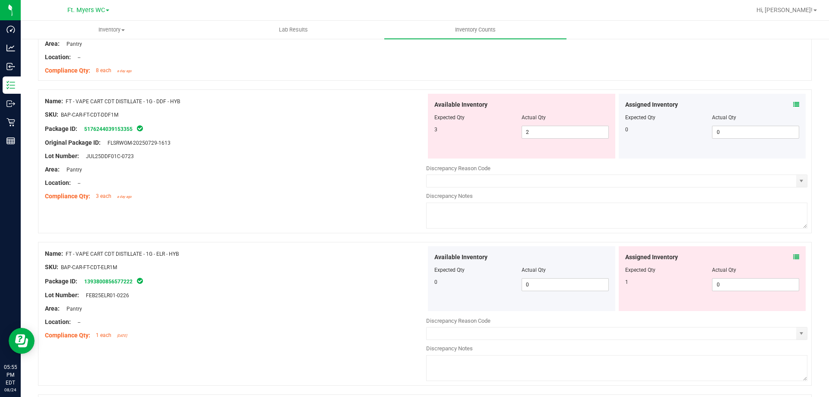
scroll to position [1856, 0]
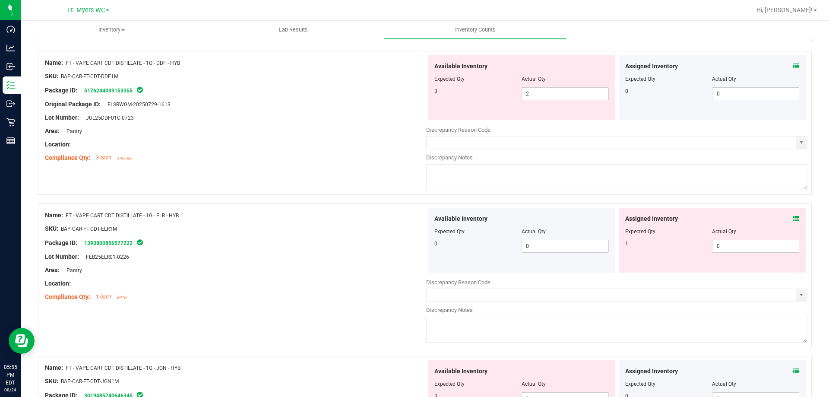
click at [793, 66] on icon at bounding box center [796, 66] width 6 height 6
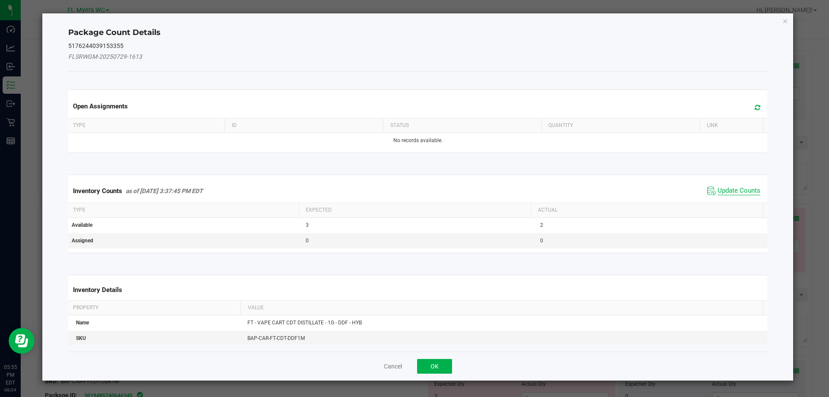
click at [724, 193] on span "Update Counts" at bounding box center [739, 191] width 43 height 9
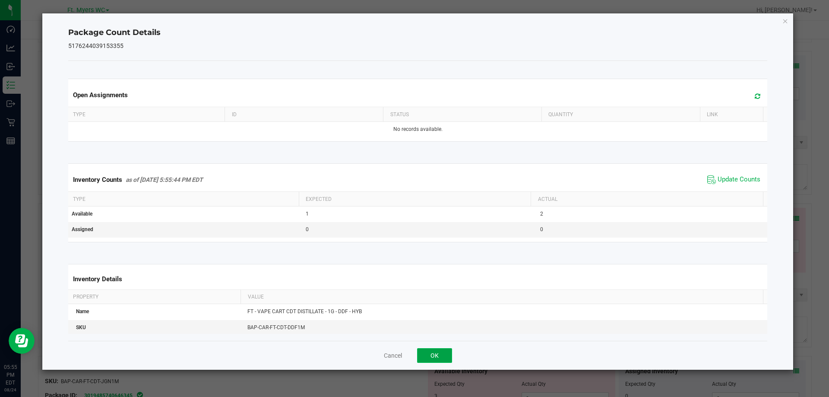
click at [440, 354] on button "OK" at bounding box center [434, 355] width 35 height 15
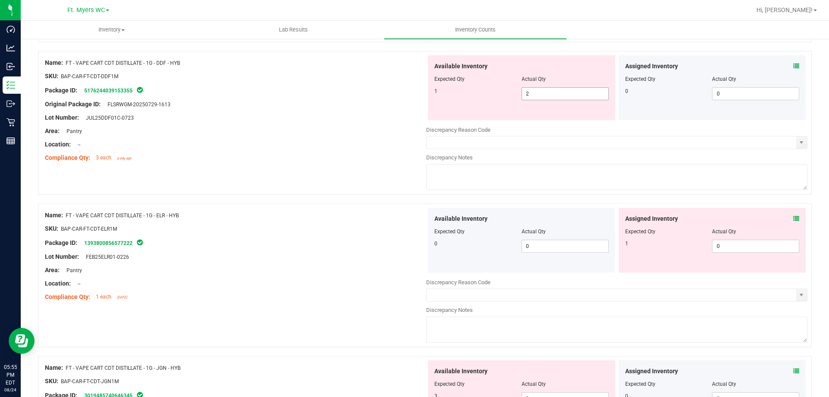
click at [577, 97] on span "2 2" at bounding box center [565, 93] width 87 height 13
drag, startPoint x: 577, startPoint y: 97, endPoint x: 269, endPoint y: 126, distance: 309.1
click at [269, 126] on div "Name: FT - VAPE CART CDT DISTILLATE - 1G - DDF - HYB SKU: BAP-CAR-FT-CDT-DDF1M …" at bounding box center [425, 123] width 774 height 144
type input "1"
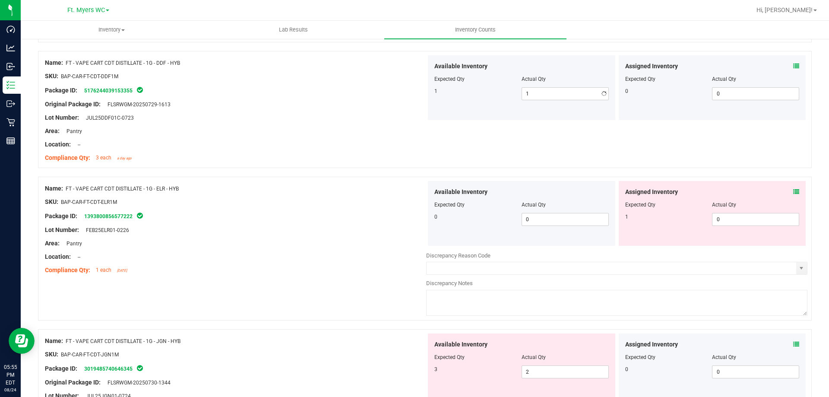
click at [265, 129] on div "Area: Pantry" at bounding box center [235, 130] width 381 height 9
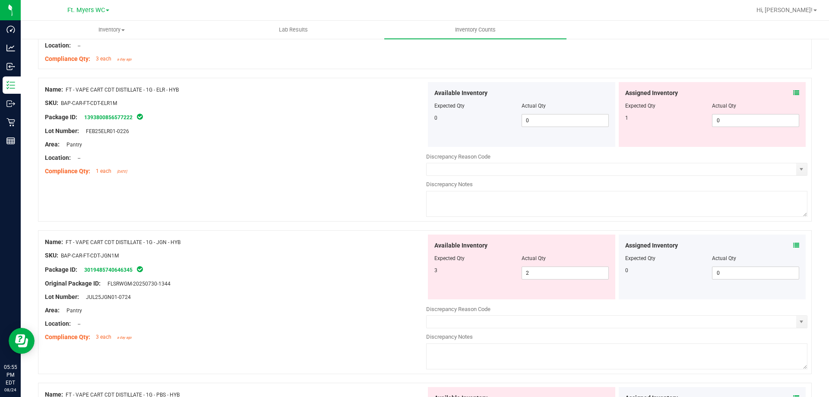
scroll to position [1986, 0]
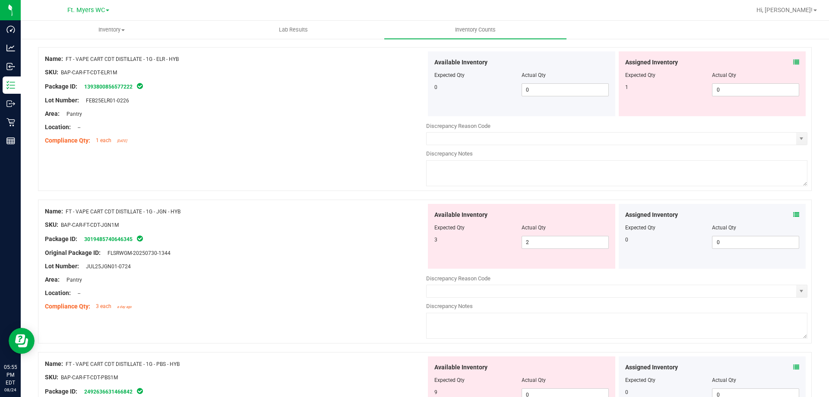
click at [793, 62] on icon at bounding box center [796, 62] width 6 height 6
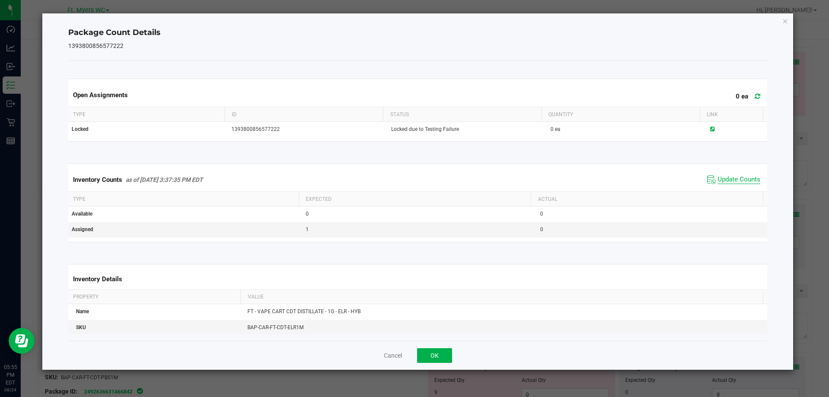
click at [718, 181] on span "Update Counts" at bounding box center [739, 179] width 43 height 9
click at [421, 367] on div "Cancel OK" at bounding box center [417, 355] width 699 height 29
click at [430, 362] on button "OK" at bounding box center [434, 355] width 35 height 15
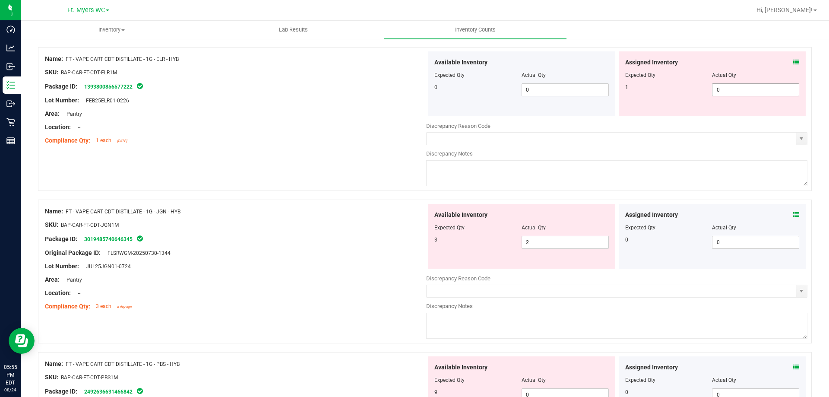
click at [722, 93] on span "0 0" at bounding box center [755, 89] width 87 height 13
type input "01"
type input "1"
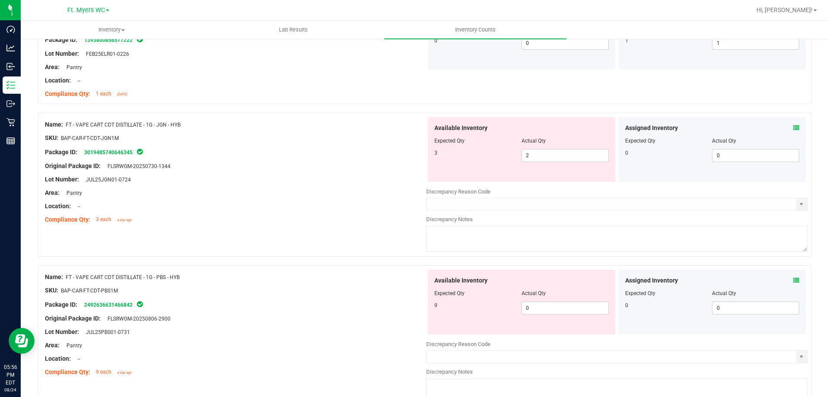
scroll to position [2072, 0]
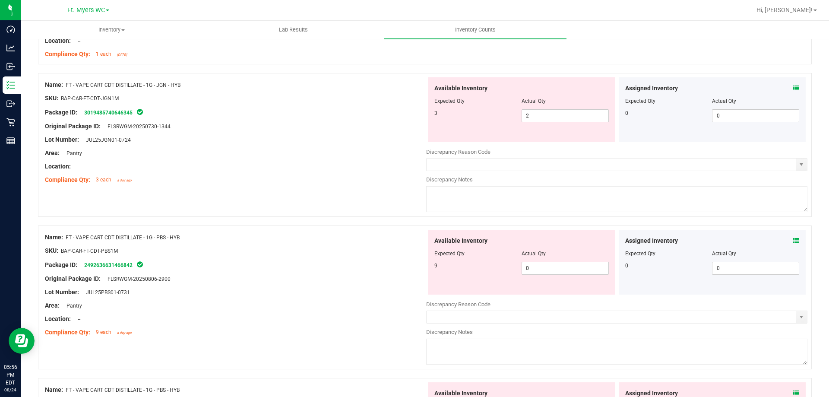
click at [786, 88] on div "Assigned Inventory" at bounding box center [712, 88] width 174 height 9
click at [793, 88] on icon at bounding box center [796, 88] width 6 height 6
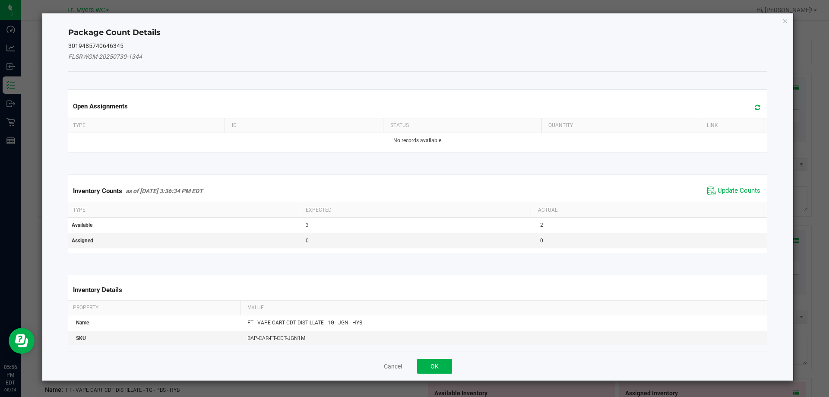
click at [721, 189] on span "Update Counts" at bounding box center [739, 191] width 43 height 9
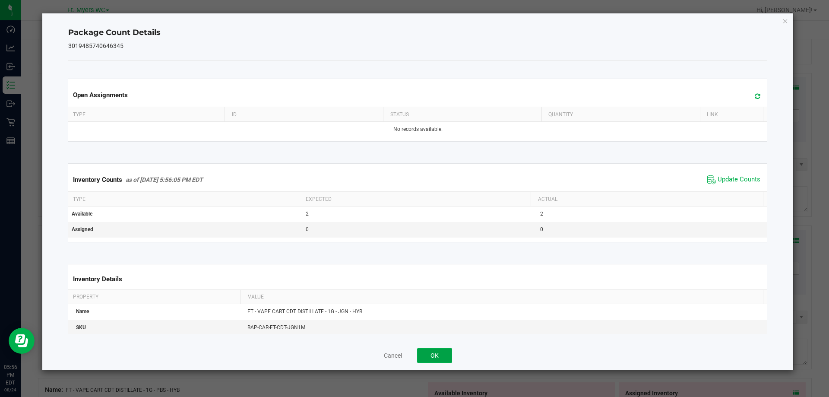
click at [437, 350] on button "OK" at bounding box center [434, 355] width 35 height 15
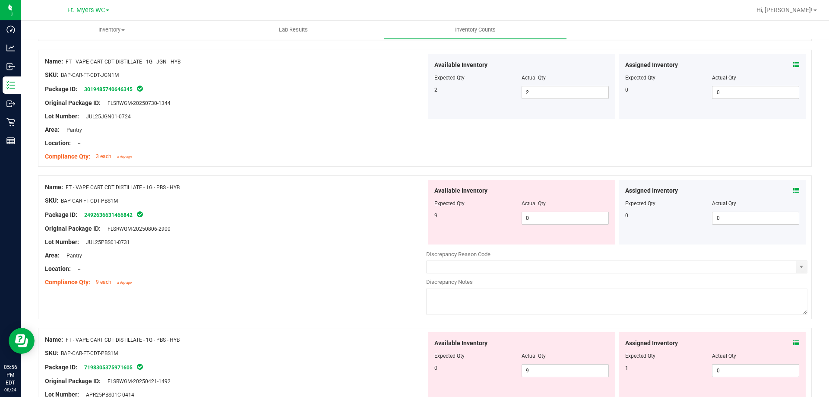
scroll to position [2202, 0]
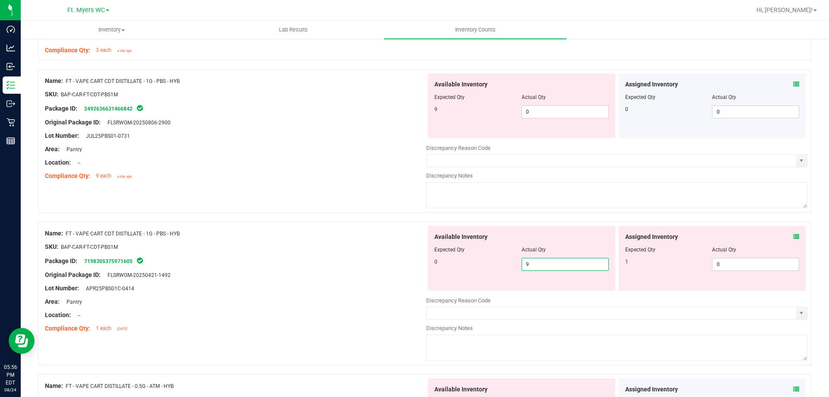
drag, startPoint x: 561, startPoint y: 263, endPoint x: 357, endPoint y: 248, distance: 204.8
click at [357, 248] on div "Name: FT - VAPE CART CDT DISTILLATE - 1G - PBS - HYB SKU: BAP-CAR-FT-CDT-PBS1M …" at bounding box center [425, 293] width 774 height 144
type input "0"
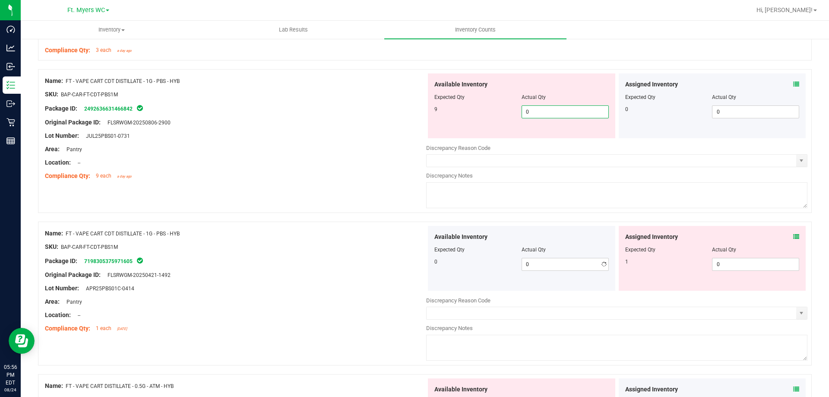
click at [534, 113] on span "0 0" at bounding box center [565, 111] width 87 height 13
type input "09"
type input "9"
click at [730, 270] on div "Available Inventory Expected Qty Actual Qty 0 0 0" at bounding box center [616, 294] width 381 height 137
type input "01"
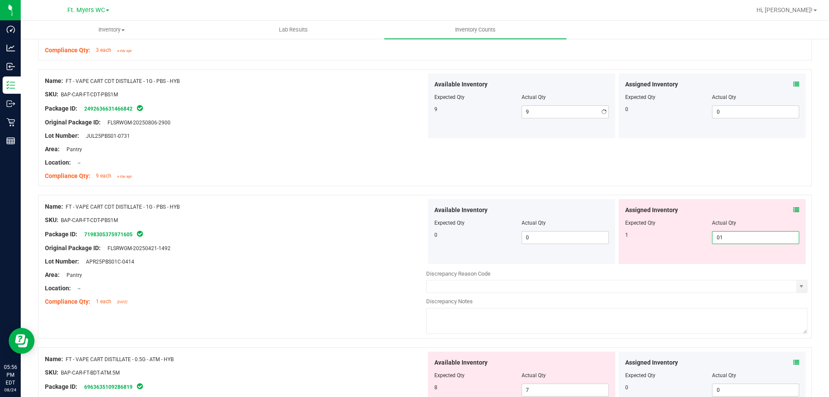
type input "1"
click at [252, 196] on div "Name: FT - VAPE CART CDT DISTILLATE - 1G - PBS - HYB SKU: BAP-CAR-FT-CDT-PBS1M …" at bounding box center [425, 267] width 774 height 144
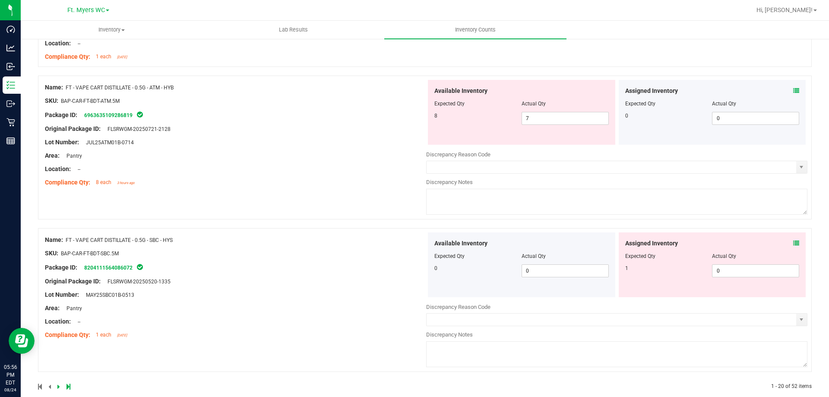
scroll to position [2459, 0]
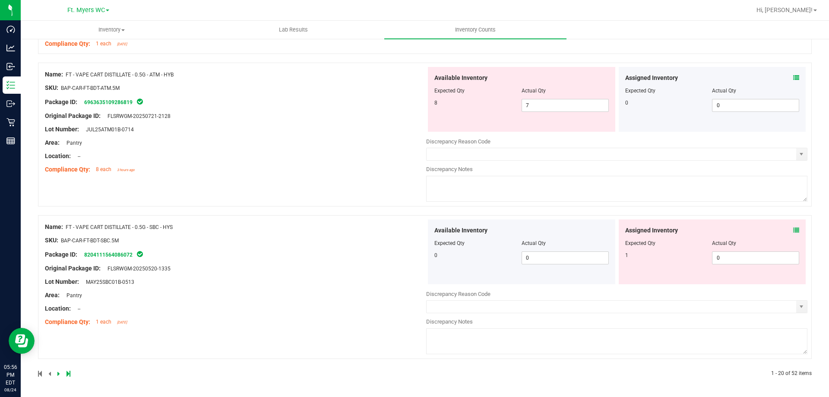
click at [793, 77] on icon at bounding box center [796, 78] width 6 height 6
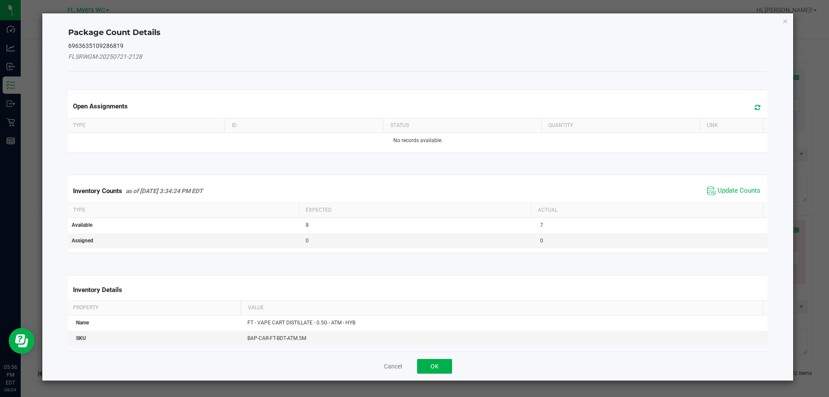
click at [736, 196] on span "Update Counts" at bounding box center [733, 190] width 57 height 13
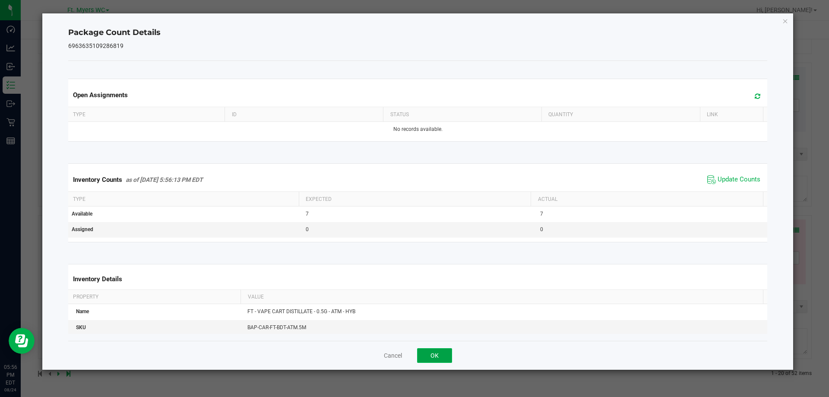
click at [451, 352] on button "OK" at bounding box center [434, 355] width 35 height 15
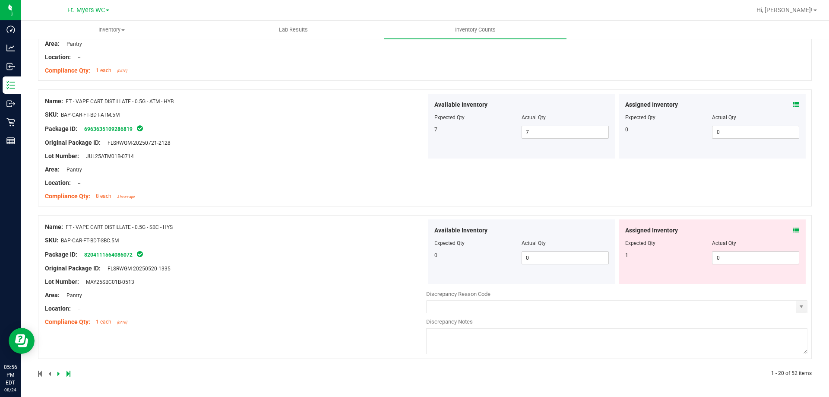
click at [793, 229] on icon at bounding box center [796, 230] width 6 height 6
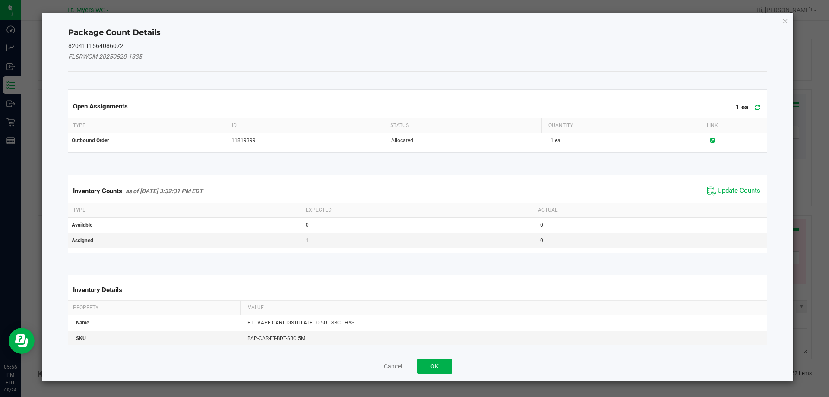
click at [729, 186] on span "Update Counts" at bounding box center [733, 190] width 57 height 13
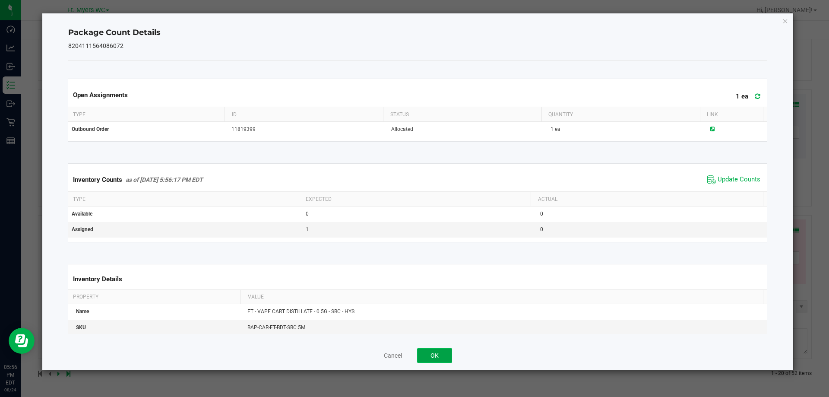
click at [445, 351] on button "OK" at bounding box center [434, 355] width 35 height 15
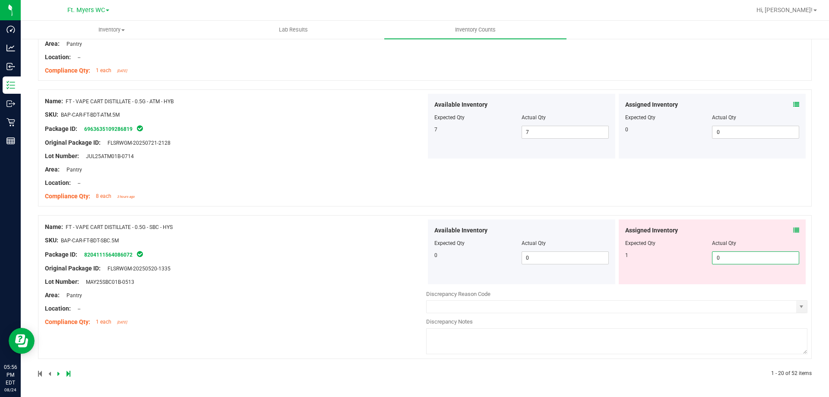
click at [752, 254] on span "0 0" at bounding box center [755, 257] width 87 height 13
type input "01"
type input "1"
click at [399, 257] on div "Name: FT - VAPE CART DISTILLATE - 0.5G - SBC - HYS SKU: BAP-CAR-FT-BDT-SBC.5M P…" at bounding box center [235, 274] width 381 height 110
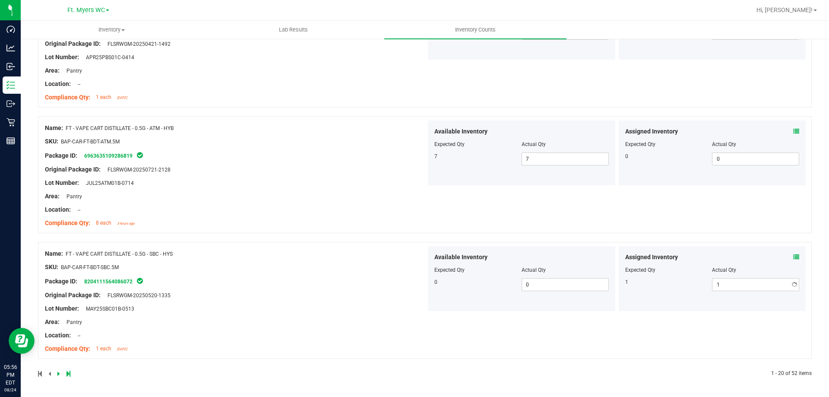
scroll to position [2406, 0]
drag, startPoint x: 368, startPoint y: 341, endPoint x: 389, endPoint y: 100, distance: 242.7
drag, startPoint x: 359, startPoint y: 243, endPoint x: 359, endPoint y: 151, distance: 92.0
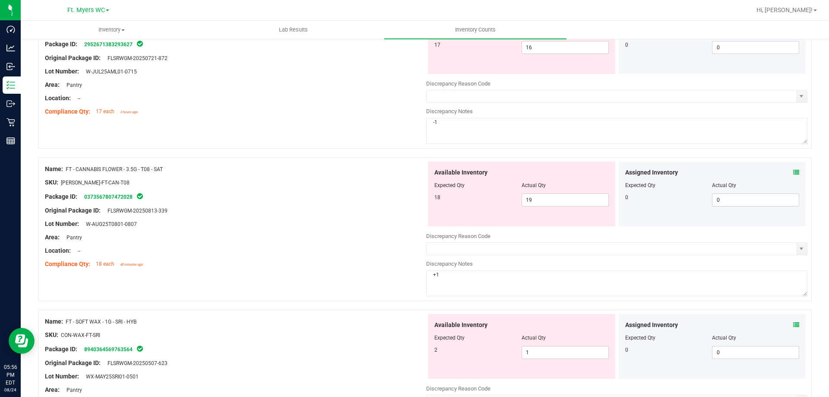
scroll to position [0, 0]
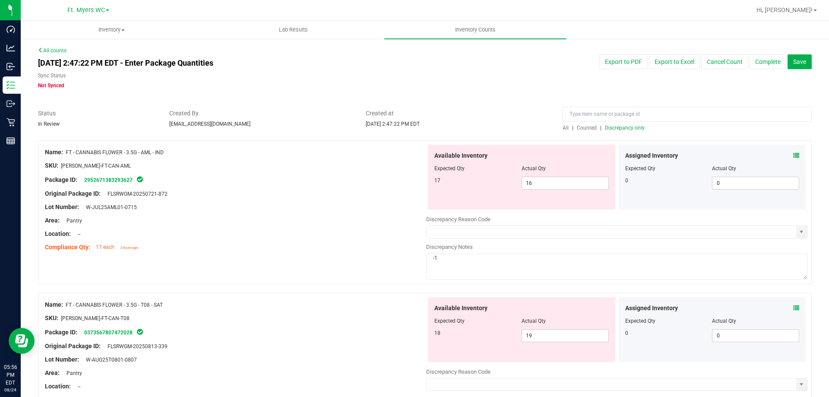
click at [624, 124] on div "All | Counted | Discrepancy only" at bounding box center [687, 128] width 249 height 8
click at [622, 129] on span "Discrepancy only" at bounding box center [625, 128] width 40 height 6
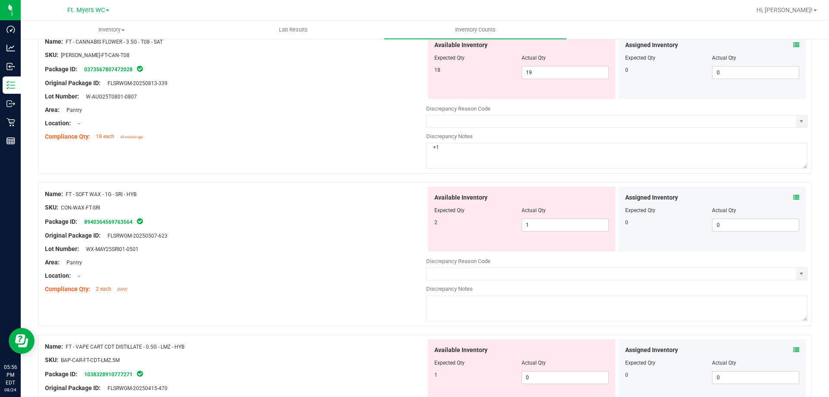
scroll to position [389, 0]
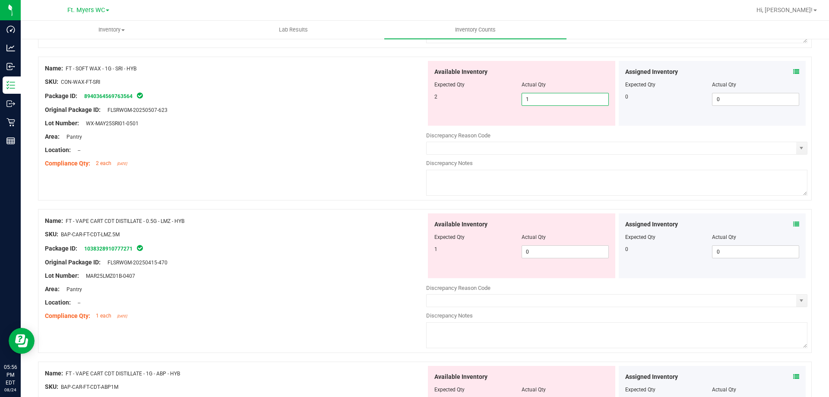
drag, startPoint x: 560, startPoint y: 97, endPoint x: 282, endPoint y: 164, distance: 286.3
click at [282, 164] on div "Name: FT - SOFT WAX - 1G - SRI - HYB SKU: CON-WAX-FT-SRI Package ID: 8940364569…" at bounding box center [425, 129] width 774 height 144
type input "2"
drag, startPoint x: 221, startPoint y: 187, endPoint x: 234, endPoint y: 190, distance: 13.4
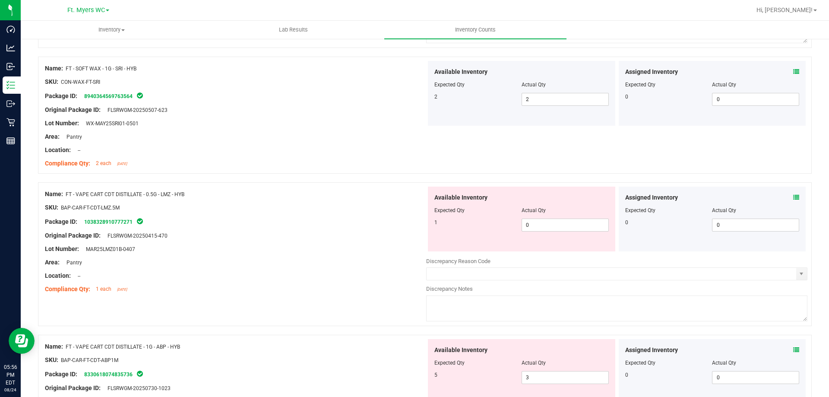
scroll to position [432, 0]
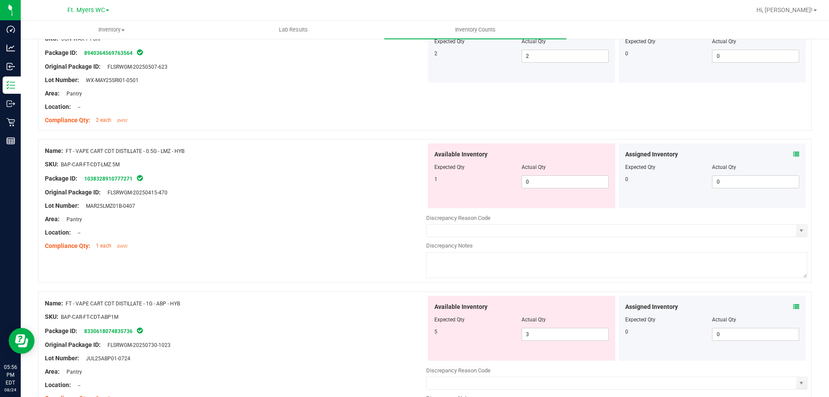
click at [500, 274] on textarea at bounding box center [616, 265] width 381 height 26
type textarea "-1"
click at [247, 180] on div "Package ID: 1038328910777271" at bounding box center [235, 178] width 381 height 10
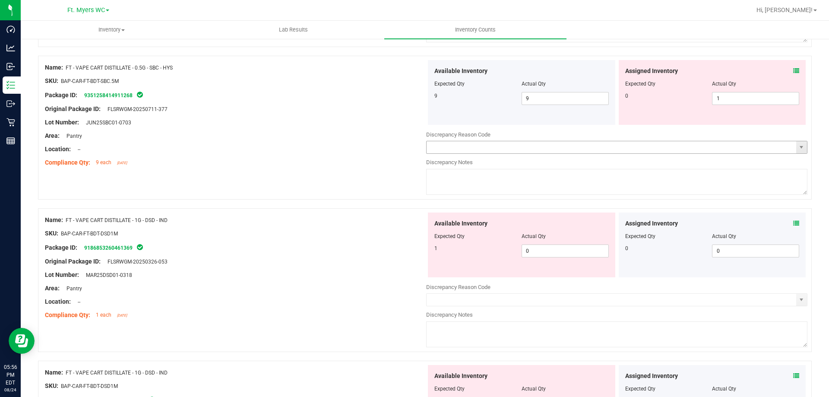
scroll to position [820, 0]
drag, startPoint x: 765, startPoint y: 98, endPoint x: 188, endPoint y: 119, distance: 578.0
click at [557, 116] on div "Available Inventory Expected Qty Actual Qty 9 9 9 1 1" at bounding box center [616, 92] width 381 height 65
type input "0"
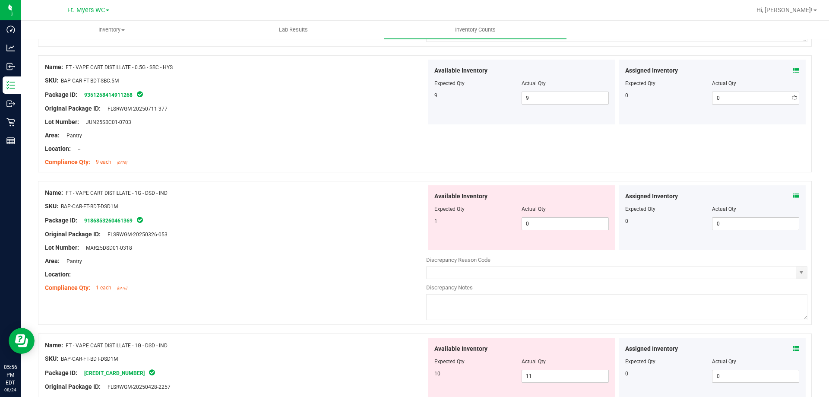
click at [72, 174] on div "Name: FT - VAPE CART DISTILLATE - 0.5G - SBC - HYS SKU: BAP-CAR-FT-BDT-SBC.5M P…" at bounding box center [425, 118] width 774 height 126
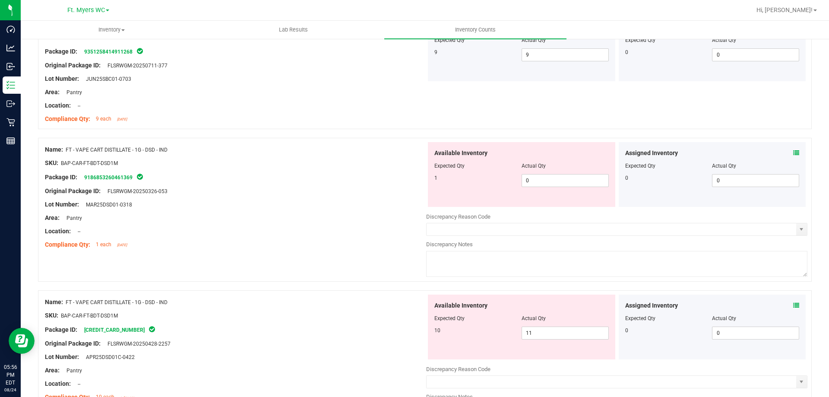
scroll to position [907, 0]
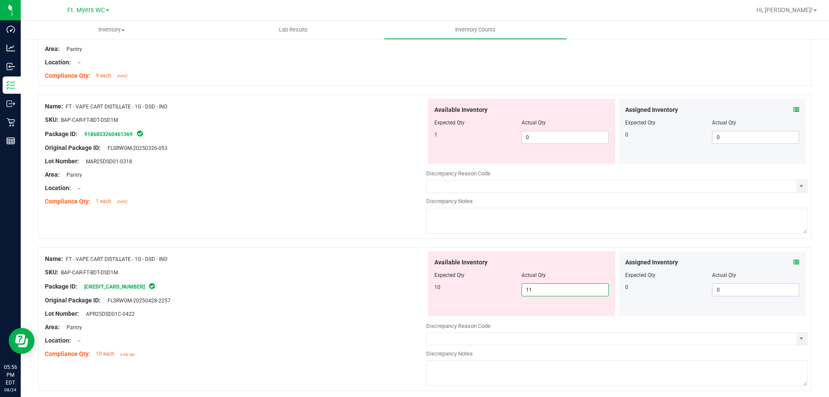
drag, startPoint x: 514, startPoint y: 278, endPoint x: 457, endPoint y: 179, distance: 114.5
click at [428, 269] on div "Available Inventory Expected Qty Actual Qty 10 11 11" at bounding box center [521, 283] width 187 height 65
type input "10"
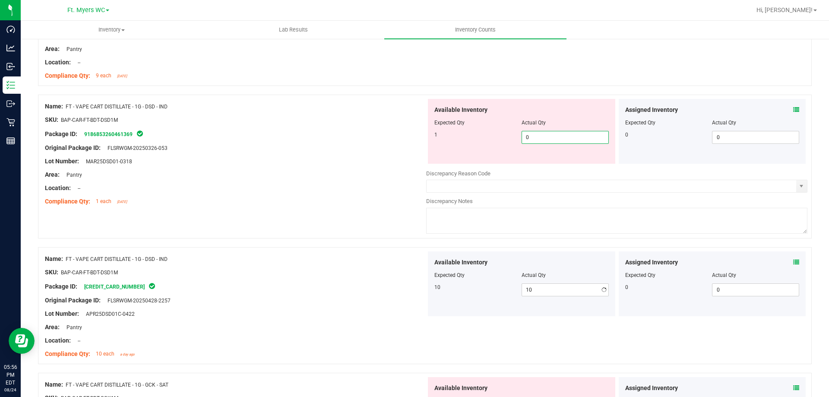
click at [536, 135] on span "0 0" at bounding box center [565, 137] width 87 height 13
type input "01"
type input "1"
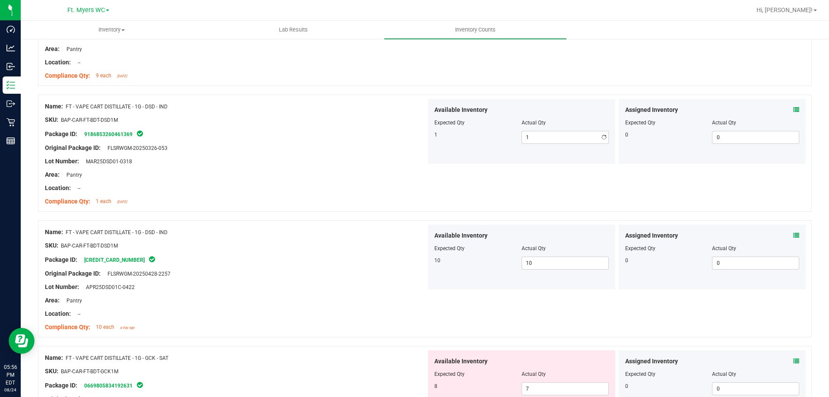
click at [388, 152] on div "Original Package ID: FLSRWGM-20250326-053" at bounding box center [235, 147] width 381 height 9
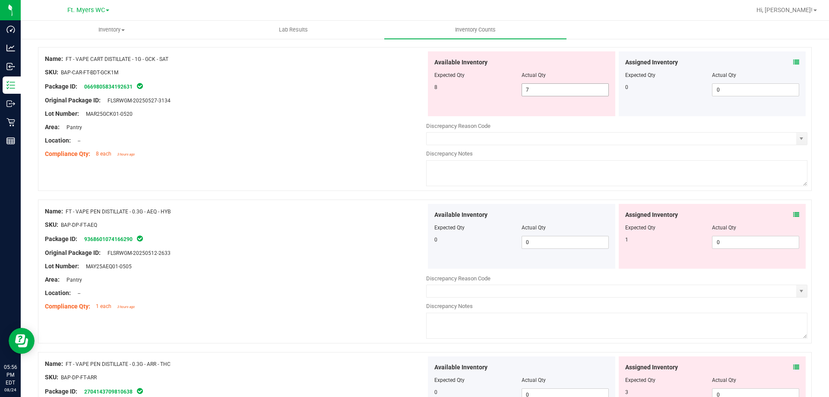
scroll to position [1209, 0]
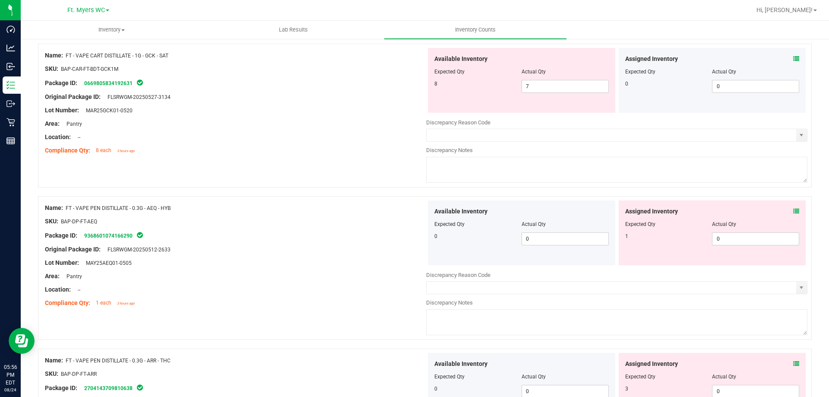
click at [793, 61] on icon at bounding box center [796, 59] width 6 height 6
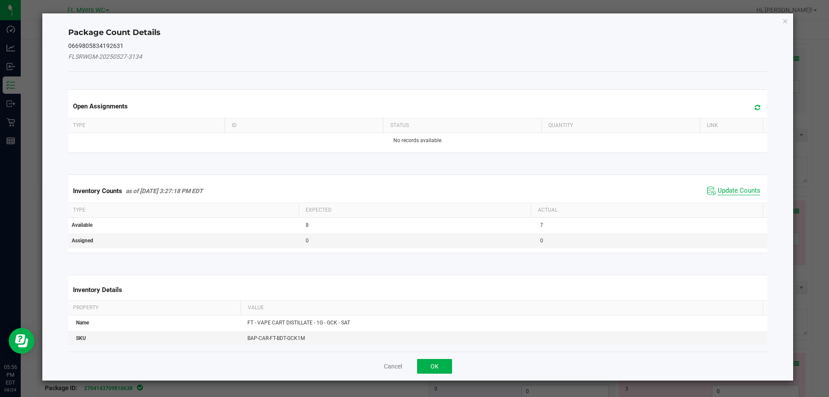
click at [734, 188] on span "Update Counts" at bounding box center [739, 191] width 43 height 9
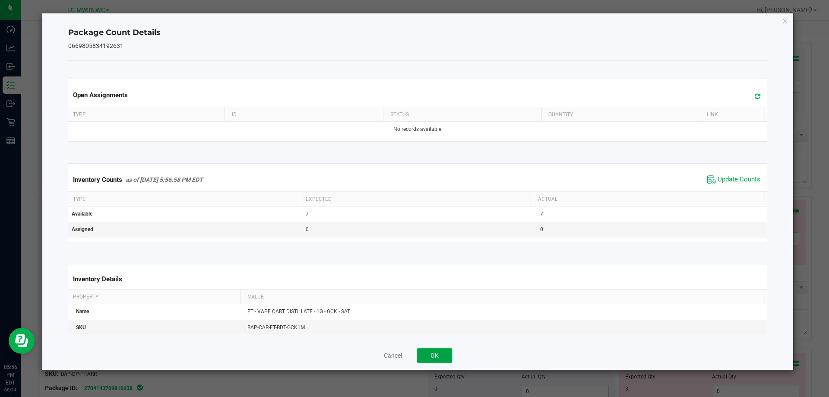
click at [446, 348] on button "OK" at bounding box center [434, 355] width 35 height 15
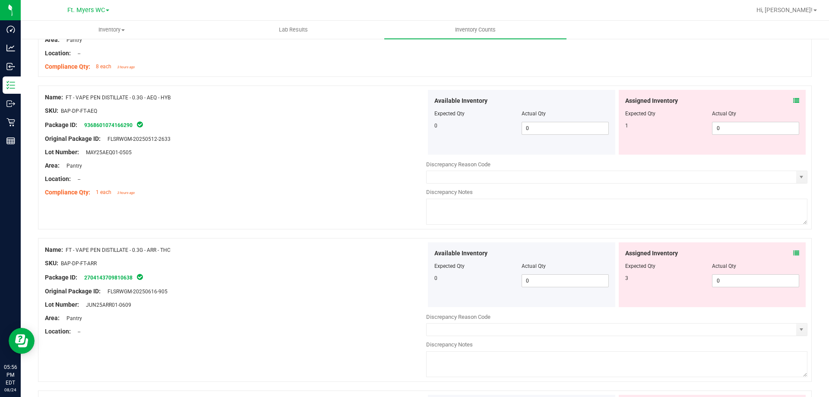
scroll to position [1295, 0]
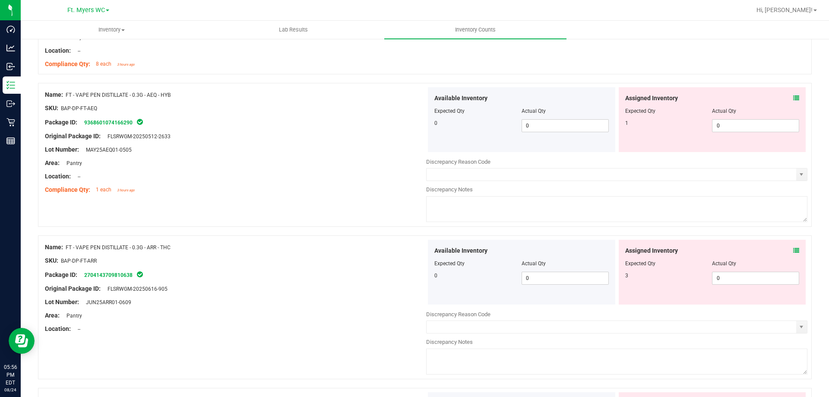
click at [787, 107] on div "Actual Qty" at bounding box center [755, 111] width 87 height 8
click at [793, 97] on icon at bounding box center [796, 98] width 6 height 6
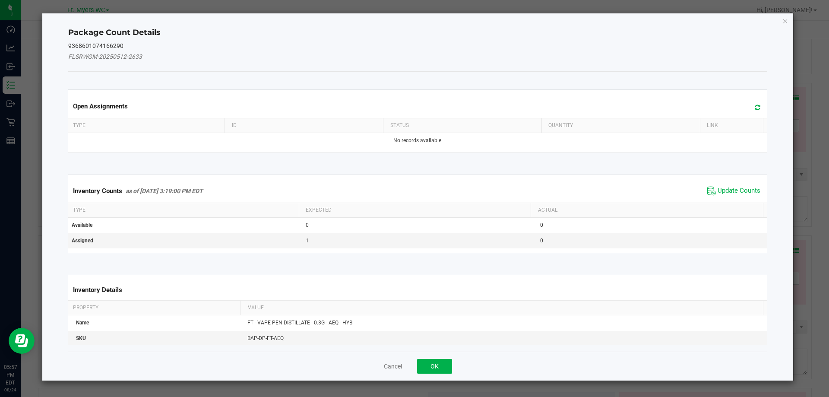
click at [718, 191] on span "Update Counts" at bounding box center [739, 191] width 43 height 9
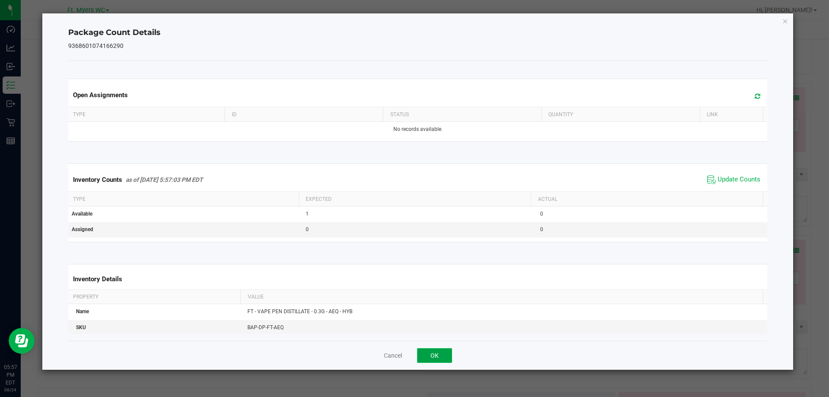
click at [435, 352] on button "OK" at bounding box center [434, 355] width 35 height 15
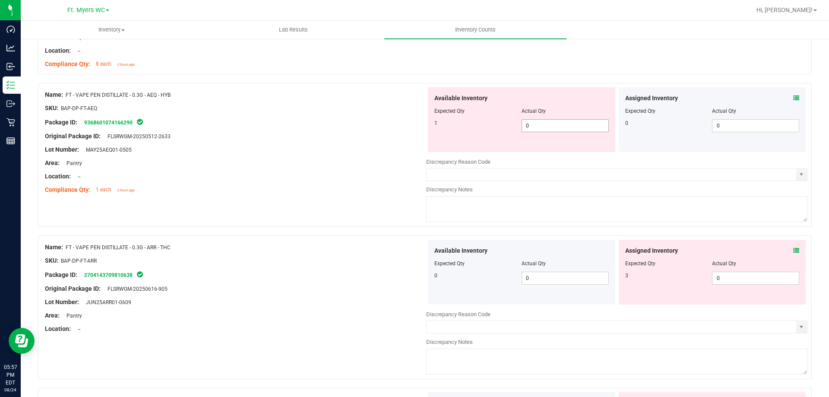
click at [540, 121] on span "0 0" at bounding box center [565, 125] width 87 height 13
type input "01"
type input "1"
click at [365, 158] on div "Area: Pantry" at bounding box center [235, 162] width 381 height 9
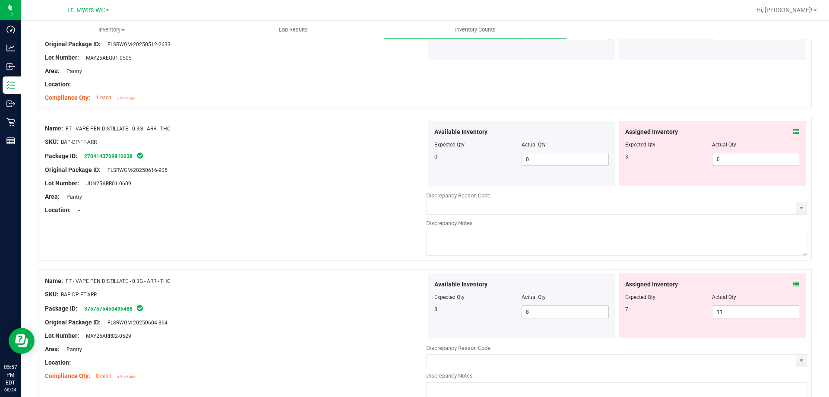
scroll to position [1425, 0]
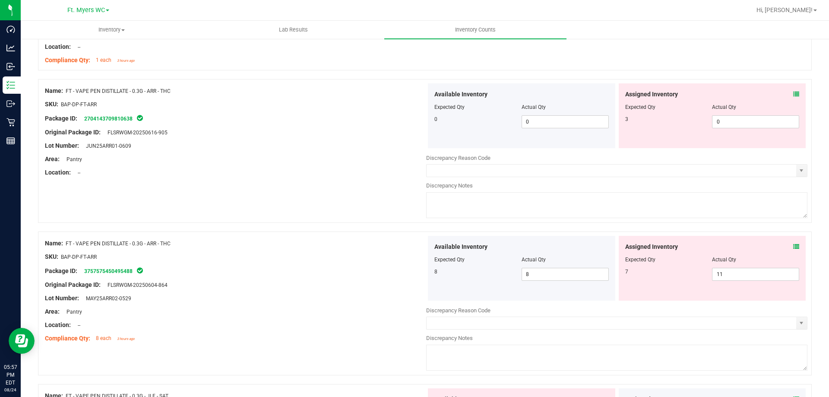
click at [793, 92] on icon at bounding box center [796, 94] width 6 height 6
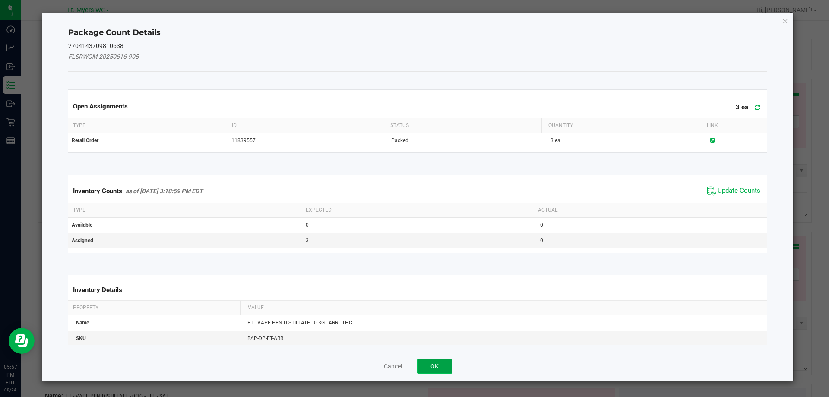
click at [442, 368] on button "OK" at bounding box center [434, 366] width 35 height 15
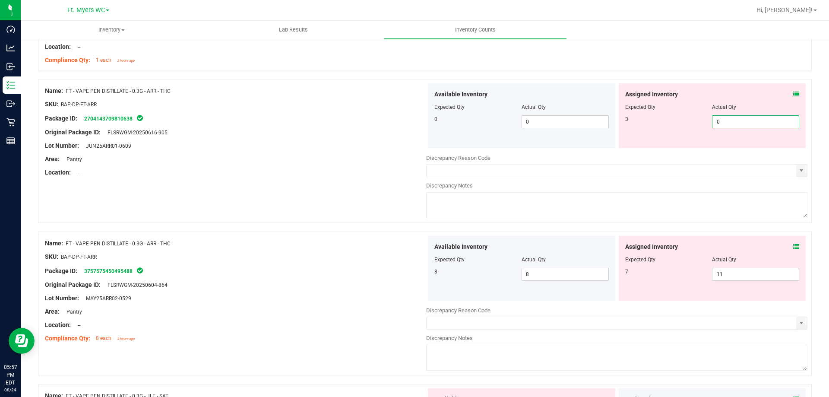
click at [736, 116] on span "0 0" at bounding box center [755, 121] width 87 height 13
type input "03"
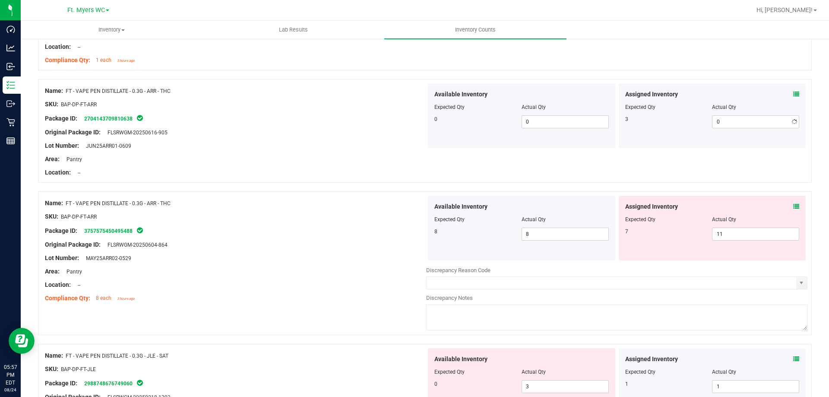
type input "3"
click at [312, 180] on div "Name: FT - VAPE PEN DISTILLATE - 0.3G - ARR - THC SKU: BAP-DP-FT-ARR Package ID…" at bounding box center [425, 131] width 774 height 104
drag, startPoint x: 743, startPoint y: 237, endPoint x: 435, endPoint y: 235, distance: 308.7
click at [439, 235] on div "Available Inventory Expected Qty Actual Qty 8 8 8 11 11" at bounding box center [616, 228] width 381 height 65
type input "7"
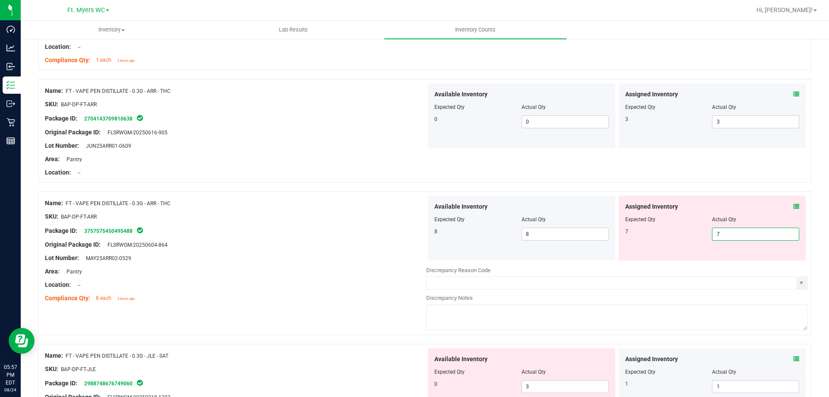
type input "7"
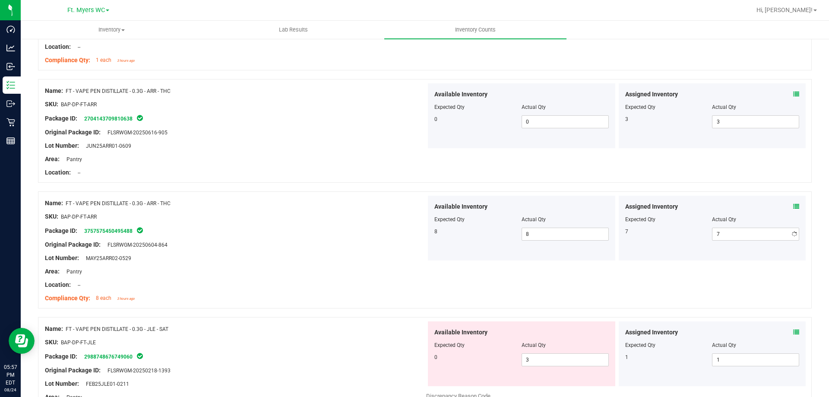
click at [392, 232] on div "Package ID: 3757575450495488" at bounding box center [235, 230] width 381 height 10
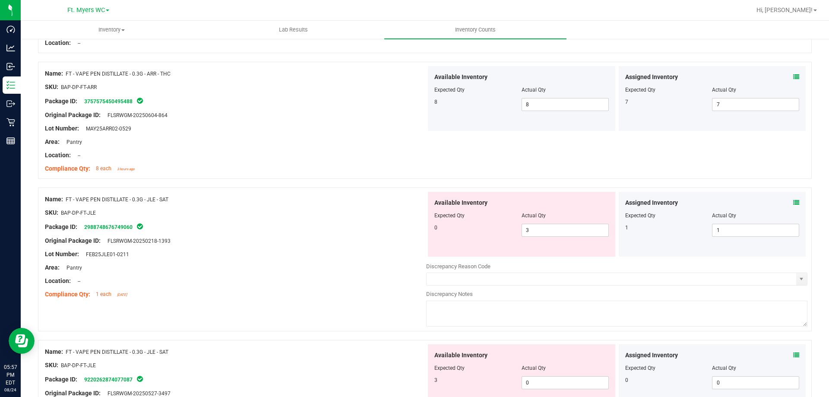
scroll to position [1597, 0]
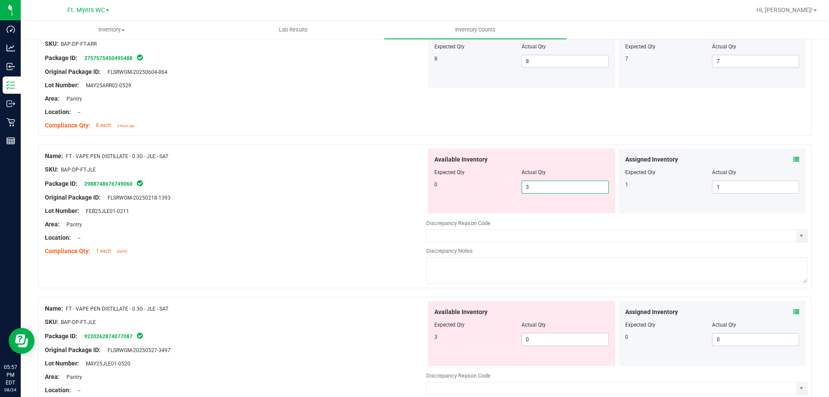
drag, startPoint x: 549, startPoint y: 184, endPoint x: 413, endPoint y: 193, distance: 136.3
click at [413, 193] on div "Name: FT - VAPE PEN DISTILLATE - 0.3G - JLE - SAT SKU: BAP-DP-FT-JLE Package ID…" at bounding box center [425, 216] width 774 height 144
type input "0"
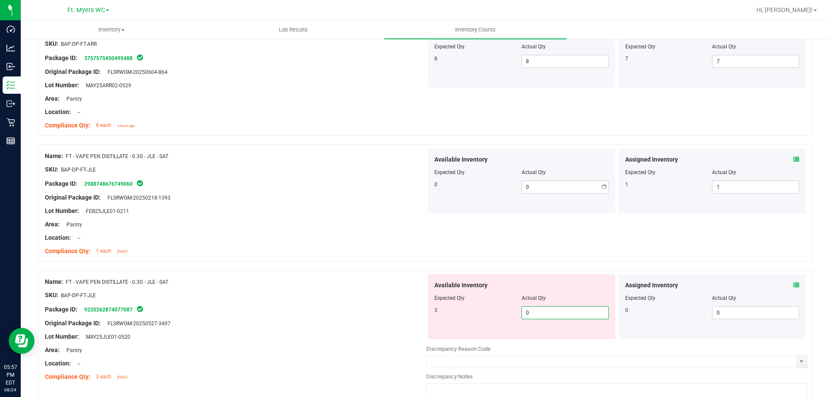
click at [543, 333] on div "Available Inventory Expected Qty Actual Qty 3 0 0" at bounding box center [521, 306] width 187 height 65
type input "03"
type input "3"
click at [369, 311] on div "Package ID: 9220262874077087" at bounding box center [235, 309] width 381 height 10
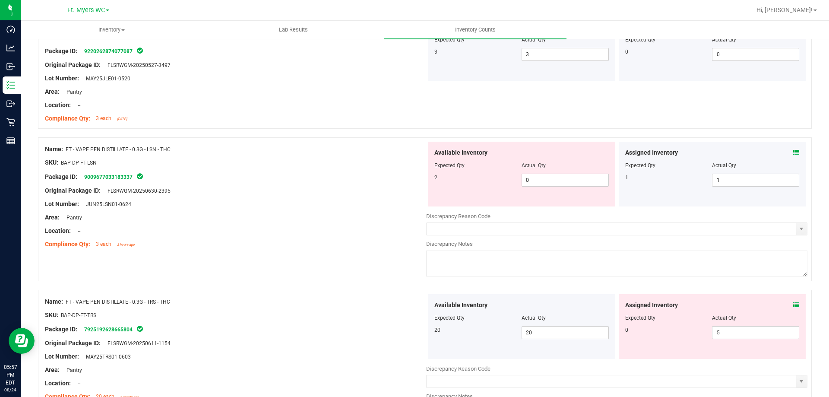
scroll to position [1856, 0]
click at [793, 151] on icon at bounding box center [796, 152] width 6 height 6
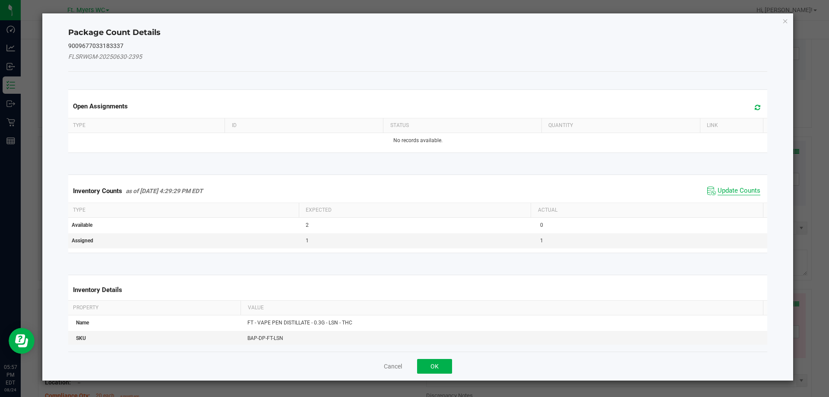
click at [730, 188] on span "Update Counts" at bounding box center [739, 191] width 43 height 9
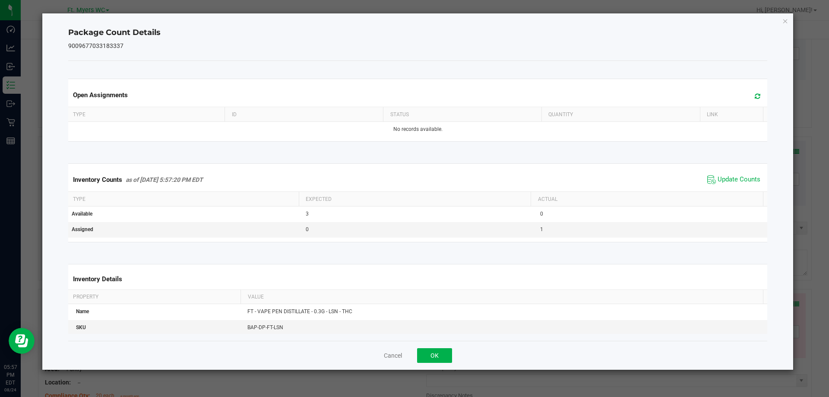
click at [441, 346] on div "Cancel OK" at bounding box center [417, 355] width 699 height 29
click at [440, 354] on button "OK" at bounding box center [434, 355] width 35 height 15
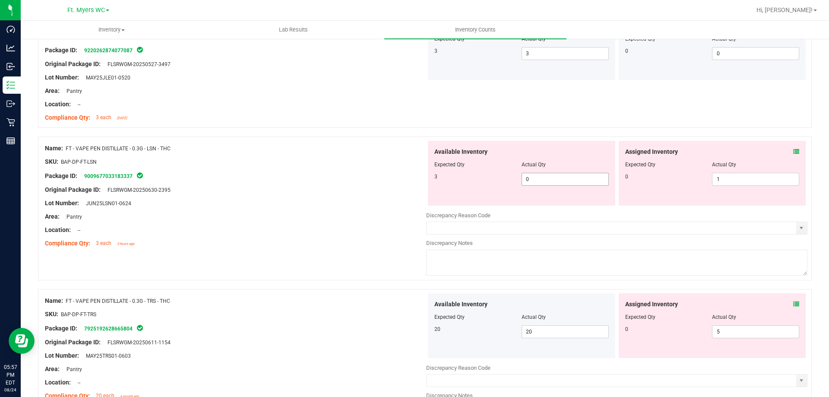
click at [545, 175] on span "0 0" at bounding box center [565, 179] width 87 height 13
type input "01"
type input "1"
click at [793, 152] on div "Assigned Inventory Expected Qty Actual Qty 0 1 1" at bounding box center [712, 173] width 187 height 65
click at [793, 150] on icon at bounding box center [796, 152] width 6 height 6
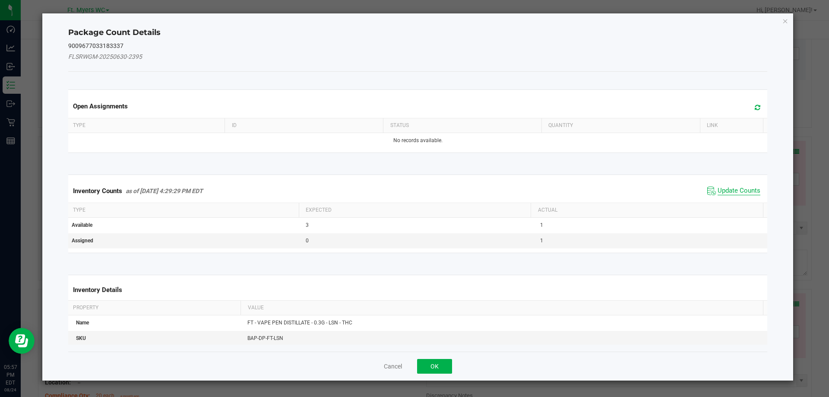
click at [734, 190] on span "Update Counts" at bounding box center [739, 191] width 43 height 9
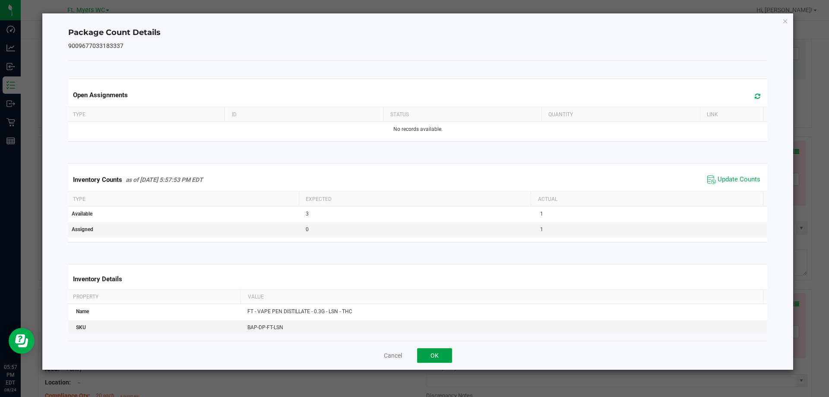
click at [433, 348] on button "OK" at bounding box center [434, 355] width 35 height 15
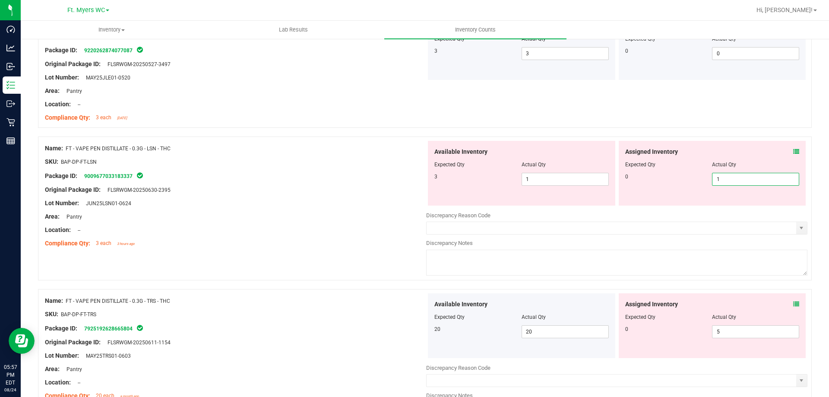
drag, startPoint x: 719, startPoint y: 174, endPoint x: 585, endPoint y: 186, distance: 135.3
click at [589, 184] on div "Available Inventory Expected Qty Actual Qty 3 1 1 1 1" at bounding box center [616, 173] width 381 height 65
type input "0"
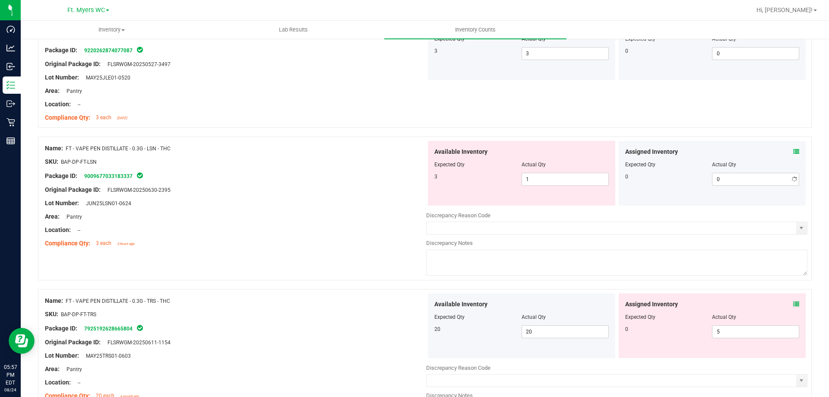
click at [536, 281] on div at bounding box center [425, 284] width 774 height 9
click at [536, 278] on div "Name: FT - VAPE PEN DISTILLATE - 0.3G - LSN - THC SKU: BAP-DP-FT-LSN Package ID…" at bounding box center [425, 208] width 774 height 144
click at [537, 271] on textarea at bounding box center [616, 263] width 381 height 26
type textarea "-2"
click at [396, 272] on div "Name: FT - VAPE PEN DISTILLATE - 0.3G - LSN - THC SKU: BAP-DP-FT-LSN Package ID…" at bounding box center [425, 208] width 774 height 144
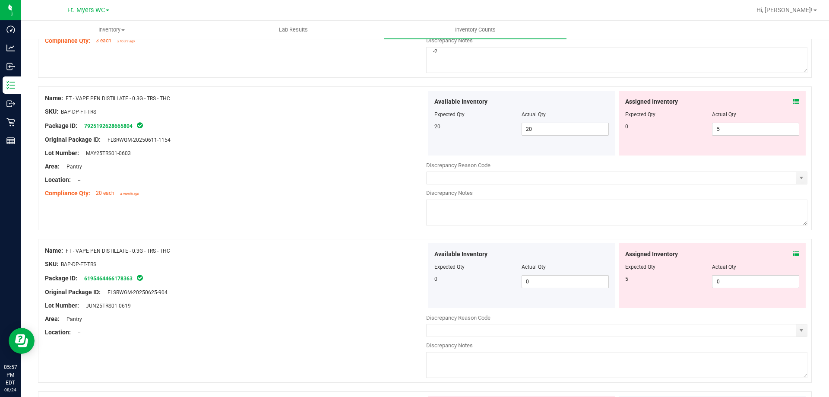
scroll to position [2072, 0]
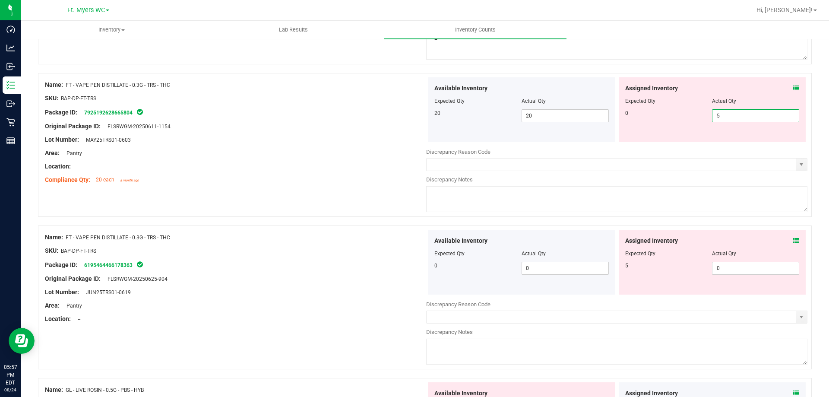
drag, startPoint x: 749, startPoint y: 113, endPoint x: 486, endPoint y: 123, distance: 263.1
click at [486, 123] on div "Available Inventory Expected Qty Actual Qty 20 20 20 5 5" at bounding box center [616, 109] width 381 height 65
type input "0"
click at [721, 269] on div "Available Inventory Expected Qty Actual Qty 0 0 0" at bounding box center [616, 298] width 381 height 137
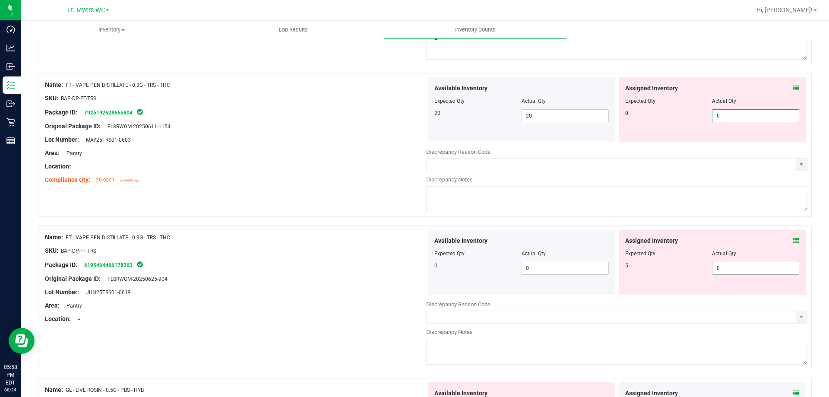
type input "05"
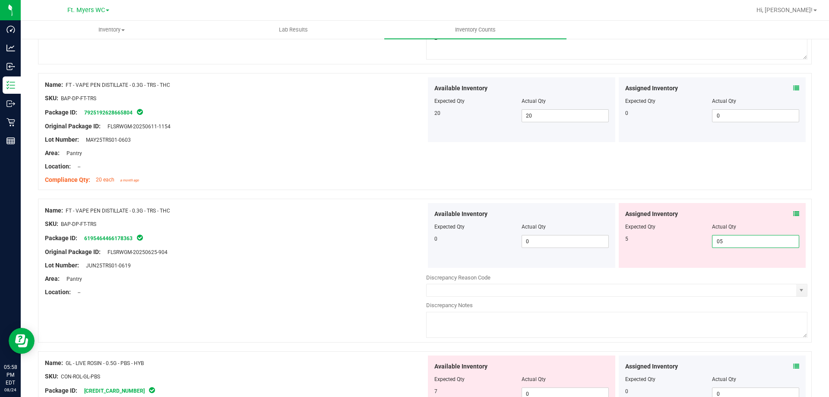
type input "5"
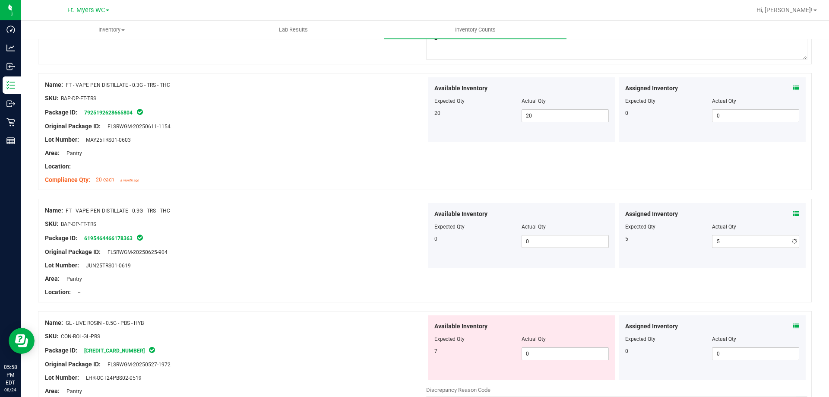
click at [338, 272] on div at bounding box center [235, 272] width 381 height 4
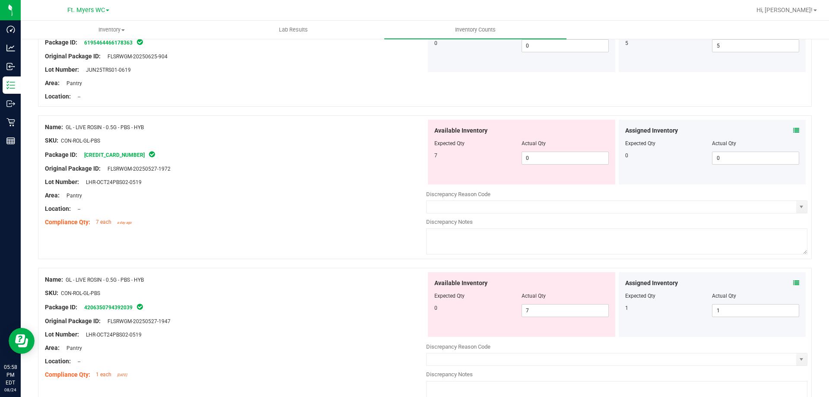
scroll to position [2288, 0]
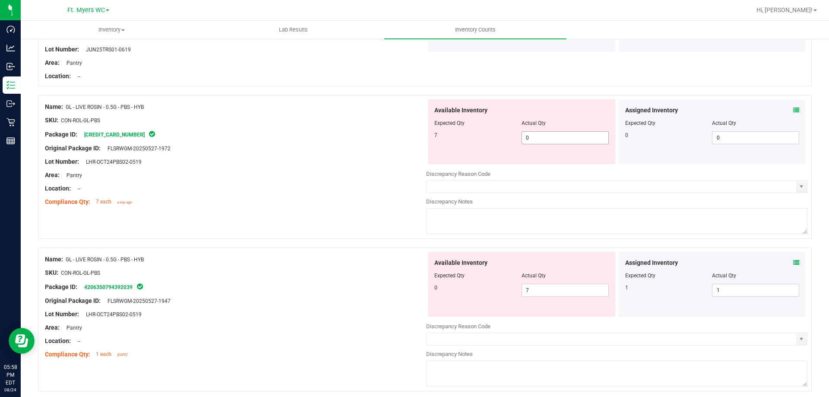
click at [558, 140] on span "0 0" at bounding box center [565, 137] width 87 height 13
type input "07"
type input "7"
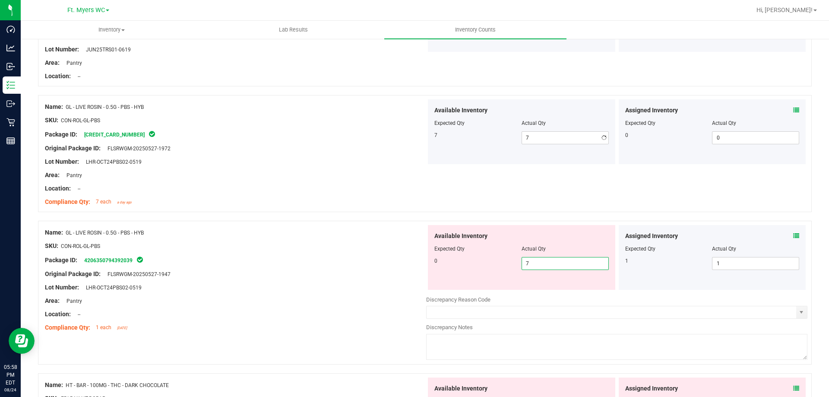
drag, startPoint x: 575, startPoint y: 294, endPoint x: 235, endPoint y: 295, distance: 339.8
click at [235, 295] on div "Name: GL - LIVE ROSIN - 0.5G - PBS - HYB SKU: CON-ROL-GL-PBS Package ID: 420635…" at bounding box center [425, 293] width 774 height 144
type input "0"
click at [234, 295] on div at bounding box center [235, 294] width 381 height 4
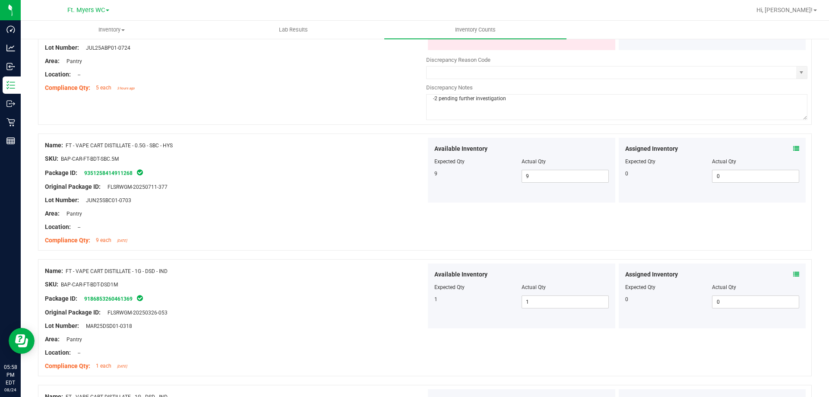
scroll to position [0, 0]
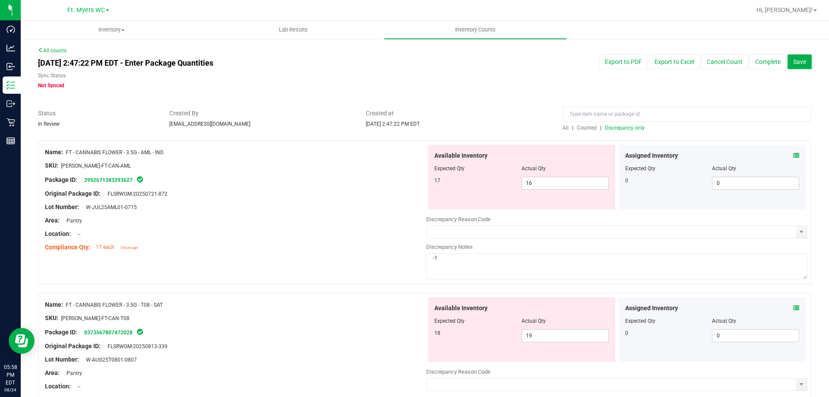
click at [622, 128] on span "Discrepancy only" at bounding box center [625, 128] width 40 height 6
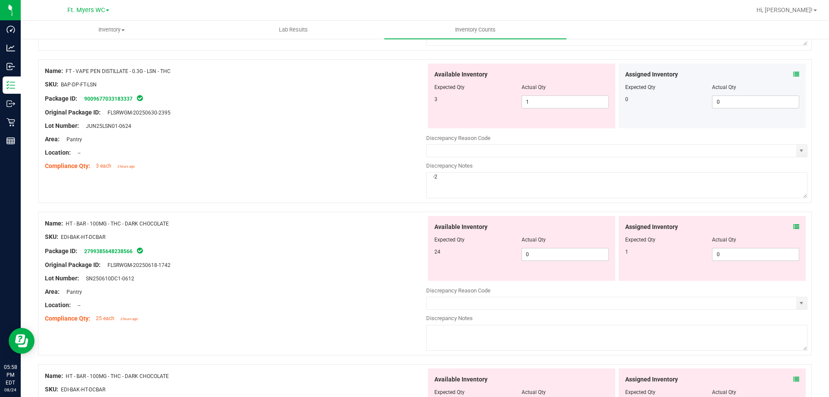
scroll to position [863, 0]
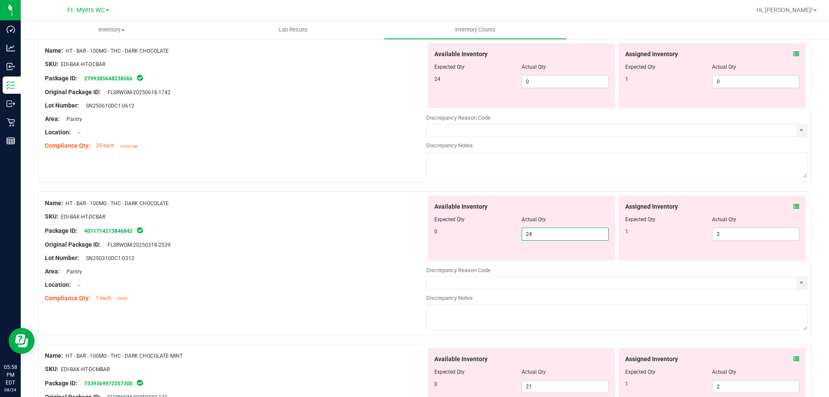
drag, startPoint x: 554, startPoint y: 236, endPoint x: 316, endPoint y: 212, distance: 239.9
click at [316, 212] on div "Name: HT - BAR - 100MG - THC - DARK CHOCOLATE SKU: EDI-BAK-HT-DCBAR Package ID:…" at bounding box center [425, 263] width 774 height 144
type input "0"
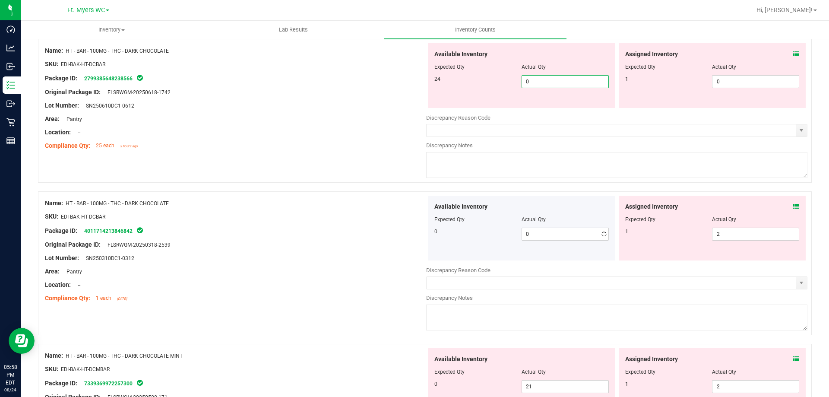
click at [567, 81] on span "0 0" at bounding box center [565, 81] width 87 height 13
type input "024"
type input "24"
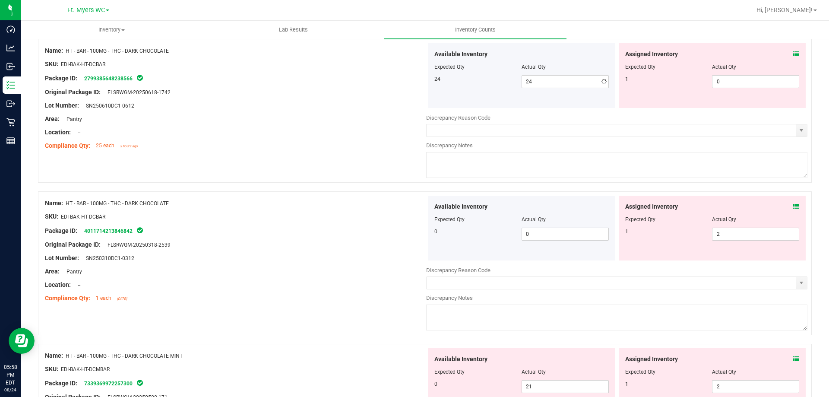
click at [339, 154] on div "Name: HT - BAR - 100MG - THC - DARK CHOCOLATE SKU: EDI-BAK-HT-DCBAR Package ID:…" at bounding box center [425, 111] width 774 height 144
click at [730, 85] on span "0 0" at bounding box center [755, 81] width 87 height 13
type input "01"
type input "1"
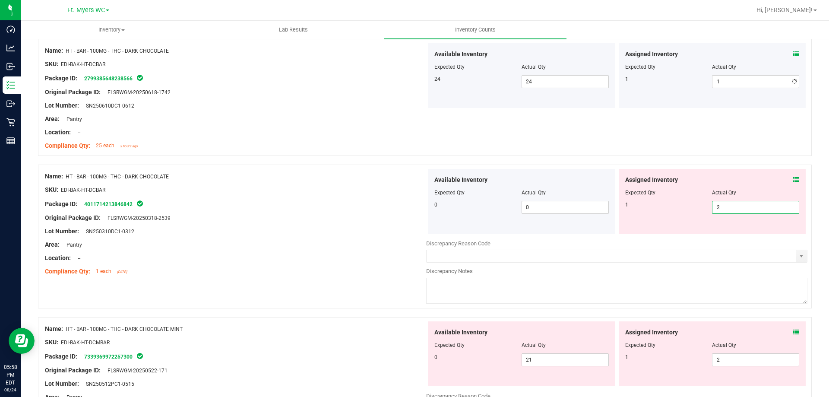
drag, startPoint x: 735, startPoint y: 233, endPoint x: 357, endPoint y: 232, distance: 378.6
click at [357, 232] on div "Name: HT - BAR - 100MG - THC - DARK CHOCOLATE SKU: EDI-BAK-HT-DCBAR Package ID:…" at bounding box center [425, 236] width 774 height 144
type input "1"
click at [357, 232] on div "Lot Number: SN250310DC1-0312" at bounding box center [235, 231] width 381 height 9
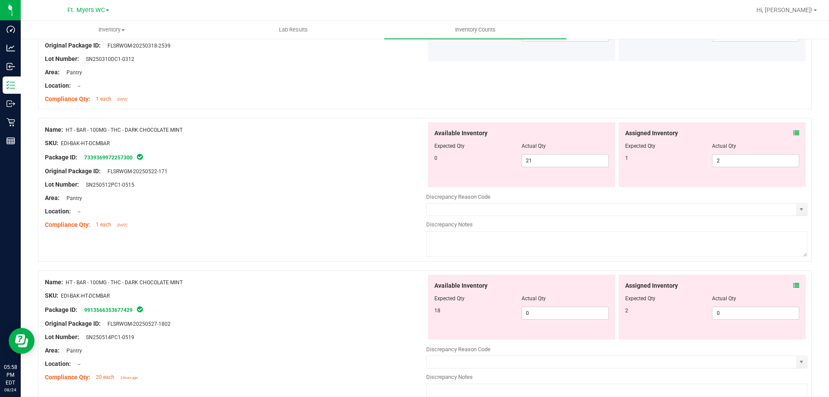
scroll to position [1036, 0]
click at [562, 312] on span "0 0" at bounding box center [565, 312] width 87 height 13
type input "021"
type input "21"
drag, startPoint x: 542, startPoint y: 161, endPoint x: 321, endPoint y: 168, distance: 221.1
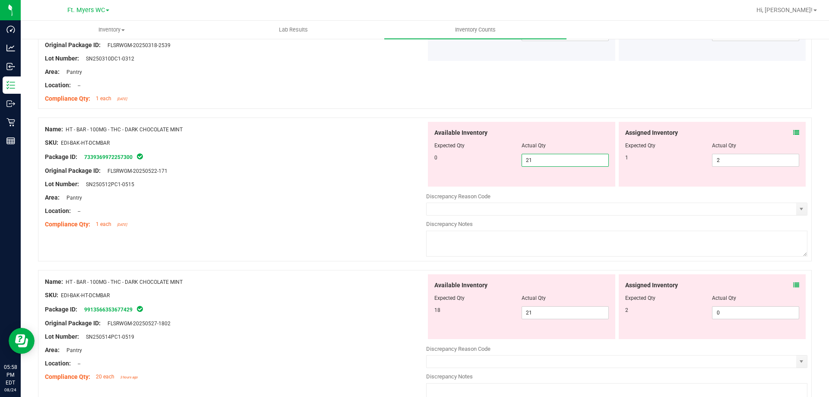
click at [321, 168] on div "Name: HT - BAR - 100MG - THC - DARK CHOCOLATE MINT SKU: EDI-BAK-HT-DCMBAR Packa…" at bounding box center [425, 189] width 774 height 144
type input "0"
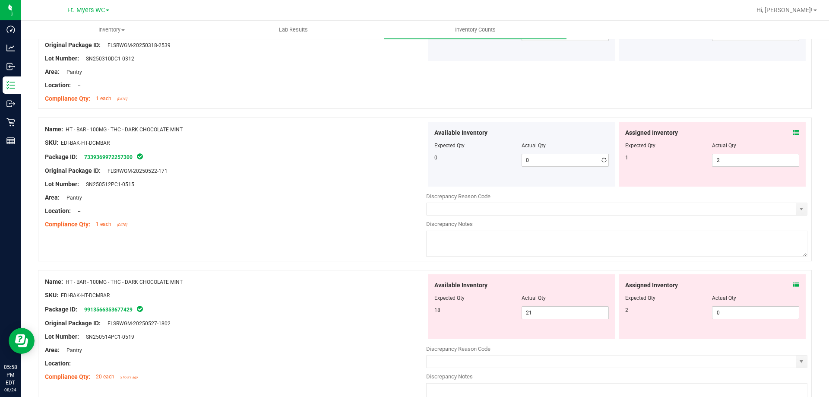
click at [323, 164] on div at bounding box center [235, 164] width 381 height 4
click at [793, 284] on icon at bounding box center [796, 285] width 6 height 6
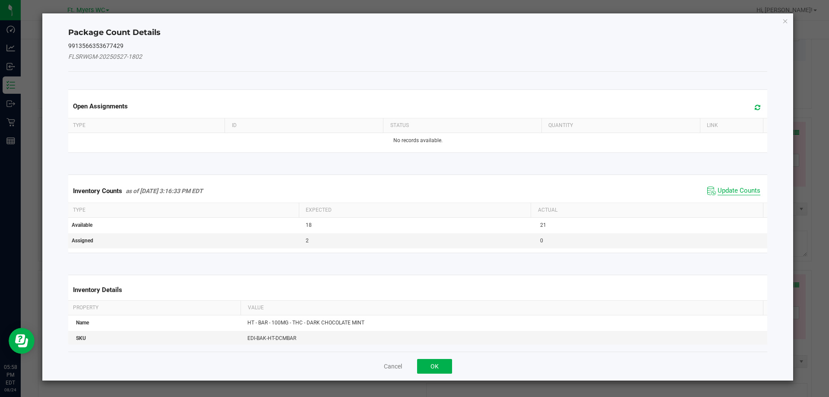
click at [718, 189] on span "Update Counts" at bounding box center [739, 191] width 43 height 9
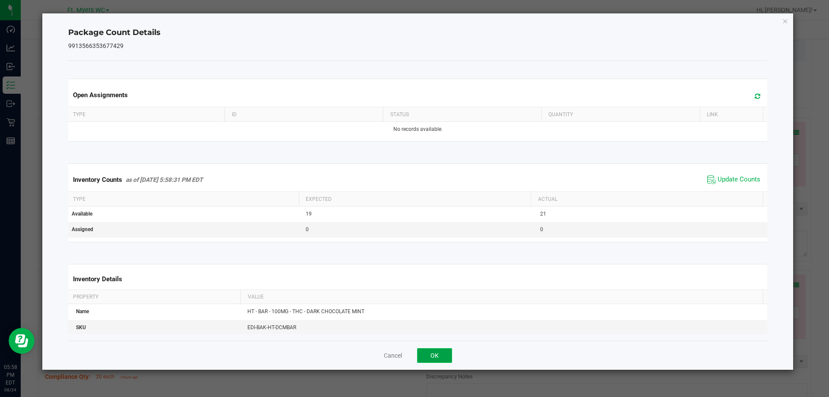
click at [437, 355] on button "OK" at bounding box center [434, 355] width 35 height 15
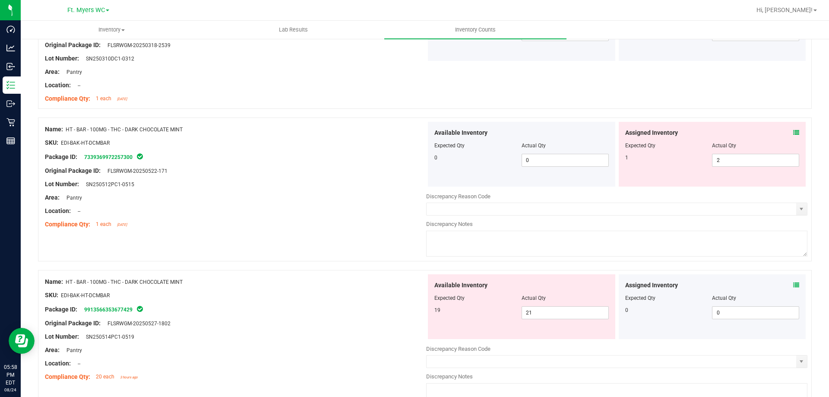
click at [787, 133] on div "Assigned Inventory" at bounding box center [712, 132] width 174 height 9
click at [793, 133] on icon at bounding box center [796, 133] width 6 height 6
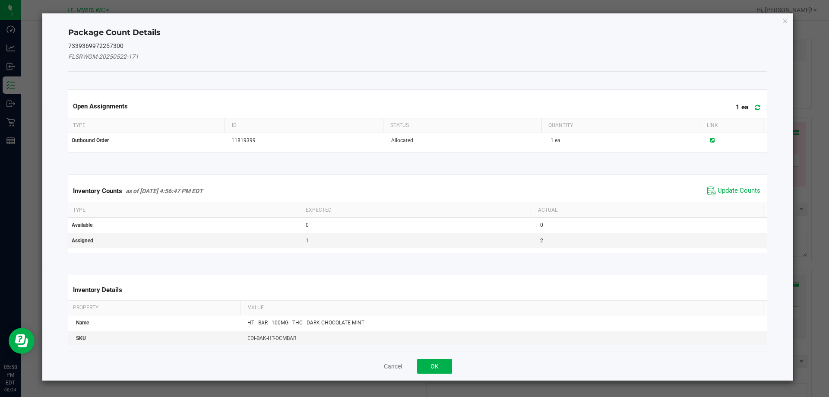
click at [736, 192] on span "Update Counts" at bounding box center [739, 191] width 43 height 9
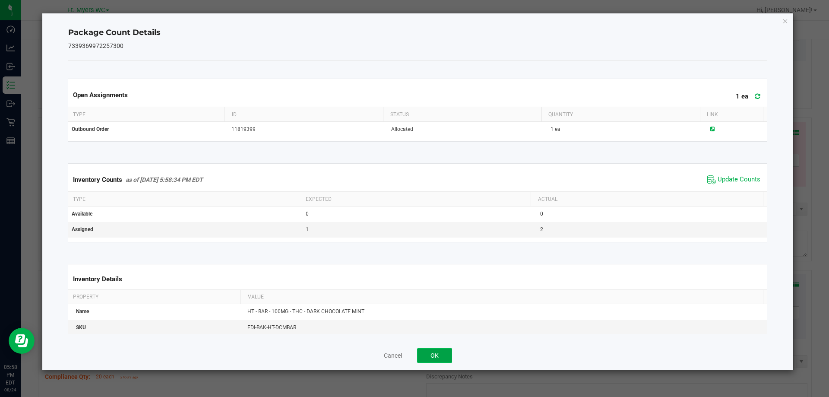
click at [441, 352] on button "OK" at bounding box center [434, 355] width 35 height 15
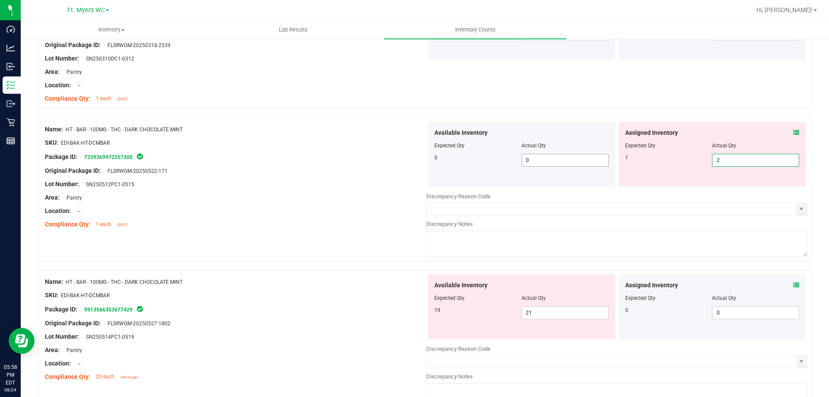
drag, startPoint x: 728, startPoint y: 157, endPoint x: 558, endPoint y: 160, distance: 170.1
click at [573, 160] on div "Available Inventory Expected Qty Actual Qty 0 0 0 2 2" at bounding box center [616, 154] width 381 height 65
type input "1"
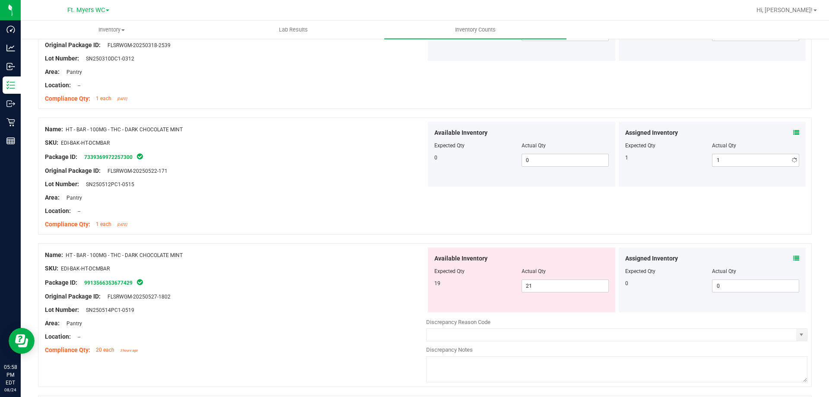
click at [345, 181] on div "Lot Number: SN250512PC1-0515" at bounding box center [235, 184] width 381 height 9
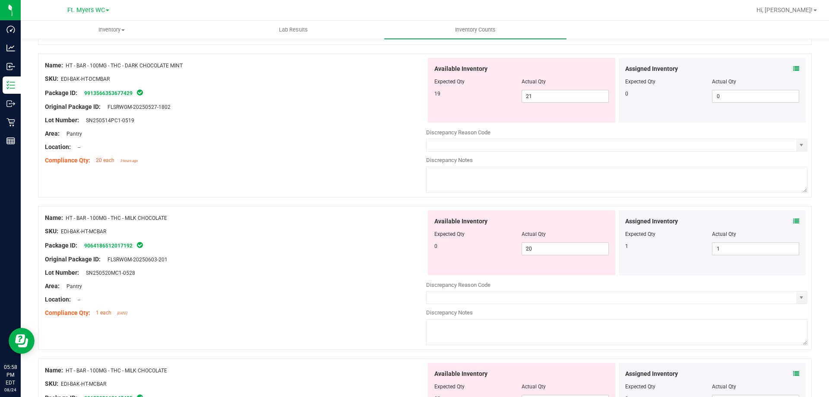
scroll to position [1295, 0]
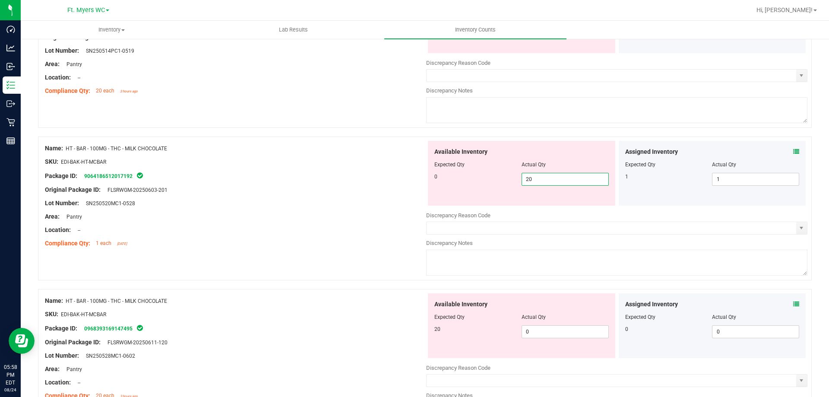
drag, startPoint x: 551, startPoint y: 178, endPoint x: 405, endPoint y: 210, distance: 149.5
click at [405, 205] on div "Name: HT - BAR - 100MG - THC - MILK CHOCOLATE SKU: EDI-BAK-HT-MCBAR Package ID:…" at bounding box center [425, 208] width 774 height 144
type input "0"
click at [549, 330] on div "Available Inventory Expected Qty Actual Qty 20 0 0" at bounding box center [521, 325] width 187 height 65
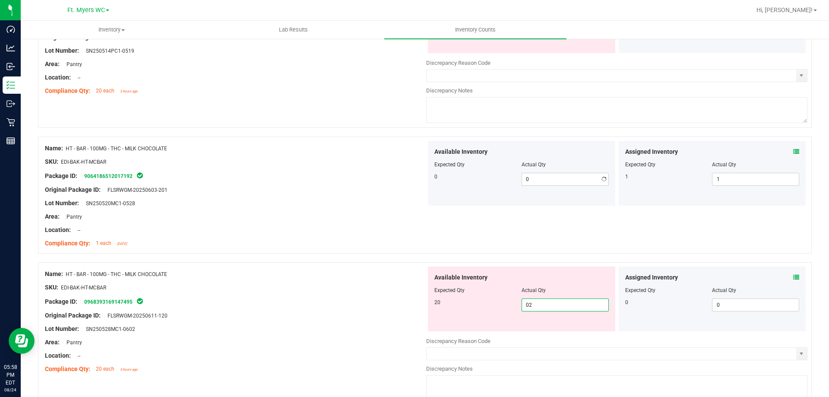
type input "020"
type input "20"
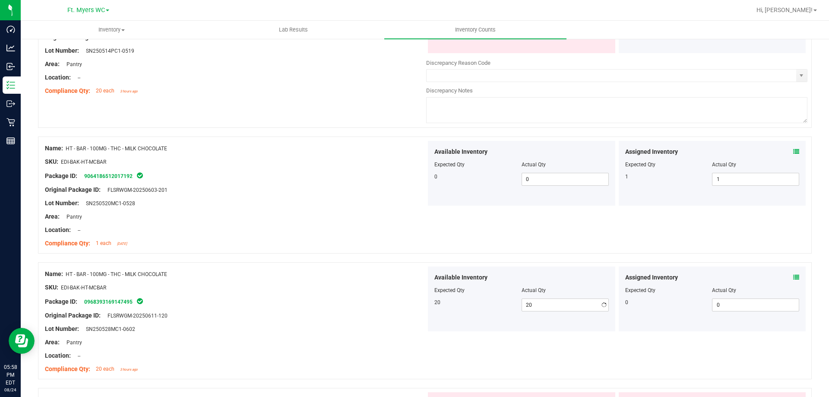
click at [326, 329] on div "Lot Number: SN250528MC1-0602" at bounding box center [235, 328] width 381 height 9
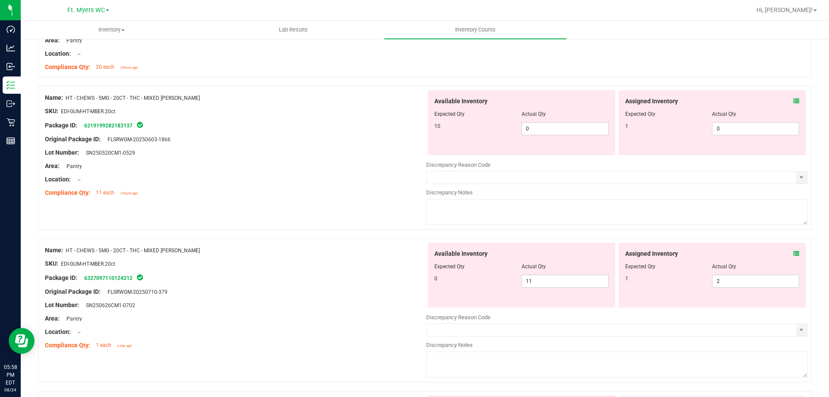
scroll to position [1597, 0]
click at [585, 129] on span "0 0" at bounding box center [565, 128] width 87 height 13
type input "011"
type input "11"
drag, startPoint x: 553, startPoint y: 281, endPoint x: 274, endPoint y: 254, distance: 280.6
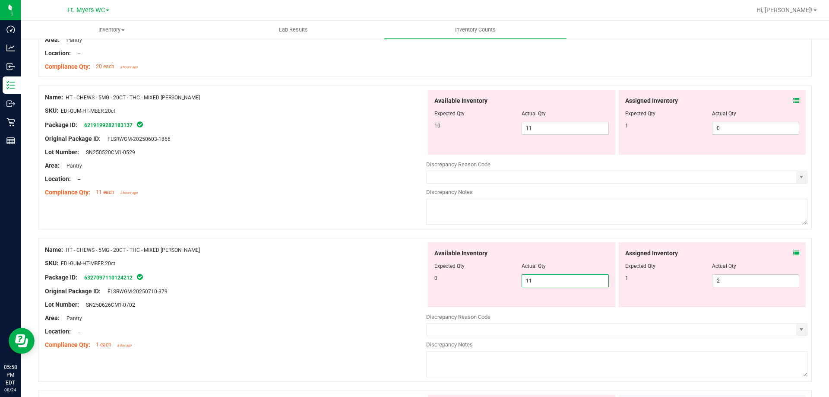
click at [274, 254] on div "Name: HT - CHEWS - 5MG - 20CT - THC - MIXED [PERSON_NAME] SKU: EDI-GUM-HT-MBER.…" at bounding box center [425, 310] width 774 height 144
type input "0"
click at [290, 247] on div "Name: HT - CHEWS - 5MG - 20CT - THC - MIXED [PERSON_NAME]" at bounding box center [235, 249] width 381 height 9
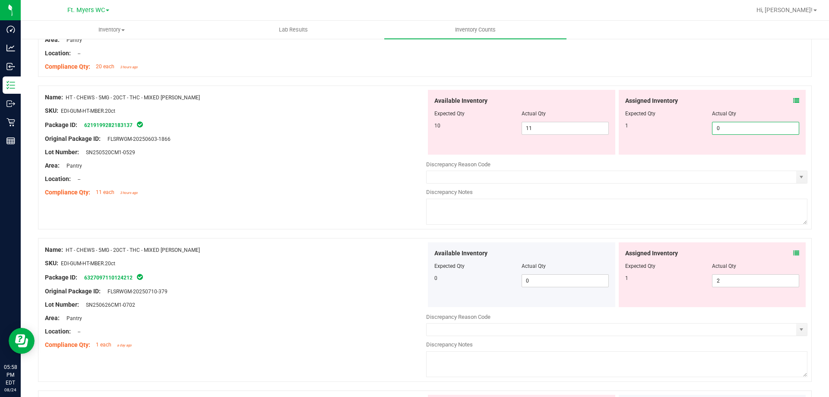
click at [714, 127] on span "0 0" at bounding box center [755, 128] width 87 height 13
type input "01"
type input "1"
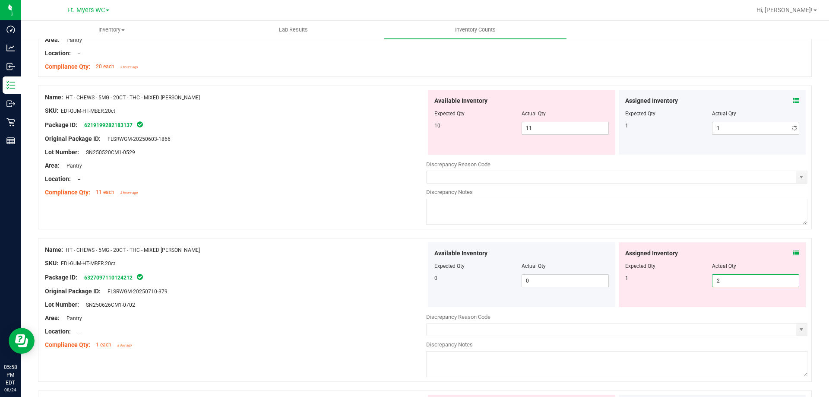
drag, startPoint x: 743, startPoint y: 284, endPoint x: 395, endPoint y: 238, distance: 351.0
click at [395, 238] on div "Name: HT - CHEWS - 5MG - 20CT - THC - MIXED [PERSON_NAME] SKU: EDI-GUM-HT-MBER.…" at bounding box center [425, 310] width 774 height 144
type input "1"
click at [350, 229] on div at bounding box center [425, 233] width 774 height 9
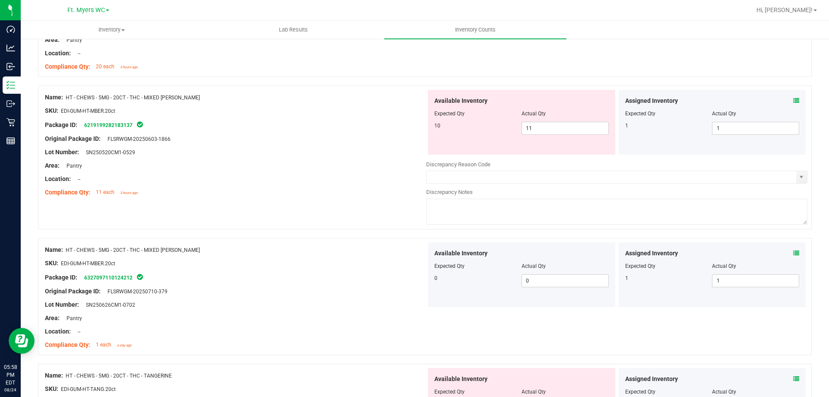
click at [793, 104] on span at bounding box center [796, 100] width 6 height 9
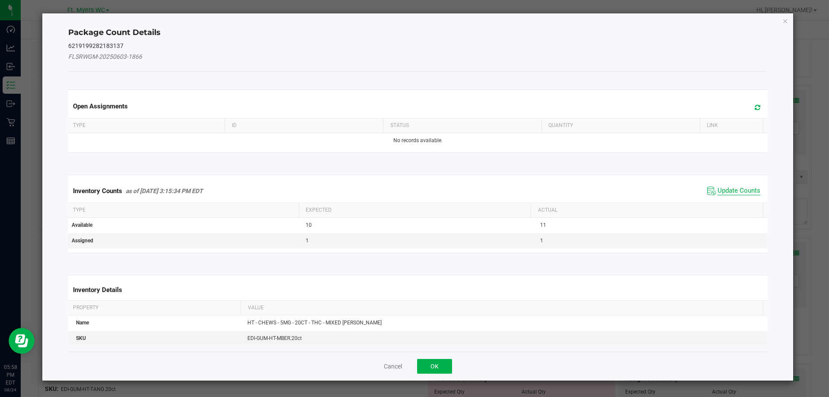
click at [737, 188] on span "Update Counts" at bounding box center [739, 191] width 43 height 9
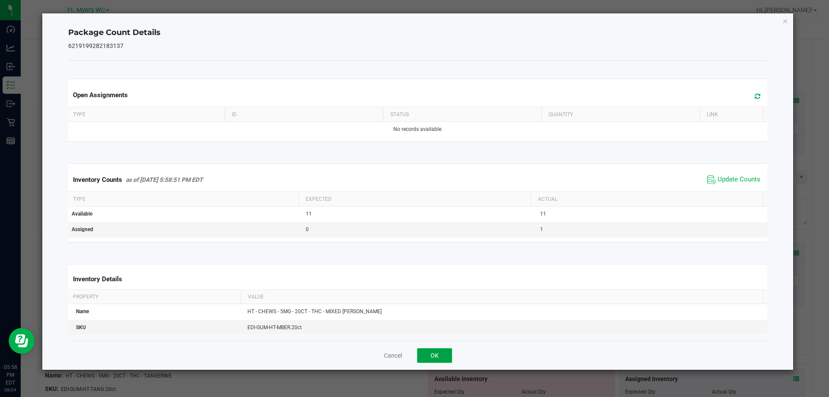
click at [433, 355] on button "OK" at bounding box center [434, 355] width 35 height 15
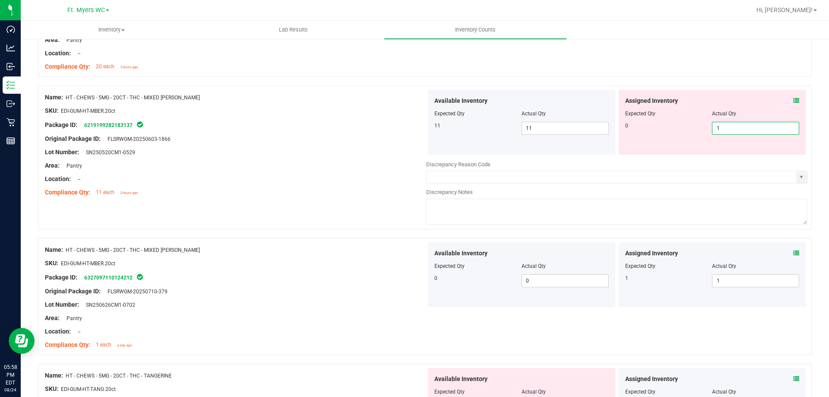
drag, startPoint x: 651, startPoint y: 129, endPoint x: 395, endPoint y: 127, distance: 255.6
click at [397, 127] on div "Name: HT - CHEWS - 5MG - 20CT - THC - MIXED [PERSON_NAME] SKU: EDI-GUM-HT-MBER.…" at bounding box center [425, 157] width 774 height 144
type input "0"
click at [272, 141] on div "Original Package ID: FLSRWGM-20250603-1866" at bounding box center [235, 138] width 381 height 9
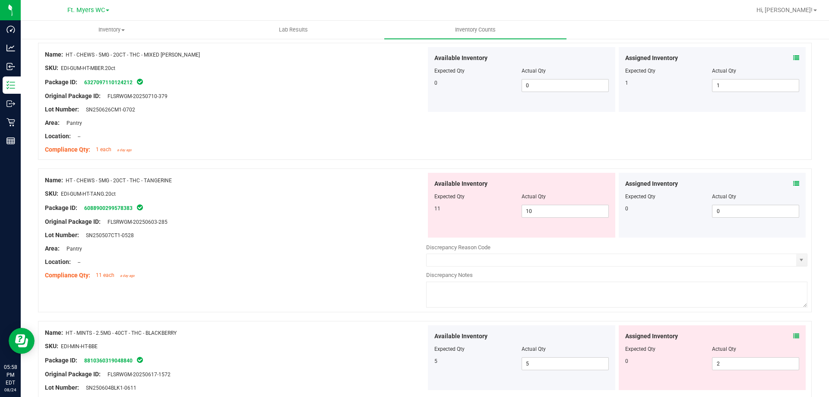
scroll to position [1813, 0]
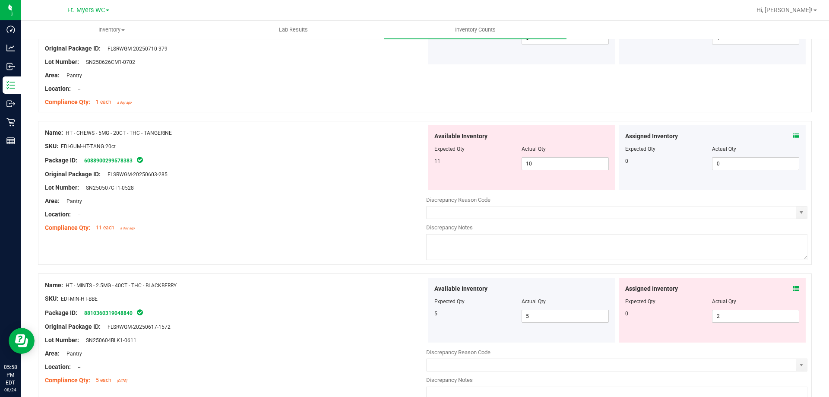
click at [793, 134] on icon at bounding box center [796, 136] width 6 height 6
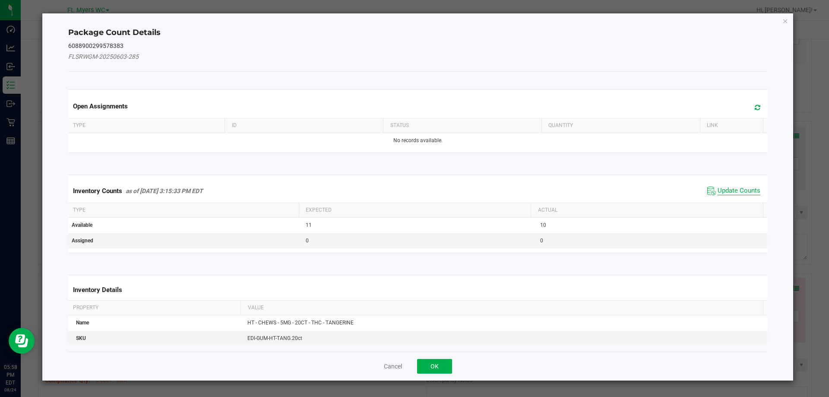
click at [723, 192] on span "Update Counts" at bounding box center [739, 191] width 43 height 9
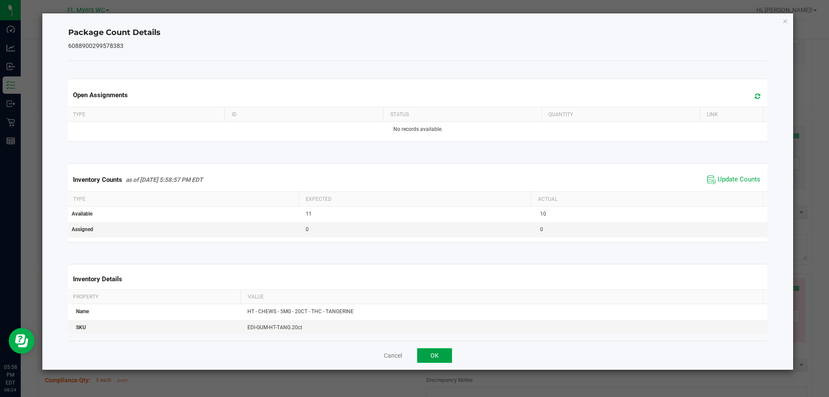
click at [442, 351] on button "OK" at bounding box center [434, 355] width 35 height 15
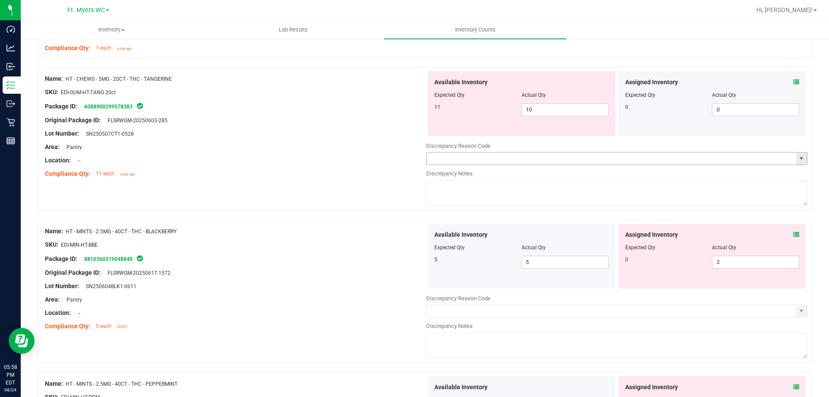
scroll to position [1943, 0]
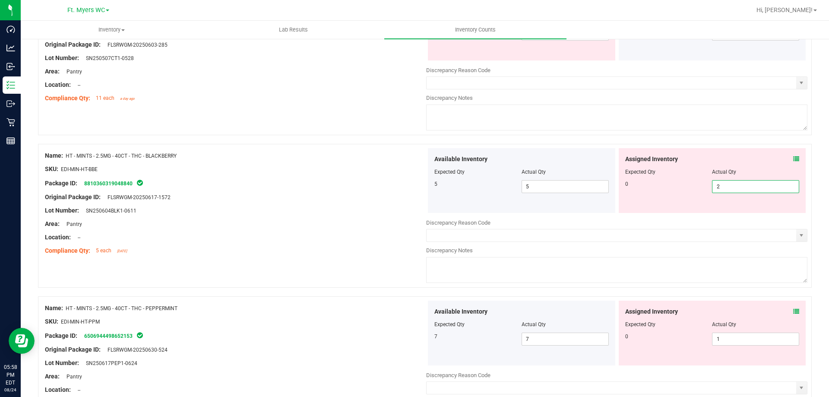
drag, startPoint x: 733, startPoint y: 188, endPoint x: 443, endPoint y: 181, distance: 289.8
click at [443, 181] on div "Available Inventory Expected Qty Actual Qty 5 5 5 2 2" at bounding box center [616, 180] width 381 height 65
type input "0"
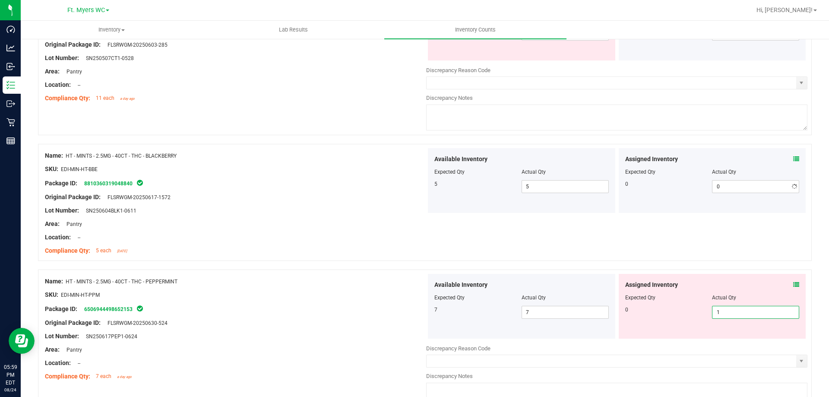
drag, startPoint x: 737, startPoint y: 342, endPoint x: 384, endPoint y: 294, distance: 356.9
click at [384, 294] on div "Name: HT - MINTS - 2.5MG - 40CT - THC - PEPPERMINT SKU: EDI-MIN-HT-PPM Package …" at bounding box center [425, 341] width 774 height 144
type input "0"
click at [384, 294] on div "SKU: EDI-MIN-HT-PPM" at bounding box center [235, 294] width 381 height 9
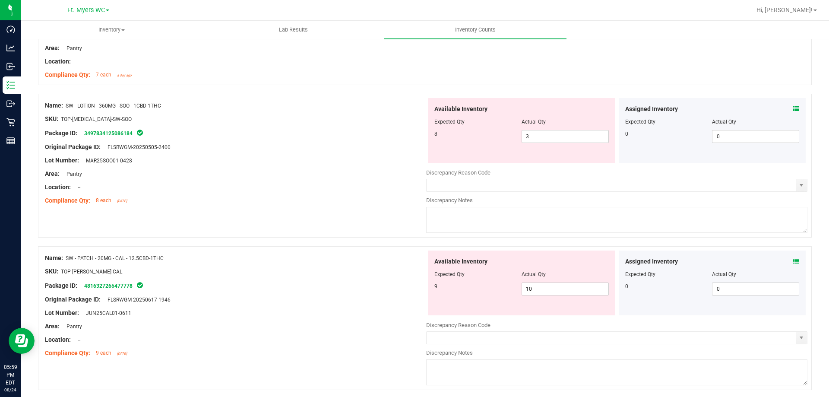
scroll to position [2245, 0]
